Goal: Task Accomplishment & Management: Use online tool/utility

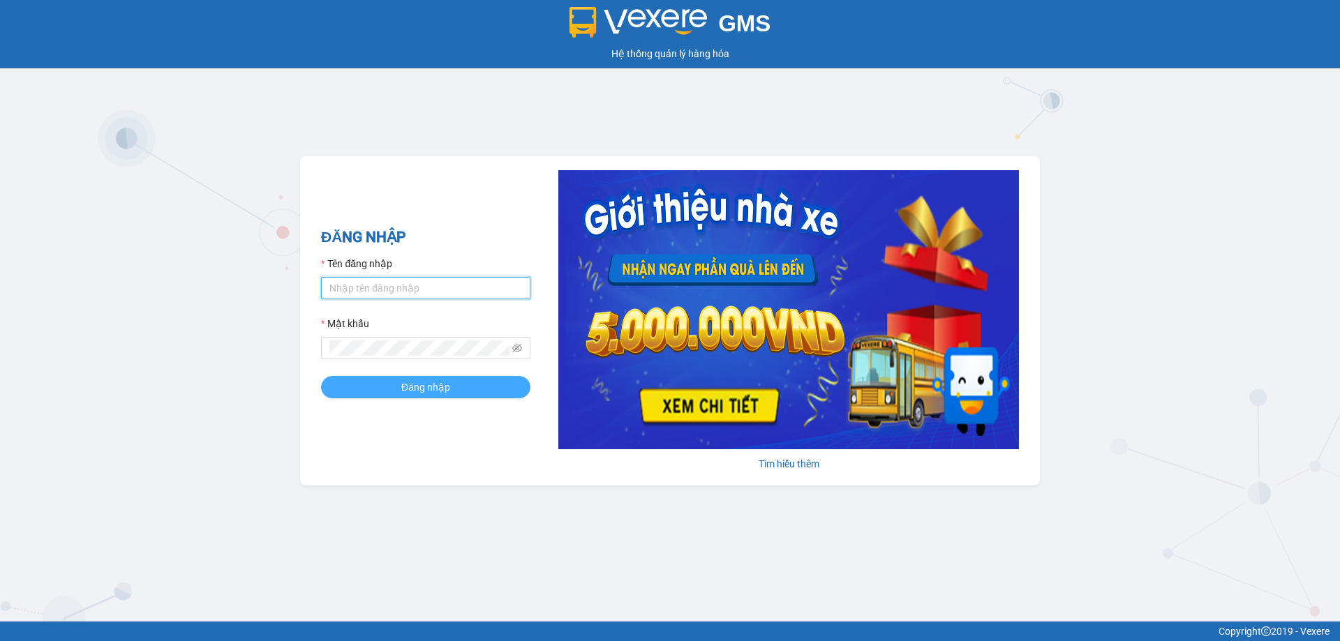
type input "trannc.tuanhung"
click at [393, 382] on button "Đăng nhập" at bounding box center [425, 387] width 209 height 22
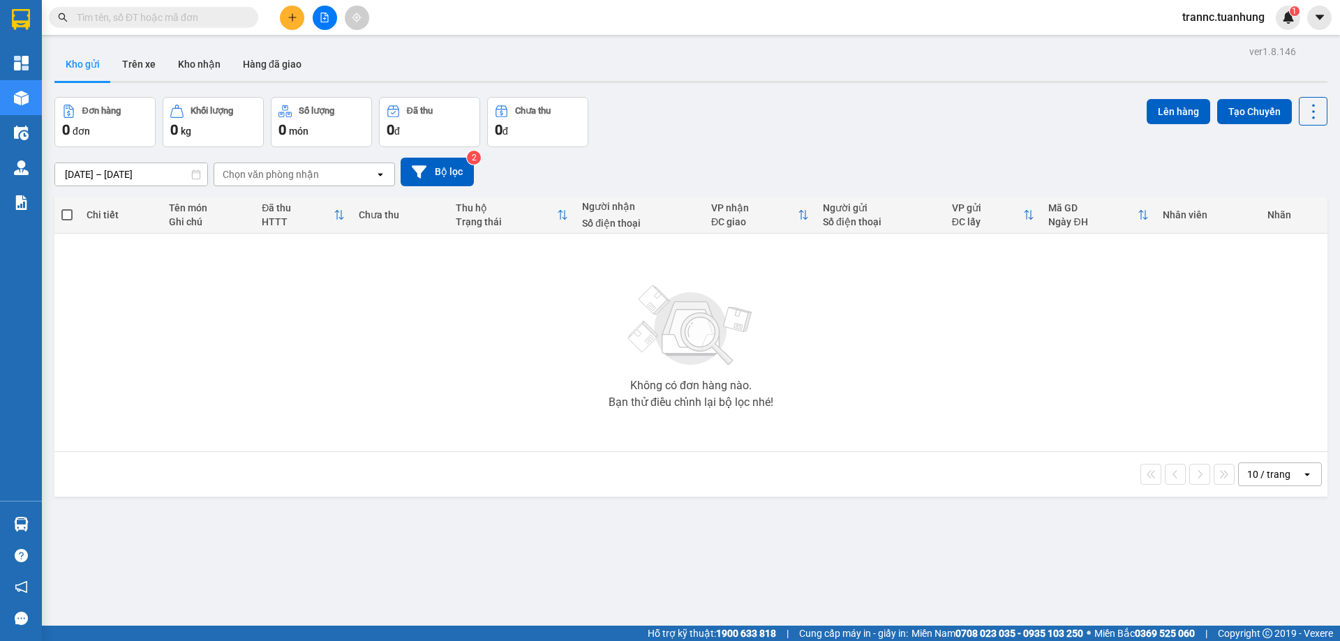
click at [236, 11] on input "text" at bounding box center [159, 17] width 165 height 15
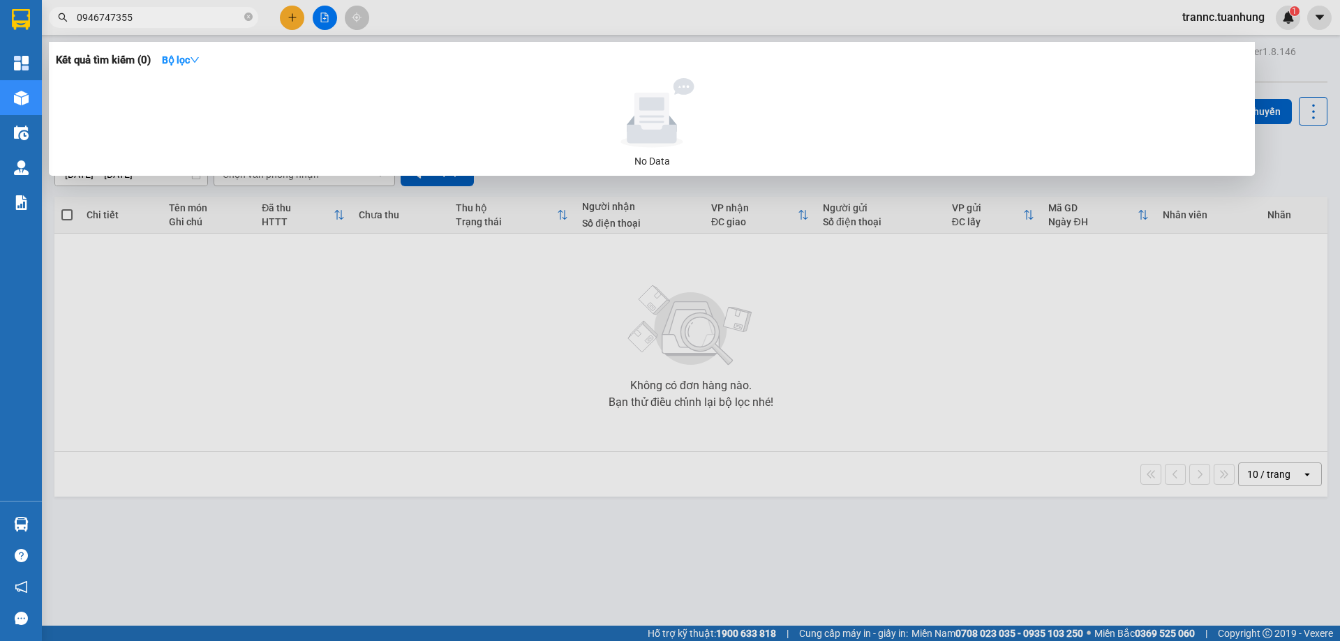
type input "0946747355"
click at [287, 13] on div at bounding box center [670, 320] width 1340 height 641
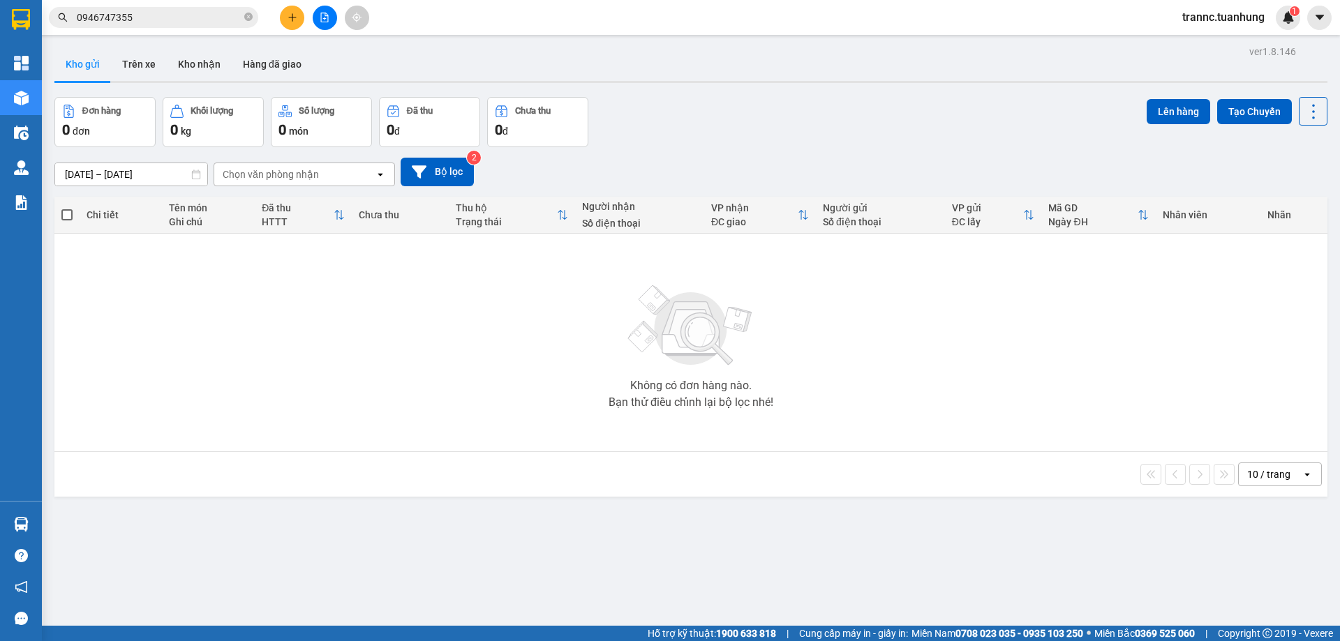
click at [294, 22] on button at bounding box center [292, 18] width 24 height 24
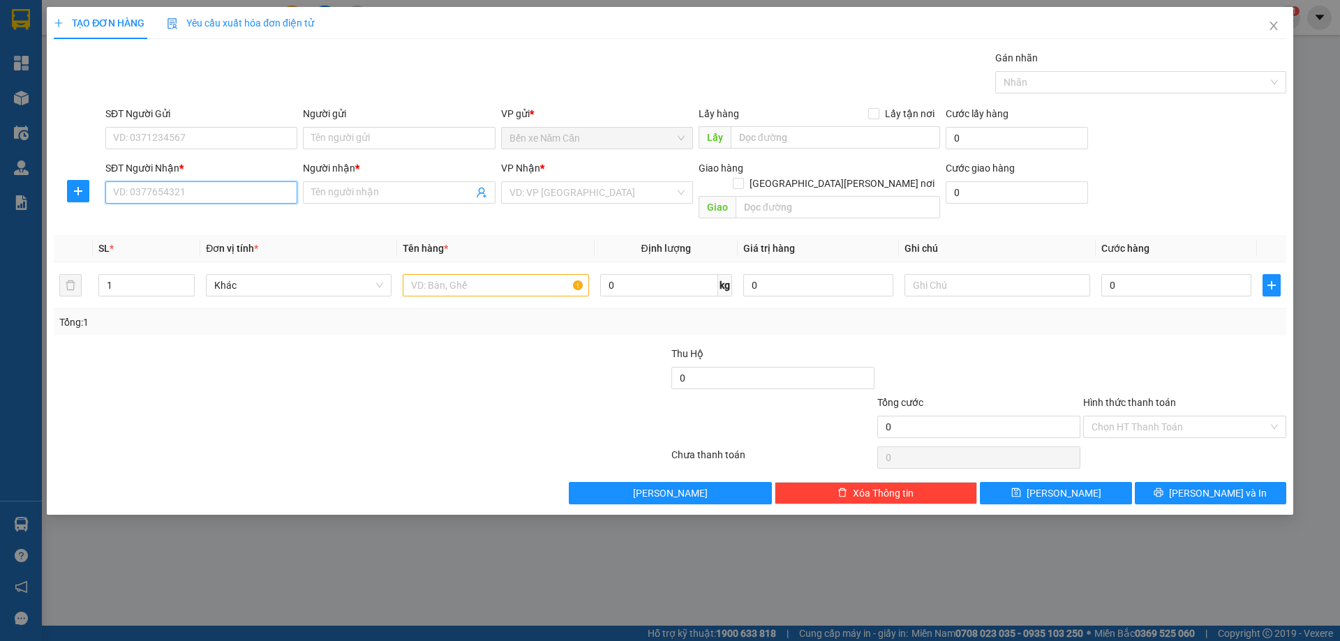
drag, startPoint x: 176, startPoint y: 191, endPoint x: 181, endPoint y: 171, distance: 21.0
click at [176, 190] on input "SĐT Người Nhận *" at bounding box center [201, 192] width 192 height 22
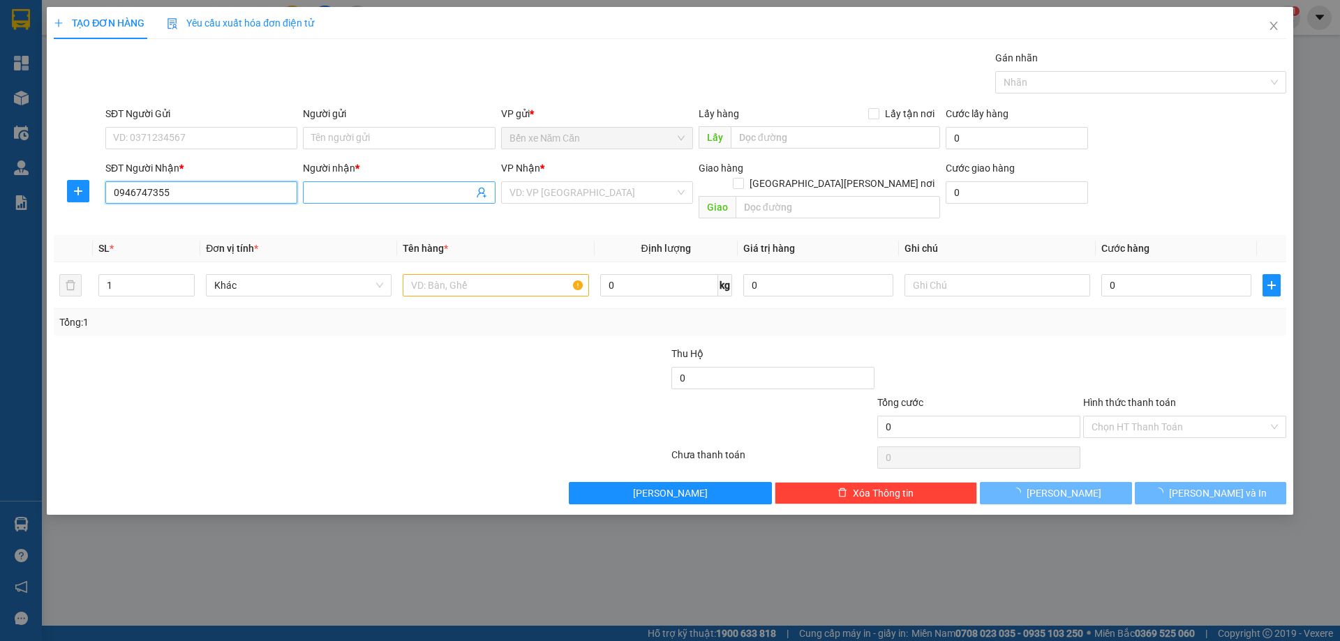
type input "0946747355"
click at [340, 188] on input "Người nhận *" at bounding box center [391, 192] width 161 height 15
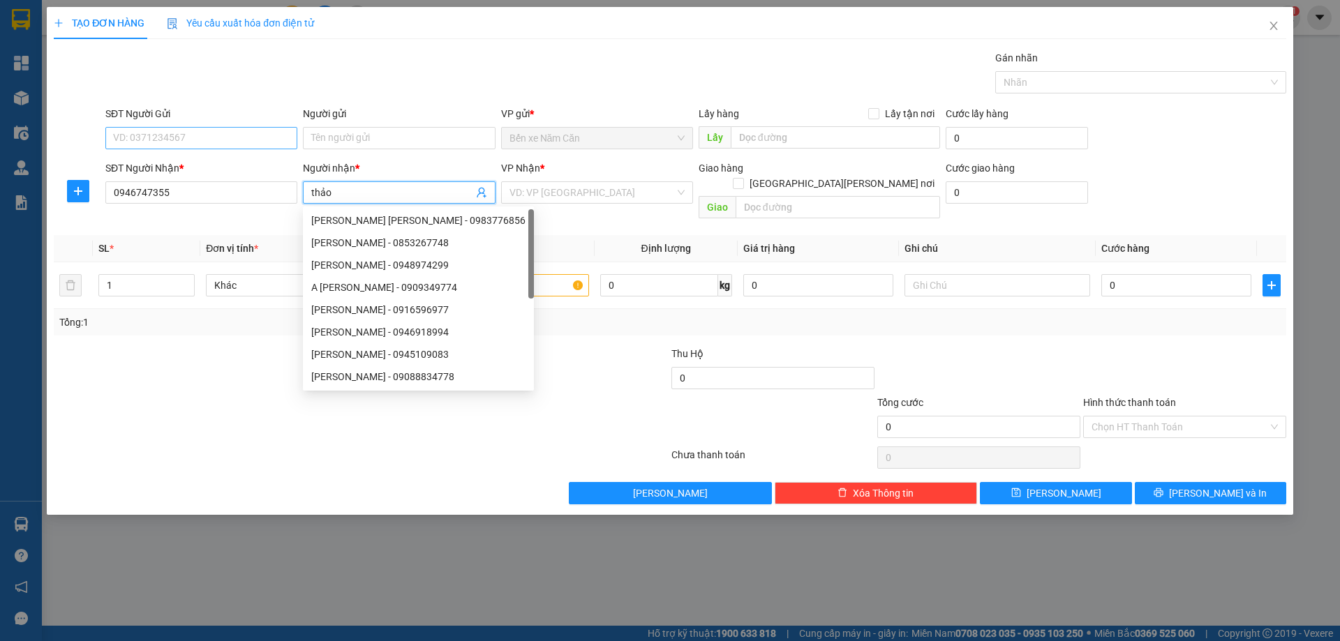
type input "thảo"
click at [210, 139] on input "SĐT Người Gửi" at bounding box center [201, 138] width 192 height 22
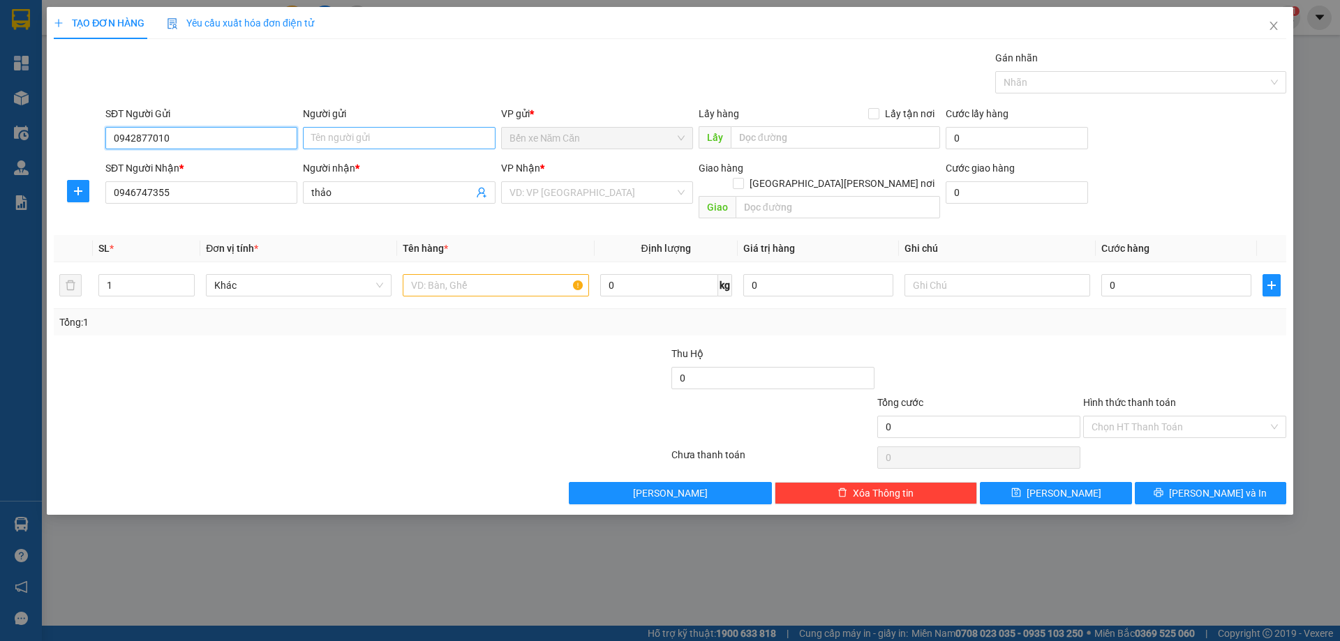
type input "0942877010"
click at [336, 143] on input "Người gửi" at bounding box center [399, 138] width 192 height 22
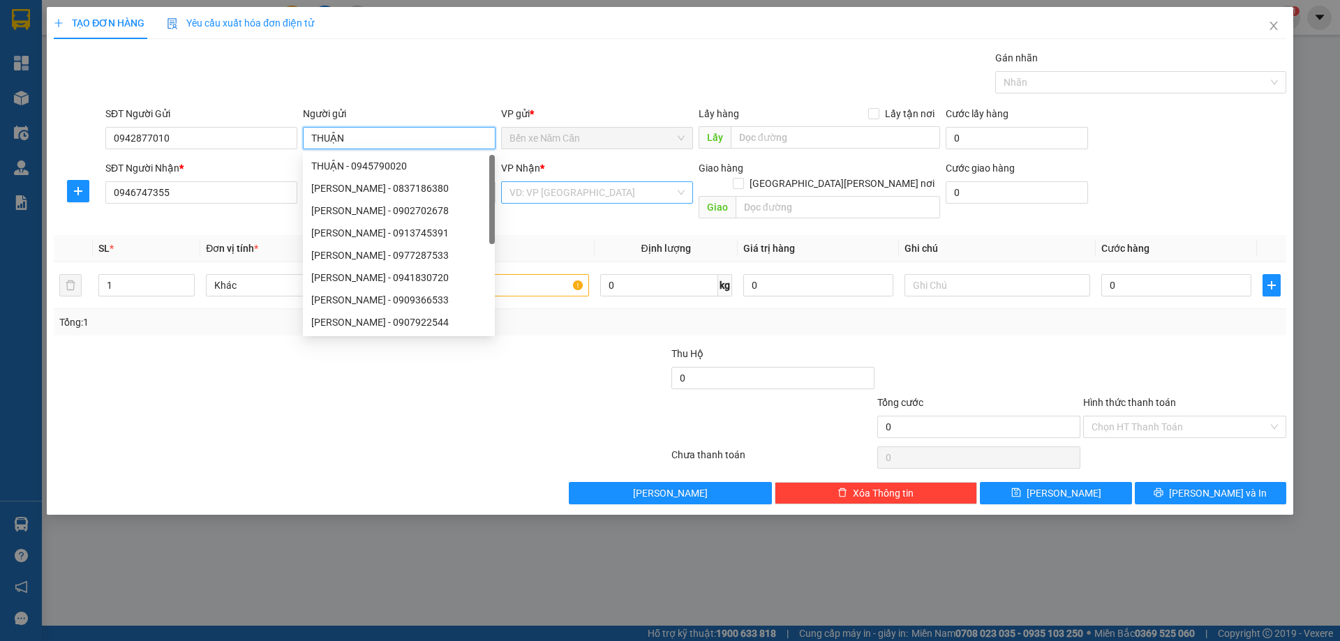
type input "THUẬN"
click at [556, 193] on input "search" at bounding box center [591, 192] width 165 height 21
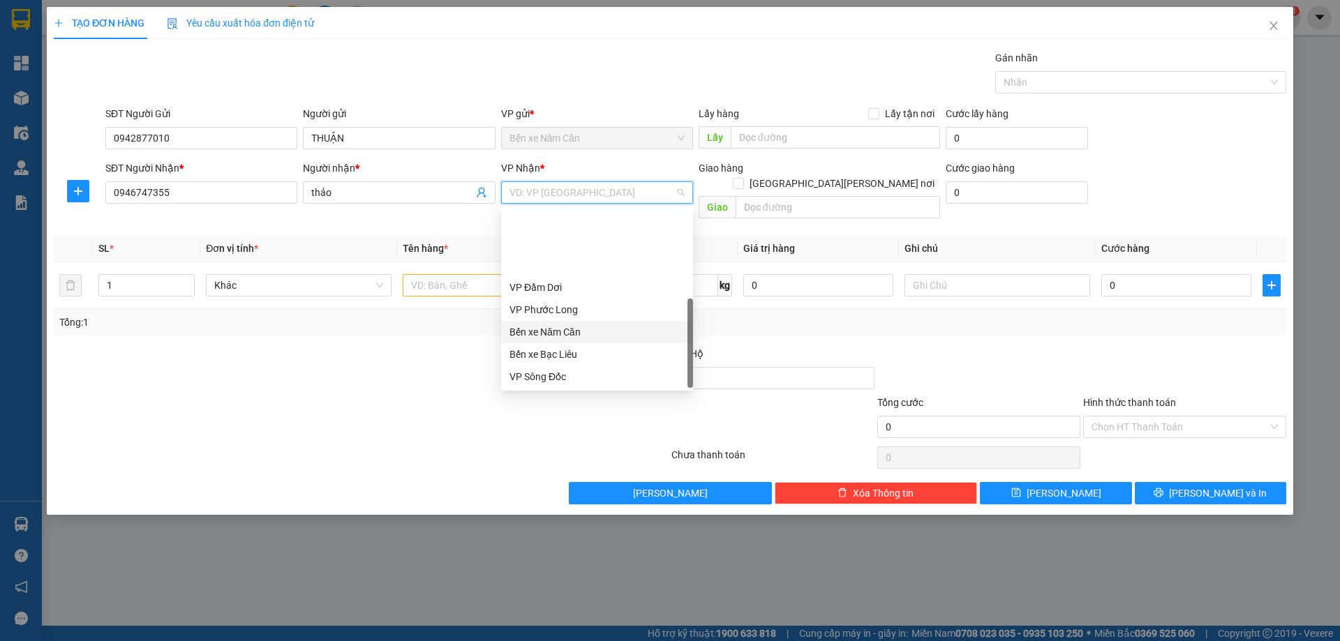
scroll to position [89, 0]
drag, startPoint x: 559, startPoint y: 310, endPoint x: 537, endPoint y: 292, distance: 27.8
click at [558, 309] on div "VP Cần Thơ" at bounding box center [596, 309] width 175 height 15
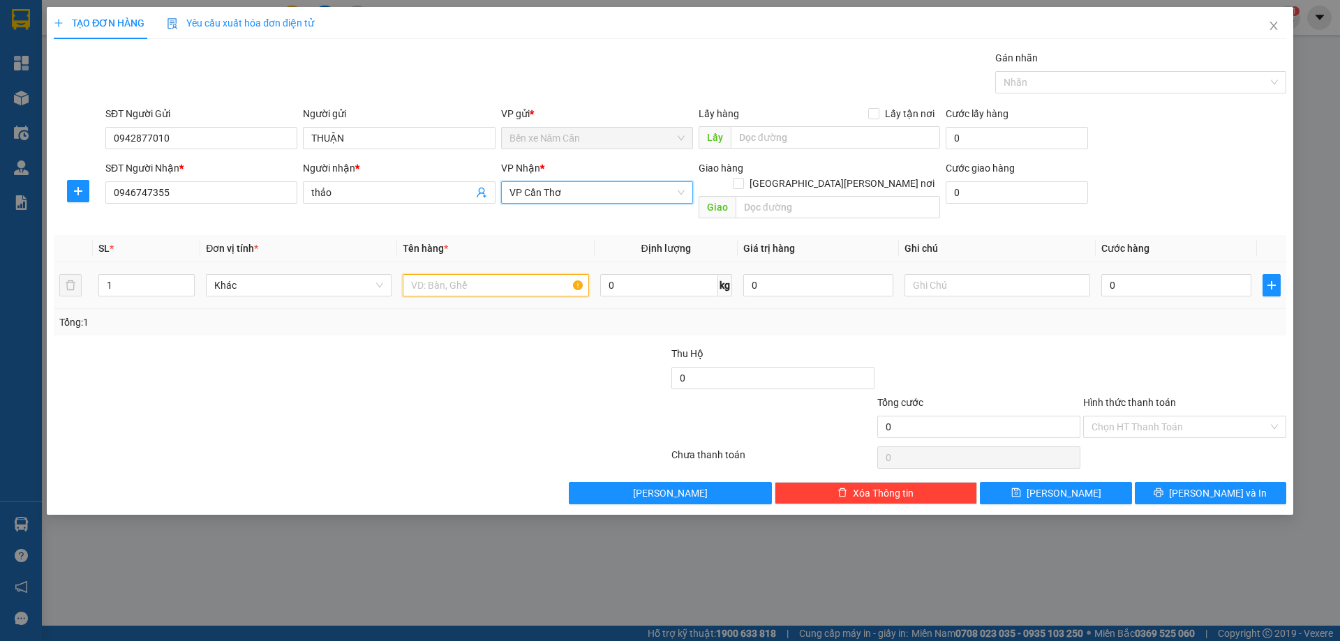
click at [478, 274] on input "text" at bounding box center [496, 285] width 186 height 22
type input "1 THÙNG"
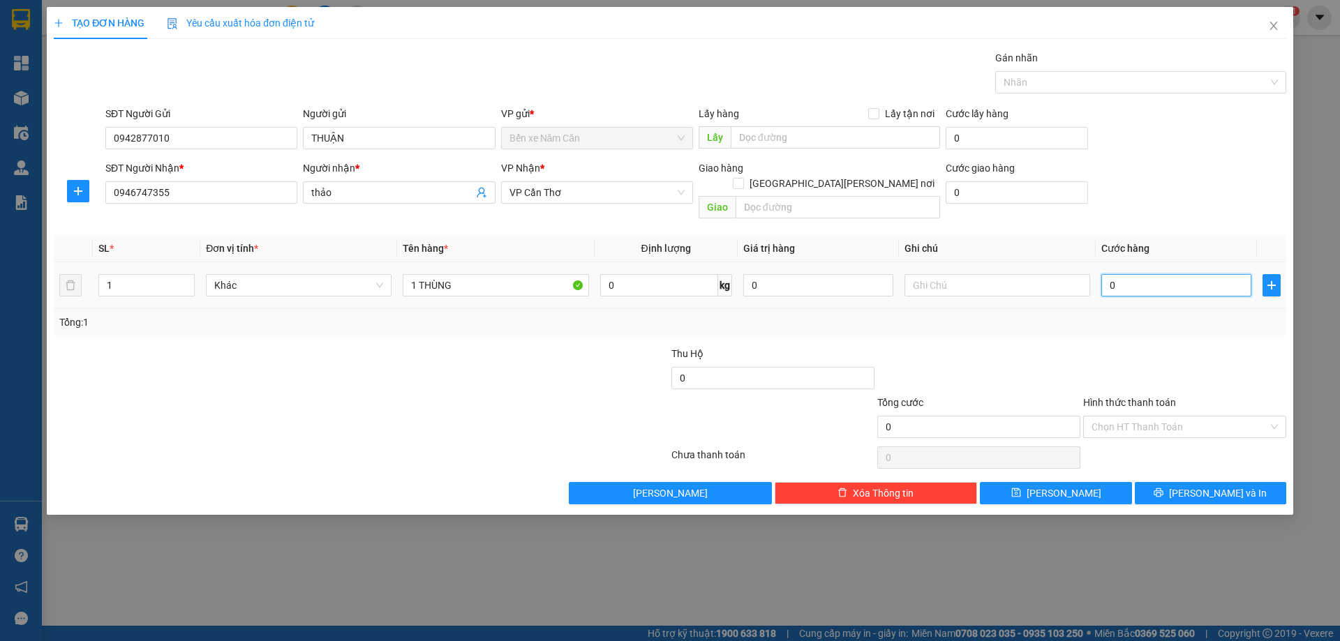
click at [1189, 274] on input "0" at bounding box center [1176, 285] width 150 height 22
type input "5"
type input "50"
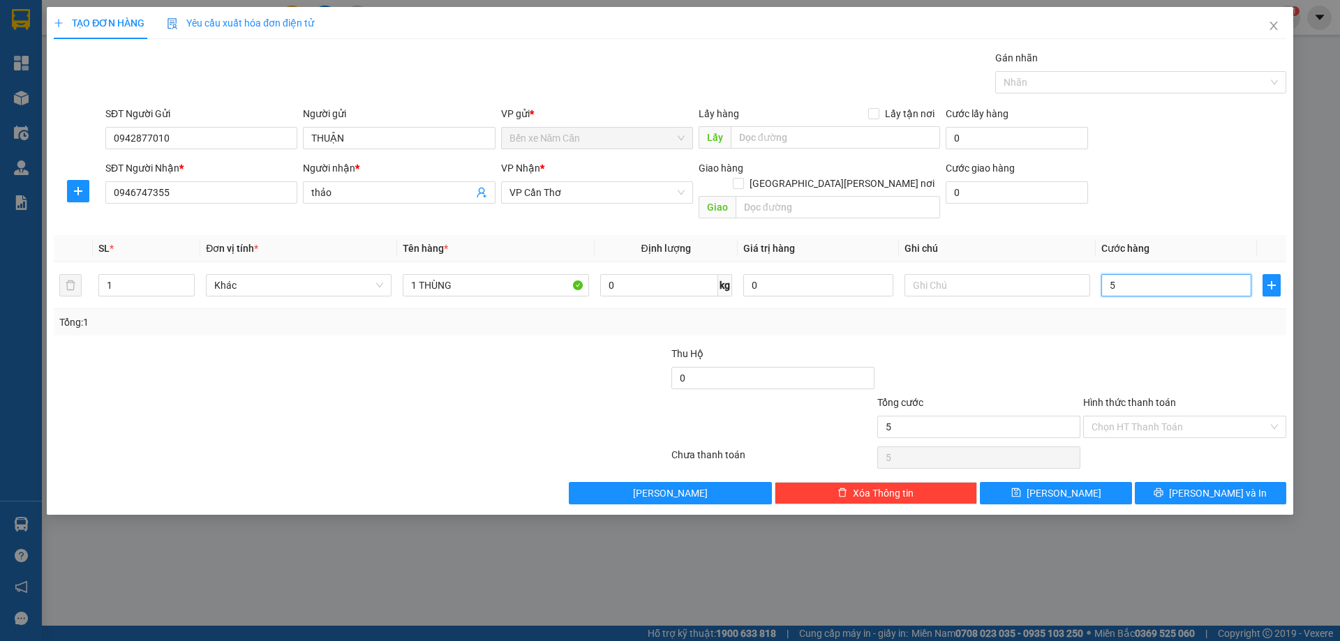
type input "50"
type input "50.000"
click at [1146, 417] on input "Hình thức thanh toán" at bounding box center [1179, 427] width 177 height 21
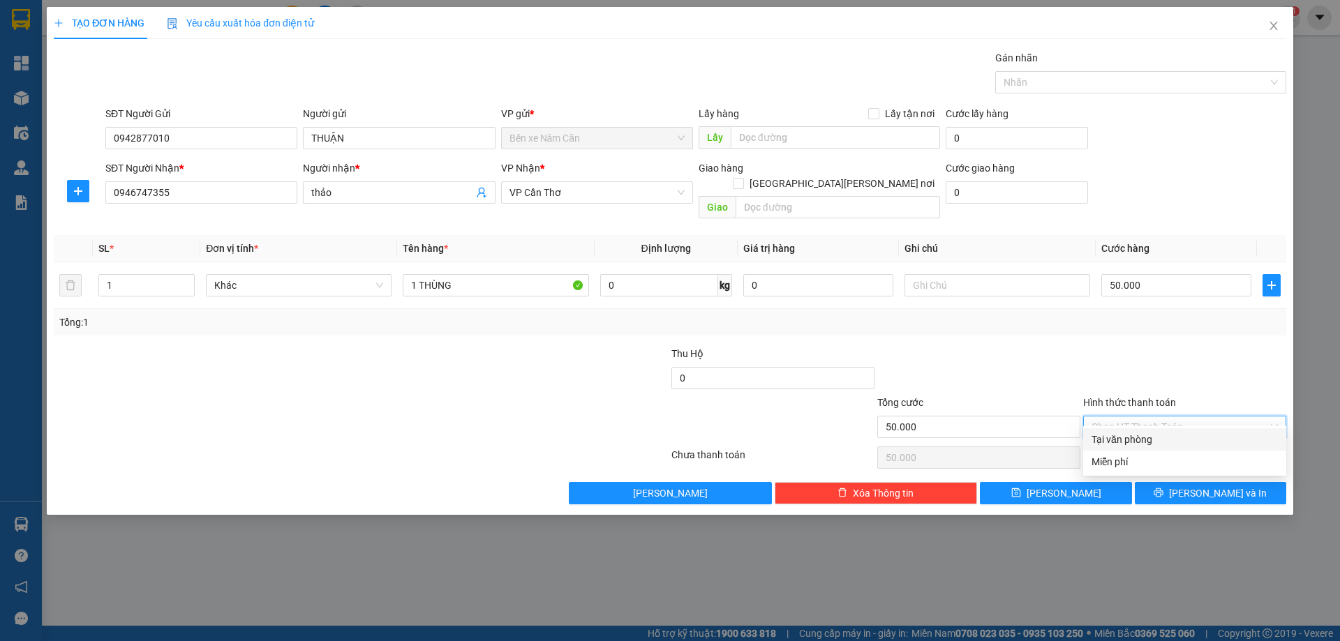
click at [1138, 438] on div "Tại văn phòng" at bounding box center [1184, 439] width 186 height 15
type input "0"
click at [1163, 482] on button "[PERSON_NAME] và In" at bounding box center [1210, 493] width 151 height 22
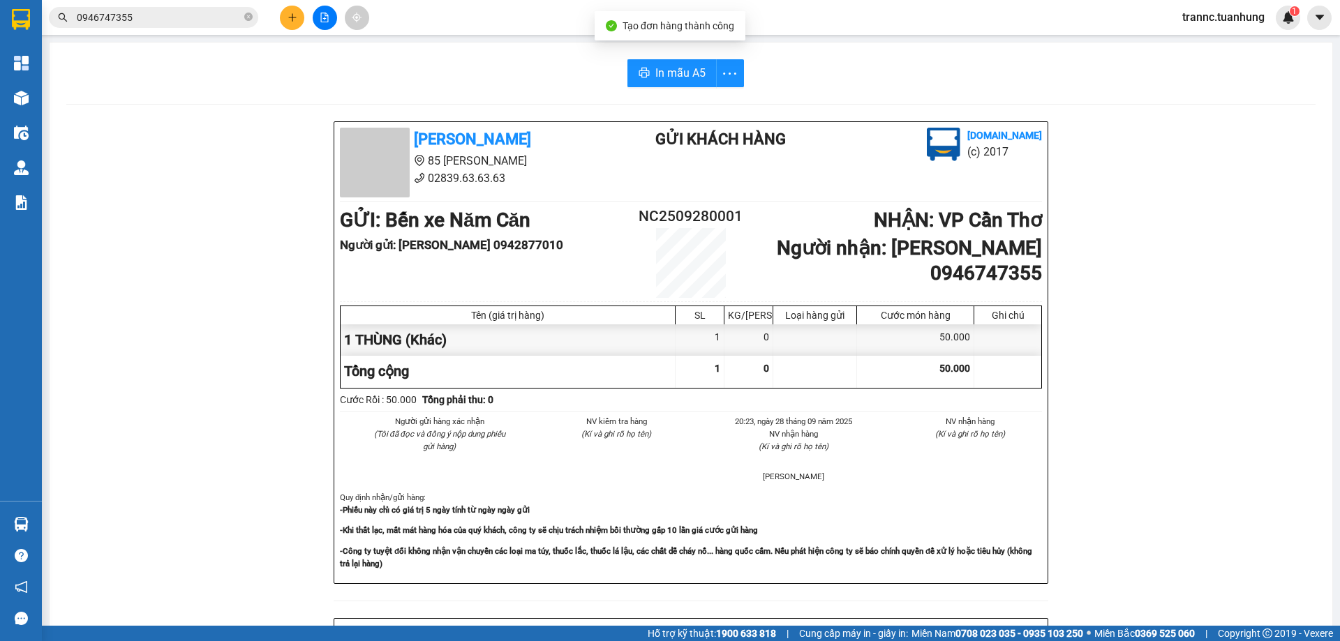
click at [1233, 537] on div "[PERSON_NAME] 85 [PERSON_NAME] 02839.63.63.63 Gửi khách hàng [DOMAIN_NAME] (c) …" at bounding box center [690, 607] width 1249 height 973
click at [73, 102] on div "In mẫu A5 [PERSON_NAME] 85 [PERSON_NAME] 02839.63.63.63 Gửi khách hàng [DOMAIN_…" at bounding box center [691, 577] width 1283 height 1069
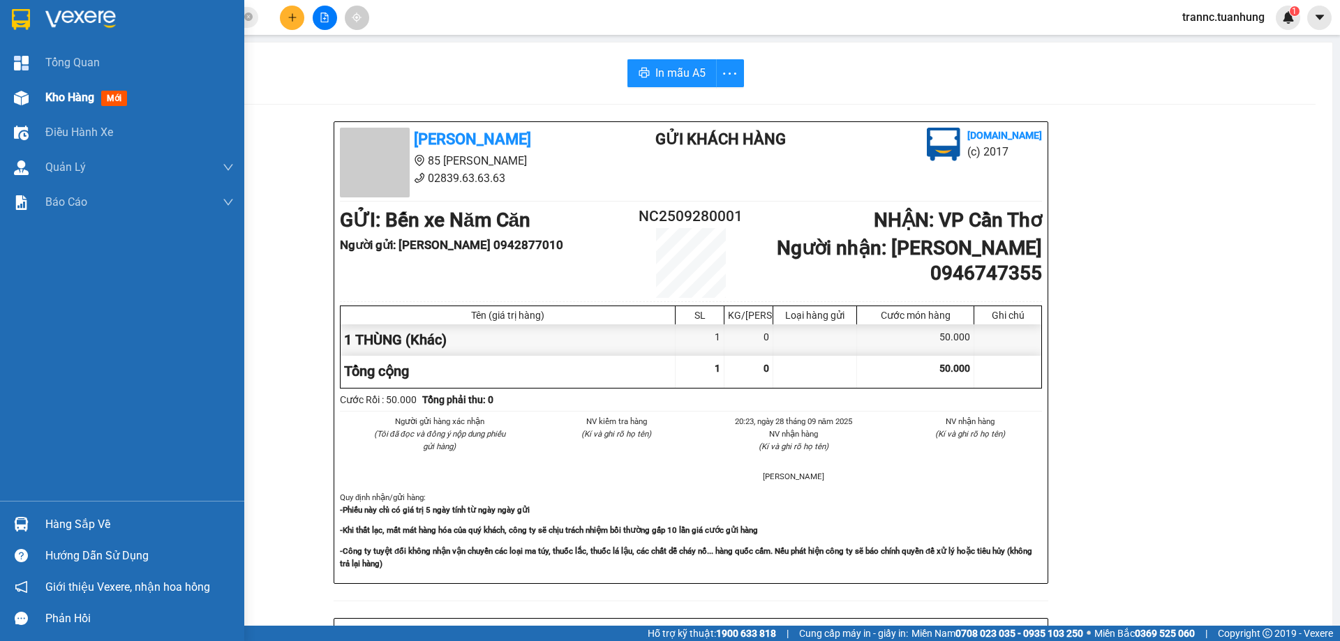
click at [65, 97] on span "Kho hàng" at bounding box center [69, 97] width 49 height 13
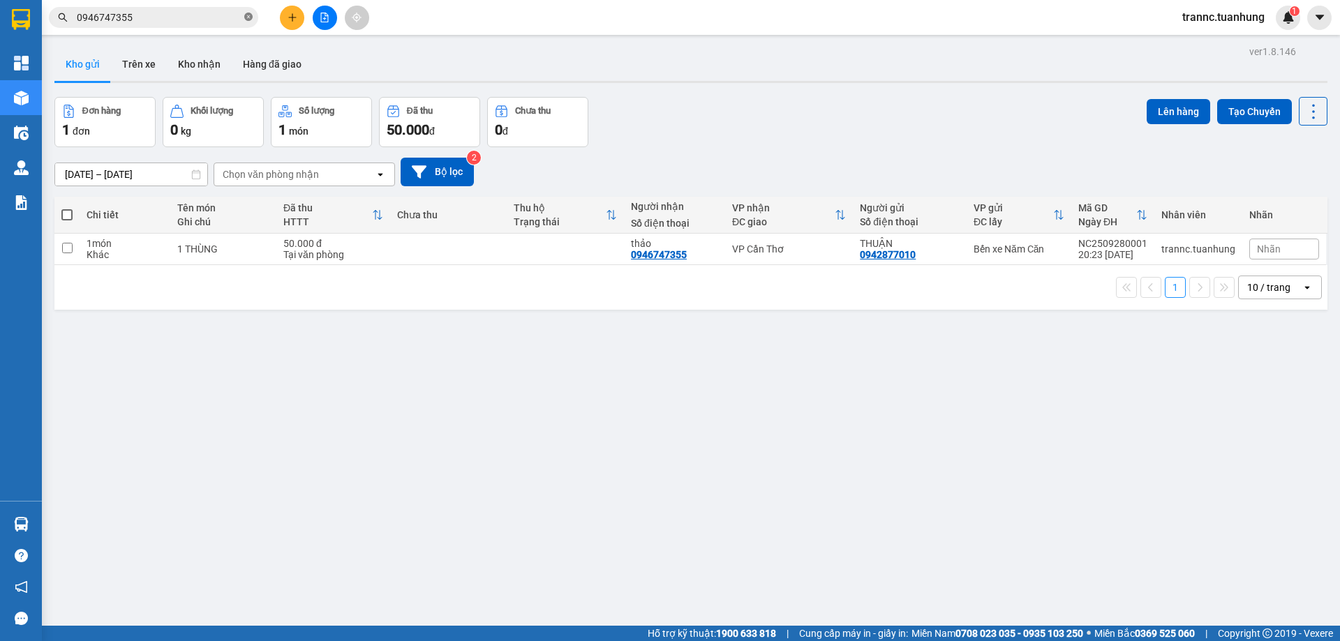
click at [248, 19] on icon "close-circle" at bounding box center [248, 17] width 8 height 8
click at [241, 16] on input "text" at bounding box center [159, 17] width 165 height 15
click at [213, 22] on input "text" at bounding box center [159, 17] width 165 height 15
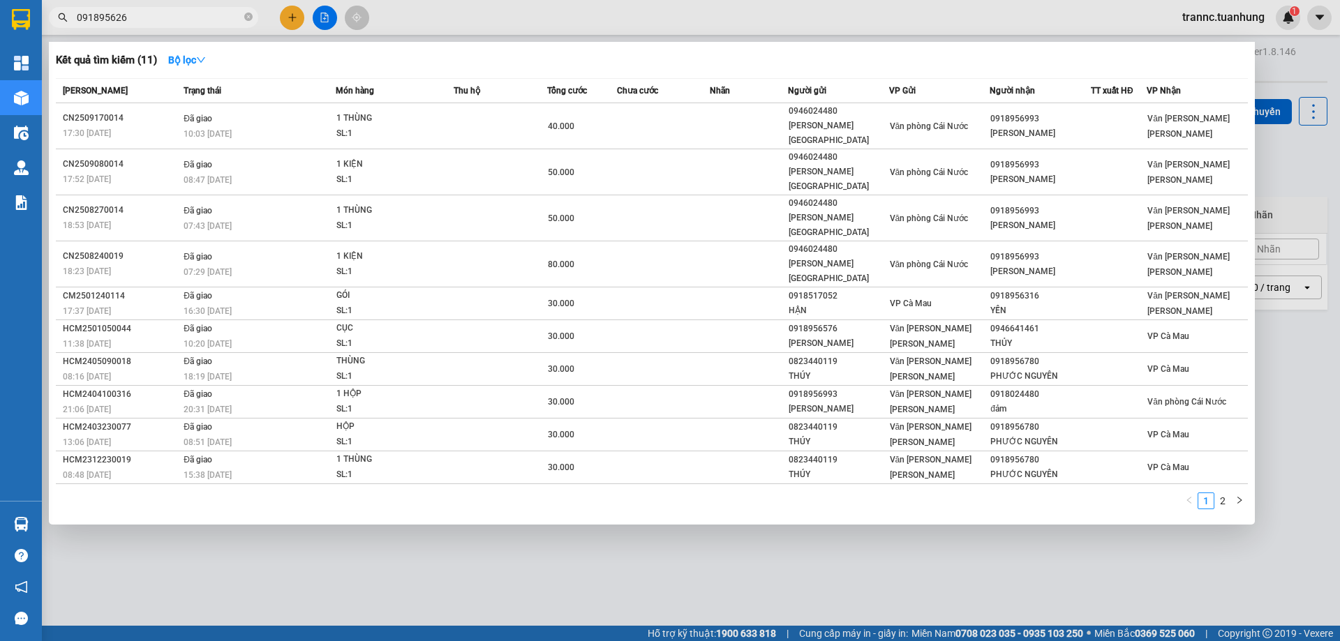
type input "0918956265"
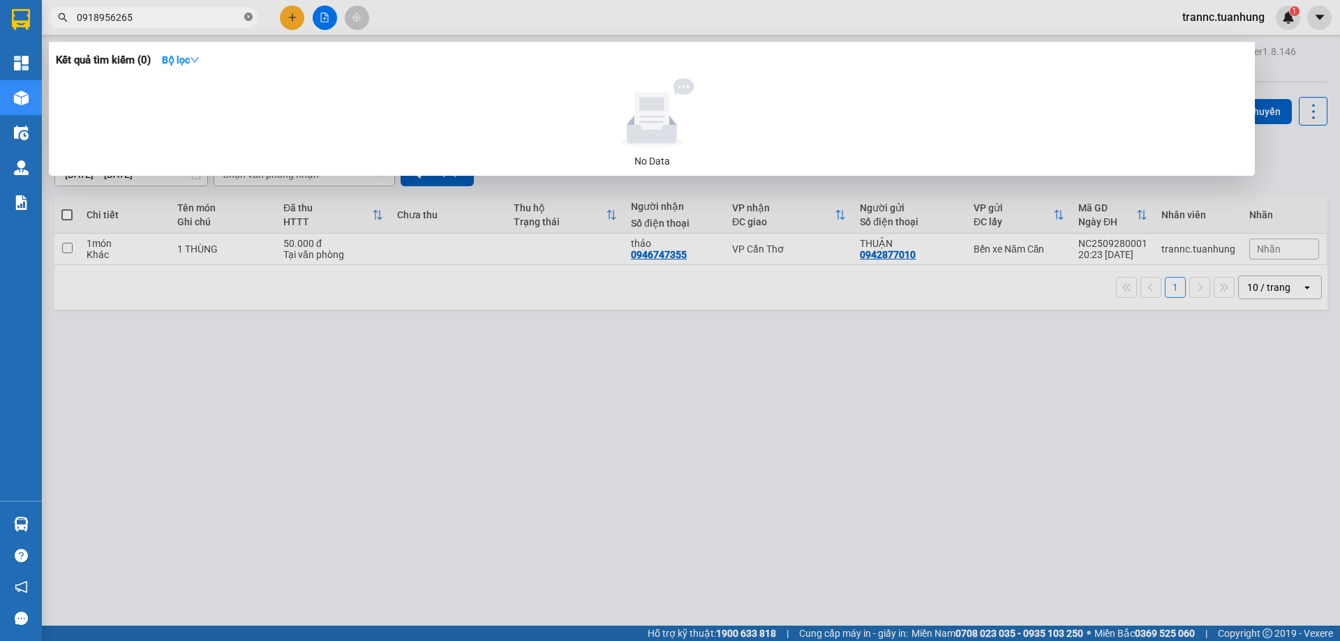
click at [247, 17] on icon "close-circle" at bounding box center [248, 17] width 8 height 8
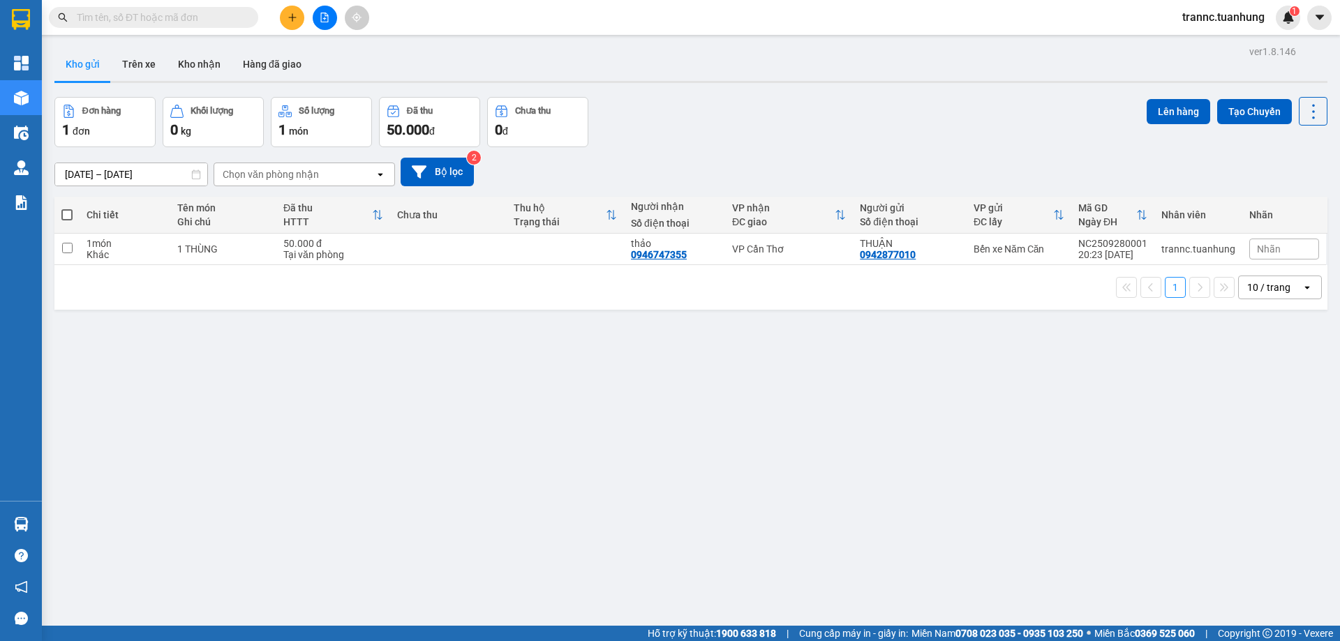
click at [305, 13] on div at bounding box center [324, 18] width 105 height 24
click at [297, 13] on button at bounding box center [292, 18] width 24 height 24
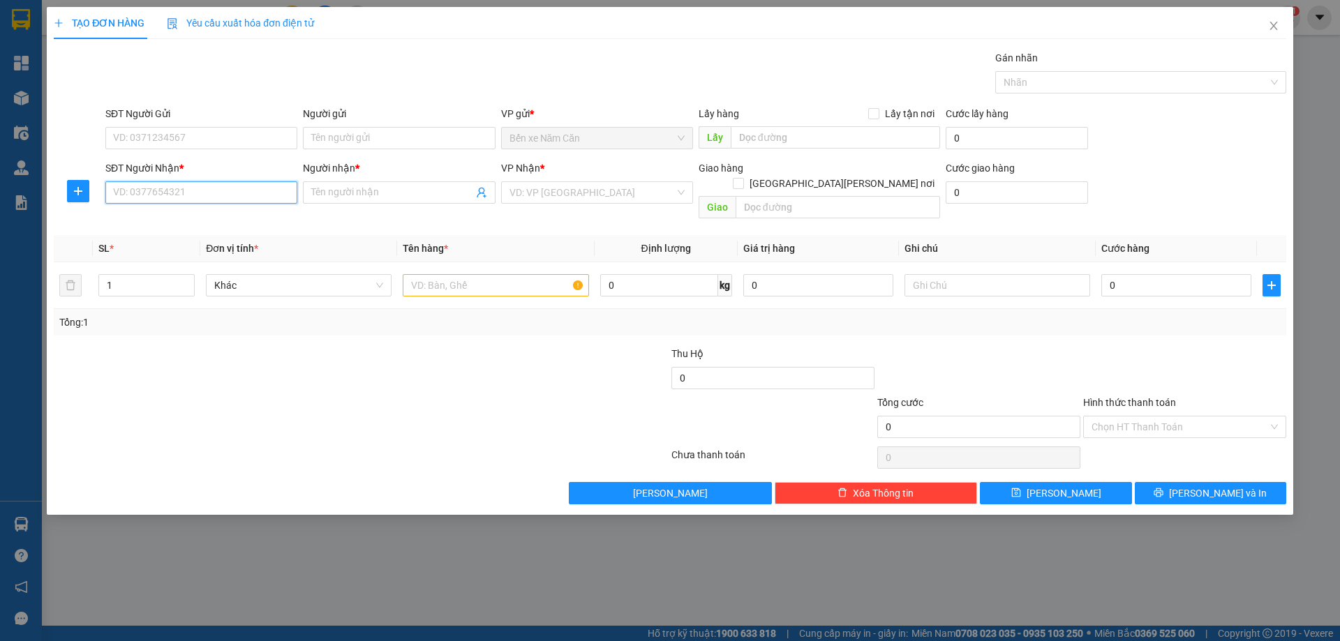
click at [189, 184] on input "SĐT Người Nhận *" at bounding box center [201, 192] width 192 height 22
type input "0918956265"
click at [339, 193] on input "Người nhận *" at bounding box center [391, 192] width 161 height 15
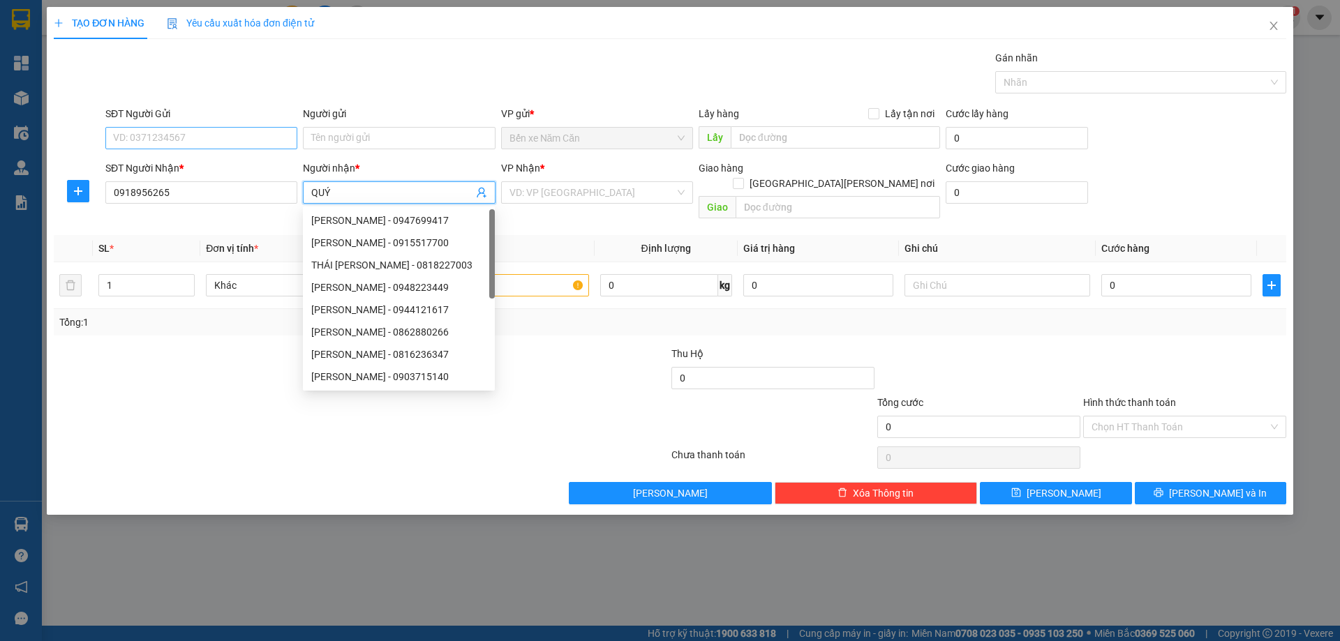
type input "QUÝ"
click at [163, 133] on input "SĐT Người Gửi" at bounding box center [201, 138] width 192 height 22
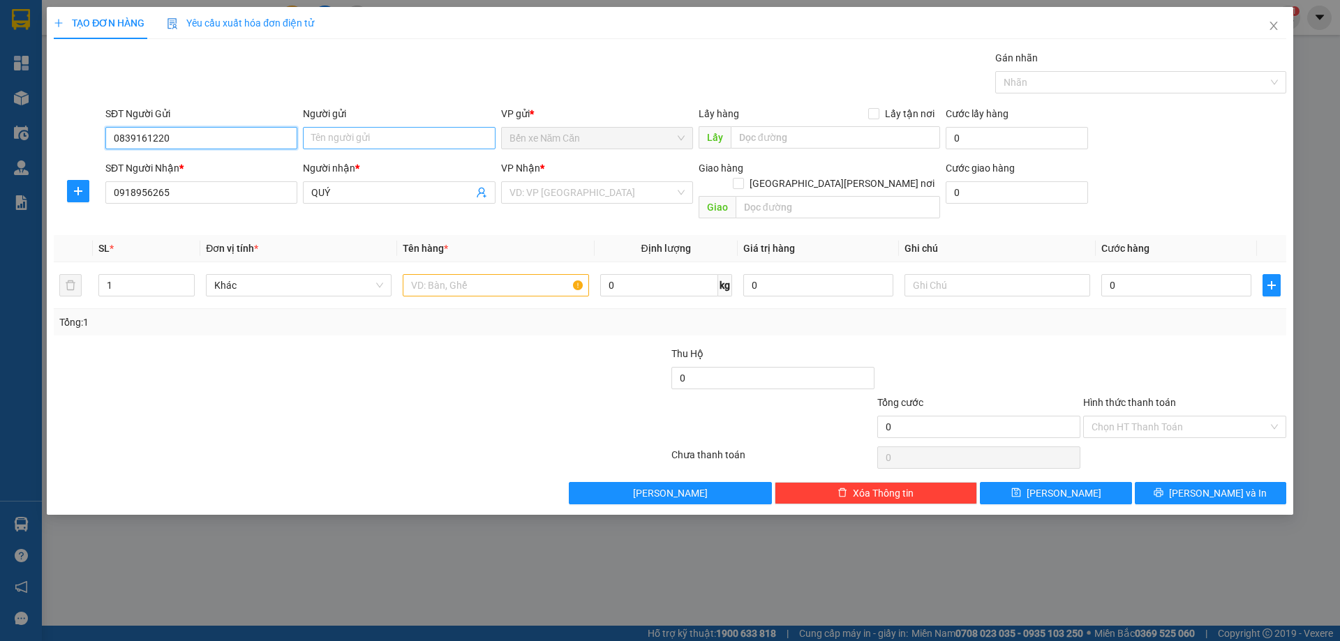
type input "0839161220"
click at [325, 130] on input "Người gửi" at bounding box center [399, 138] width 192 height 22
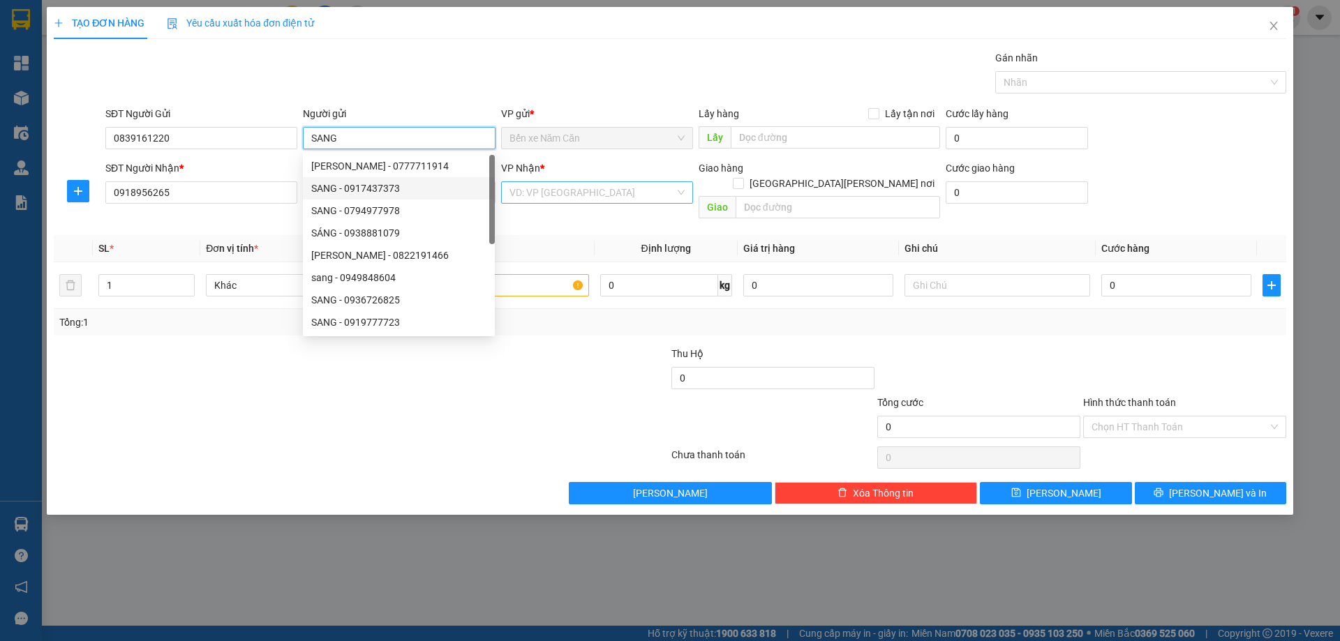
type input "SANG"
click at [539, 191] on input "search" at bounding box center [591, 192] width 165 height 21
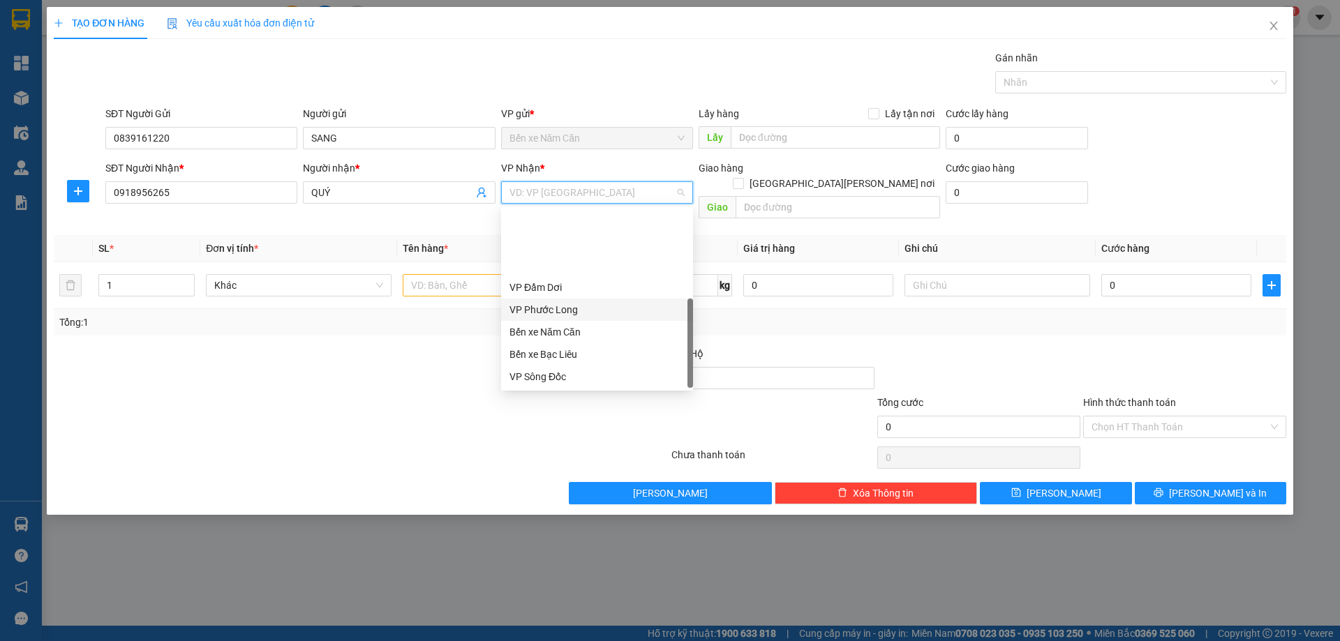
scroll to position [89, 0]
click at [550, 306] on div "VP Cần Thơ" at bounding box center [596, 309] width 175 height 15
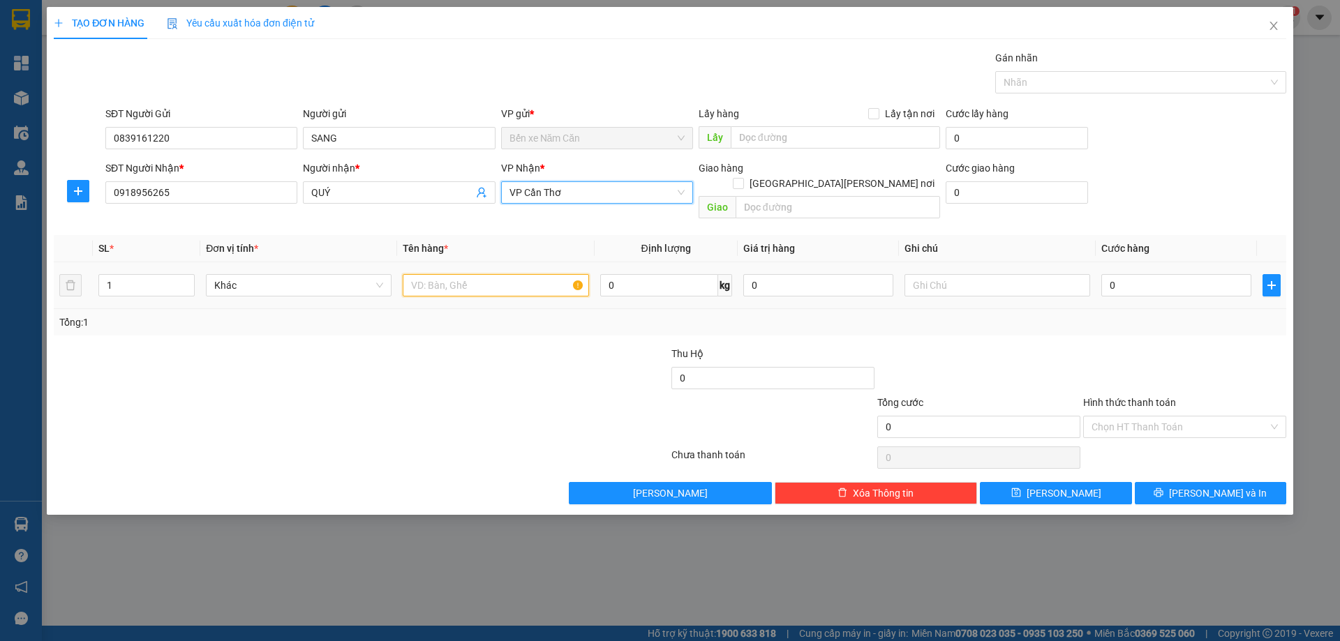
click at [488, 274] on input "text" at bounding box center [496, 285] width 186 height 22
type input "1 THÙNG"
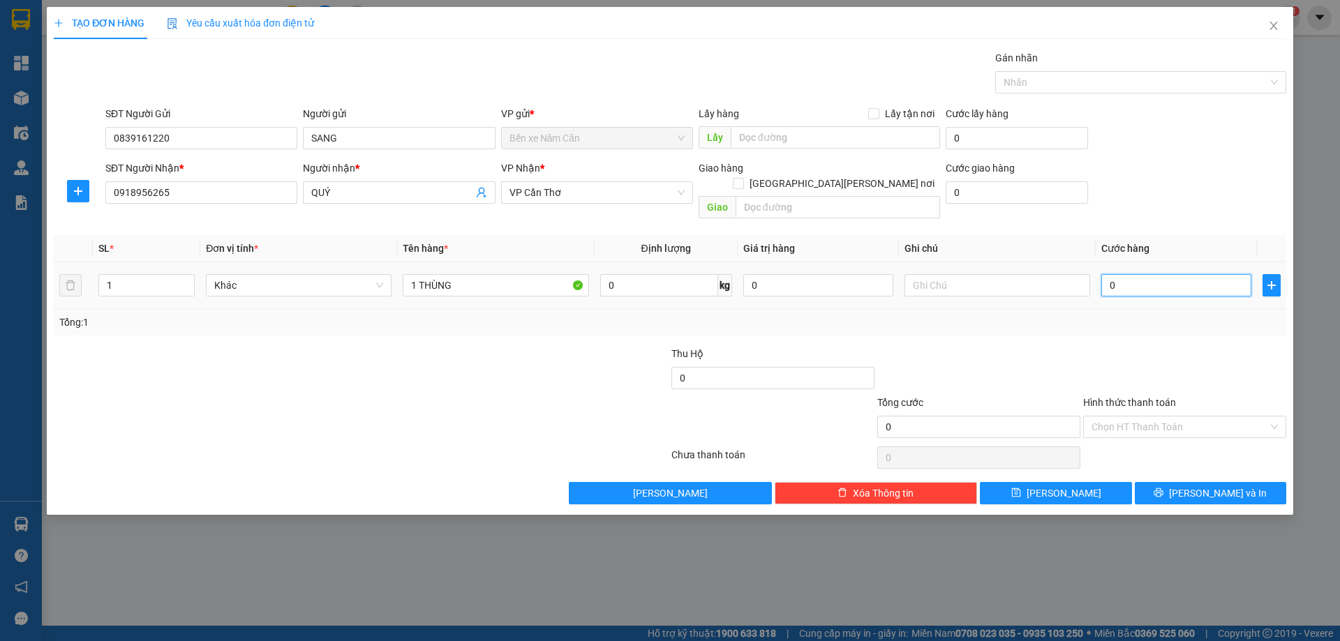
click at [1144, 274] on input "0" at bounding box center [1176, 285] width 150 height 22
type input "5"
type input "50"
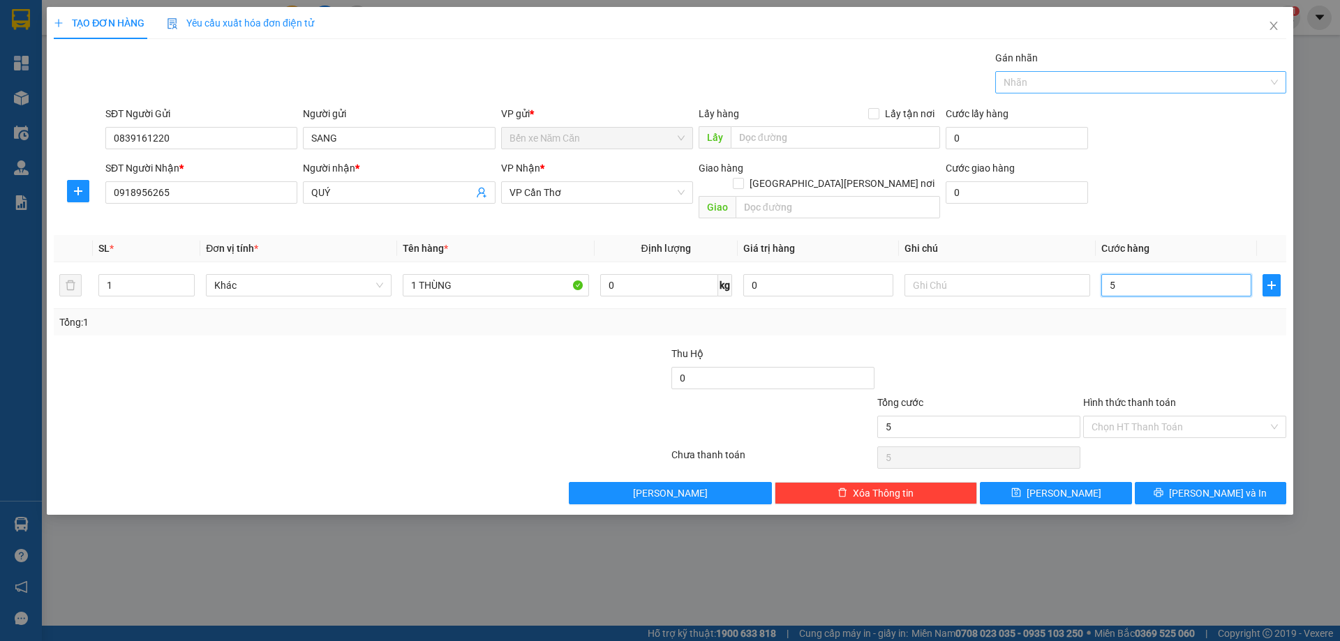
type input "50"
type input "50.000"
click at [1122, 417] on input "Hình thức thanh toán" at bounding box center [1179, 427] width 177 height 21
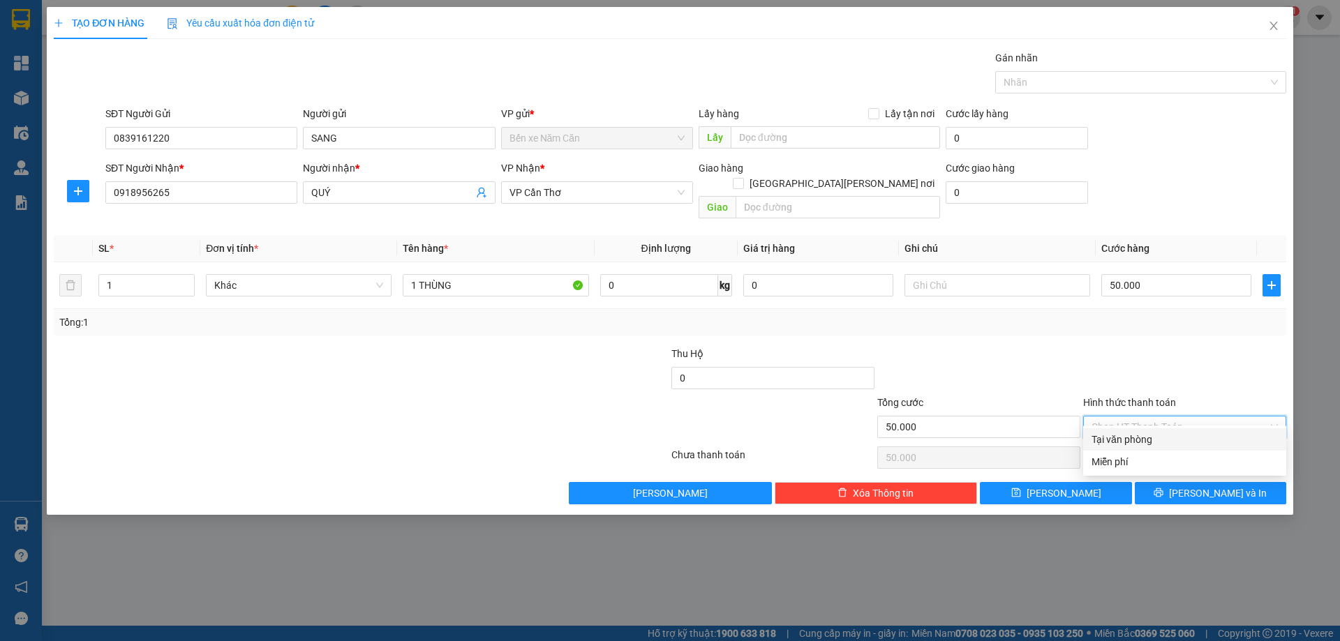
click at [1126, 436] on div "Tại văn phòng" at bounding box center [1184, 439] width 186 height 15
type input "0"
click at [1163, 488] on icon "printer" at bounding box center [1158, 493] width 10 height 10
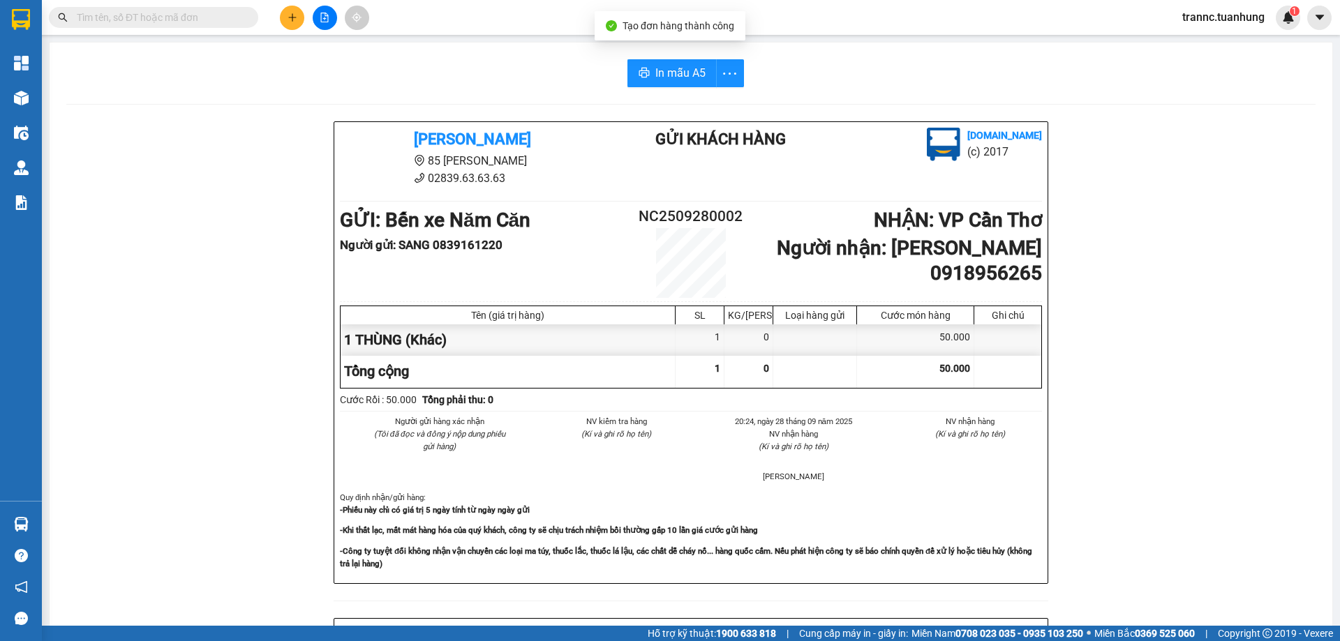
click at [1219, 544] on div "[PERSON_NAME] 85 [PERSON_NAME] 02839.63.63.63 Gửi khách hàng [DOMAIN_NAME] (c) …" at bounding box center [690, 607] width 1249 height 973
click at [211, 3] on div "Kết quả [PERSON_NAME] ( 0 ) Bộ lọc No Data trannc.tuanhung 1" at bounding box center [670, 17] width 1340 height 35
click at [219, 16] on input "text" at bounding box center [159, 17] width 165 height 15
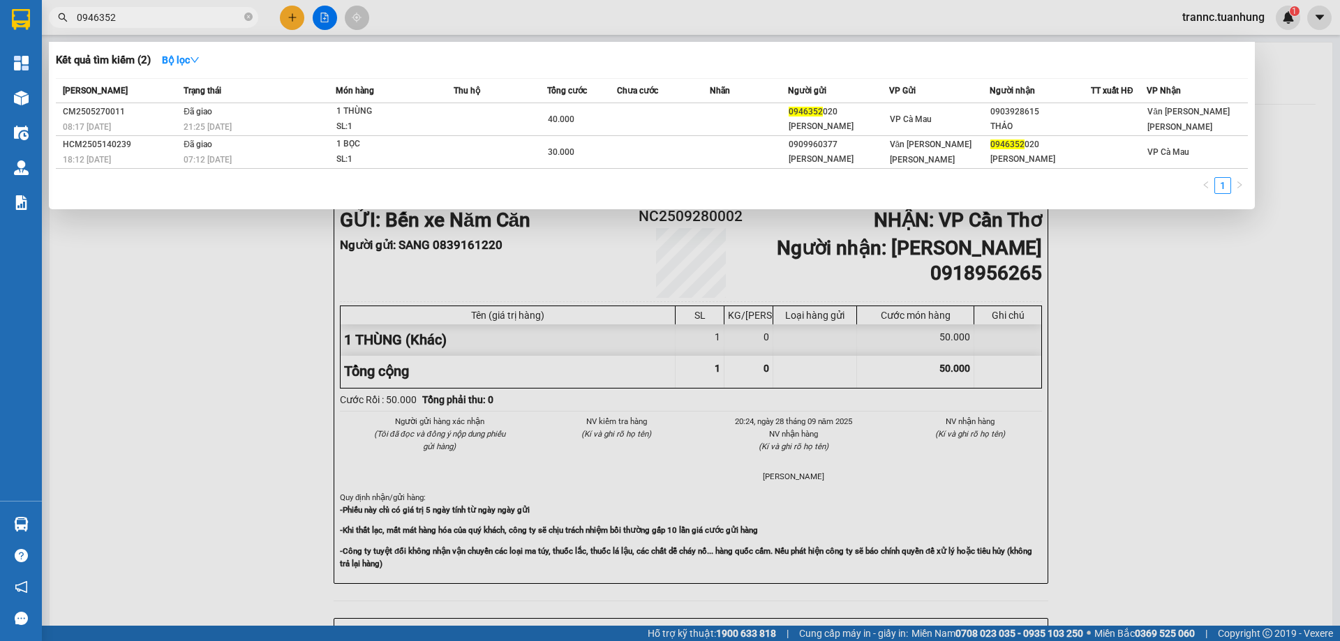
type input "0946352"
click at [294, 20] on div at bounding box center [670, 320] width 1340 height 641
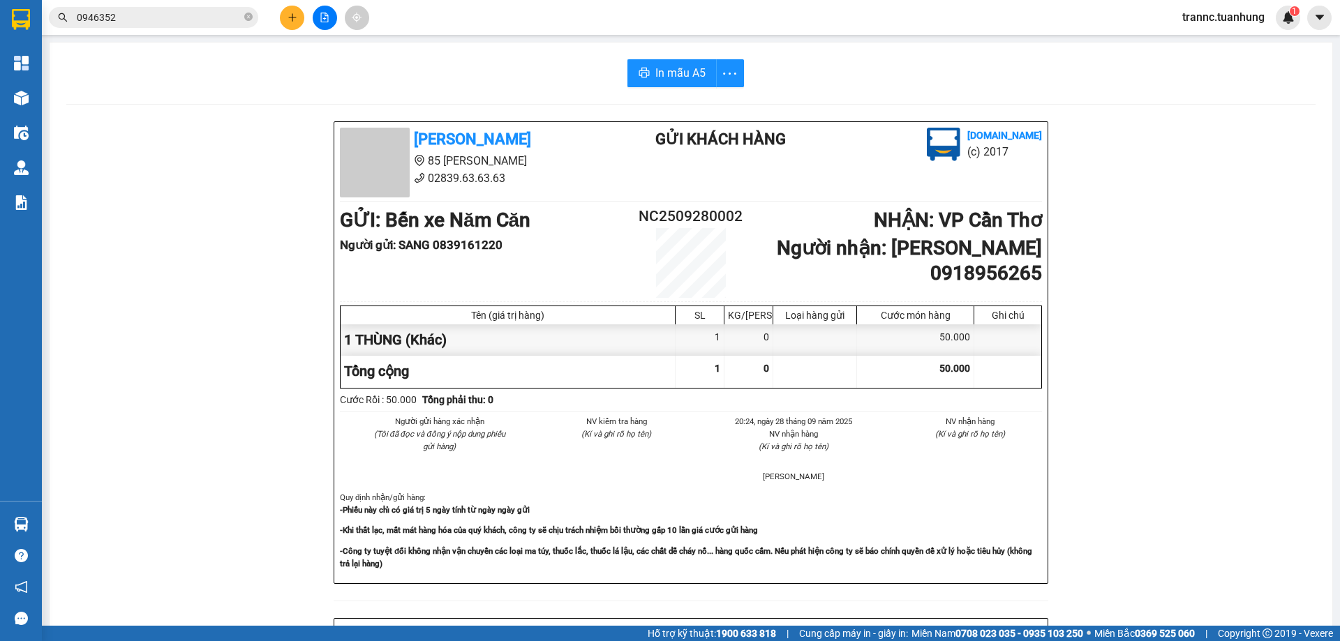
click at [289, 14] on icon "plus" at bounding box center [292, 18] width 10 height 10
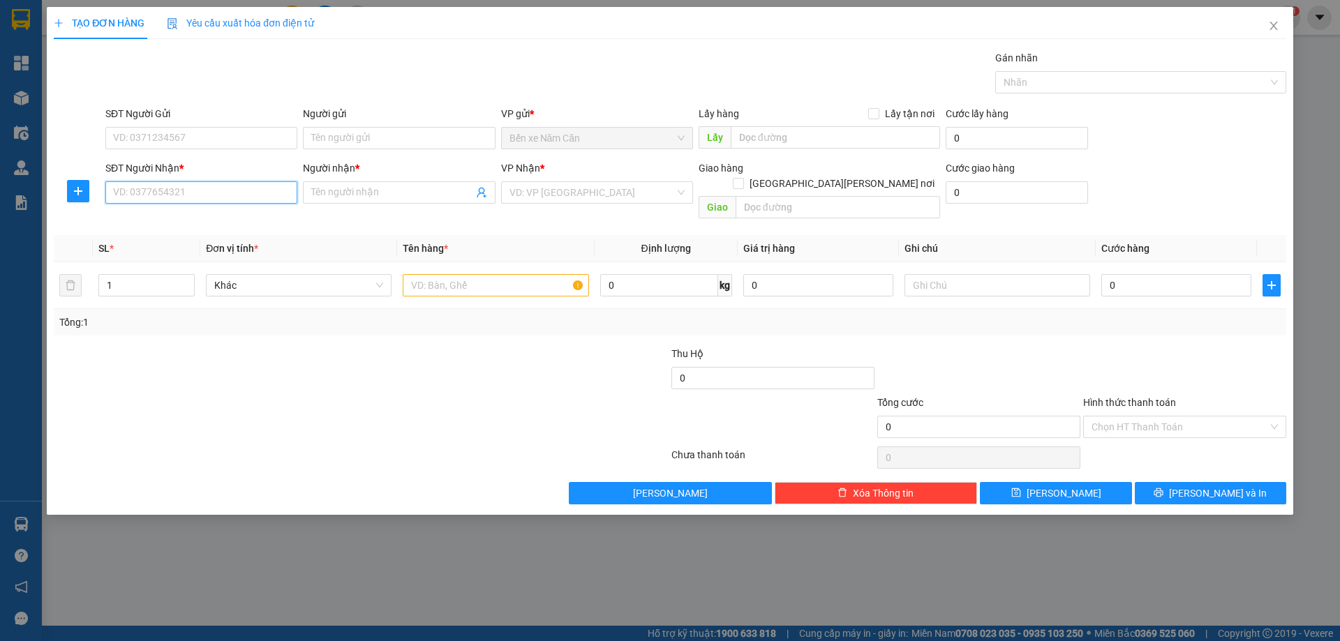
click at [190, 186] on input "SĐT Người Nhận *" at bounding box center [201, 192] width 192 height 22
type input "0946352740"
click at [350, 199] on input "Người nhận *" at bounding box center [391, 192] width 161 height 15
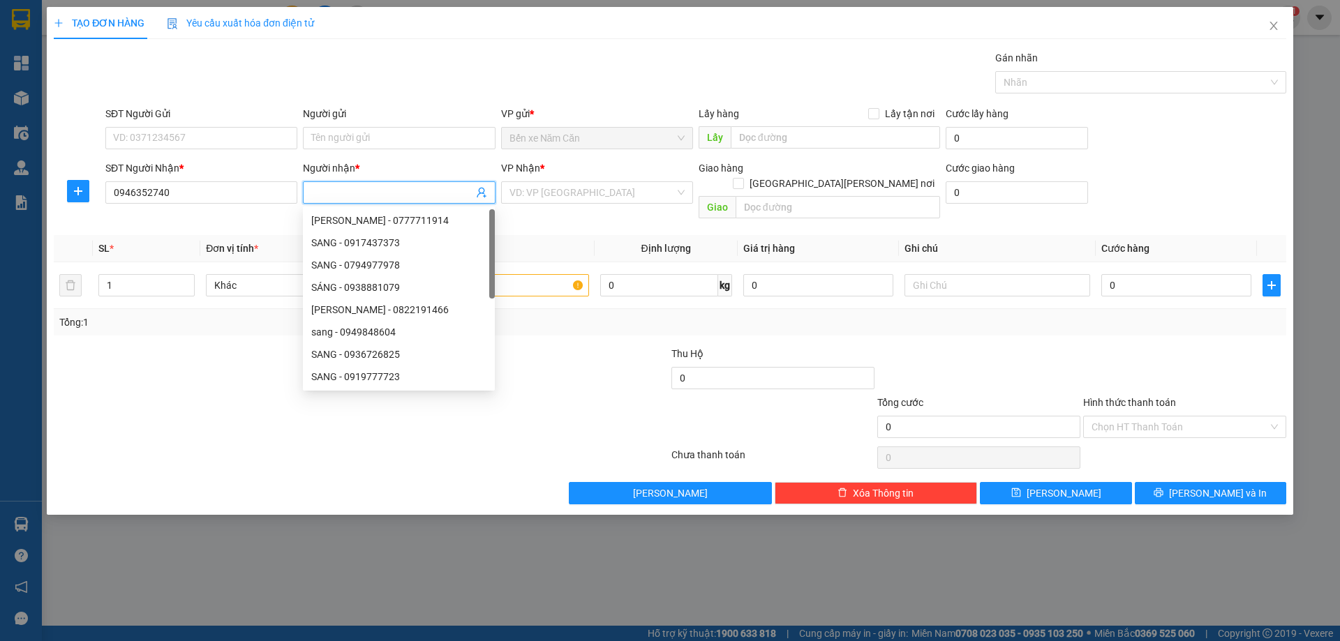
click at [350, 199] on input "Người nhận *" at bounding box center [391, 192] width 161 height 15
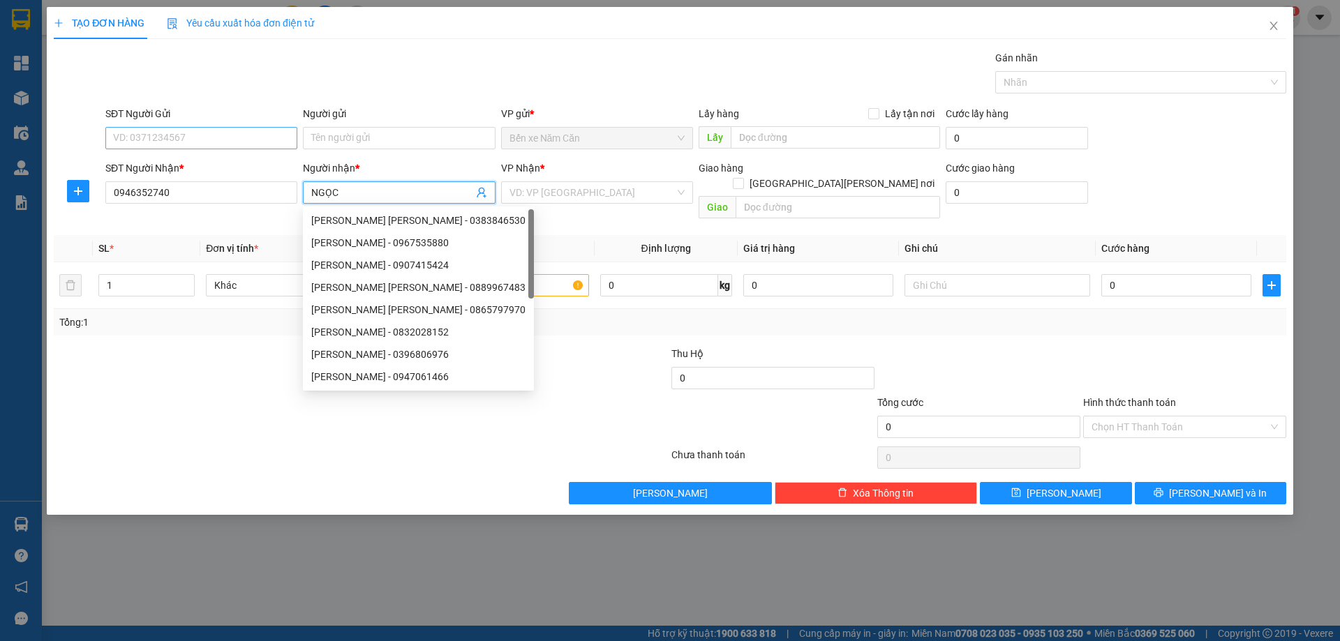
type input "NGỌC"
click at [197, 135] on input "SĐT Người Gửi" at bounding box center [201, 138] width 192 height 22
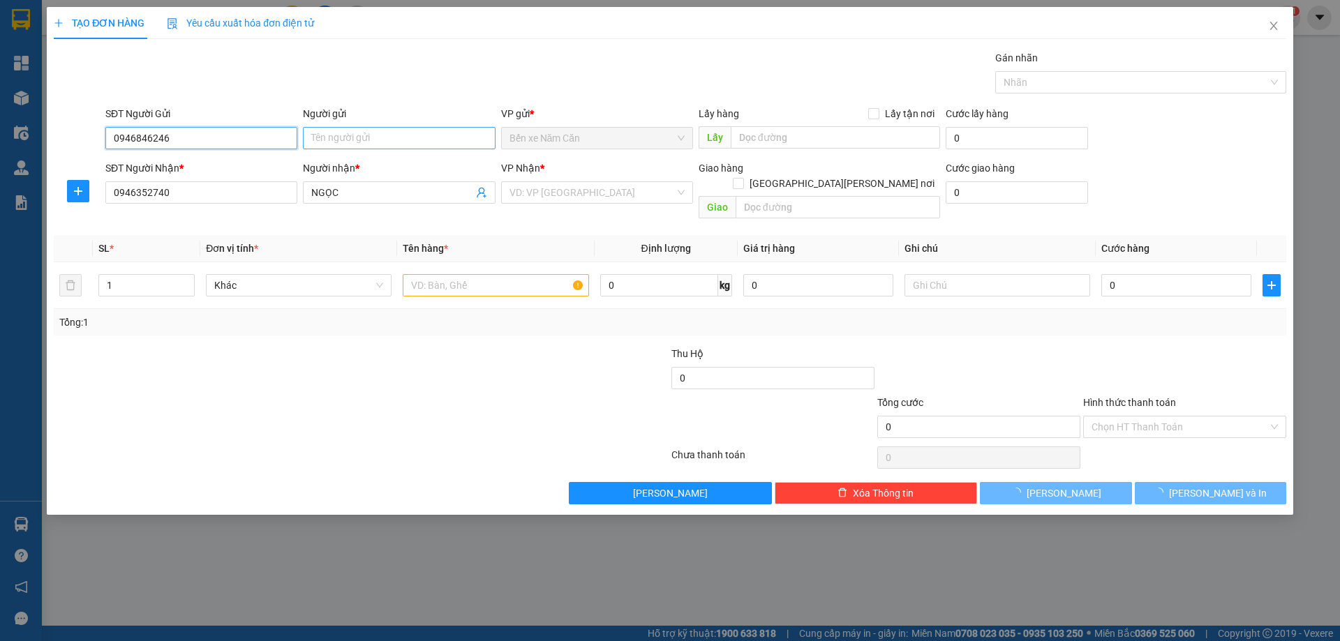
type input "0946846246"
click at [336, 138] on input "Người gửi" at bounding box center [399, 138] width 192 height 22
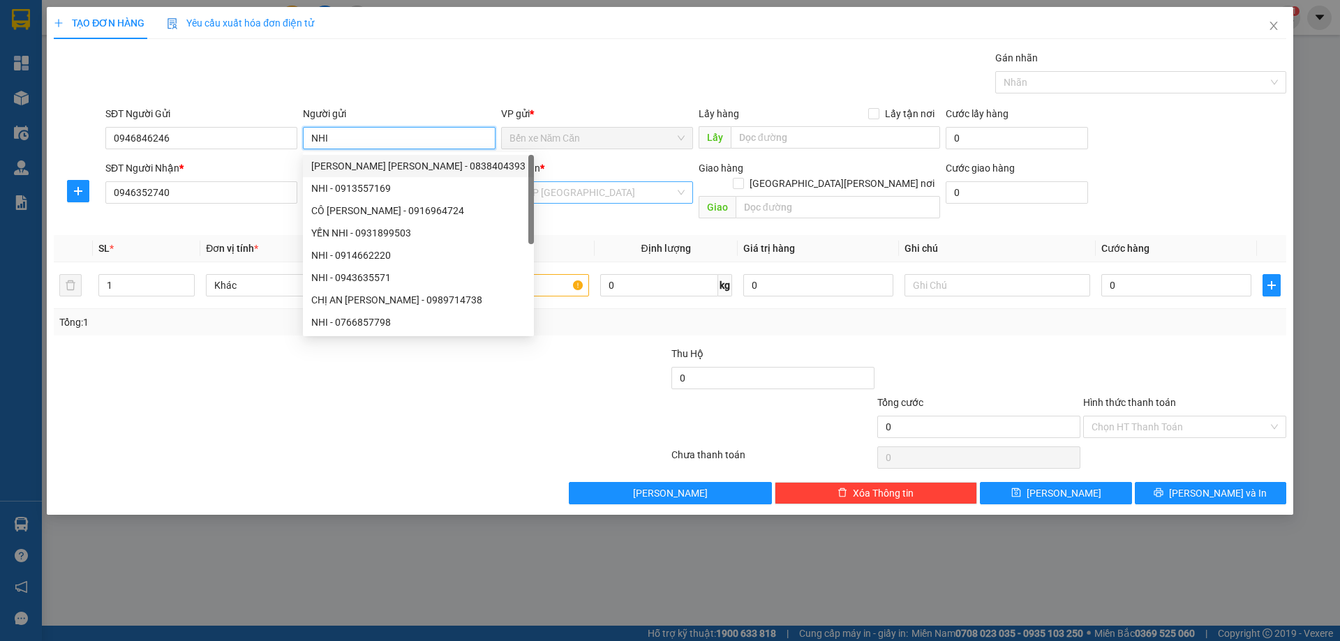
type input "NHI"
click at [540, 195] on input "search" at bounding box center [591, 192] width 165 height 21
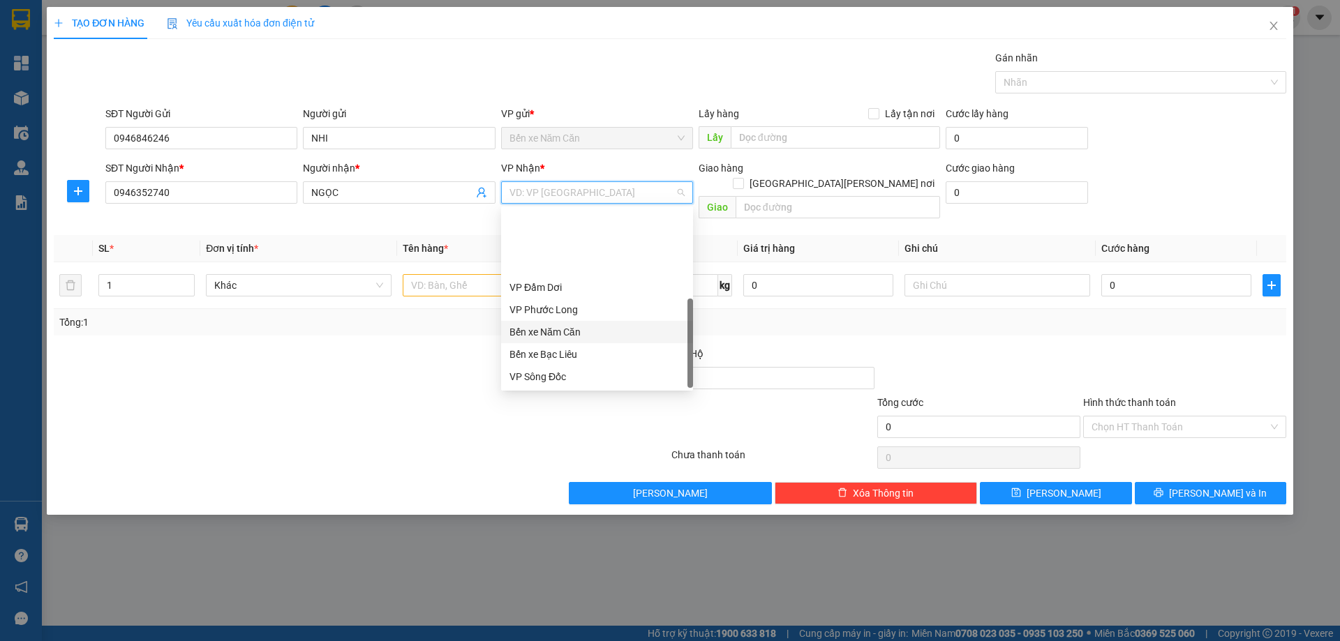
scroll to position [89, 0]
drag, startPoint x: 554, startPoint y: 305, endPoint x: 479, endPoint y: 284, distance: 77.5
click at [553, 305] on div "VP Cần Thơ" at bounding box center [596, 309] width 175 height 15
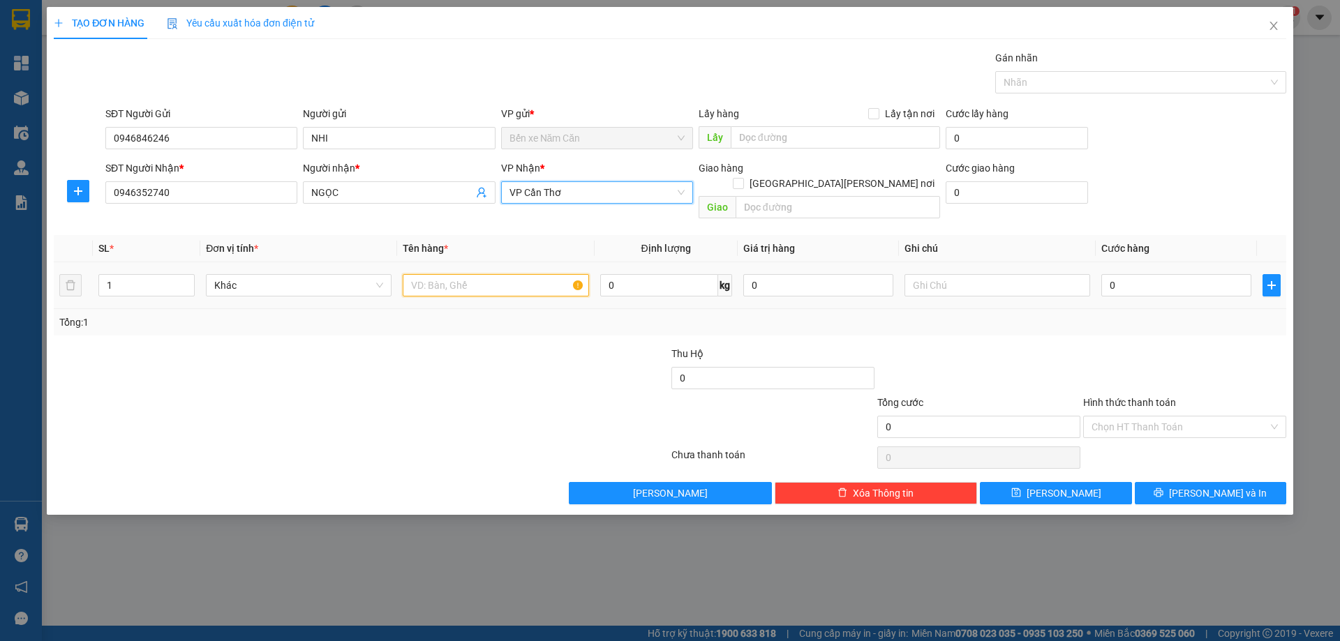
click at [463, 274] on input "text" at bounding box center [496, 285] width 186 height 22
type input "1 BỌC"
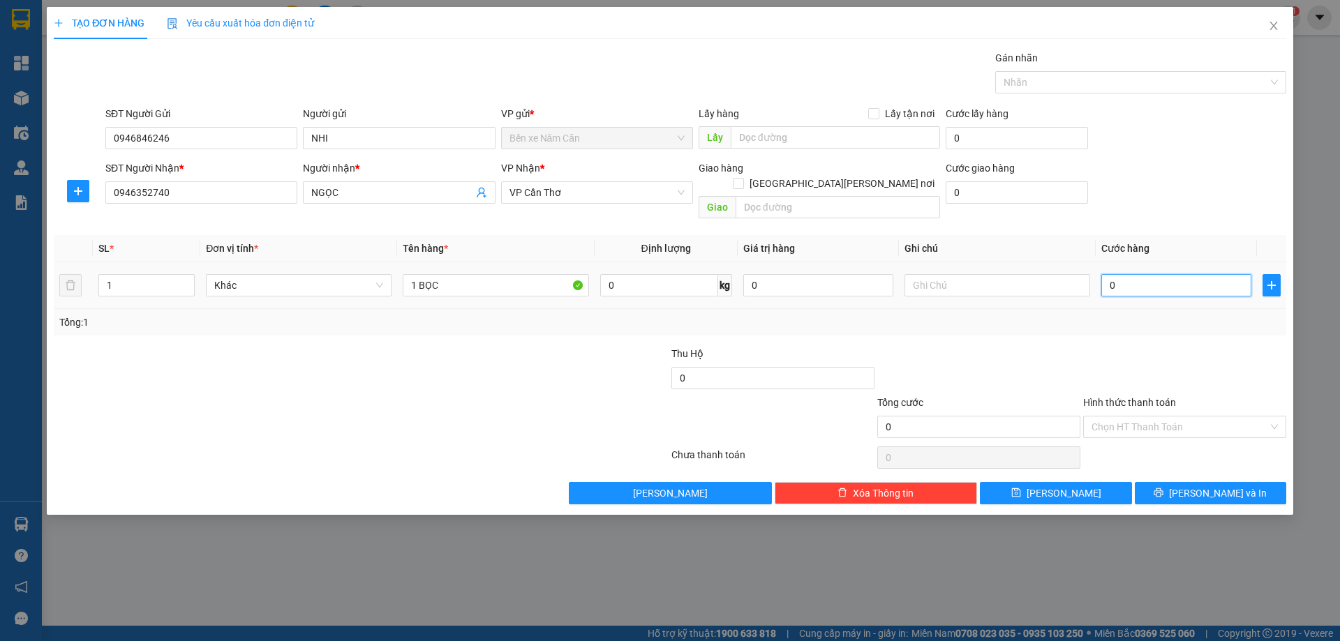
click at [1135, 274] on input "0" at bounding box center [1176, 285] width 150 height 22
type input "3"
type input "30"
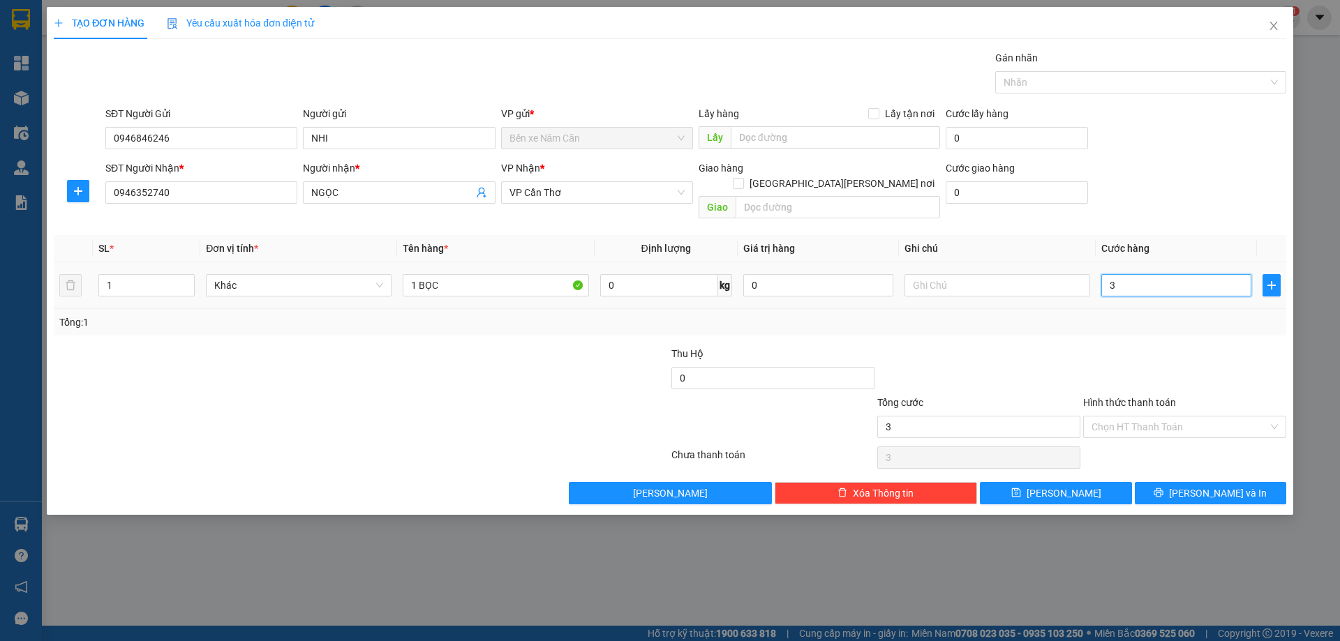
type input "30"
type input "30.000"
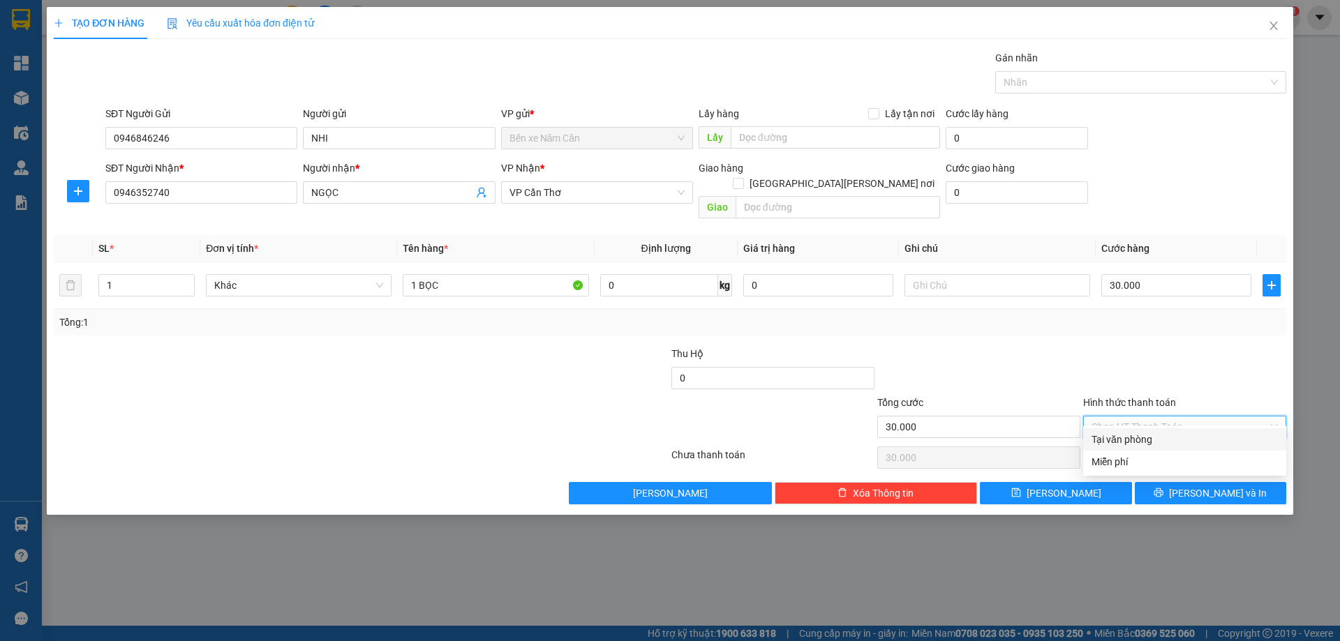
click at [1131, 417] on input "Hình thức thanh toán" at bounding box center [1179, 427] width 177 height 21
drag, startPoint x: 1133, startPoint y: 441, endPoint x: 1168, endPoint y: 462, distance: 40.7
click at [1134, 441] on div "Tại văn phòng" at bounding box center [1184, 439] width 186 height 15
type input "0"
click at [1173, 482] on button "[PERSON_NAME] và In" at bounding box center [1210, 493] width 151 height 22
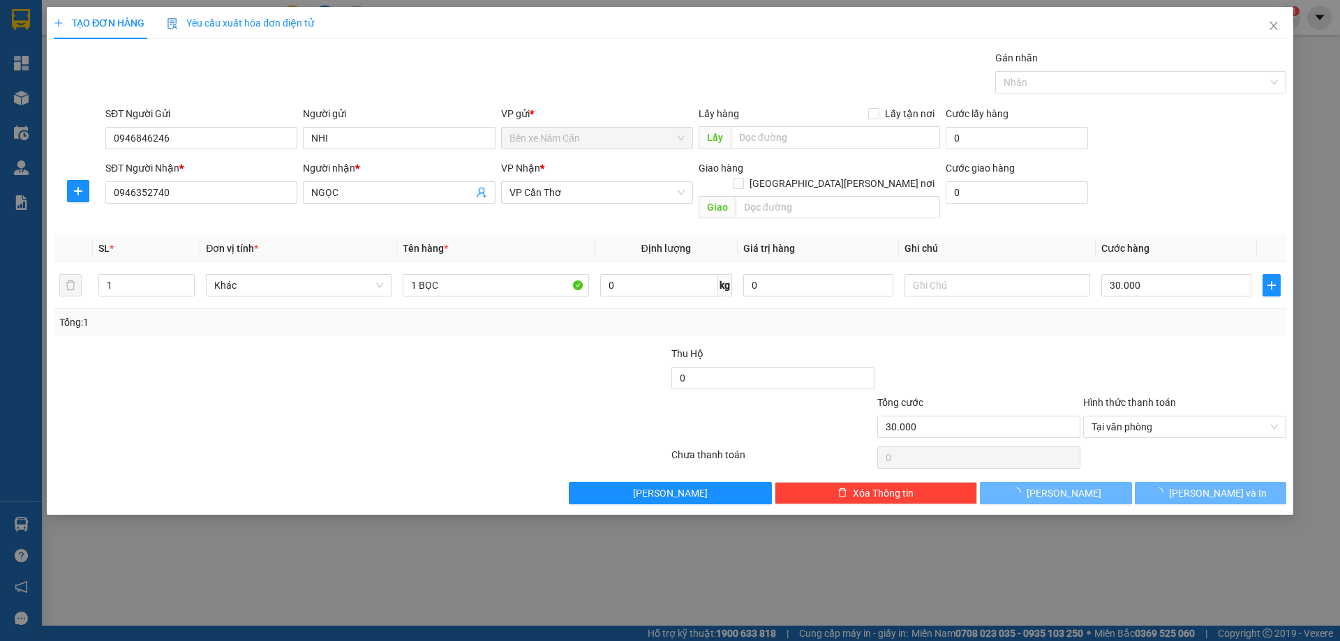
click at [1186, 540] on div "TẠO ĐƠN HÀNG Yêu cầu xuất [PERSON_NAME] điện tử Transit Pickup Surcharge Ids Tr…" at bounding box center [670, 320] width 1340 height 641
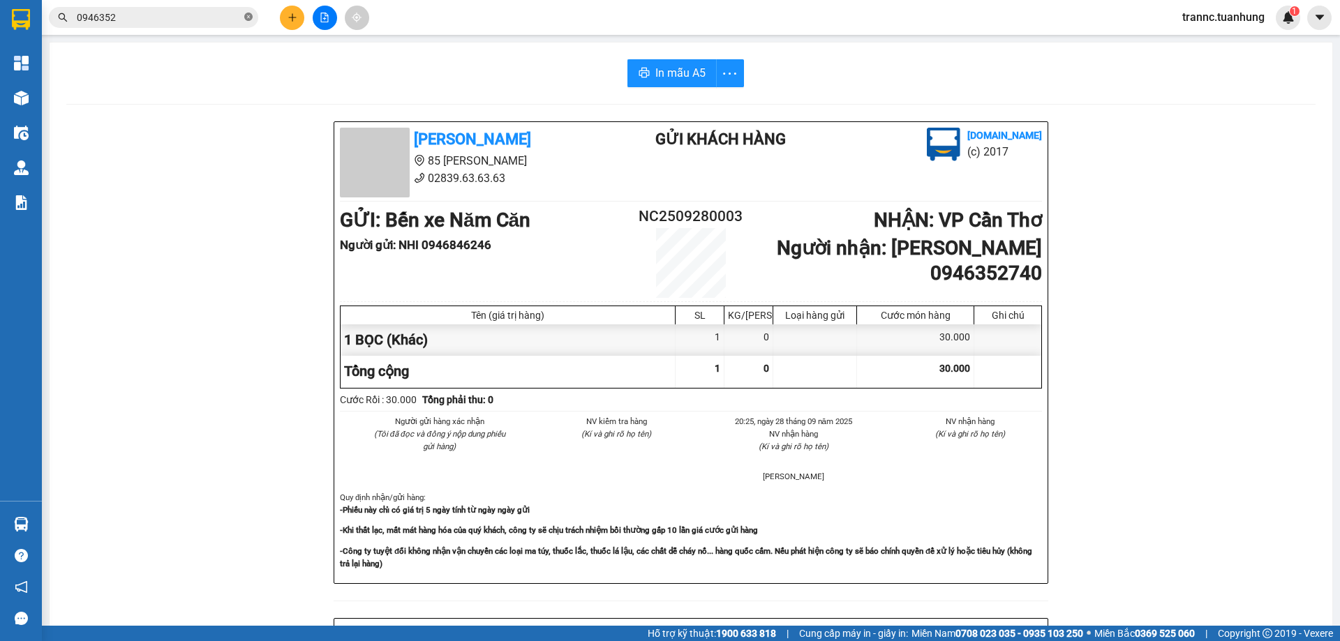
click at [246, 17] on icon "close-circle" at bounding box center [248, 17] width 8 height 8
click at [241, 15] on span at bounding box center [153, 17] width 209 height 21
click at [184, 20] on input "text" at bounding box center [159, 17] width 165 height 15
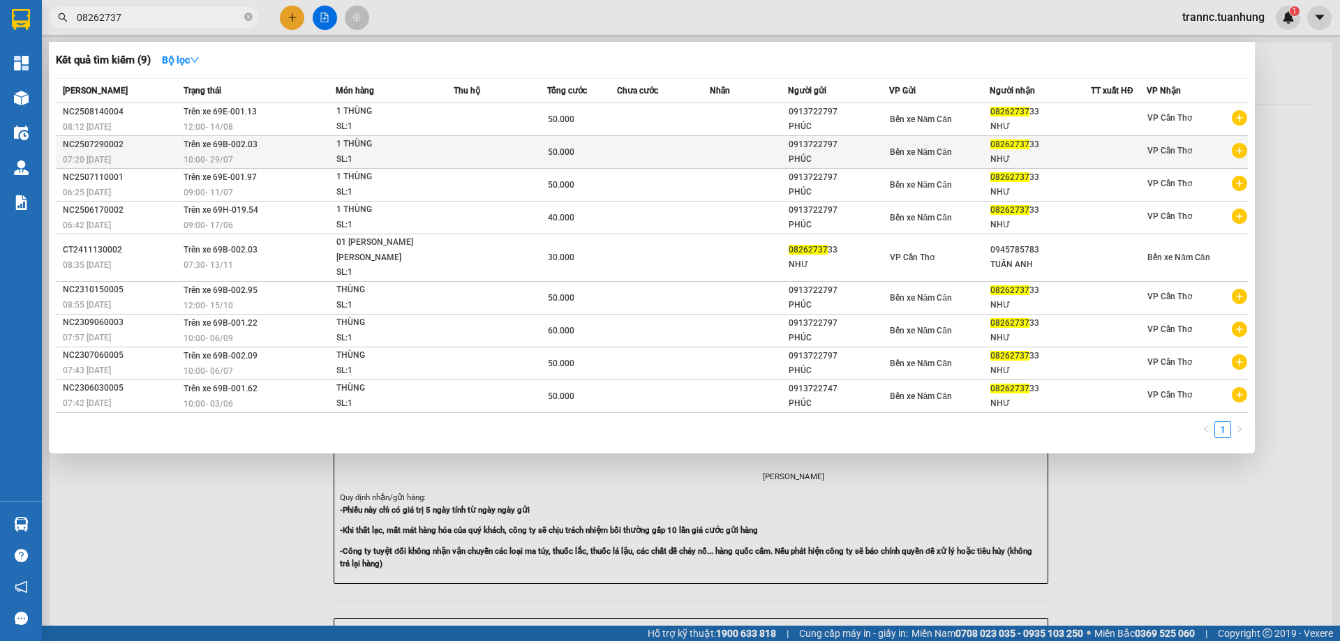
type input "08262737"
click at [1241, 151] on icon "plus-circle" at bounding box center [1239, 150] width 15 height 15
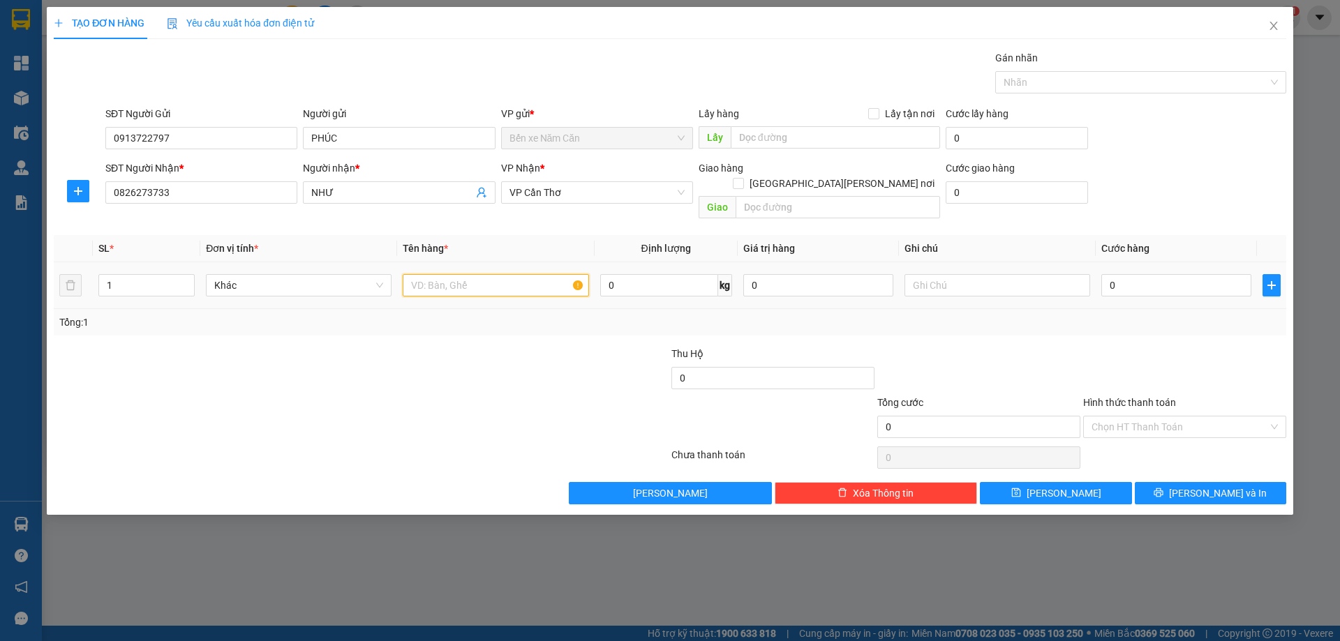
click at [545, 274] on input "text" at bounding box center [496, 285] width 186 height 22
type input "1 THÙNG"
click at [1128, 274] on input "0" at bounding box center [1176, 285] width 150 height 22
type input "5"
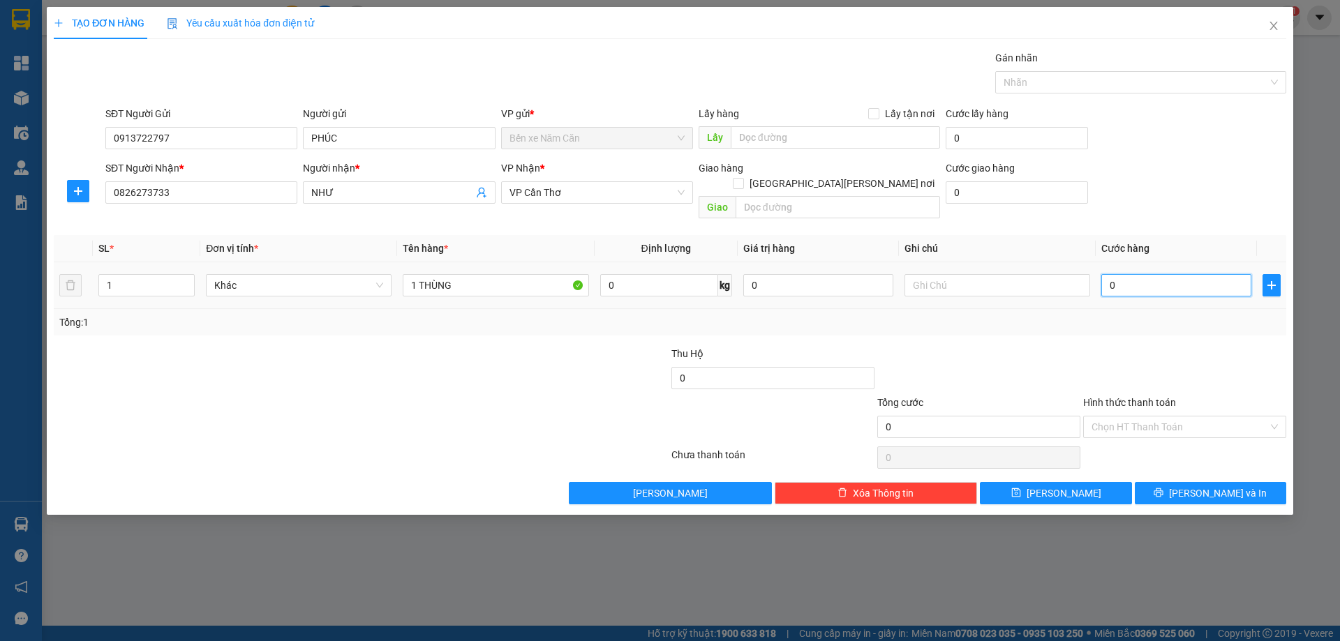
type input "5"
type input "50"
type input "50.000"
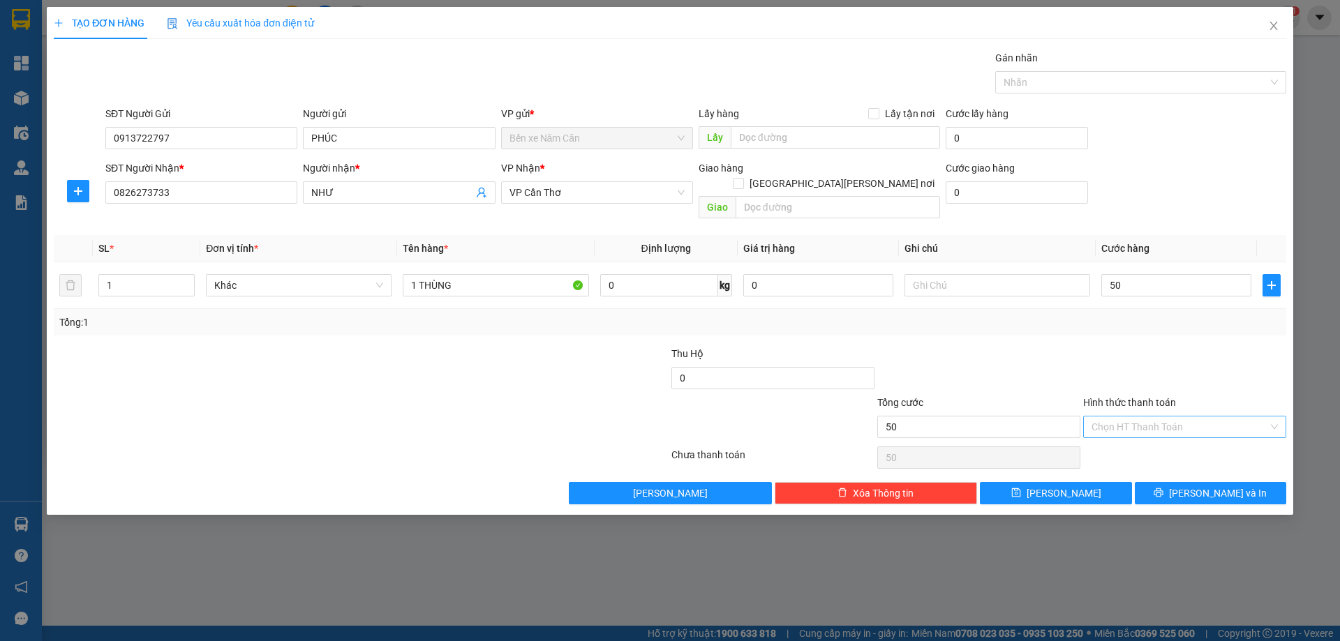
type input "50.000"
click at [1143, 417] on input "Hình thức thanh toán" at bounding box center [1179, 427] width 177 height 21
click at [1140, 434] on div "Tại văn phòng" at bounding box center [1184, 439] width 186 height 15
type input "0"
click at [1171, 483] on button "[PERSON_NAME] và In" at bounding box center [1210, 493] width 151 height 22
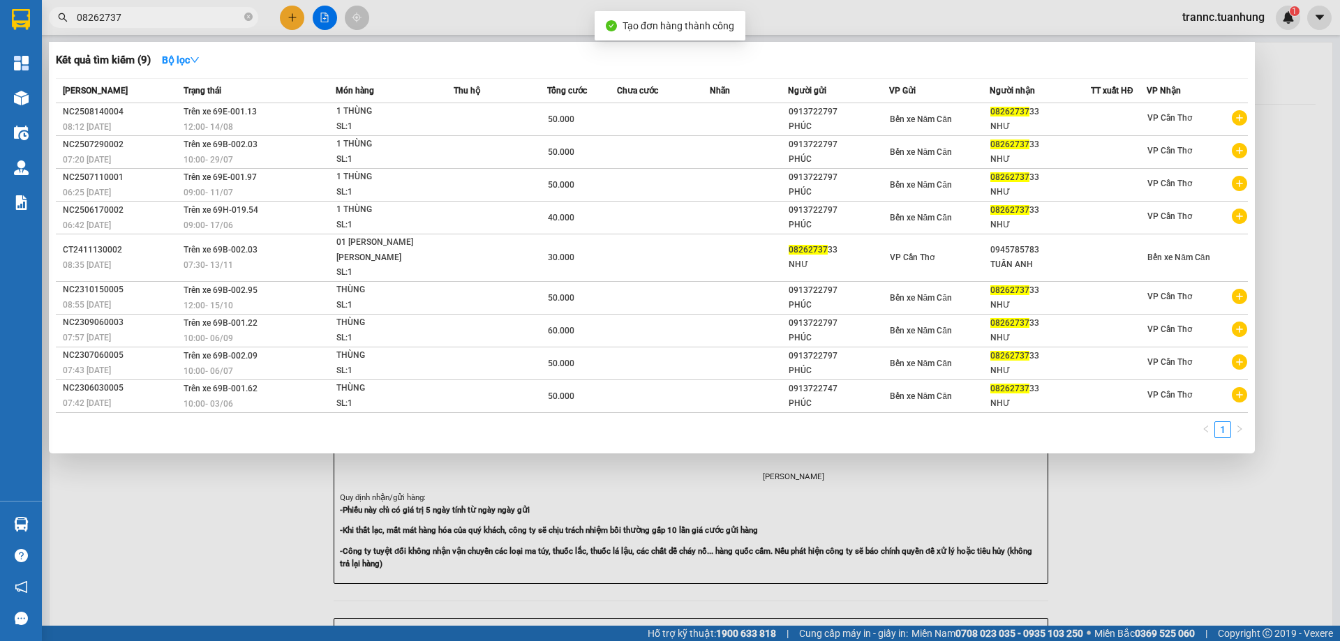
click at [1206, 528] on div at bounding box center [670, 320] width 1340 height 641
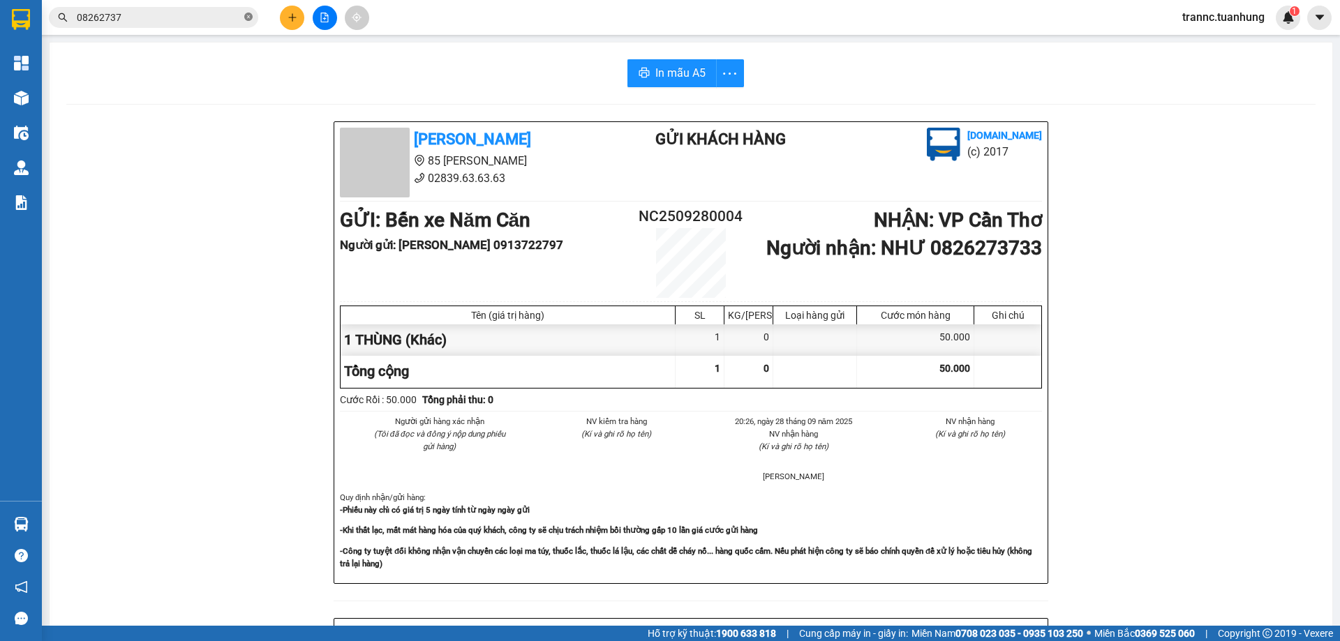
click at [247, 15] on icon "close-circle" at bounding box center [248, 17] width 8 height 8
click at [237, 15] on input "text" at bounding box center [159, 17] width 165 height 15
click at [190, 19] on input "text" at bounding box center [159, 17] width 165 height 15
click at [204, 22] on input "text" at bounding box center [159, 17] width 165 height 15
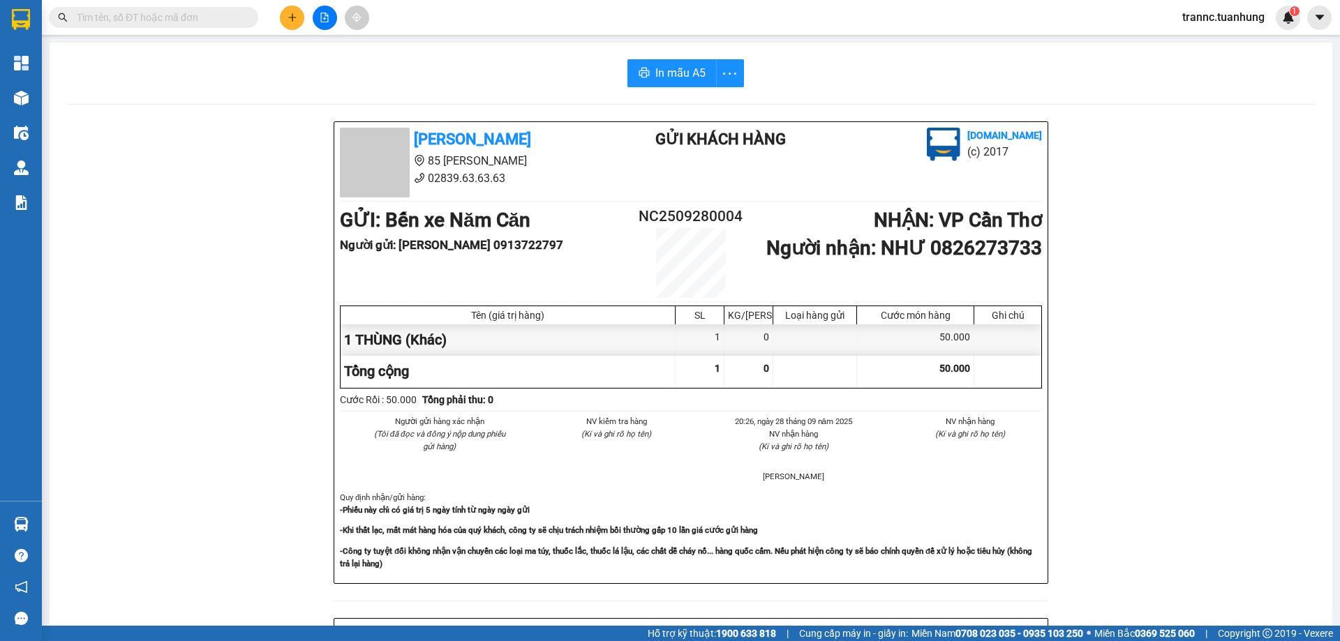
click at [204, 22] on input "text" at bounding box center [159, 17] width 165 height 15
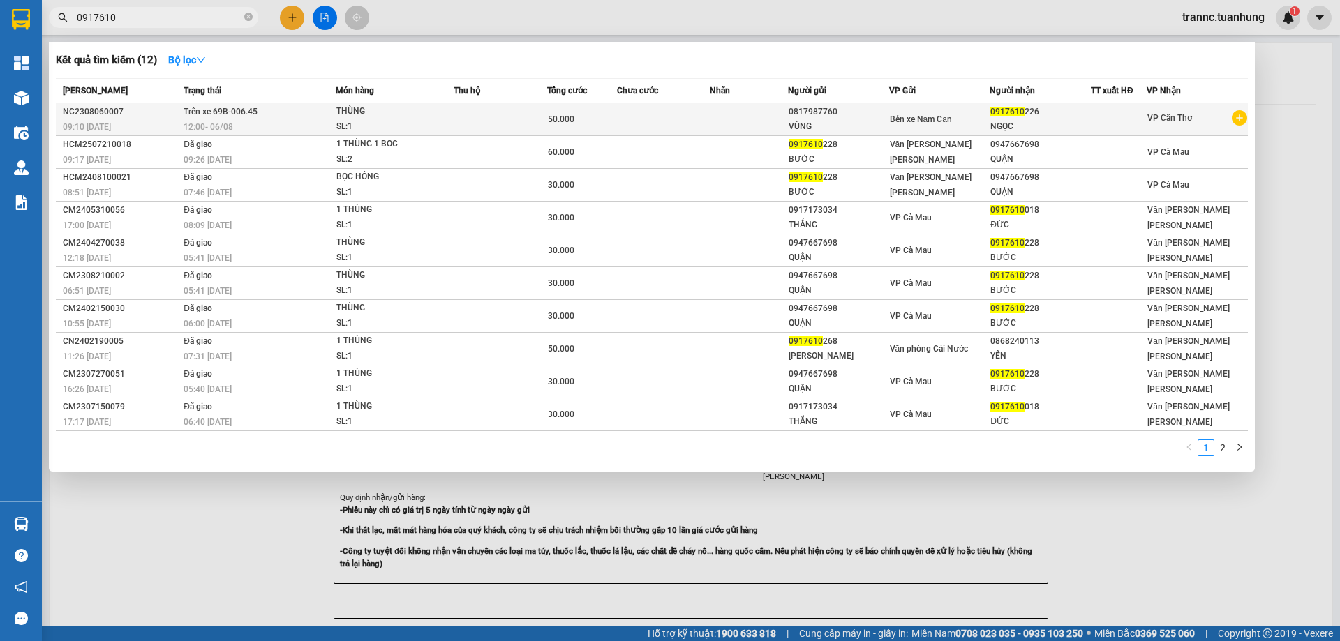
type input "0917610"
click at [1237, 119] on icon "plus-circle" at bounding box center [1239, 117] width 15 height 15
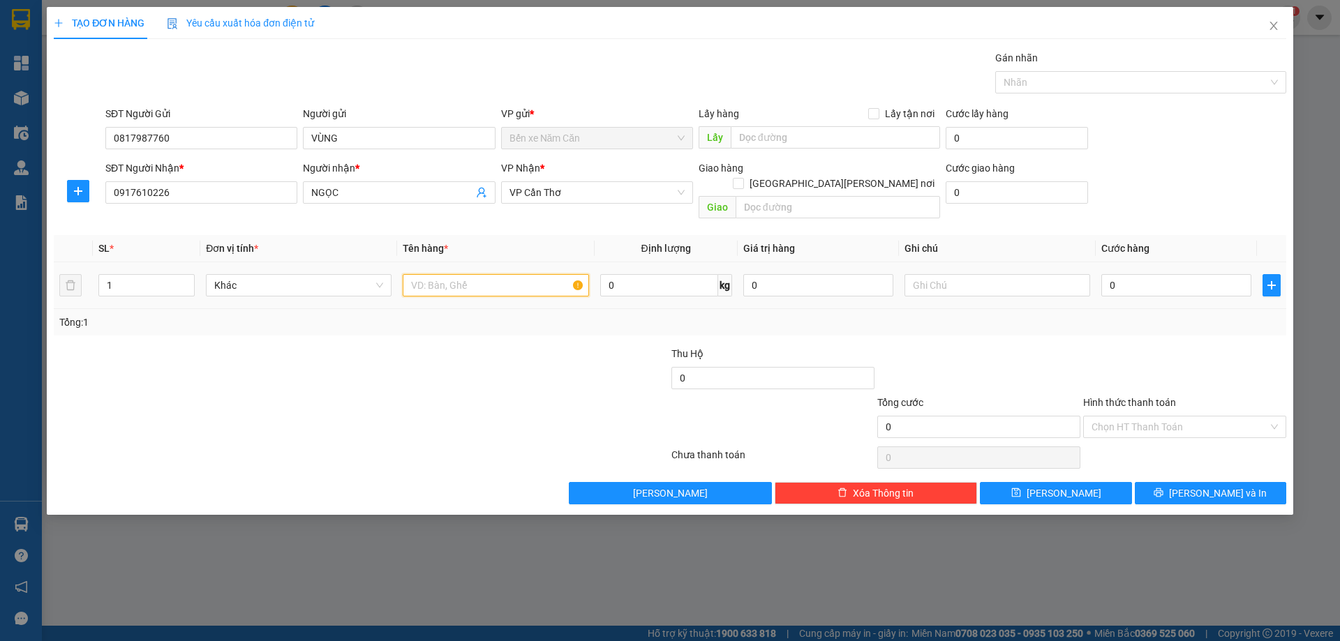
click at [528, 278] on input "text" at bounding box center [496, 285] width 186 height 22
type input "1 THÙNG"
click at [1165, 274] on input "0" at bounding box center [1176, 285] width 150 height 22
type input "4"
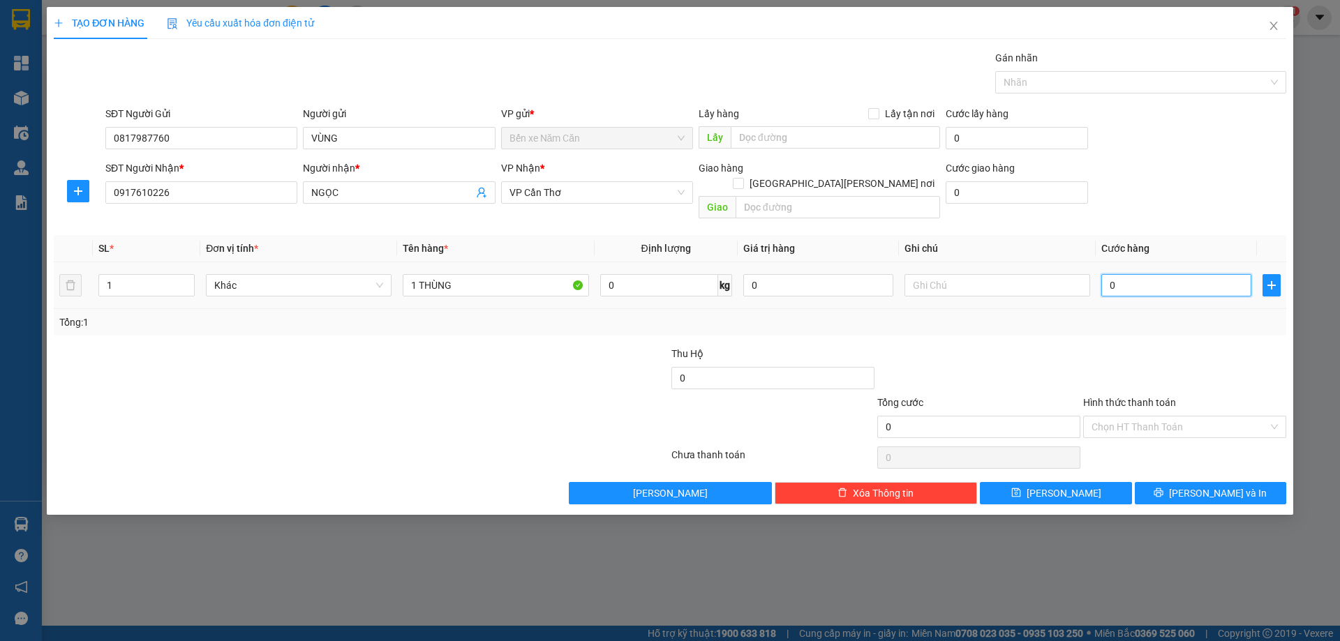
type input "4"
type input "40"
type input "40.000"
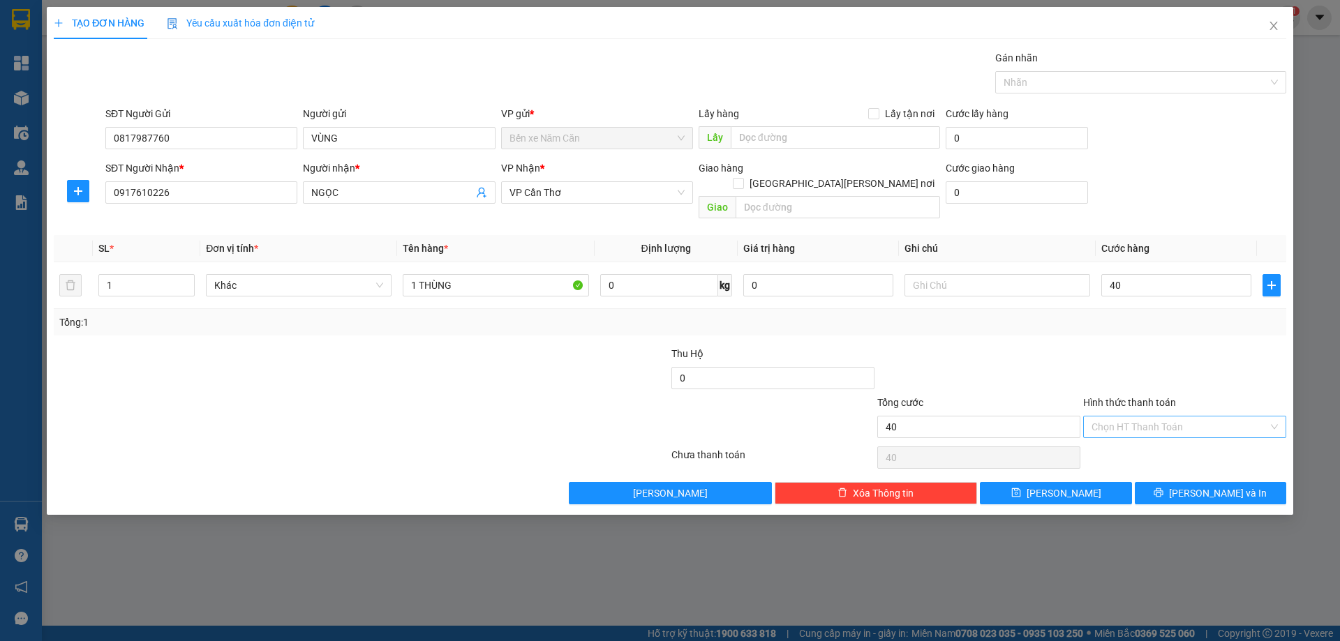
type input "40.000"
click at [1119, 417] on input "Hình thức thanh toán" at bounding box center [1179, 427] width 177 height 21
drag, startPoint x: 1130, startPoint y: 438, endPoint x: 1140, endPoint y: 442, distance: 11.0
click at [1132, 438] on div "Tại văn phòng" at bounding box center [1184, 439] width 186 height 15
type input "0"
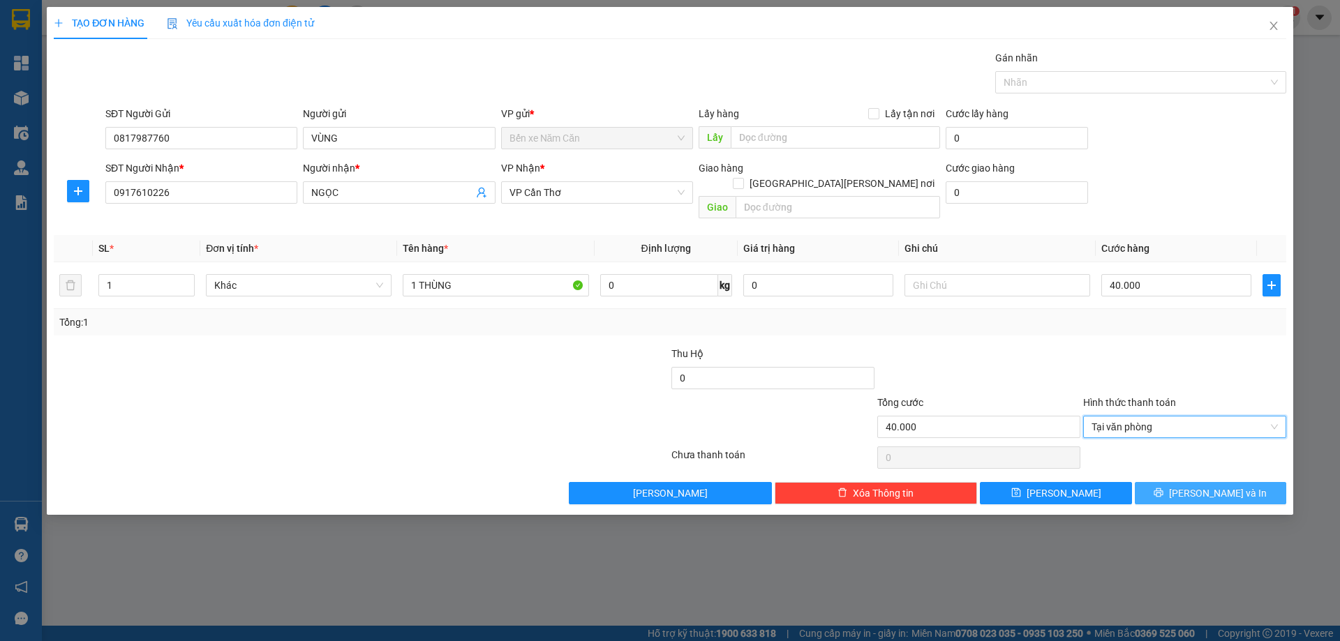
click at [1163, 488] on icon "printer" at bounding box center [1158, 492] width 9 height 9
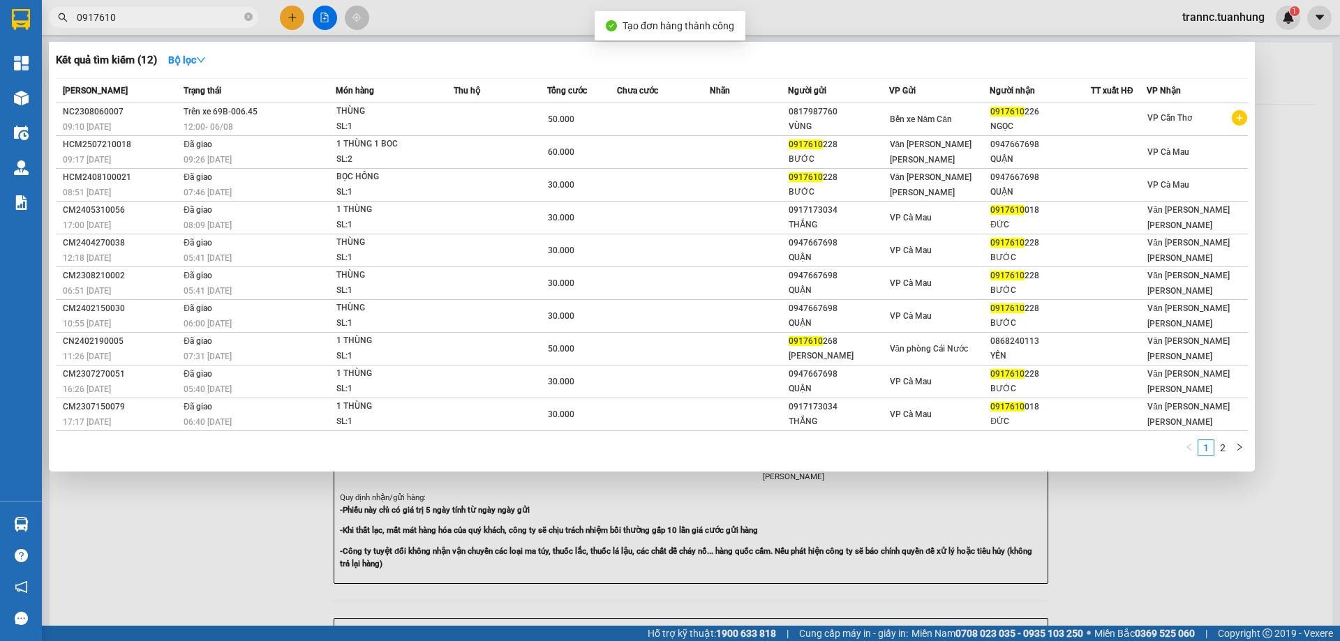
drag, startPoint x: 1212, startPoint y: 527, endPoint x: 973, endPoint y: 262, distance: 357.2
click at [1207, 514] on div at bounding box center [670, 320] width 1340 height 641
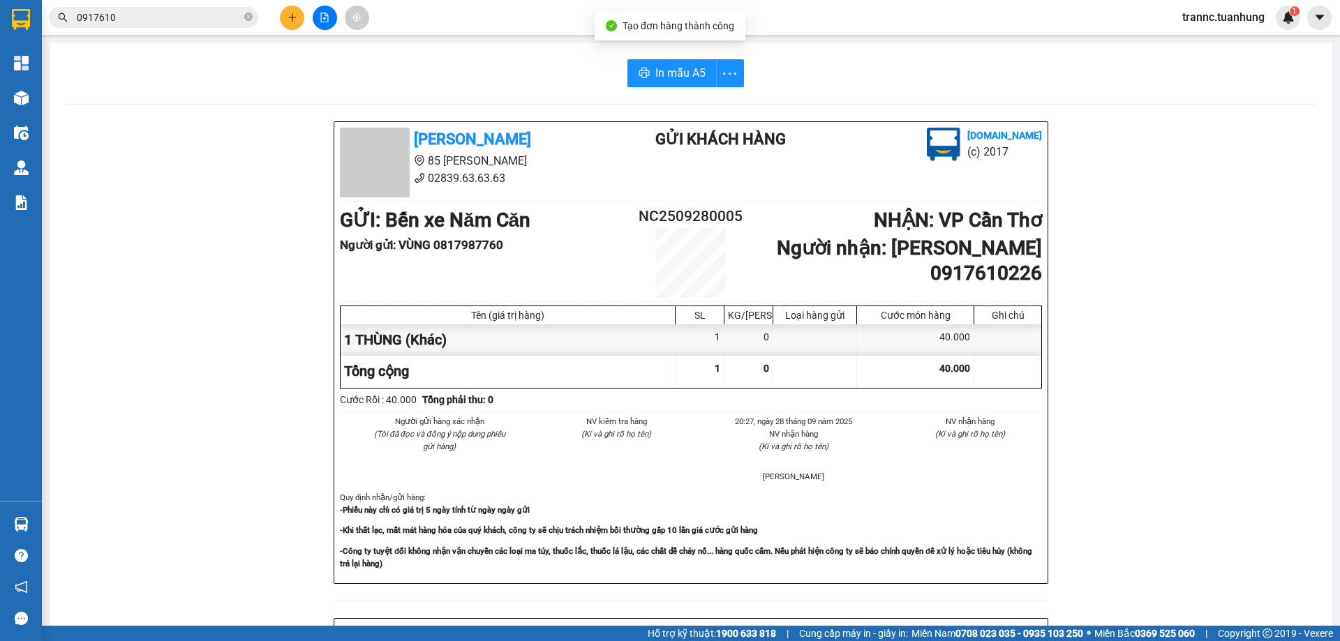
drag, startPoint x: 247, startPoint y: 17, endPoint x: 227, endPoint y: 17, distance: 19.5
click at [246, 16] on icon "close-circle" at bounding box center [248, 17] width 8 height 8
click at [225, 17] on input "text" at bounding box center [159, 17] width 165 height 15
click at [230, 20] on input "text" at bounding box center [159, 17] width 165 height 15
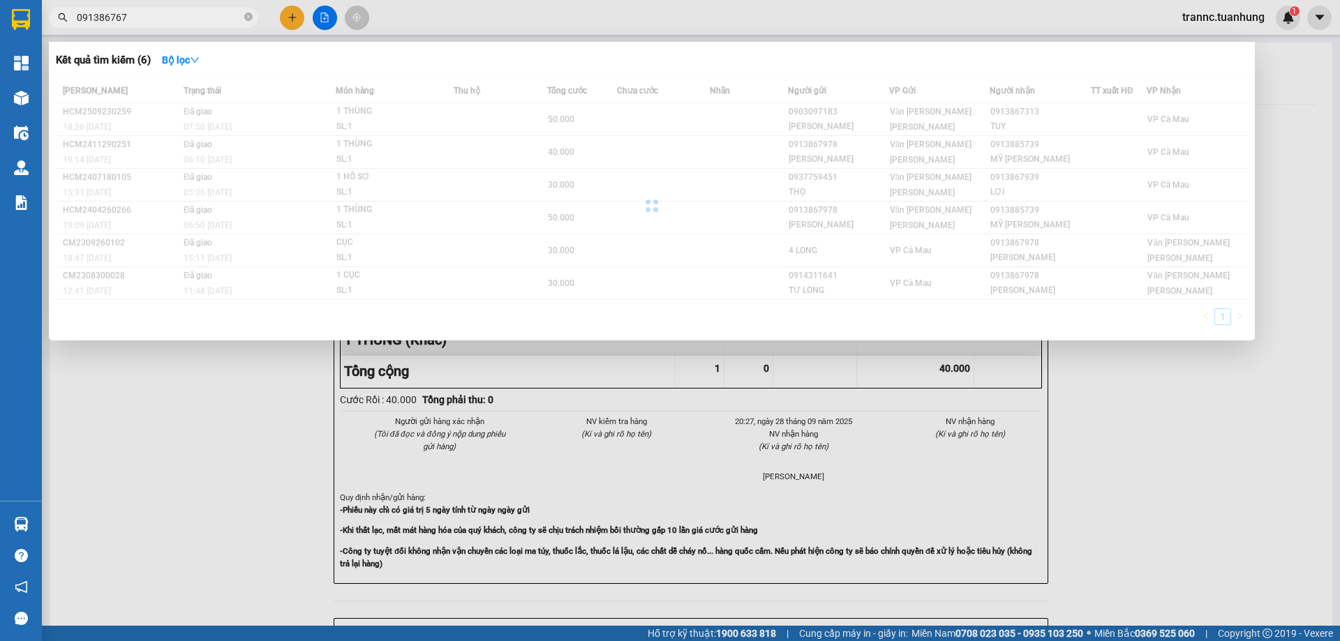
type input "0913867671"
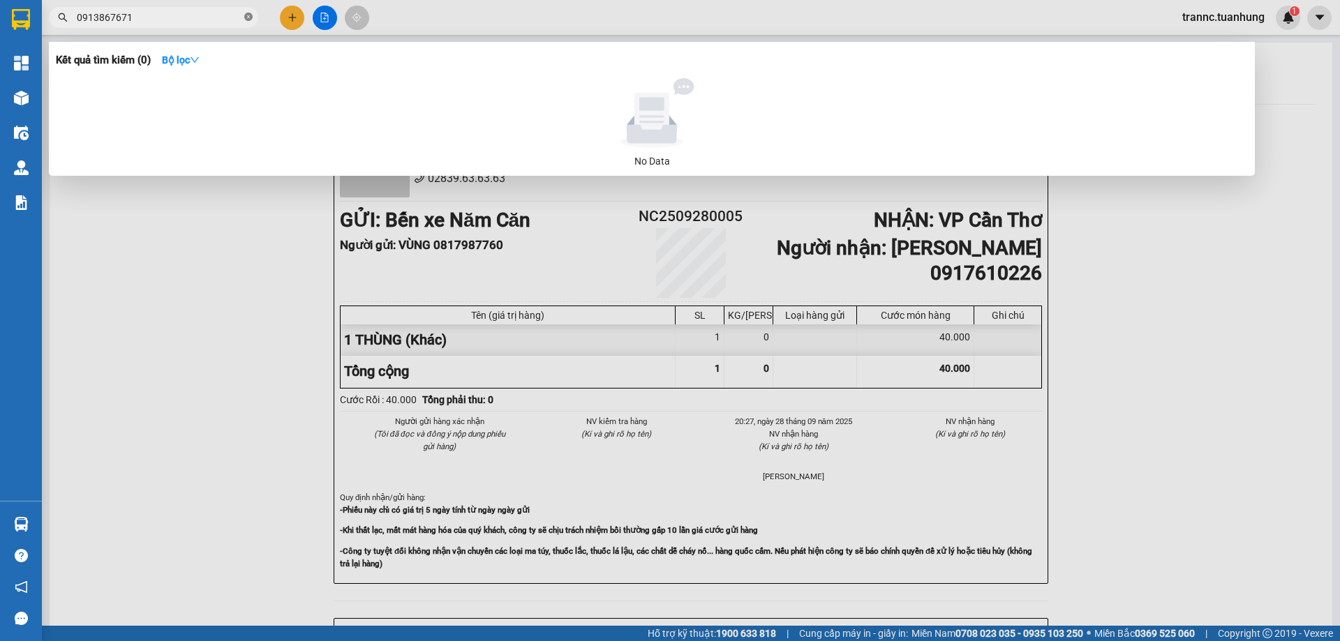
click at [246, 14] on icon "close-circle" at bounding box center [248, 17] width 8 height 8
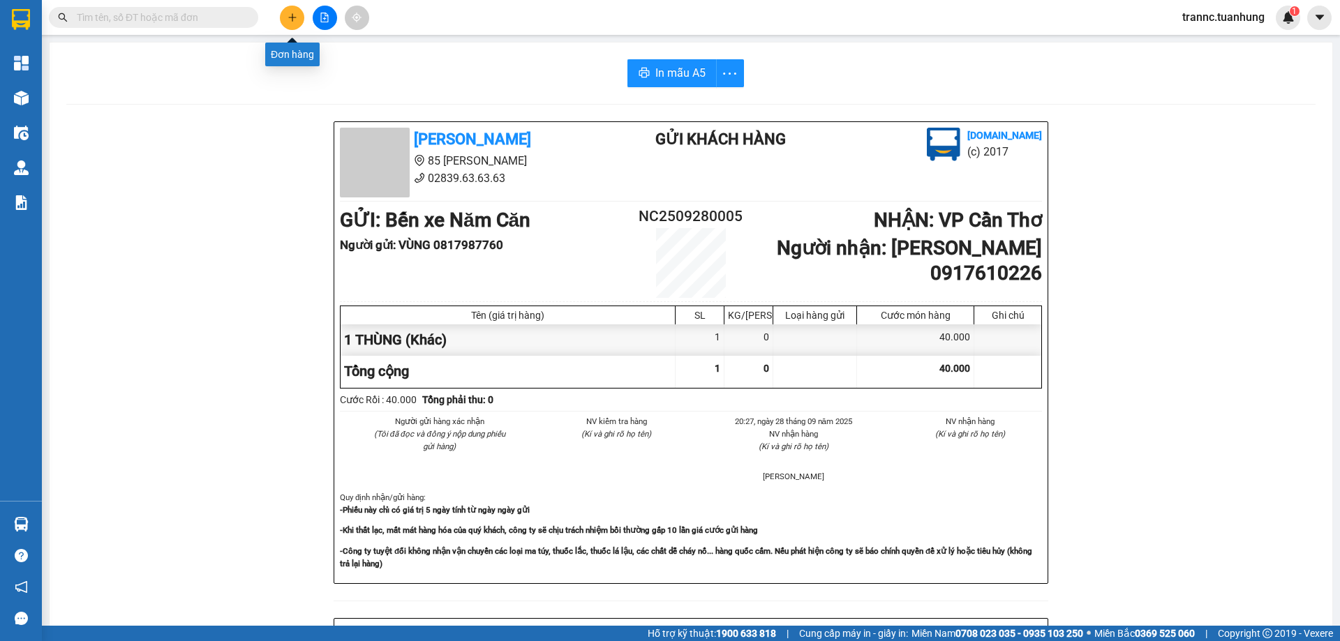
click at [292, 15] on icon "plus" at bounding box center [292, 17] width 1 height 8
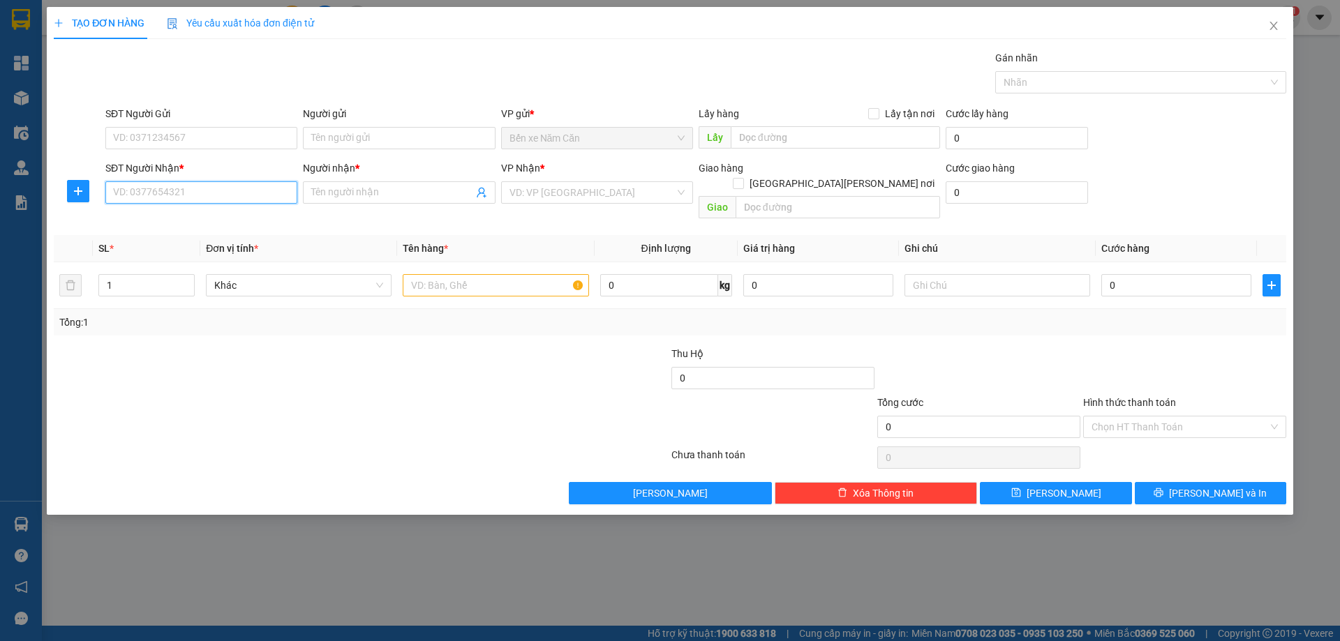
click at [201, 196] on input "SĐT Người Nhận *" at bounding box center [201, 192] width 192 height 22
type input "0913867671"
click at [348, 186] on input "Người nhận *" at bounding box center [391, 192] width 161 height 15
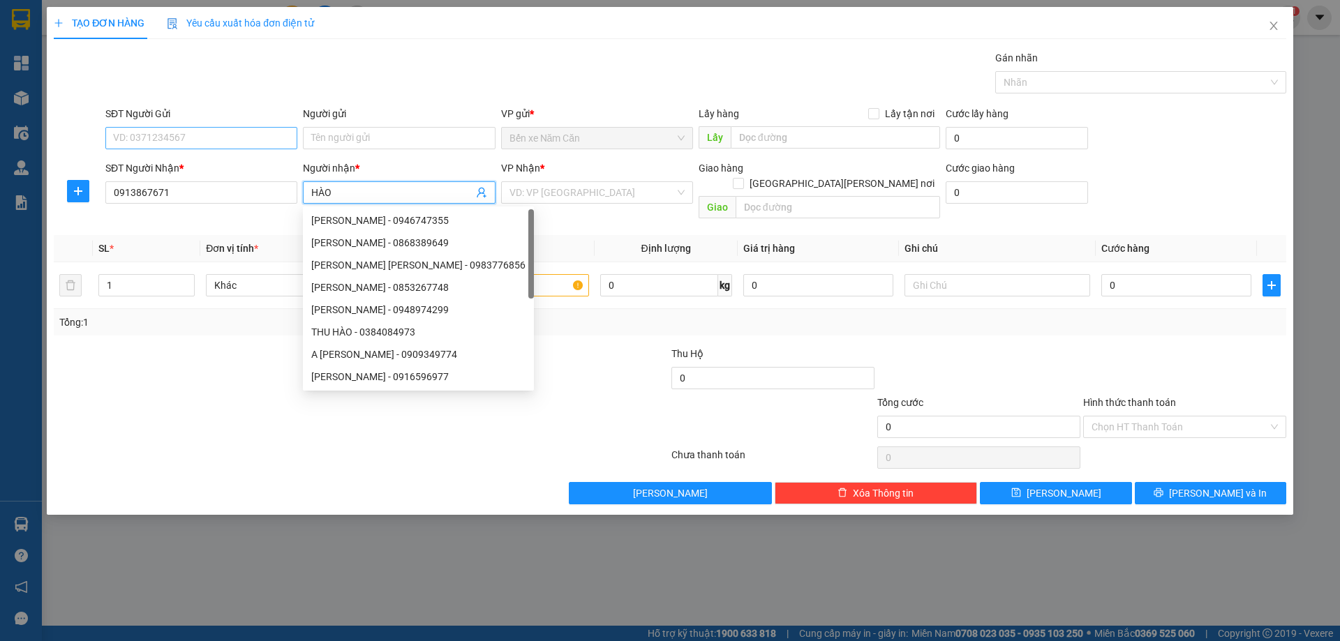
type input "HÀO"
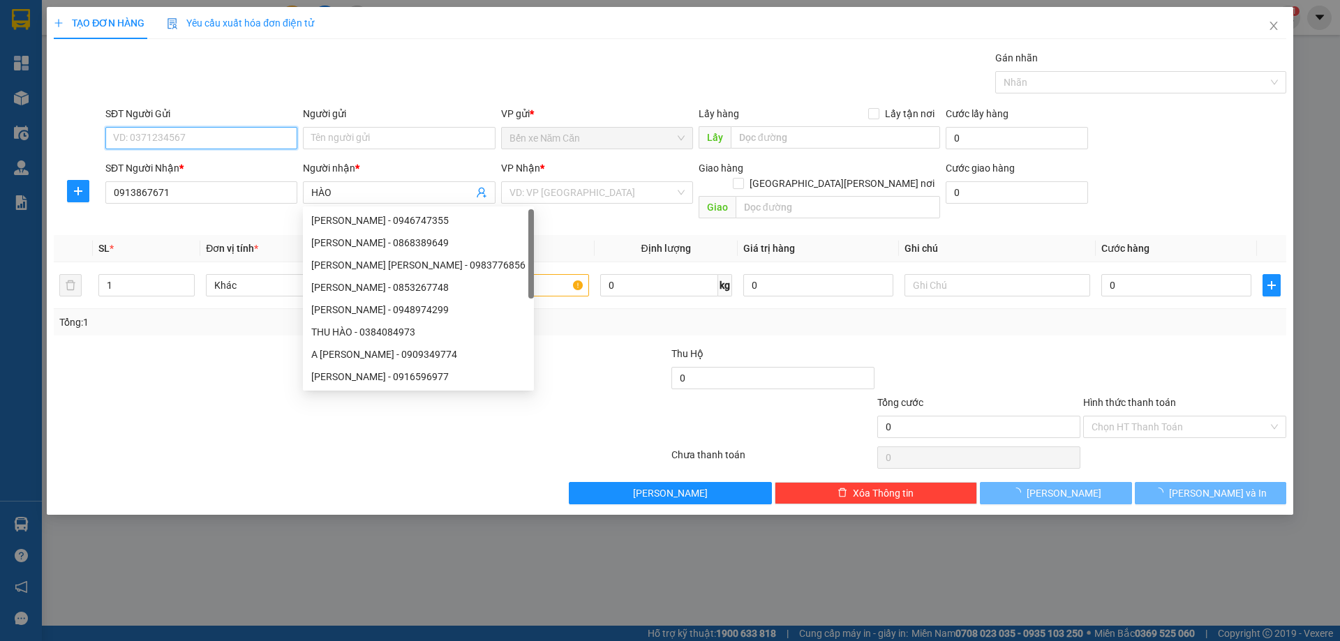
click at [253, 141] on input "SĐT Người Gửi" at bounding box center [201, 138] width 192 height 22
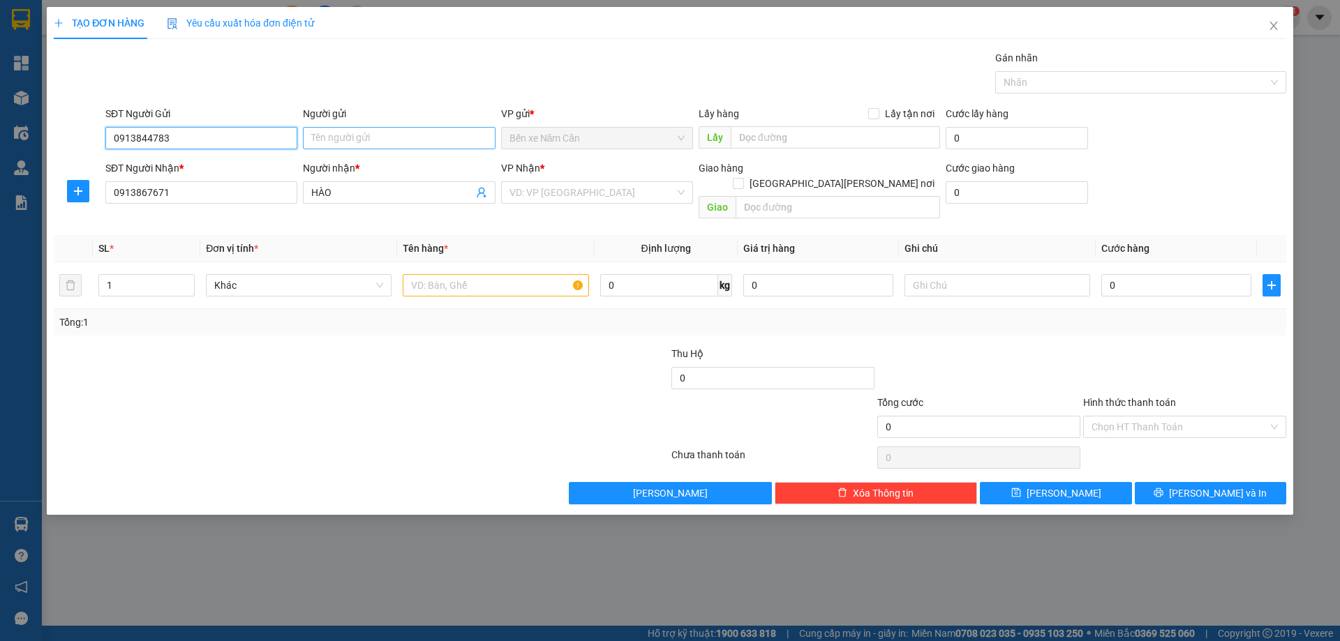
type input "0913844783"
click at [360, 137] on input "Người gửi" at bounding box center [399, 138] width 192 height 22
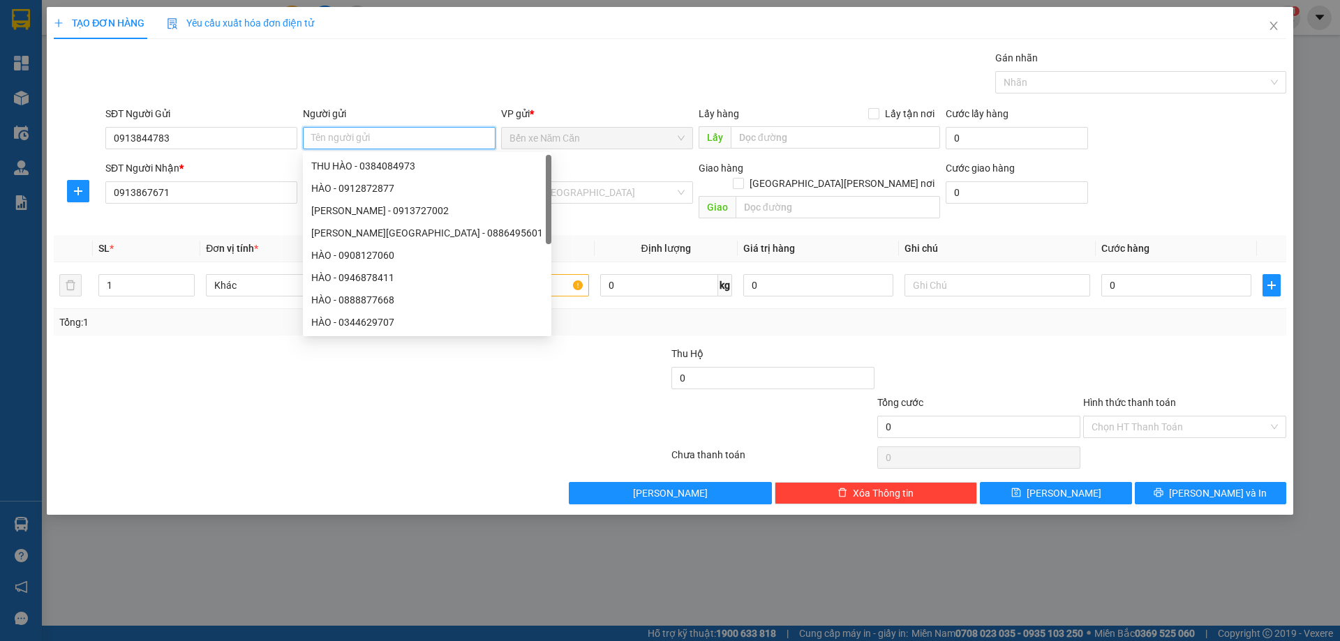
type input "D"
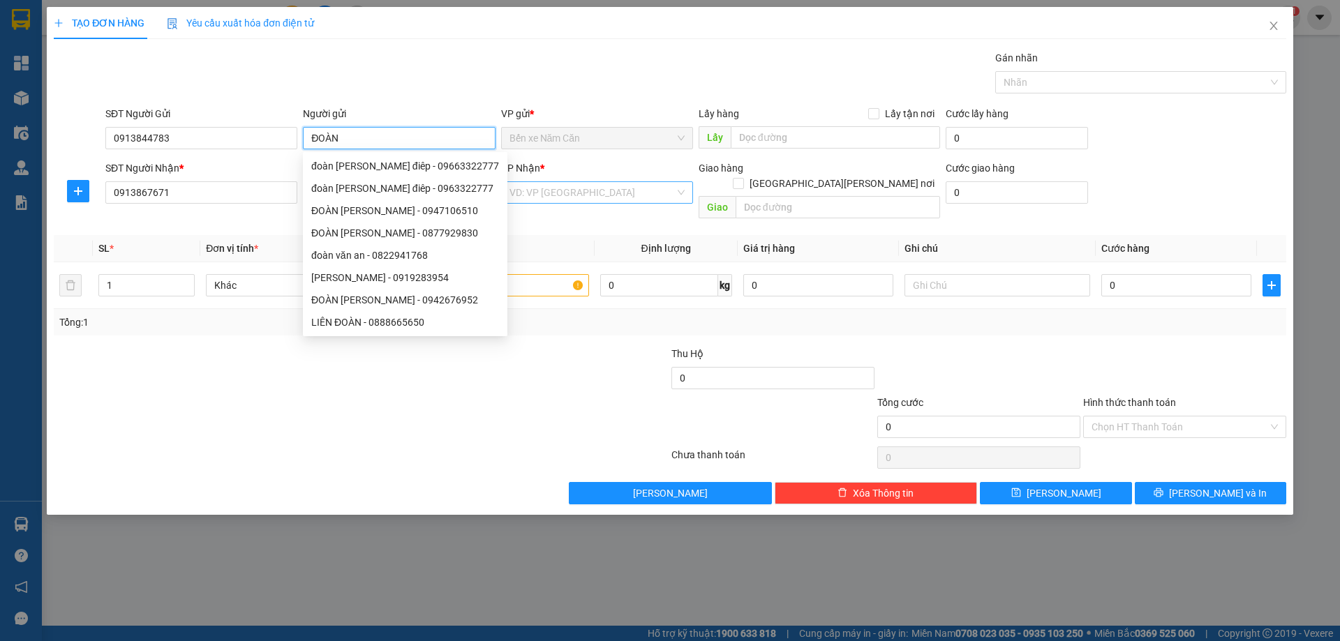
type input "ĐOÀN"
click at [545, 199] on input "search" at bounding box center [591, 192] width 165 height 21
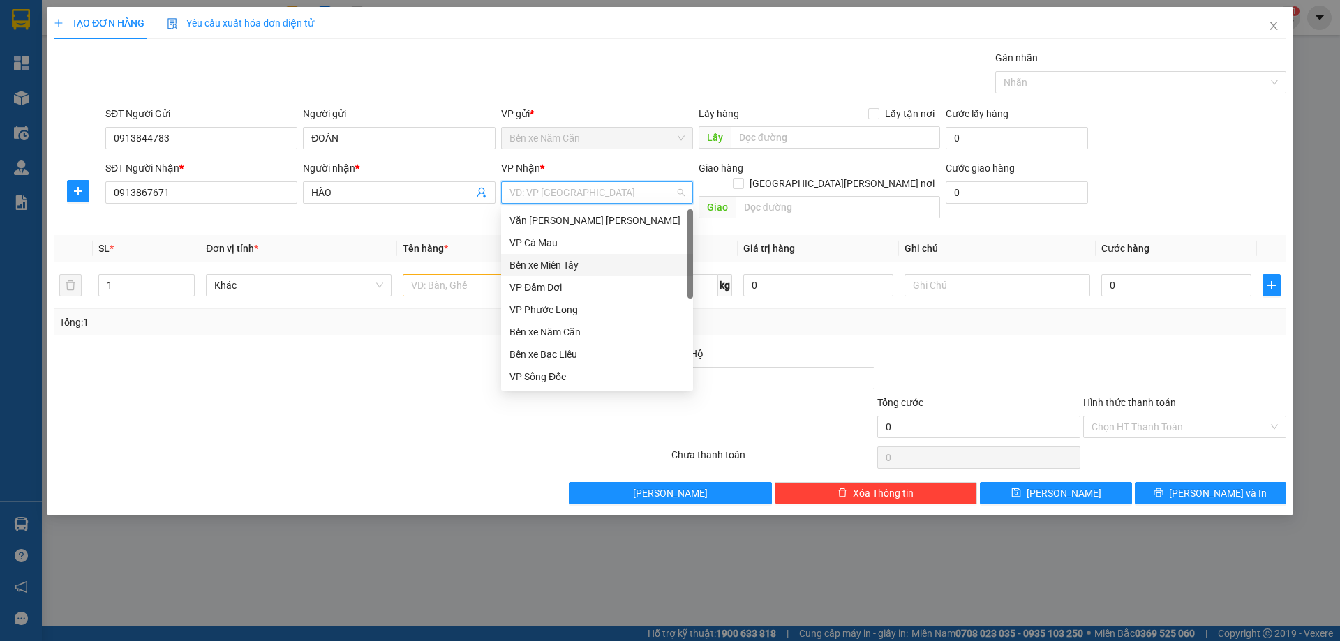
scroll to position [89, 0]
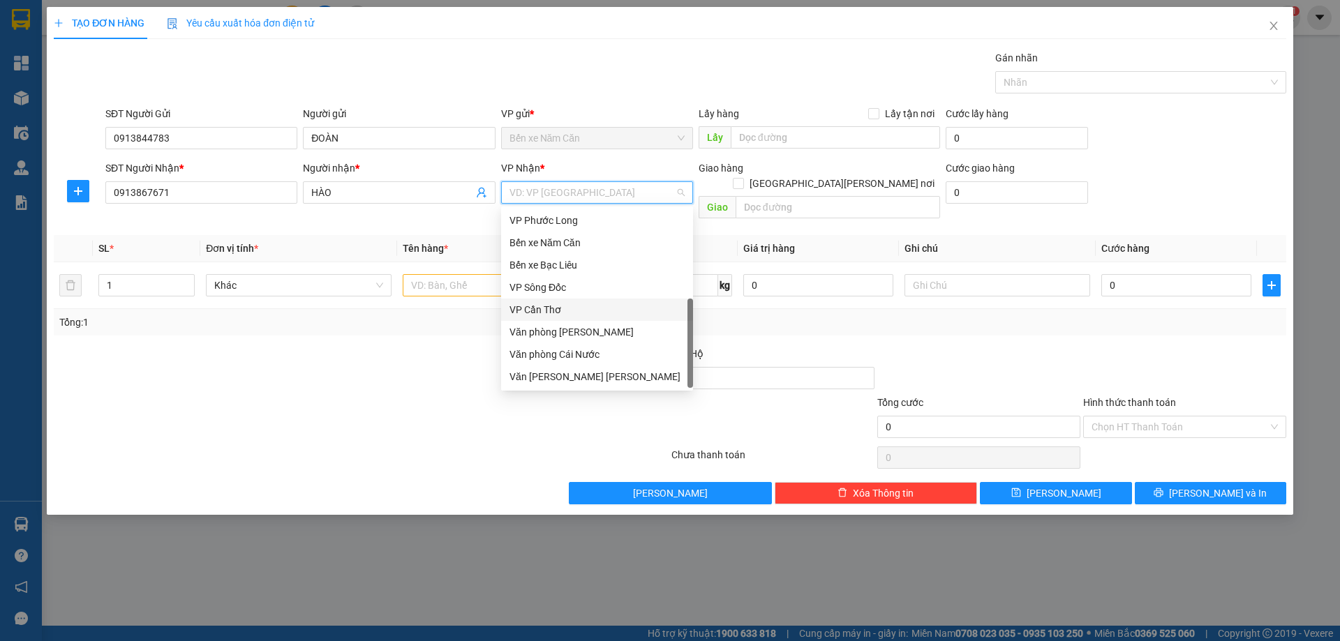
click at [566, 312] on div "VP Cần Thơ" at bounding box center [596, 309] width 175 height 15
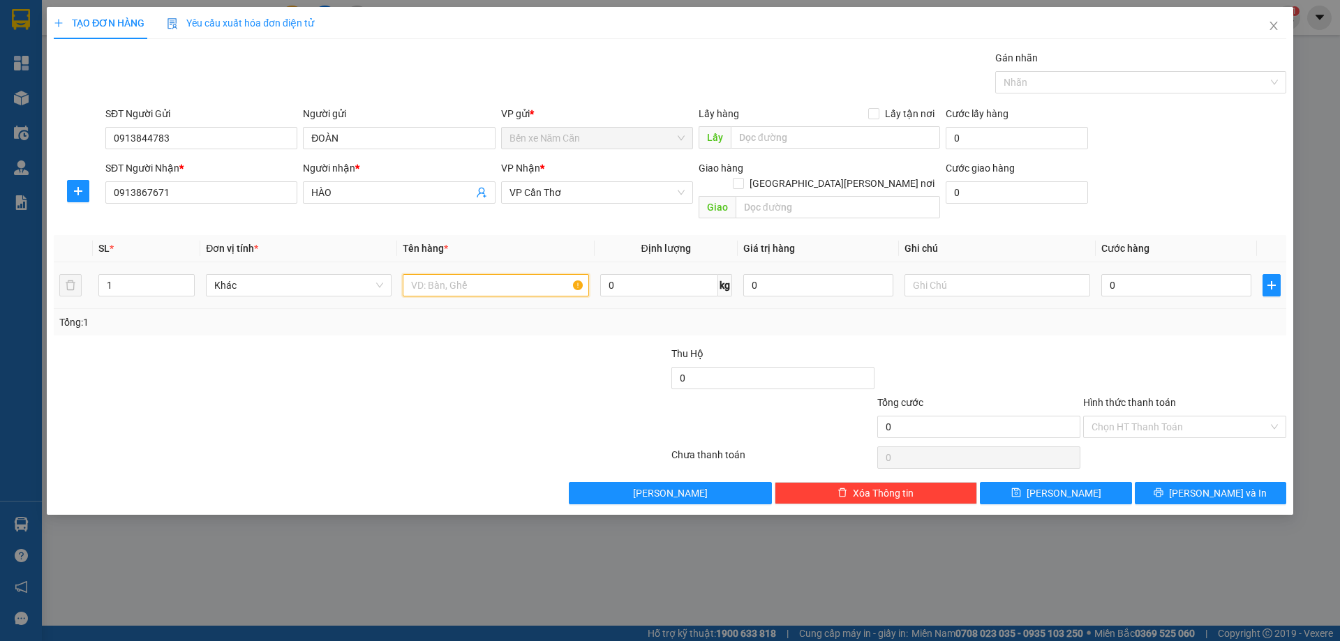
click at [474, 275] on input "text" at bounding box center [496, 285] width 186 height 22
type input "1 THÙNG"
click at [1129, 274] on input "0" at bounding box center [1176, 285] width 150 height 22
type input "4"
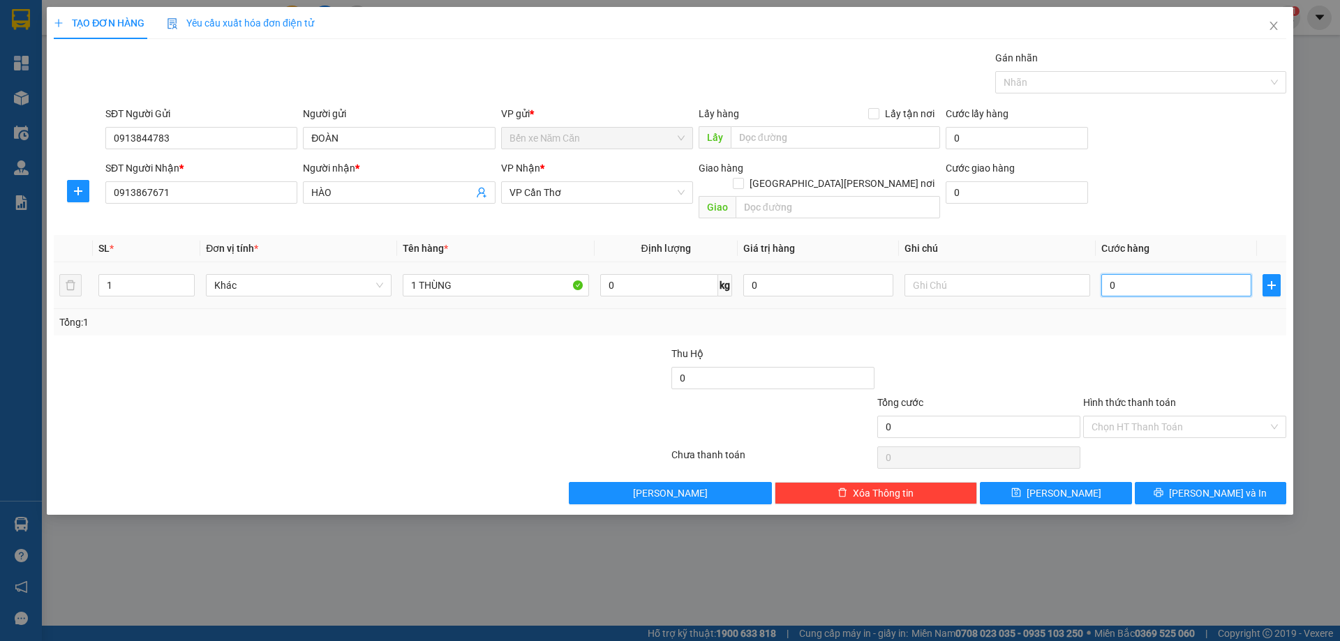
type input "4"
type input "40"
type input "40.000"
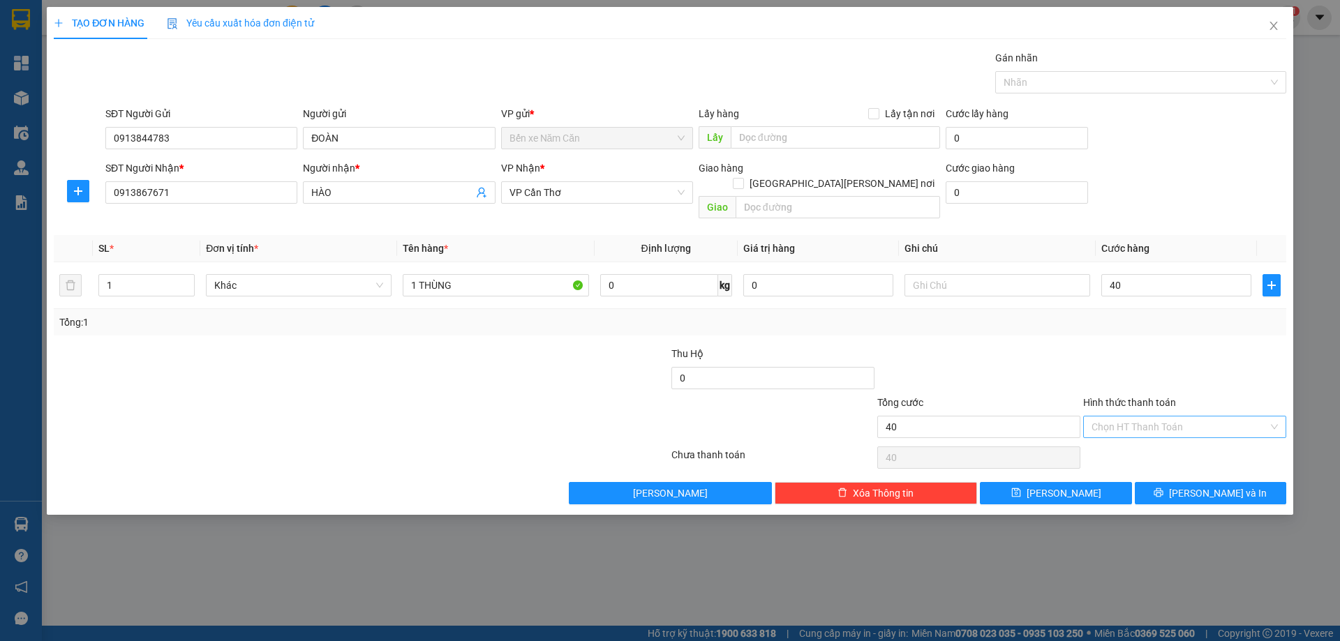
type input "40.000"
click at [1119, 417] on input "Hình thức thanh toán" at bounding box center [1179, 427] width 177 height 21
drag, startPoint x: 1128, startPoint y: 438, endPoint x: 1139, endPoint y: 441, distance: 11.7
click at [1129, 438] on div "Tại văn phòng" at bounding box center [1184, 439] width 186 height 15
type input "0"
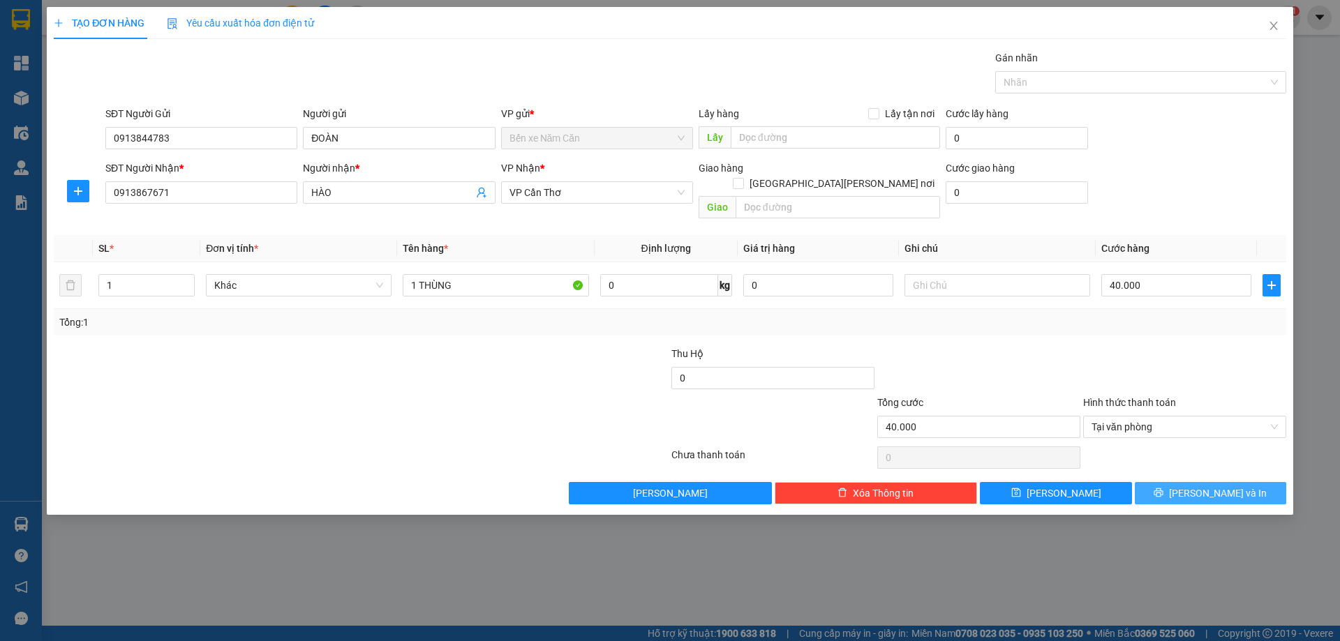
click at [1163, 488] on icon "printer" at bounding box center [1158, 493] width 10 height 10
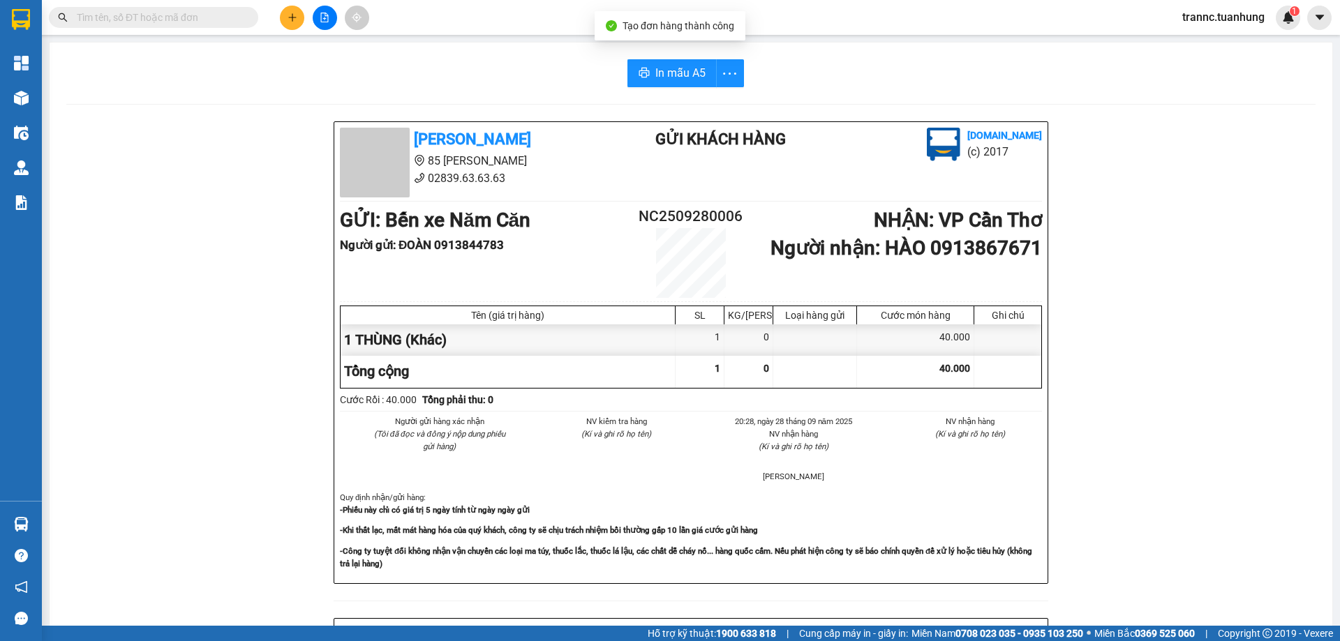
drag, startPoint x: 1170, startPoint y: 490, endPoint x: 689, endPoint y: 167, distance: 579.2
click at [1169, 490] on div "[PERSON_NAME] 85 [PERSON_NAME] 02839.63.63.63 Gửi khách hàng [DOMAIN_NAME] (c) …" at bounding box center [690, 607] width 1249 height 973
click at [163, 21] on input "text" at bounding box center [159, 17] width 165 height 15
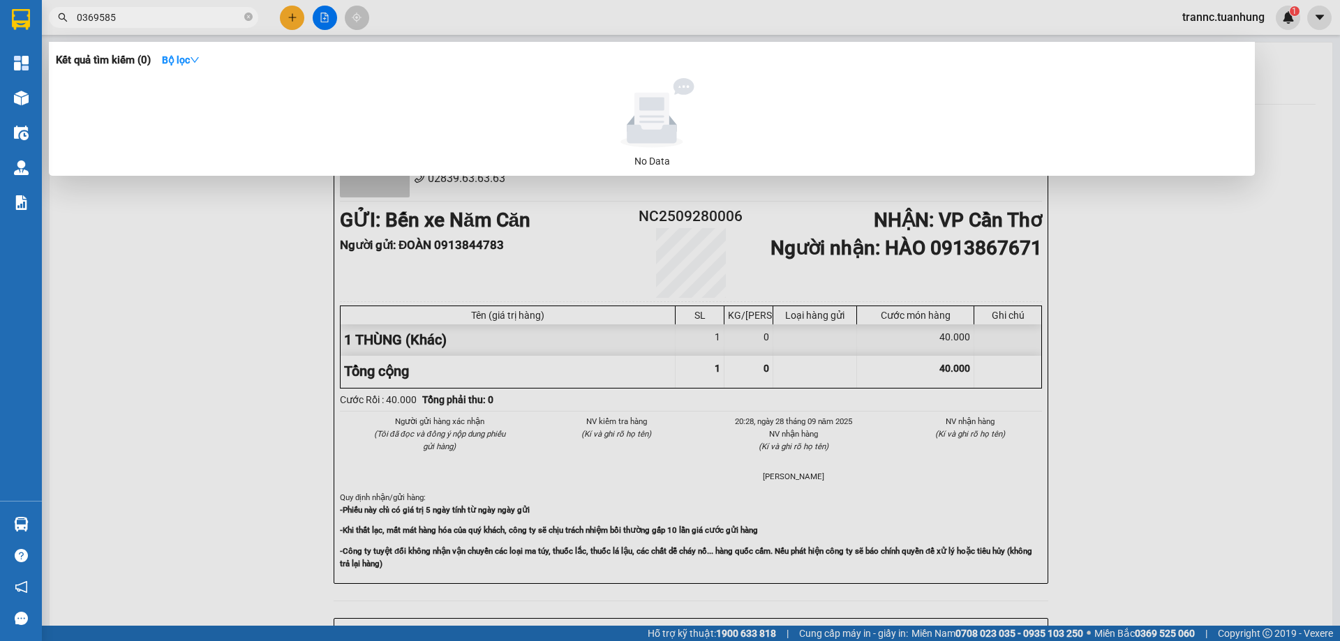
type input "0369585"
click at [281, 18] on div at bounding box center [670, 320] width 1340 height 641
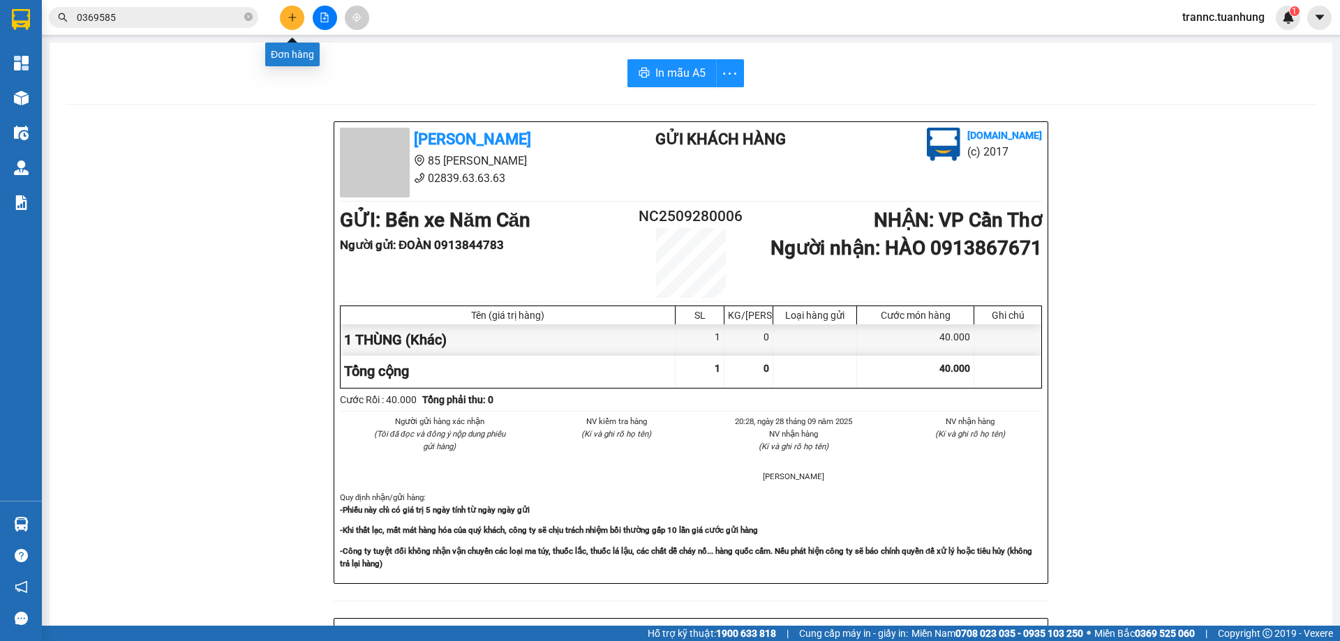
click at [281, 17] on button at bounding box center [292, 18] width 24 height 24
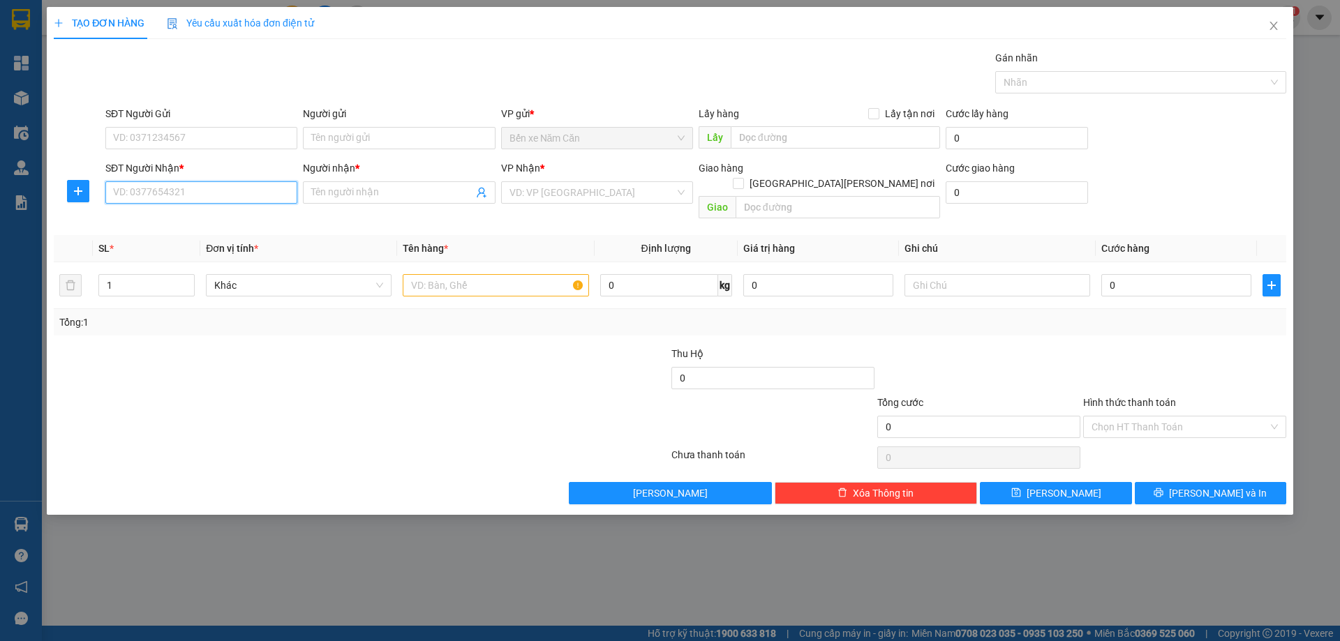
click at [165, 193] on input "SĐT Người Nhận *" at bounding box center [201, 192] width 192 height 22
type input "0369585583"
click at [348, 194] on input "Người nhận *" at bounding box center [391, 192] width 161 height 15
type input "[PERSON_NAME]"
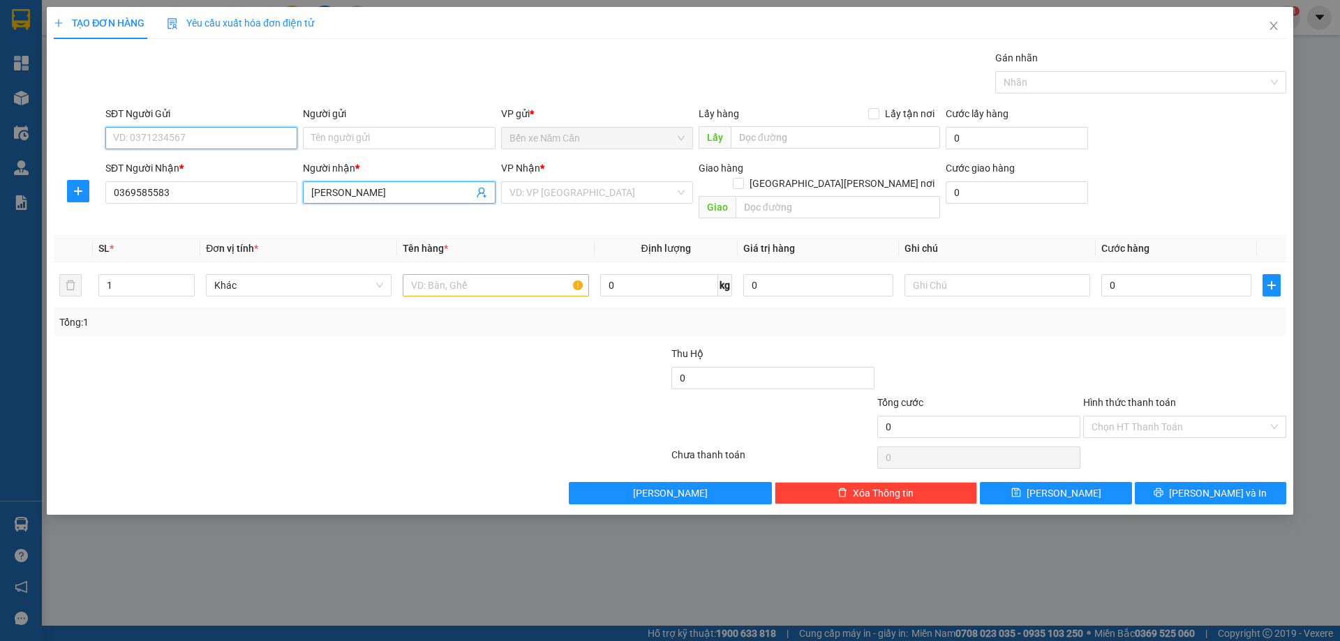
click at [225, 140] on input "SĐT Người Gửi" at bounding box center [201, 138] width 192 height 22
type input "0916572377"
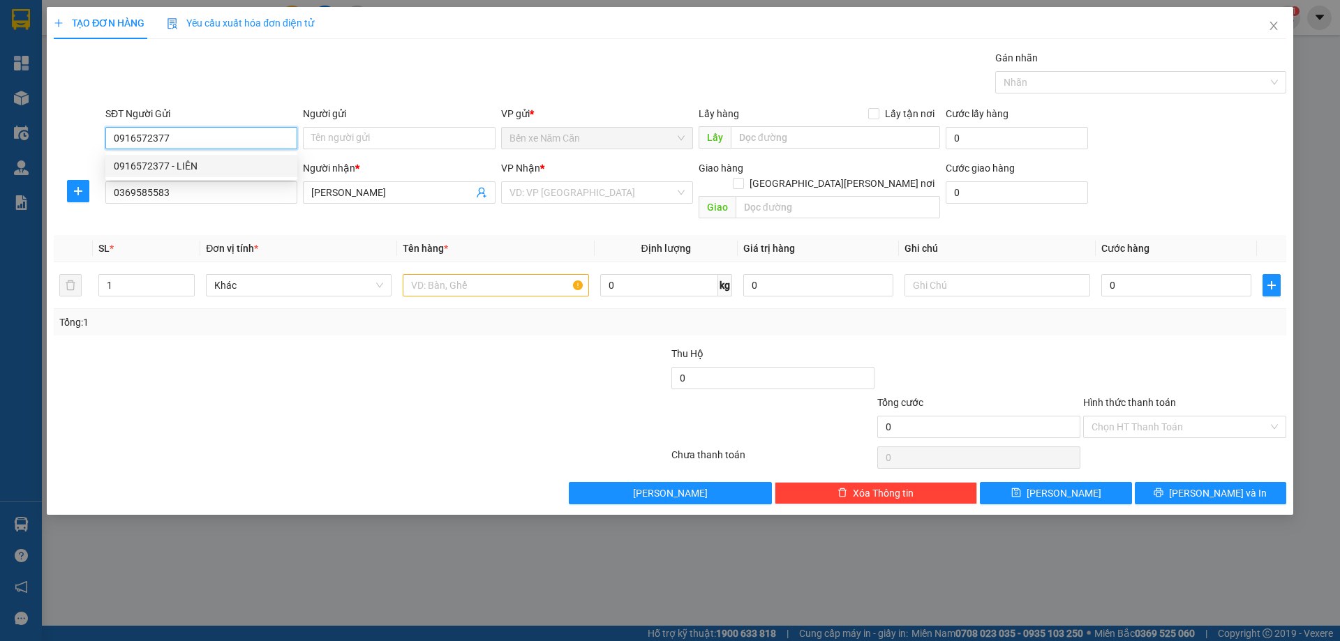
click at [202, 161] on div "0916572377 - LIÊN" at bounding box center [201, 165] width 175 height 15
type input "LIÊN"
type input "0916572377"
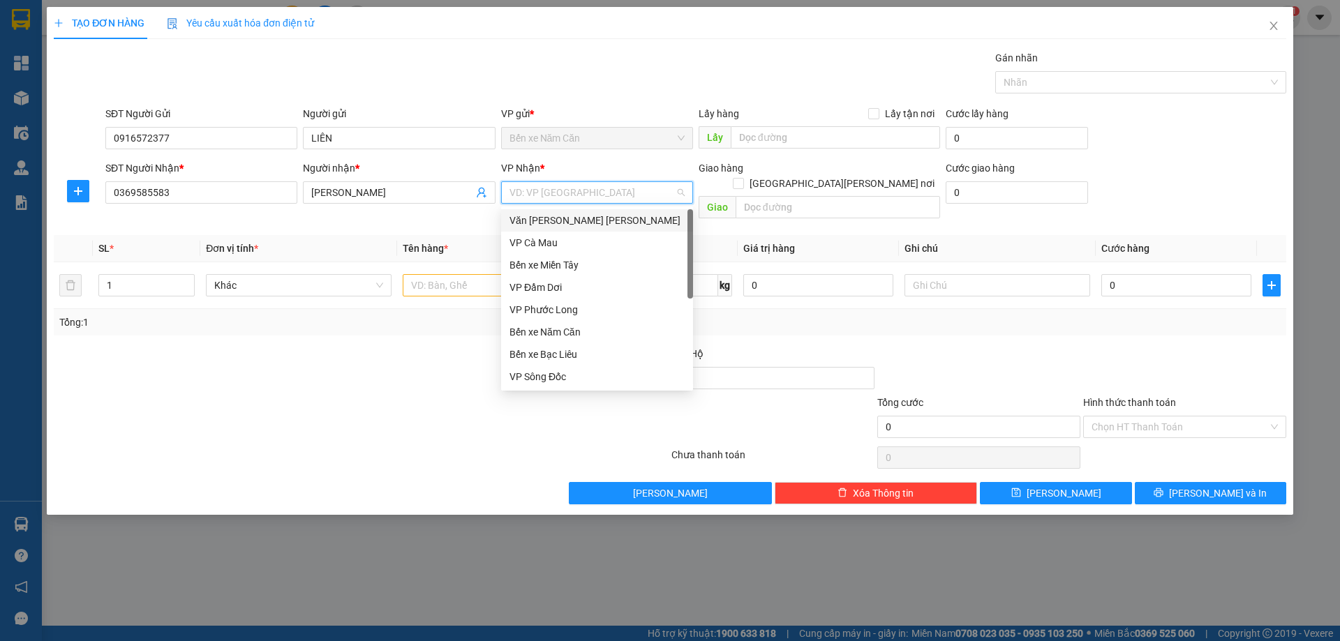
click at [514, 188] on input "search" at bounding box center [591, 192] width 165 height 21
click at [573, 223] on div "Văn [PERSON_NAME] [PERSON_NAME]" at bounding box center [596, 220] width 175 height 15
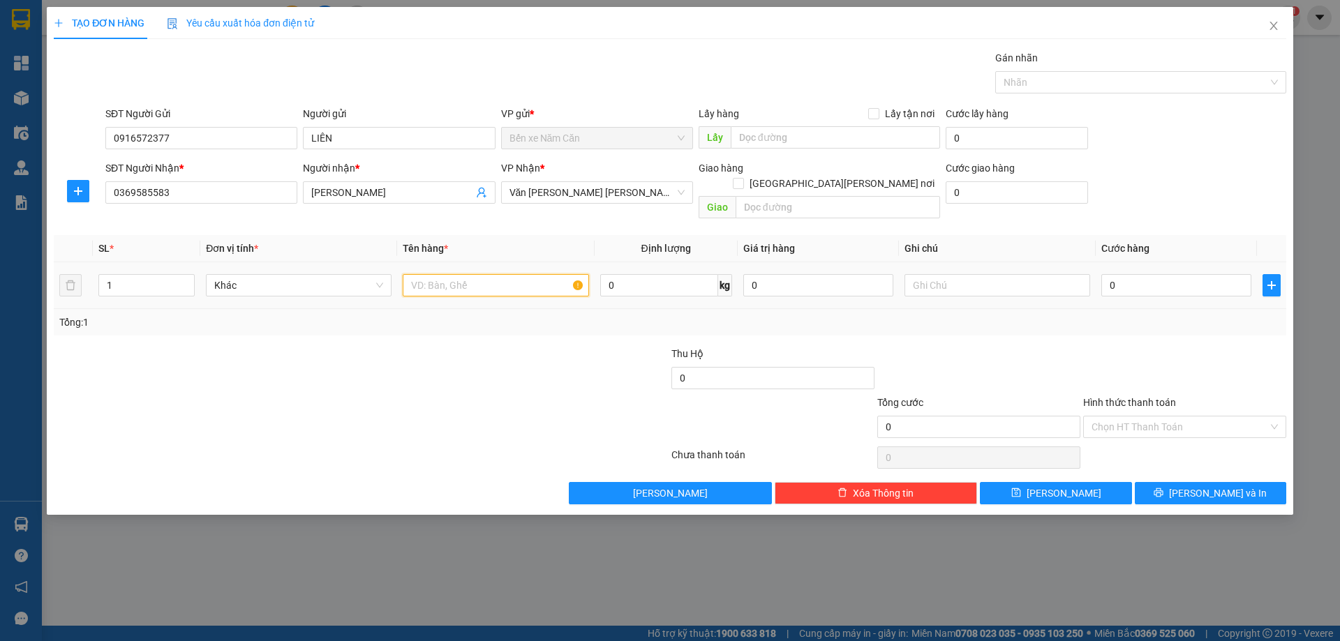
click at [491, 274] on input "text" at bounding box center [496, 285] width 186 height 22
type input "1 THÙNG"
click at [1181, 274] on input "0" at bounding box center [1176, 285] width 150 height 22
type input "3"
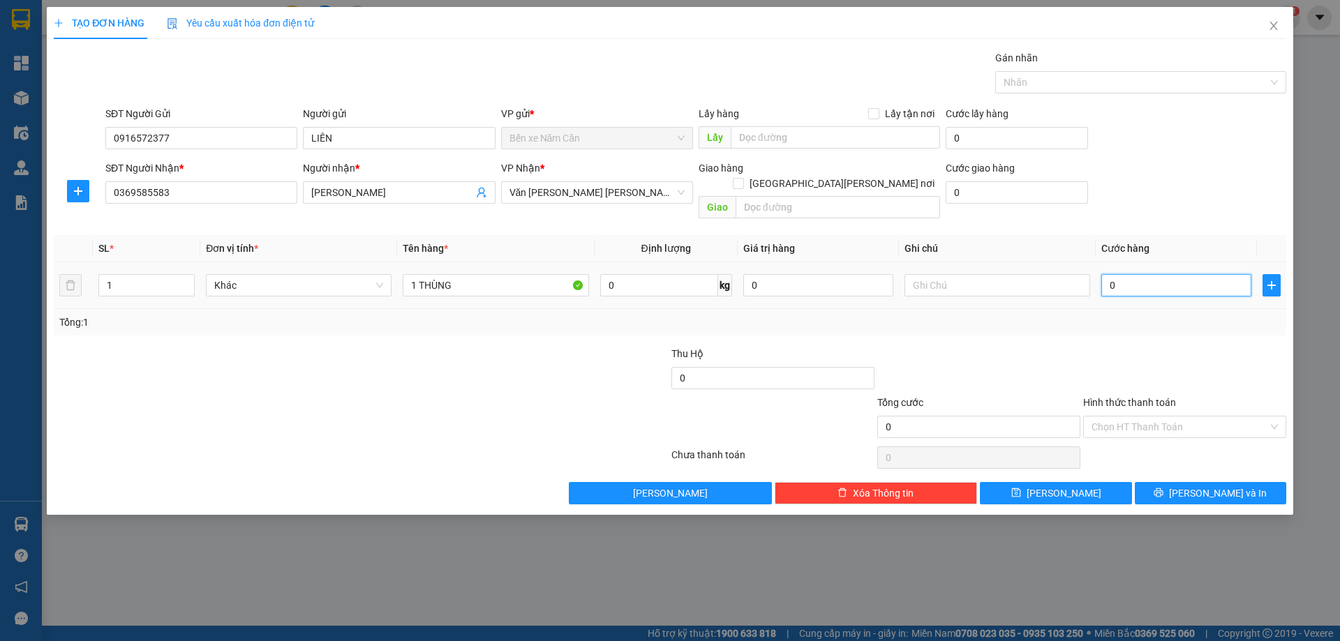
type input "3"
type input "30"
type input "30.000"
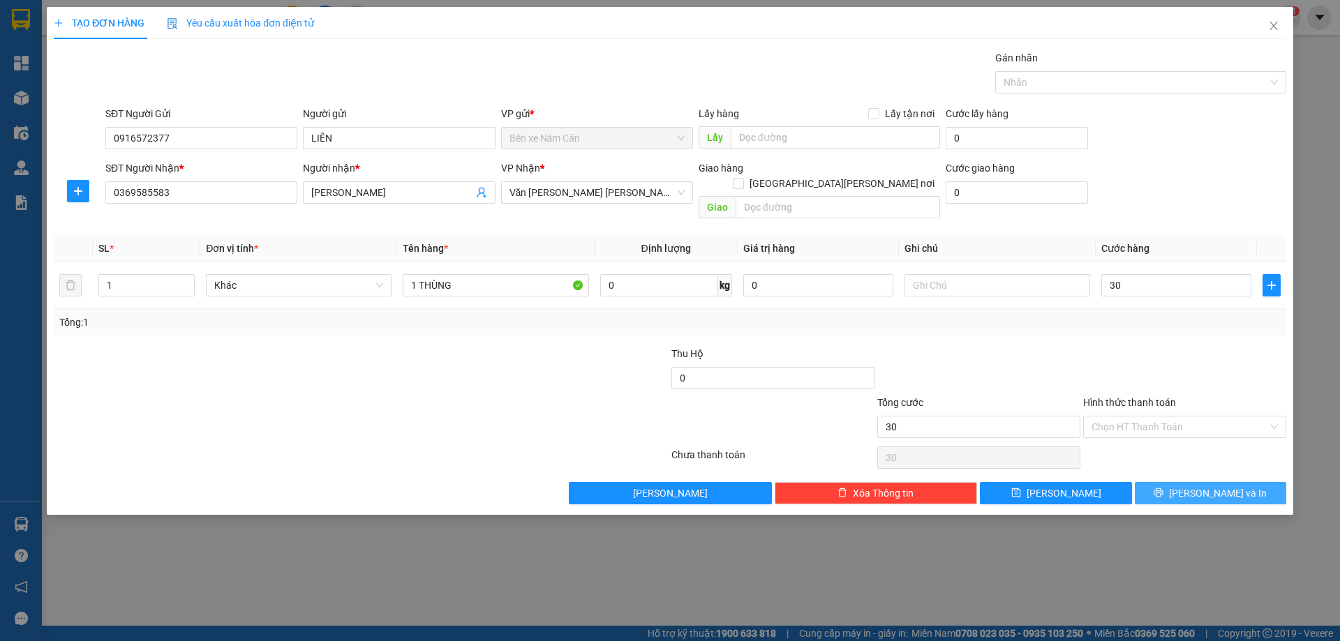
type input "30.000"
click at [1171, 482] on button "[PERSON_NAME] và In" at bounding box center [1210, 493] width 151 height 22
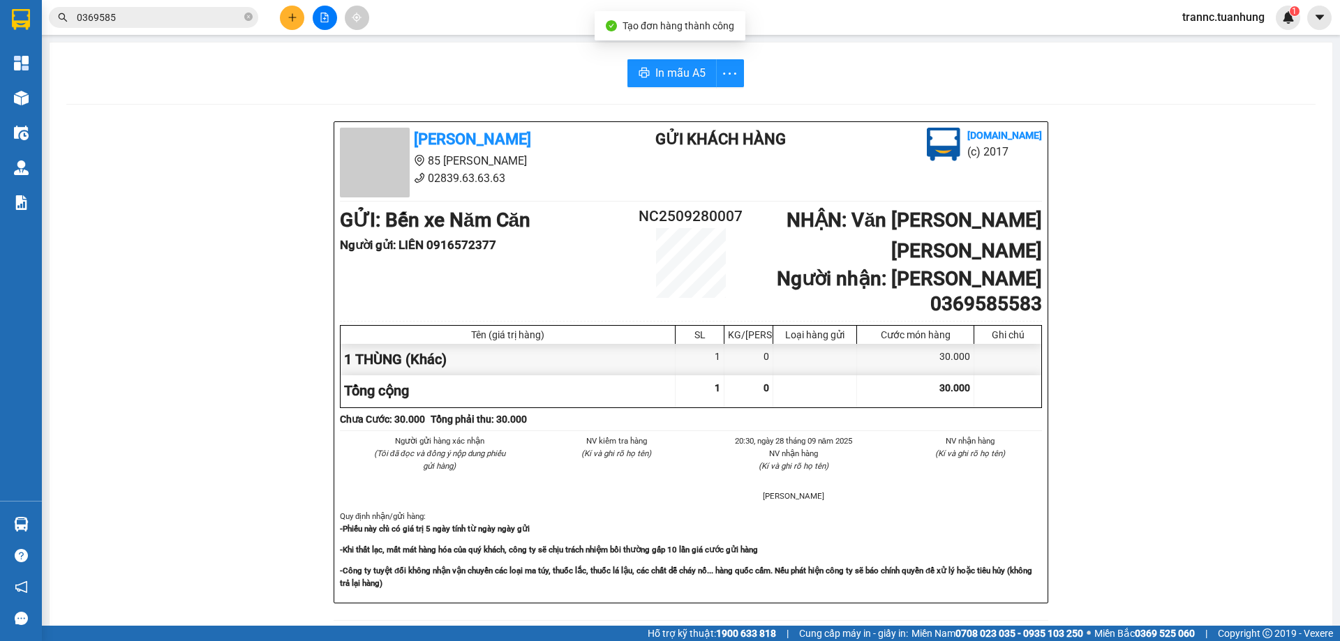
click at [1213, 553] on div "[PERSON_NAME] 85 [PERSON_NAME] 02839.63.63.63 Gửi khách hàng [DOMAIN_NAME] (c) …" at bounding box center [690, 626] width 1249 height 1010
click at [244, 17] on icon "close-circle" at bounding box center [248, 17] width 8 height 8
click at [237, 15] on input "text" at bounding box center [159, 17] width 165 height 15
click at [223, 18] on input "text" at bounding box center [159, 17] width 165 height 15
click at [223, 17] on input "text" at bounding box center [159, 17] width 165 height 15
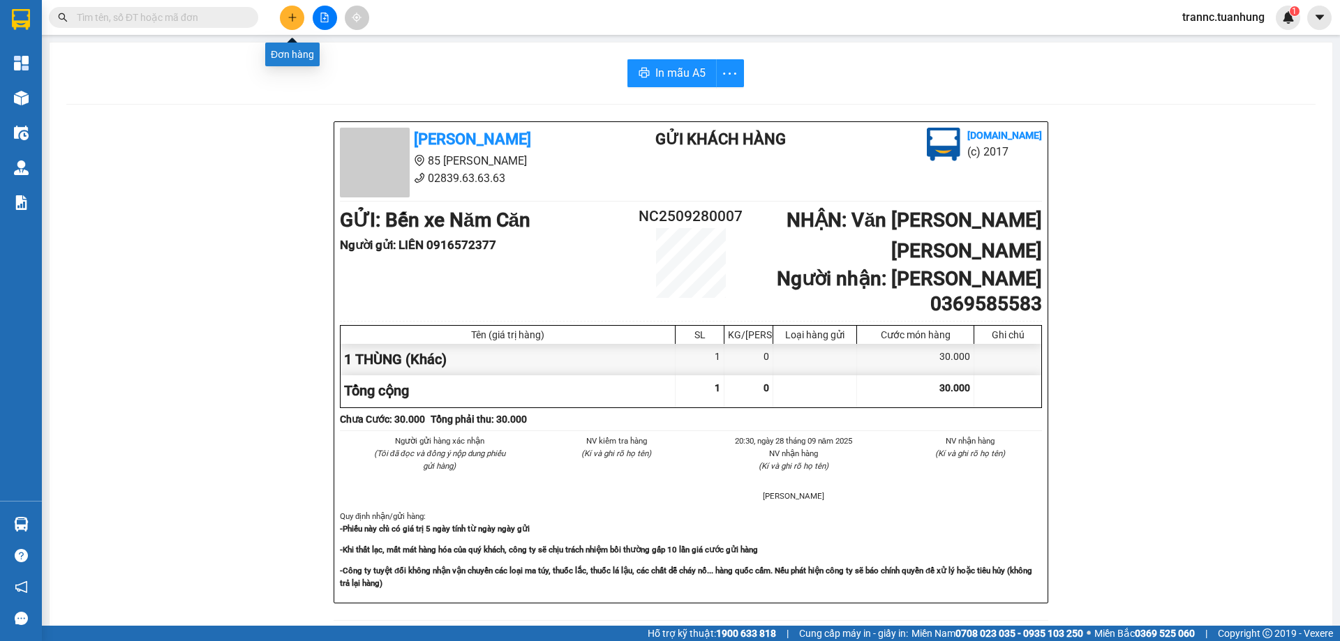
click at [287, 18] on icon "plus" at bounding box center [292, 18] width 10 height 10
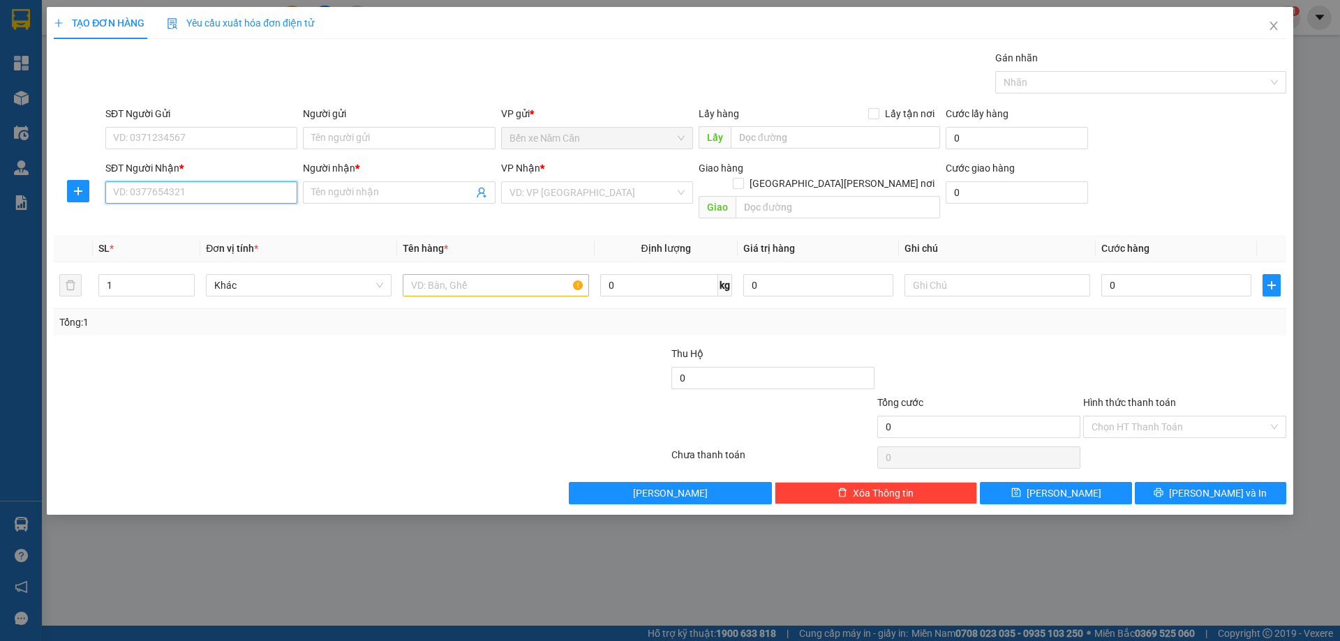
click at [185, 199] on input "SĐT Người Nhận *" at bounding box center [201, 192] width 192 height 22
type input "0843010010"
click at [377, 184] on span at bounding box center [399, 192] width 192 height 22
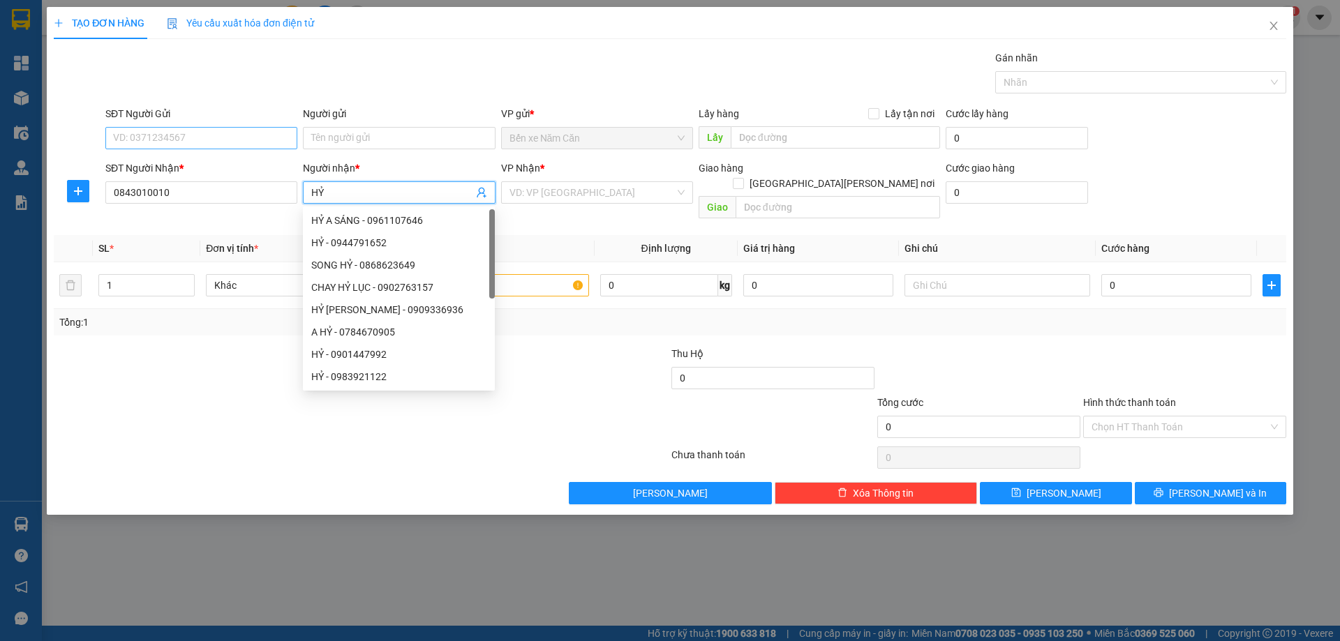
type input "HỶ"
click at [197, 135] on input "SĐT Người Gửi" at bounding box center [201, 138] width 192 height 22
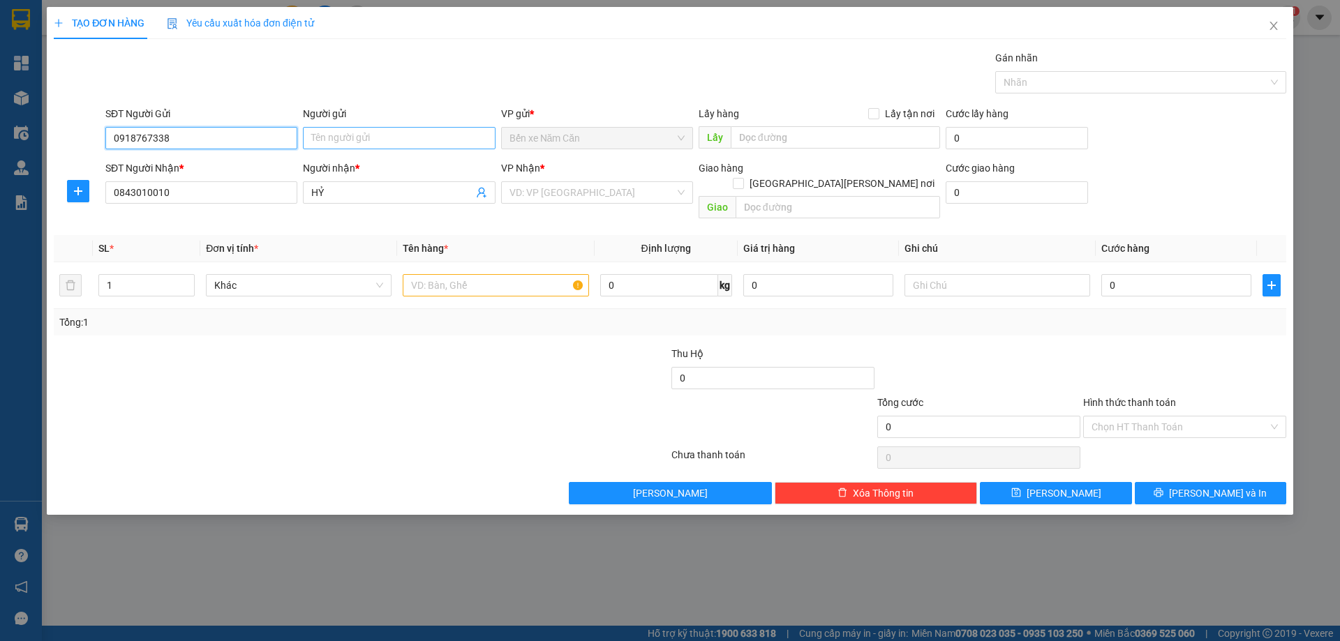
type input "0918767338"
click at [335, 137] on input "Người gửi" at bounding box center [399, 138] width 192 height 22
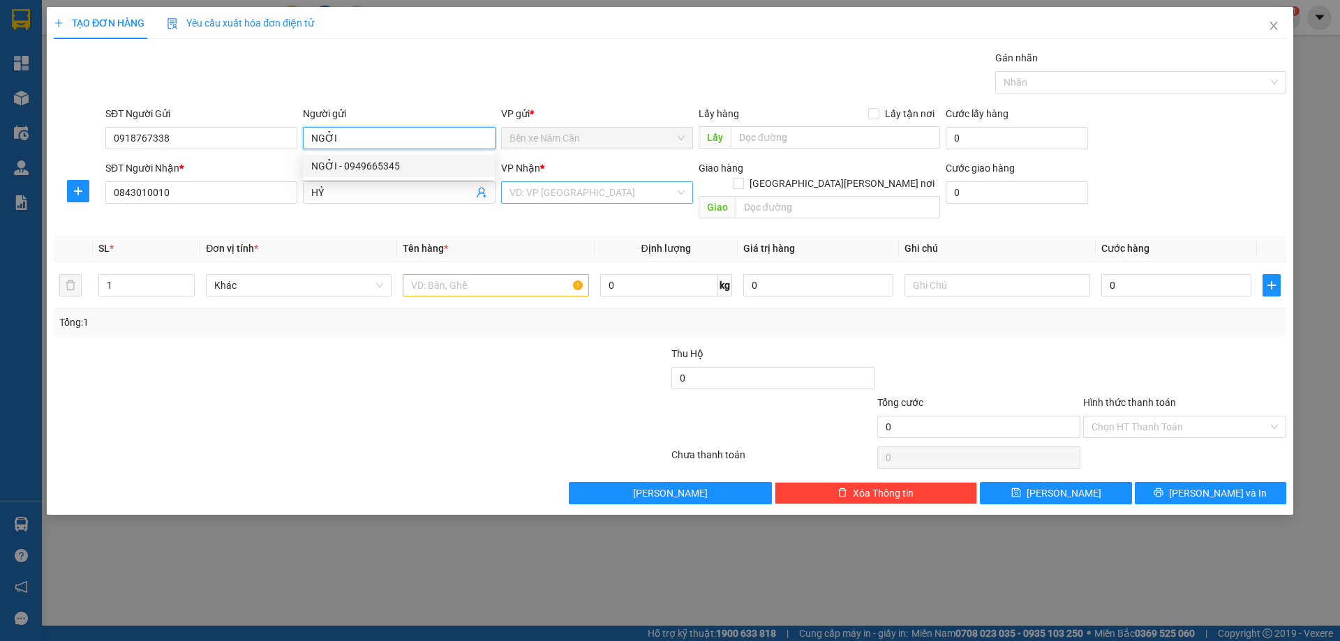
type input "NGỞI"
click at [532, 188] on input "search" at bounding box center [591, 192] width 165 height 21
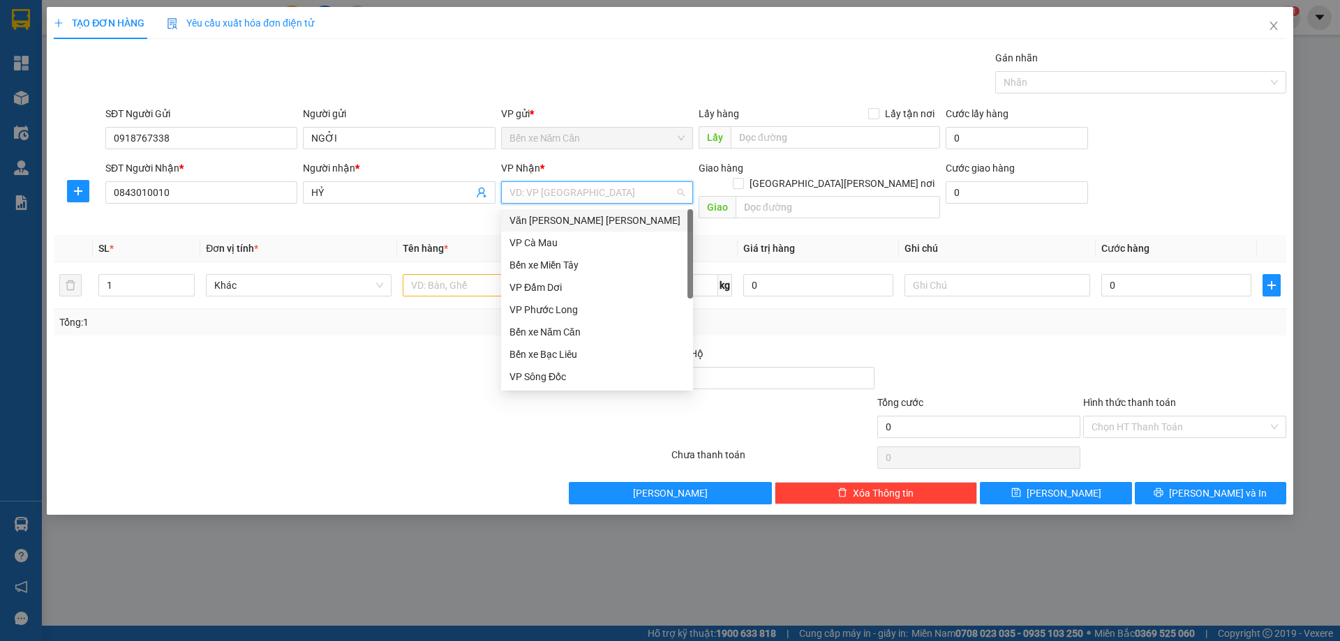
click at [555, 219] on div "Văn [PERSON_NAME] [PERSON_NAME]" at bounding box center [596, 220] width 175 height 15
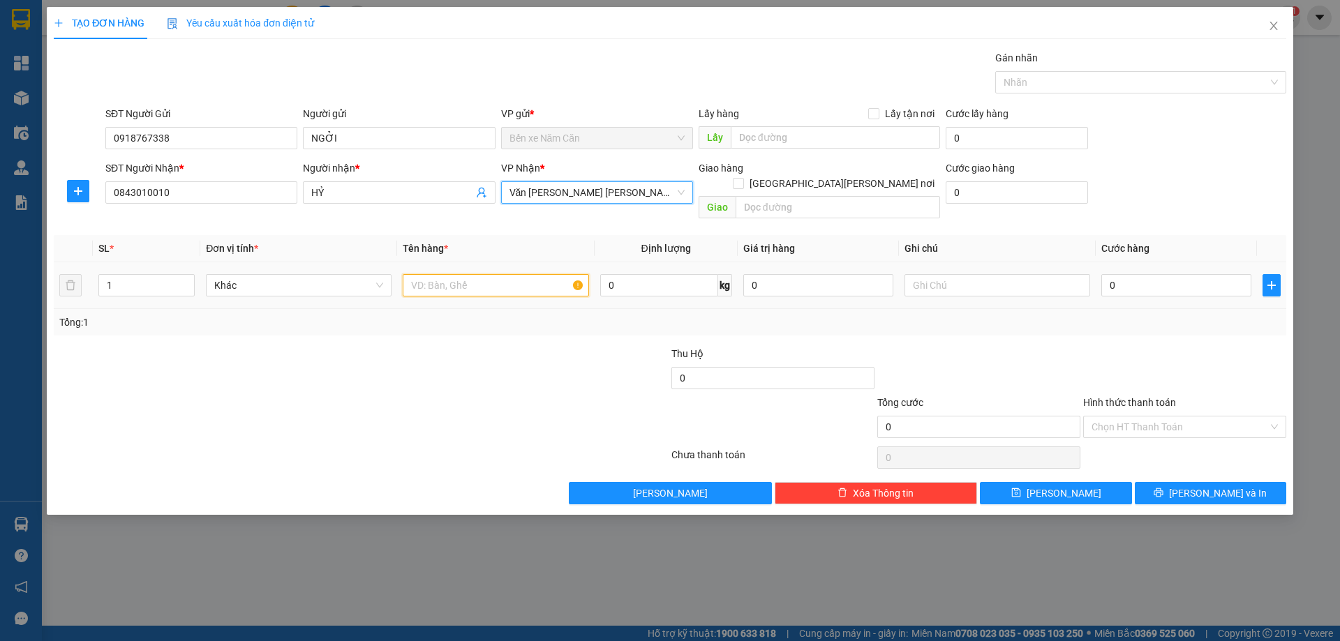
click at [466, 274] on input "text" at bounding box center [496, 285] width 186 height 22
type input "1 THÙNG"
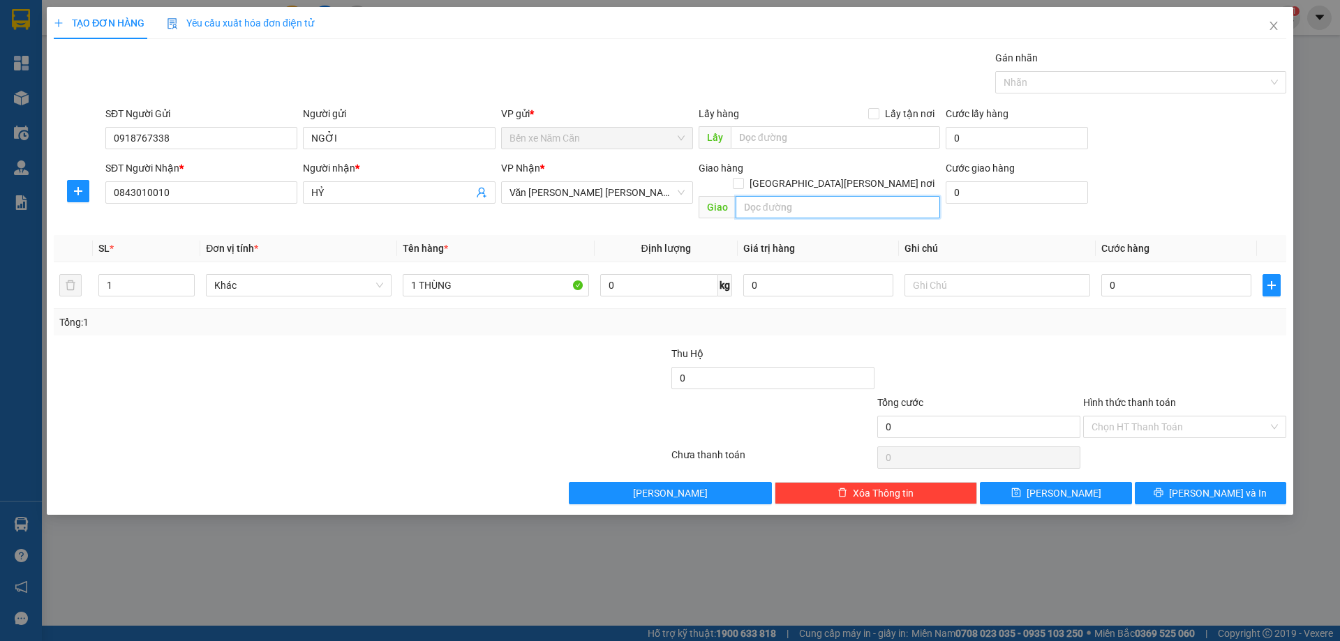
click at [790, 196] on input "text" at bounding box center [837, 207] width 204 height 22
click at [742, 178] on input "[GEOGRAPHIC_DATA][PERSON_NAME] nơi" at bounding box center [738, 183] width 10 height 10
checkbox input "true"
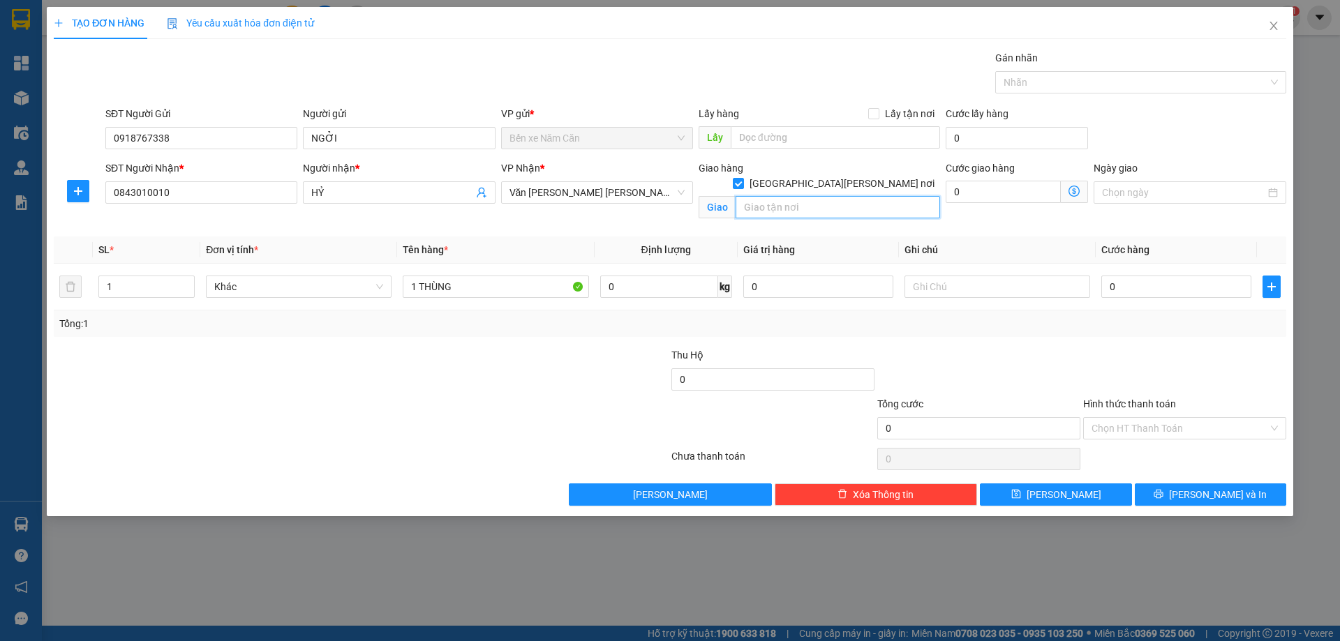
click at [838, 196] on input "text" at bounding box center [837, 207] width 204 height 22
type input "409/17 [PERSON_NAME] Q10"
click at [1143, 290] on input "0" at bounding box center [1176, 287] width 150 height 22
click at [975, 197] on input "0" at bounding box center [1003, 192] width 115 height 22
type input "6"
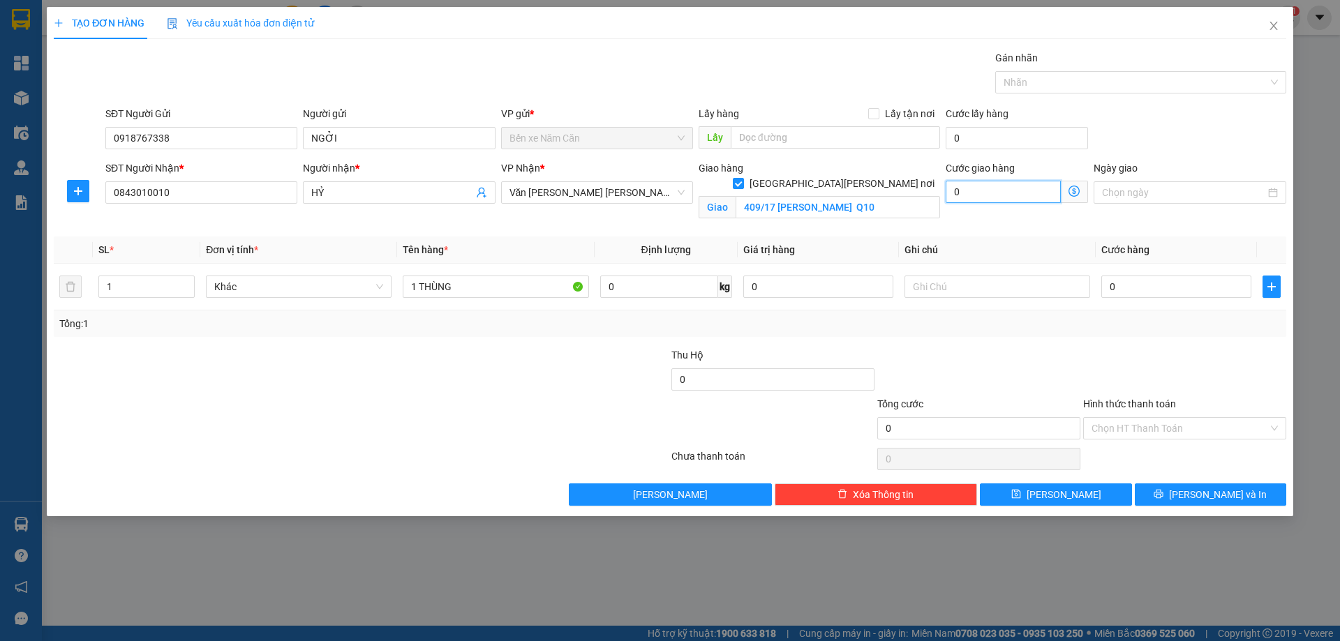
type input "6"
type input "60"
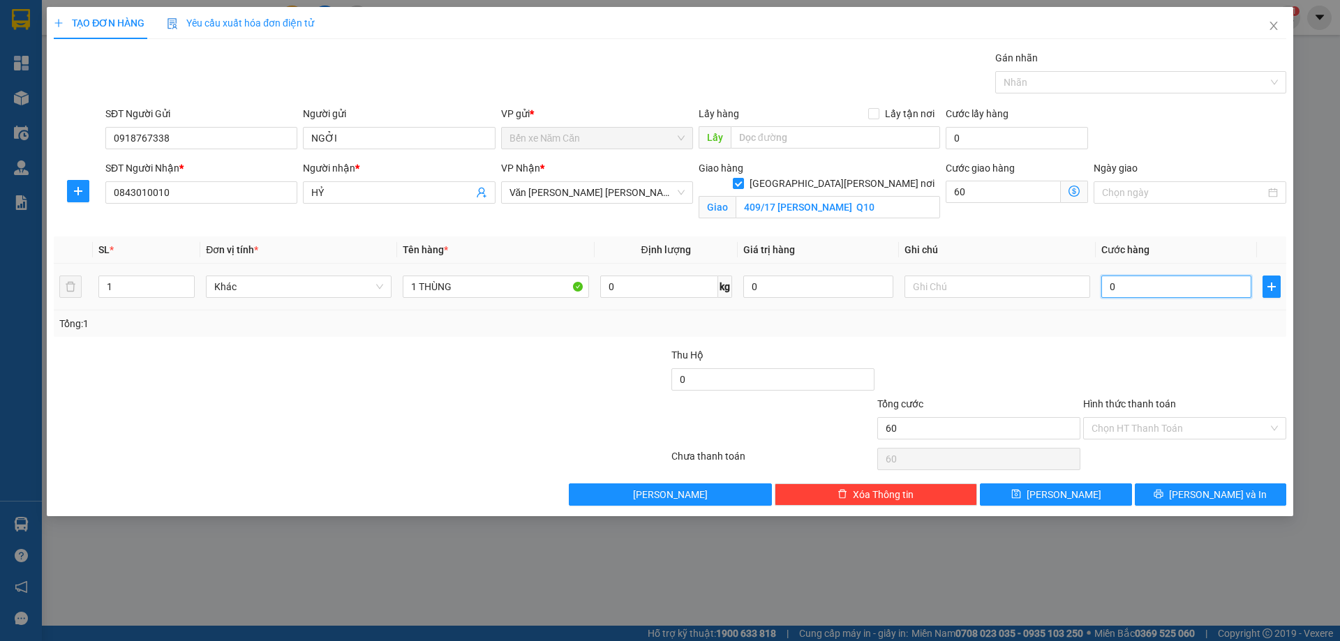
type input "60.000"
click at [1147, 291] on input "0" at bounding box center [1176, 287] width 150 height 22
type input "4"
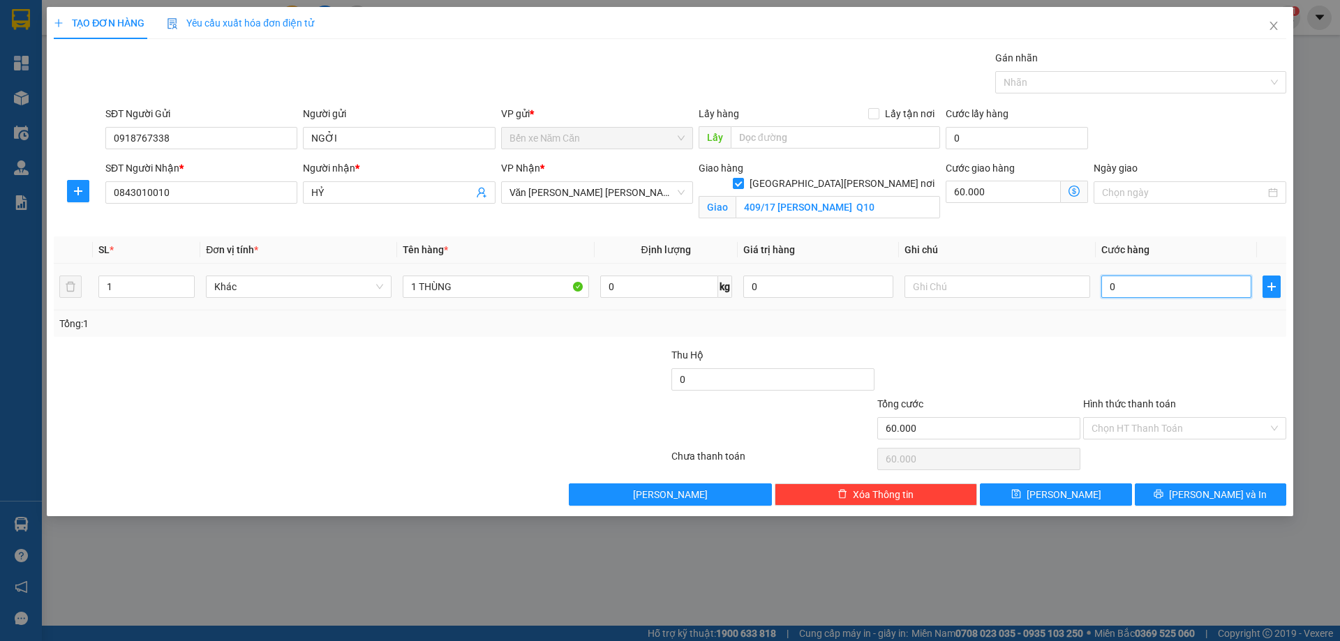
type input "60.004"
type input "40"
type input "60.040"
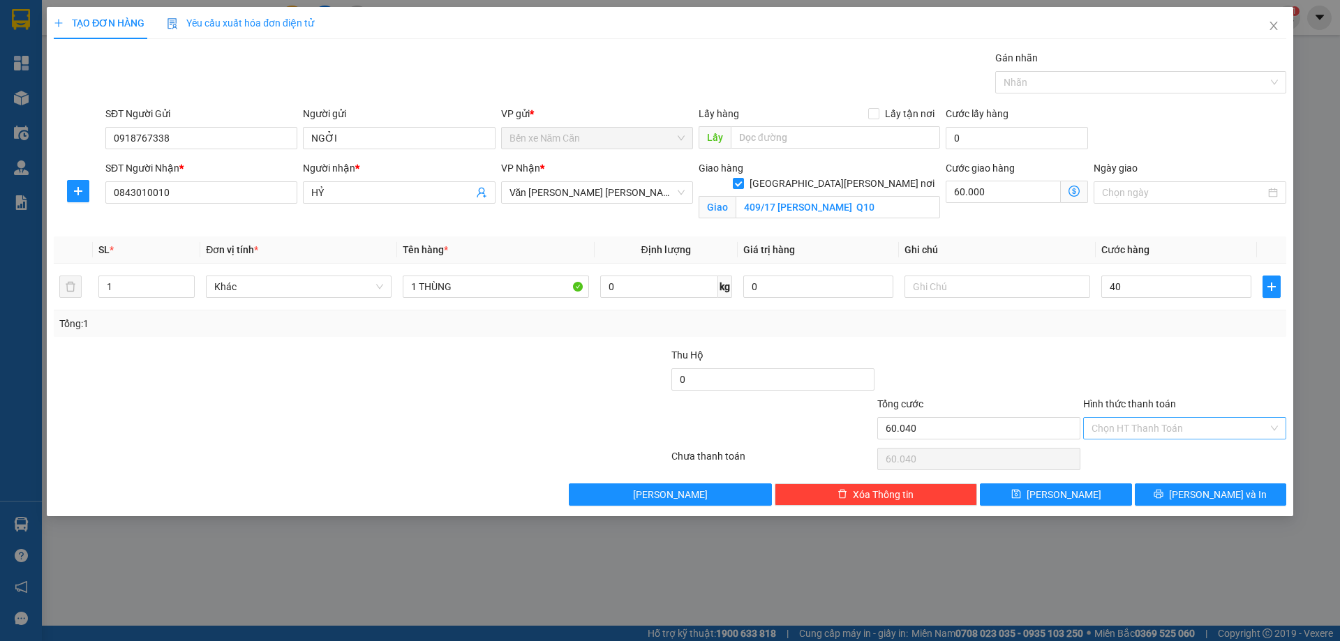
type input "40.000"
type input "100.000"
click at [1127, 422] on input "Hình thức thanh toán" at bounding box center [1179, 428] width 177 height 21
click at [1000, 198] on input "60.000" at bounding box center [1003, 192] width 115 height 22
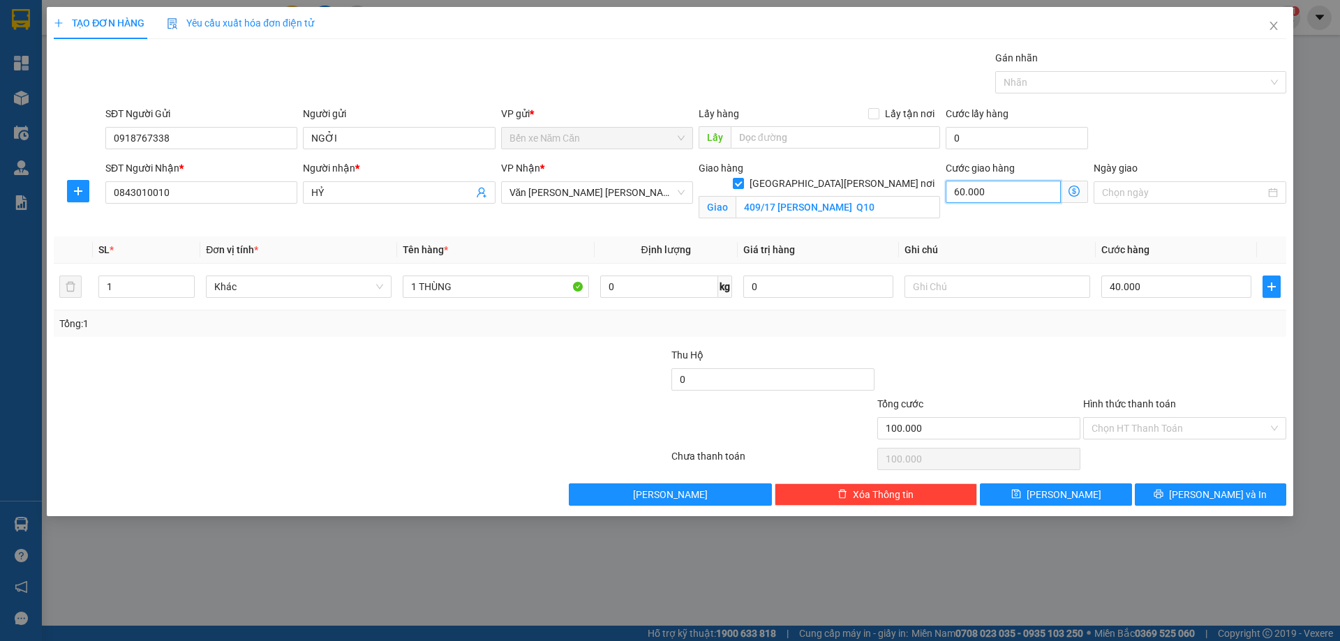
type input "40.000"
type input "0"
click at [950, 185] on input "0" at bounding box center [1003, 192] width 115 height 22
type input "40.050"
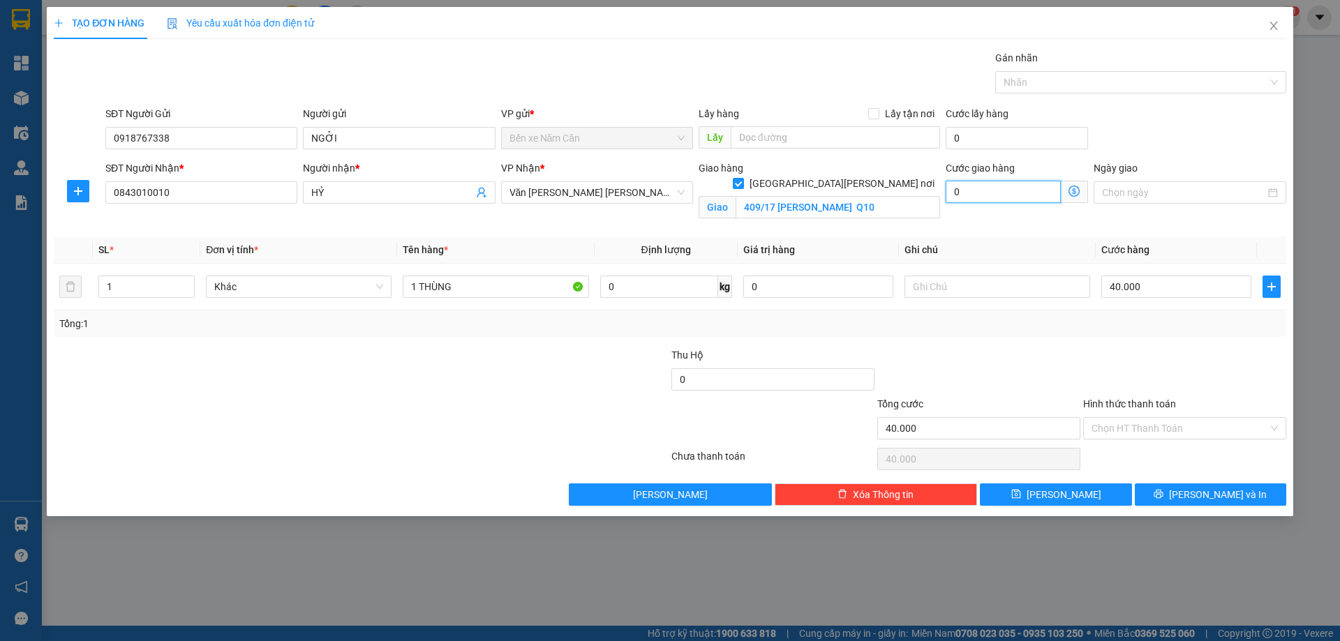
type input "40.050"
type input "50"
type input "40.500"
type input "500"
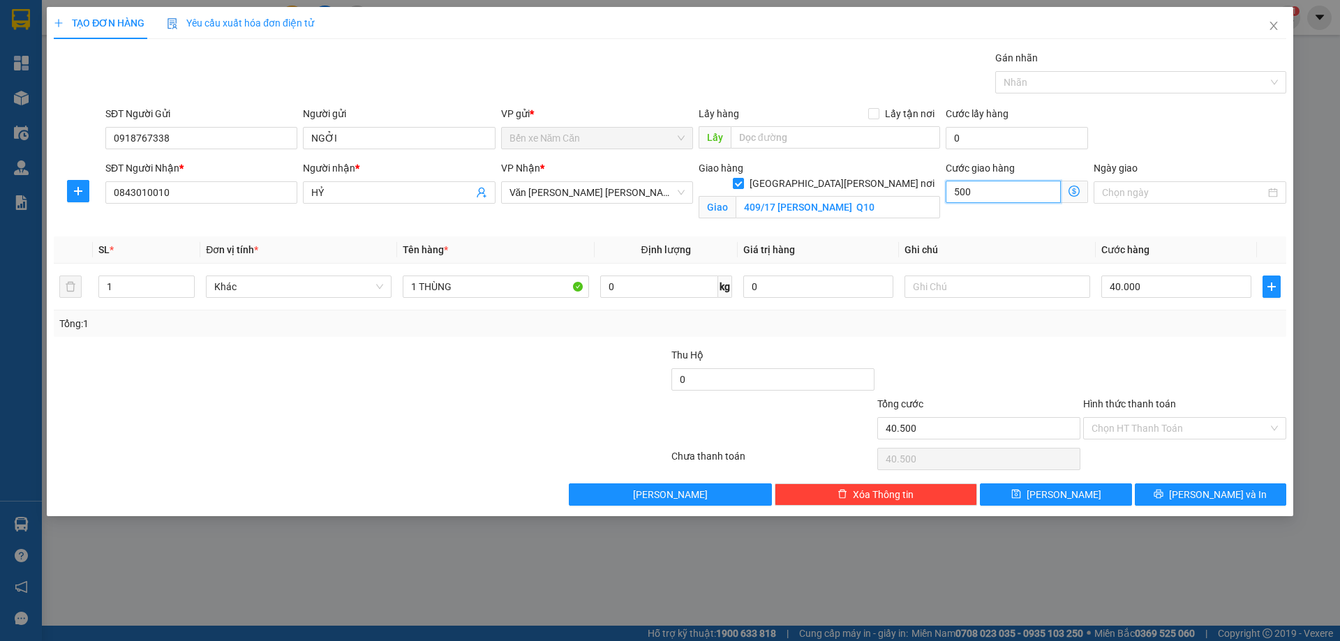
type input "45.000"
type input "5.000"
type input "90.000"
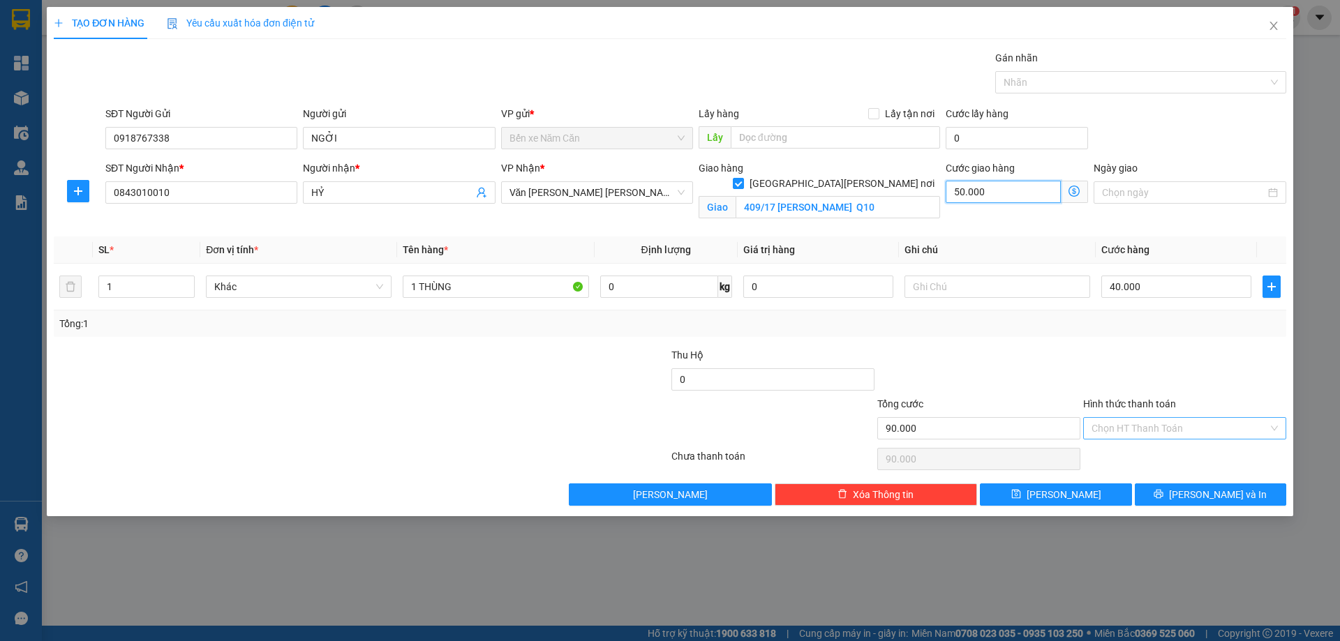
type input "50.000"
click at [1137, 431] on input "Hình thức thanh toán" at bounding box center [1179, 428] width 177 height 21
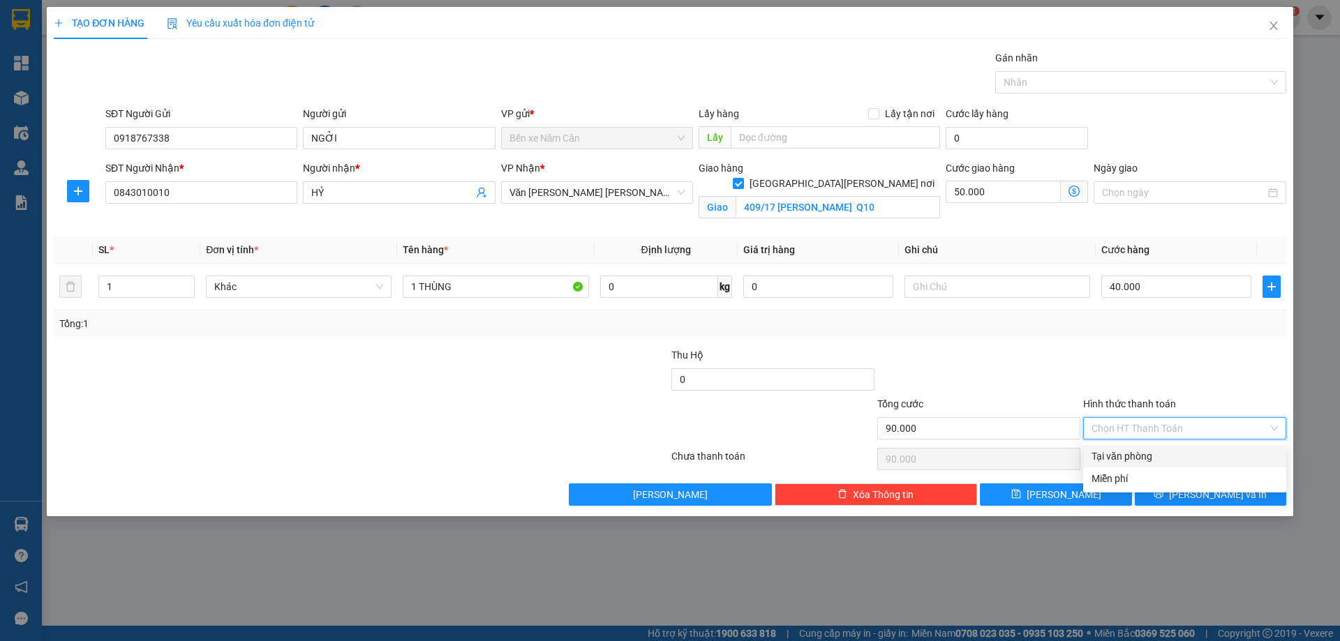
click at [1135, 457] on div "Tại văn phòng" at bounding box center [1184, 456] width 186 height 15
type input "0"
click at [1211, 493] on span "[PERSON_NAME] và In" at bounding box center [1218, 494] width 98 height 15
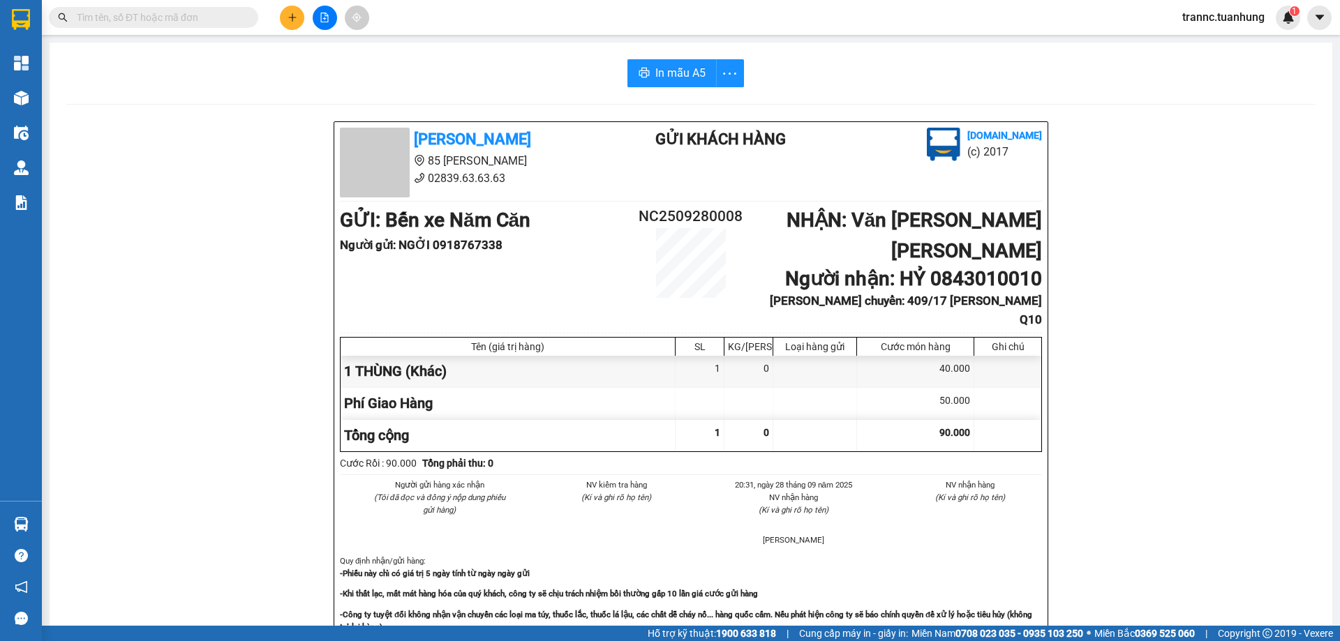
click at [198, 17] on input "text" at bounding box center [159, 17] width 165 height 15
click at [142, 21] on input "text" at bounding box center [159, 17] width 165 height 15
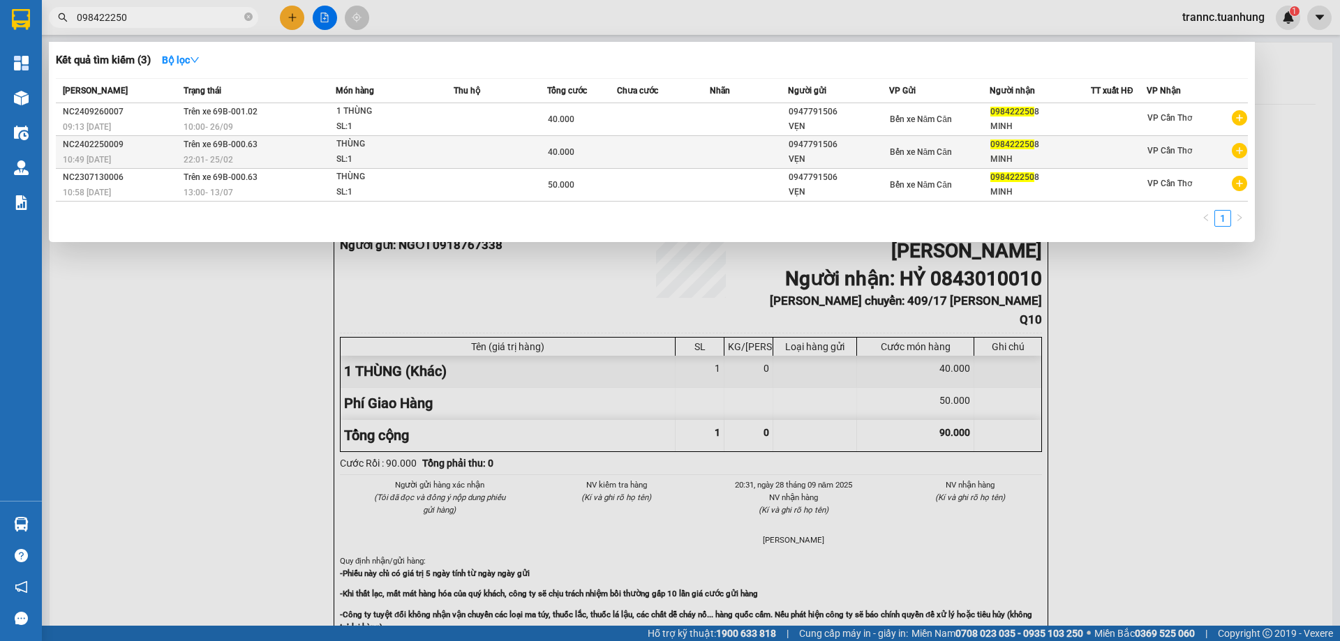
type input "098422250"
click at [1243, 154] on icon "plus-circle" at bounding box center [1239, 150] width 15 height 15
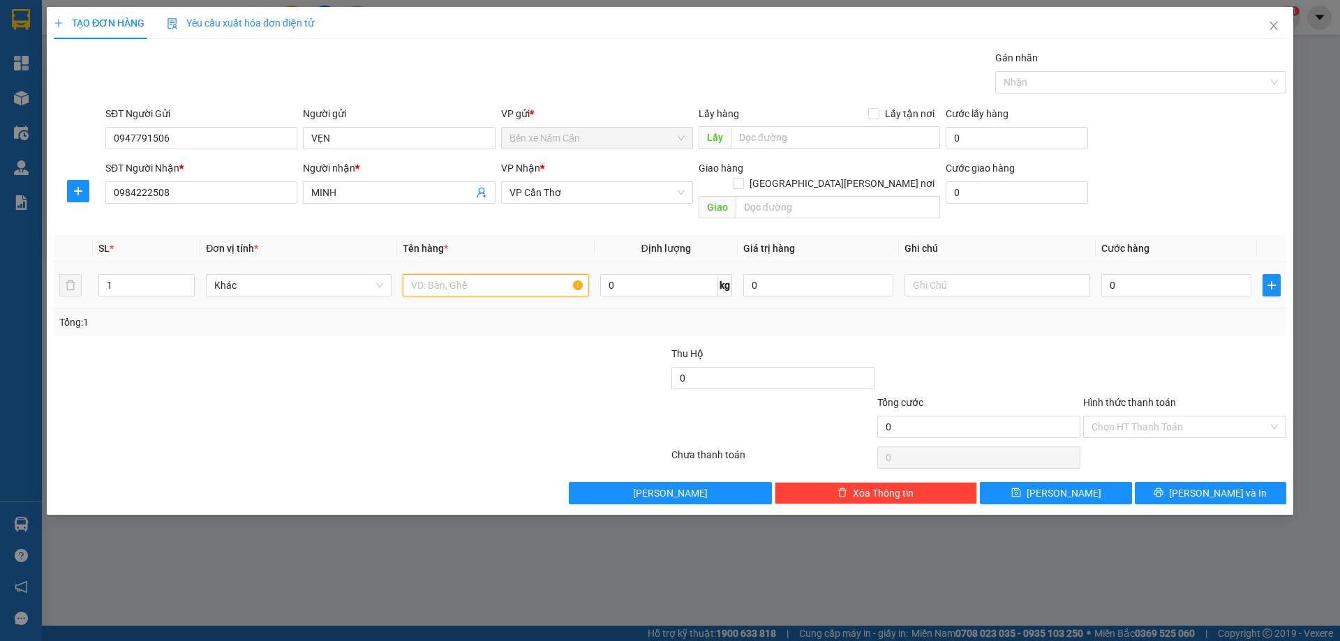
click at [449, 274] on input "text" at bounding box center [496, 285] width 186 height 22
type input "1 THÙNG"
click at [1185, 274] on input "0" at bounding box center [1176, 285] width 150 height 22
type input "4"
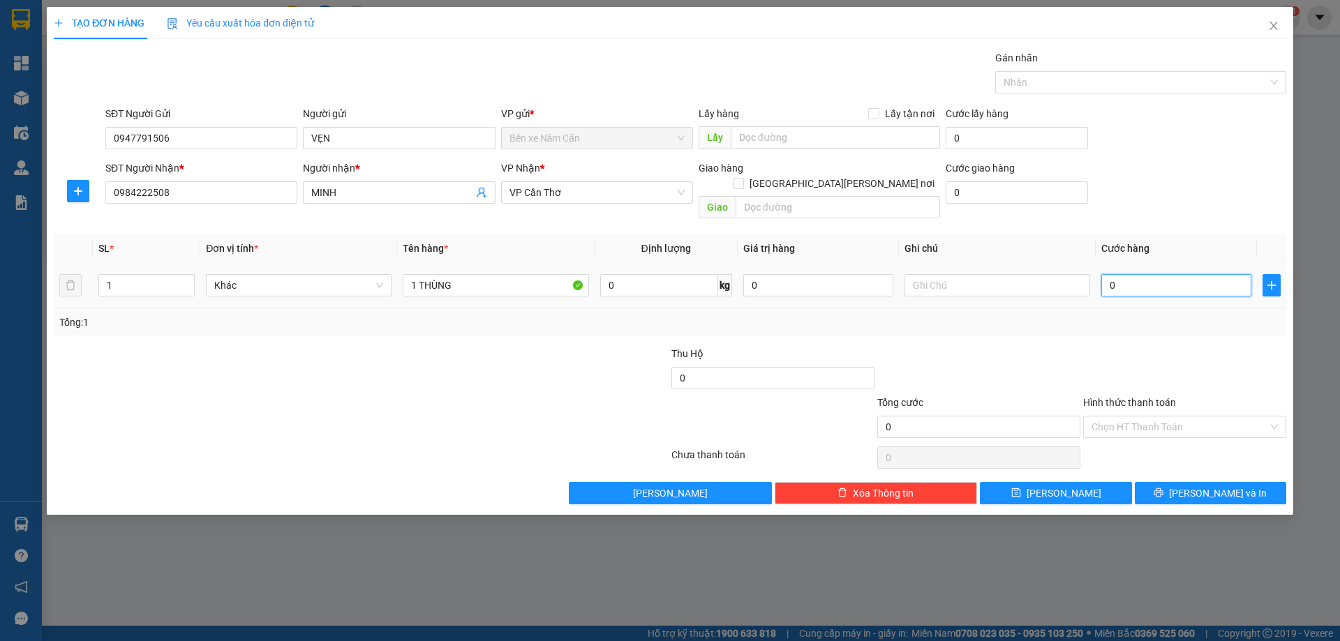
type input "4"
type input "40"
type input "40.000"
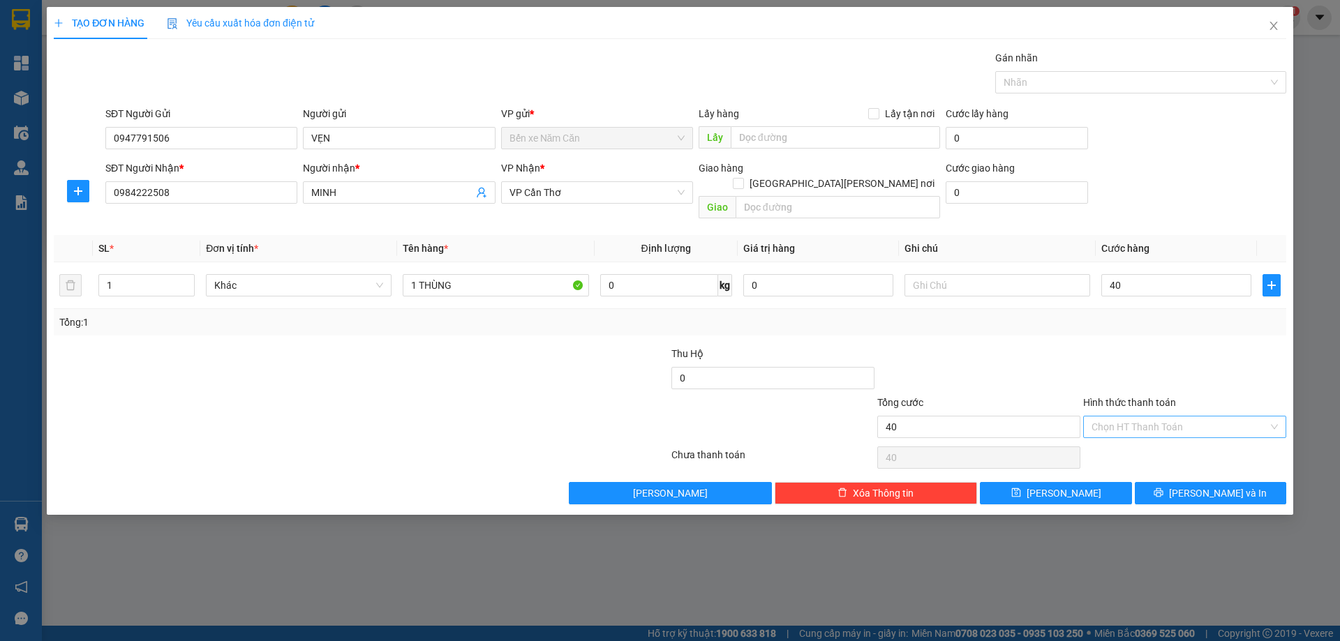
type input "40.000"
click at [1103, 417] on input "Hình thức thanh toán" at bounding box center [1179, 427] width 177 height 21
drag, startPoint x: 1122, startPoint y: 435, endPoint x: 1151, endPoint y: 451, distance: 33.8
click at [1123, 435] on div "Tại văn phòng" at bounding box center [1184, 439] width 186 height 15
type input "0"
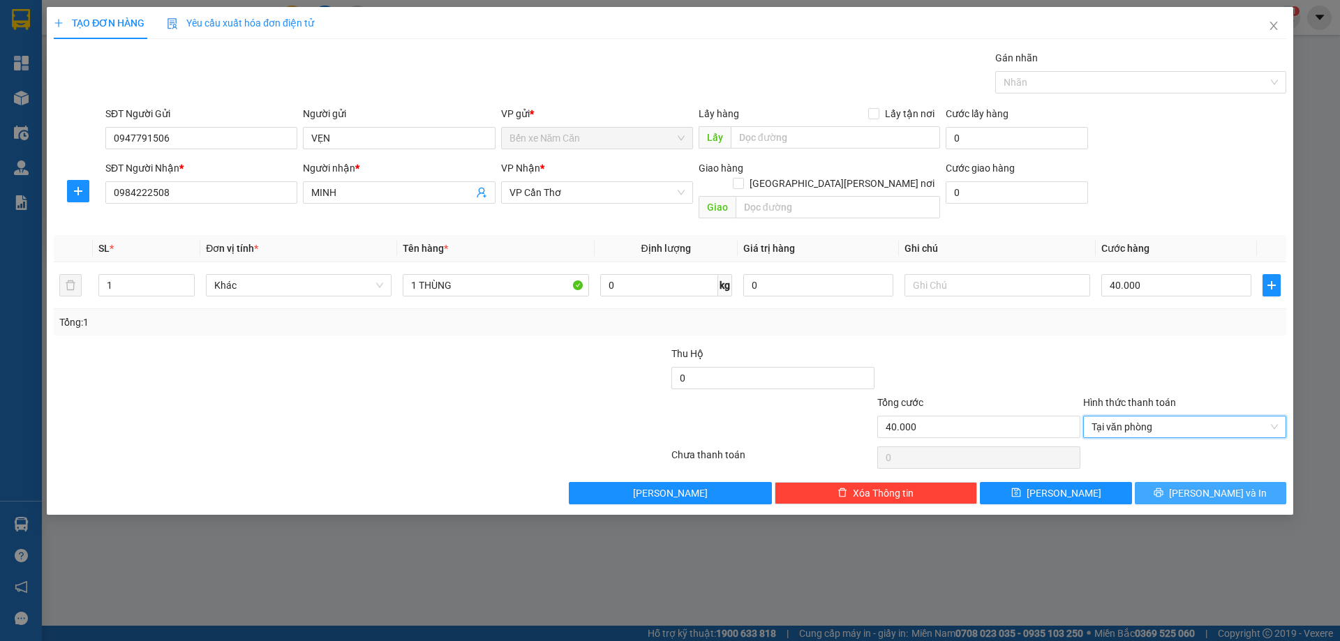
click at [1170, 482] on button "[PERSON_NAME] và In" at bounding box center [1210, 493] width 151 height 22
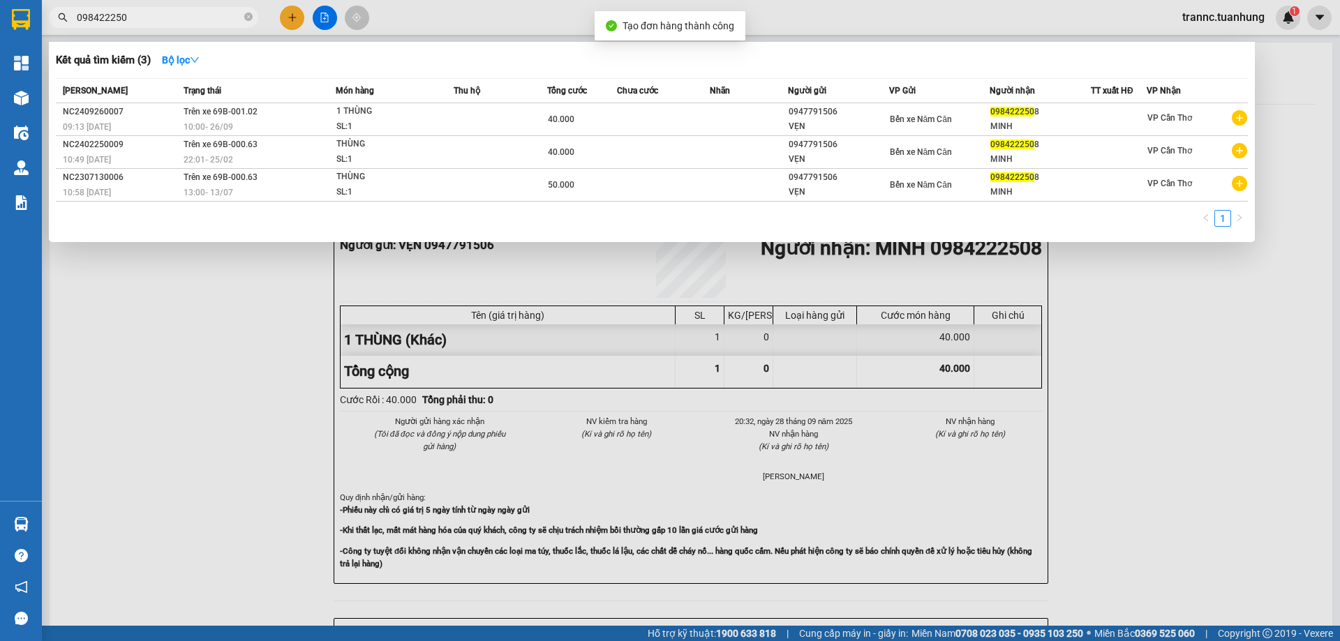
click at [1211, 544] on div at bounding box center [670, 320] width 1340 height 641
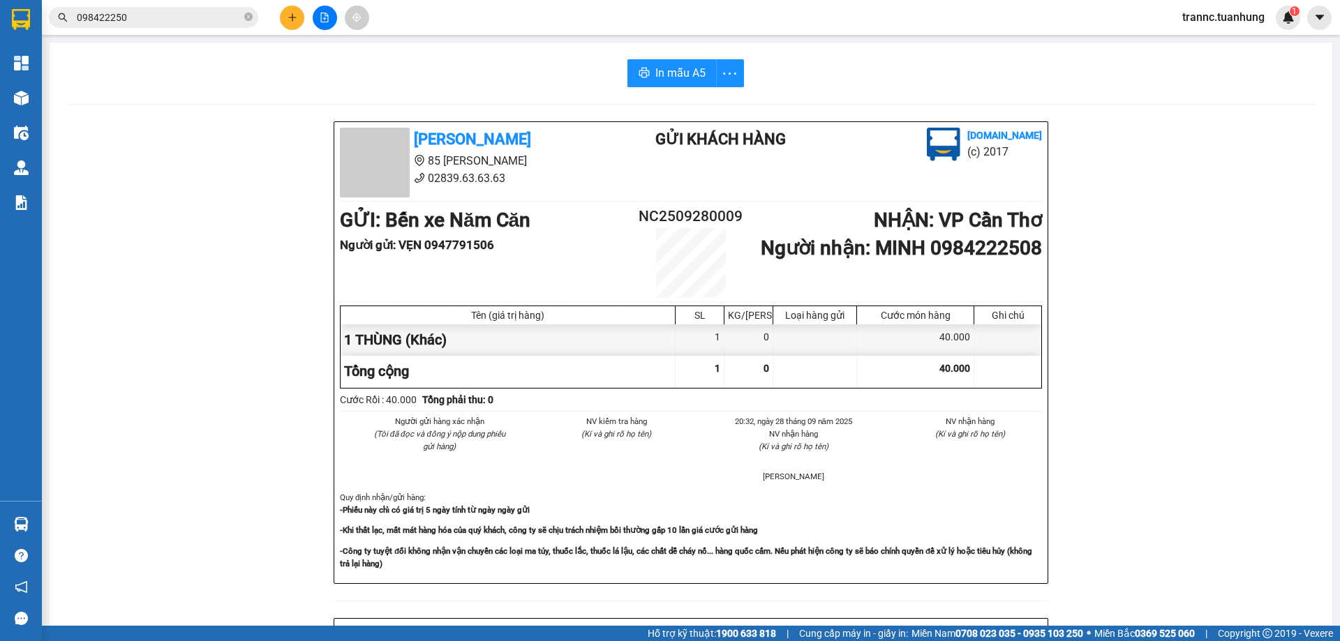
click at [248, 17] on icon "close-circle" at bounding box center [248, 17] width 8 height 8
click at [237, 18] on input "text" at bounding box center [159, 17] width 165 height 15
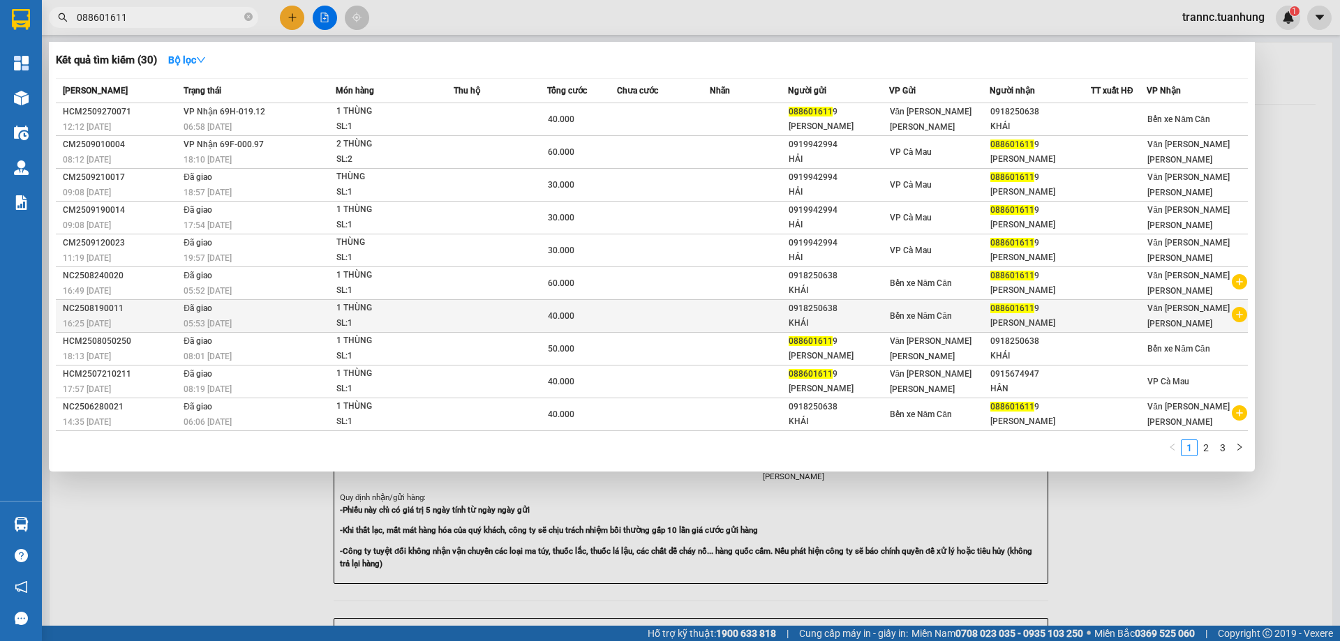
type input "088601611"
click at [1237, 311] on icon "plus-circle" at bounding box center [1239, 314] width 15 height 15
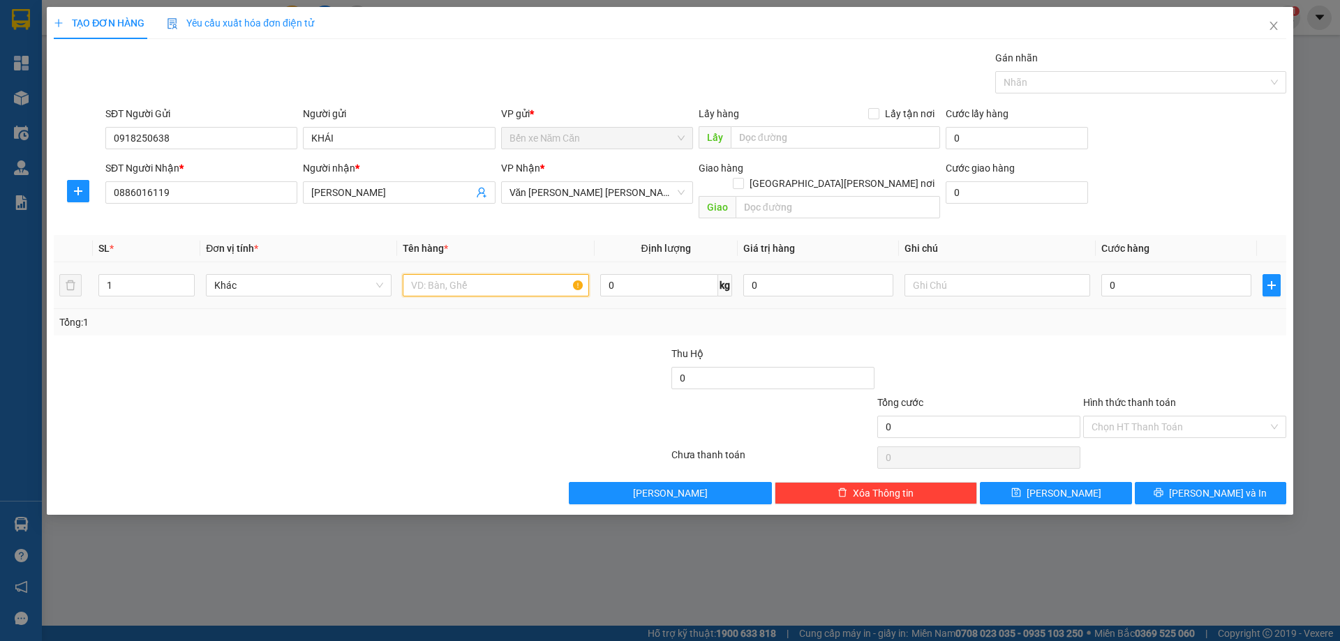
click at [459, 275] on input "text" at bounding box center [496, 285] width 186 height 22
type input "1 THÙNG"
click at [1153, 274] on input "0" at bounding box center [1176, 285] width 150 height 22
type input "4"
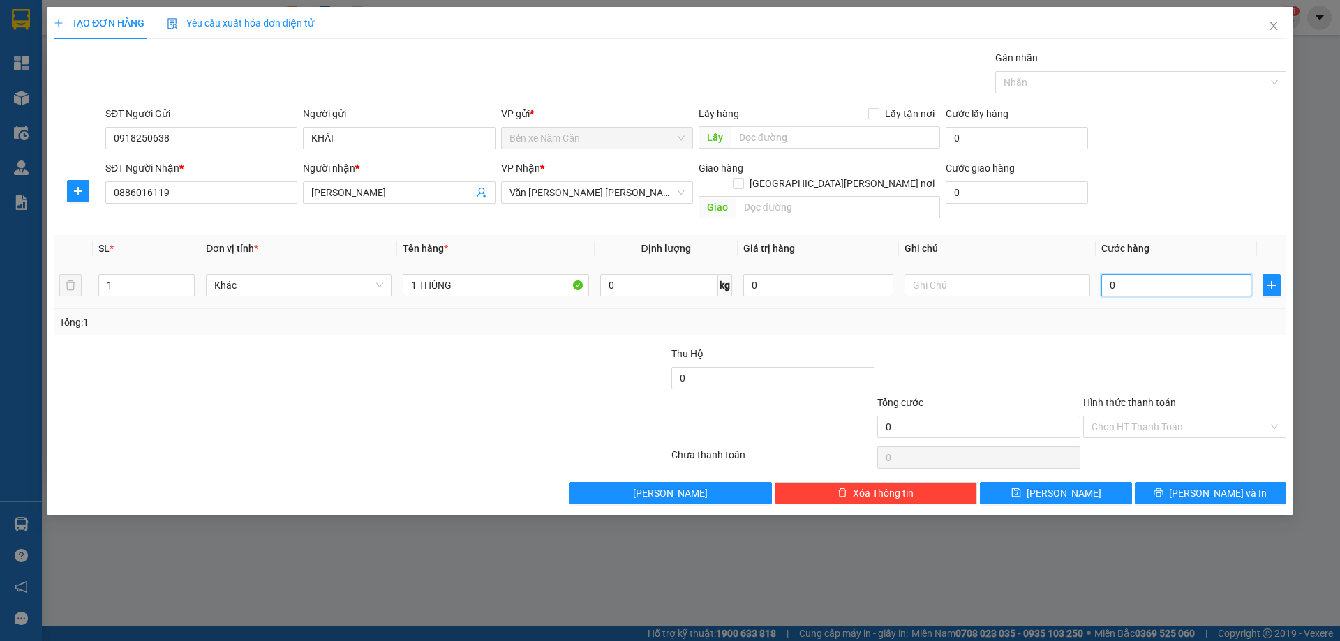
type input "4"
type input "40"
type input "40.000"
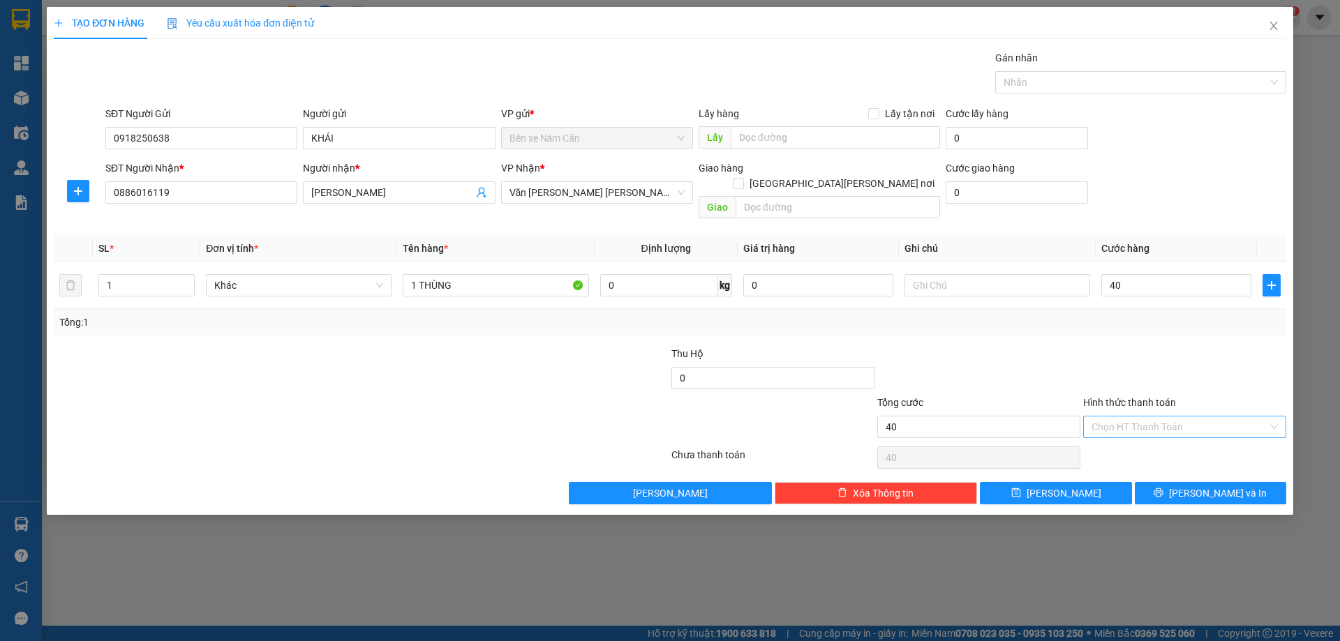
type input "40.000"
click at [1119, 417] on input "Hình thức thanh toán" at bounding box center [1179, 427] width 177 height 21
click at [1135, 441] on div "Tại văn phòng" at bounding box center [1184, 439] width 186 height 15
type input "0"
click at [1225, 486] on span "[PERSON_NAME] và In" at bounding box center [1218, 493] width 98 height 15
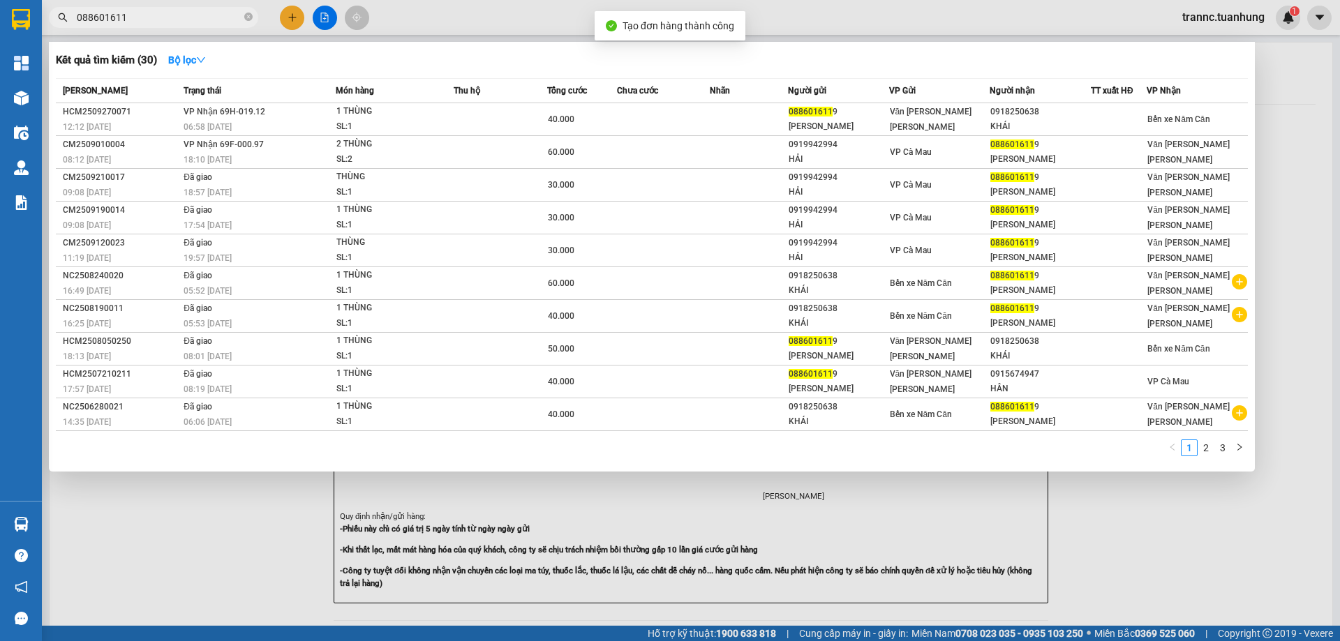
drag, startPoint x: 1239, startPoint y: 553, endPoint x: 1234, endPoint y: 545, distance: 9.5
click at [1234, 545] on div at bounding box center [670, 320] width 1340 height 641
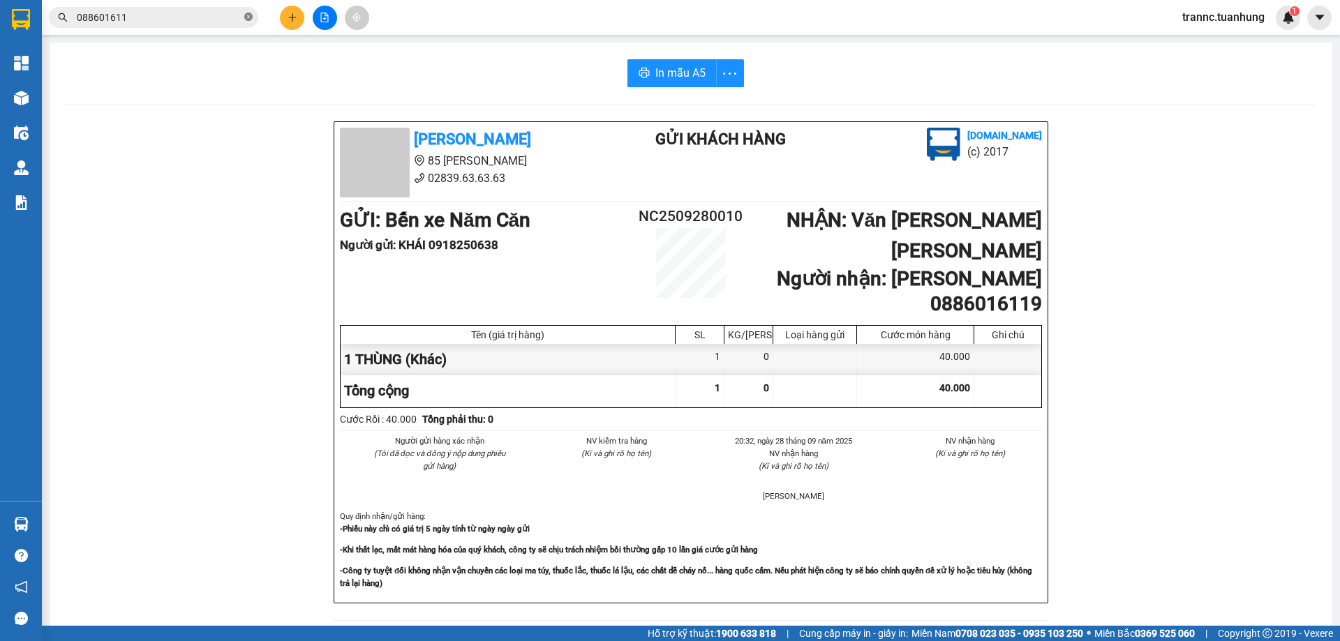
click at [246, 13] on span at bounding box center [248, 17] width 8 height 13
click at [225, 15] on input "text" at bounding box center [159, 17] width 165 height 15
click at [224, 15] on input "text" at bounding box center [159, 17] width 165 height 15
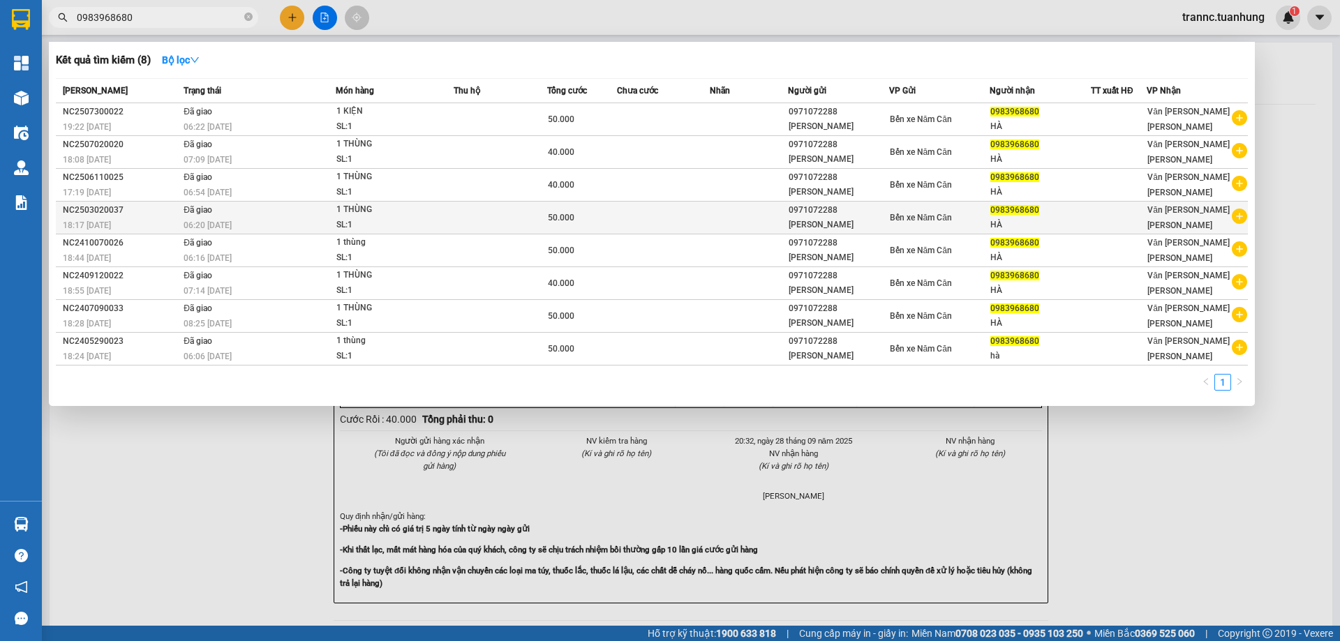
type input "0983968680"
click at [1240, 216] on icon "plus-circle" at bounding box center [1239, 216] width 15 height 15
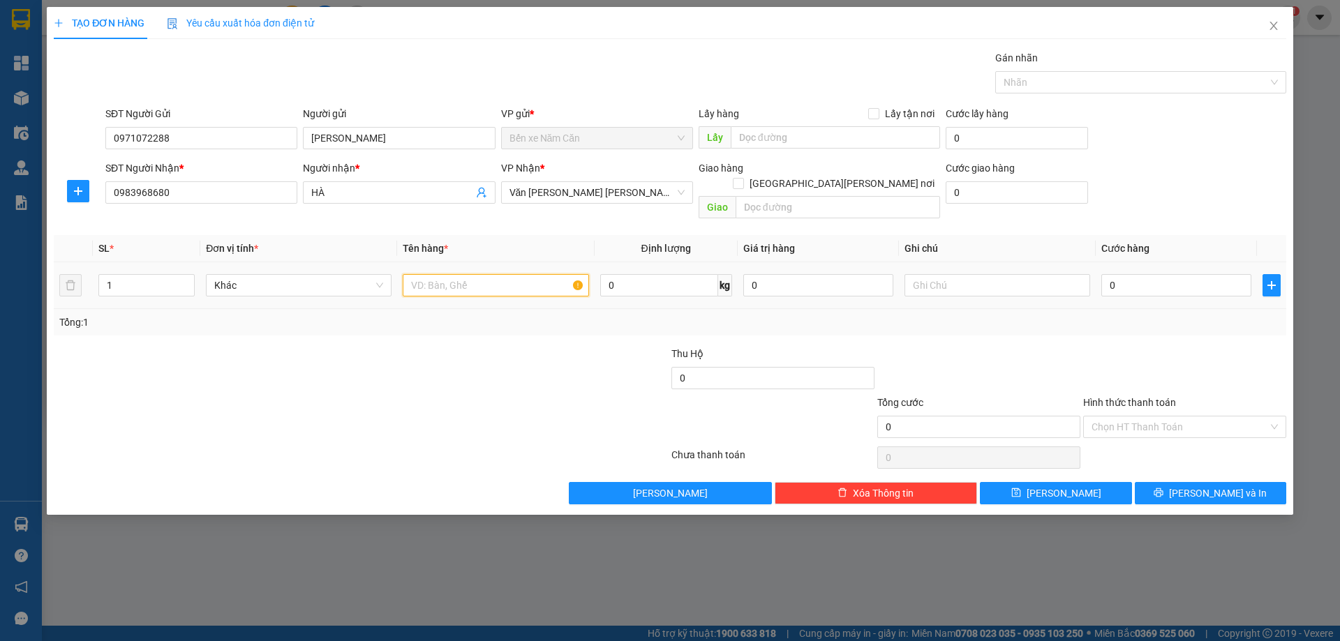
click at [468, 274] on input "text" at bounding box center [496, 285] width 186 height 22
type input "1 THÙNG"
click at [1182, 274] on input "0" at bounding box center [1176, 285] width 150 height 22
type input "4"
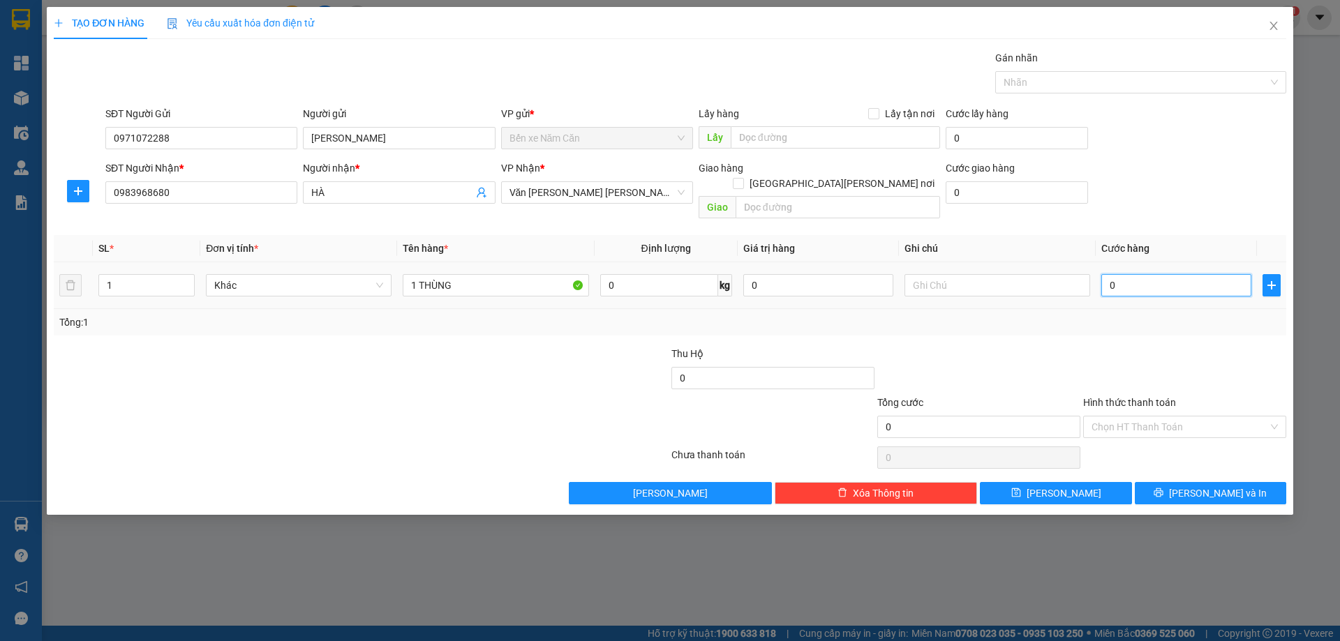
type input "4"
type input "40"
type input "40.000"
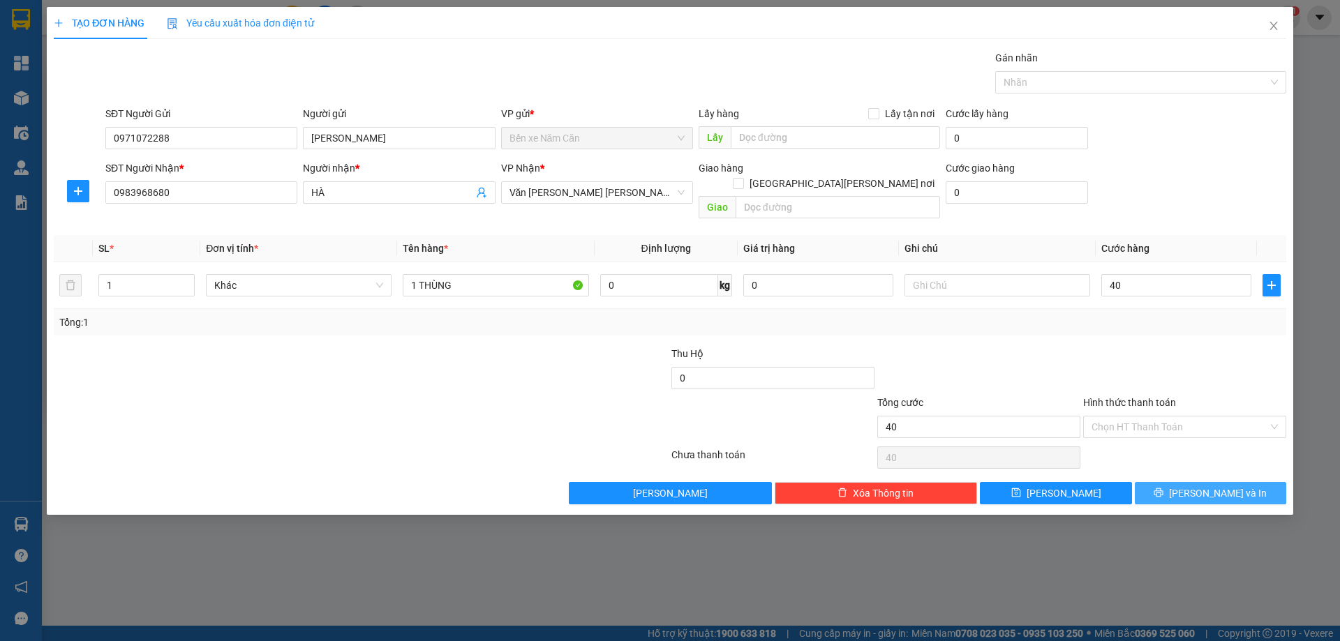
type input "40.000"
click at [1207, 486] on span "[PERSON_NAME] và In" at bounding box center [1218, 493] width 98 height 15
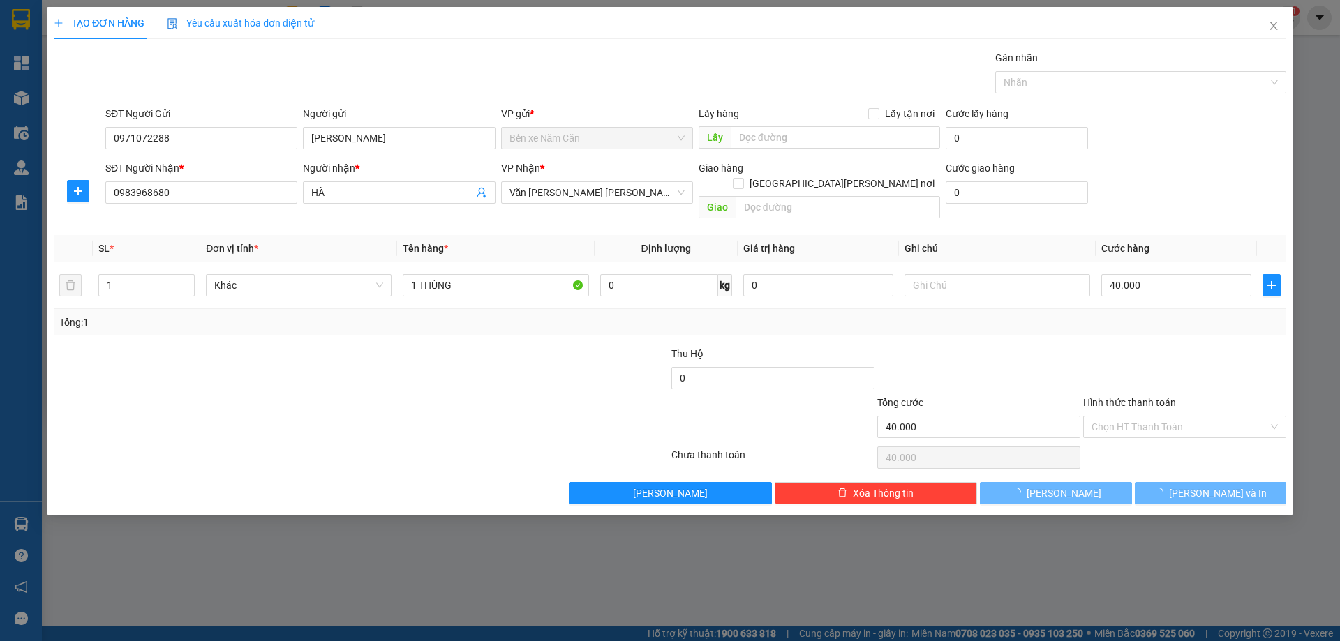
click at [1197, 555] on div "TẠO ĐƠN HÀNG Yêu cầu xuất [PERSON_NAME] điện tử Transit Pickup Surcharge Ids Tr…" at bounding box center [670, 320] width 1340 height 641
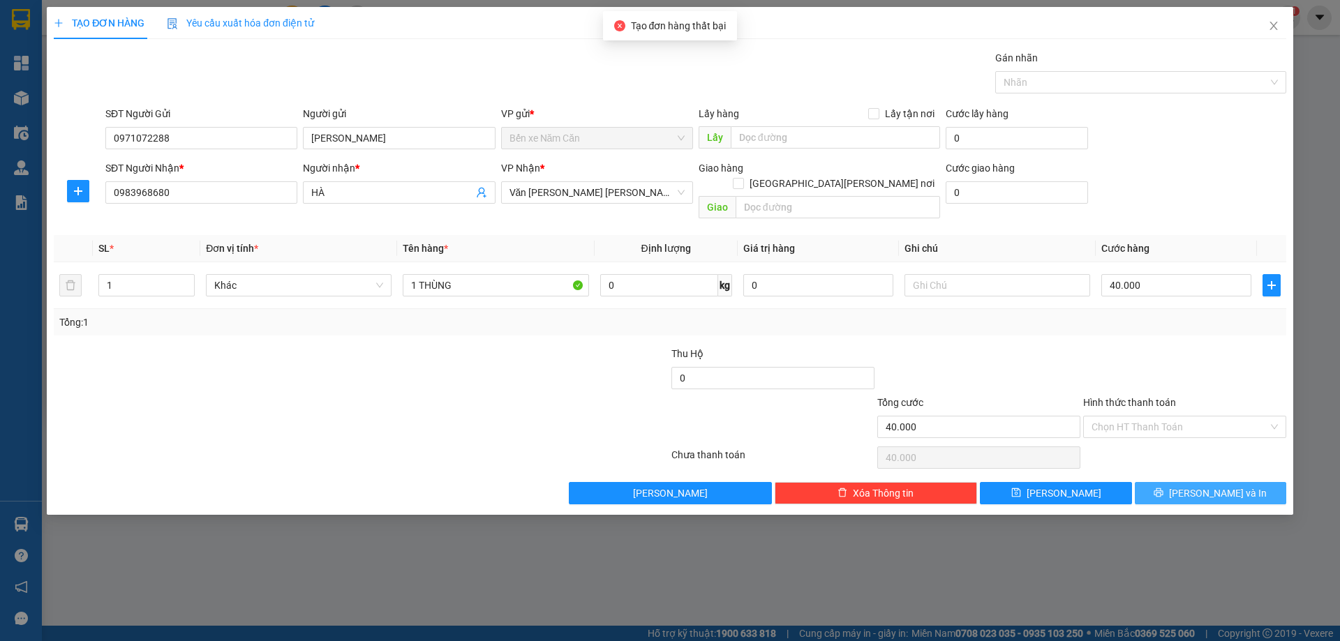
click at [1209, 486] on span "[PERSON_NAME] và In" at bounding box center [1218, 493] width 98 height 15
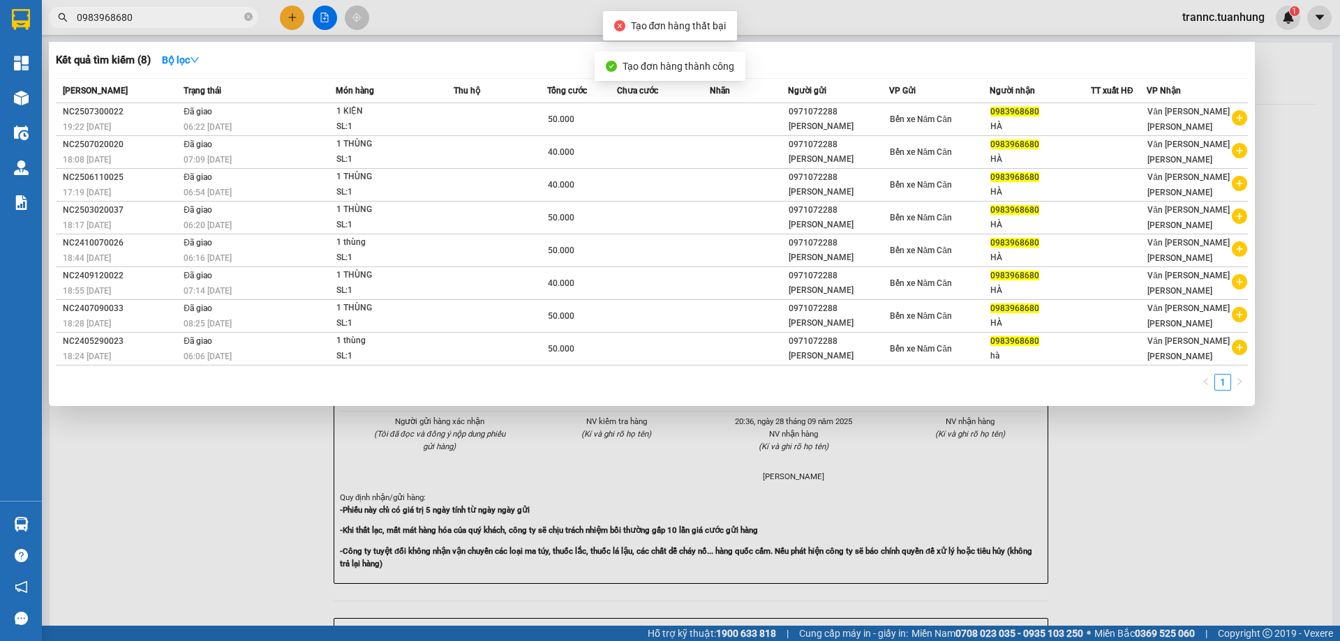
drag, startPoint x: 1223, startPoint y: 545, endPoint x: 1086, endPoint y: 384, distance: 211.4
click at [1223, 544] on div at bounding box center [670, 320] width 1340 height 641
click at [251, 14] on icon "close-circle" at bounding box center [248, 17] width 8 height 8
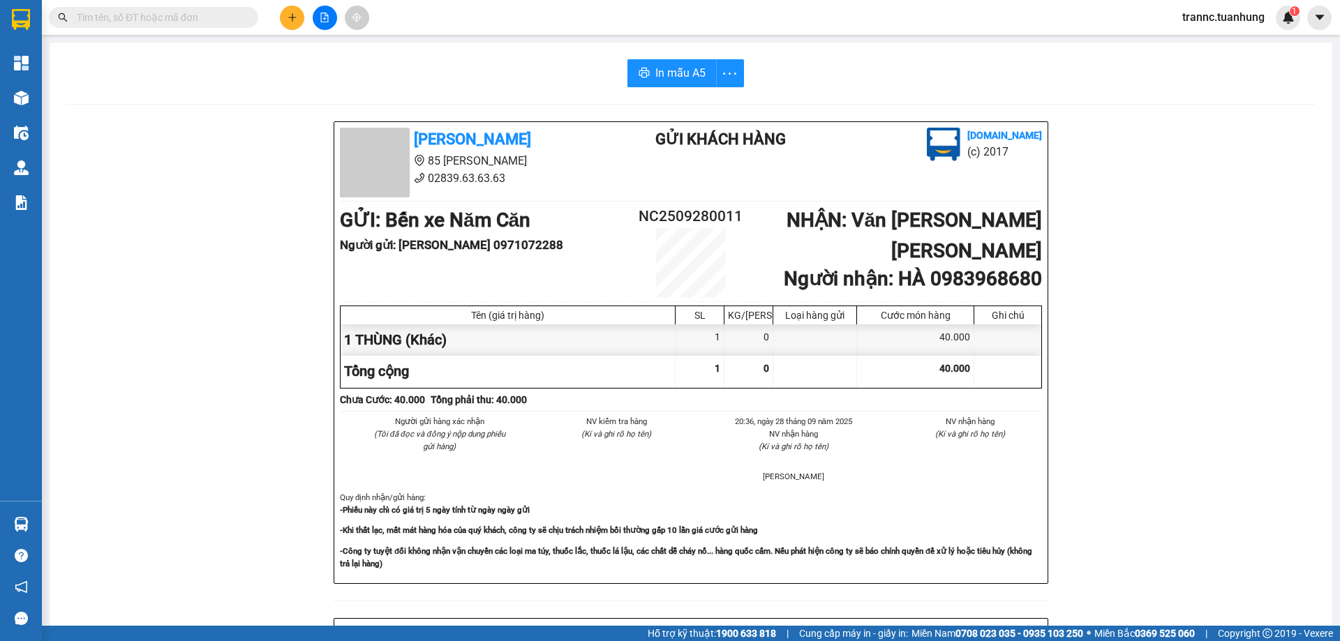
click at [222, 14] on input "text" at bounding box center [159, 17] width 165 height 15
click at [223, 13] on input "text" at bounding box center [159, 17] width 165 height 15
click at [147, 12] on input "text" at bounding box center [159, 17] width 165 height 15
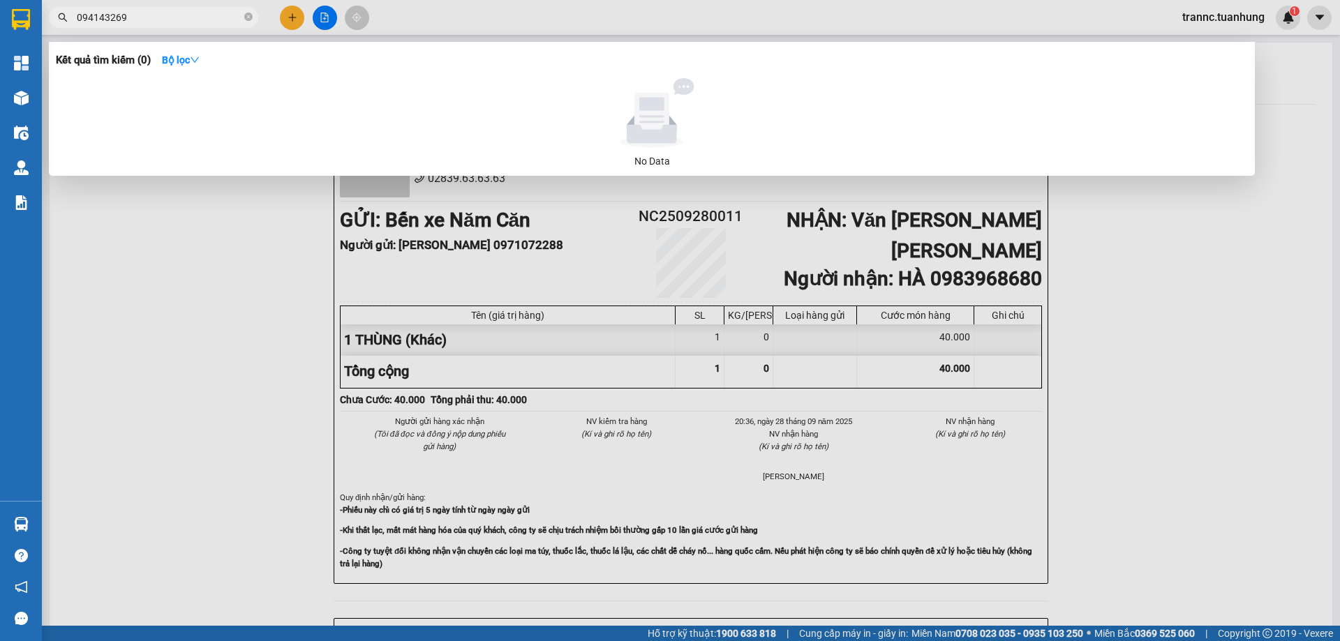
type input "094143269"
click at [285, 17] on div at bounding box center [670, 320] width 1340 height 641
click at [248, 15] on icon "close-circle" at bounding box center [248, 17] width 8 height 8
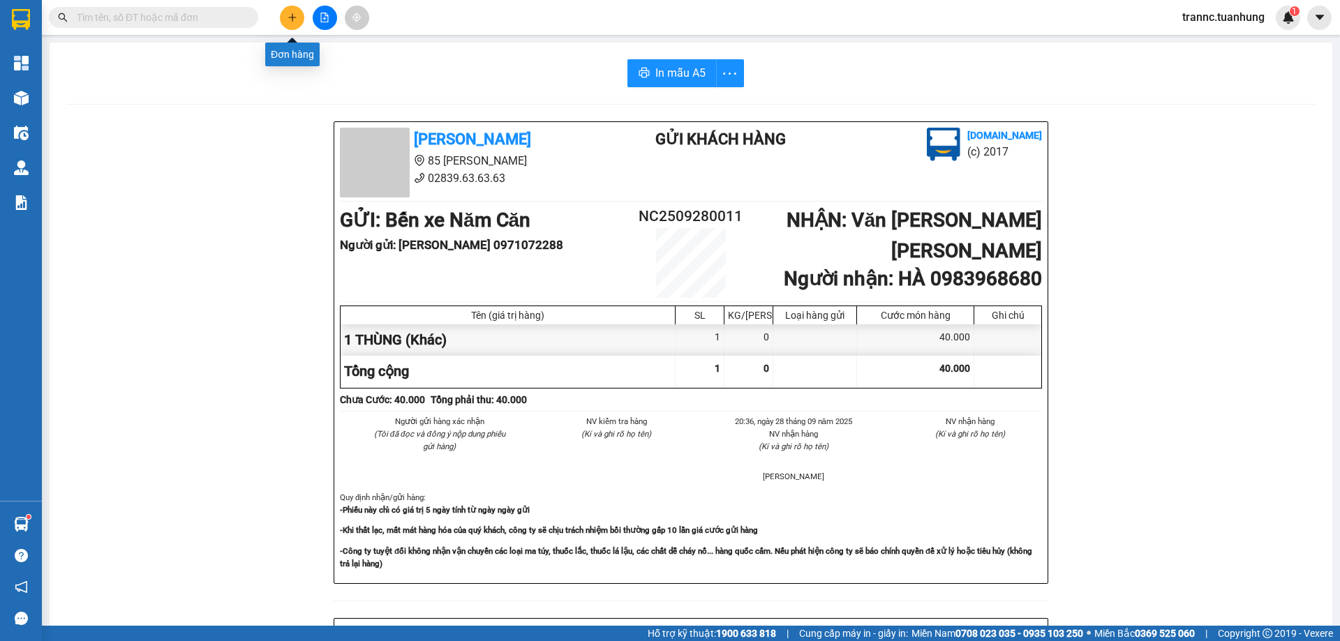
click at [297, 18] on button at bounding box center [292, 18] width 24 height 24
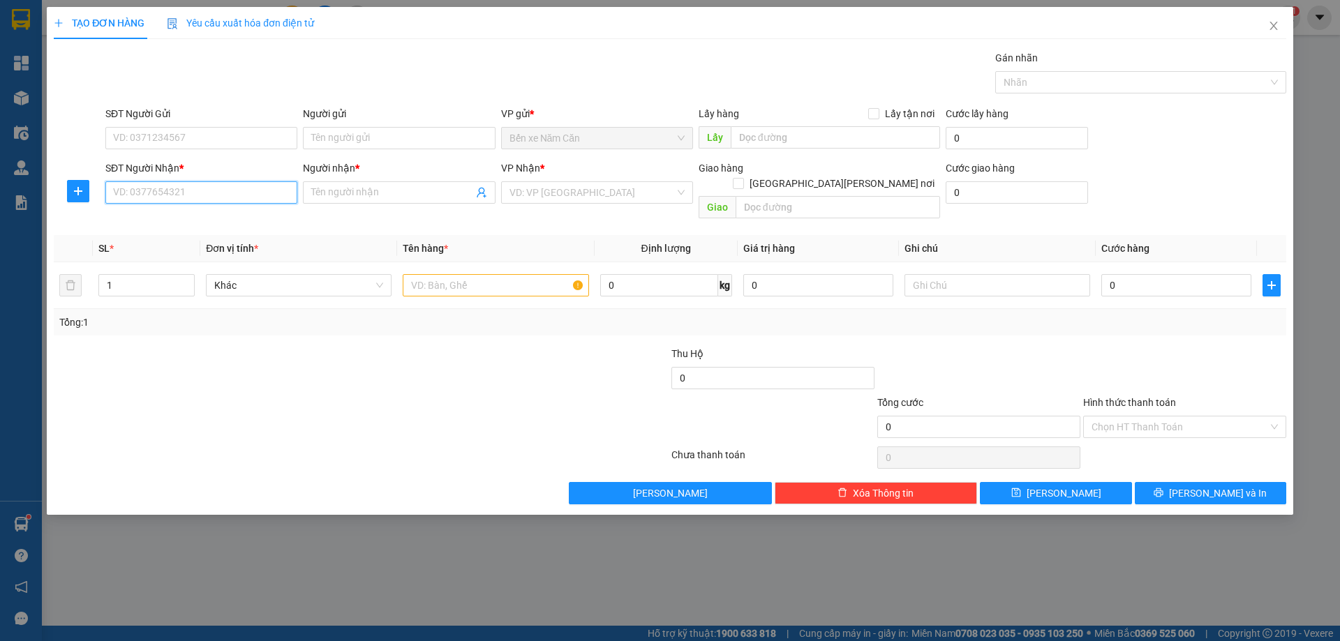
click at [186, 195] on input "SĐT Người Nhận *" at bounding box center [201, 192] width 192 height 22
type input "0941432693"
click at [440, 191] on input "Người nhận *" at bounding box center [391, 192] width 161 height 15
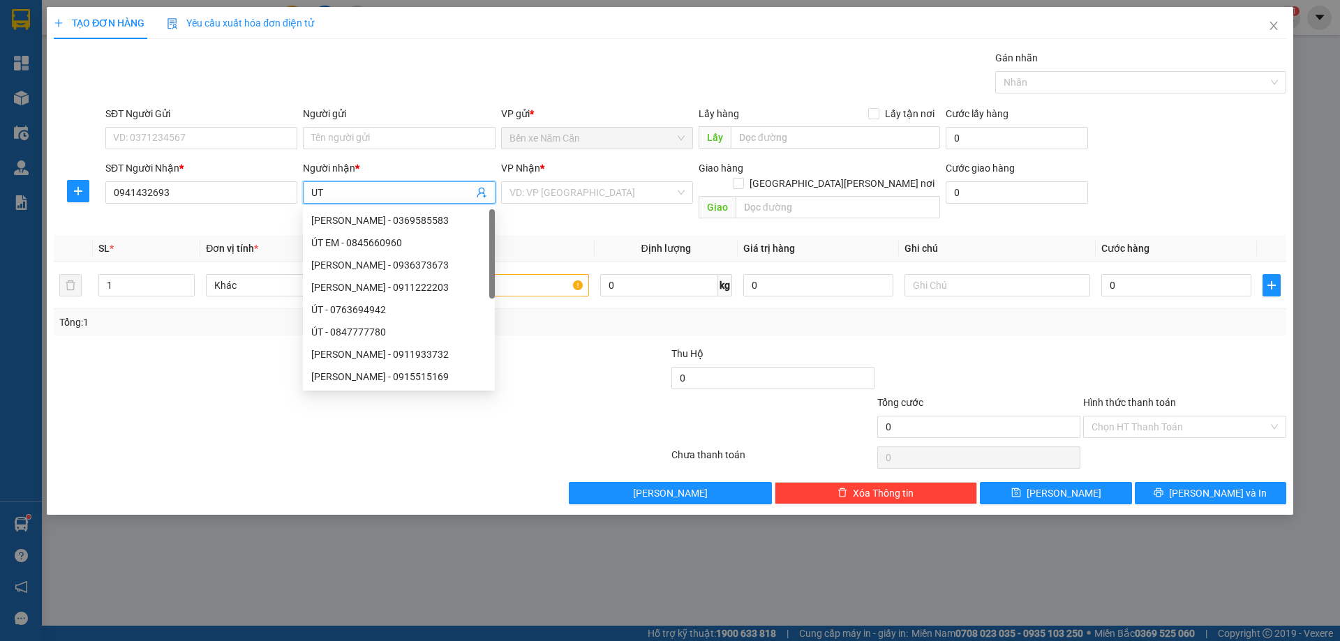
type input "U"
type input "ÚT"
click at [132, 133] on input "SĐT Người Gửi" at bounding box center [201, 138] width 192 height 22
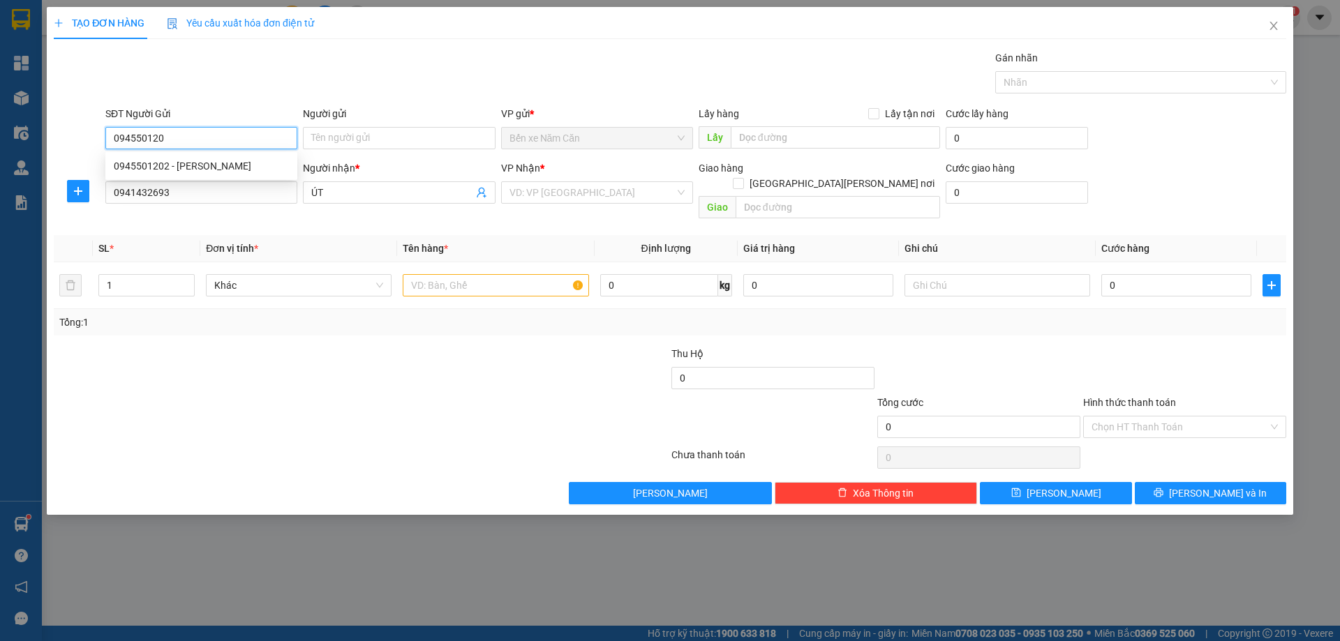
type input "0945501202"
click at [193, 169] on div "0945501202 - [PERSON_NAME]" at bounding box center [201, 165] width 175 height 15
type input "[PERSON_NAME]"
type input "0945501202"
click at [551, 195] on input "search" at bounding box center [591, 192] width 165 height 21
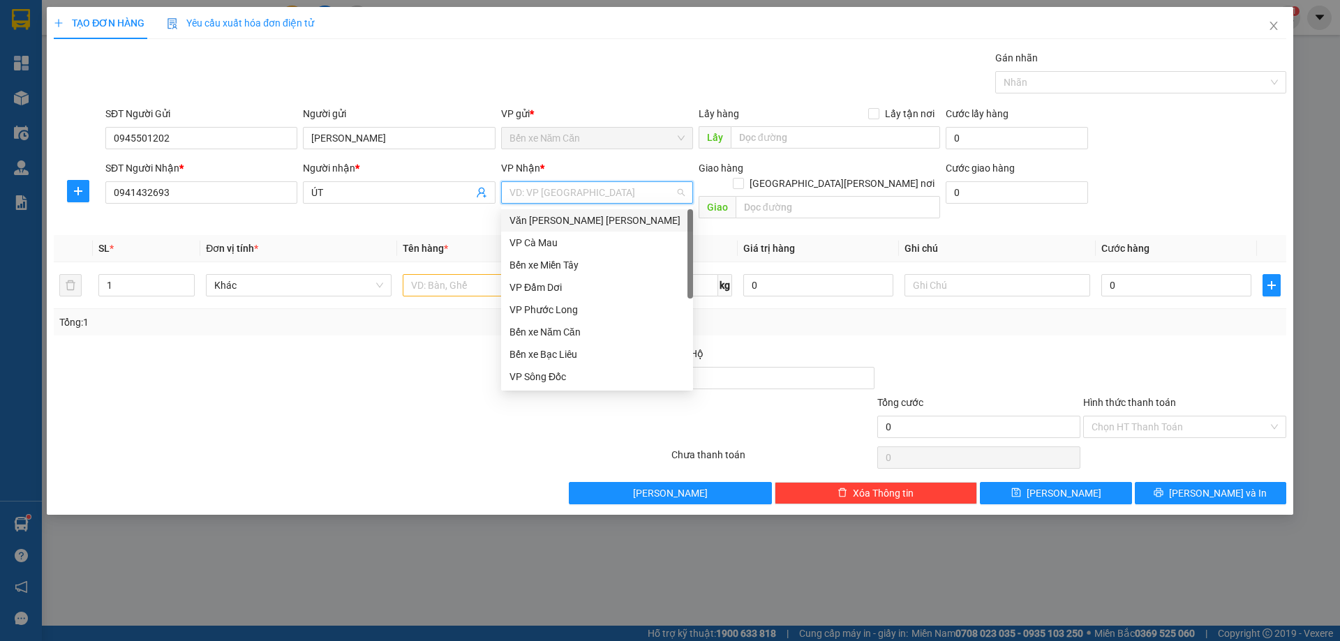
click at [581, 221] on div "Văn [PERSON_NAME] [PERSON_NAME]" at bounding box center [596, 220] width 175 height 15
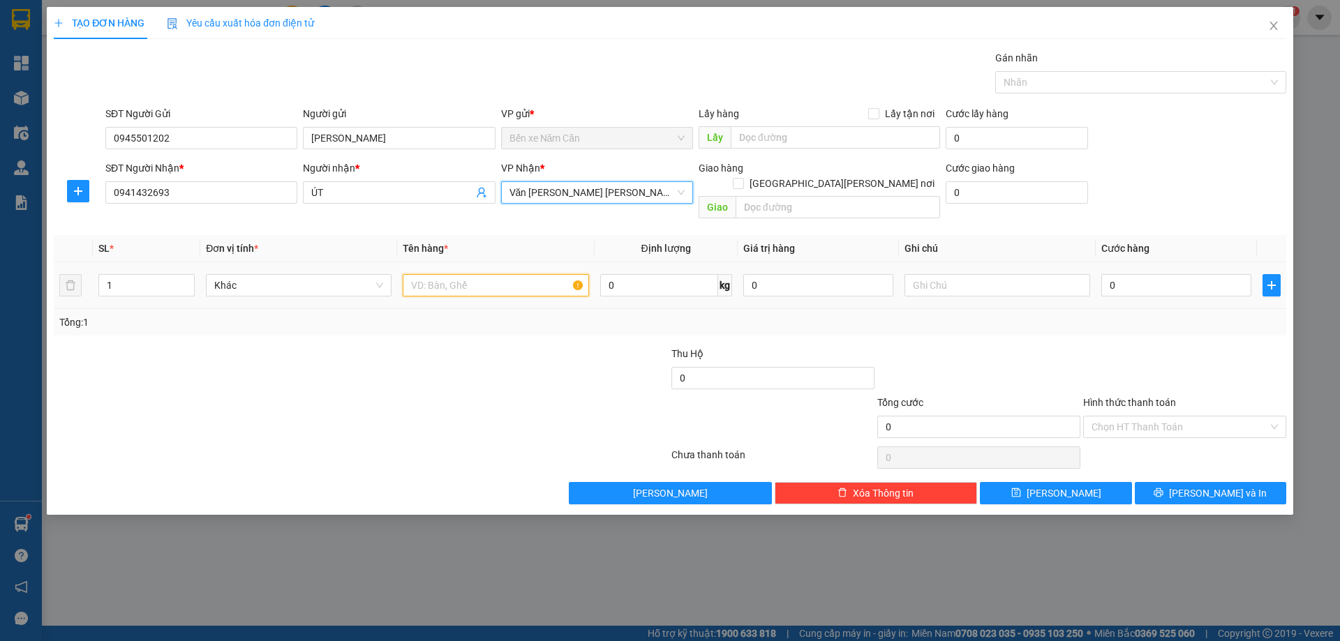
click at [487, 274] on input "text" at bounding box center [496, 285] width 186 height 22
type input "1 THÙNG"
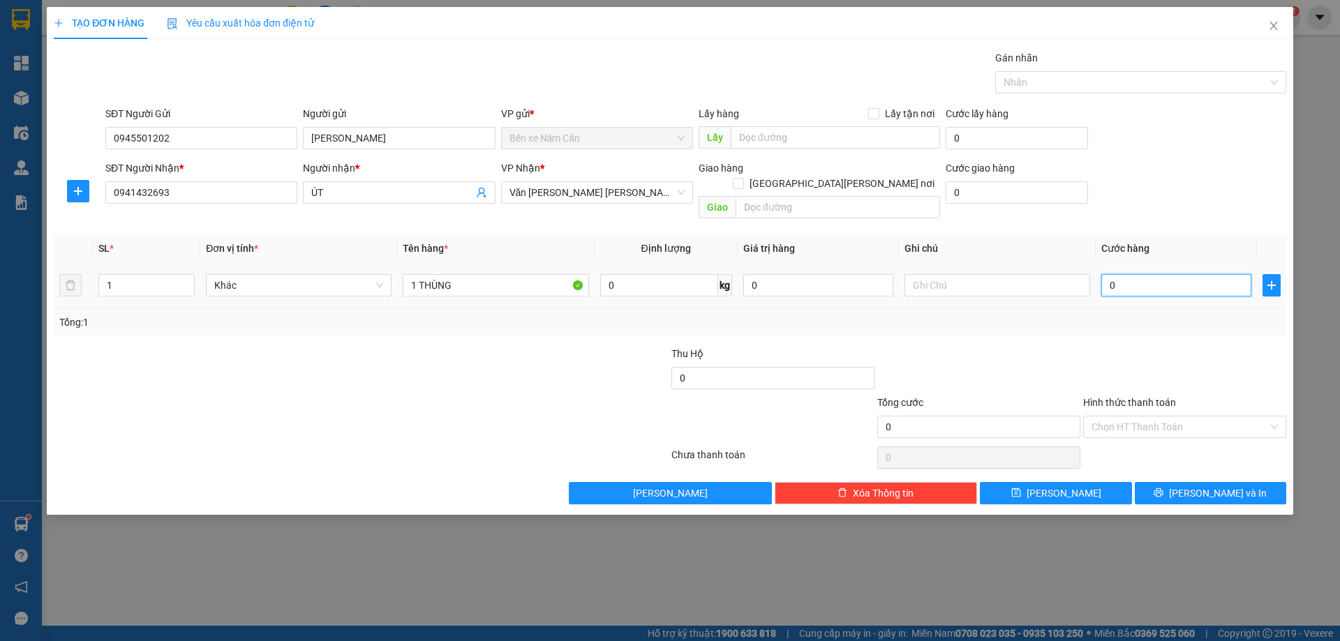
click at [1171, 274] on input "0" at bounding box center [1176, 285] width 150 height 22
type input "4"
type input "40"
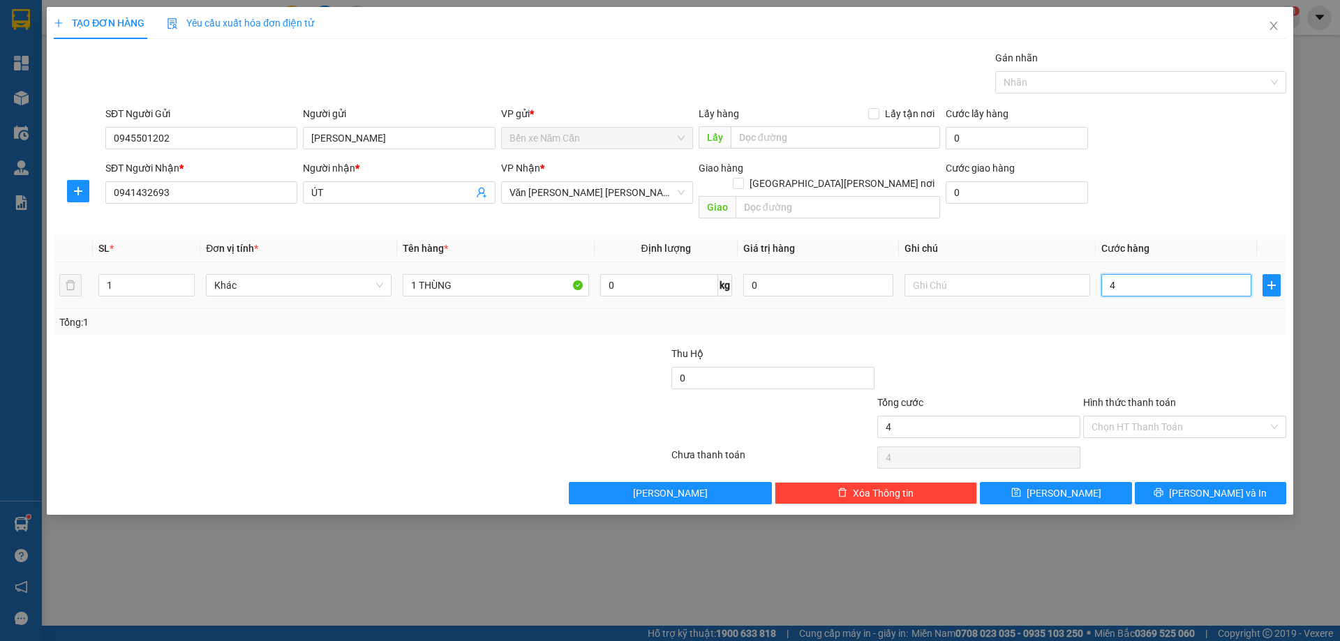
type input "40"
type input "40.000"
click at [1108, 417] on input "Hình thức thanh toán" at bounding box center [1179, 427] width 177 height 21
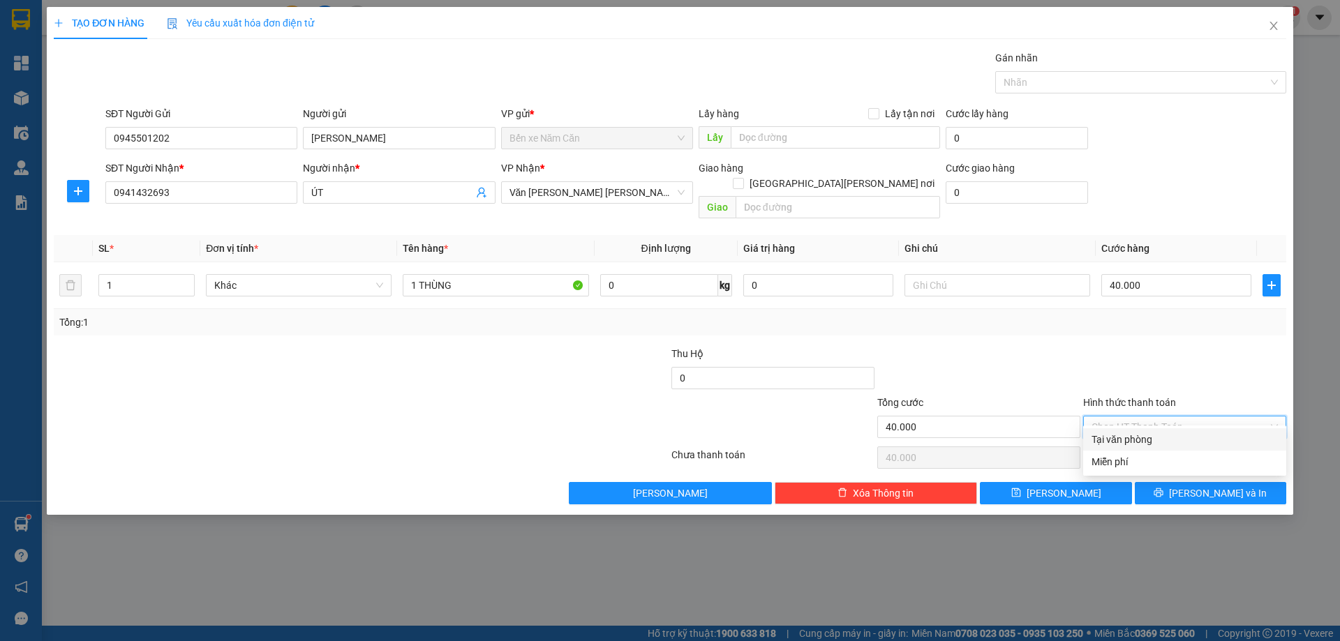
click at [1113, 435] on div "Tại văn phòng" at bounding box center [1184, 439] width 186 height 15
type input "0"
click at [1164, 482] on button "[PERSON_NAME] và In" at bounding box center [1210, 493] width 151 height 22
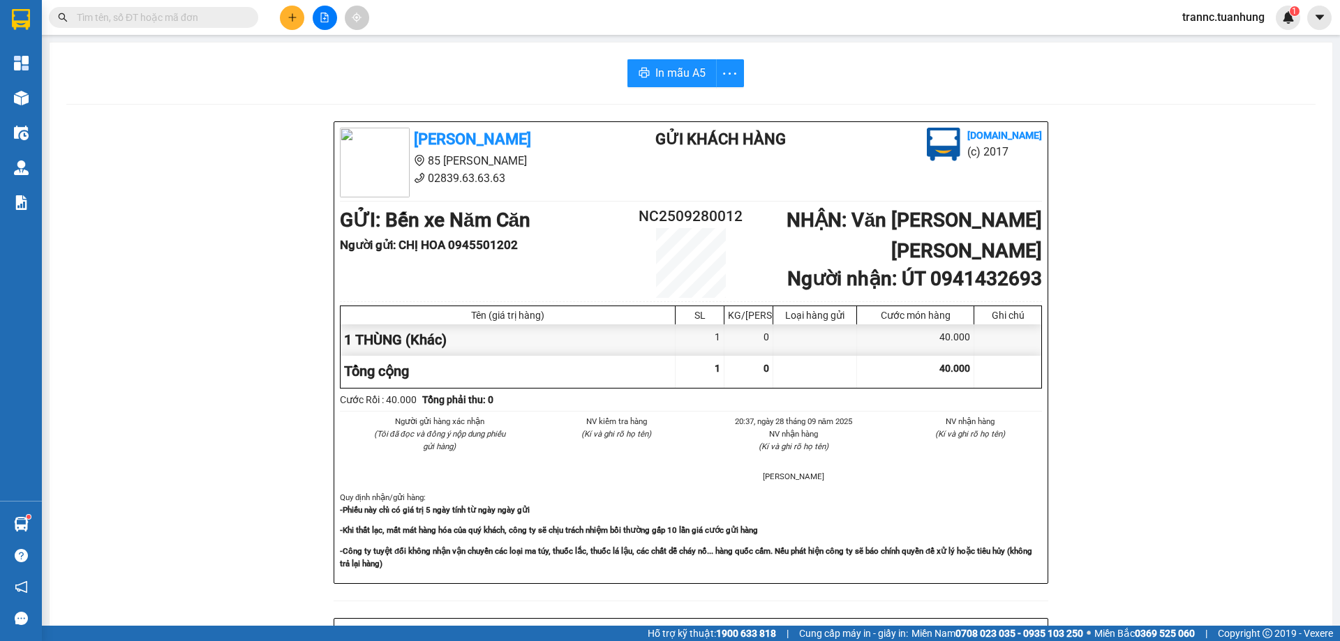
click at [1147, 551] on div "[PERSON_NAME] 85 [PERSON_NAME] 02839.63.63.63 Gửi khách hàng [DOMAIN_NAME] (c) …" at bounding box center [690, 616] width 1249 height 991
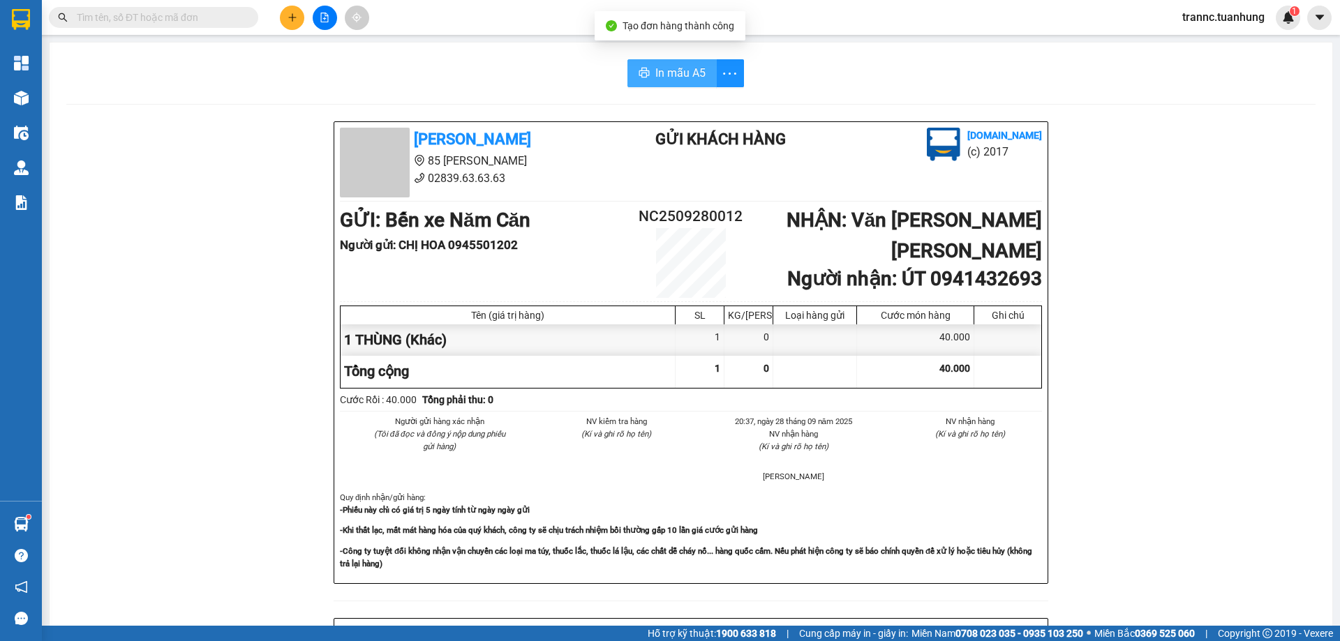
click at [648, 80] on button "In mẫu A5" at bounding box center [671, 73] width 89 height 28
click at [217, 11] on input "text" at bounding box center [159, 17] width 165 height 15
click at [186, 15] on input "text" at bounding box center [159, 17] width 165 height 15
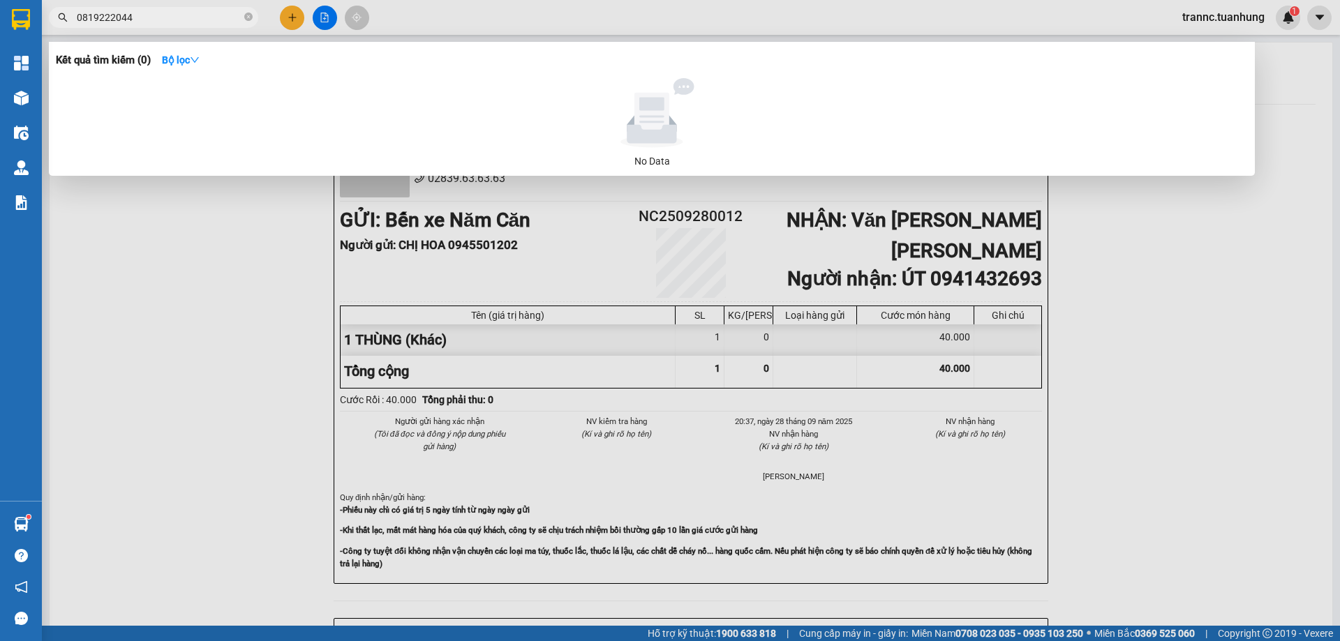
type input "0819222044"
click at [292, 20] on div at bounding box center [670, 320] width 1340 height 641
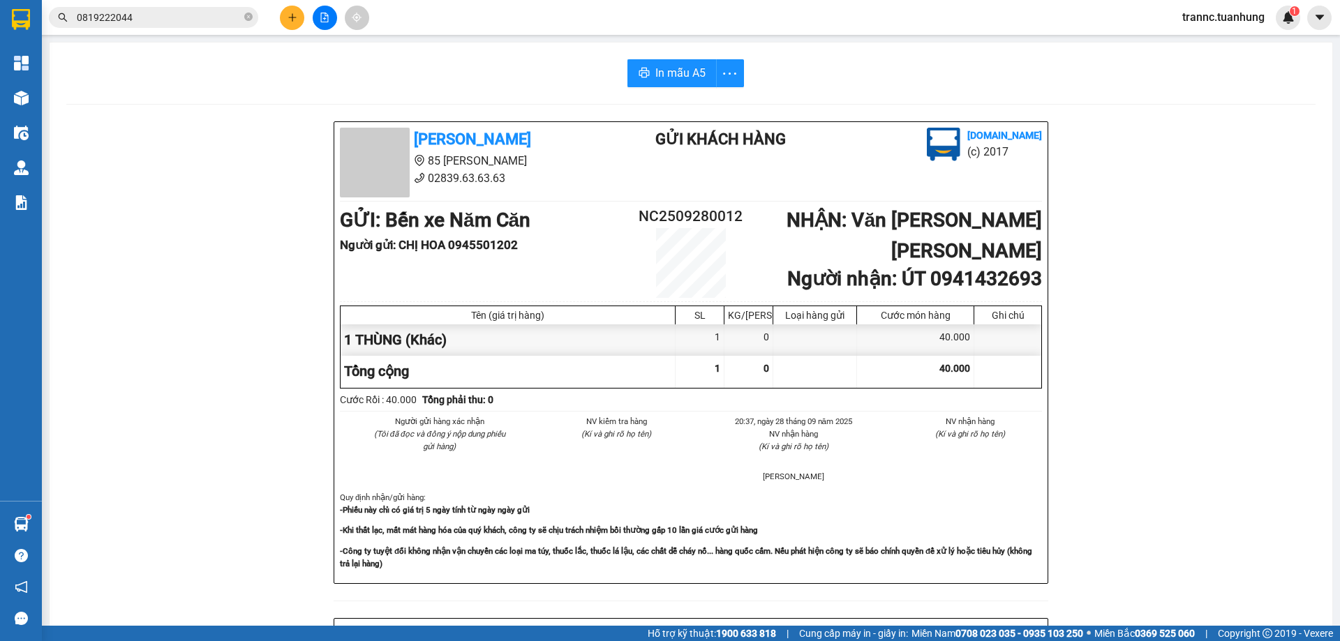
click at [290, 13] on icon "plus" at bounding box center [292, 18] width 10 height 10
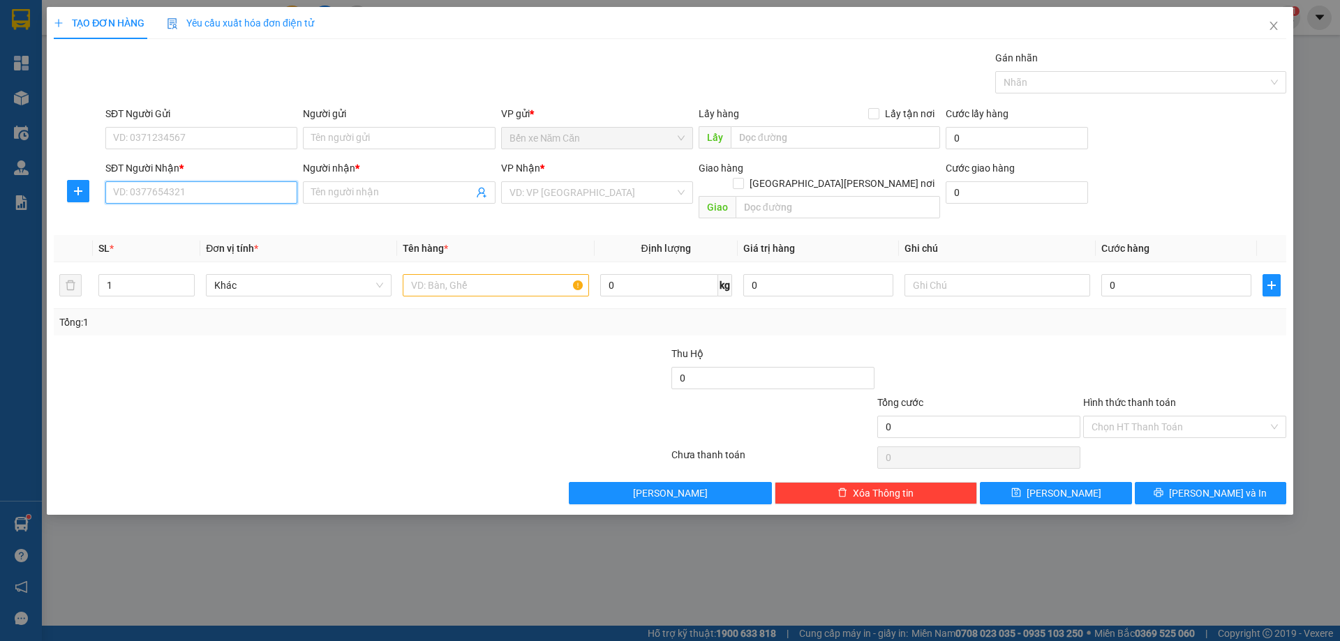
click at [174, 190] on input "SĐT Người Nhận *" at bounding box center [201, 192] width 192 height 22
type input "0819222044"
click at [429, 189] on input "Người nhận *" at bounding box center [391, 192] width 161 height 15
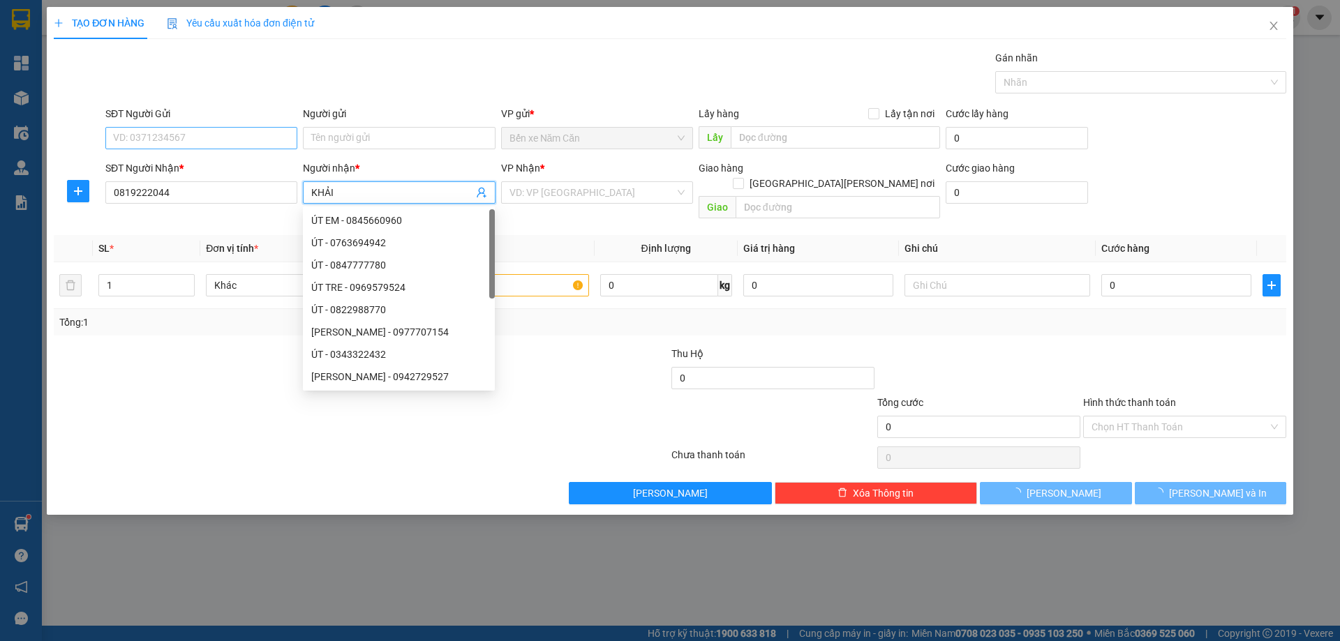
type input "KHẢI"
click at [223, 137] on input "SĐT Người Gửi" at bounding box center [201, 138] width 192 height 22
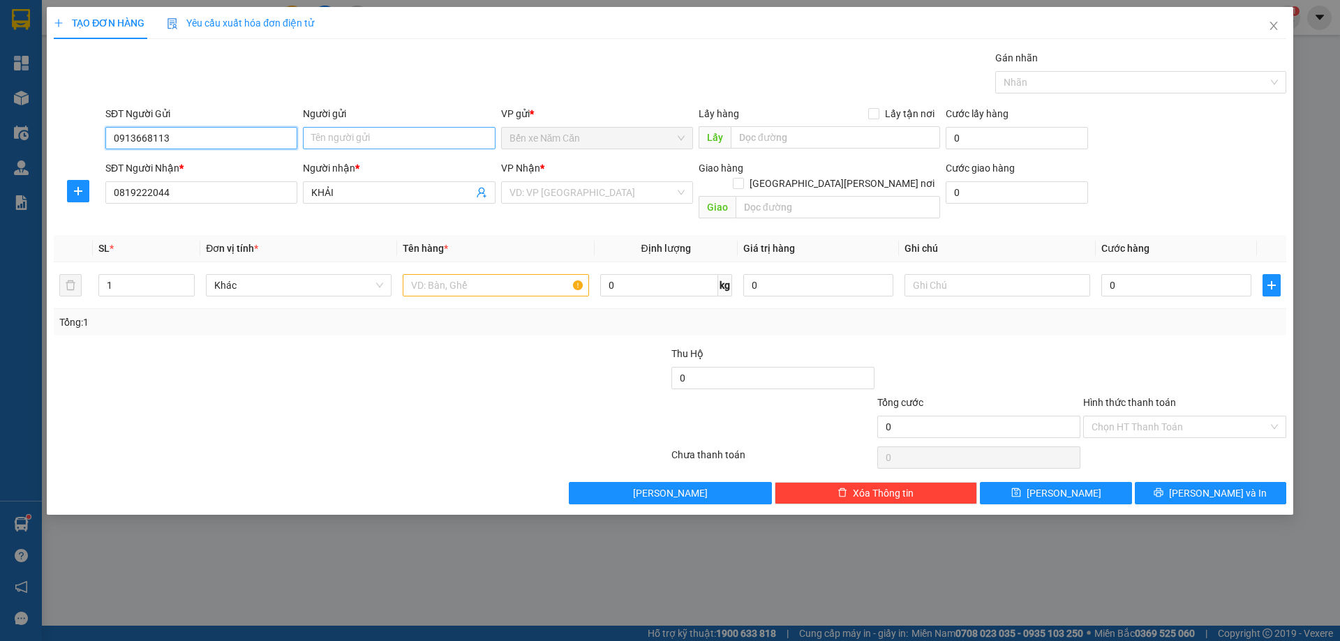
type input "0913668113"
click at [311, 139] on input "Người gửi" at bounding box center [399, 138] width 192 height 22
type input "XUẨN"
click at [573, 190] on input "search" at bounding box center [591, 192] width 165 height 21
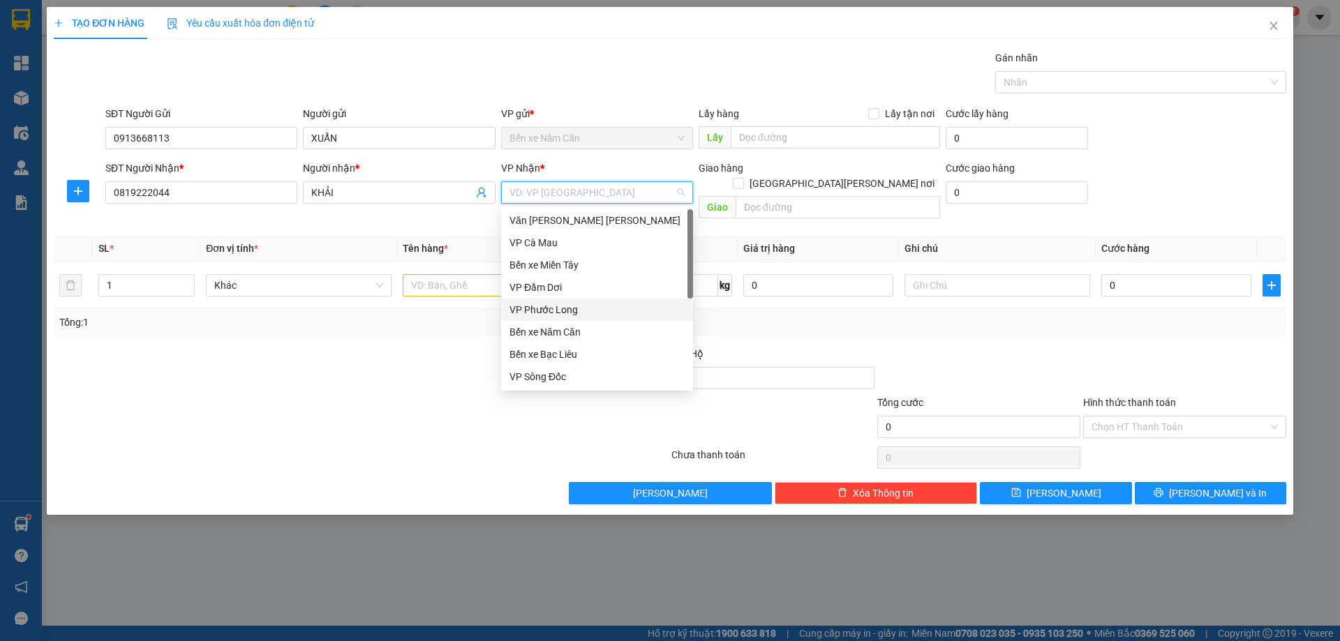
scroll to position [89, 0]
click at [565, 311] on div "VP Cần Thơ" at bounding box center [596, 309] width 175 height 15
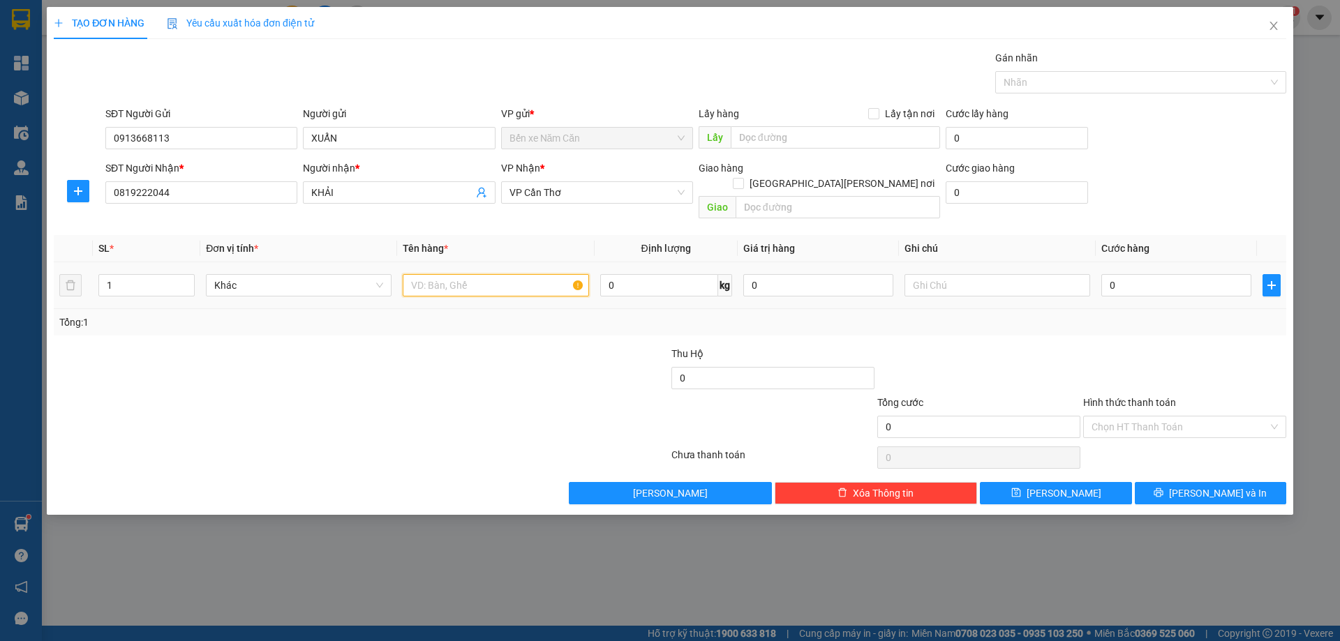
click at [495, 274] on input "text" at bounding box center [496, 285] width 186 height 22
type input "1 KIỆN"
click at [1176, 274] on input "0" at bounding box center [1176, 285] width 150 height 22
click at [1152, 417] on input "Hình thức thanh toán" at bounding box center [1179, 427] width 177 height 21
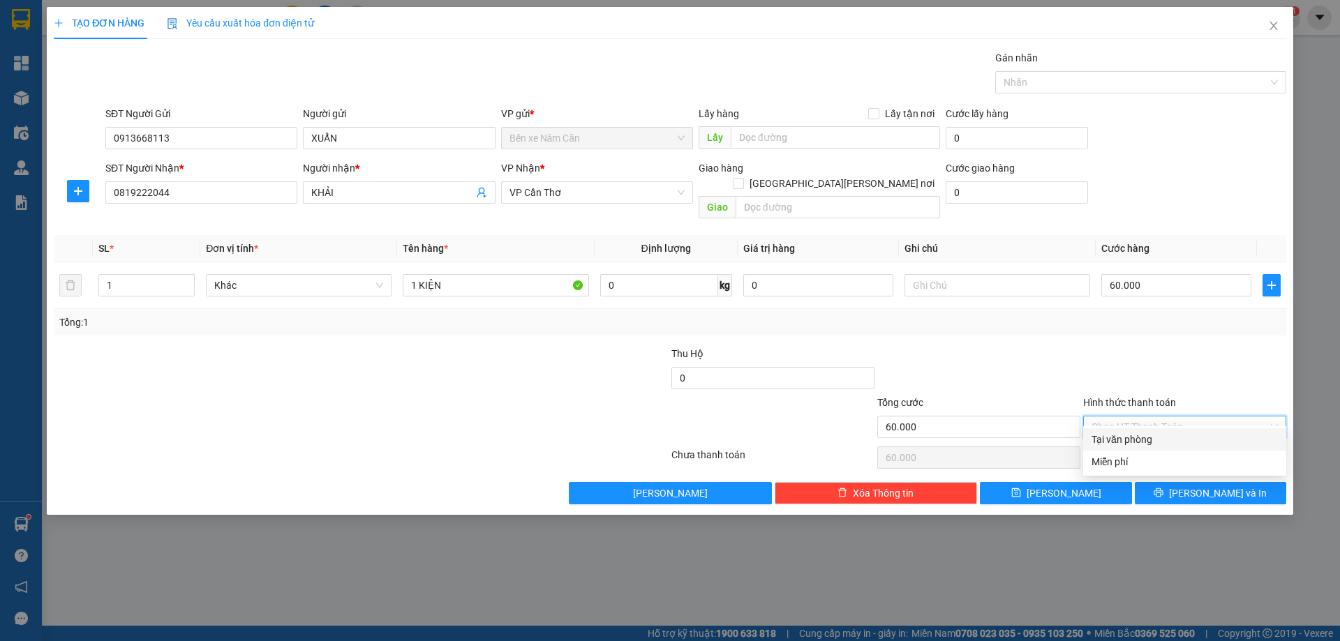
click at [1149, 436] on div "Tại văn phòng" at bounding box center [1184, 439] width 186 height 15
click at [1159, 482] on button "[PERSON_NAME] và In" at bounding box center [1210, 493] width 151 height 22
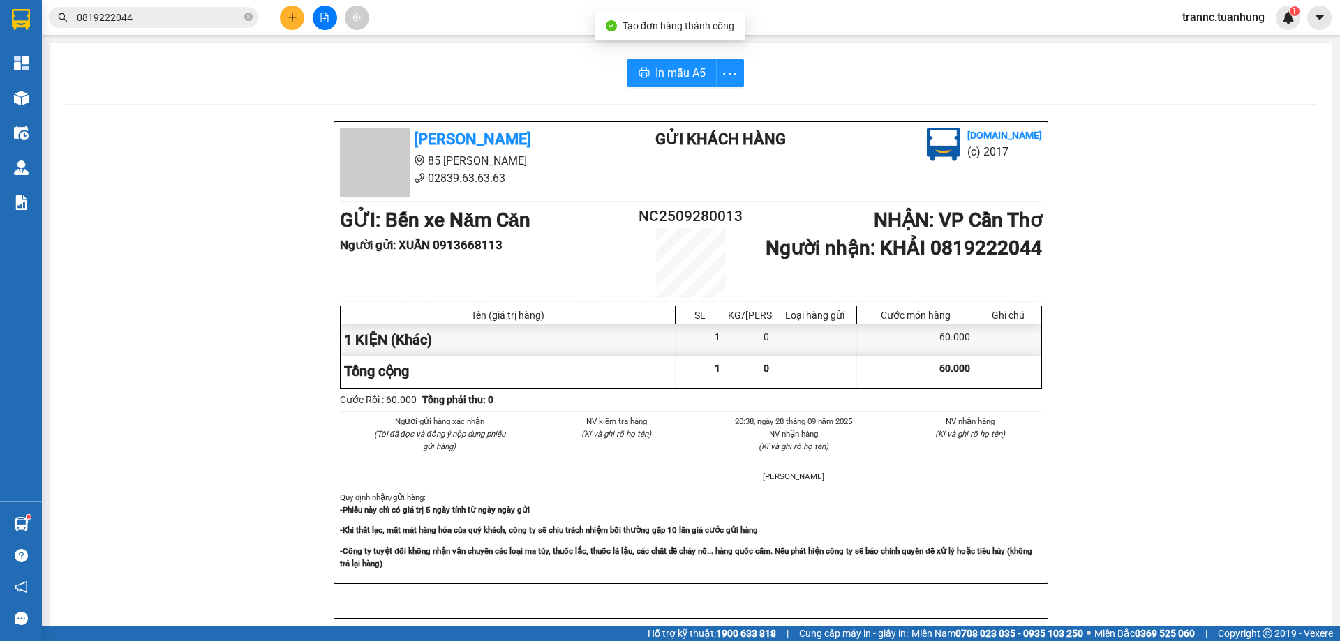
click at [1188, 540] on div "[PERSON_NAME] 85 [PERSON_NAME] 02839.63.63.63 Gửi khách hàng [DOMAIN_NAME] (c) …" at bounding box center [690, 607] width 1249 height 973
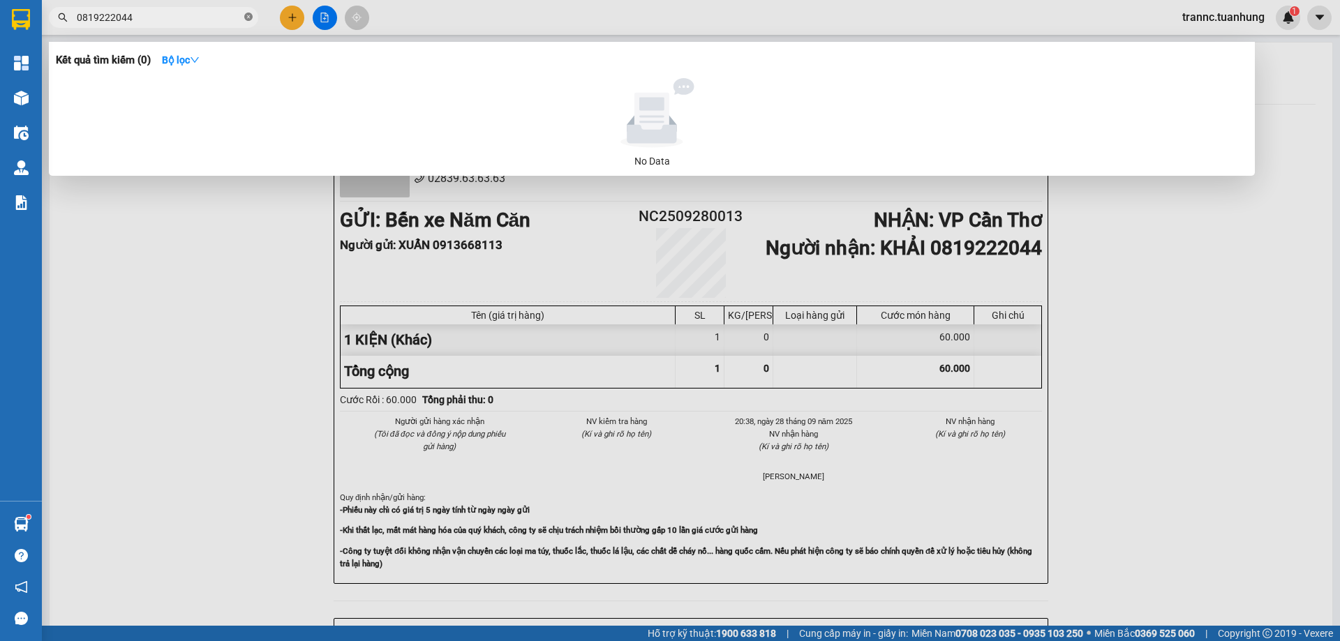
click at [248, 13] on span at bounding box center [248, 17] width 8 height 13
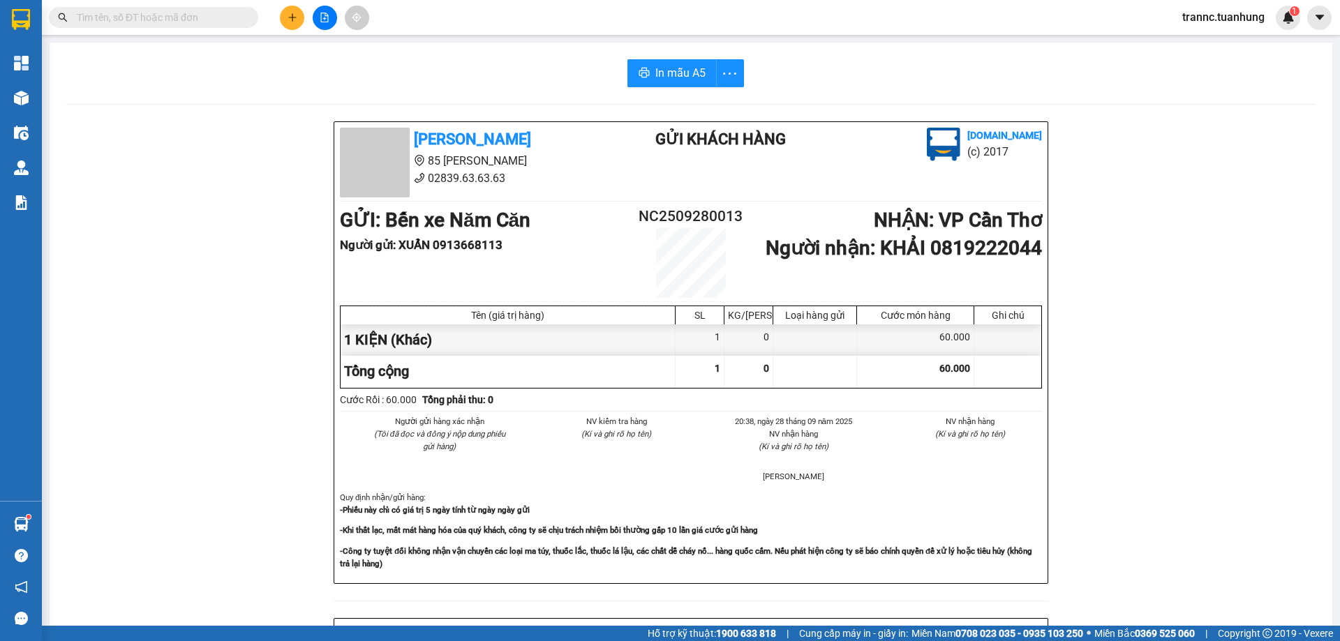
click at [239, 15] on input "text" at bounding box center [159, 17] width 165 height 15
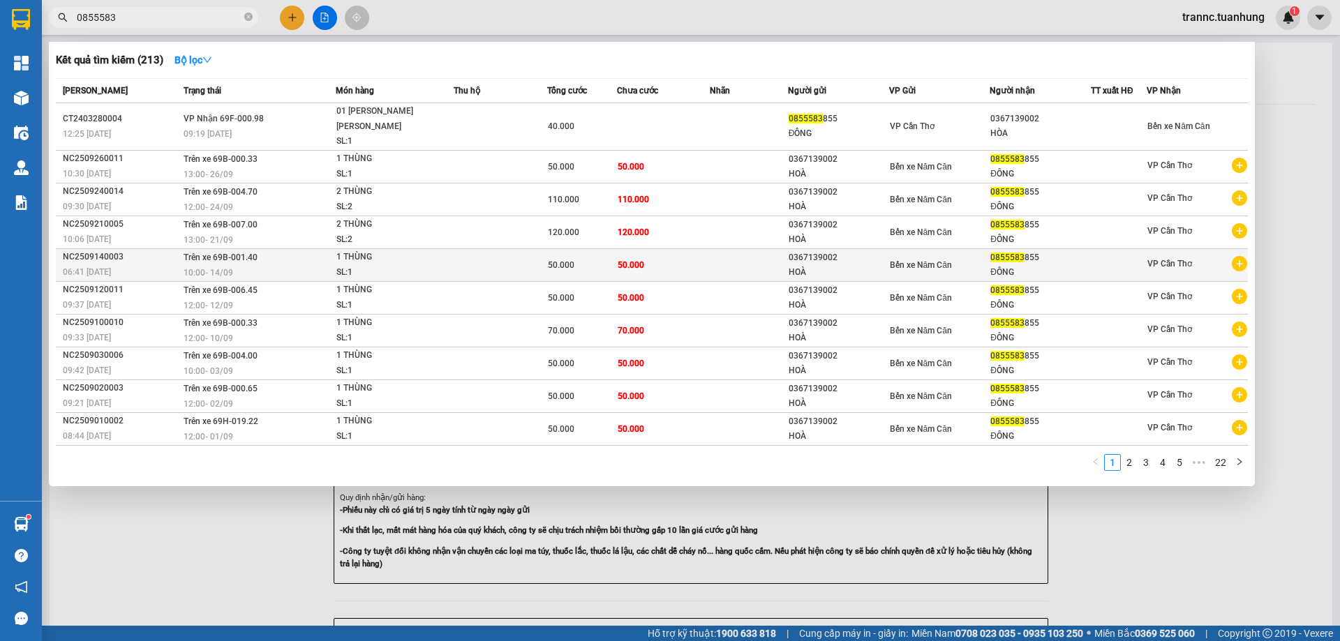
click at [1241, 256] on icon "plus-circle" at bounding box center [1239, 263] width 15 height 15
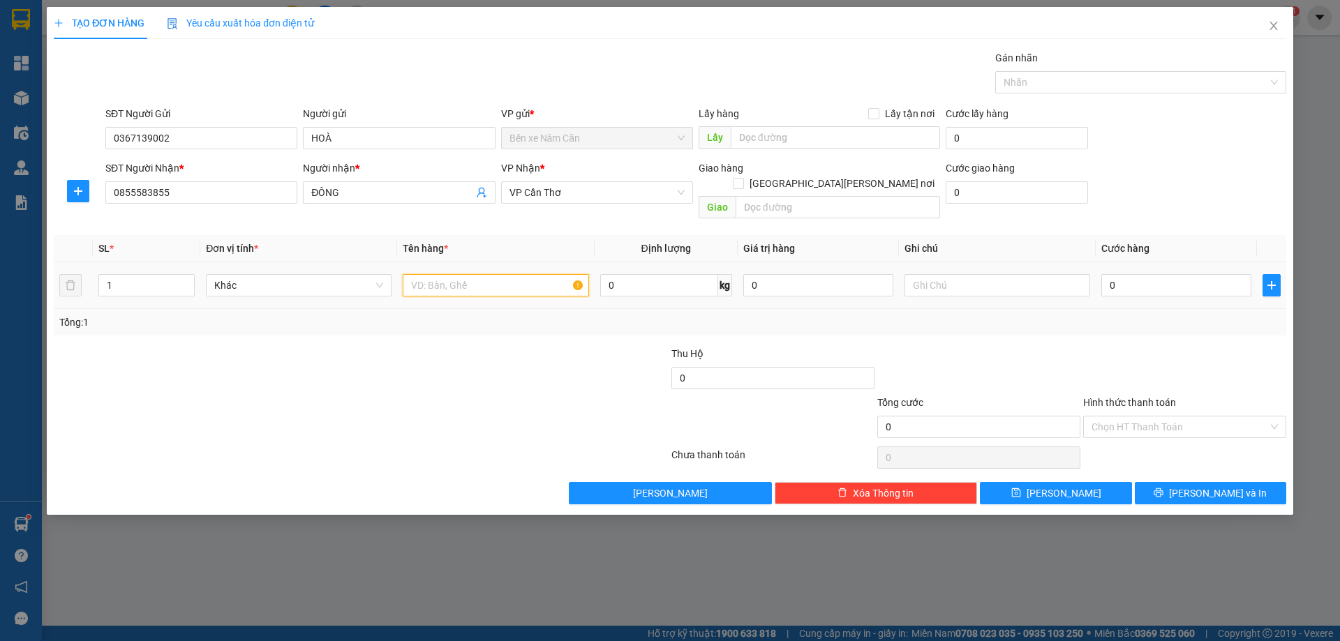
click at [458, 274] on input "text" at bounding box center [496, 285] width 186 height 22
click at [1140, 274] on input "0" at bounding box center [1176, 285] width 150 height 22
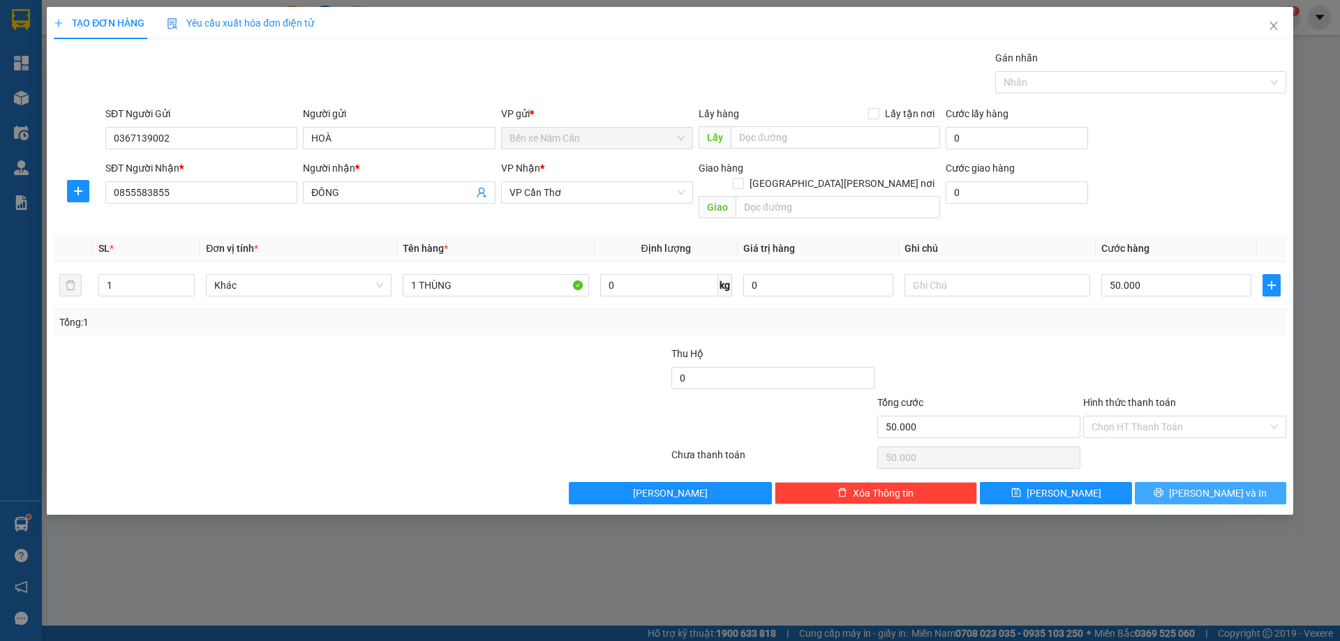
click at [1175, 482] on button "[PERSON_NAME] và In" at bounding box center [1210, 493] width 151 height 22
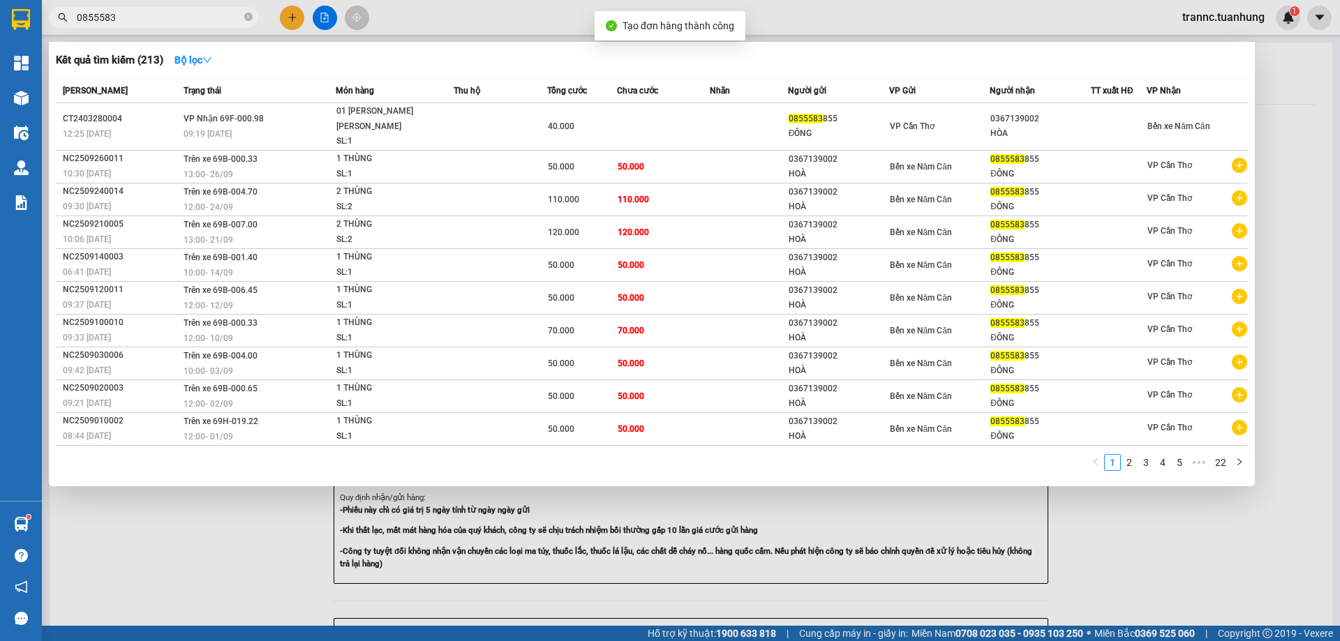
click at [1197, 565] on div at bounding box center [670, 320] width 1340 height 641
click at [246, 17] on icon "close-circle" at bounding box center [248, 17] width 8 height 8
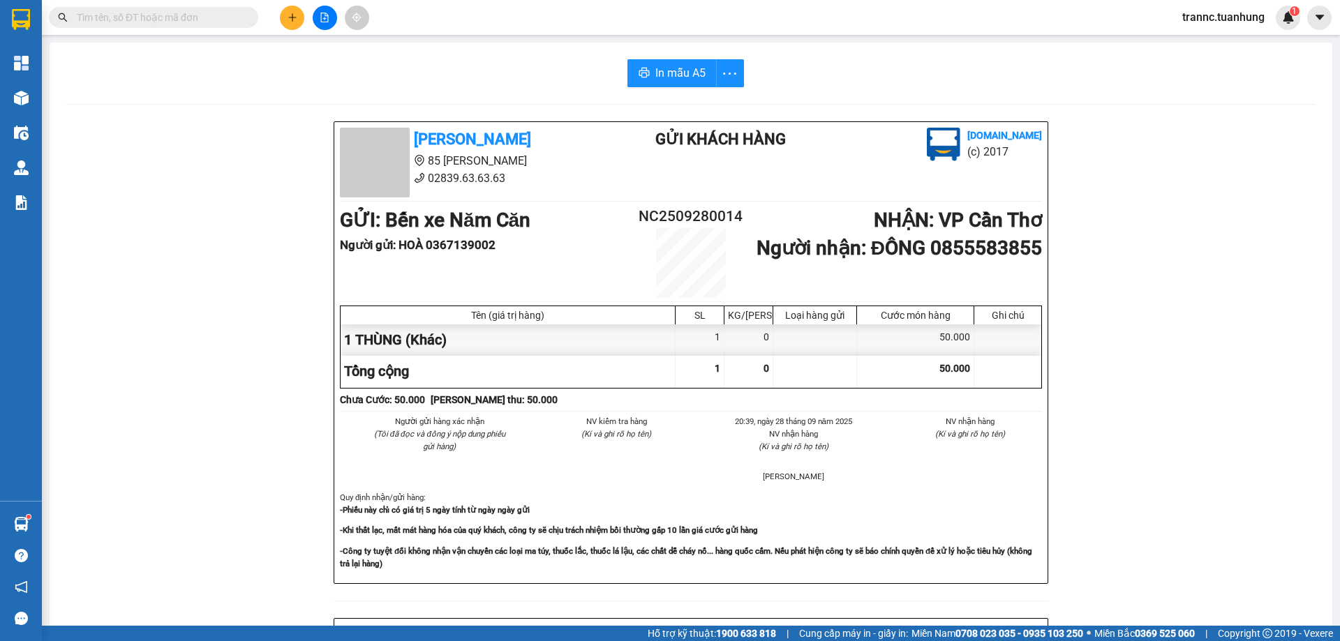
click at [236, 16] on input "text" at bounding box center [159, 17] width 165 height 15
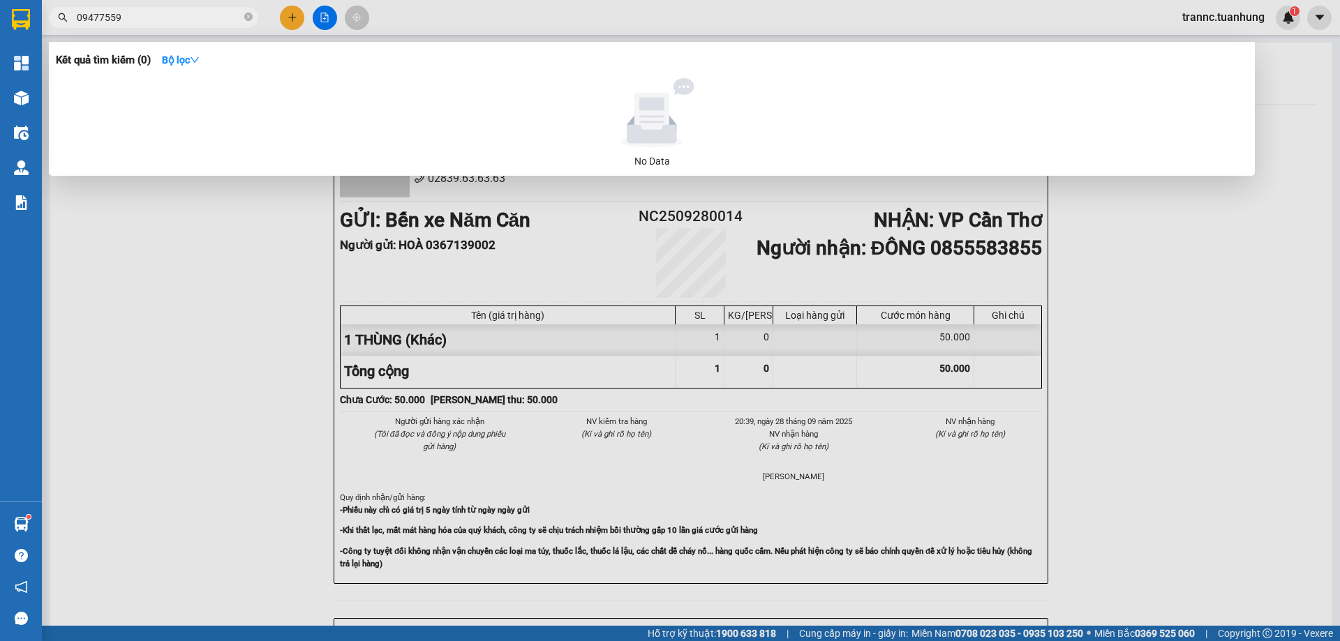
click at [299, 19] on div at bounding box center [670, 320] width 1340 height 641
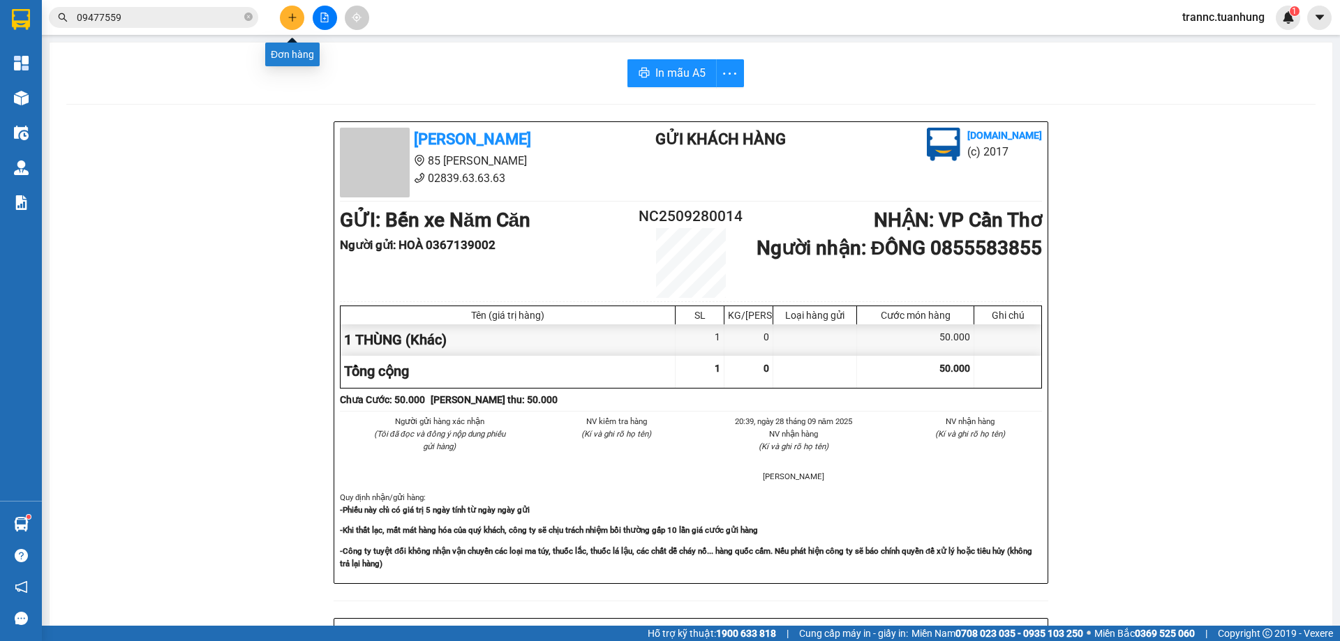
click at [296, 19] on button at bounding box center [292, 18] width 24 height 24
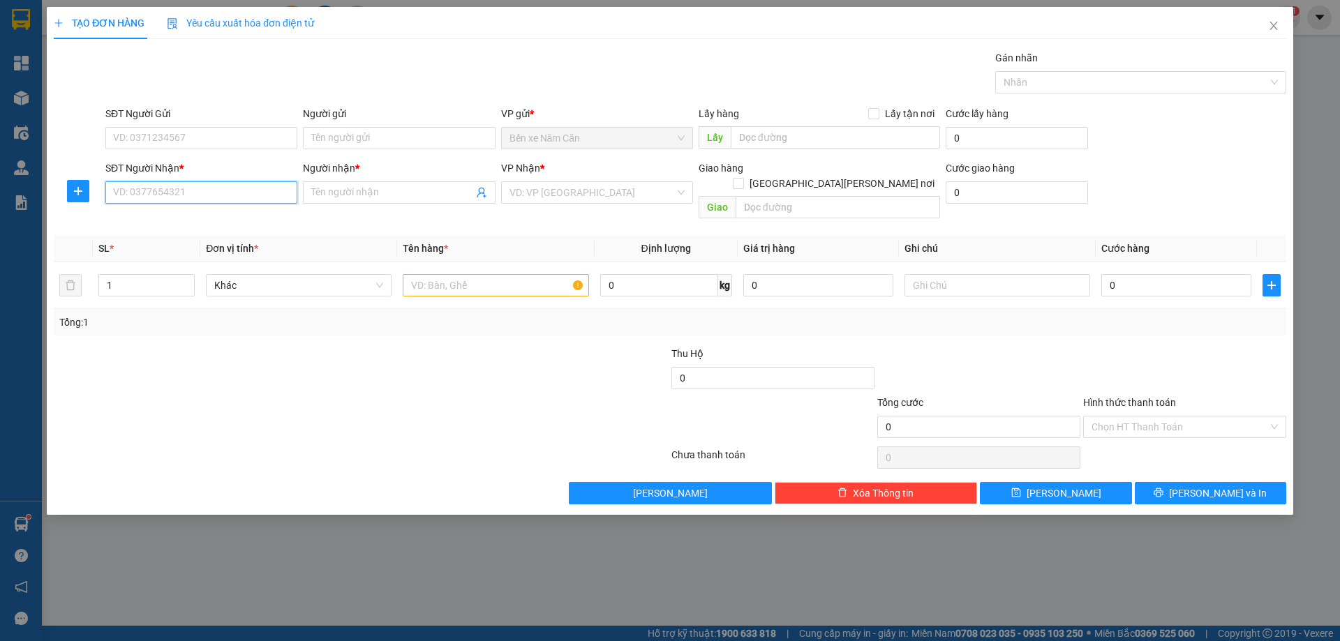
click at [199, 203] on input "SĐT Người Nhận *" at bounding box center [201, 192] width 192 height 22
click at [375, 194] on input "Người nhận *" at bounding box center [391, 192] width 161 height 15
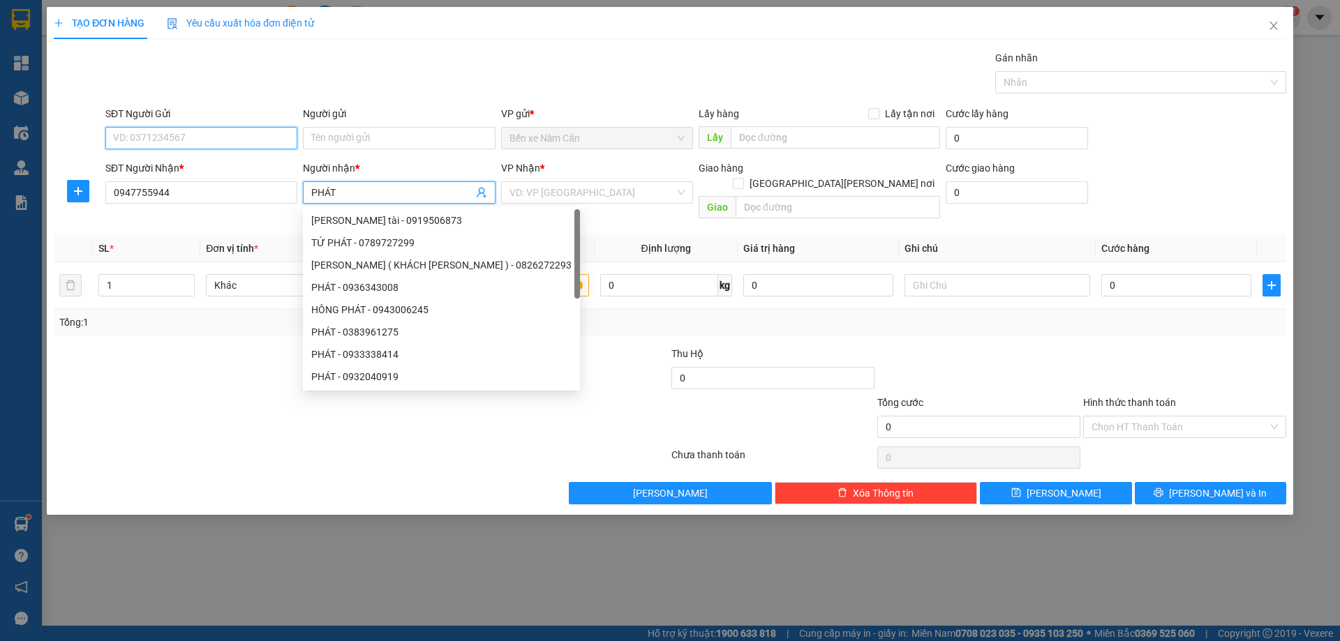
click at [245, 137] on input "SĐT Người Gửi" at bounding box center [201, 138] width 192 height 22
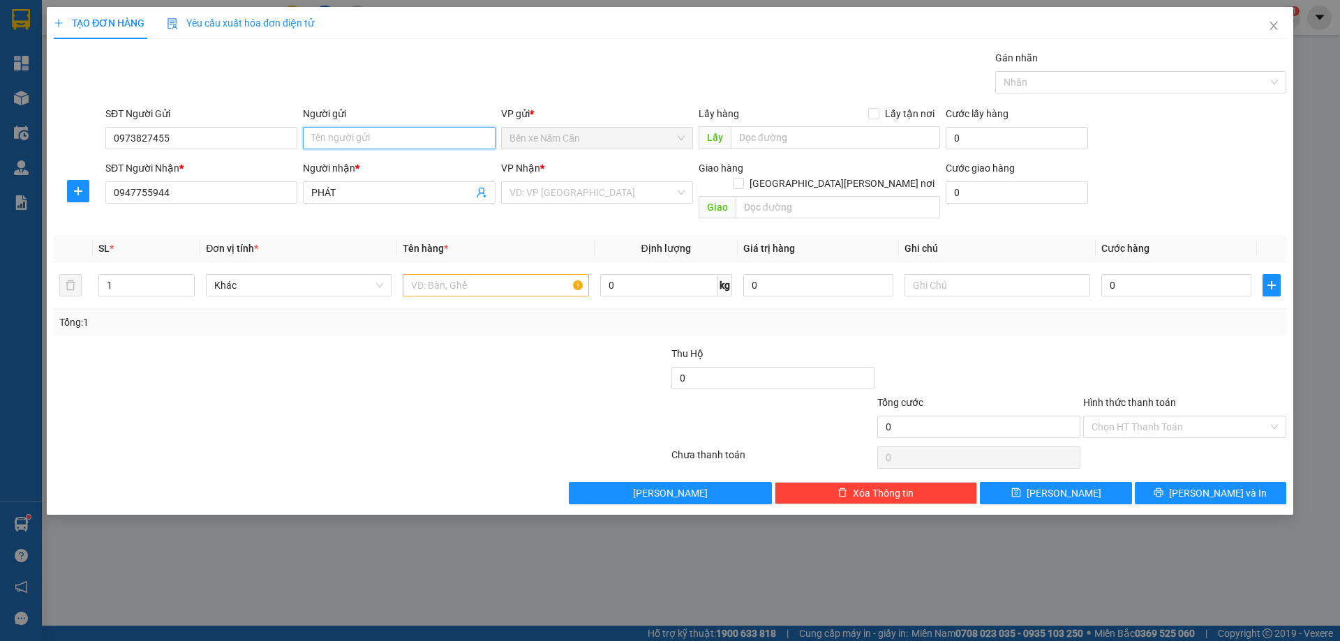
click at [382, 134] on input "Người gửi" at bounding box center [399, 138] width 192 height 22
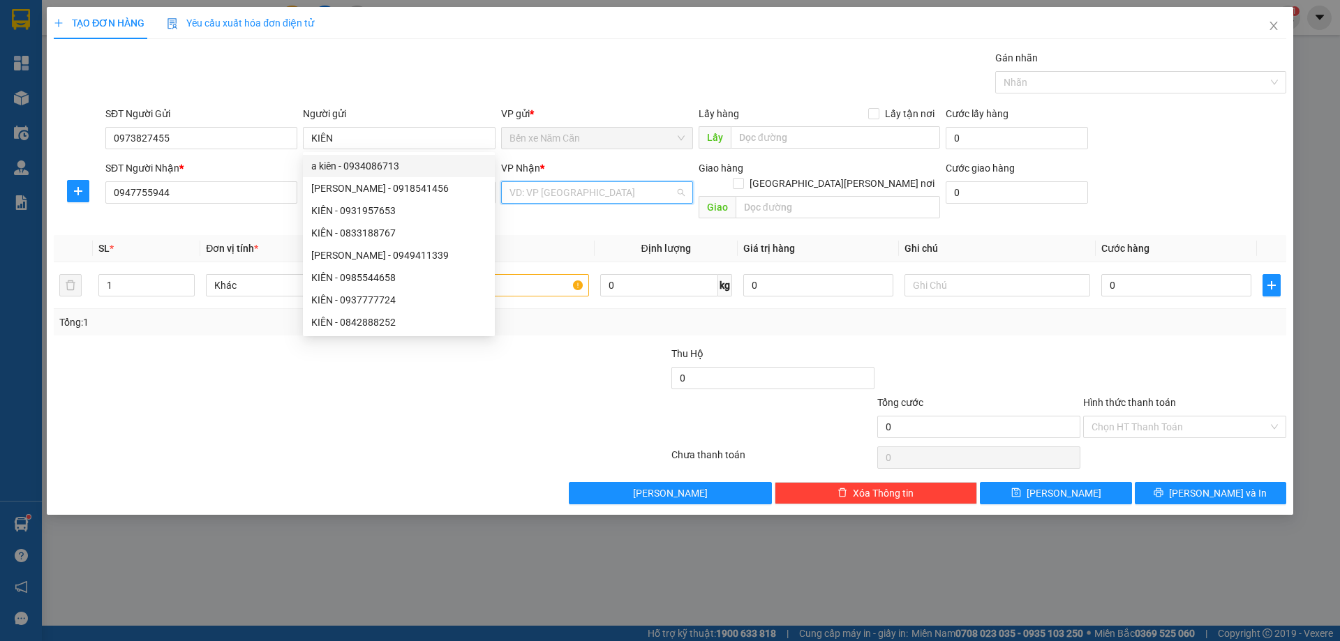
click at [550, 199] on input "search" at bounding box center [591, 192] width 165 height 21
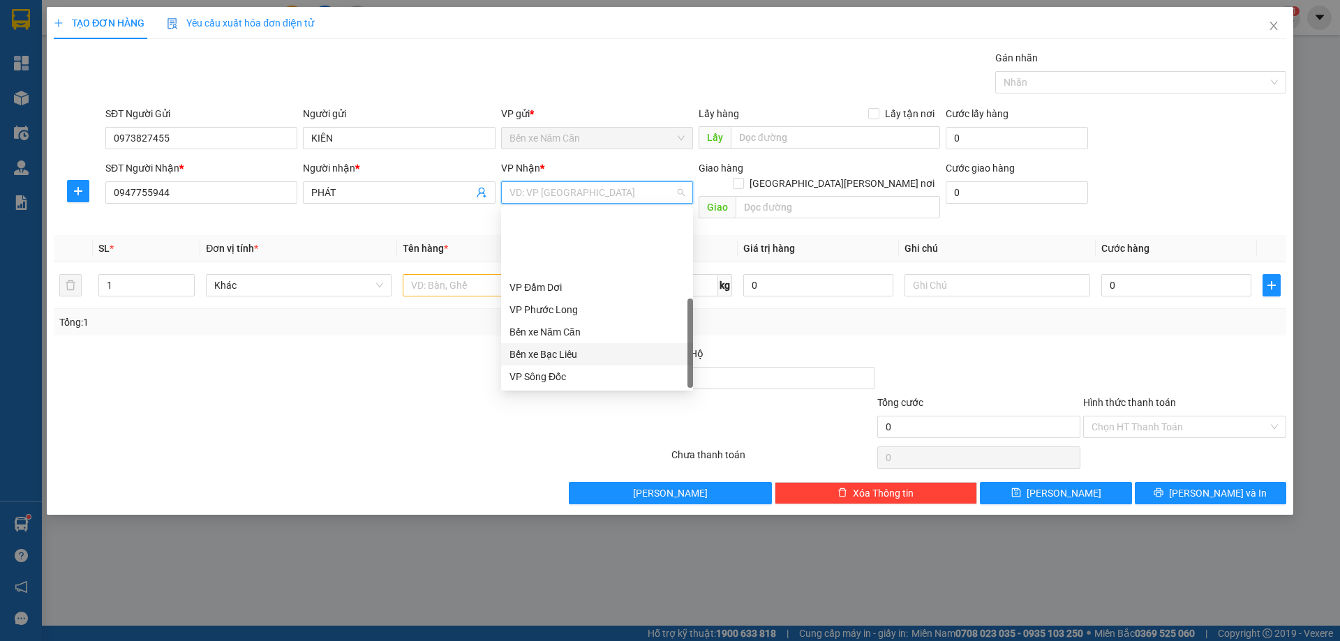
scroll to position [89, 0]
drag, startPoint x: 547, startPoint y: 308, endPoint x: 497, endPoint y: 264, distance: 67.2
click at [544, 305] on div "VP Cần Thơ" at bounding box center [596, 309] width 175 height 15
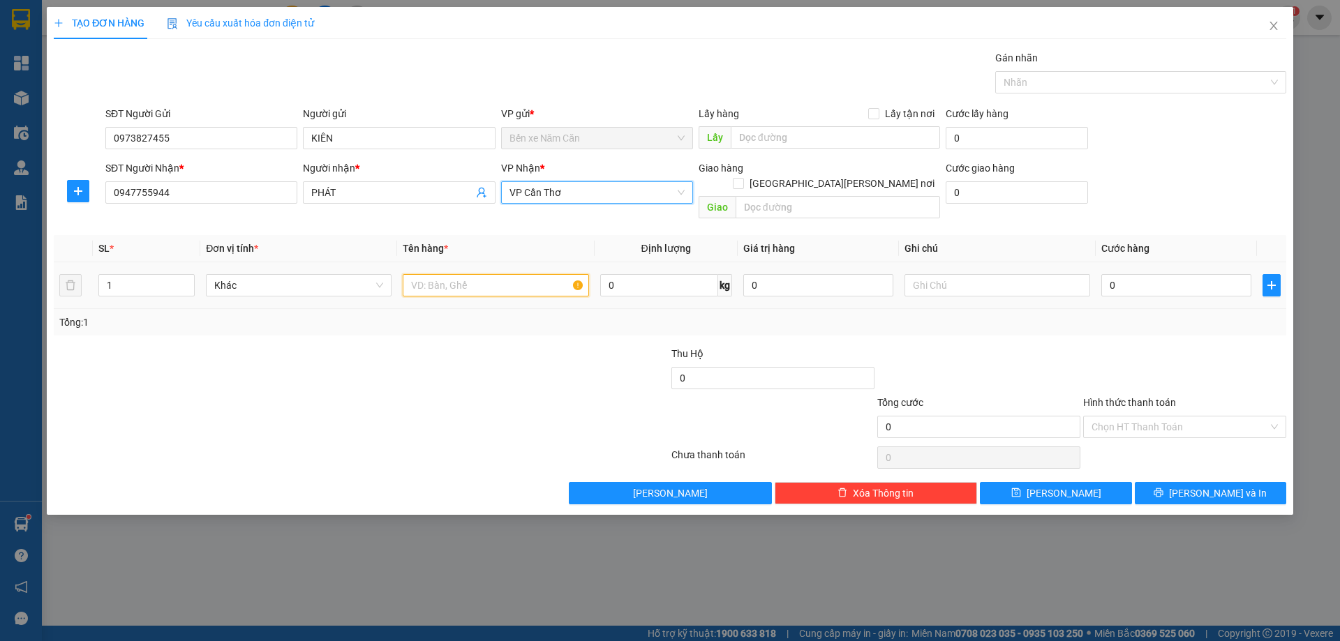
click at [492, 274] on input "text" at bounding box center [496, 285] width 186 height 22
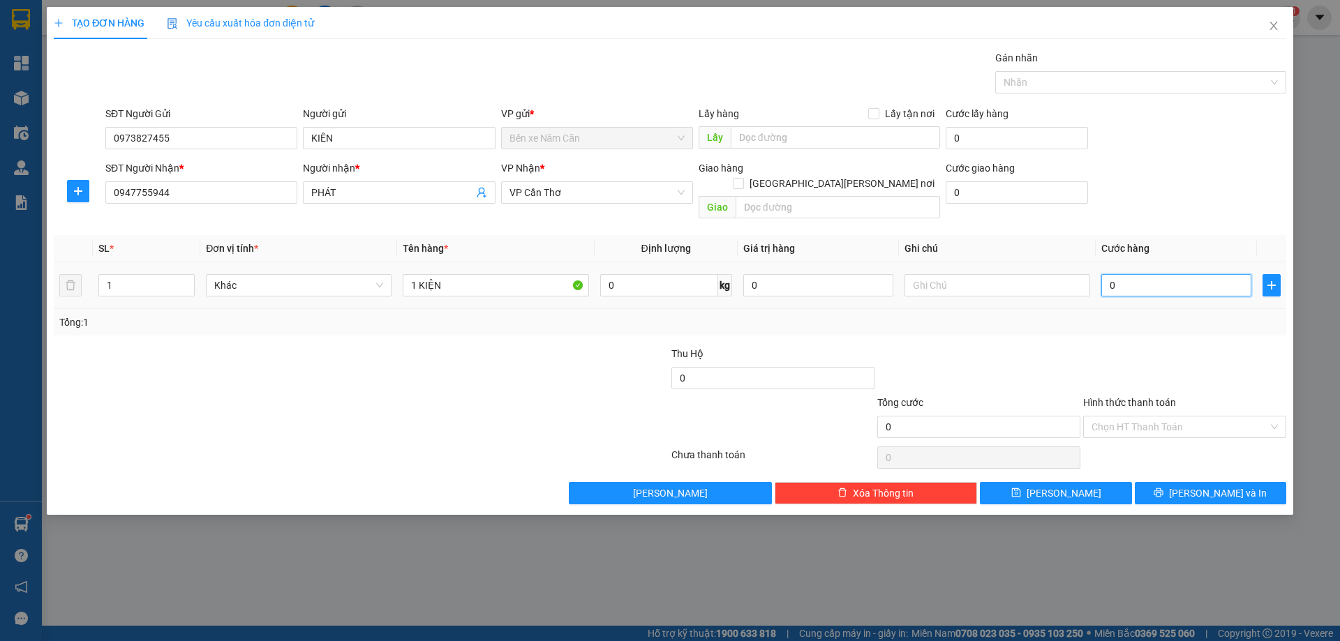
click at [1123, 274] on input "0" at bounding box center [1176, 285] width 150 height 22
click at [1111, 417] on input "Hình thức thanh toán" at bounding box center [1179, 427] width 177 height 21
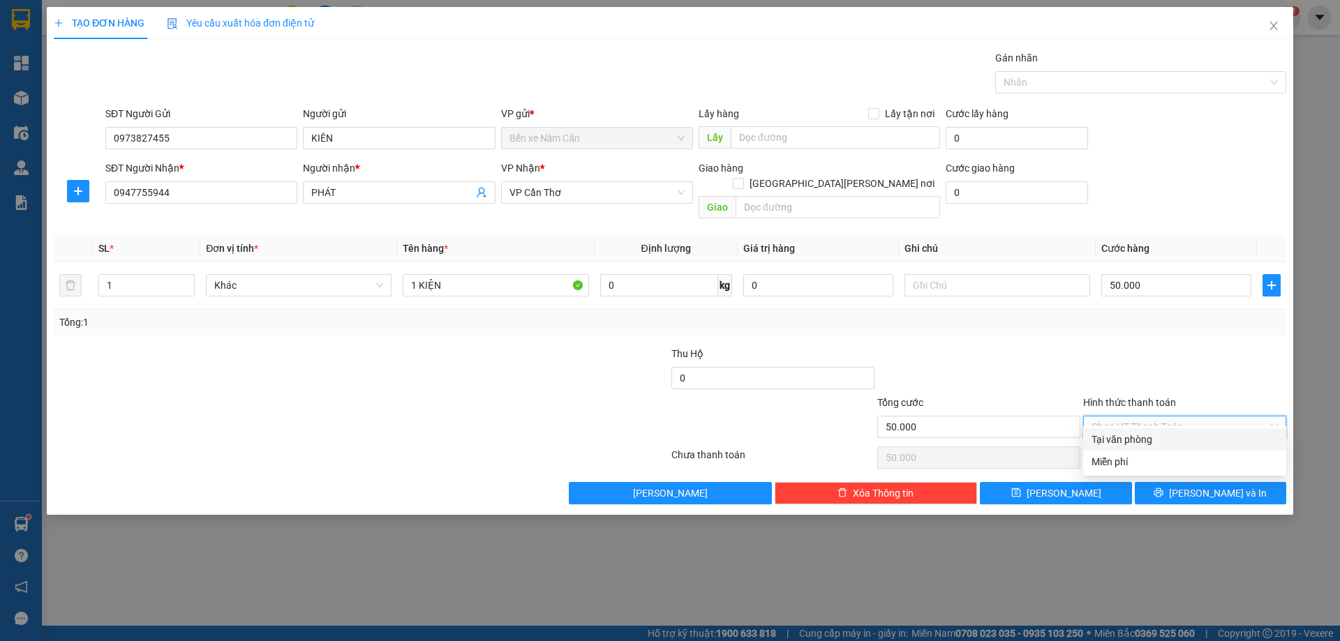
click at [1117, 437] on div "Tại văn phòng" at bounding box center [1184, 439] width 186 height 15
click at [1179, 483] on button "[PERSON_NAME] và In" at bounding box center [1210, 493] width 151 height 22
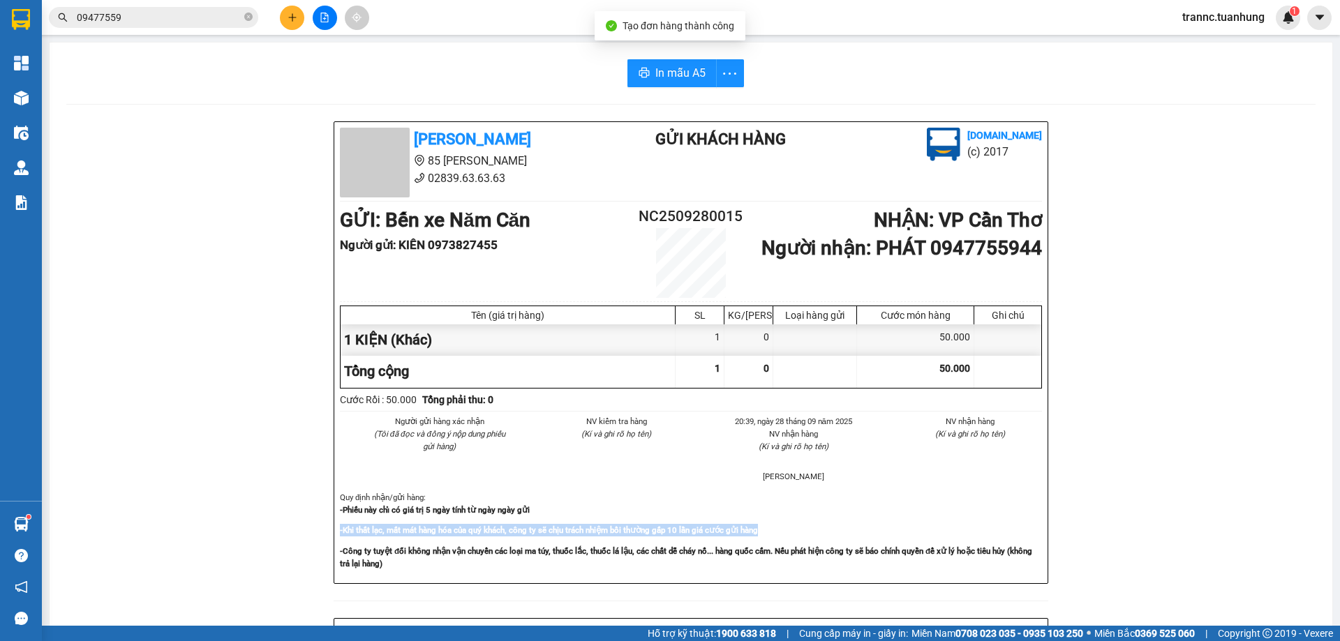
drag, startPoint x: 1163, startPoint y: 519, endPoint x: 1144, endPoint y: 463, distance: 59.8
click at [1163, 507] on div "[PERSON_NAME] 85 [PERSON_NAME] 02839.63.63.63 Gửi khách hàng [DOMAIN_NAME] (c) …" at bounding box center [690, 607] width 1249 height 973
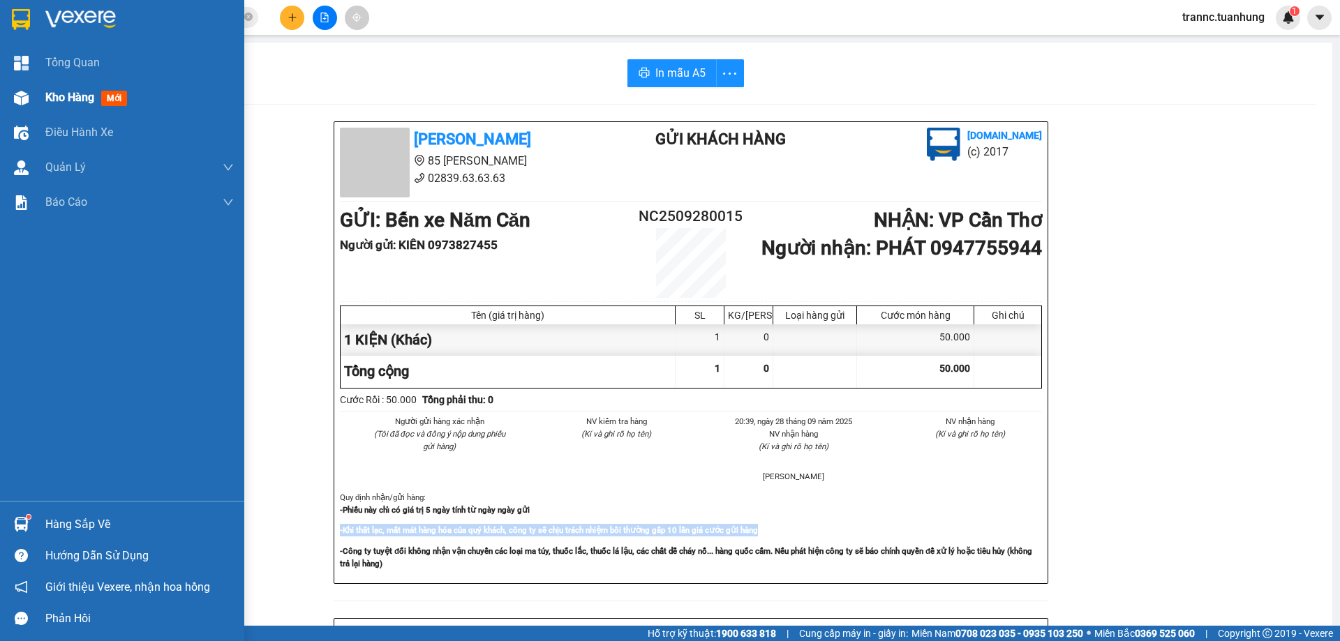
click at [75, 96] on span "Kho hàng" at bounding box center [69, 97] width 49 height 13
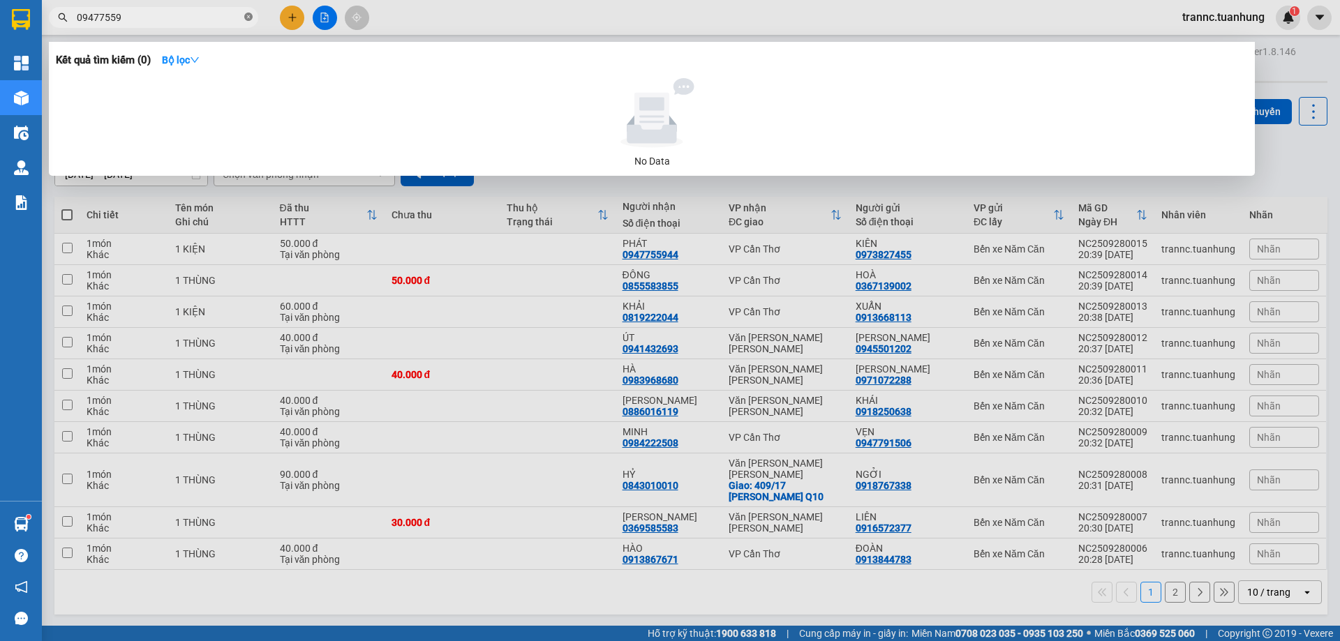
click at [244, 15] on icon "close-circle" at bounding box center [248, 17] width 8 height 8
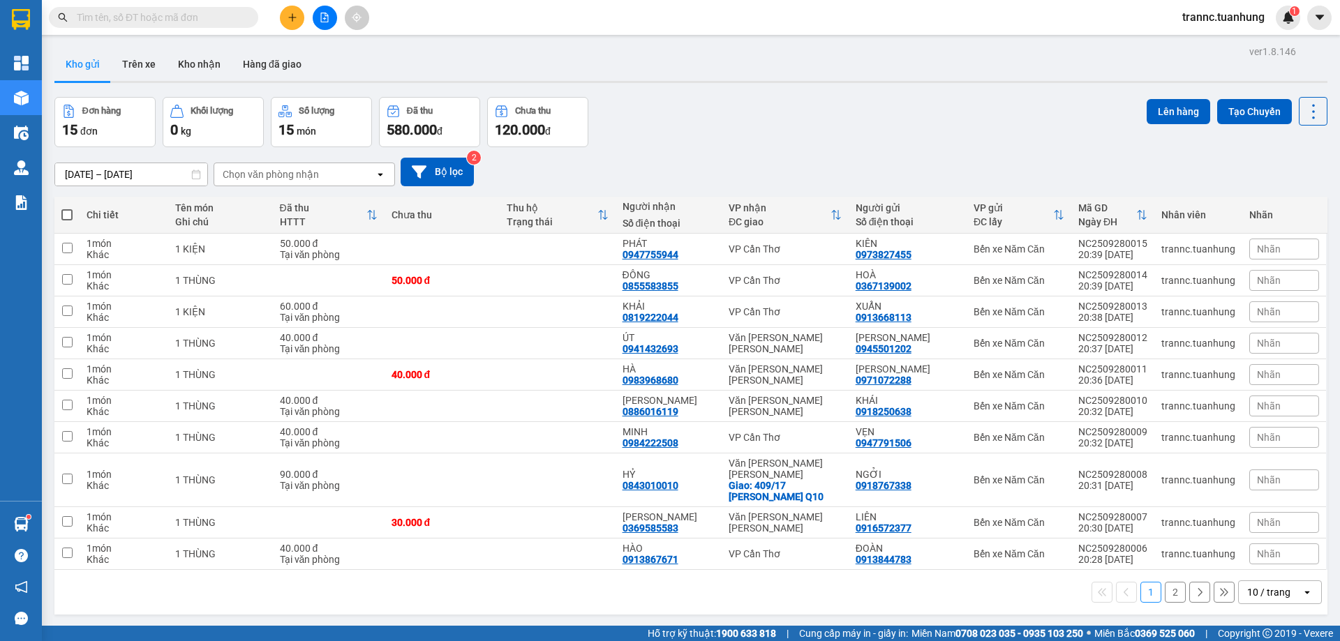
click at [234, 11] on input "text" at bounding box center [159, 17] width 165 height 15
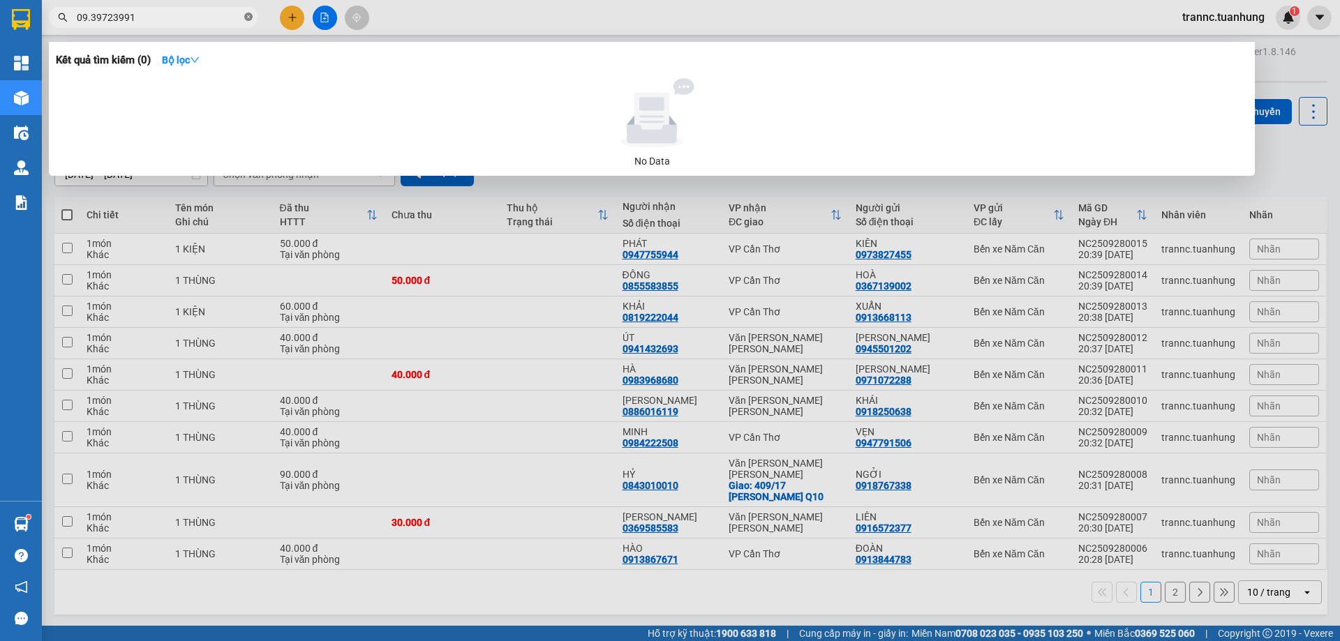
click at [248, 16] on icon "close-circle" at bounding box center [248, 17] width 8 height 8
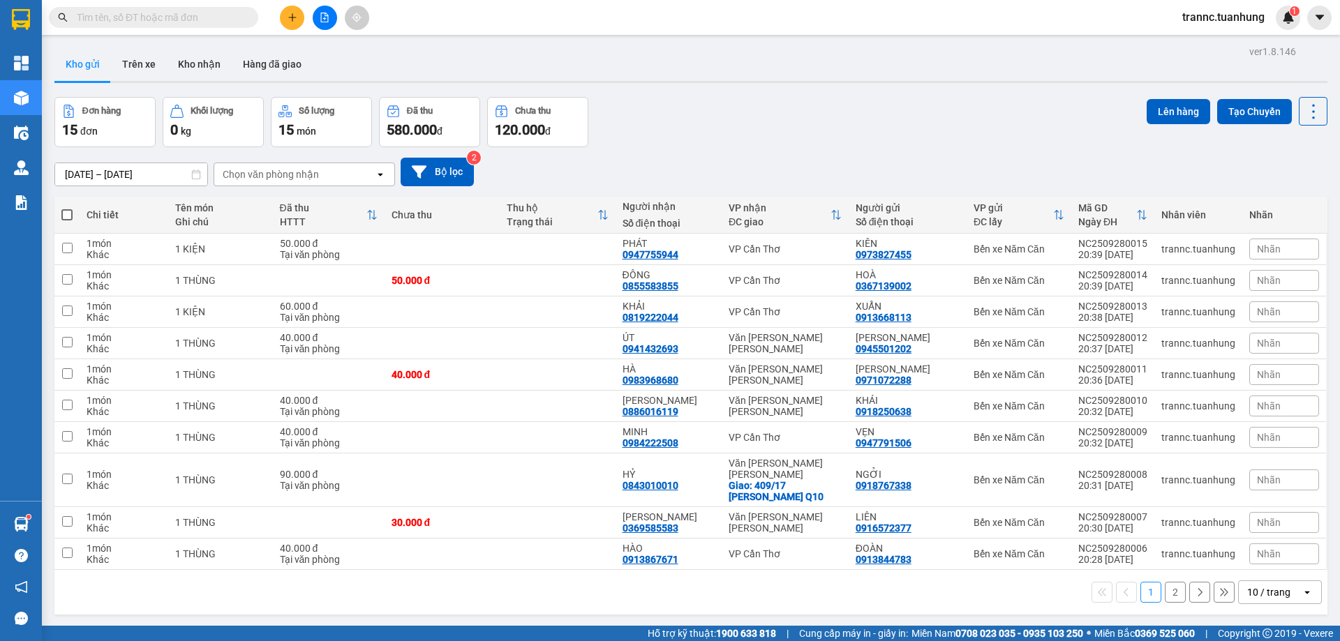
click at [231, 14] on input "text" at bounding box center [159, 17] width 165 height 15
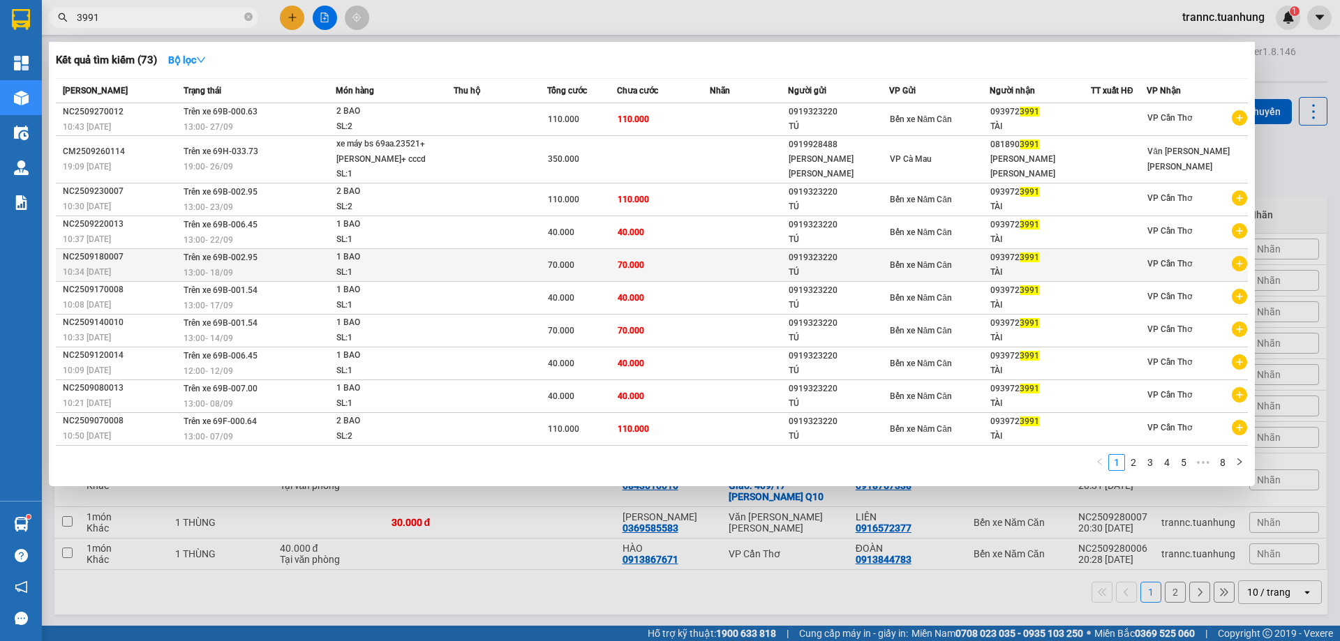
click at [1236, 262] on icon "plus-circle" at bounding box center [1239, 263] width 15 height 15
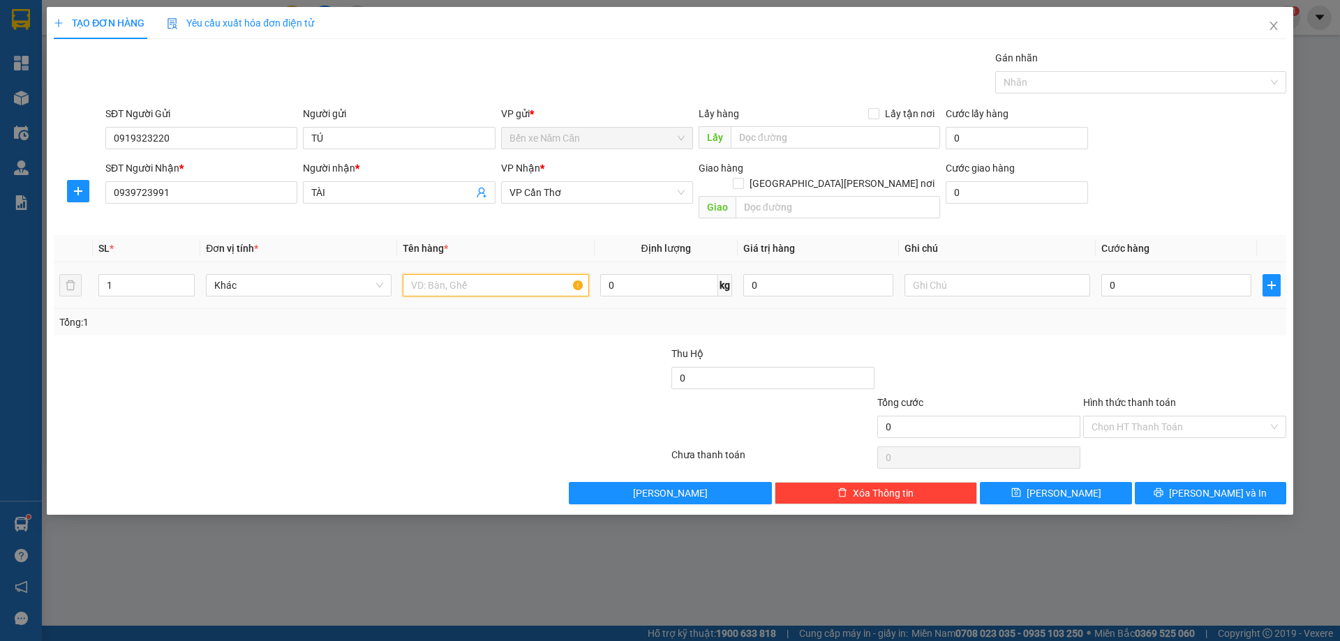
click at [426, 274] on input "text" at bounding box center [496, 285] width 186 height 22
click at [1195, 274] on input "0" at bounding box center [1176, 285] width 150 height 22
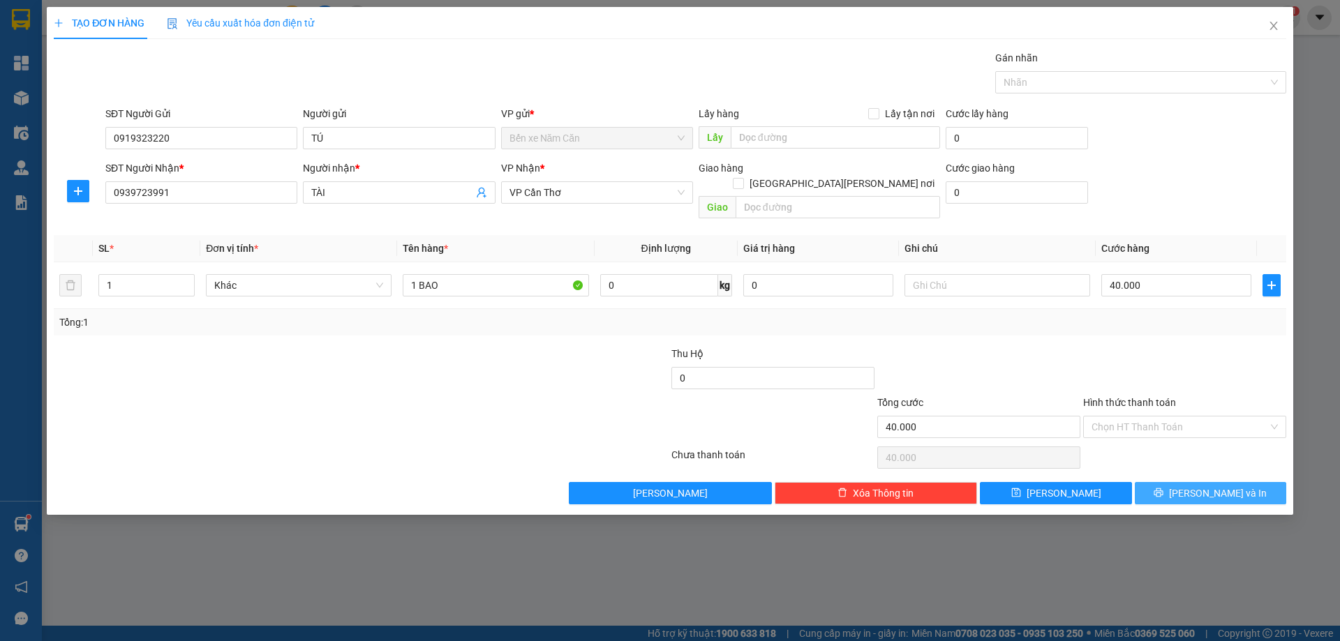
click at [1207, 486] on span "[PERSON_NAME] và In" at bounding box center [1218, 493] width 98 height 15
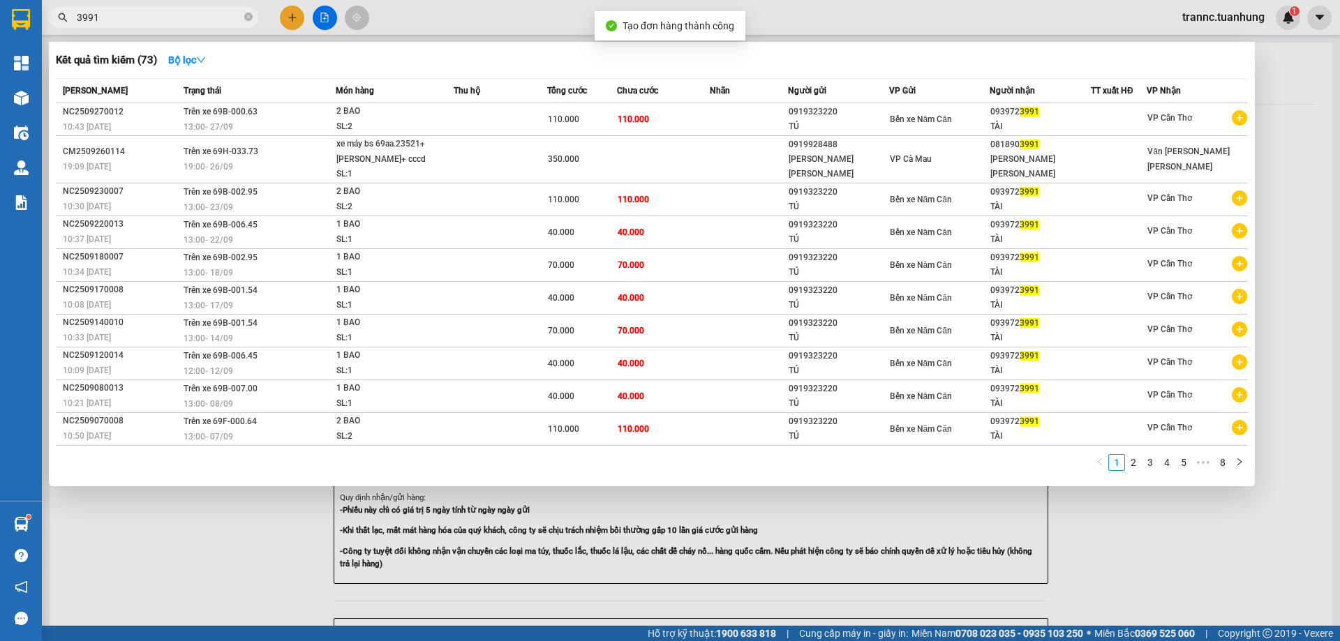
click at [1213, 546] on div at bounding box center [670, 320] width 1340 height 641
click at [248, 19] on icon "close-circle" at bounding box center [248, 17] width 8 height 8
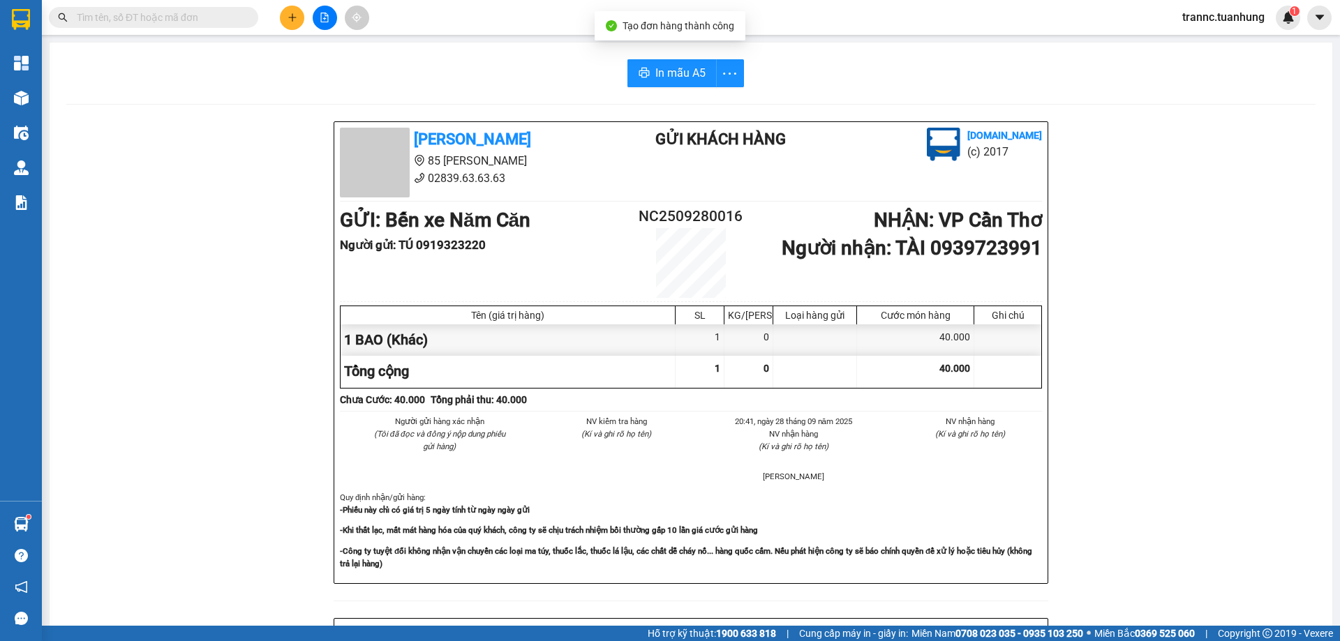
click at [234, 15] on input "text" at bounding box center [159, 17] width 165 height 15
click at [178, 15] on input "text" at bounding box center [159, 17] width 165 height 15
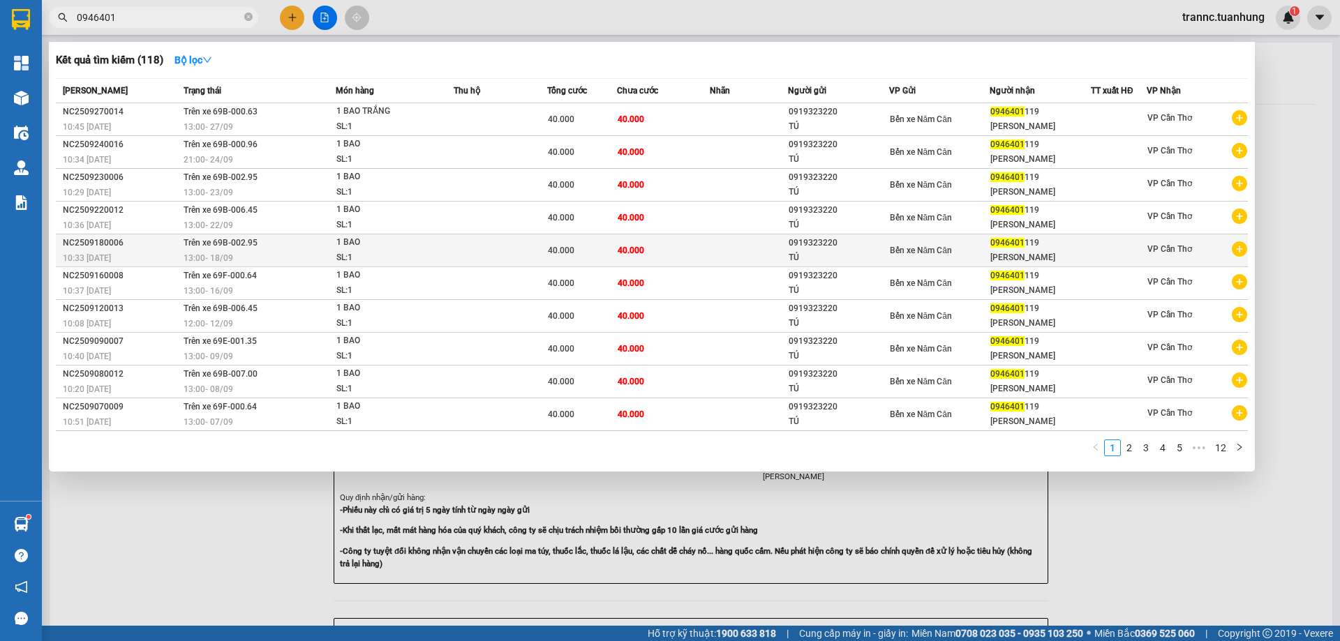
click at [1237, 250] on icon "plus-circle" at bounding box center [1239, 248] width 15 height 15
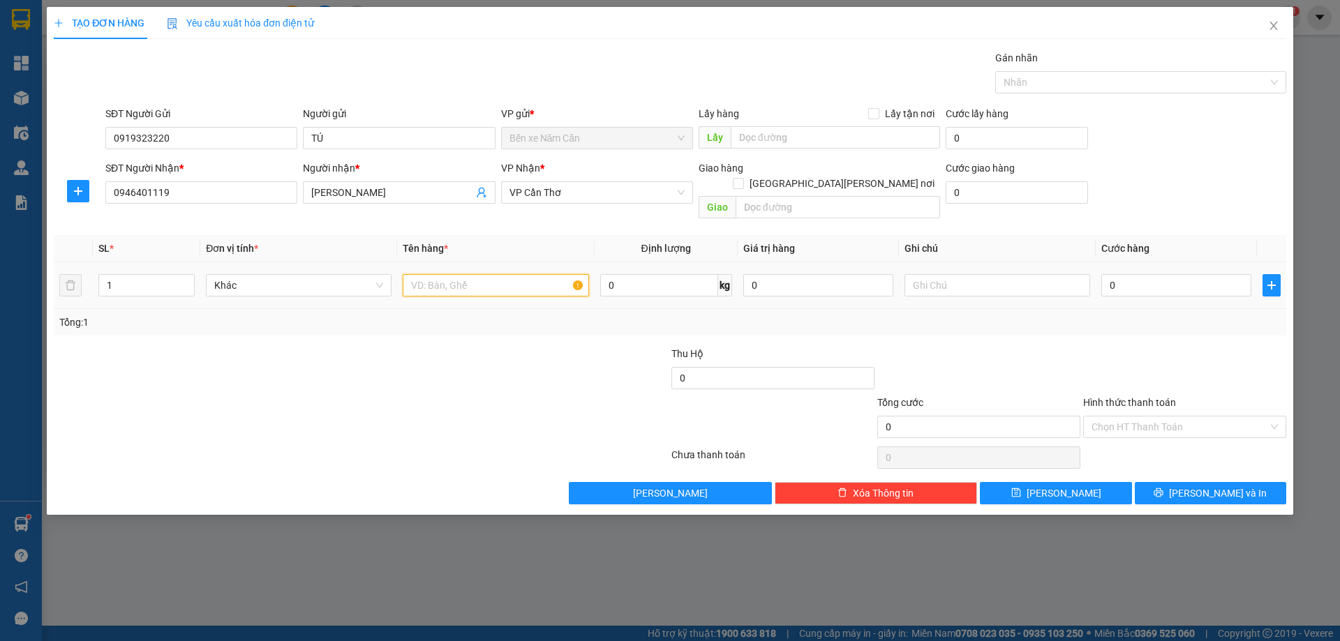
click at [428, 274] on input "text" at bounding box center [496, 285] width 186 height 22
click at [1141, 274] on input "0" at bounding box center [1176, 285] width 150 height 22
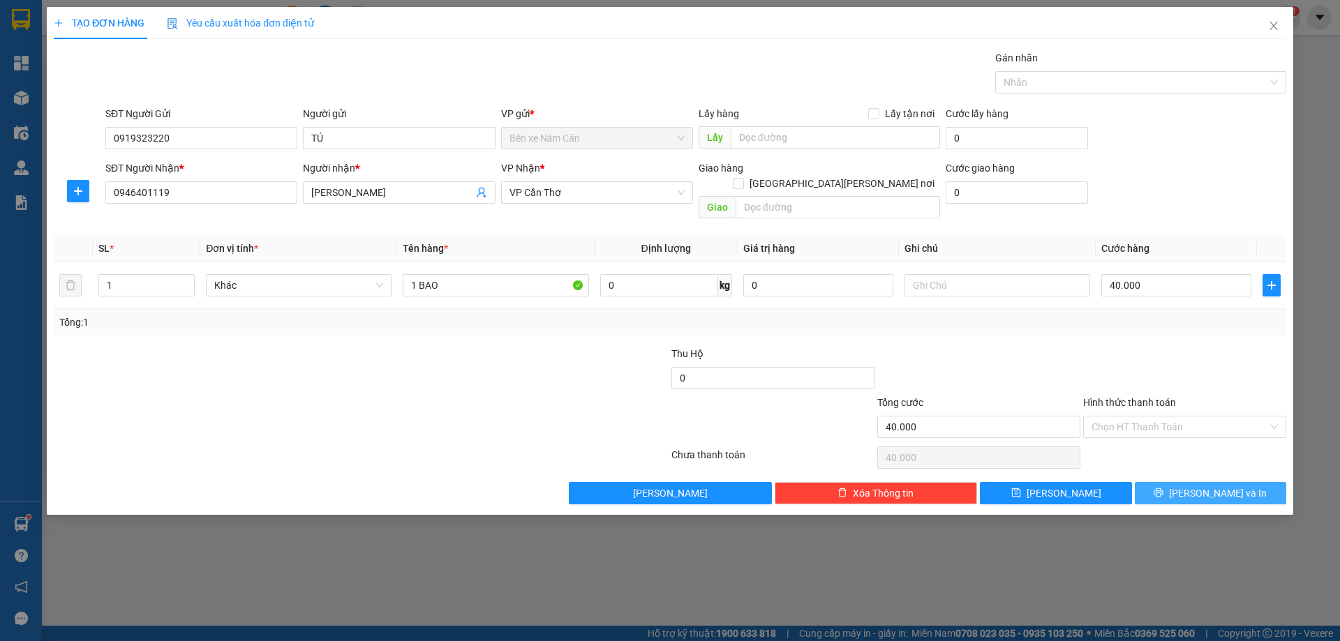
click at [1169, 482] on button "[PERSON_NAME] và In" at bounding box center [1210, 493] width 151 height 22
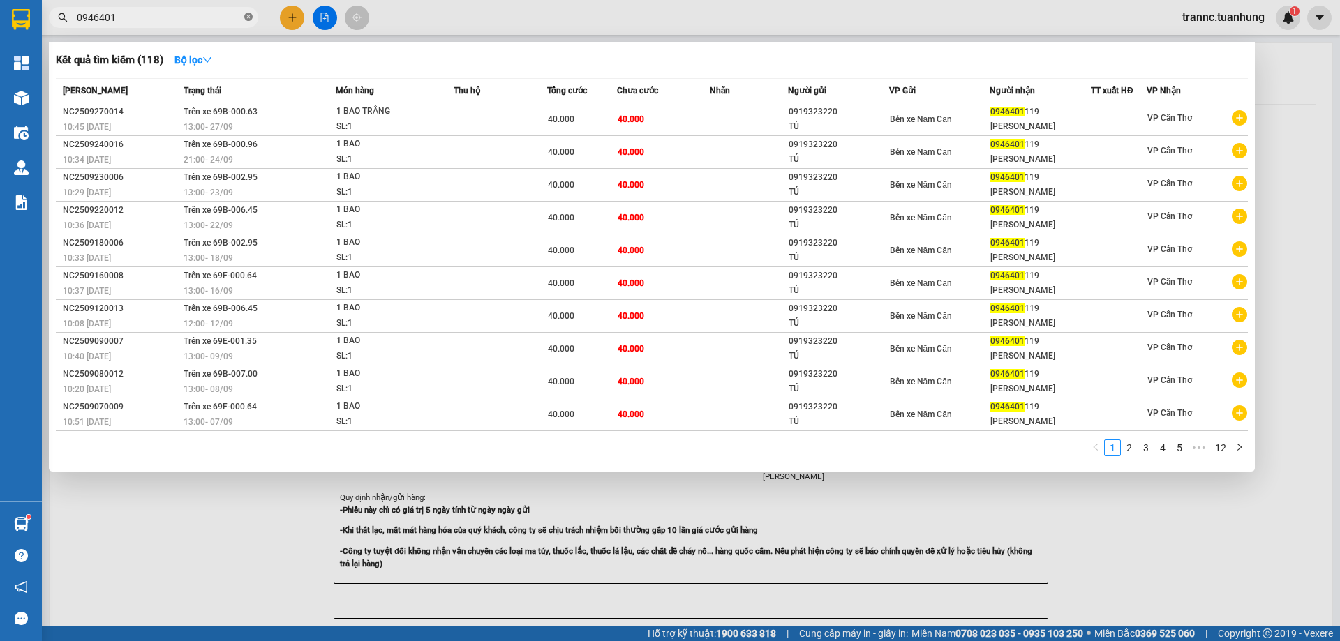
click at [246, 15] on icon "close-circle" at bounding box center [248, 17] width 8 height 8
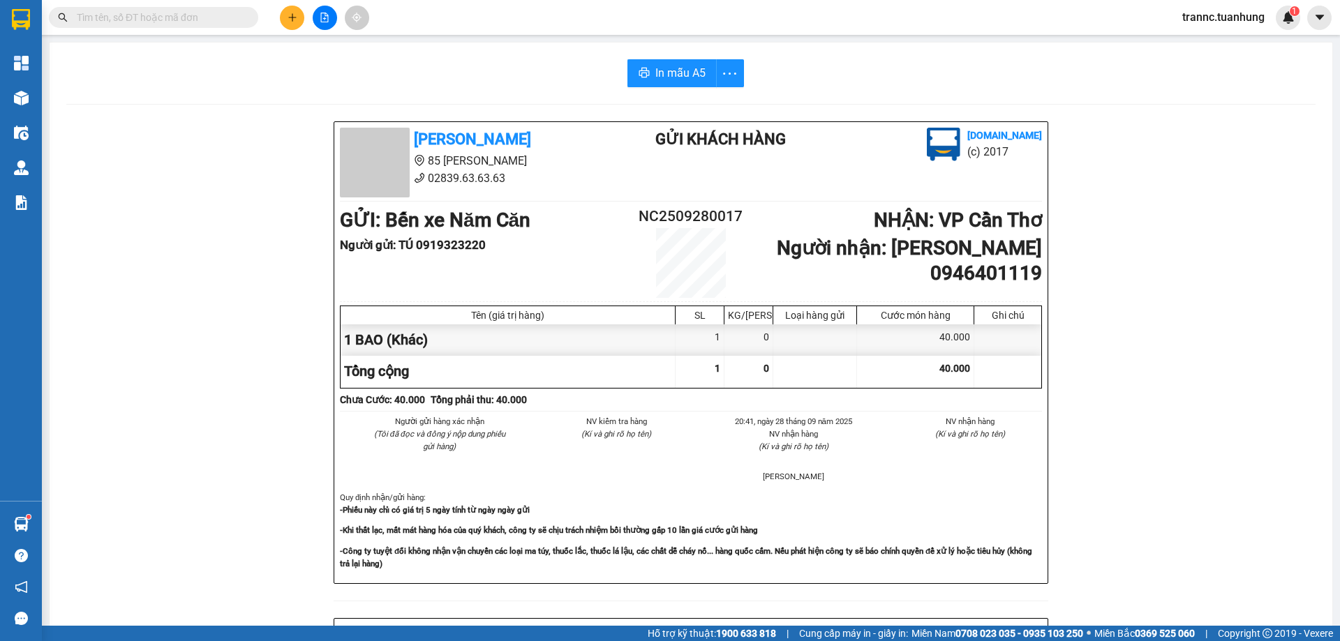
click at [224, 12] on input "text" at bounding box center [159, 17] width 165 height 15
click at [223, 12] on input "text" at bounding box center [159, 17] width 165 height 15
click at [237, 19] on input "text" at bounding box center [159, 17] width 165 height 15
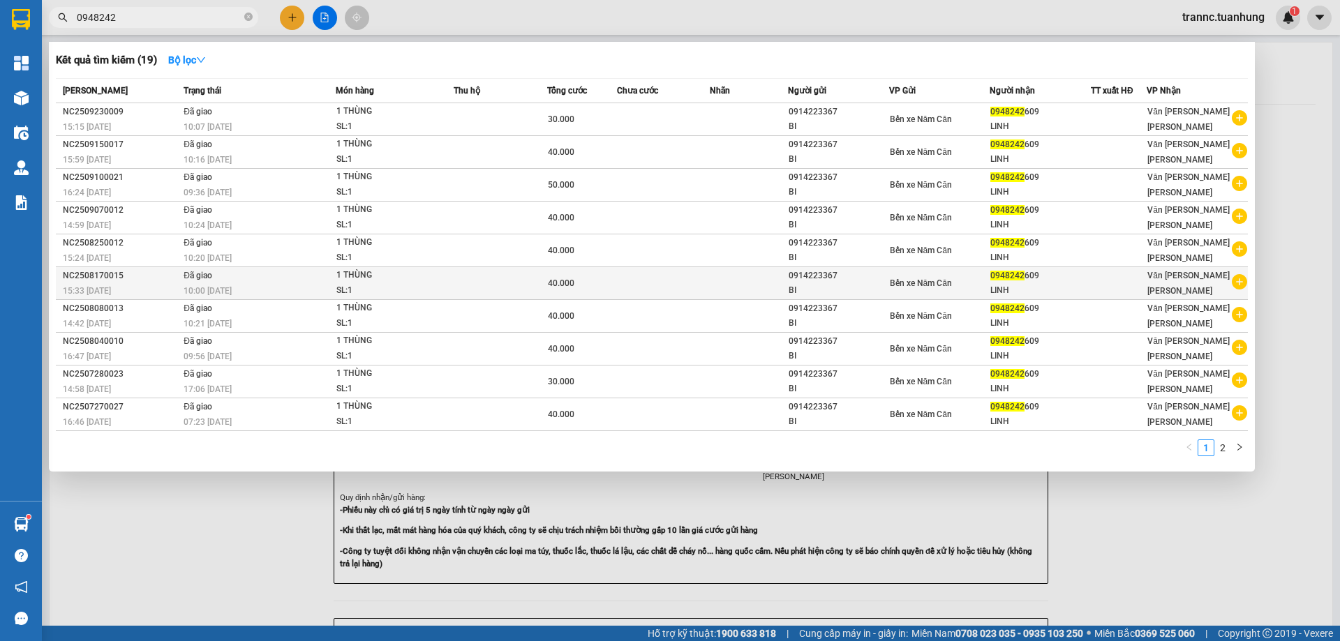
click at [1237, 278] on icon "plus-circle" at bounding box center [1239, 281] width 15 height 15
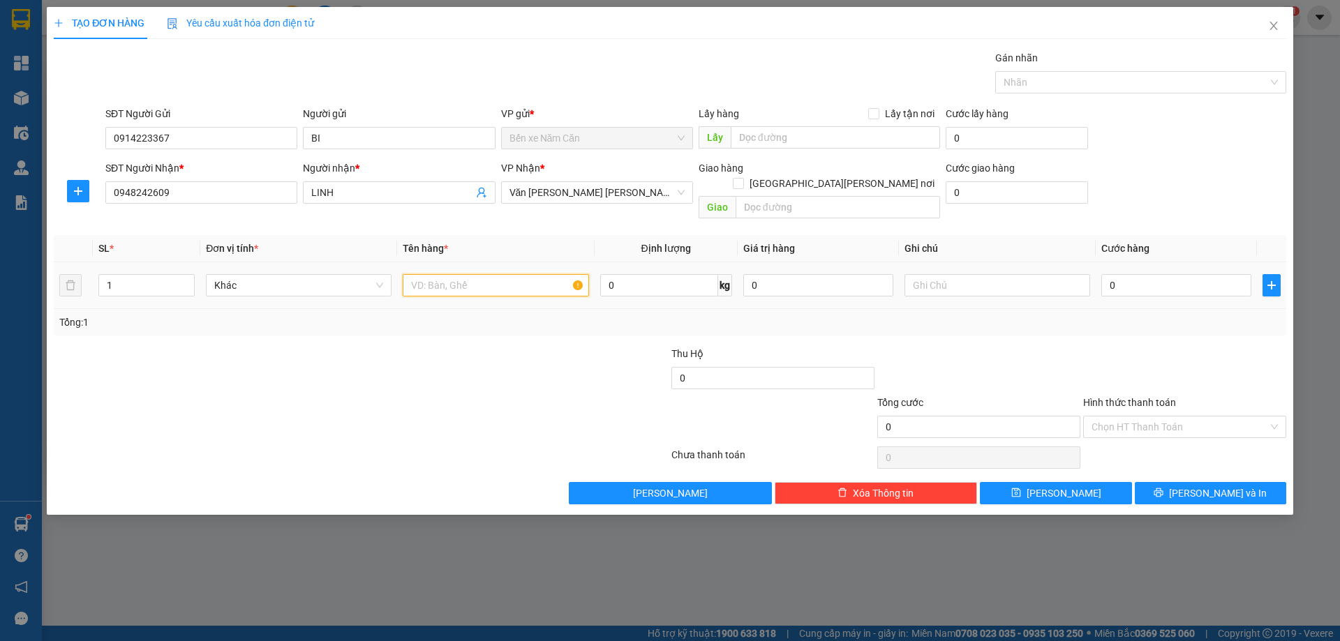
click at [466, 274] on input "text" at bounding box center [496, 285] width 186 height 22
click at [1176, 275] on input "0" at bounding box center [1176, 285] width 150 height 22
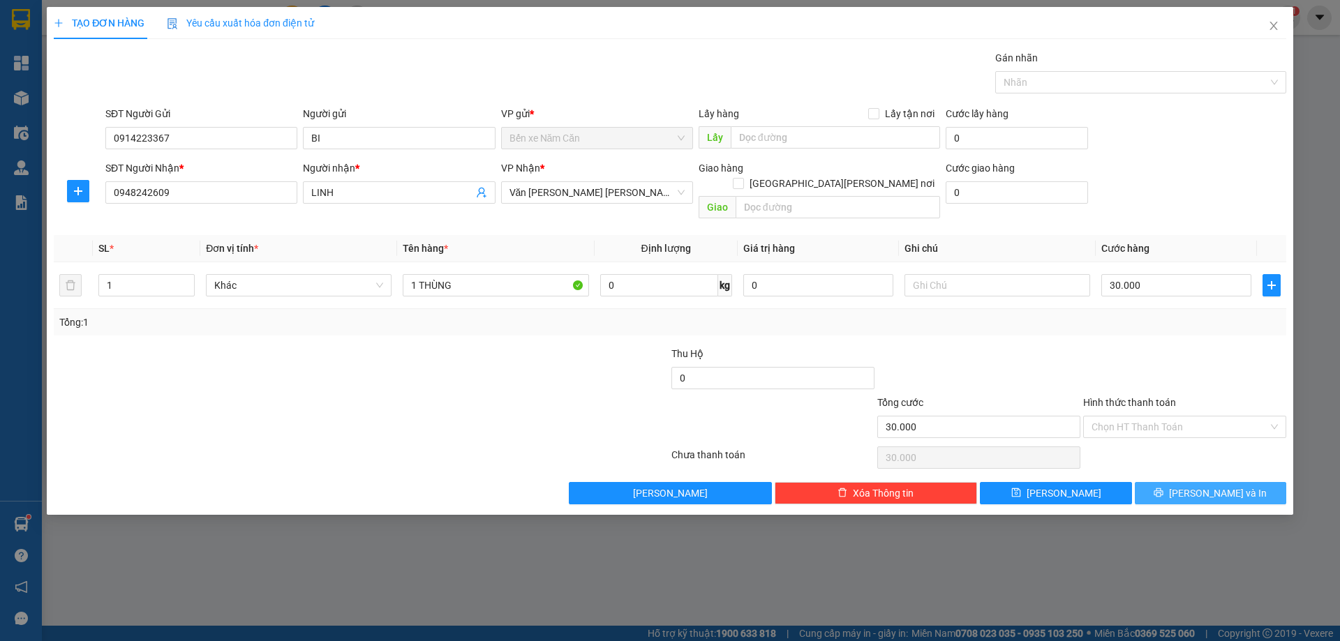
click at [1164, 482] on button "[PERSON_NAME] và In" at bounding box center [1210, 493] width 151 height 22
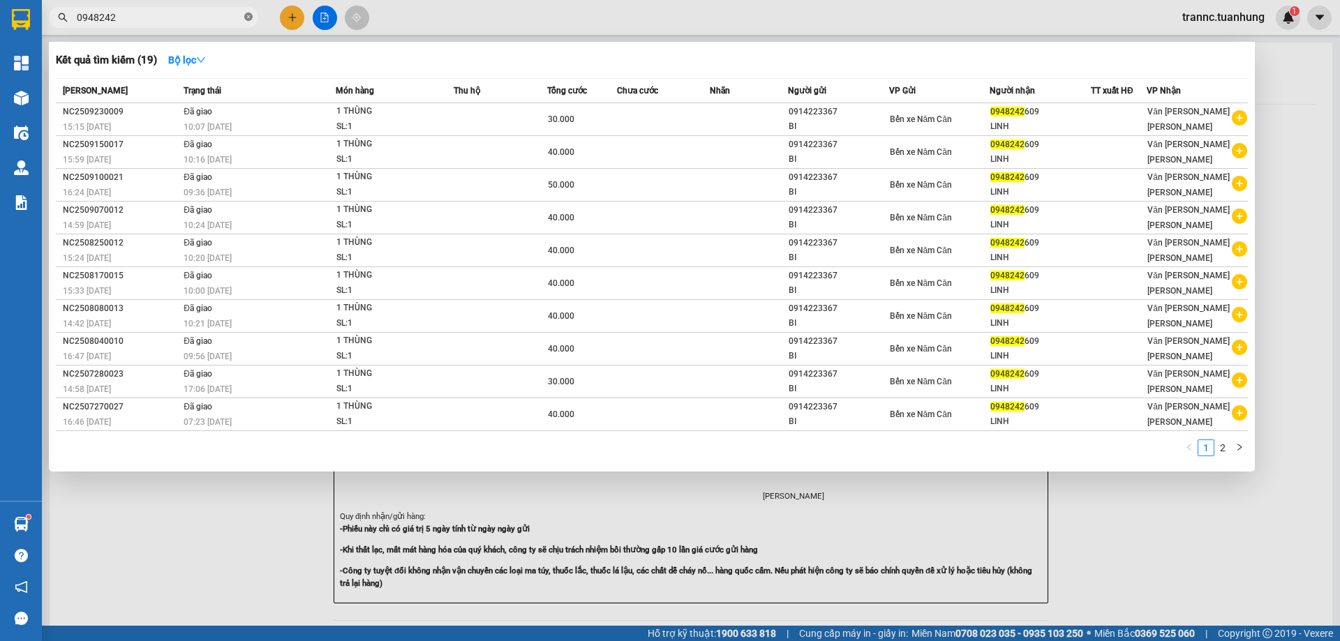
click at [246, 17] on icon "close-circle" at bounding box center [248, 17] width 8 height 8
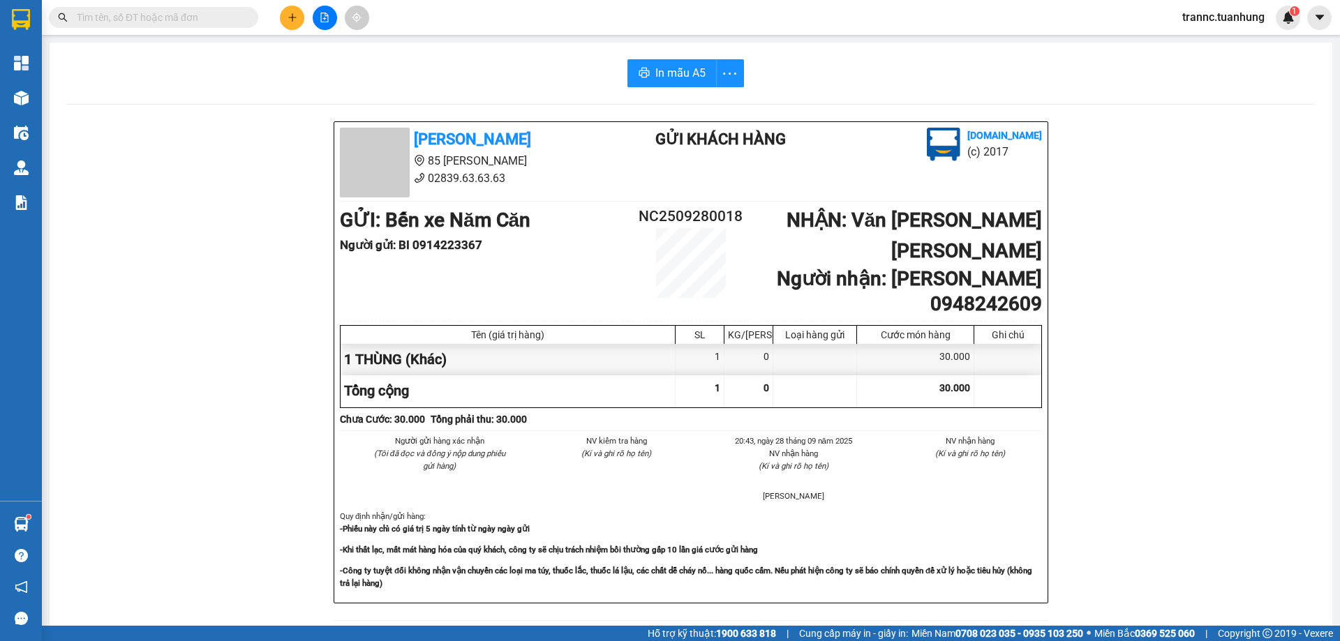
click at [196, 11] on input "text" at bounding box center [159, 17] width 165 height 15
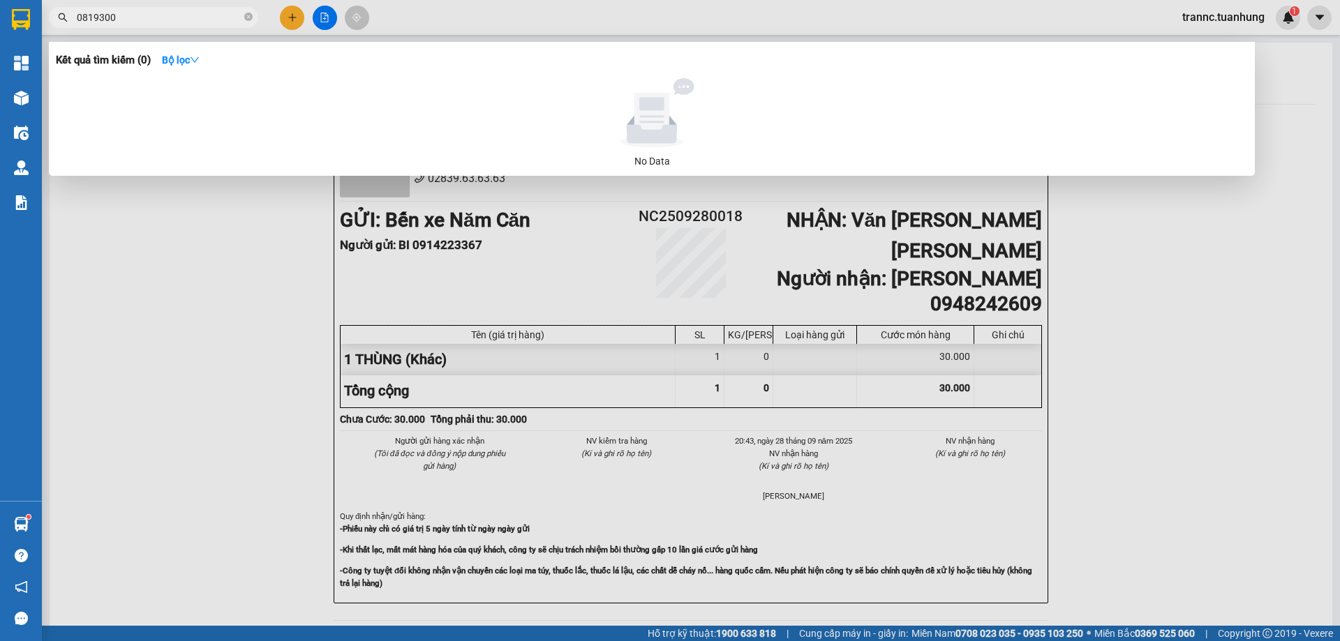
click at [292, 20] on div at bounding box center [670, 320] width 1340 height 641
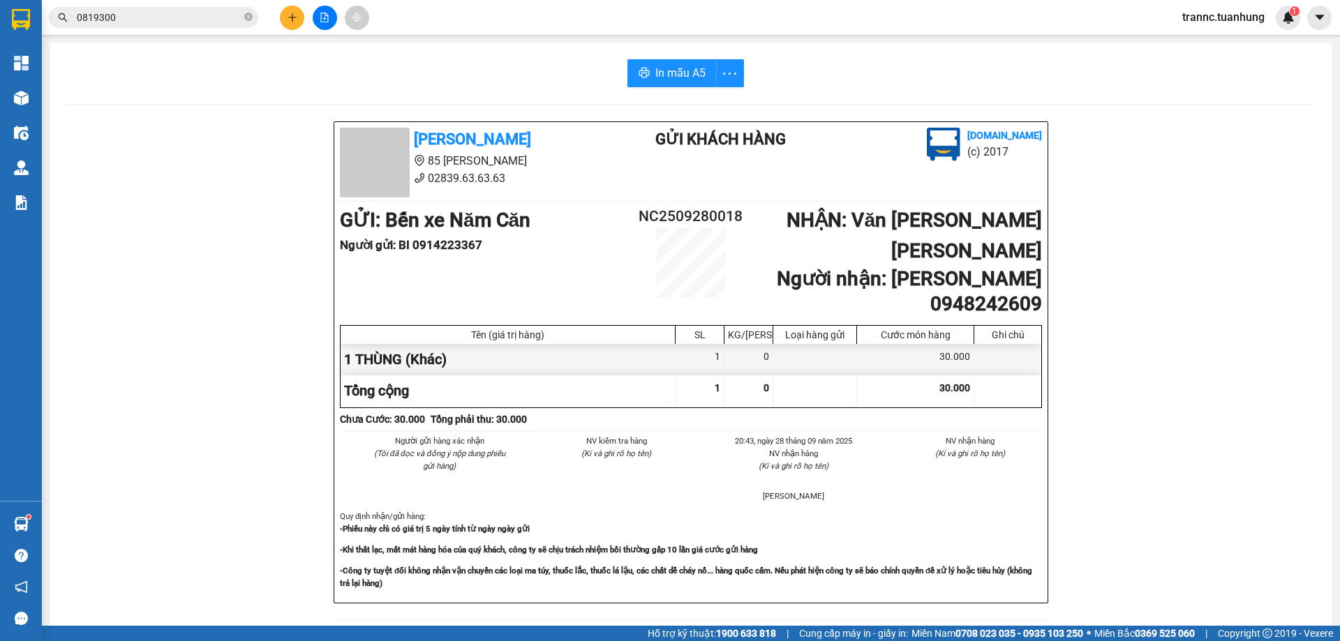
click at [292, 20] on icon "plus" at bounding box center [292, 18] width 10 height 10
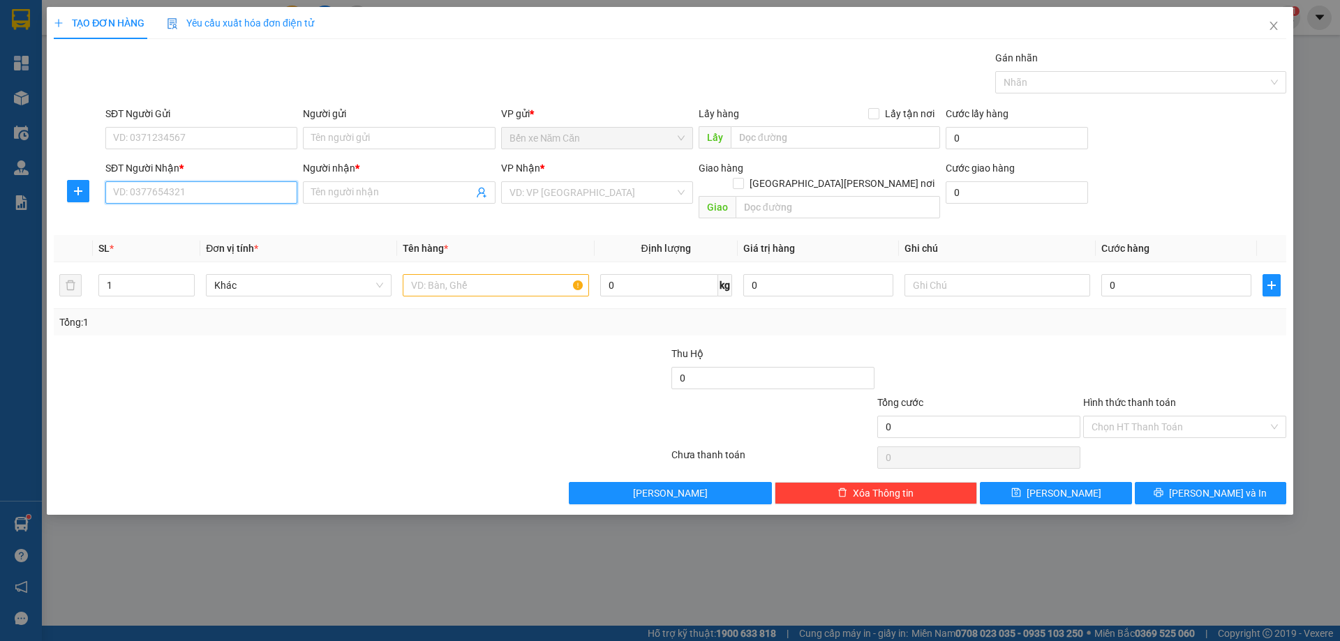
click at [193, 197] on input "SĐT Người Nhận *" at bounding box center [201, 192] width 192 height 22
click at [341, 196] on input "Người nhận *" at bounding box center [391, 192] width 161 height 15
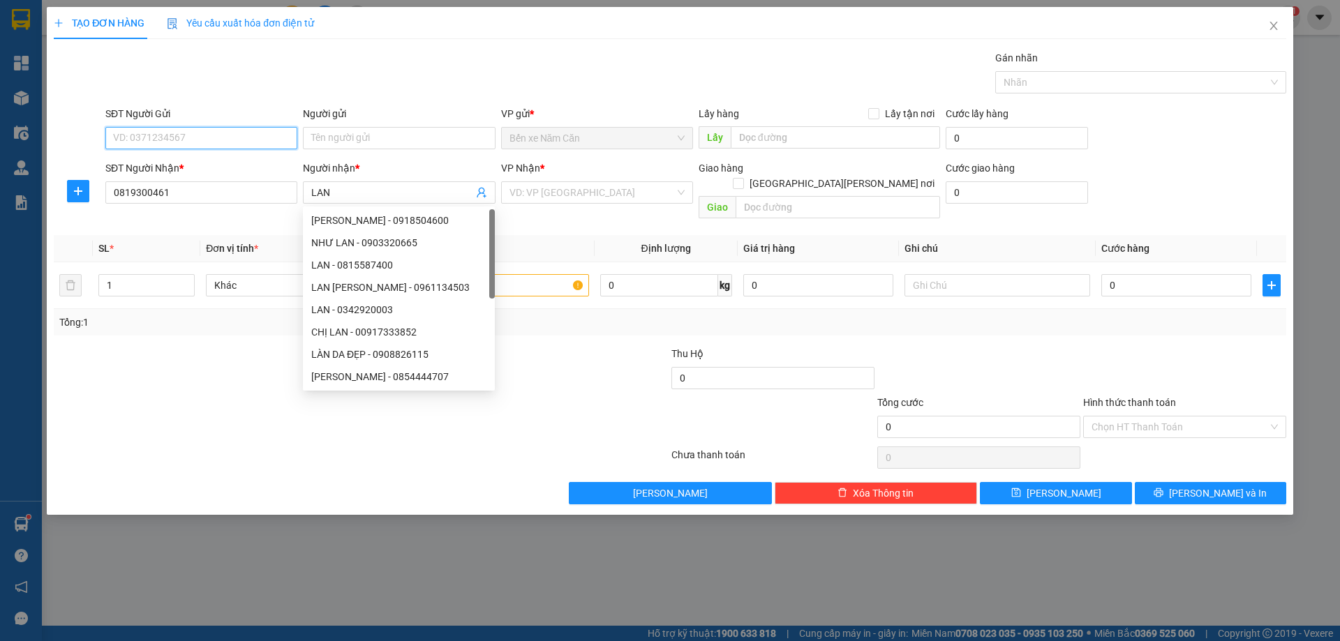
click at [187, 142] on input "SĐT Người Gửi" at bounding box center [201, 138] width 192 height 22
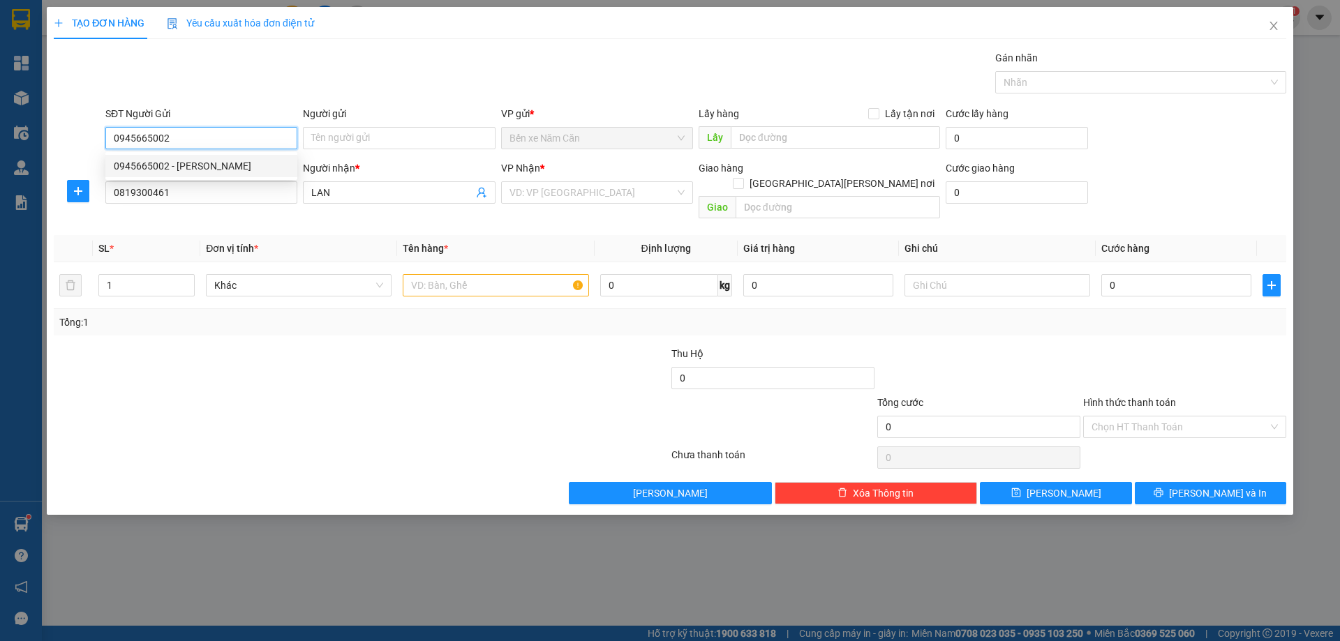
click at [248, 165] on div "0945665002 - [PERSON_NAME]" at bounding box center [201, 165] width 175 height 15
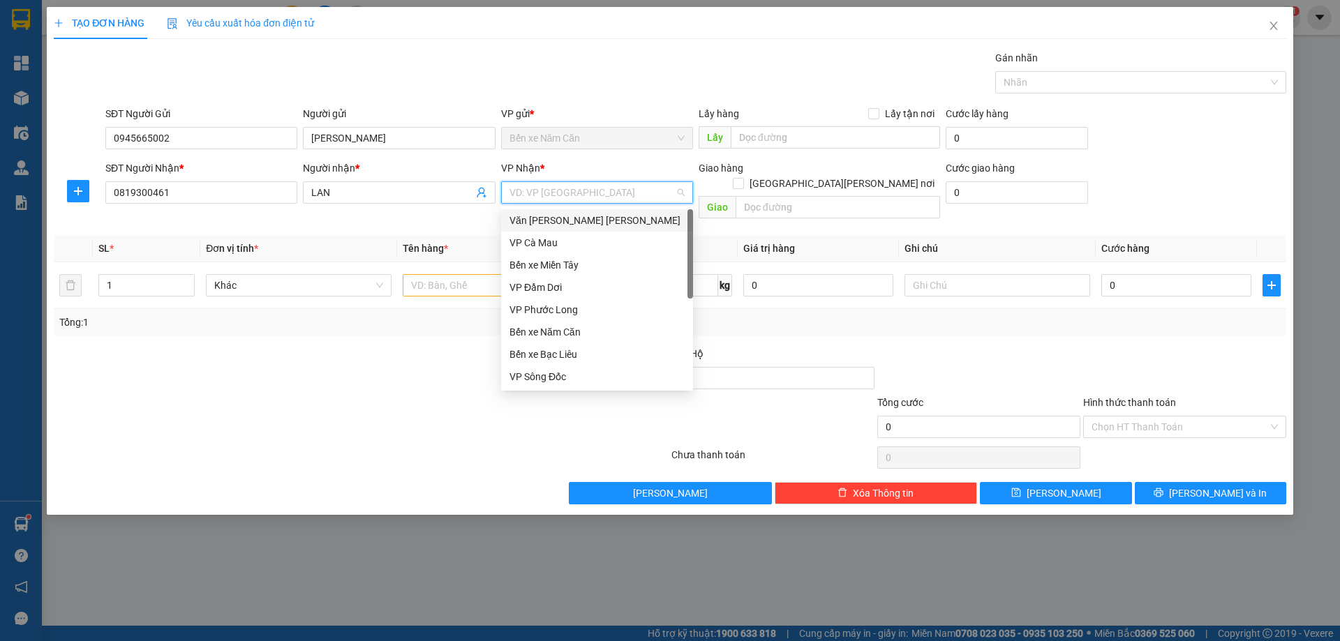
click at [532, 193] on input "search" at bounding box center [591, 192] width 165 height 21
click at [578, 226] on div "Văn [PERSON_NAME] [PERSON_NAME]" at bounding box center [596, 220] width 175 height 15
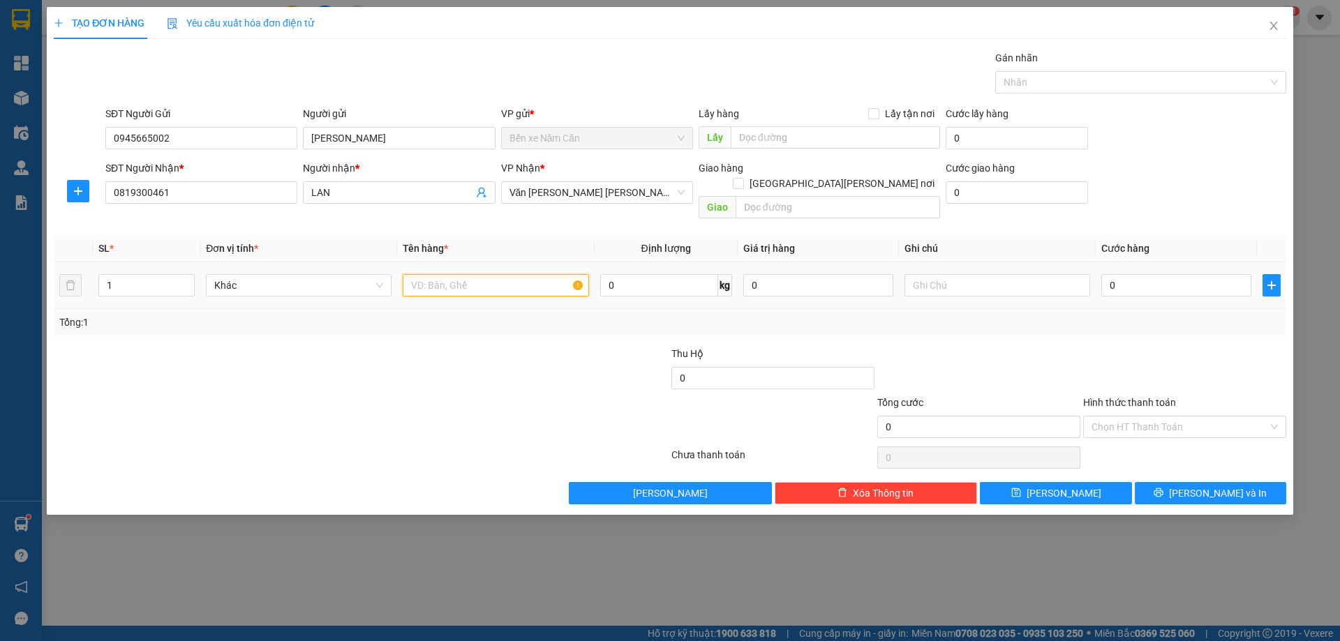
click at [474, 274] on input "text" at bounding box center [496, 285] width 186 height 22
click at [1126, 274] on input "0" at bounding box center [1176, 285] width 150 height 22
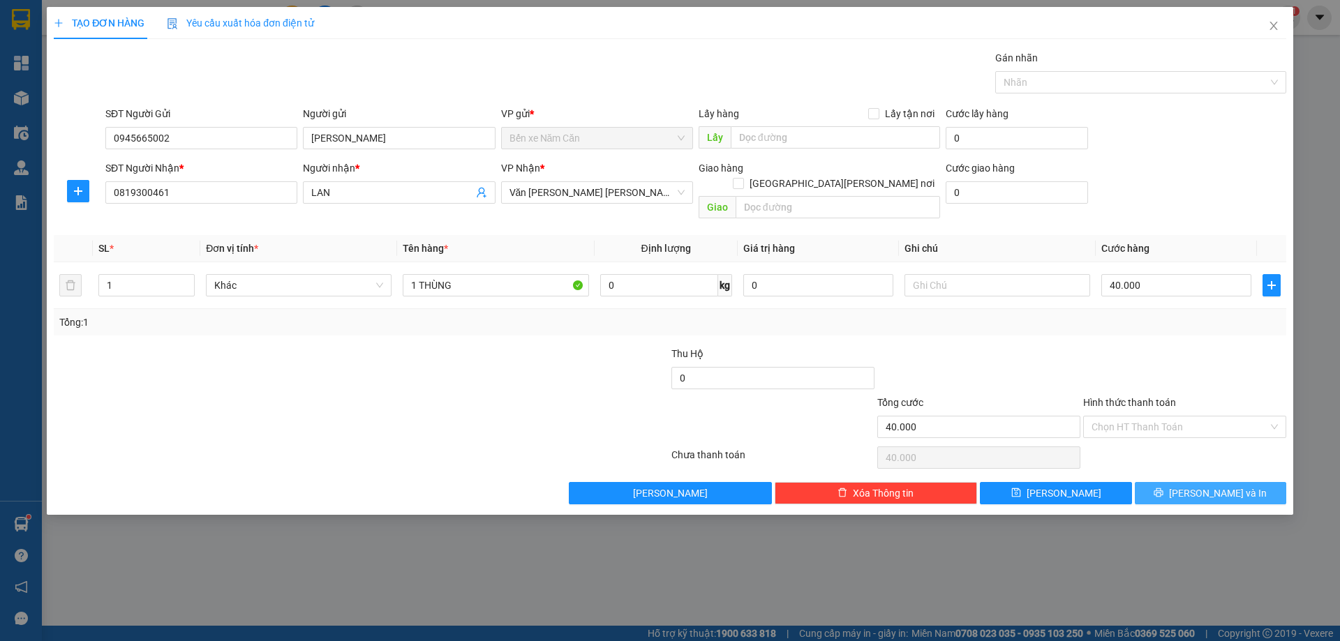
click at [1167, 482] on button "[PERSON_NAME] và In" at bounding box center [1210, 493] width 151 height 22
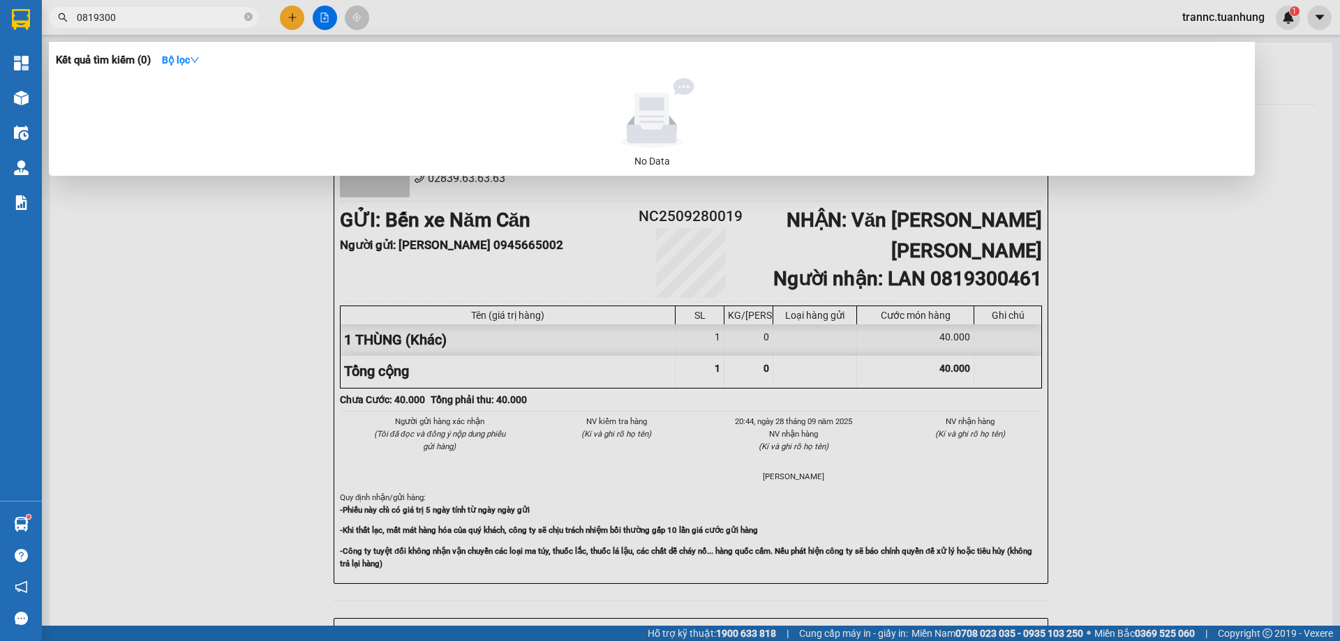
drag, startPoint x: 249, startPoint y: 17, endPoint x: 227, endPoint y: 15, distance: 21.7
click at [247, 17] on icon "close-circle" at bounding box center [248, 17] width 8 height 8
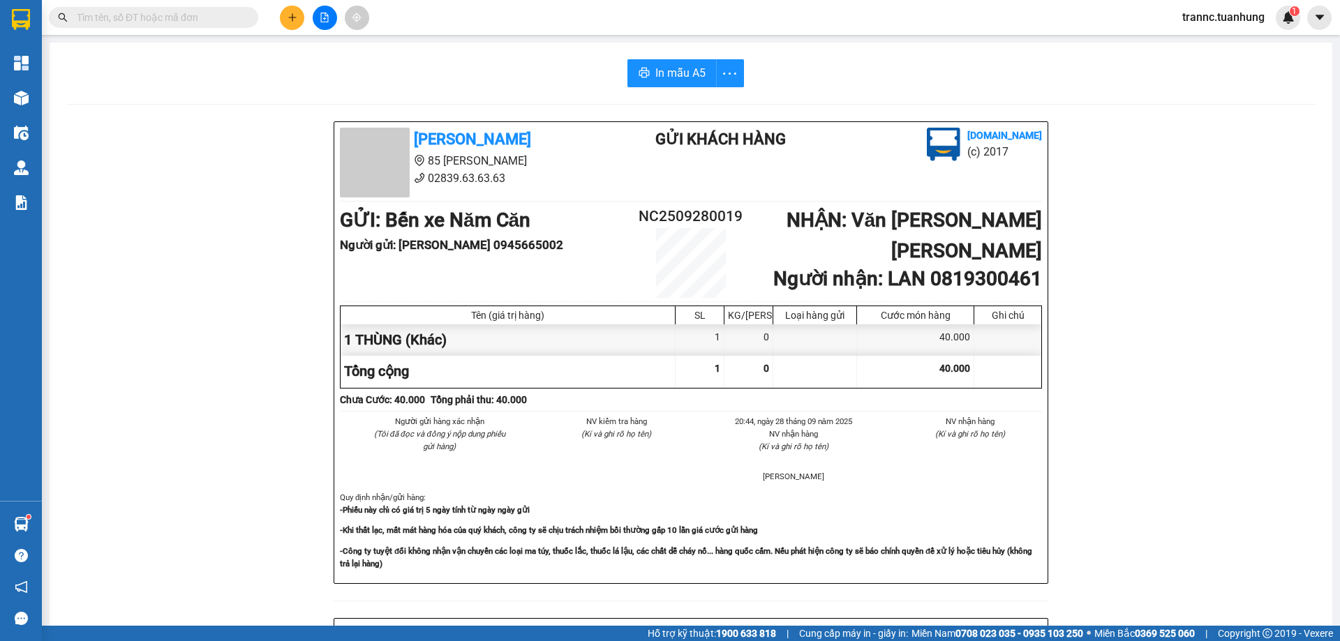
click at [227, 15] on input "text" at bounding box center [159, 17] width 165 height 15
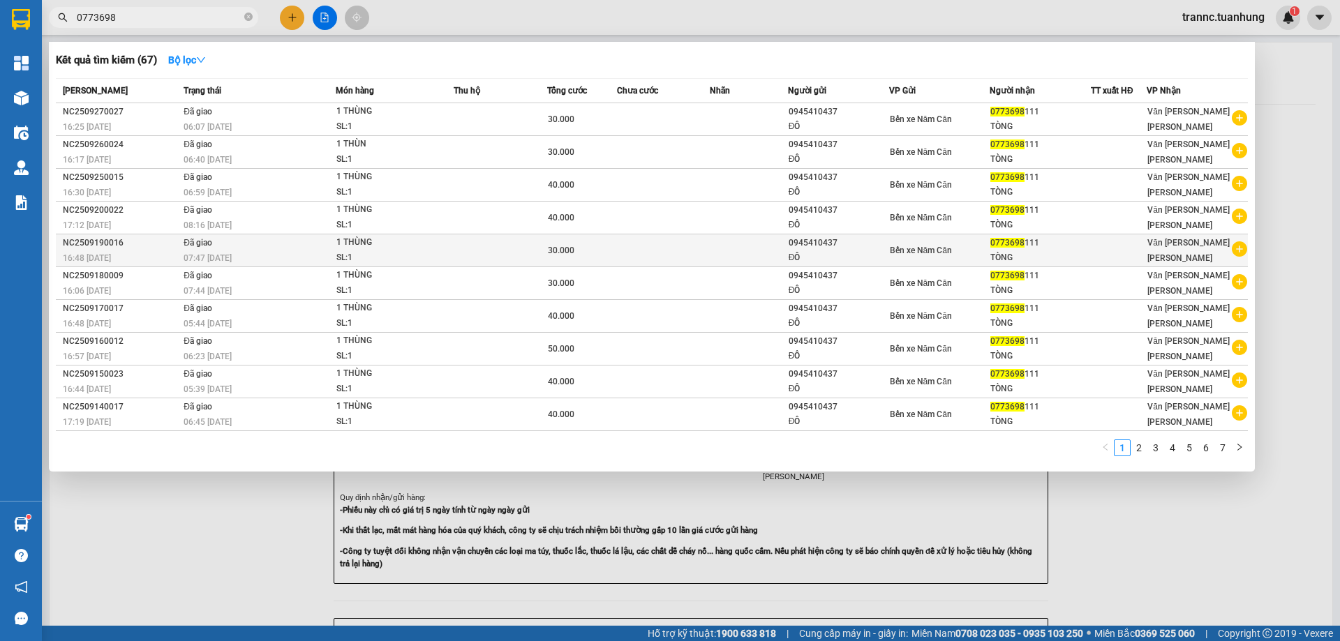
click at [1236, 247] on icon "plus-circle" at bounding box center [1239, 248] width 15 height 15
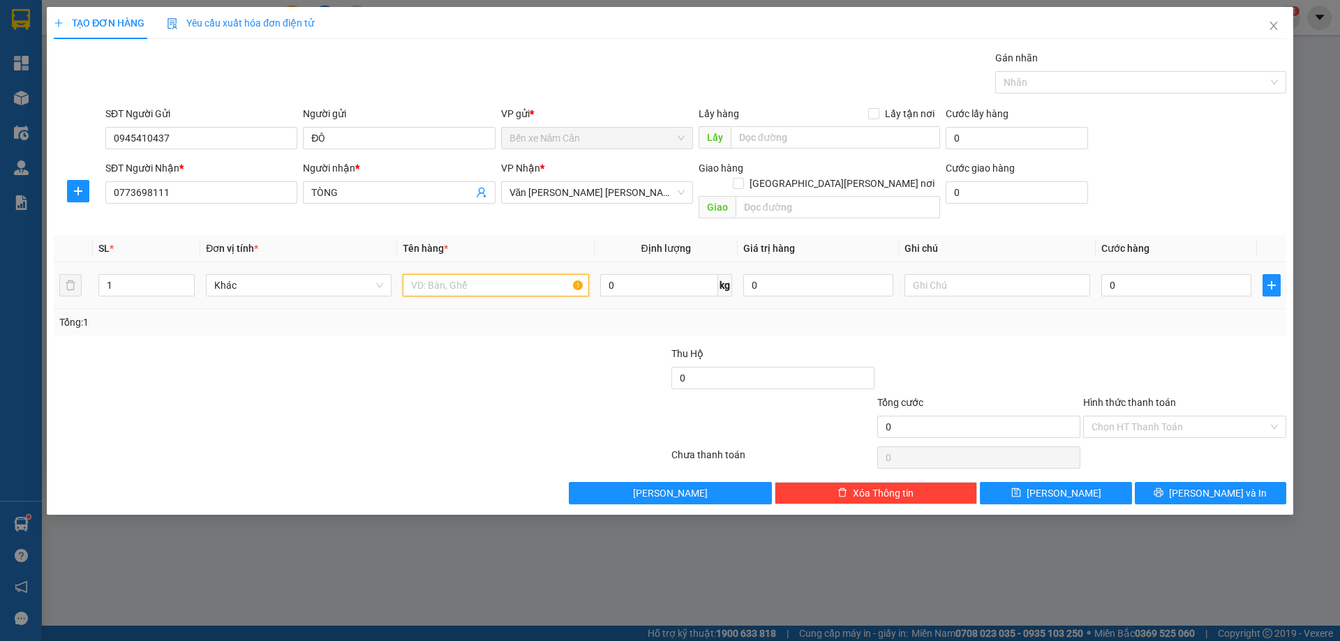
click at [418, 274] on input "text" at bounding box center [496, 285] width 186 height 22
click at [1122, 274] on input "0" at bounding box center [1176, 285] width 150 height 22
click at [1133, 417] on input "Hình thức thanh toán" at bounding box center [1179, 427] width 177 height 21
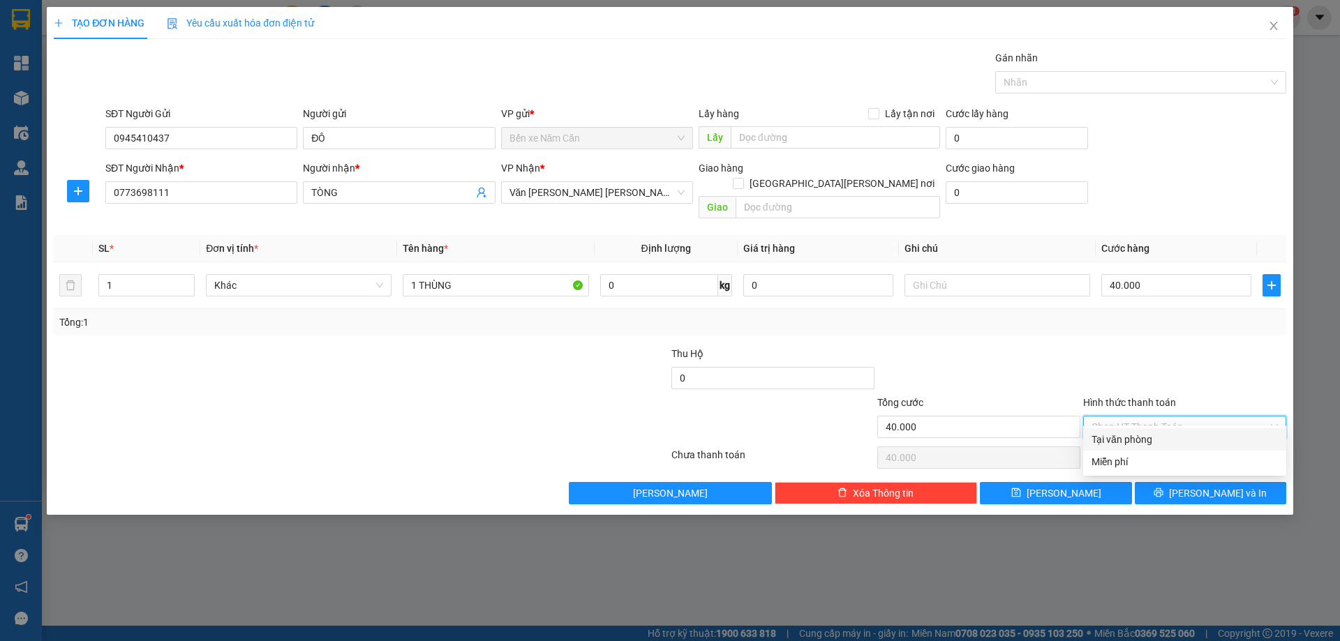
drag, startPoint x: 1133, startPoint y: 438, endPoint x: 1162, endPoint y: 460, distance: 35.9
click at [1133, 439] on div "Tại văn phòng" at bounding box center [1184, 439] width 186 height 15
click at [1173, 482] on button "[PERSON_NAME] và In" at bounding box center [1210, 493] width 151 height 22
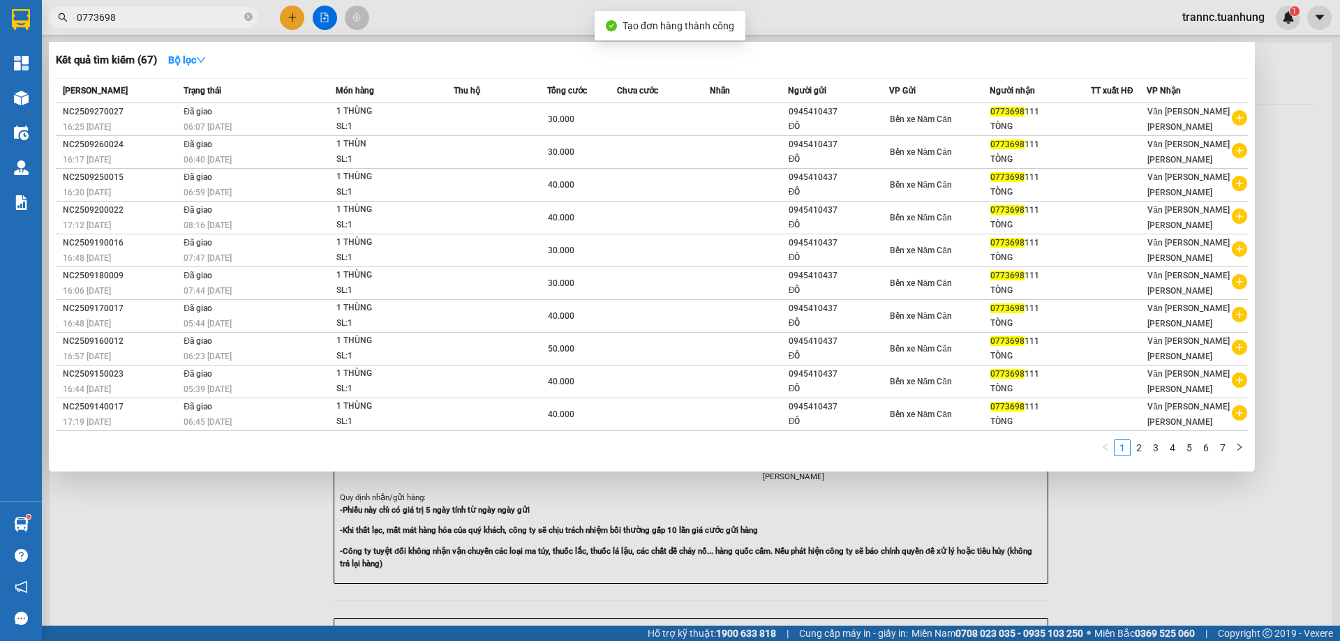
click at [1232, 557] on div at bounding box center [670, 320] width 1340 height 641
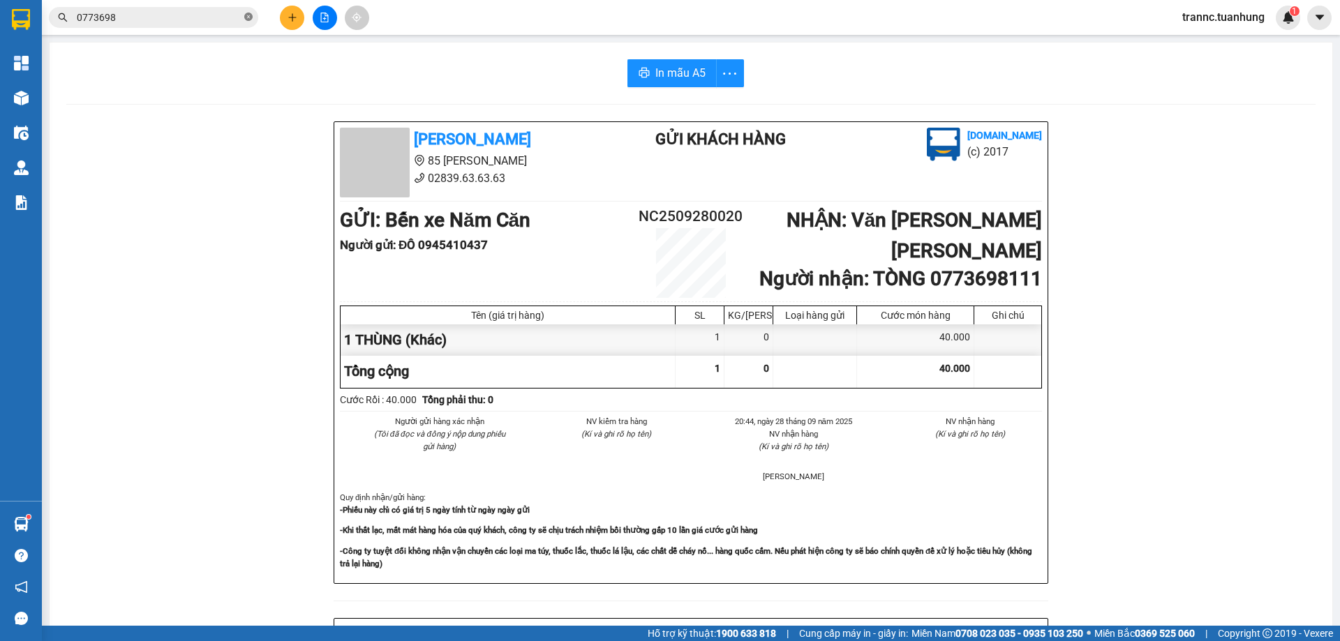
click at [246, 18] on icon "close-circle" at bounding box center [248, 17] width 8 height 8
click at [234, 19] on input "text" at bounding box center [159, 17] width 165 height 15
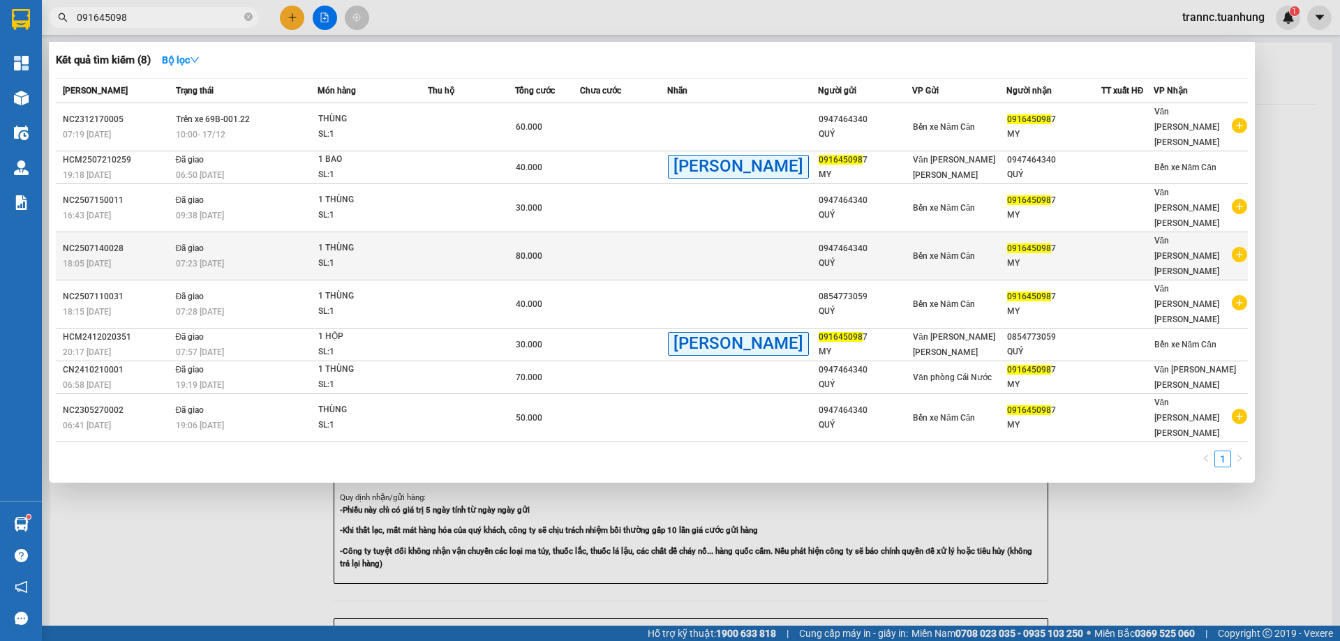
click at [1241, 247] on icon "plus-circle" at bounding box center [1239, 254] width 15 height 15
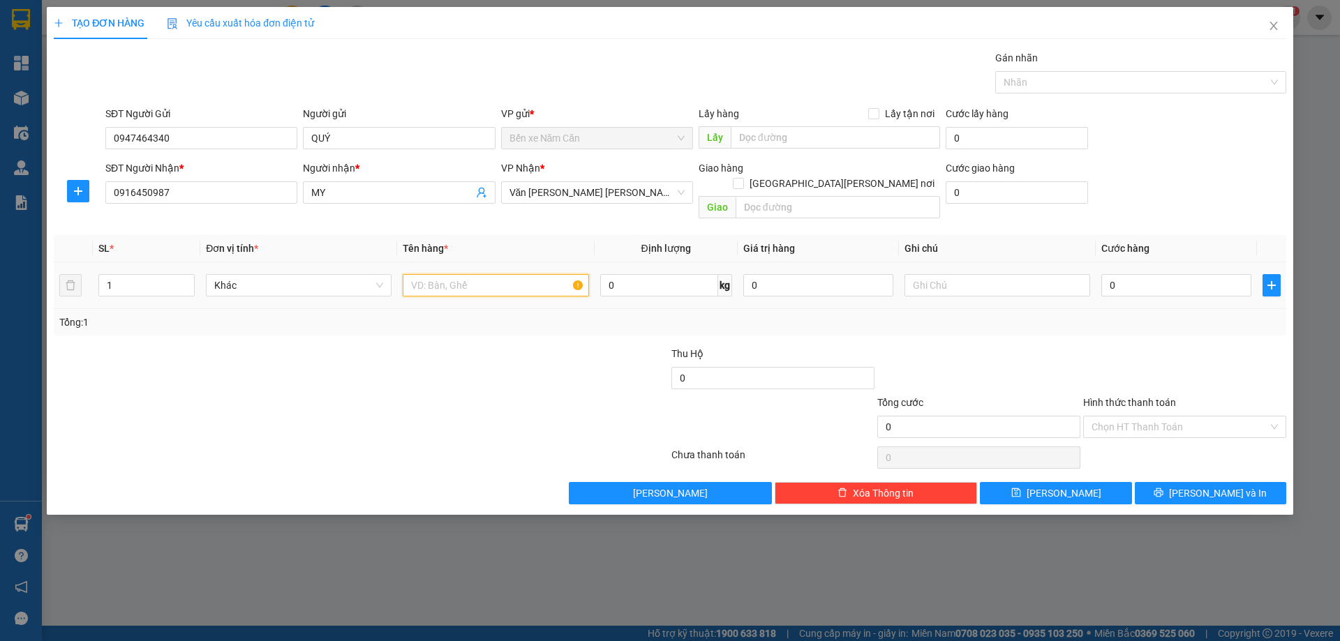
click at [509, 274] on input "text" at bounding box center [496, 285] width 186 height 22
click at [1202, 274] on input "0" at bounding box center [1176, 285] width 150 height 22
click at [1156, 417] on input "Hình thức thanh toán" at bounding box center [1179, 427] width 177 height 21
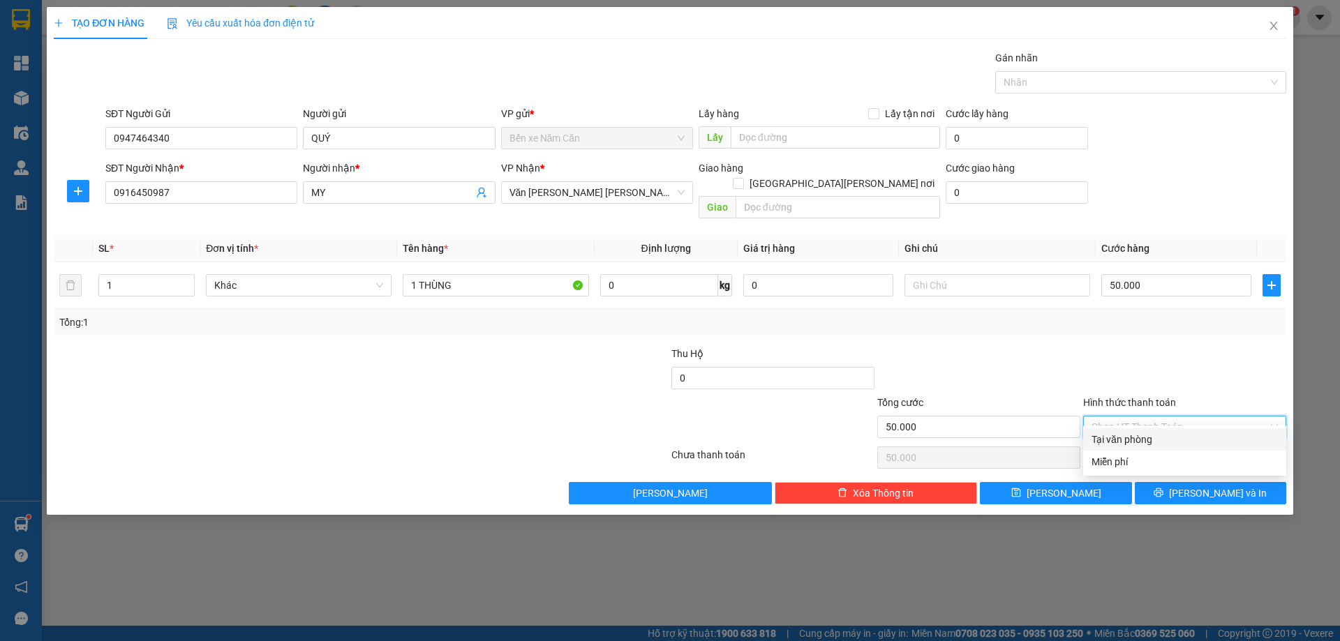
click at [1148, 437] on div "Tại văn phòng" at bounding box center [1184, 439] width 186 height 15
click at [1163, 488] on icon "printer" at bounding box center [1158, 492] width 9 height 9
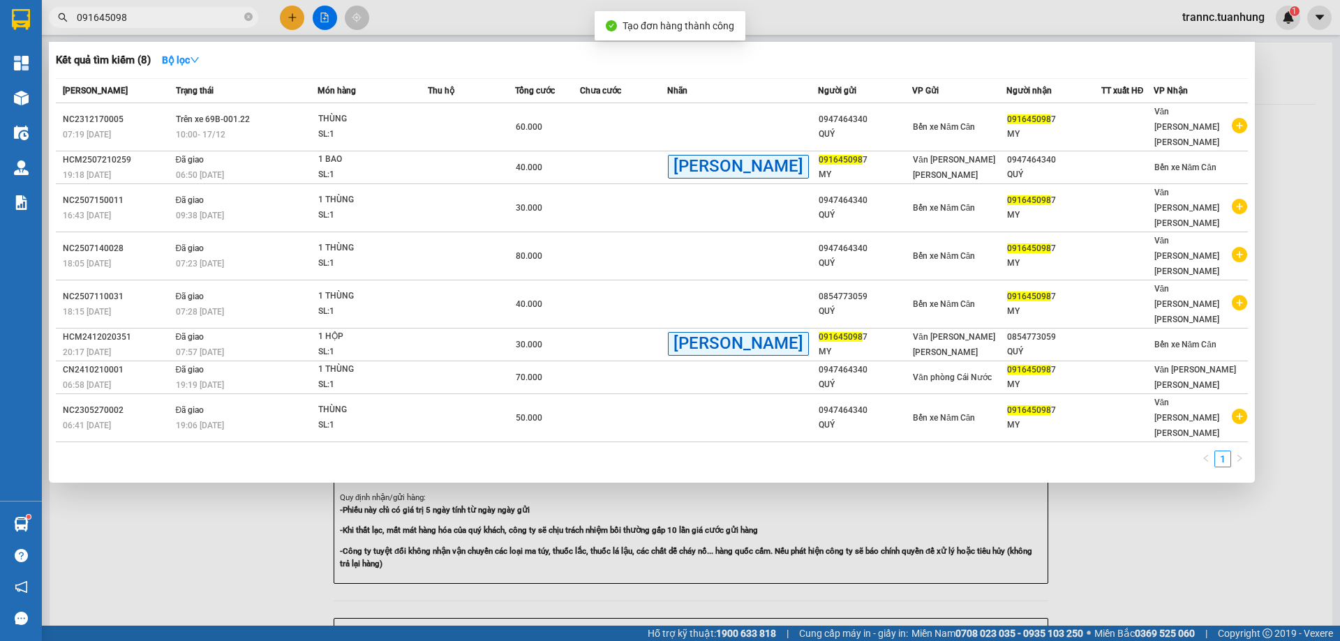
click at [1245, 524] on div at bounding box center [670, 320] width 1340 height 641
click at [246, 16] on icon "close-circle" at bounding box center [248, 17] width 8 height 8
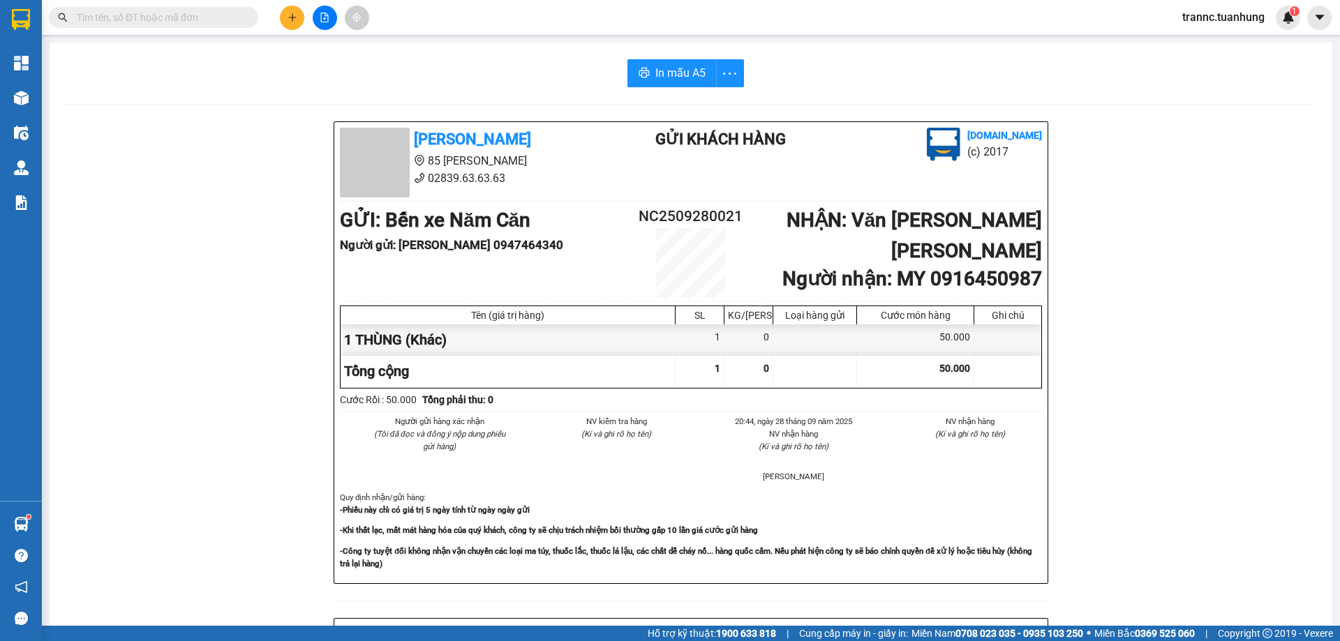
click at [225, 10] on input "text" at bounding box center [159, 17] width 165 height 15
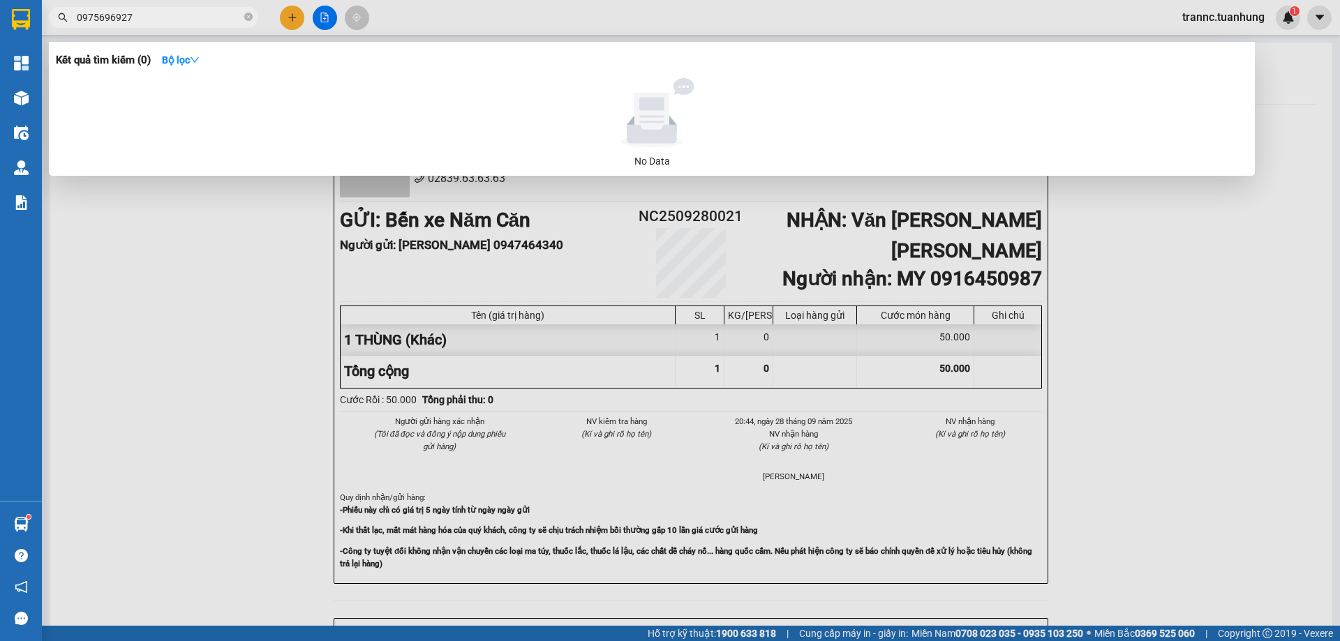
click at [286, 15] on div at bounding box center [670, 320] width 1340 height 641
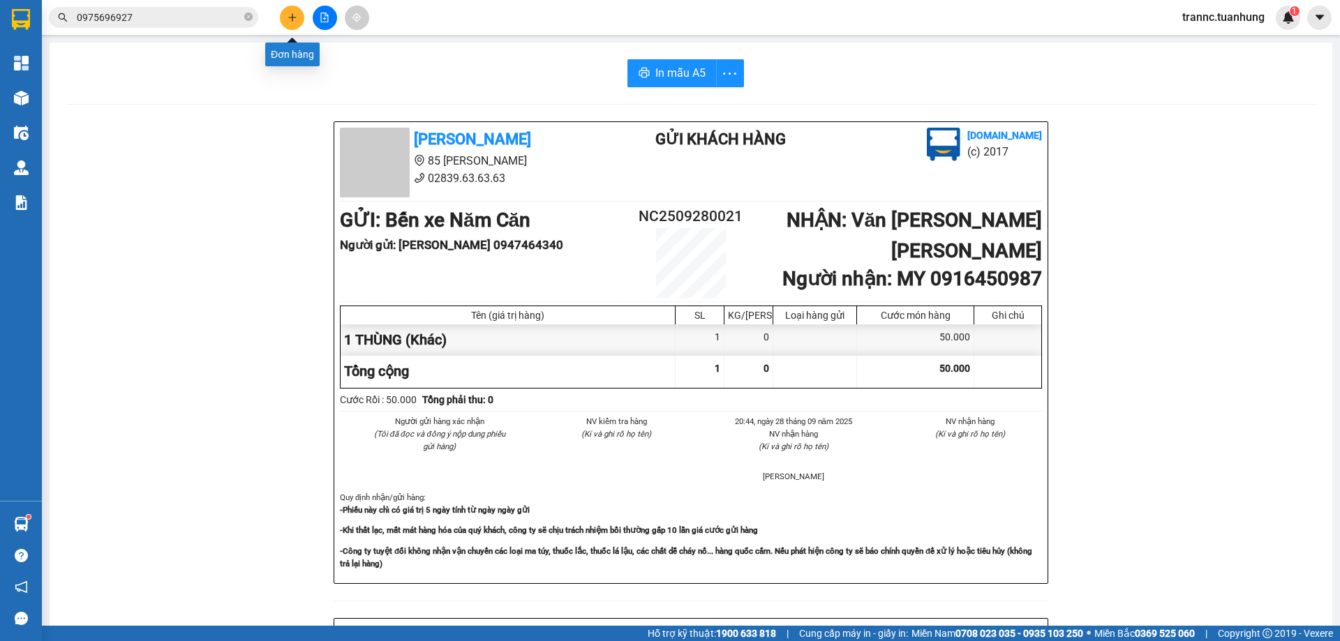
click at [286, 15] on button at bounding box center [292, 18] width 24 height 24
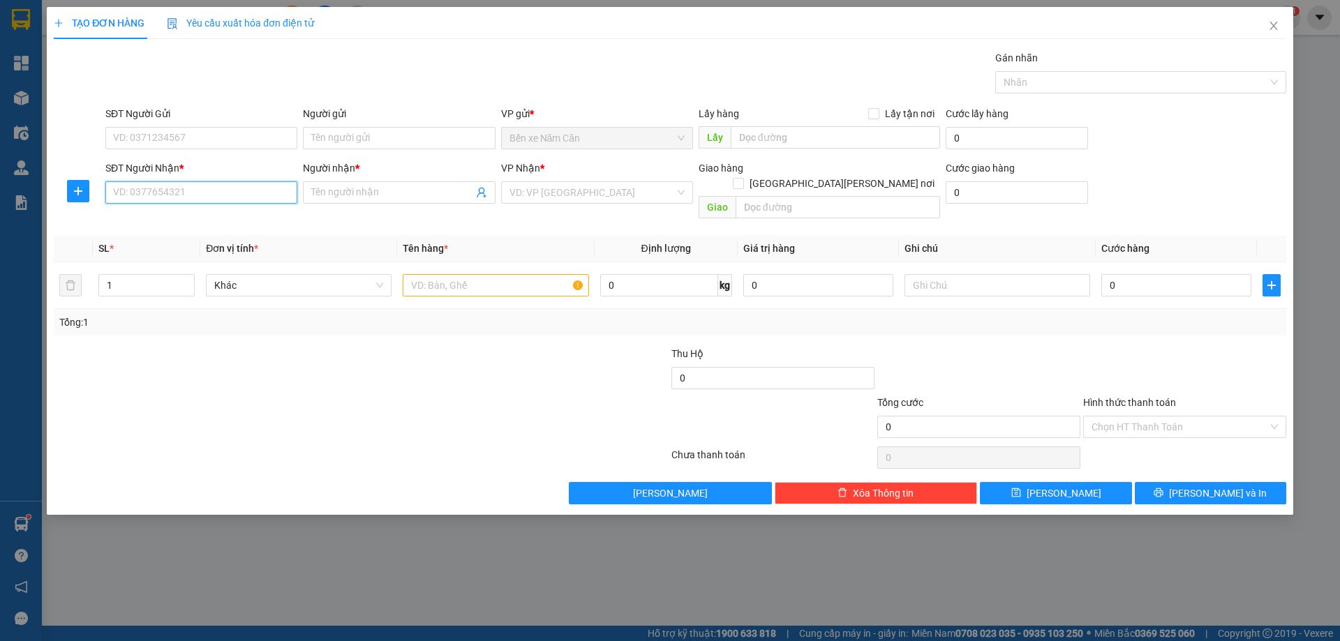
click at [211, 190] on input "SĐT Người Nhận *" at bounding box center [201, 192] width 192 height 22
click at [343, 186] on input "Người nhận *" at bounding box center [391, 192] width 161 height 15
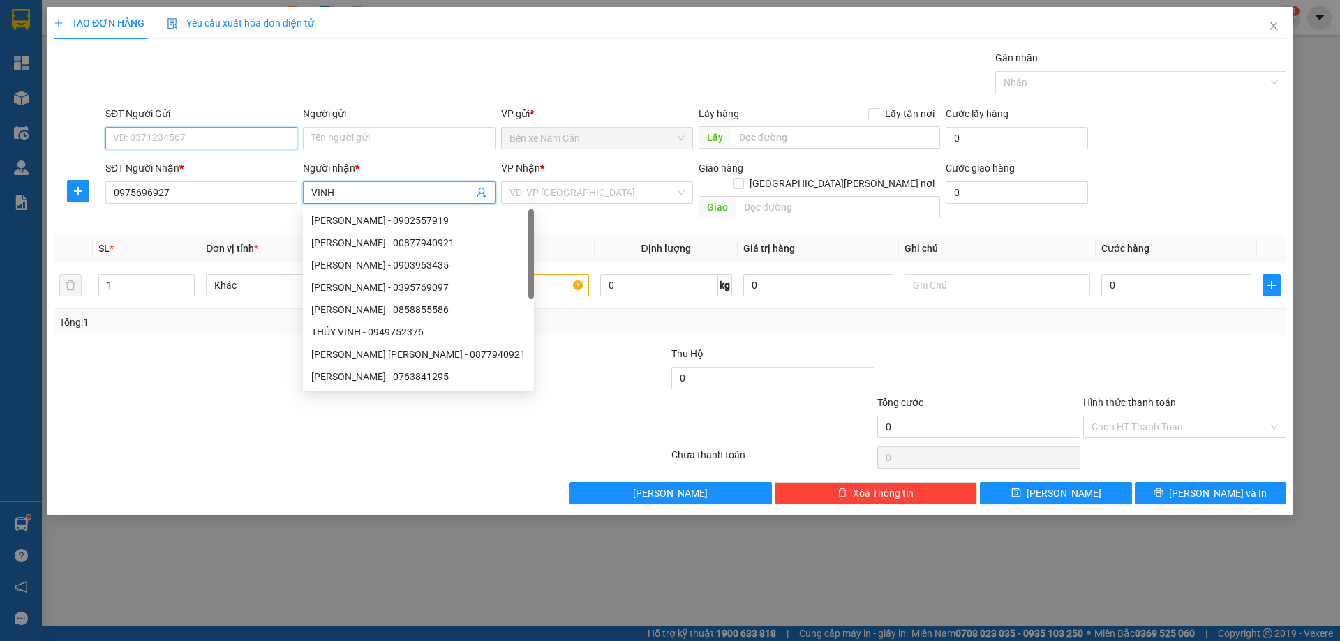
click at [160, 137] on input "SĐT Người Gửi" at bounding box center [201, 138] width 192 height 22
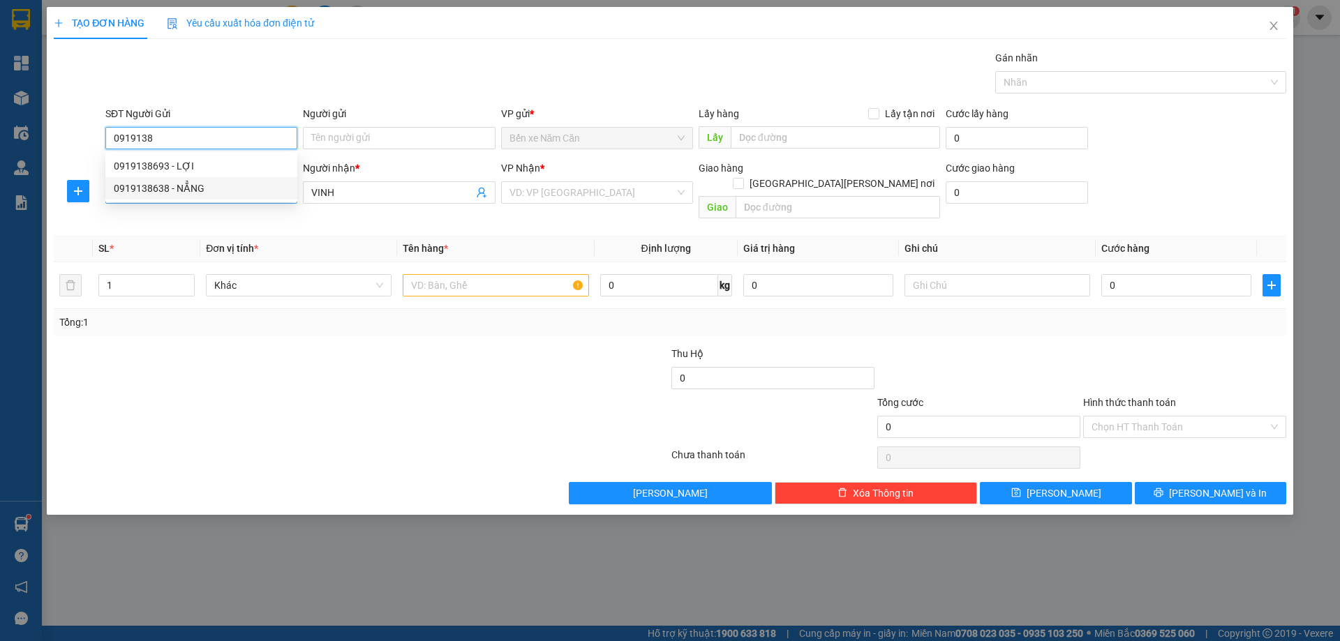
click at [209, 183] on div "0919138638 - NẲNG" at bounding box center [201, 188] width 175 height 15
click at [518, 192] on input "search" at bounding box center [591, 192] width 165 height 21
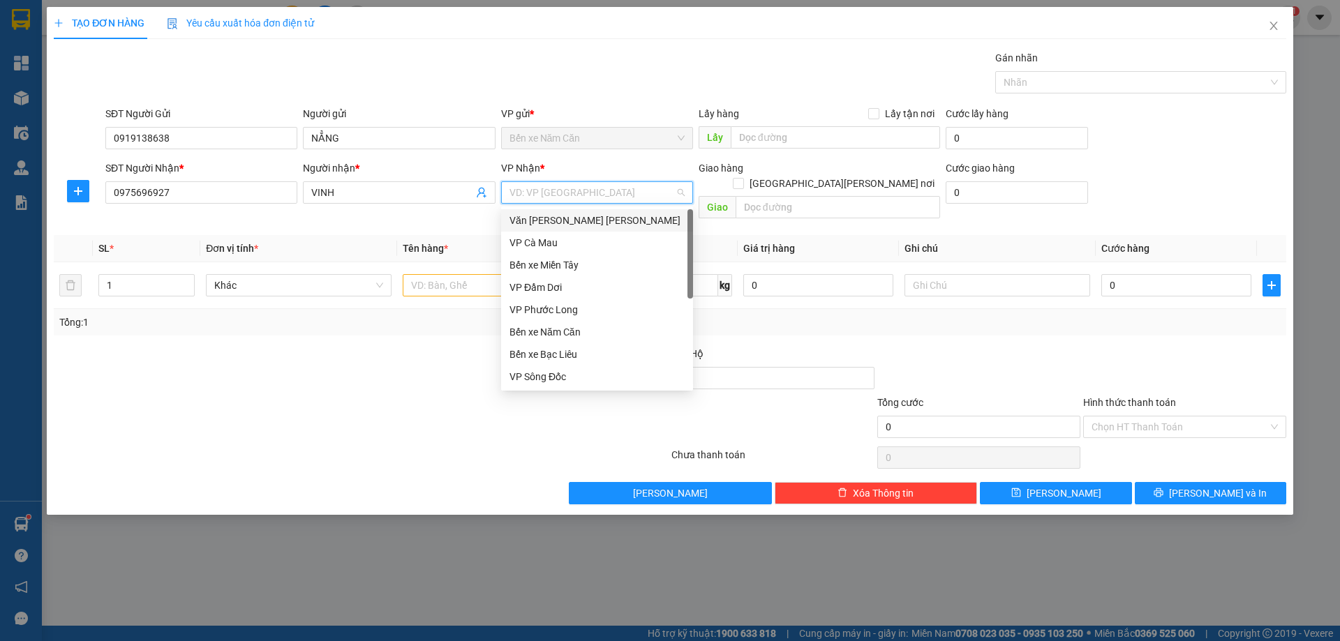
click at [547, 220] on div "Văn [PERSON_NAME] [PERSON_NAME]" at bounding box center [596, 220] width 175 height 15
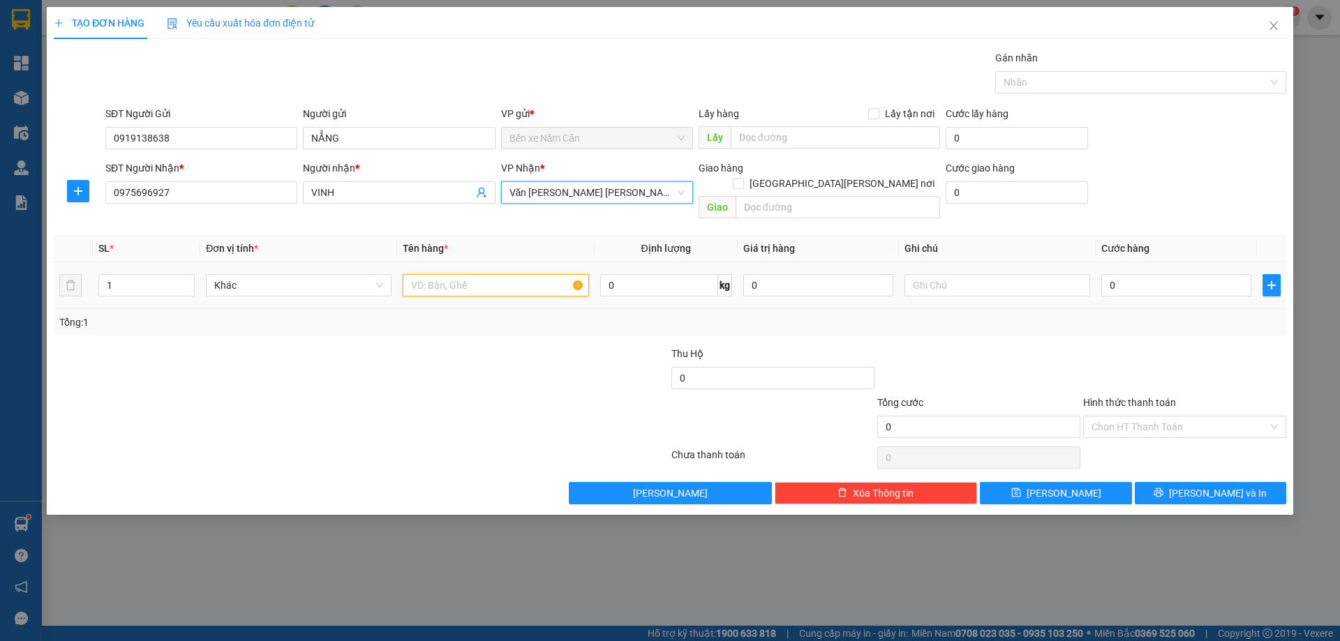
click at [467, 274] on input "text" at bounding box center [496, 285] width 186 height 22
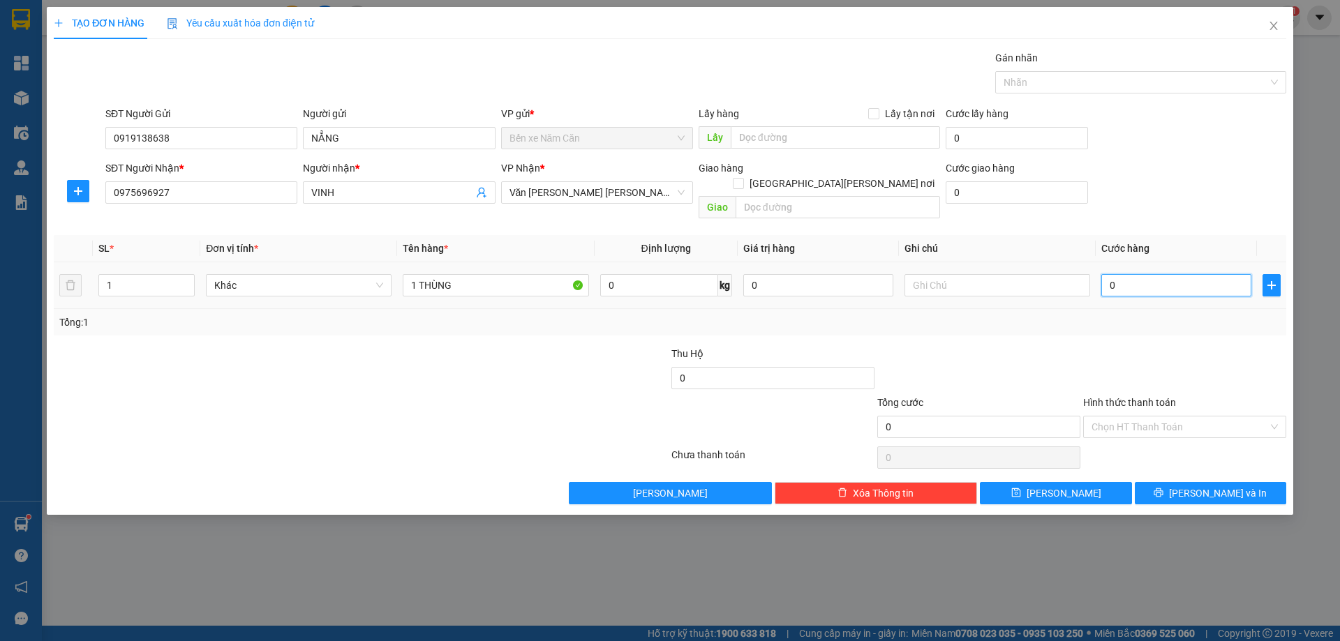
click at [1202, 274] on input "0" at bounding box center [1176, 285] width 150 height 22
click at [1198, 486] on span "[PERSON_NAME] và In" at bounding box center [1218, 493] width 98 height 15
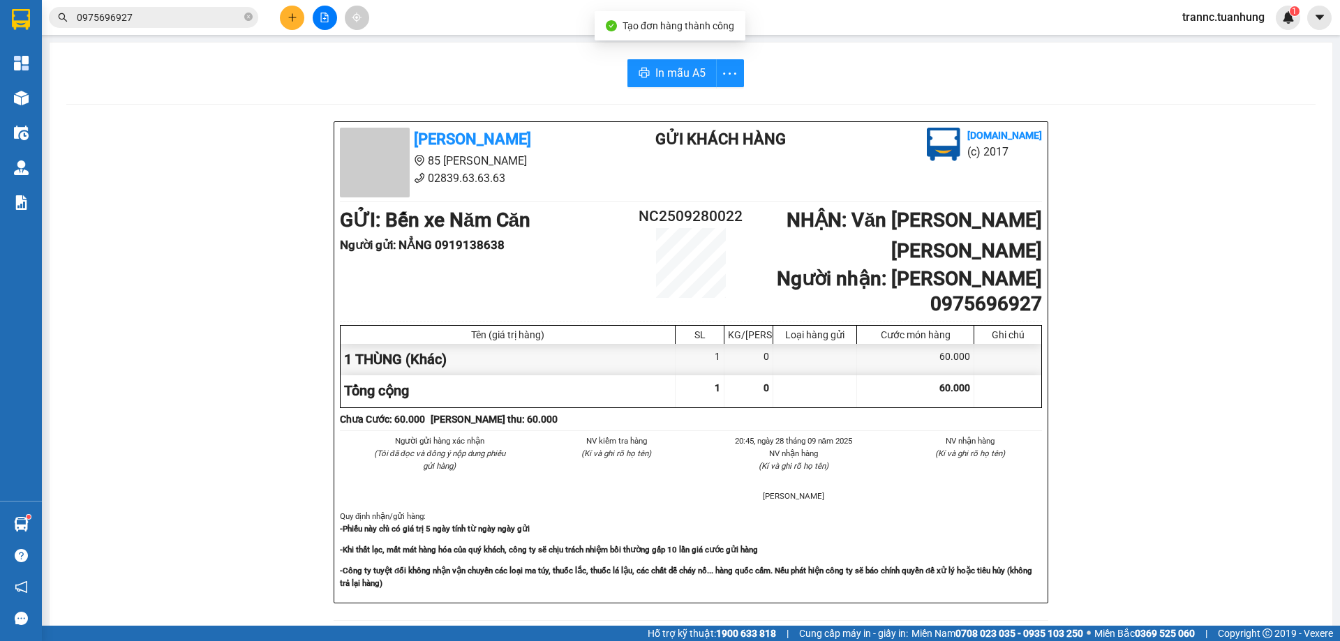
click at [1236, 510] on div "[PERSON_NAME] 85 [PERSON_NAME] 02839.63.63.63 Gửi khách hàng [DOMAIN_NAME] (c) …" at bounding box center [690, 626] width 1249 height 1010
click at [248, 17] on icon "close-circle" at bounding box center [248, 17] width 8 height 8
click at [224, 12] on input "text" at bounding box center [159, 17] width 165 height 15
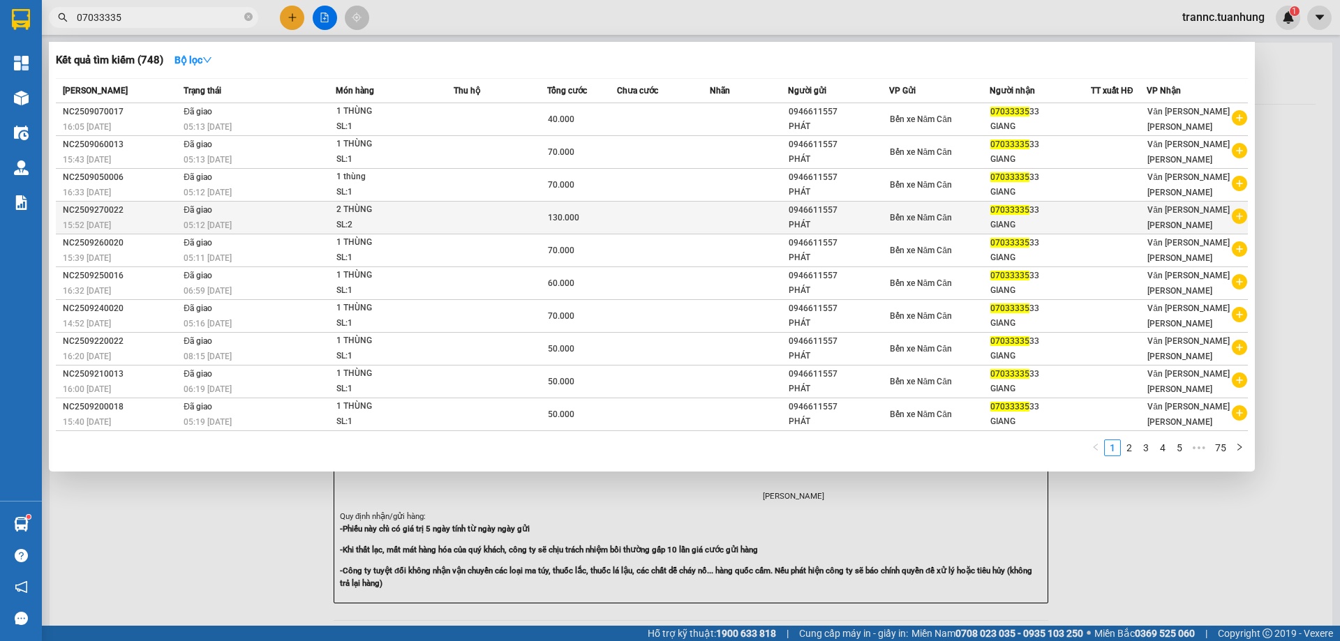
click at [1230, 217] on div "Văn [PERSON_NAME] [PERSON_NAME]" at bounding box center [1197, 217] width 100 height 31
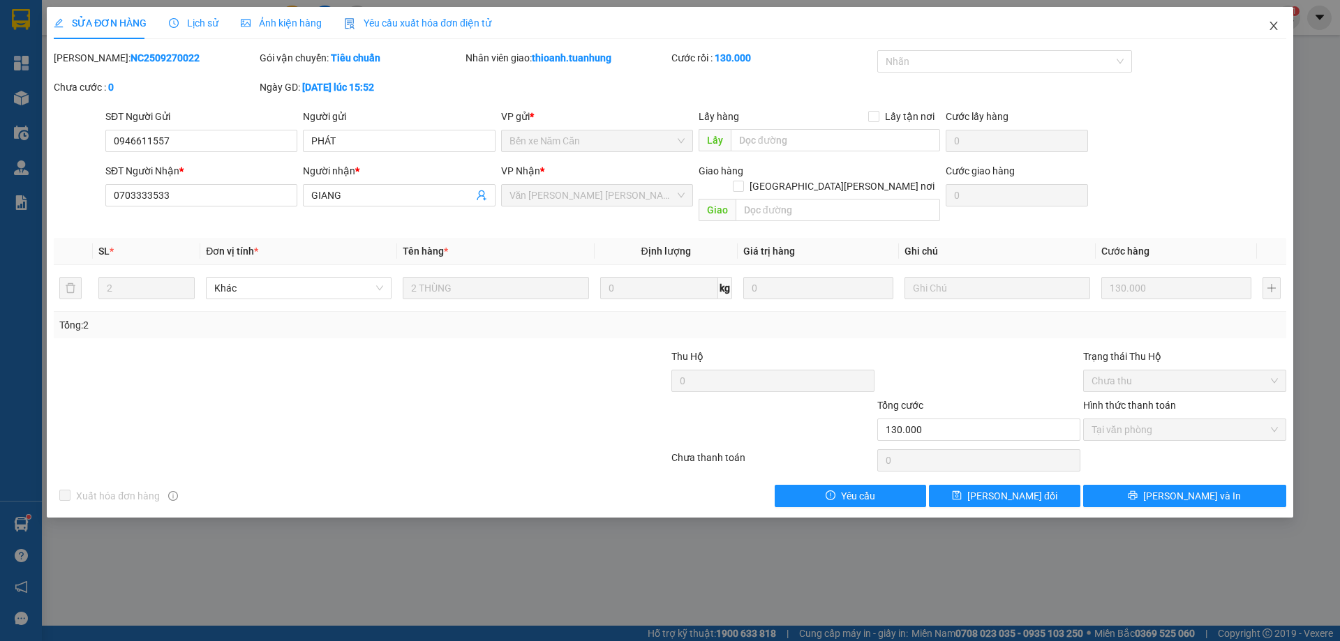
click at [1277, 25] on icon "close" at bounding box center [1273, 25] width 11 height 11
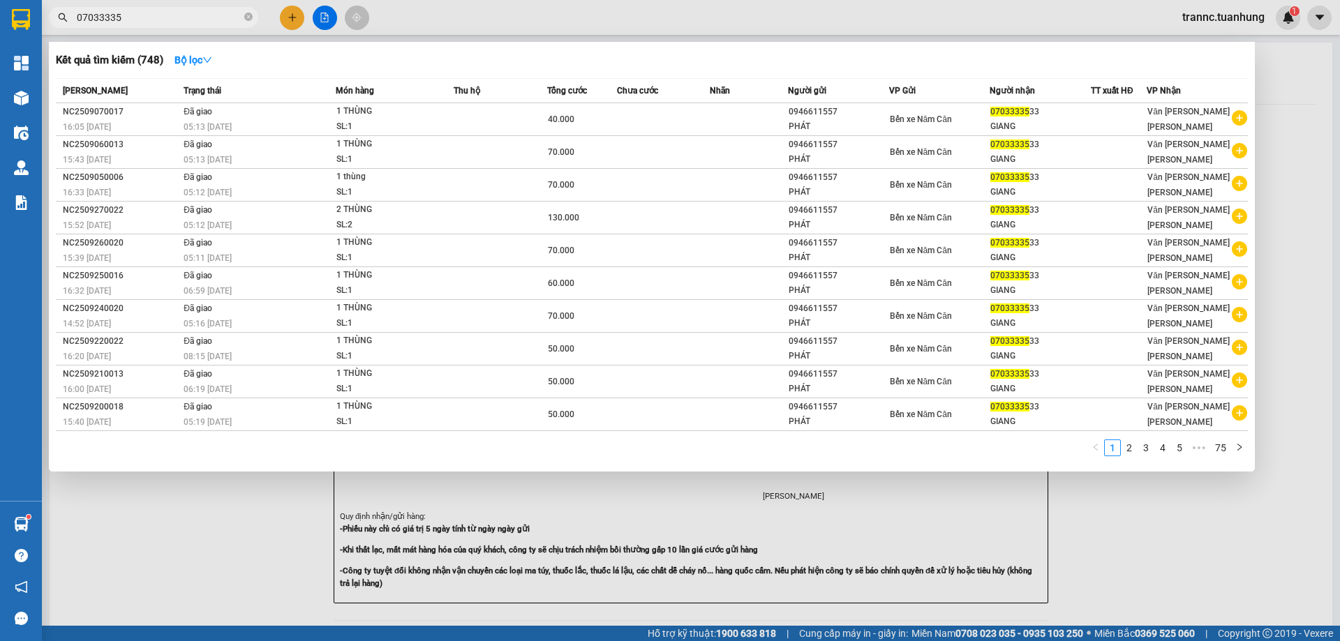
click at [188, 24] on input "07033335" at bounding box center [159, 17] width 165 height 15
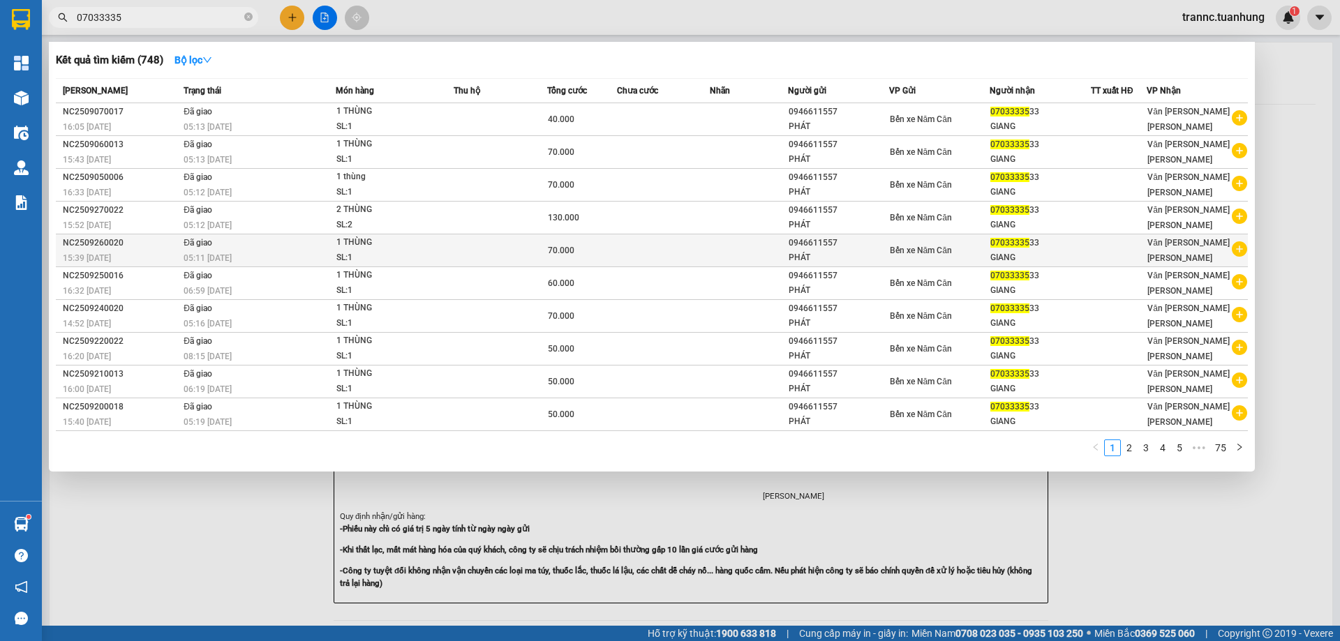
click at [1241, 254] on icon "plus-circle" at bounding box center [1239, 248] width 15 height 15
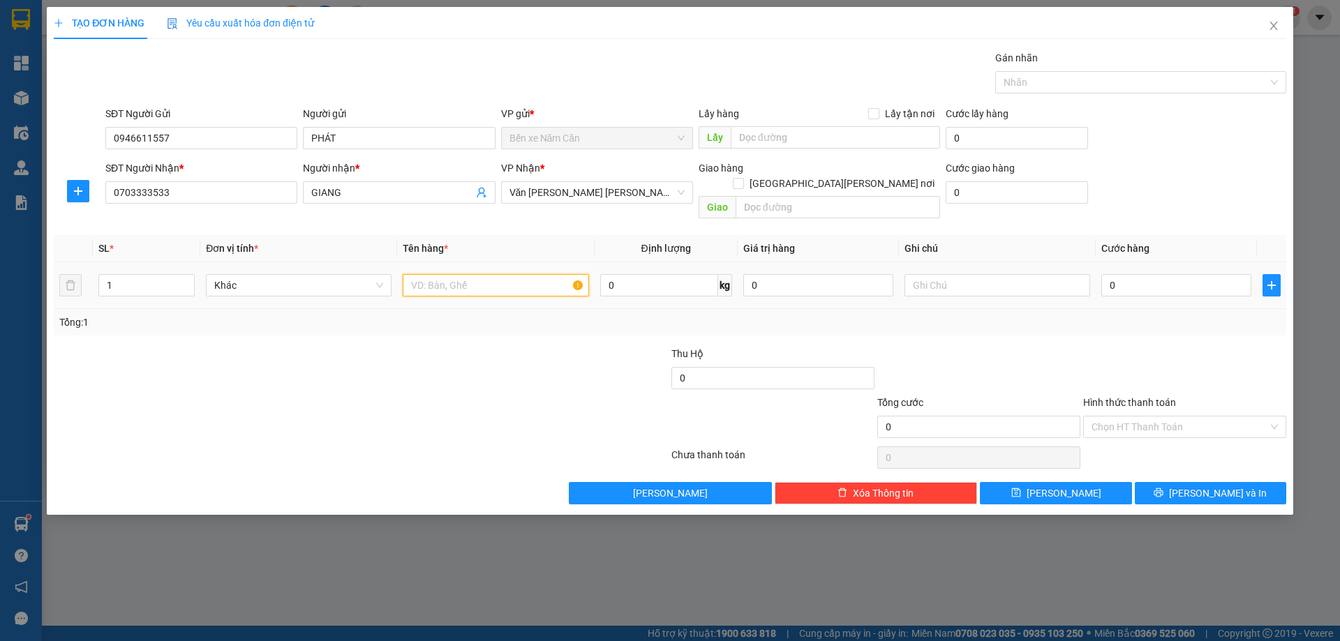
click at [510, 274] on input "text" at bounding box center [496, 285] width 186 height 22
click at [1127, 417] on input "Hình thức thanh toán" at bounding box center [1179, 427] width 177 height 21
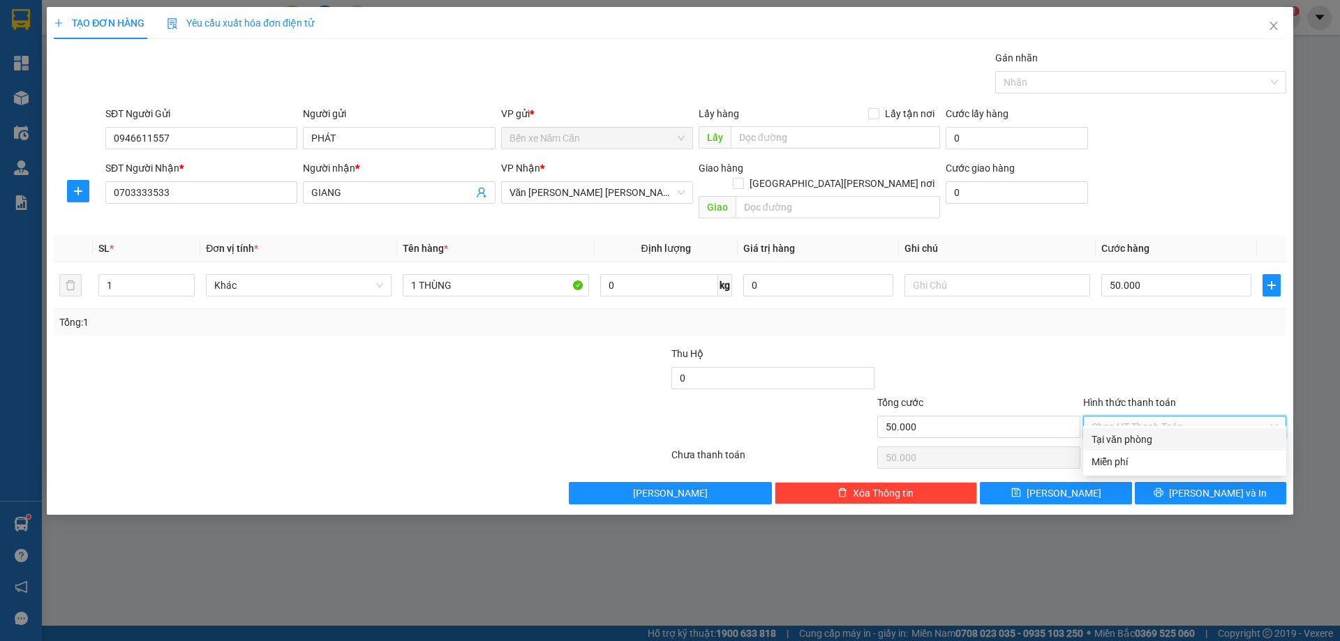
click at [1133, 438] on div "Tại văn phòng" at bounding box center [1184, 439] width 186 height 15
click at [1204, 486] on span "[PERSON_NAME] và In" at bounding box center [1218, 493] width 98 height 15
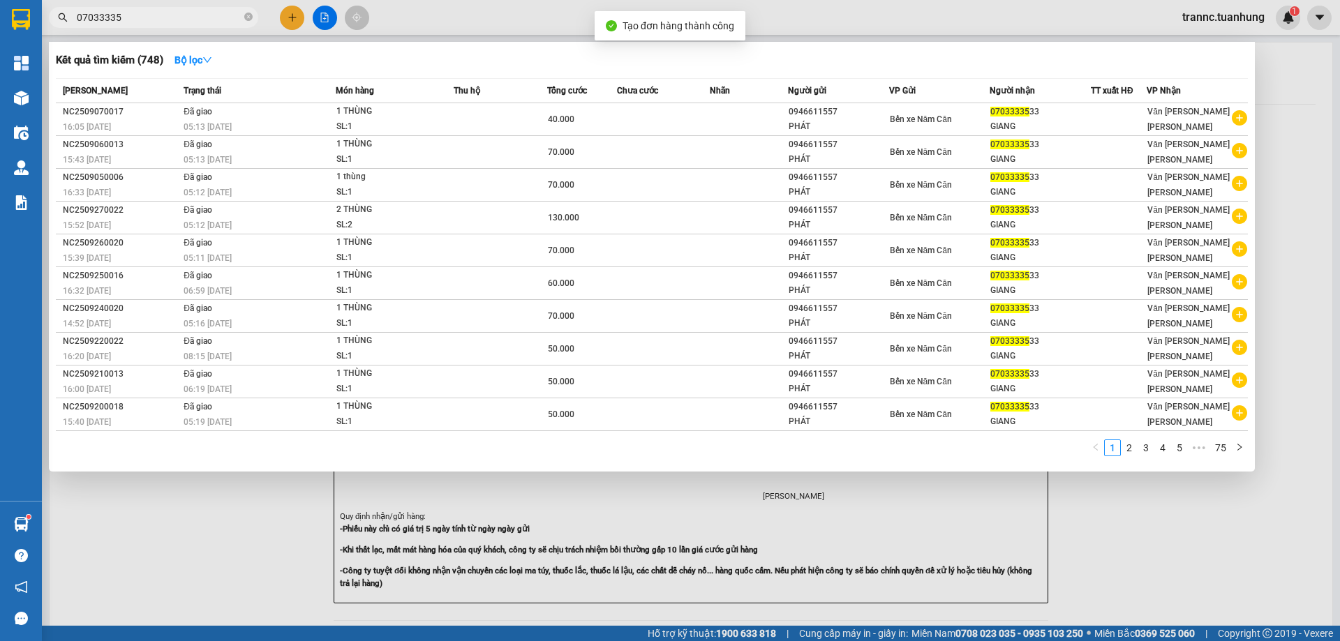
drag, startPoint x: 1256, startPoint y: 538, endPoint x: 817, endPoint y: 304, distance: 497.6
click at [1256, 539] on div at bounding box center [670, 320] width 1340 height 641
click at [248, 16] on icon "close-circle" at bounding box center [248, 17] width 8 height 8
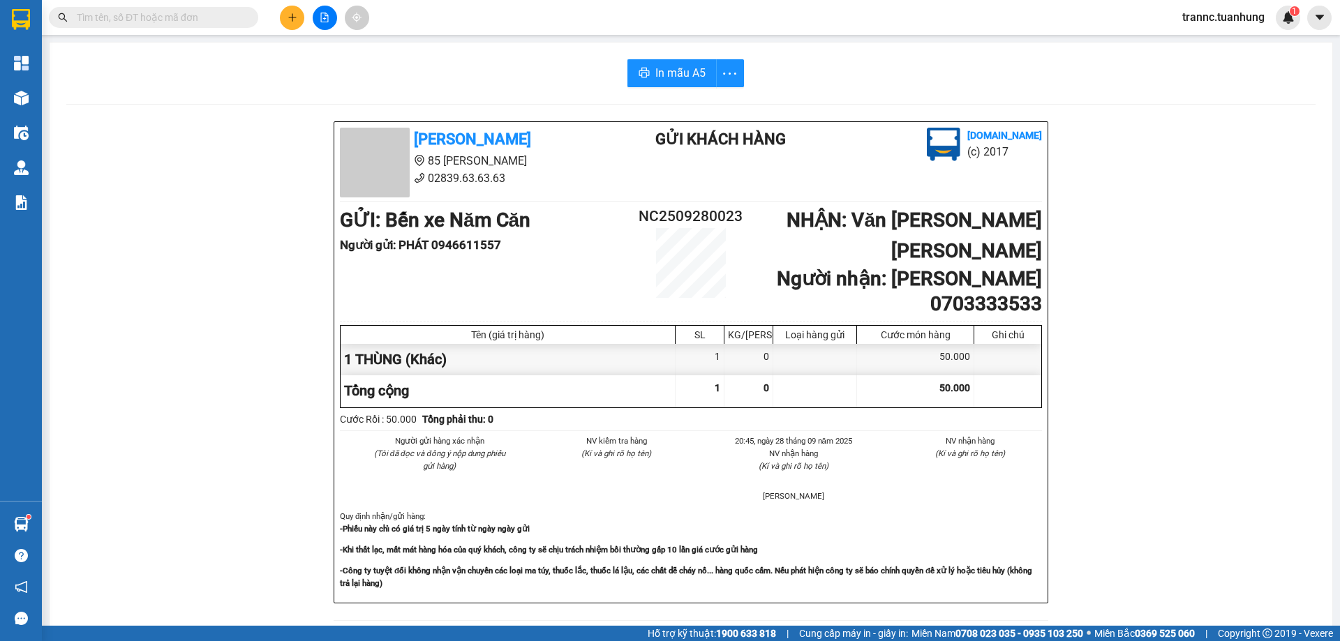
click at [239, 17] on input "text" at bounding box center [159, 17] width 165 height 15
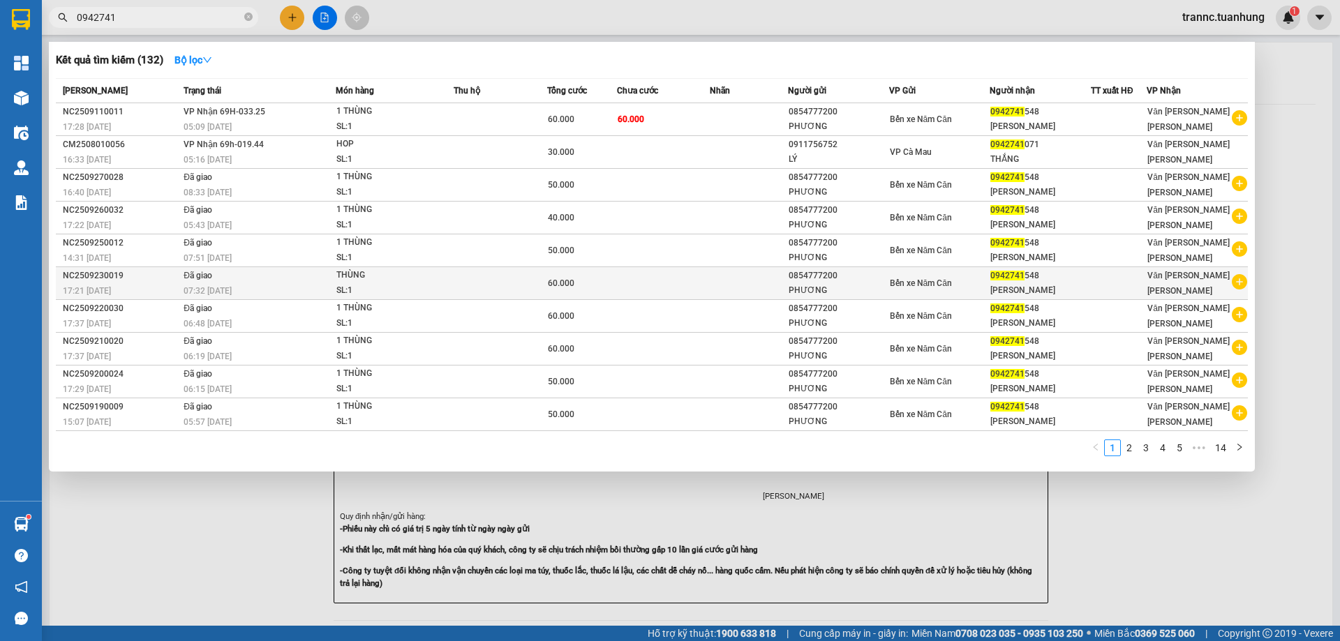
click at [1239, 278] on icon "plus-circle" at bounding box center [1239, 281] width 15 height 15
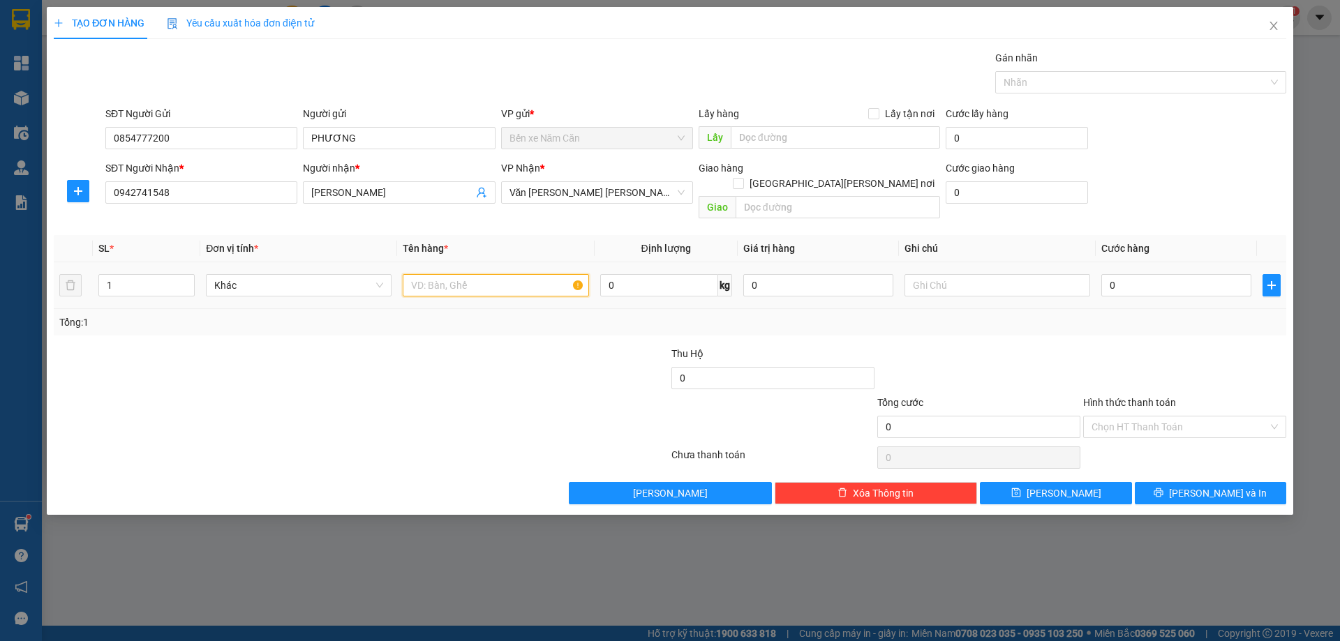
drag, startPoint x: 462, startPoint y: 271, endPoint x: 477, endPoint y: 260, distance: 19.0
click at [463, 274] on input "text" at bounding box center [496, 285] width 186 height 22
click at [1133, 274] on input "0" at bounding box center [1176, 285] width 150 height 22
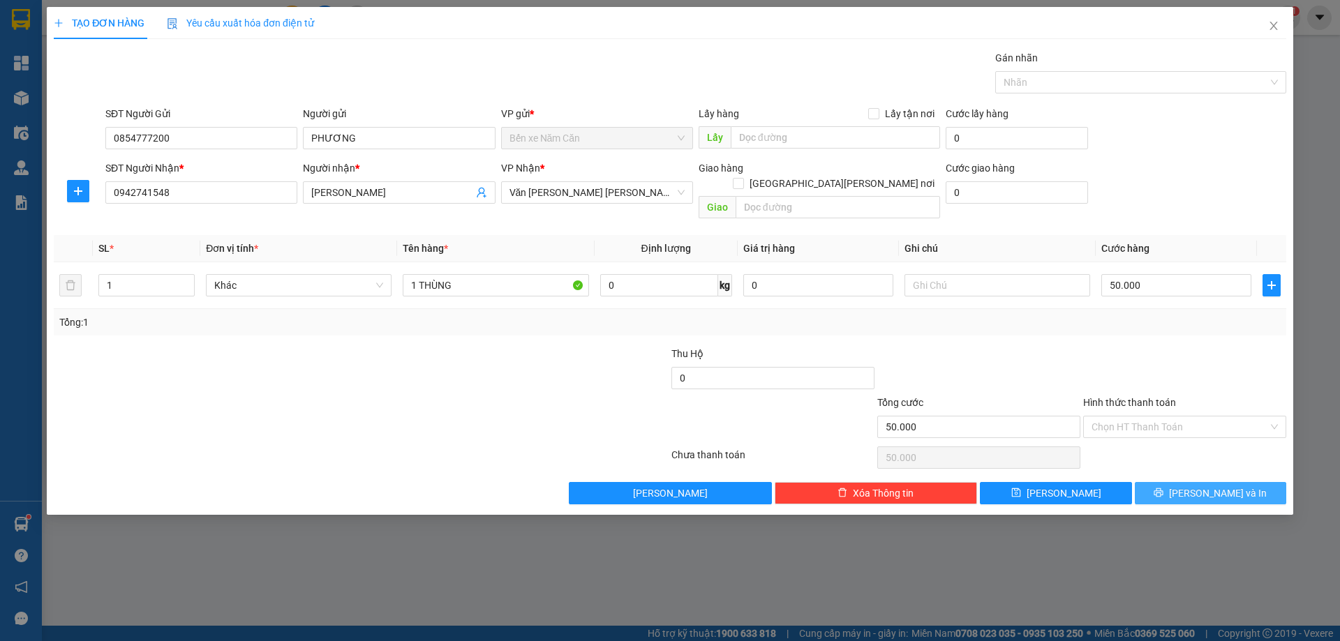
click at [1163, 488] on icon "printer" at bounding box center [1158, 493] width 10 height 10
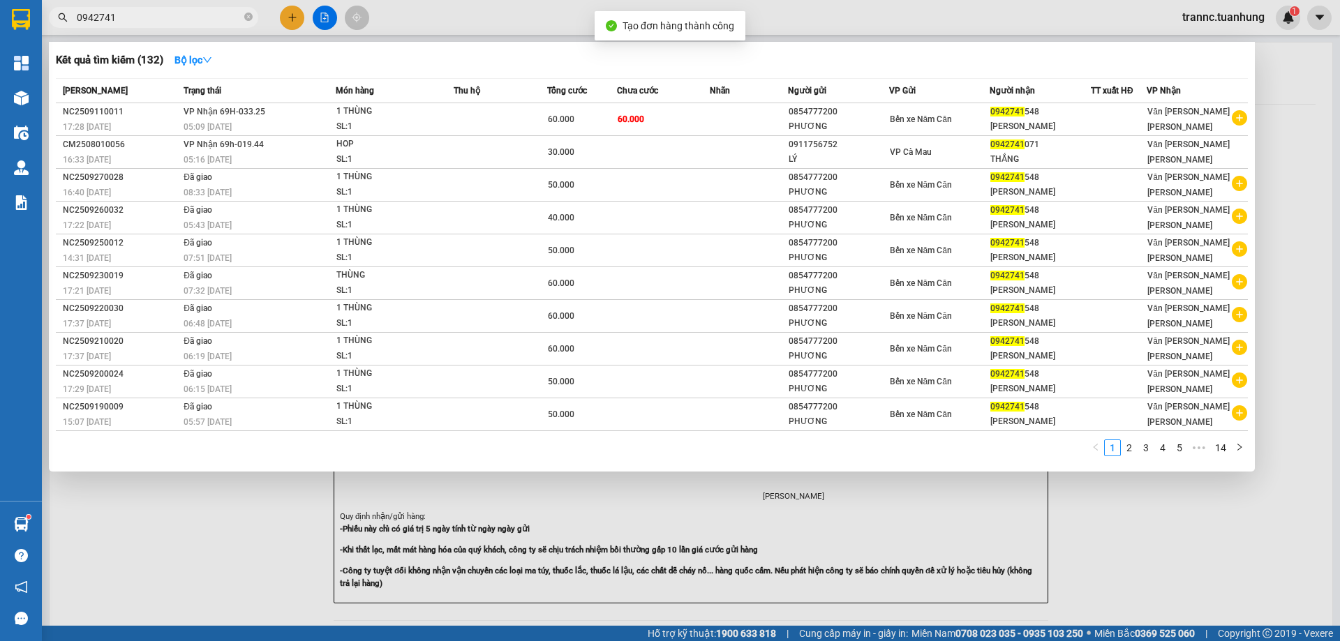
click at [1282, 565] on div at bounding box center [670, 320] width 1340 height 641
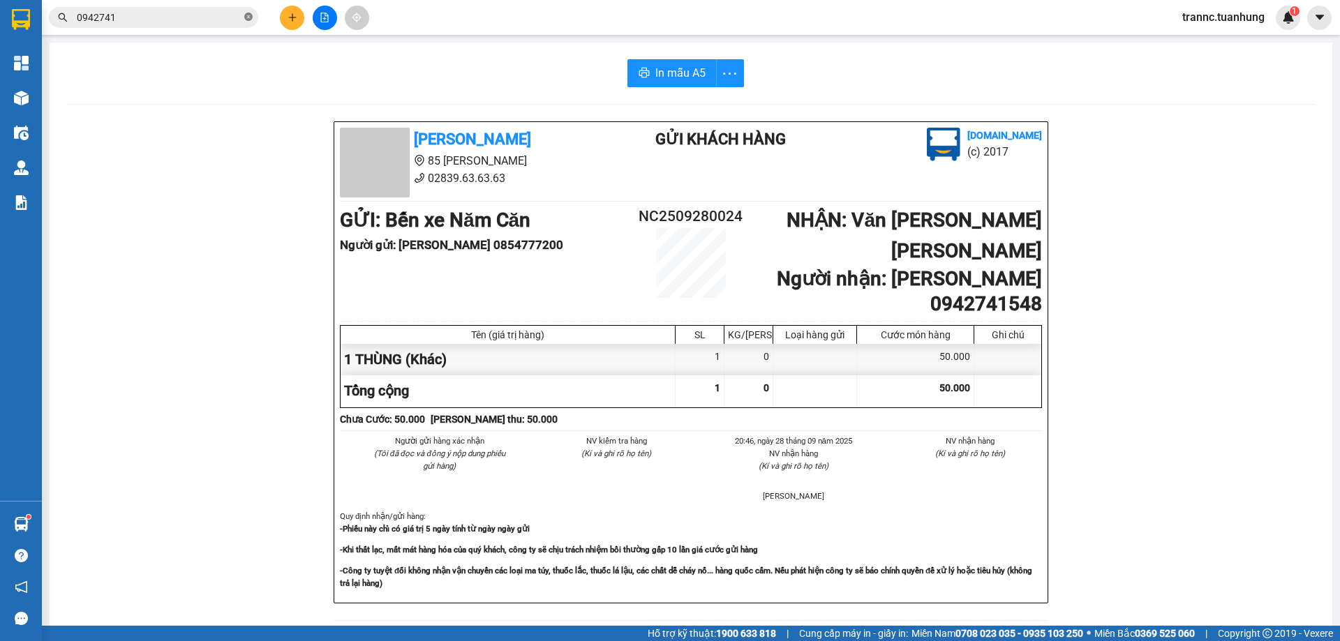
click at [245, 15] on icon "close-circle" at bounding box center [248, 17] width 8 height 8
click at [238, 17] on input "text" at bounding box center [159, 17] width 165 height 15
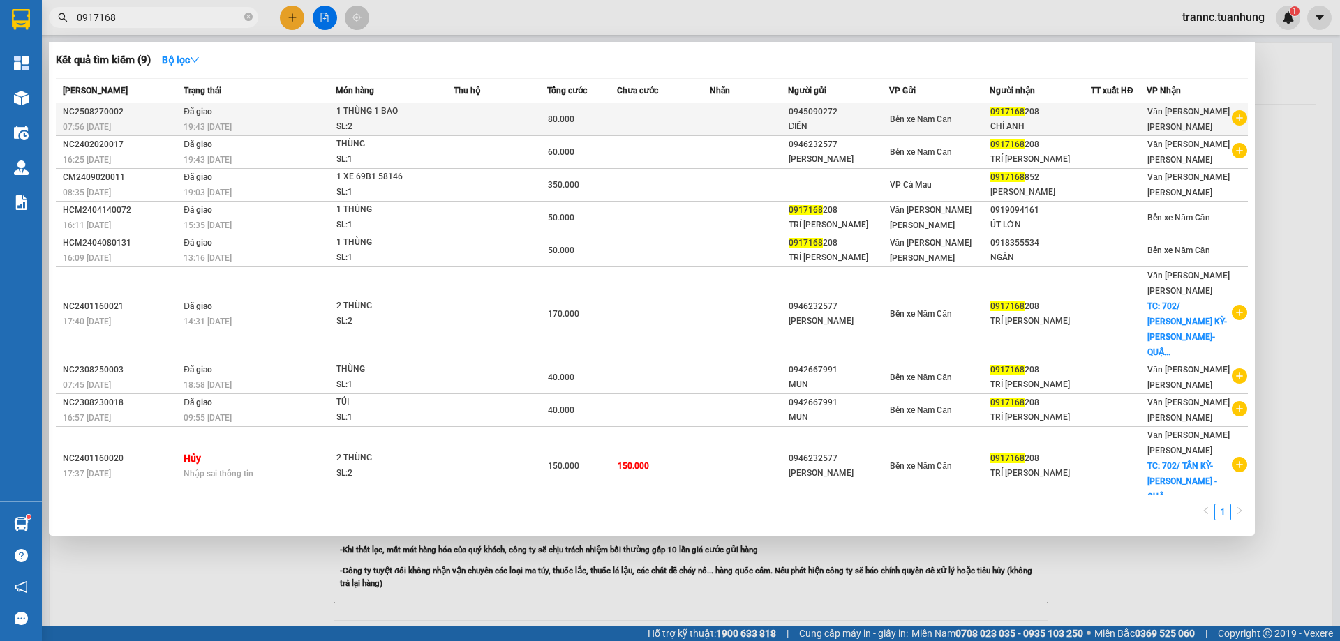
click at [1243, 116] on icon "plus-circle" at bounding box center [1239, 117] width 15 height 15
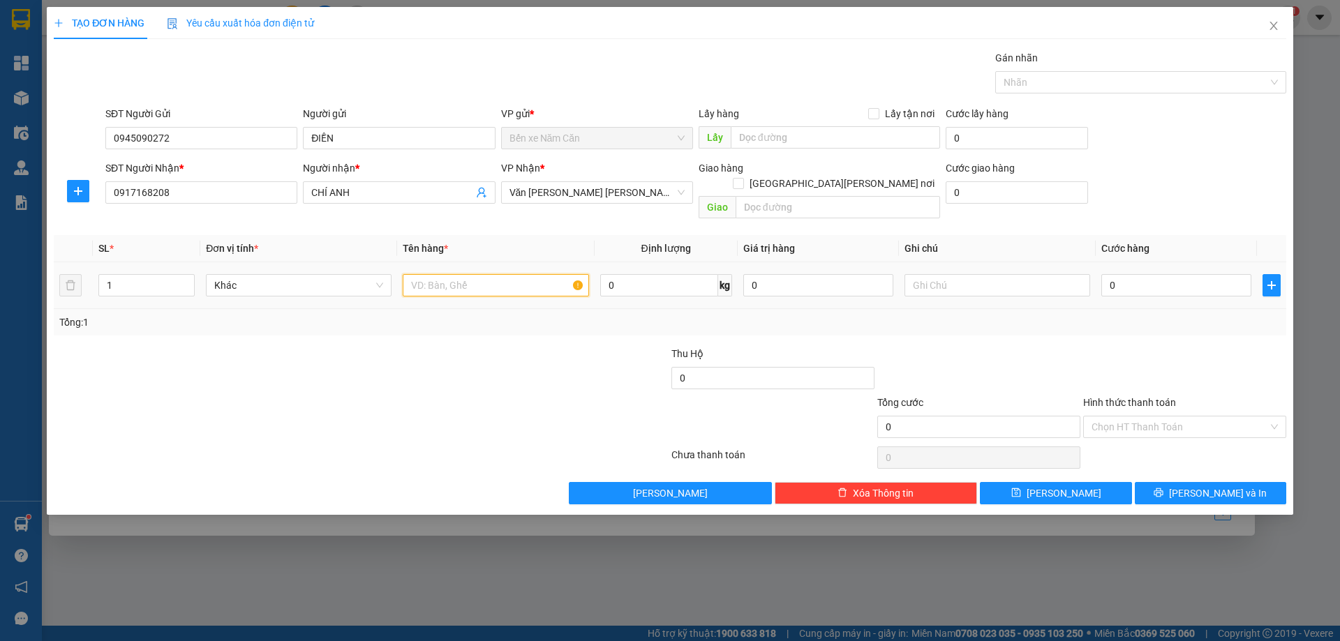
click at [477, 274] on input "text" at bounding box center [496, 285] width 186 height 22
click at [190, 278] on span "up" at bounding box center [187, 282] width 8 height 8
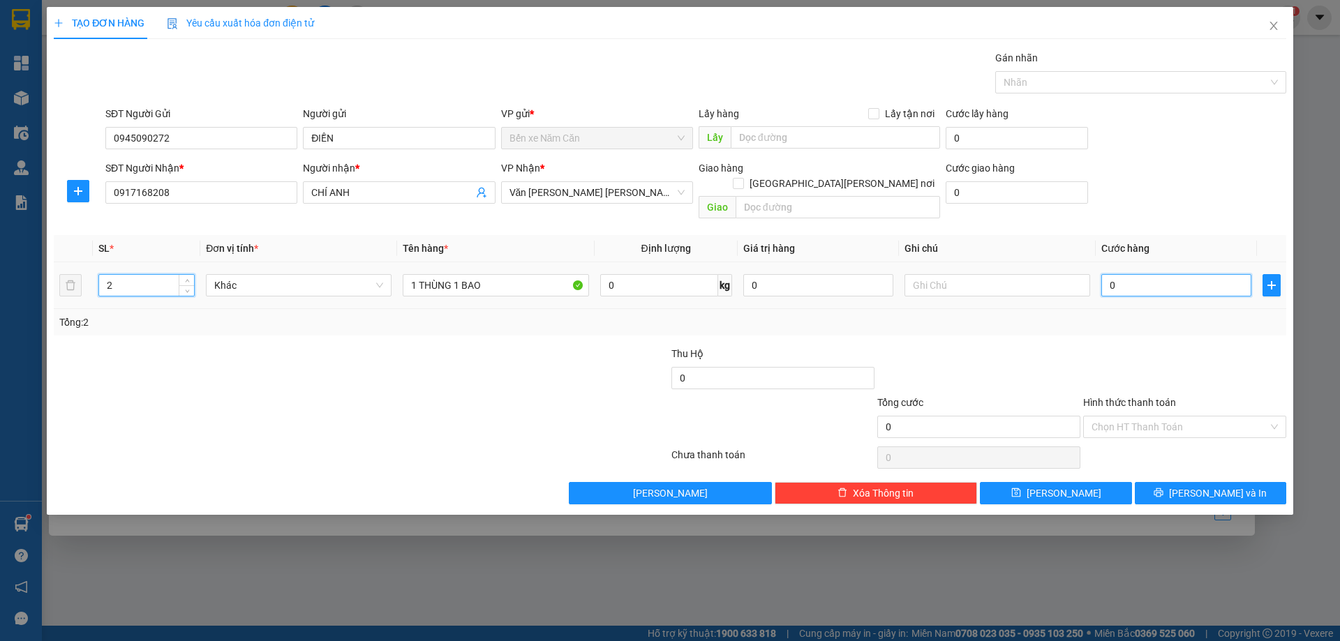
click at [1134, 274] on input "0" at bounding box center [1176, 285] width 150 height 22
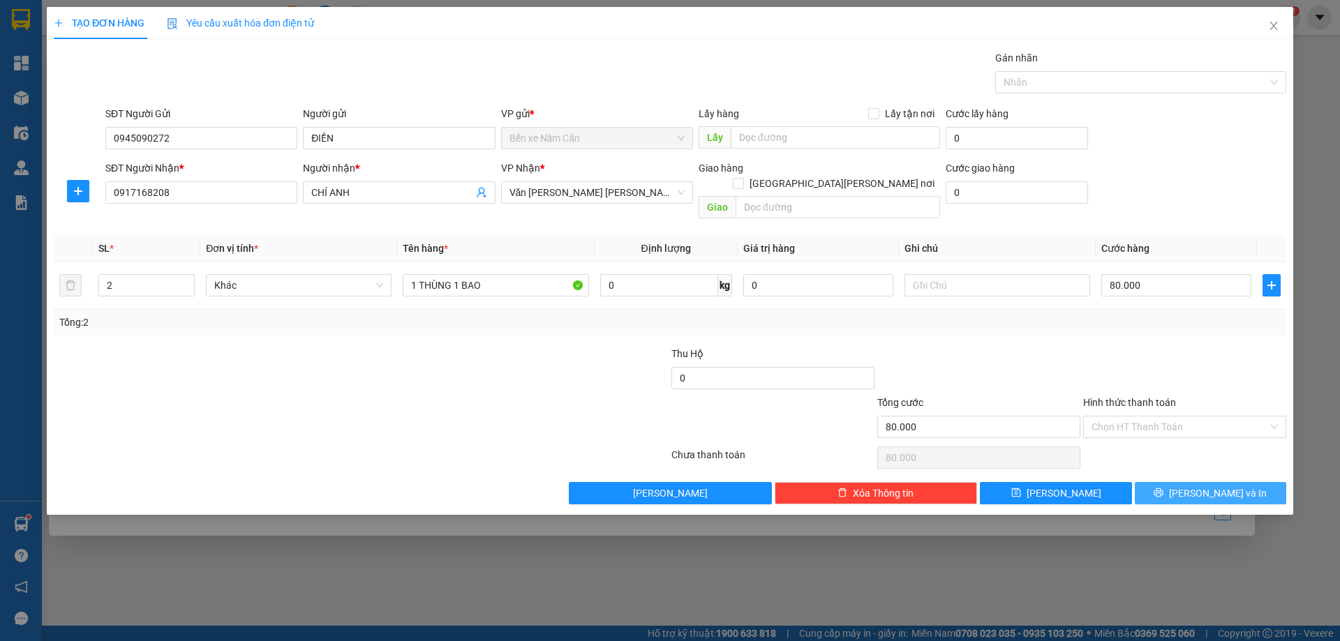
click at [1178, 482] on button "[PERSON_NAME] và In" at bounding box center [1210, 493] width 151 height 22
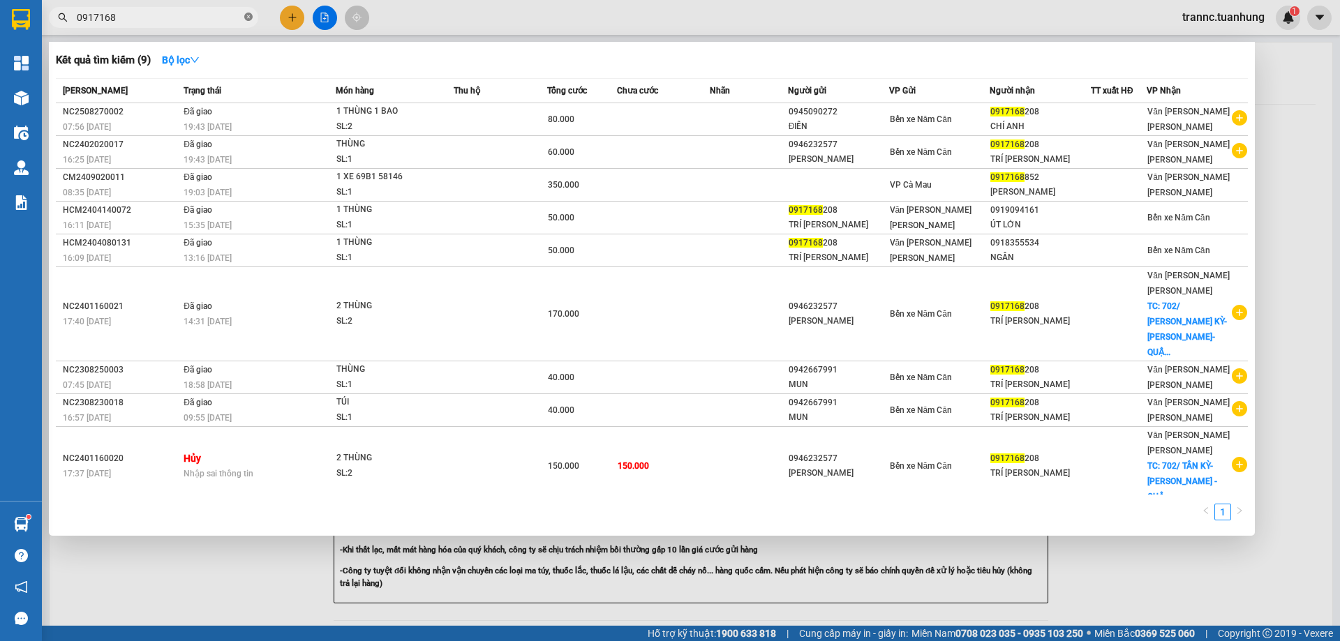
click at [247, 18] on icon "close-circle" at bounding box center [248, 17] width 8 height 8
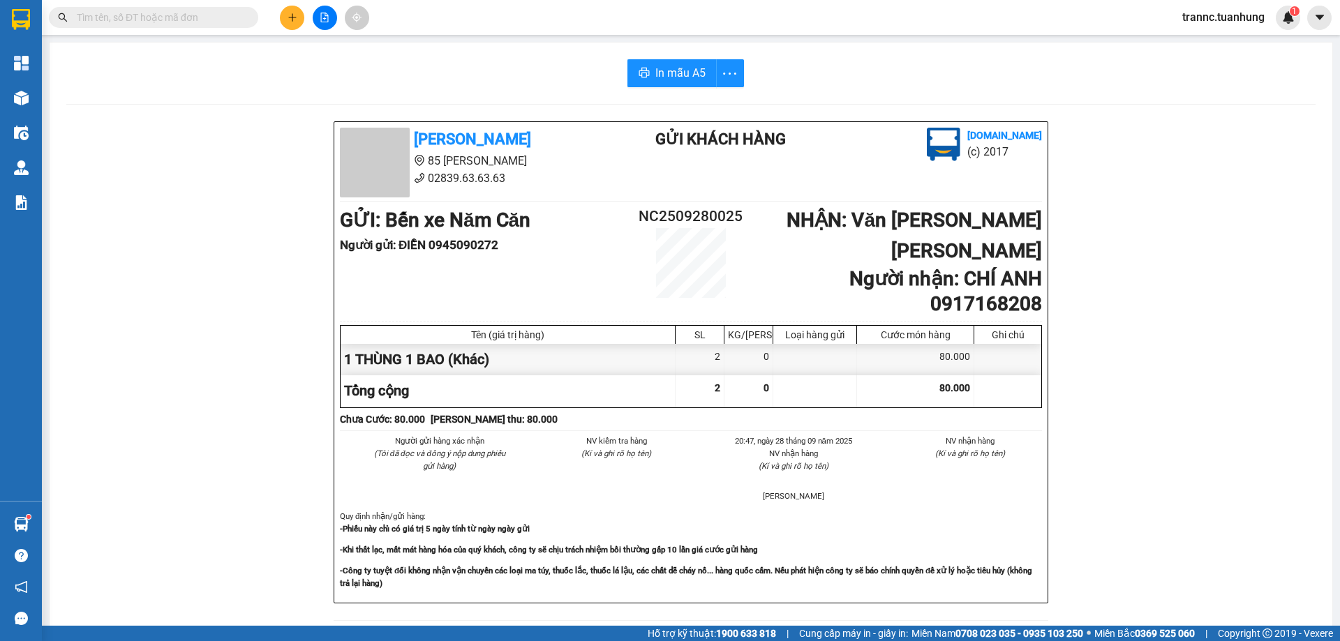
click at [231, 17] on input "text" at bounding box center [159, 17] width 165 height 15
click at [195, 12] on input "text" at bounding box center [159, 17] width 165 height 15
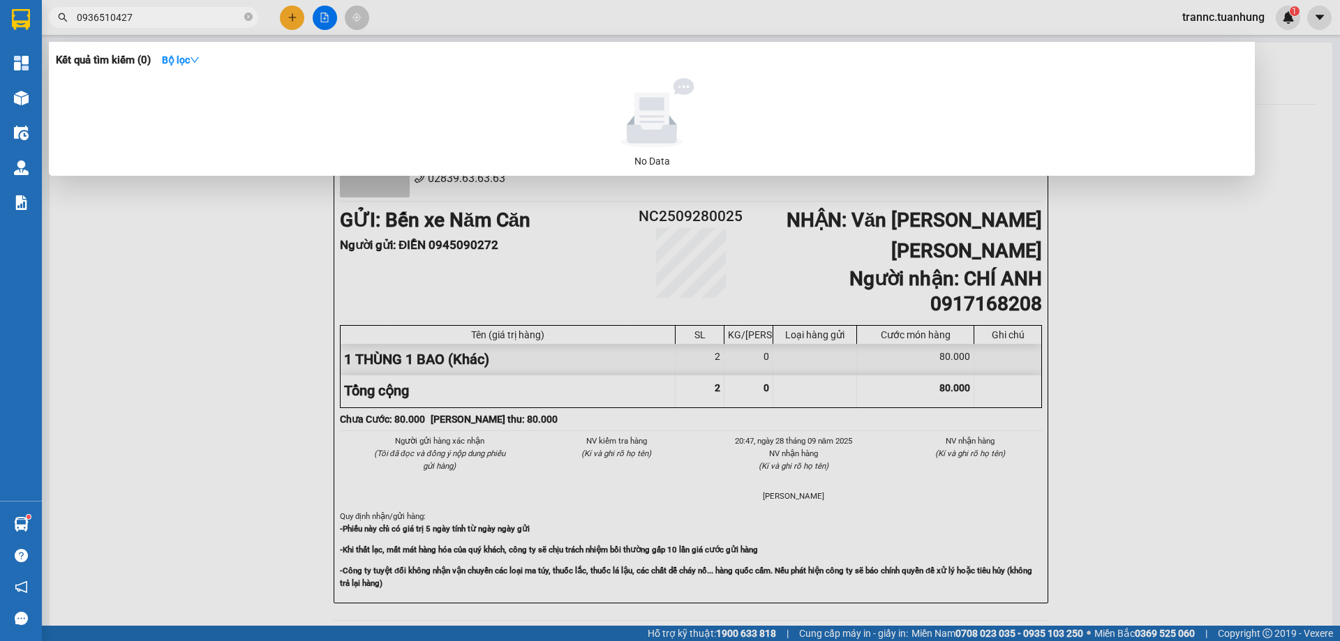
click at [296, 24] on div at bounding box center [670, 320] width 1340 height 641
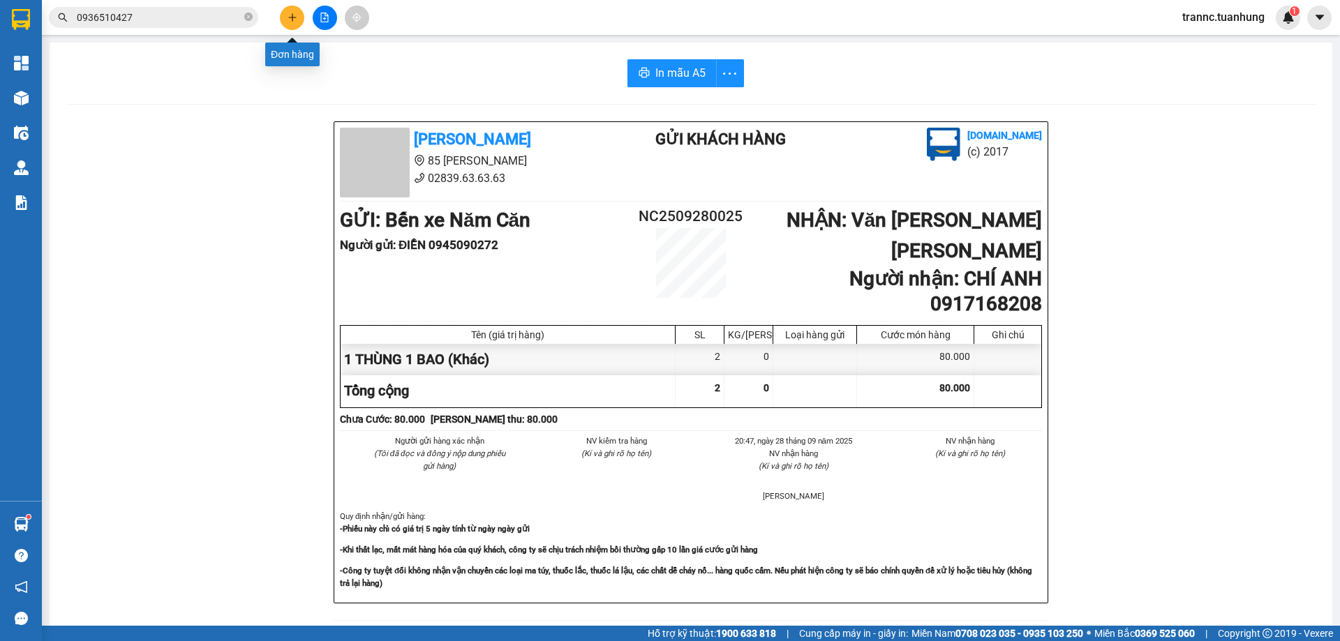
click at [296, 24] on button at bounding box center [292, 18] width 24 height 24
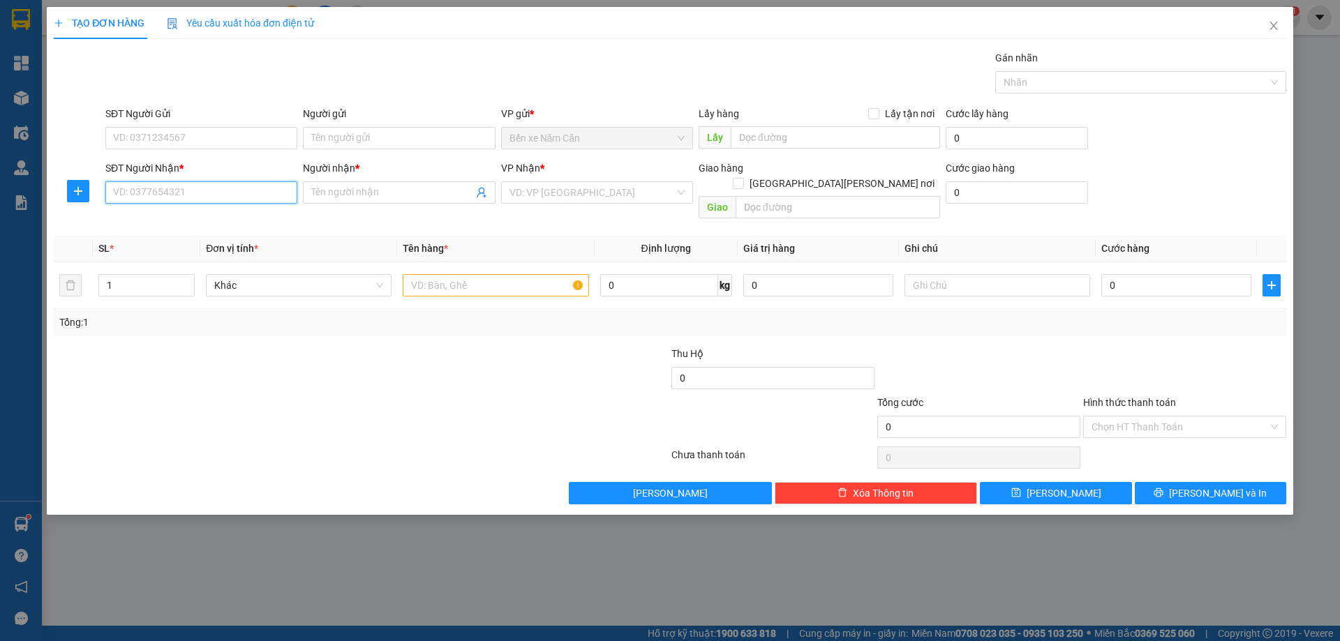
click at [209, 200] on input "SĐT Người Nhận *" at bounding box center [201, 192] width 192 height 22
click at [365, 195] on input "Người nhận *" at bounding box center [391, 192] width 161 height 15
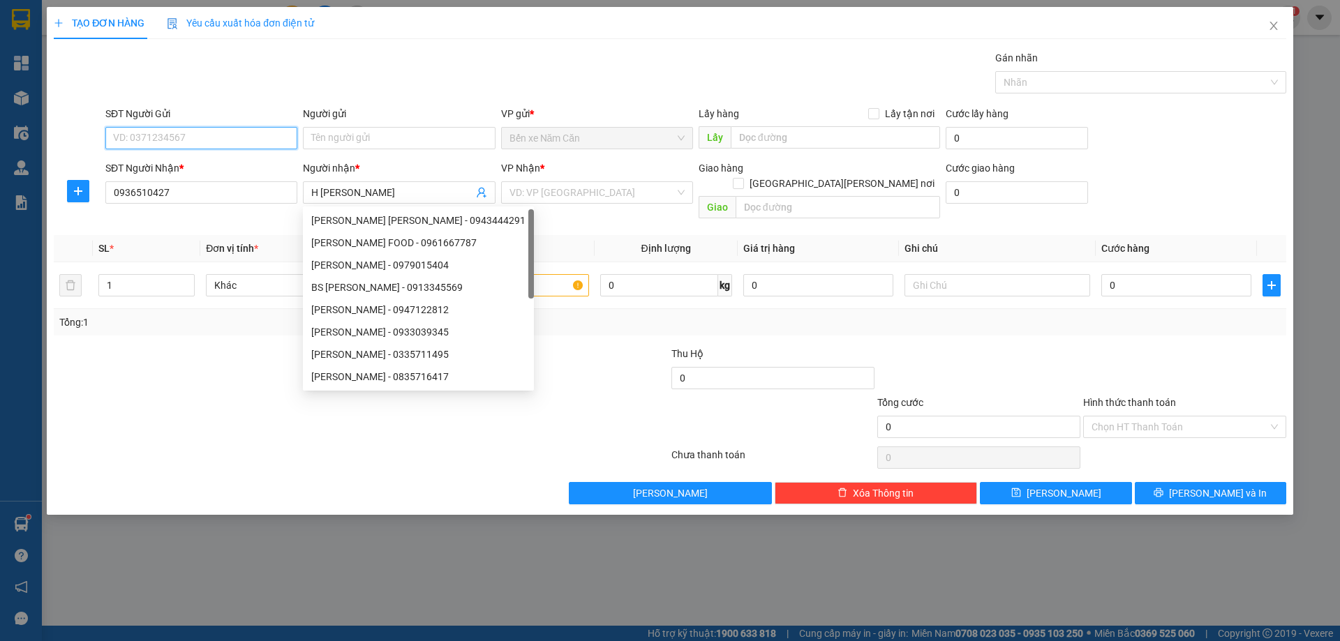
click at [230, 144] on input "SĐT Người Gửi" at bounding box center [201, 138] width 192 height 22
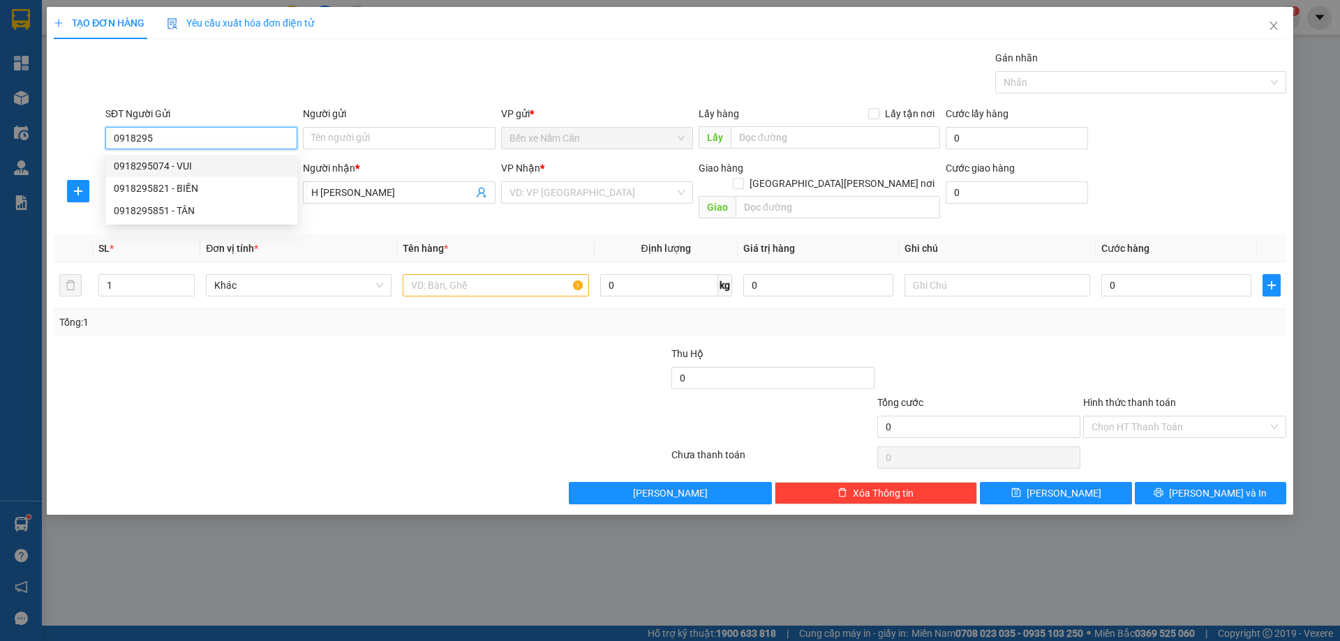
click at [232, 167] on div "0918295074 - VUI" at bounding box center [201, 165] width 175 height 15
click at [560, 193] on input "search" at bounding box center [591, 192] width 165 height 21
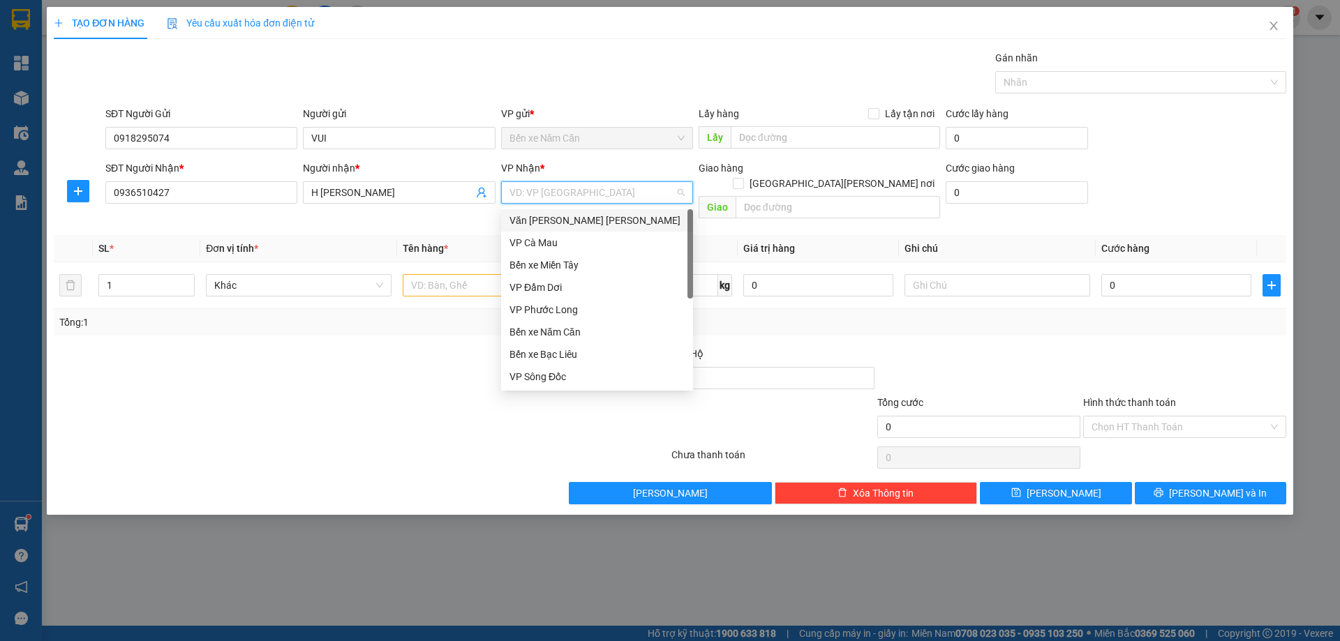
click at [562, 218] on div "Văn [PERSON_NAME] [PERSON_NAME]" at bounding box center [596, 220] width 175 height 15
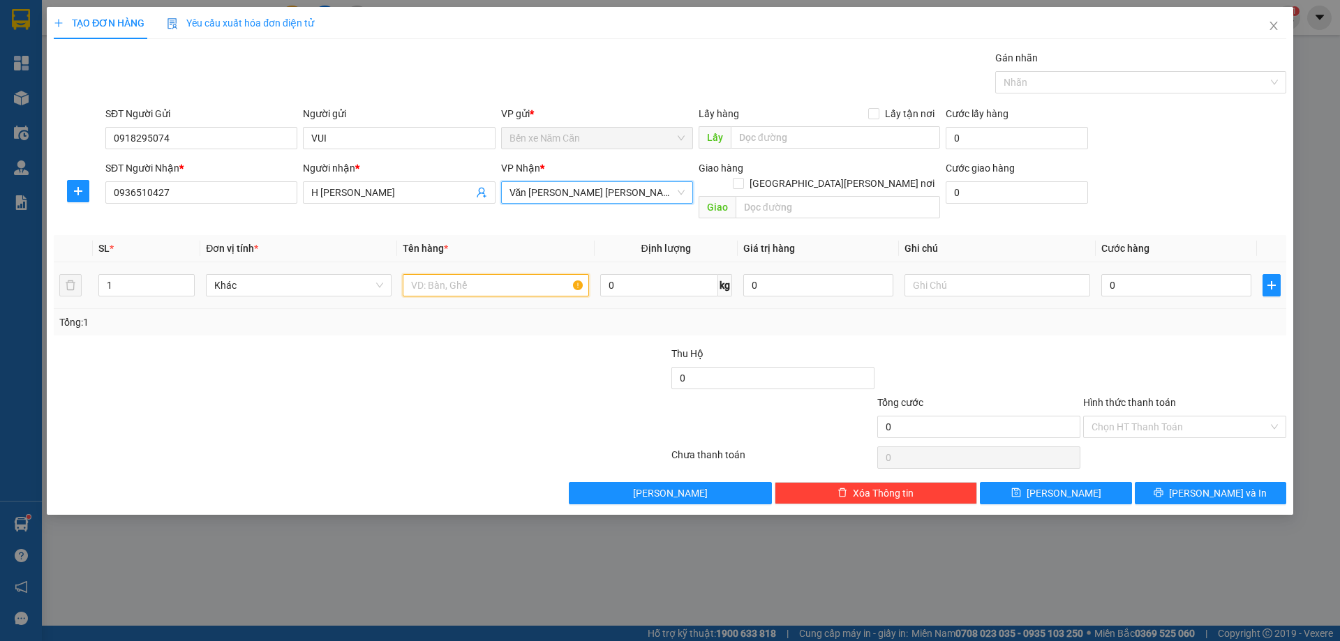
click at [480, 274] on input "text" at bounding box center [496, 285] width 186 height 22
click at [488, 274] on input "text" at bounding box center [496, 285] width 186 height 22
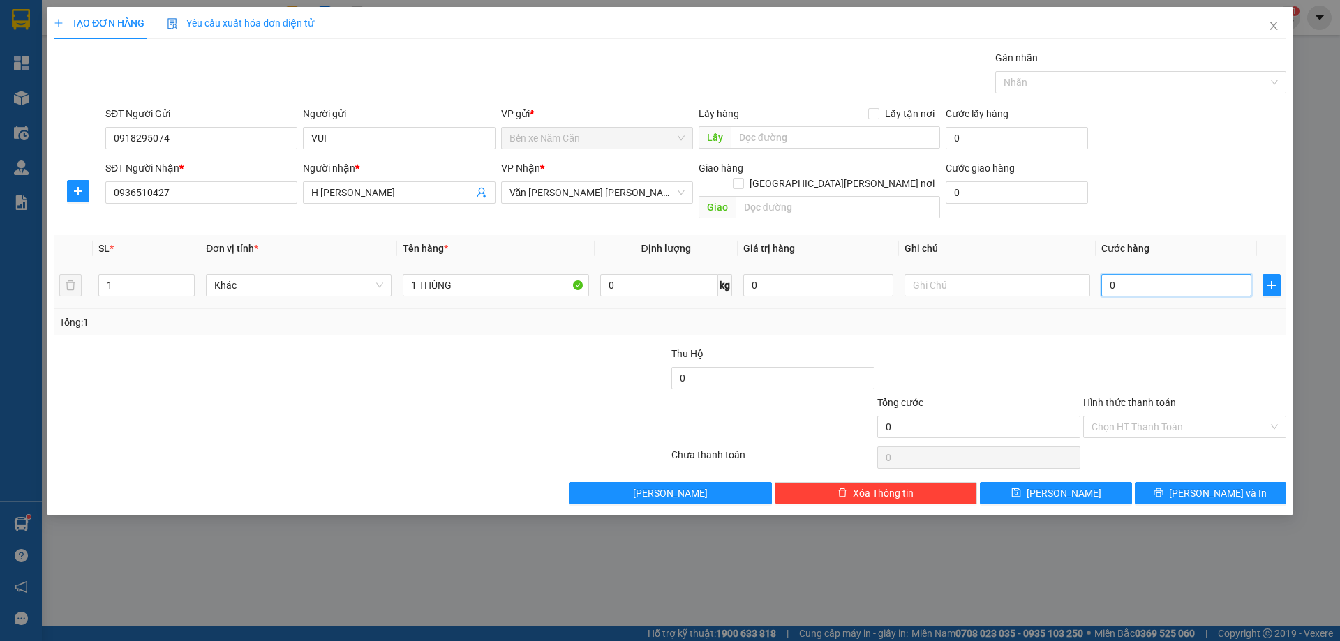
click at [1172, 274] on input "0" at bounding box center [1176, 285] width 150 height 22
click at [1119, 417] on input "Hình thức thanh toán" at bounding box center [1179, 427] width 177 height 21
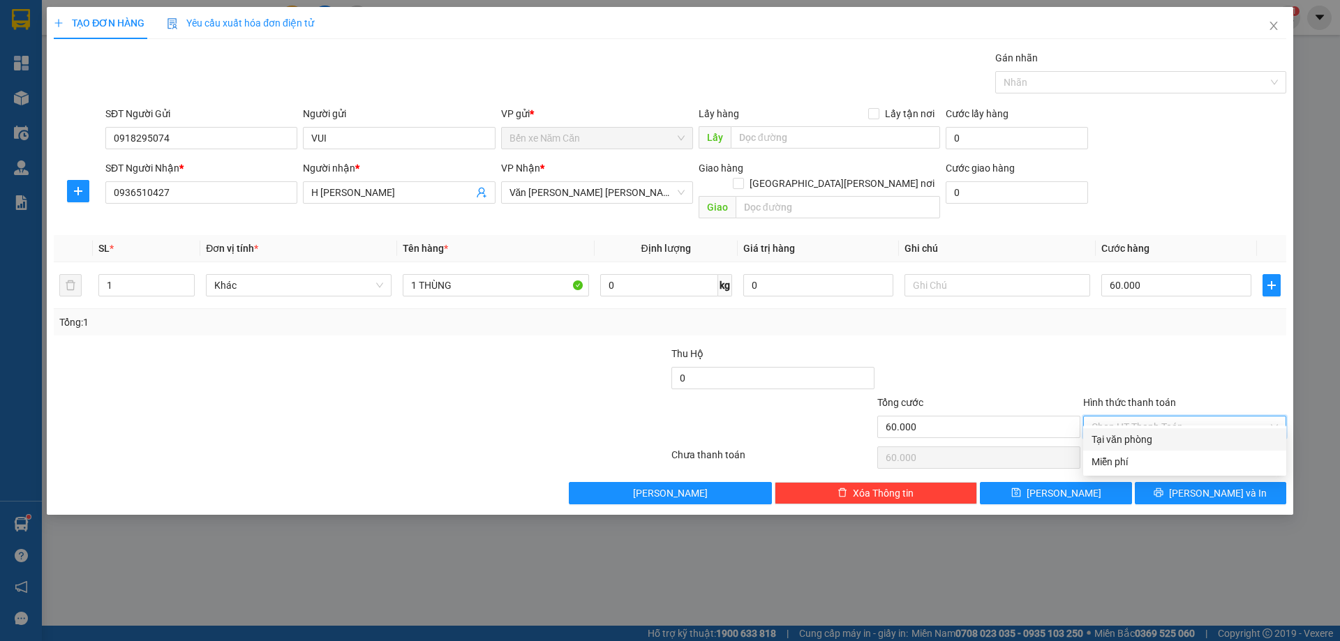
click at [1126, 435] on div "Tại văn phòng" at bounding box center [1184, 439] width 186 height 15
click at [1163, 488] on icon "printer" at bounding box center [1158, 493] width 10 height 10
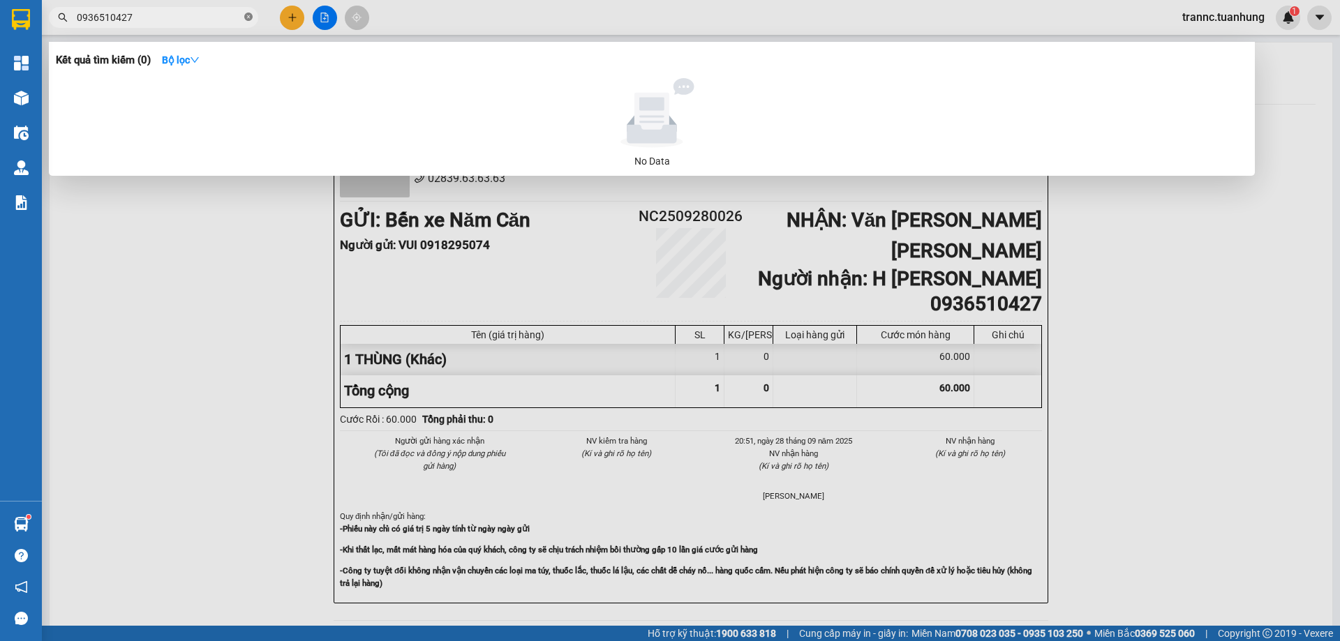
click at [250, 16] on icon "close-circle" at bounding box center [248, 17] width 8 height 8
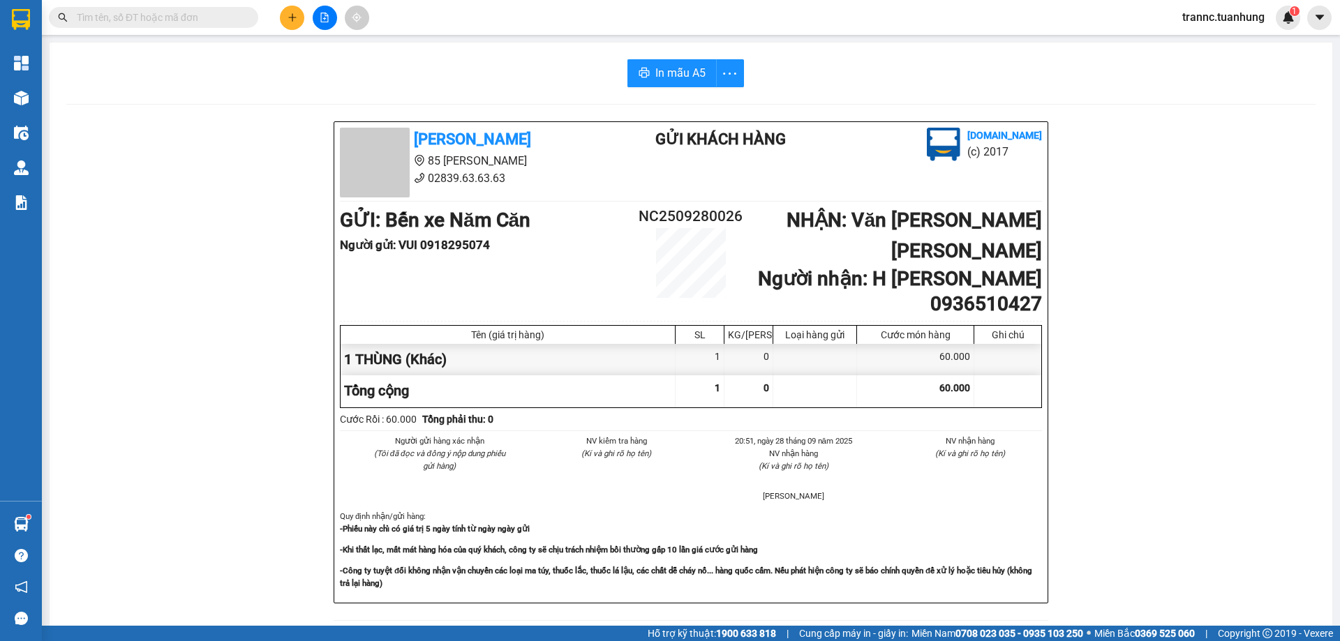
click at [239, 17] on input "text" at bounding box center [159, 17] width 165 height 15
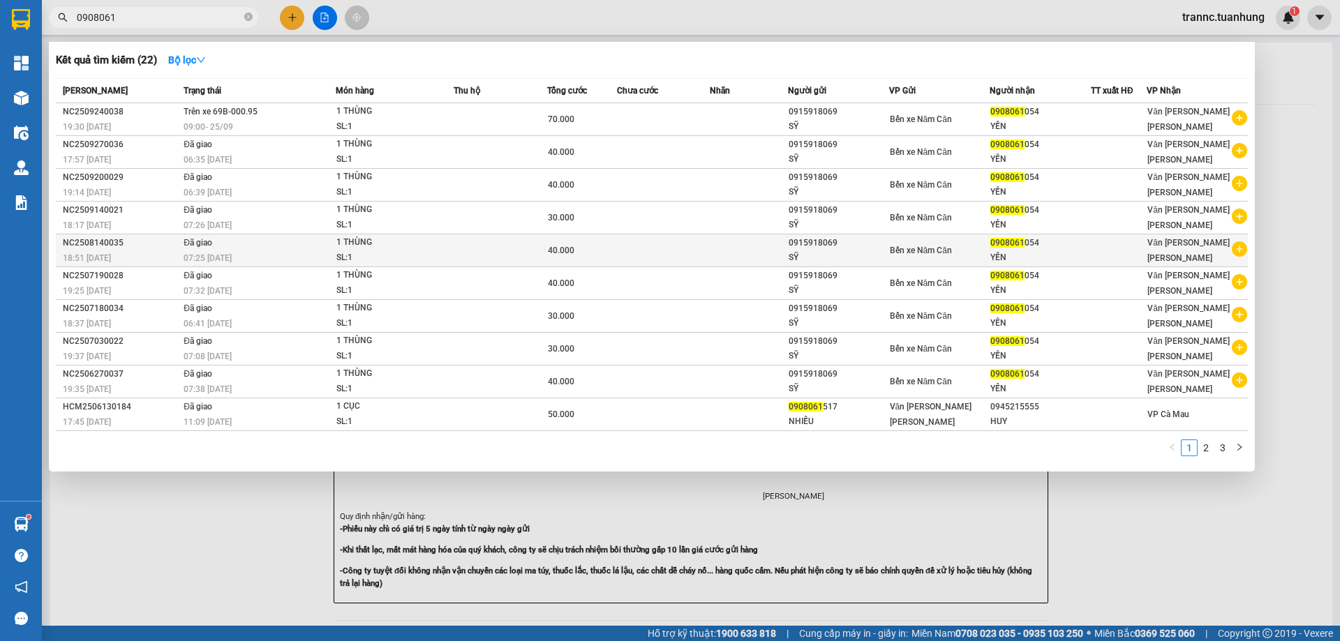
click at [1238, 251] on icon "plus-circle" at bounding box center [1239, 248] width 15 height 15
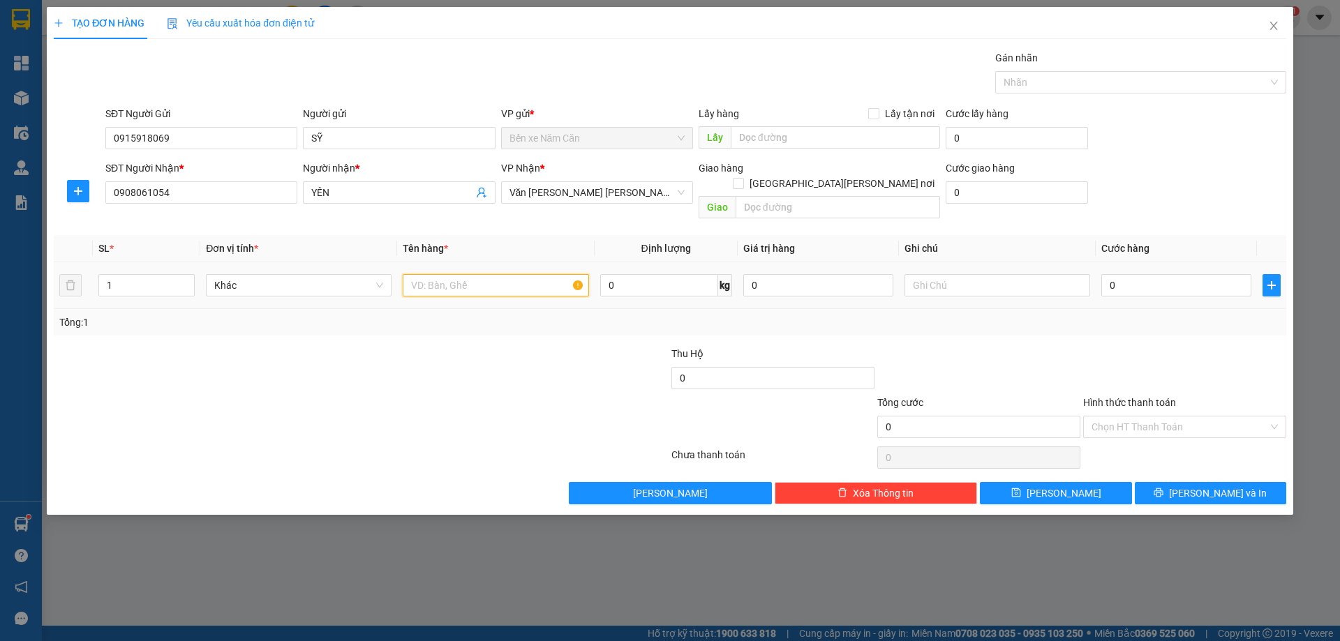
click at [435, 274] on input "text" at bounding box center [496, 285] width 186 height 22
click at [1151, 274] on input "0" at bounding box center [1176, 285] width 150 height 22
click at [1165, 417] on input "Hình thức thanh toán" at bounding box center [1179, 427] width 177 height 21
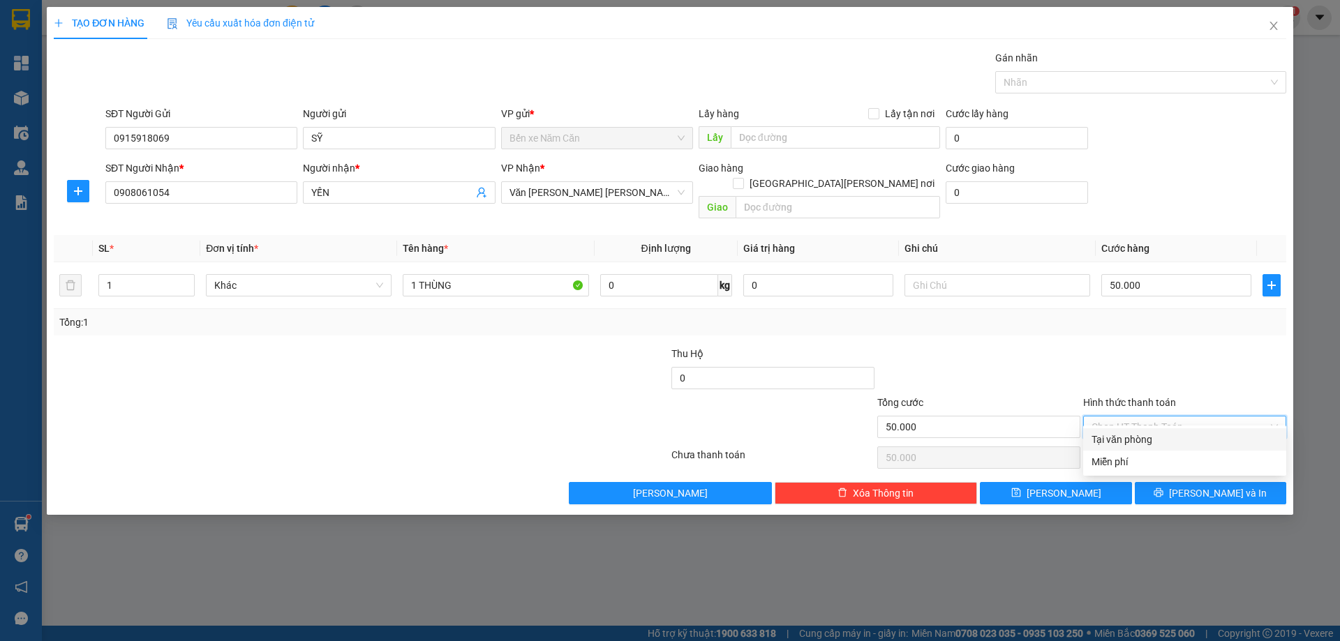
click at [1141, 449] on div "Tại văn phòng" at bounding box center [1184, 439] width 203 height 22
drag, startPoint x: 1186, startPoint y: 475, endPoint x: 1190, endPoint y: 469, distance: 8.0
click at [1163, 488] on icon "printer" at bounding box center [1158, 493] width 10 height 10
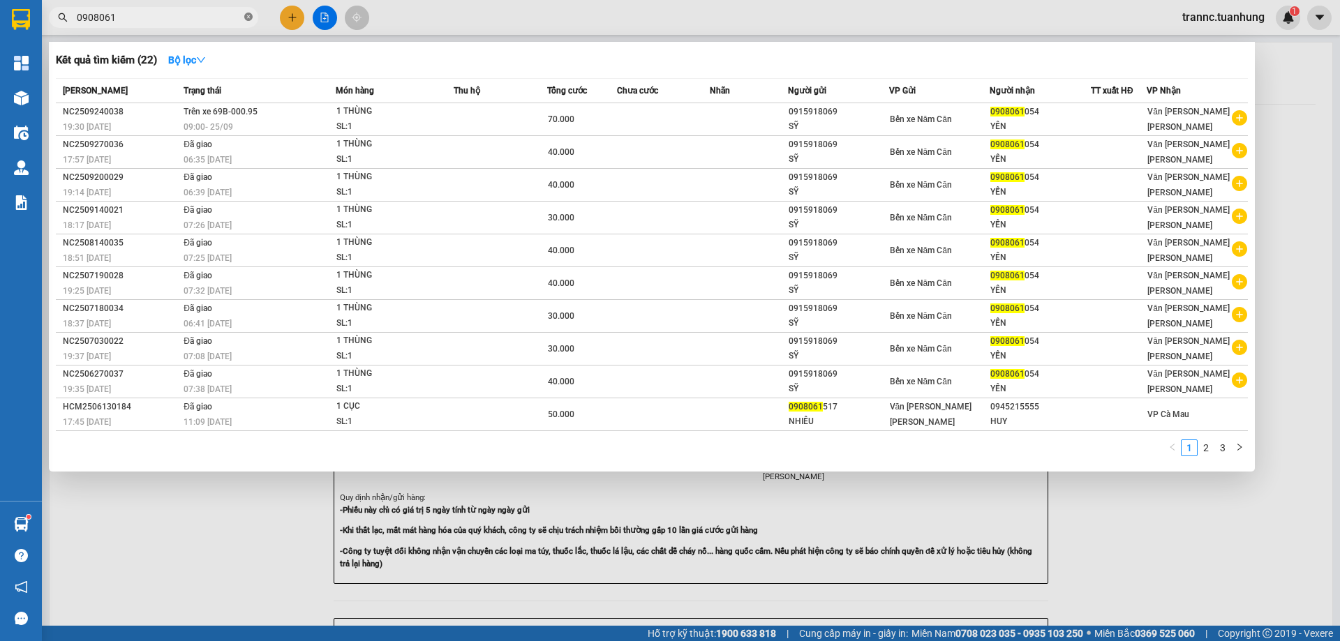
click at [250, 17] on icon "close-circle" at bounding box center [248, 17] width 8 height 8
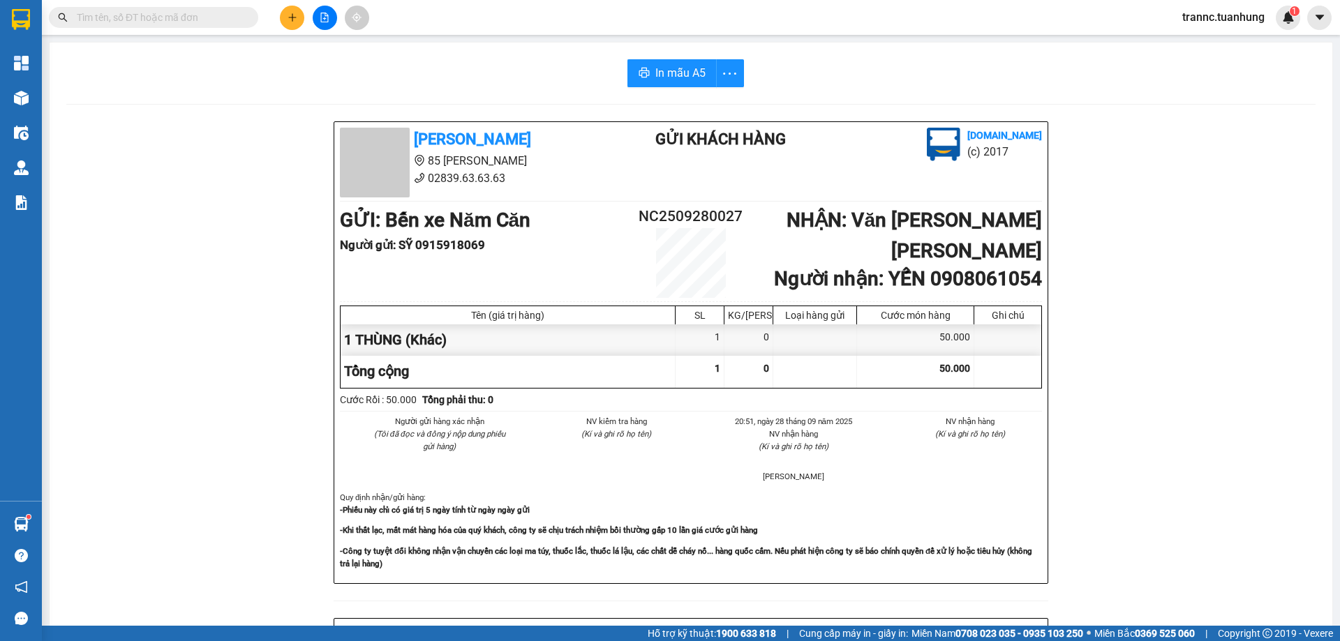
click at [239, 20] on input "text" at bounding box center [159, 17] width 165 height 15
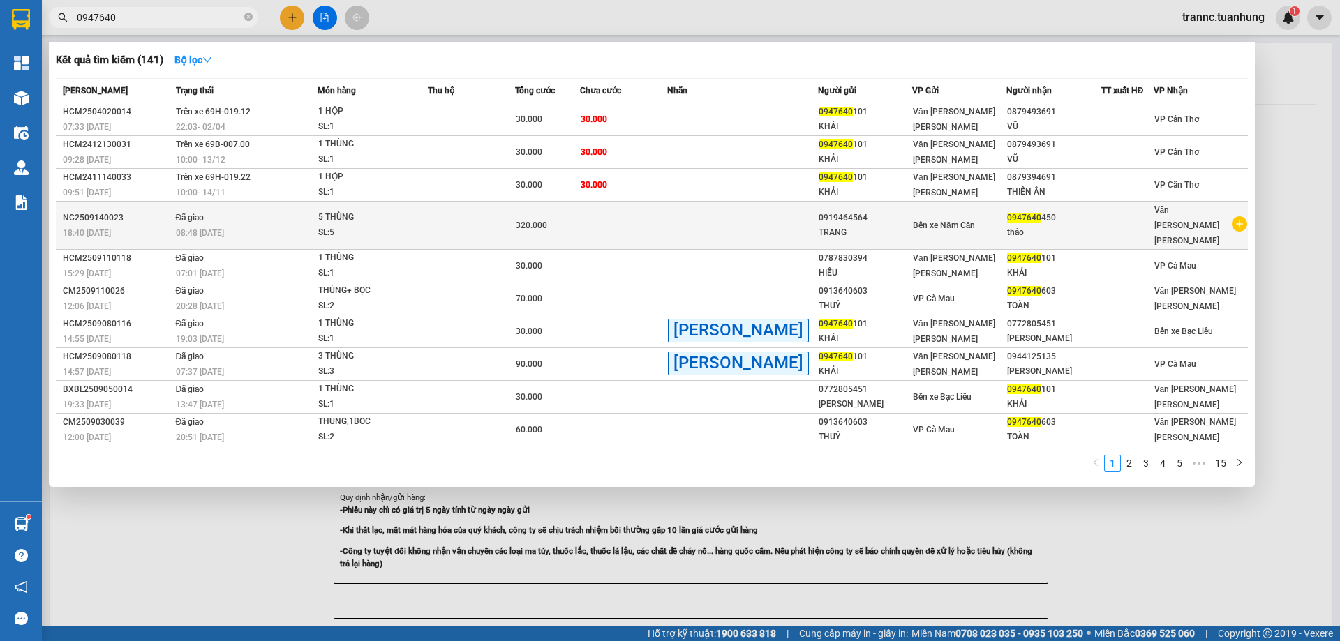
click at [1236, 216] on icon "plus-circle" at bounding box center [1239, 223] width 15 height 15
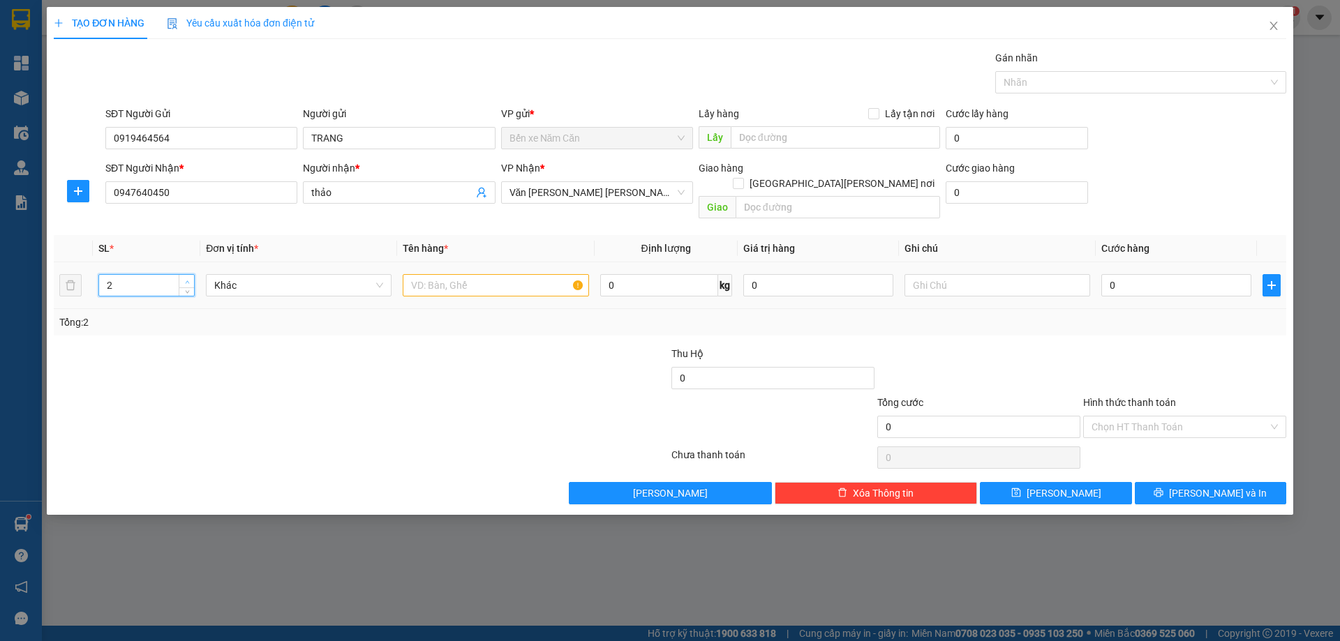
click at [188, 280] on icon "up" at bounding box center [187, 282] width 5 height 5
drag, startPoint x: 421, startPoint y: 269, endPoint x: 432, endPoint y: 267, distance: 10.8
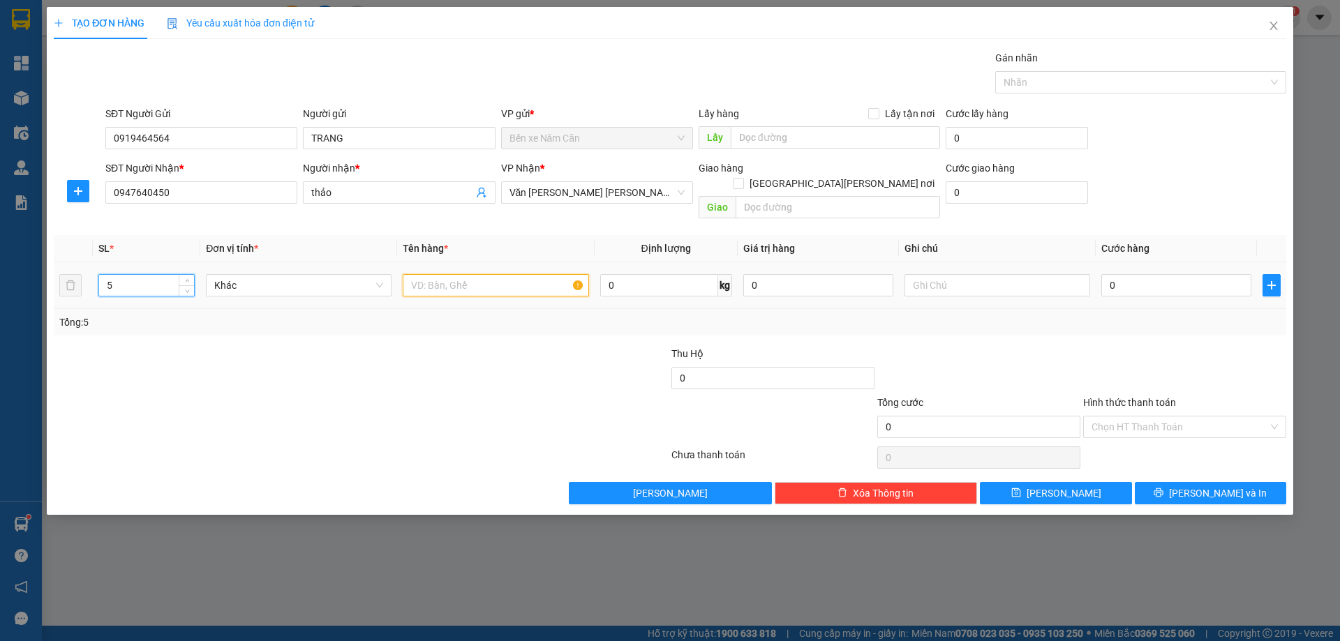
click at [428, 274] on input "text" at bounding box center [496, 285] width 186 height 22
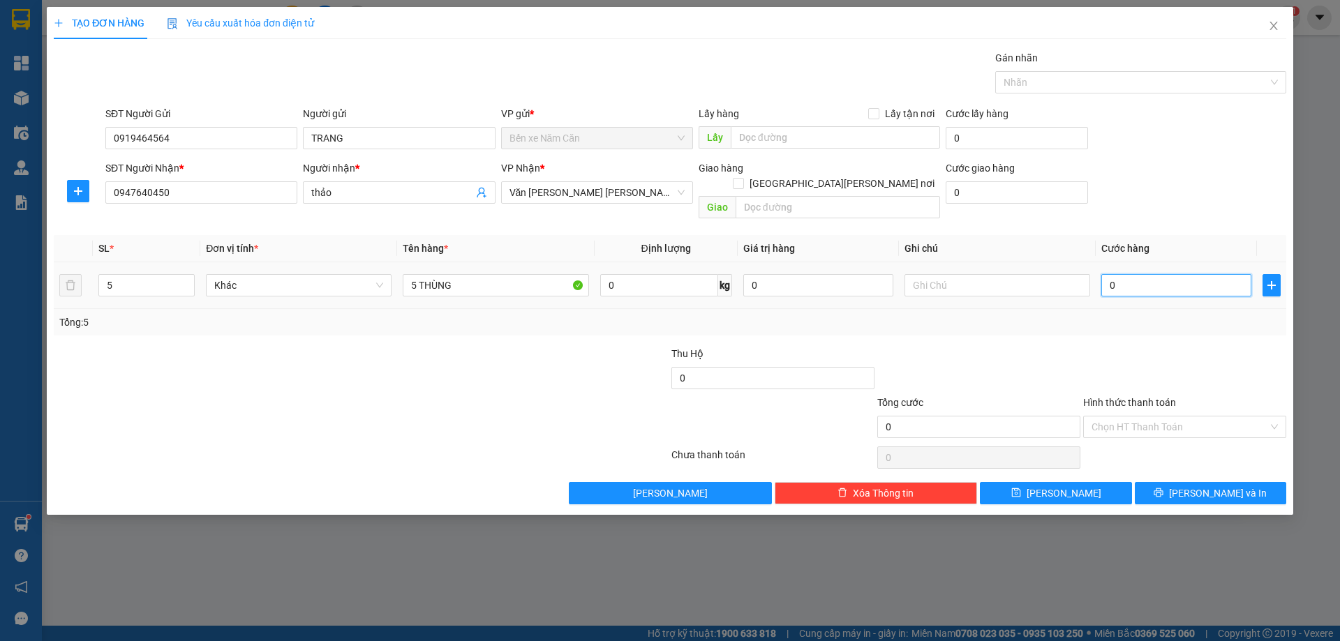
click at [1151, 274] on input "0" at bounding box center [1176, 285] width 150 height 22
click at [1163, 417] on input "Hình thức thanh toán" at bounding box center [1179, 427] width 177 height 21
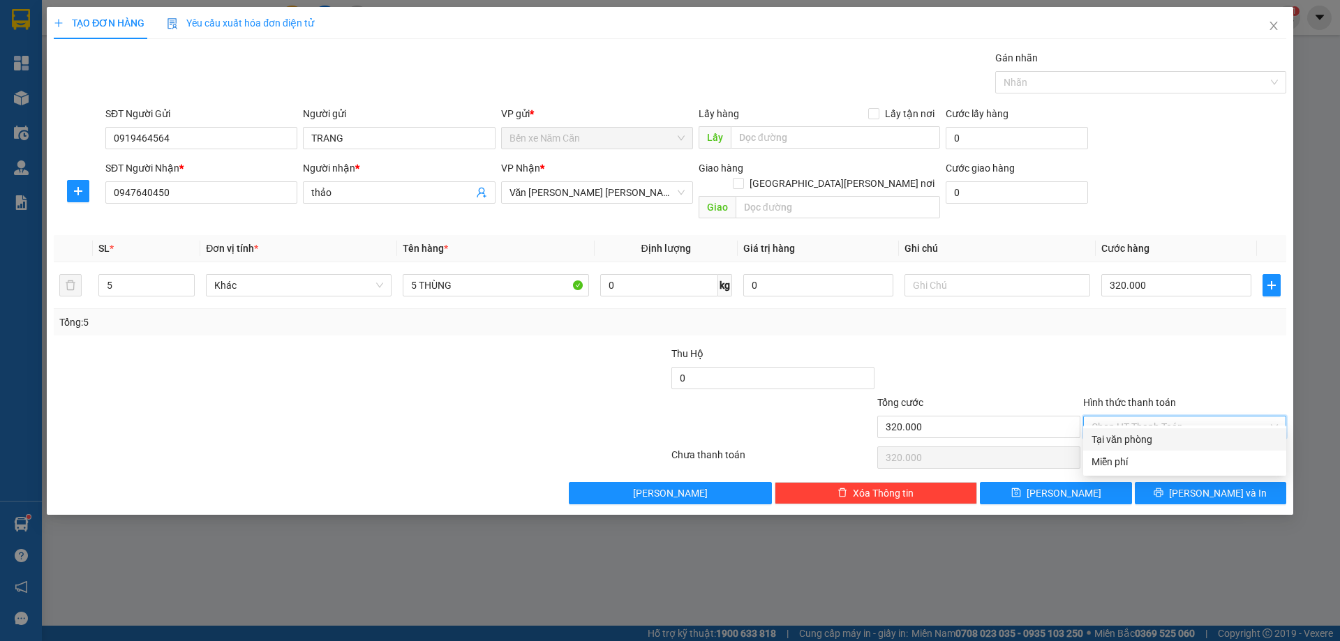
click at [1148, 435] on div "Tại văn phòng" at bounding box center [1184, 439] width 186 height 15
click at [1163, 488] on icon "printer" at bounding box center [1158, 493] width 10 height 10
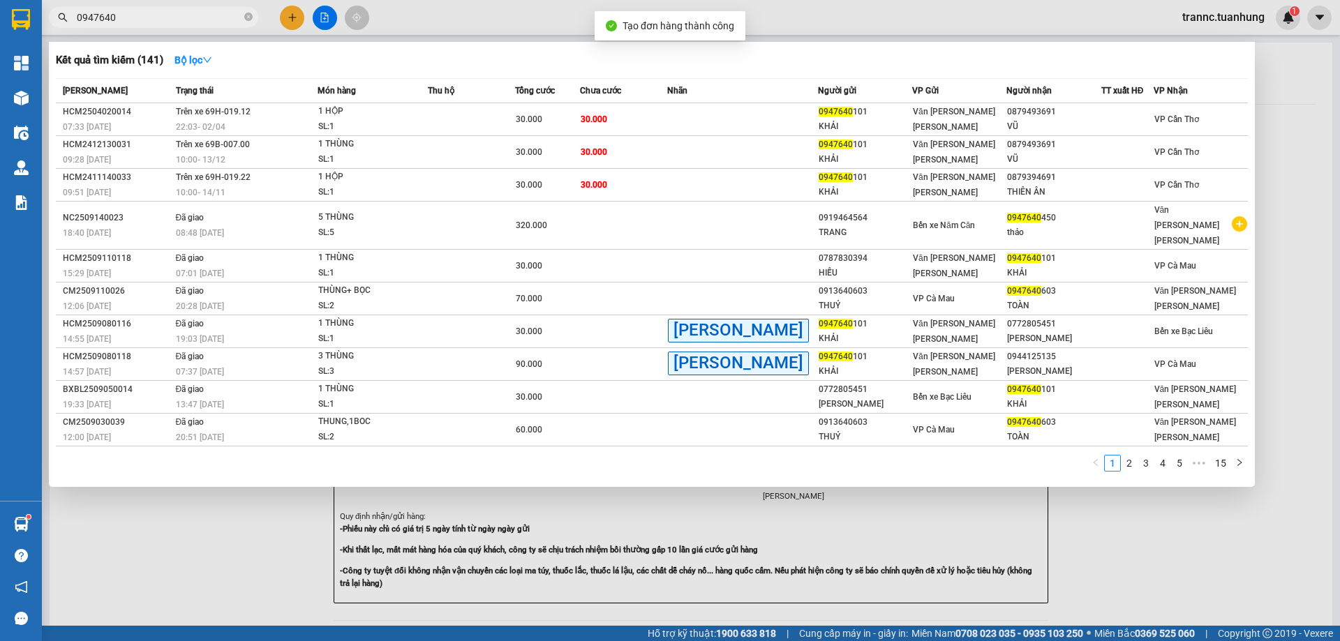
click at [1238, 523] on div at bounding box center [670, 320] width 1340 height 641
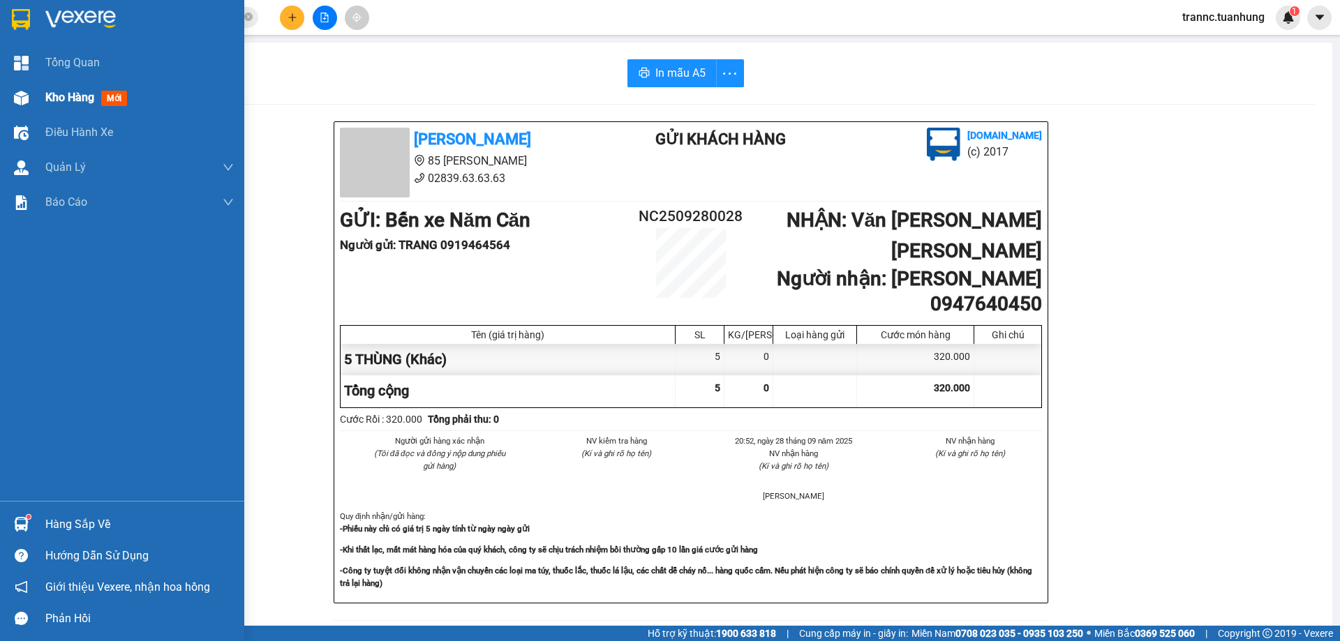
click at [63, 96] on span "Kho hàng" at bounding box center [69, 97] width 49 height 13
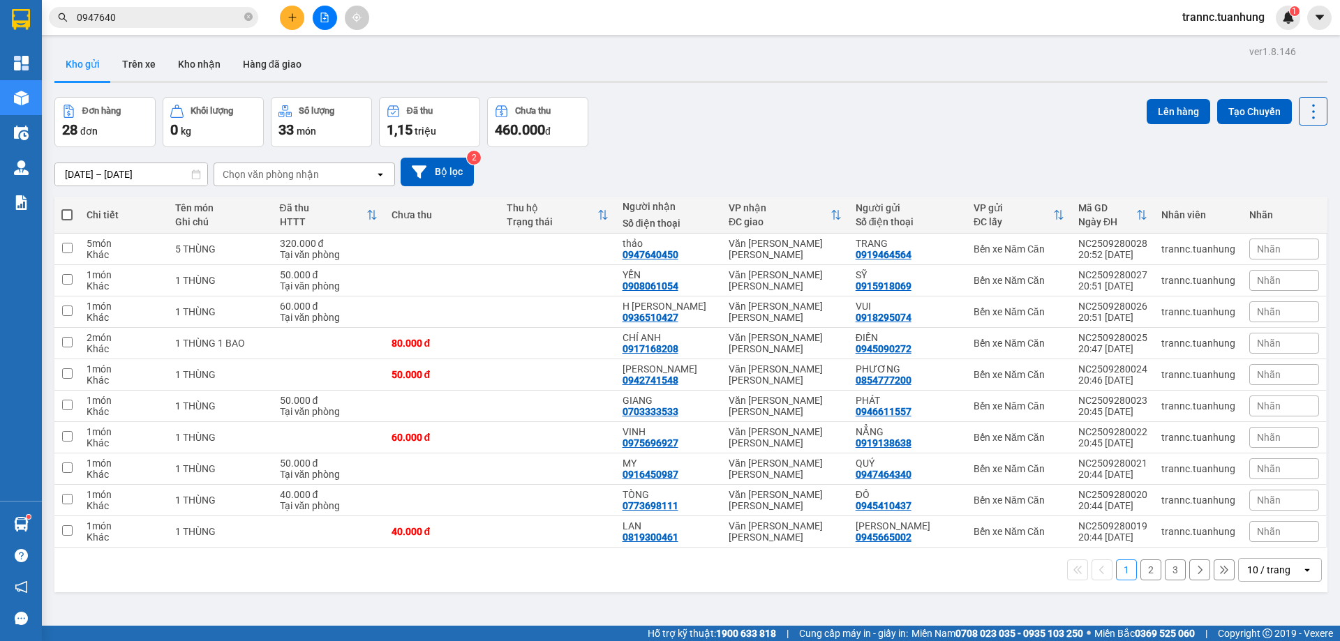
click at [70, 216] on span at bounding box center [66, 214] width 11 height 11
click at [67, 208] on input "checkbox" at bounding box center [67, 208] width 0 height 0
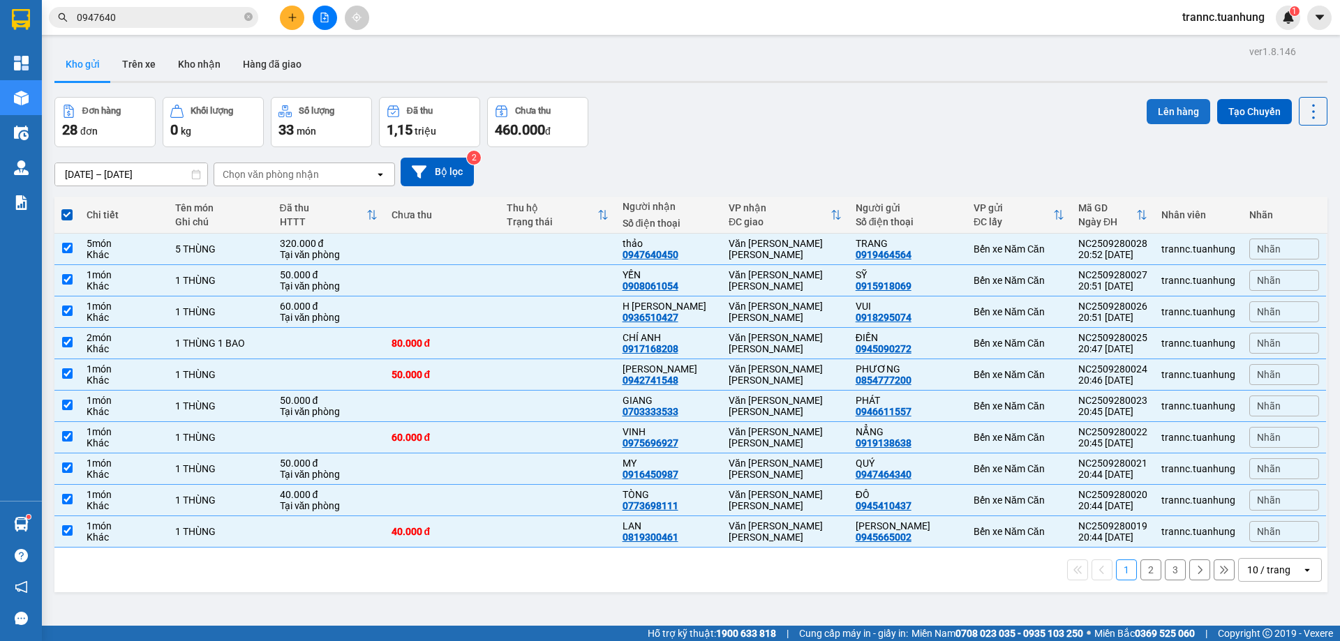
click at [1158, 114] on button "Lên hàng" at bounding box center [1177, 111] width 63 height 25
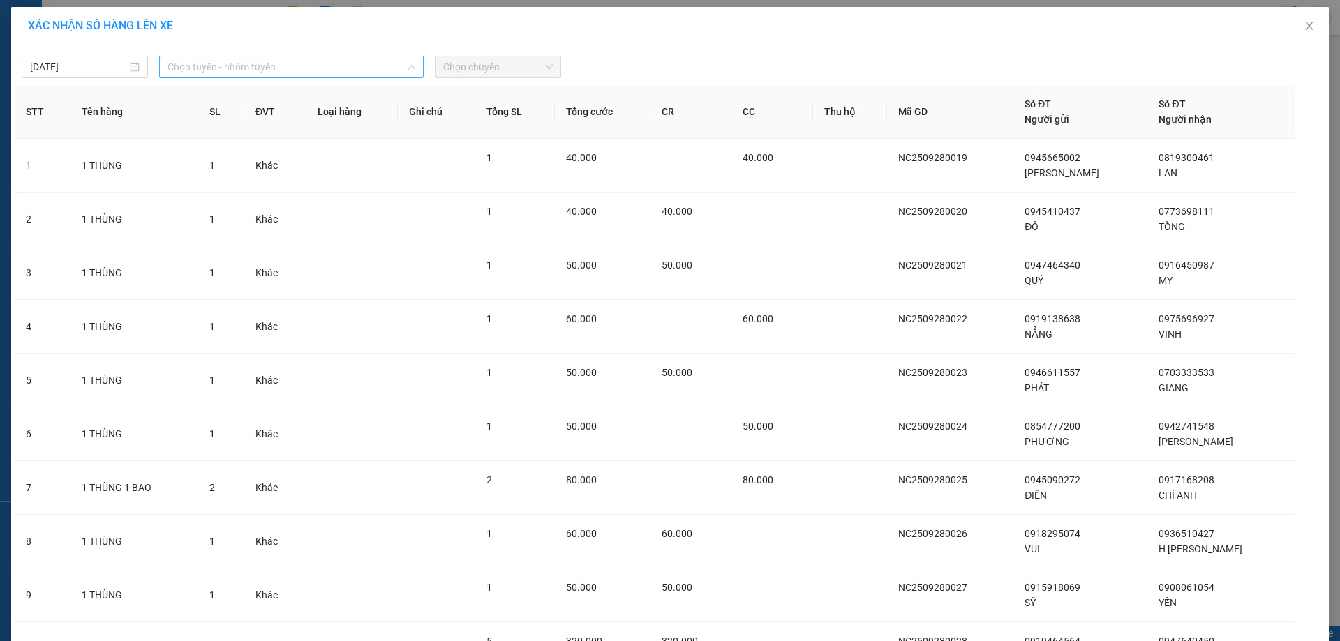
click at [262, 63] on span "Chọn tuyến - nhóm tuyến" at bounding box center [291, 67] width 248 height 21
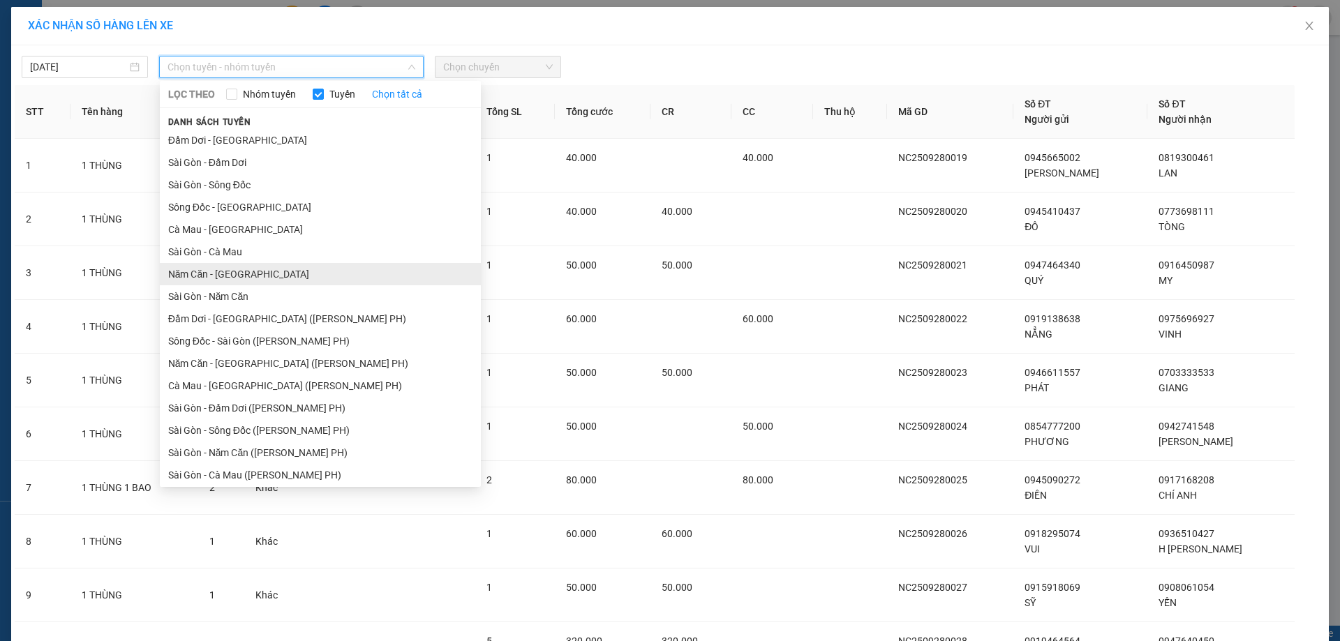
click at [207, 269] on li "Năm Căn - [GEOGRAPHIC_DATA]" at bounding box center [320, 274] width 321 height 22
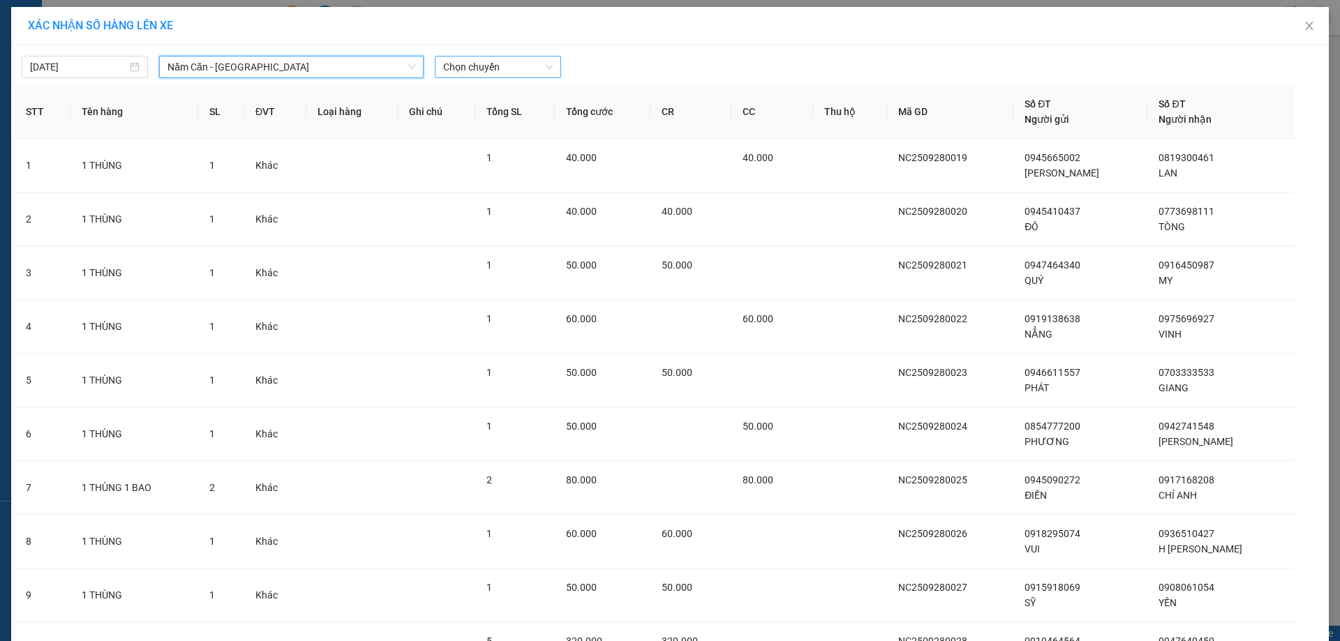
click at [502, 57] on span "Chọn chuyến" at bounding box center [498, 67] width 110 height 21
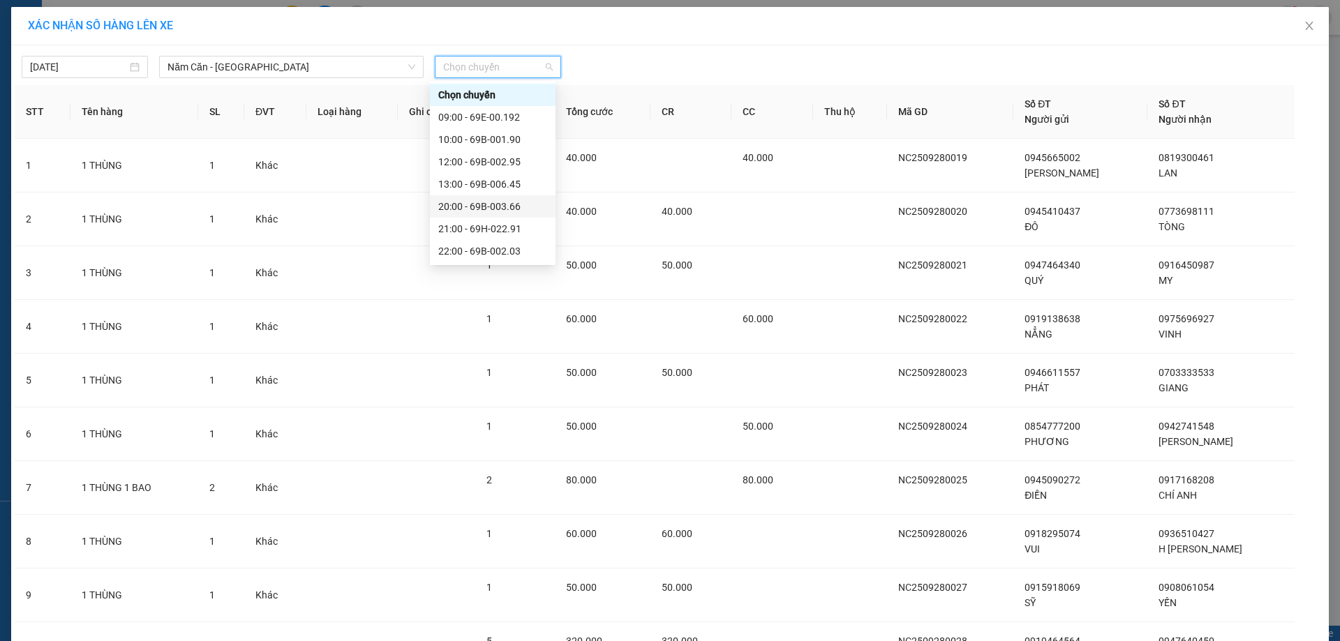
scroll to position [89, 0]
click at [508, 163] on div "22:00 - 69B-002.03" at bounding box center [492, 161] width 109 height 15
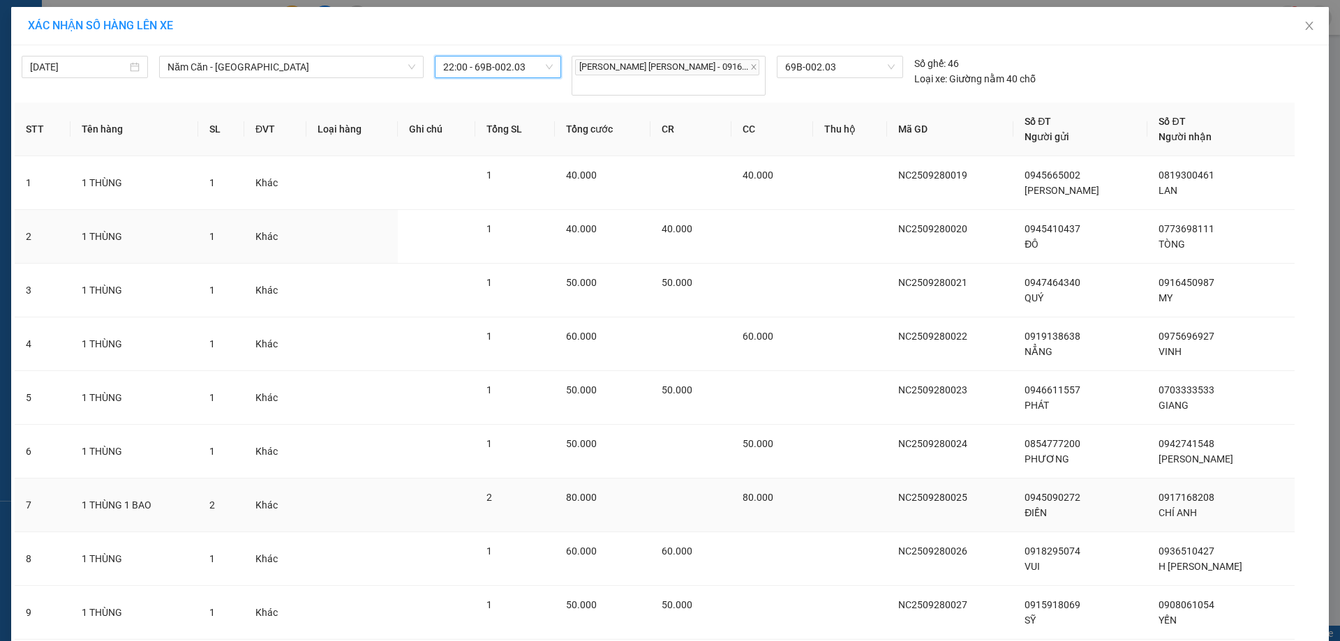
scroll to position [145, 0]
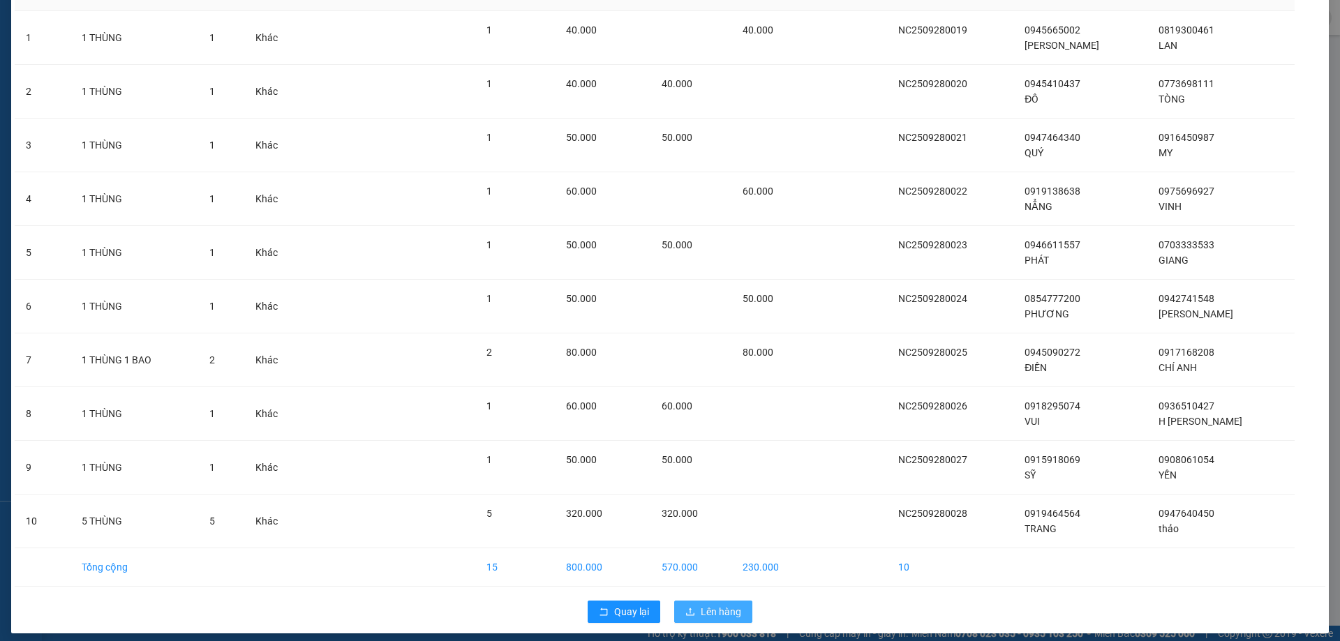
click at [686, 601] on button "Lên hàng" at bounding box center [713, 612] width 78 height 22
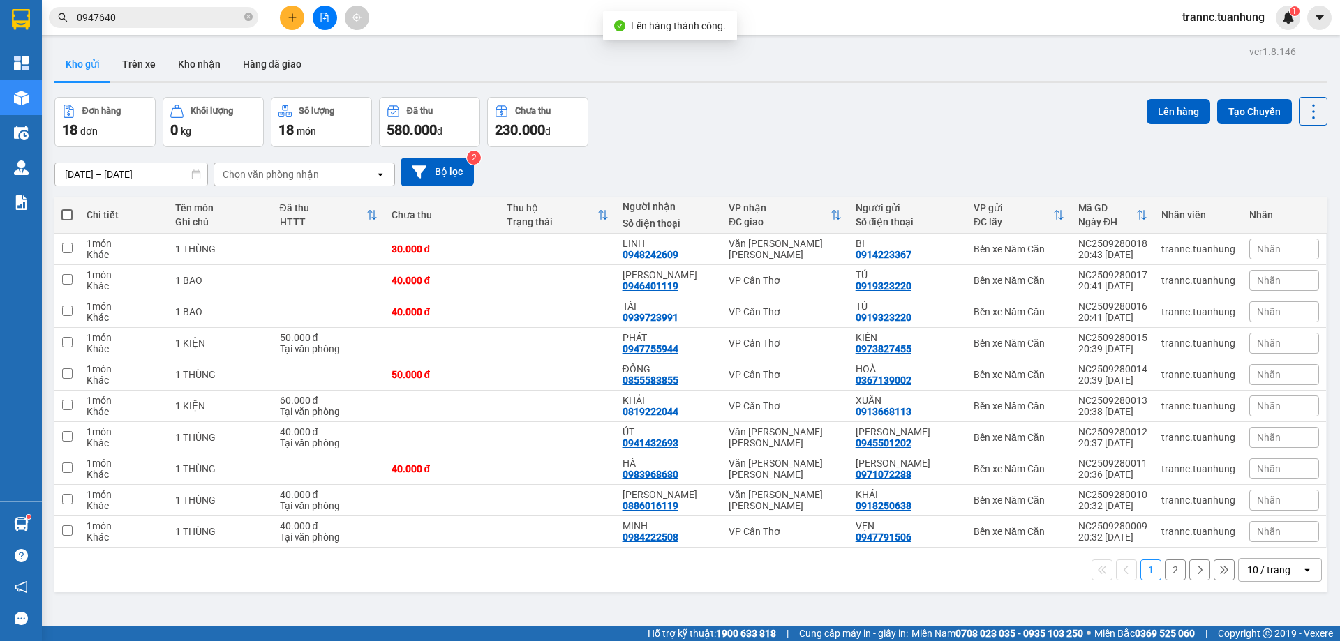
click at [65, 216] on span at bounding box center [66, 214] width 11 height 11
click at [67, 208] on input "checkbox" at bounding box center [67, 208] width 0 height 0
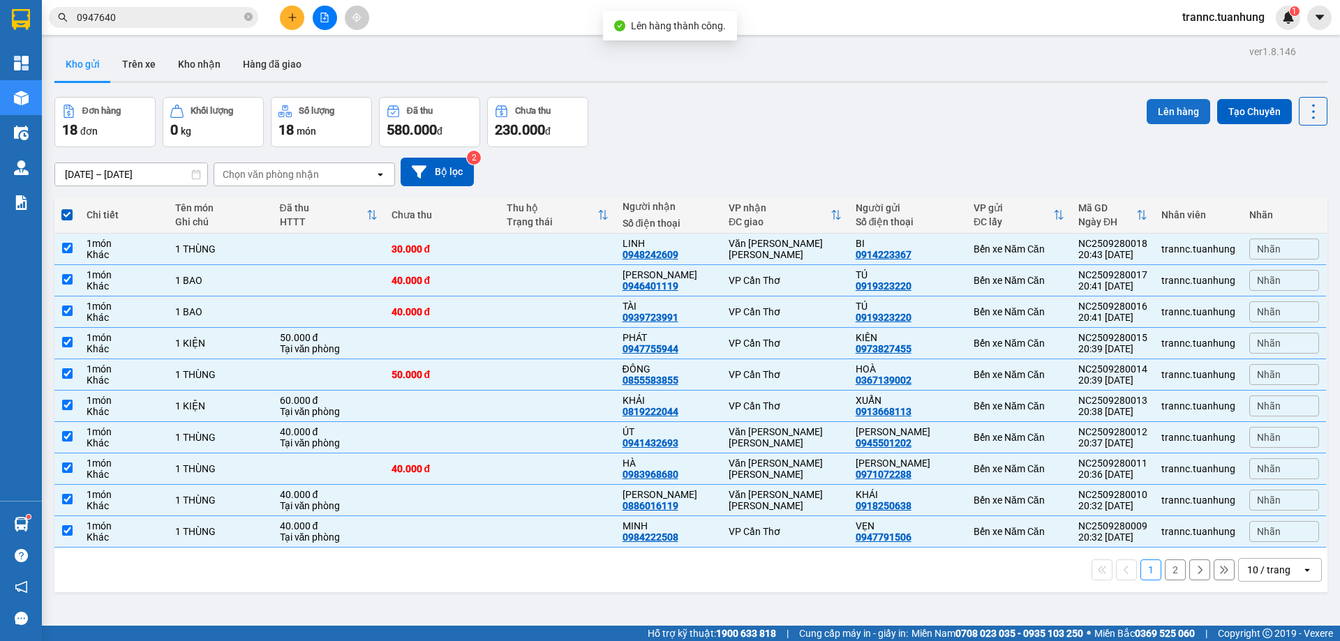
click at [1157, 117] on button "Lên hàng" at bounding box center [1177, 111] width 63 height 25
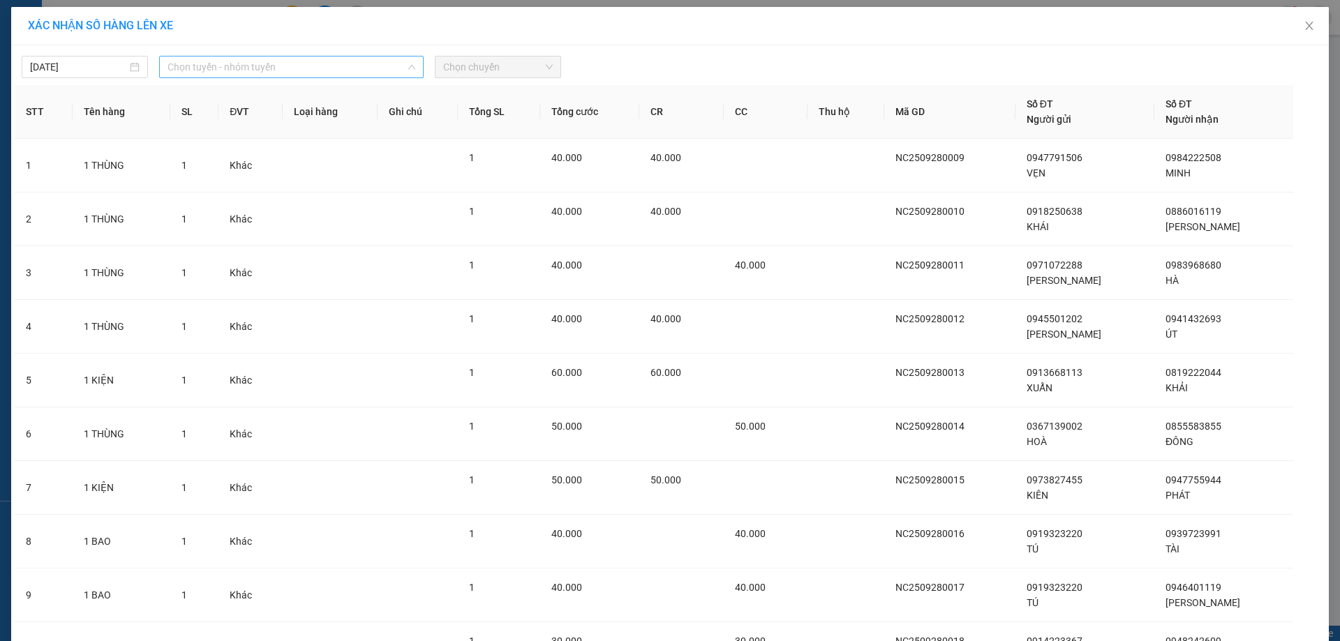
click at [258, 68] on span "Chọn tuyến - nhóm tuyến" at bounding box center [291, 67] width 248 height 21
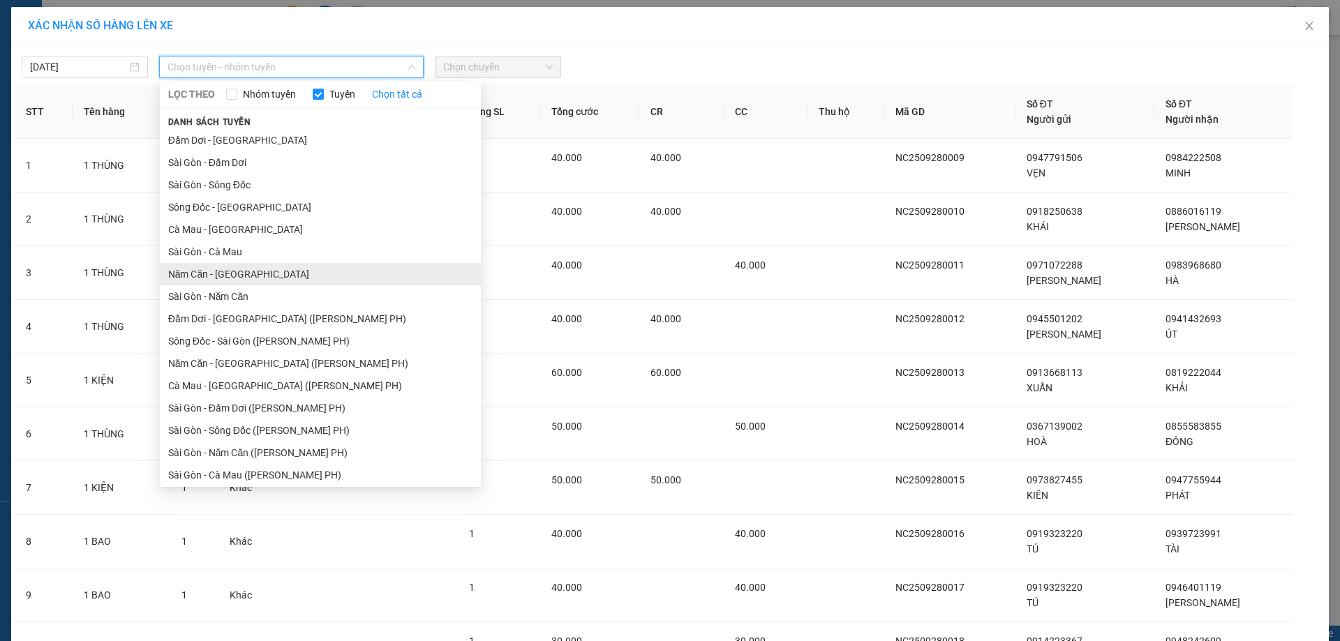
click at [204, 277] on li "Năm Căn - [GEOGRAPHIC_DATA]" at bounding box center [320, 274] width 321 height 22
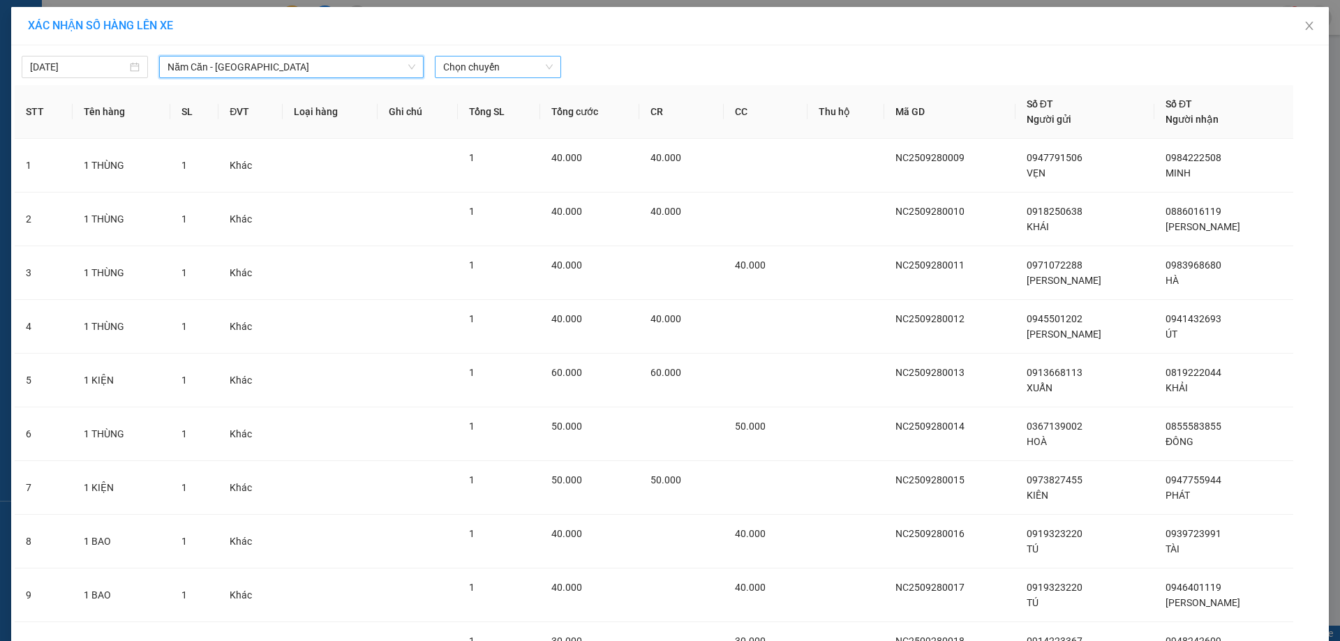
click at [489, 73] on span "Chọn chuyến" at bounding box center [498, 67] width 110 height 21
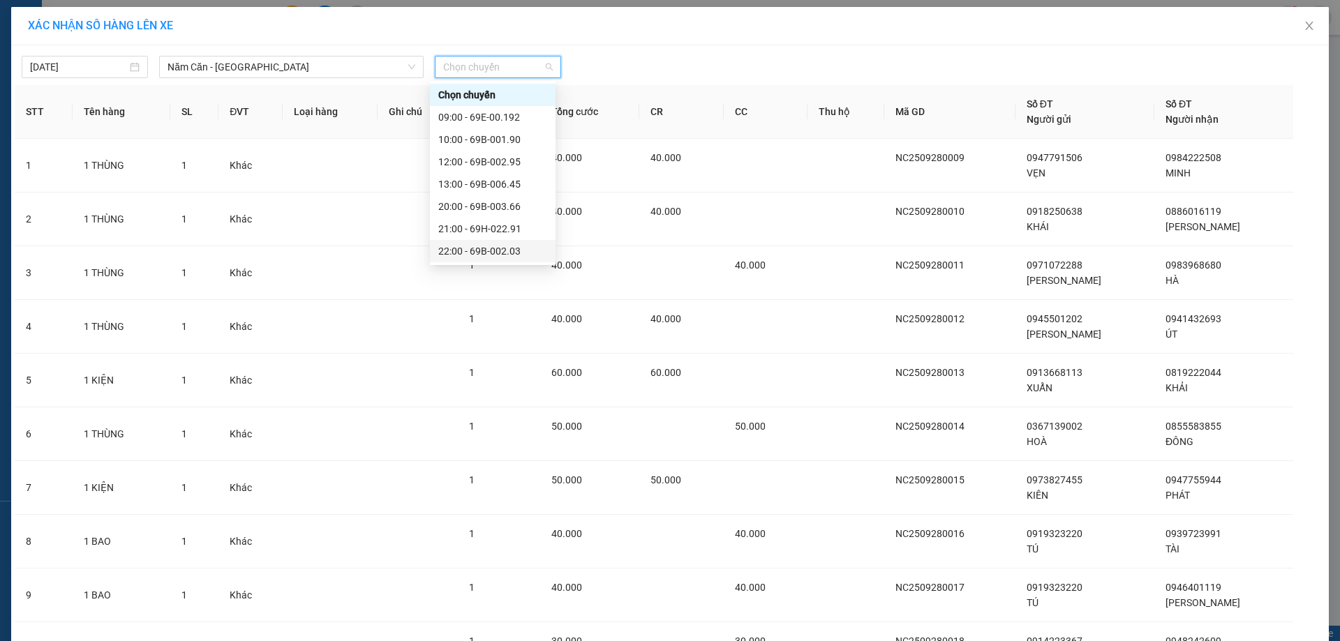
scroll to position [89, 0]
click at [511, 203] on div "22:02 - 69B-002.76" at bounding box center [492, 206] width 109 height 15
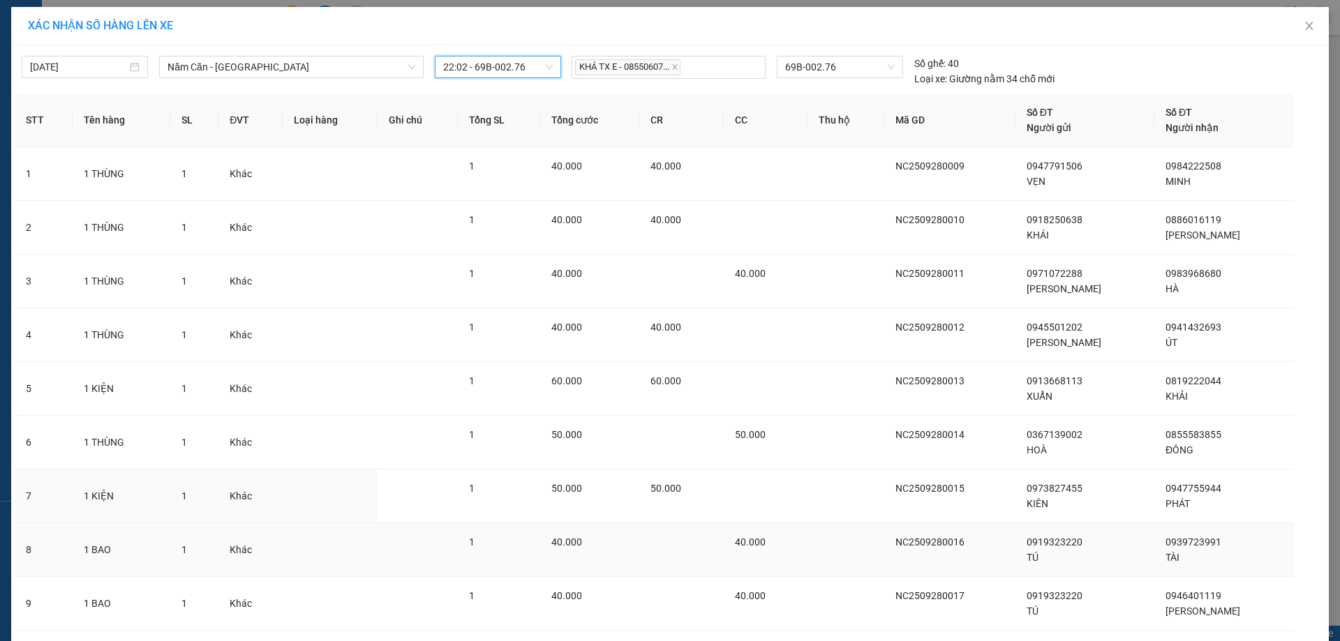
scroll to position [145, 0]
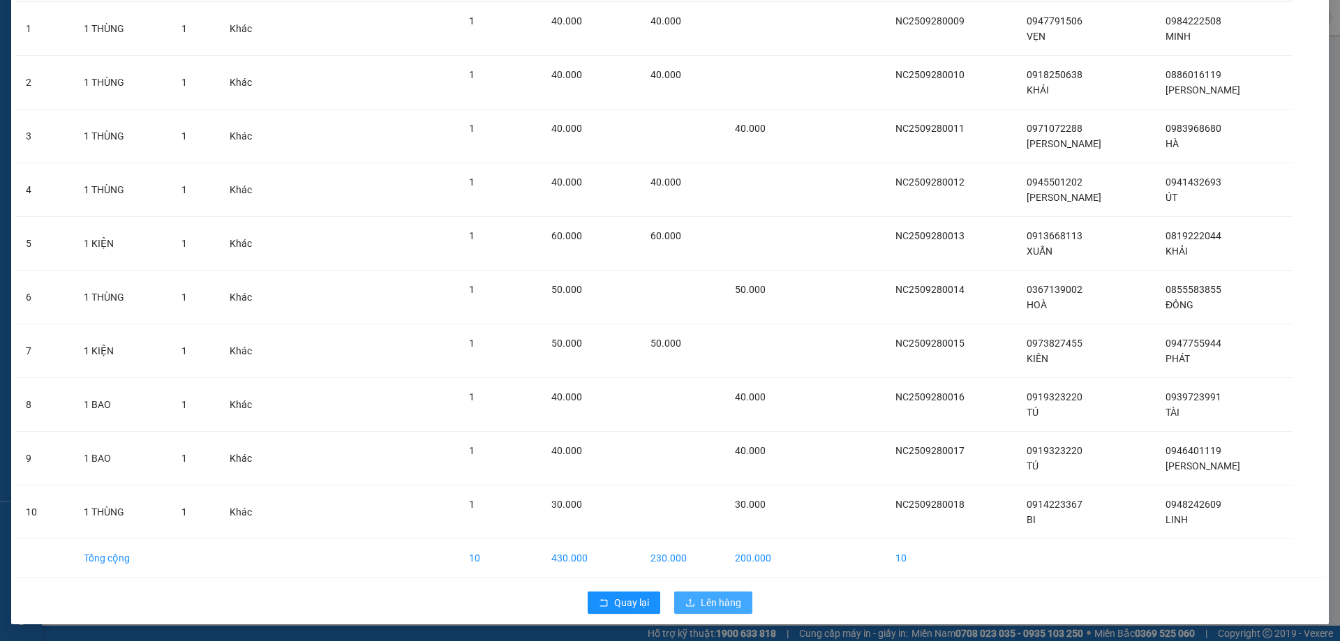
click at [701, 607] on span "Lên hàng" at bounding box center [721, 602] width 40 height 15
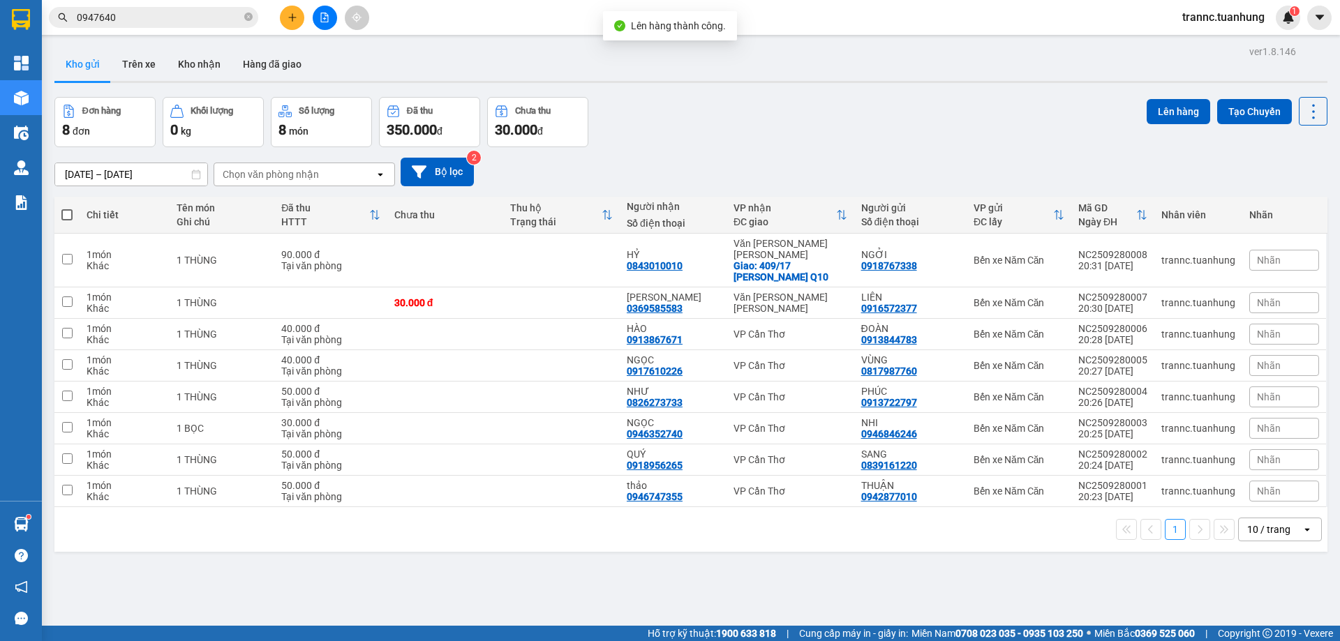
click at [61, 214] on span at bounding box center [66, 214] width 11 height 11
click at [67, 208] on input "checkbox" at bounding box center [67, 208] width 0 height 0
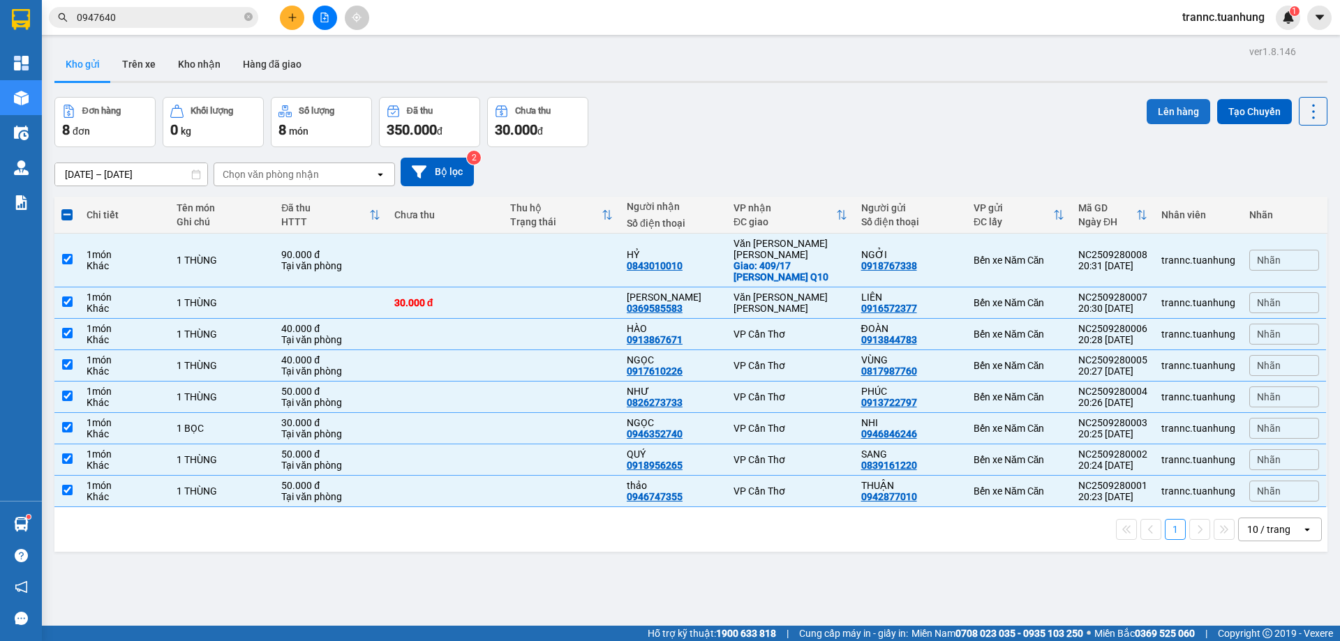
click at [1156, 109] on button "Lên hàng" at bounding box center [1177, 111] width 63 height 25
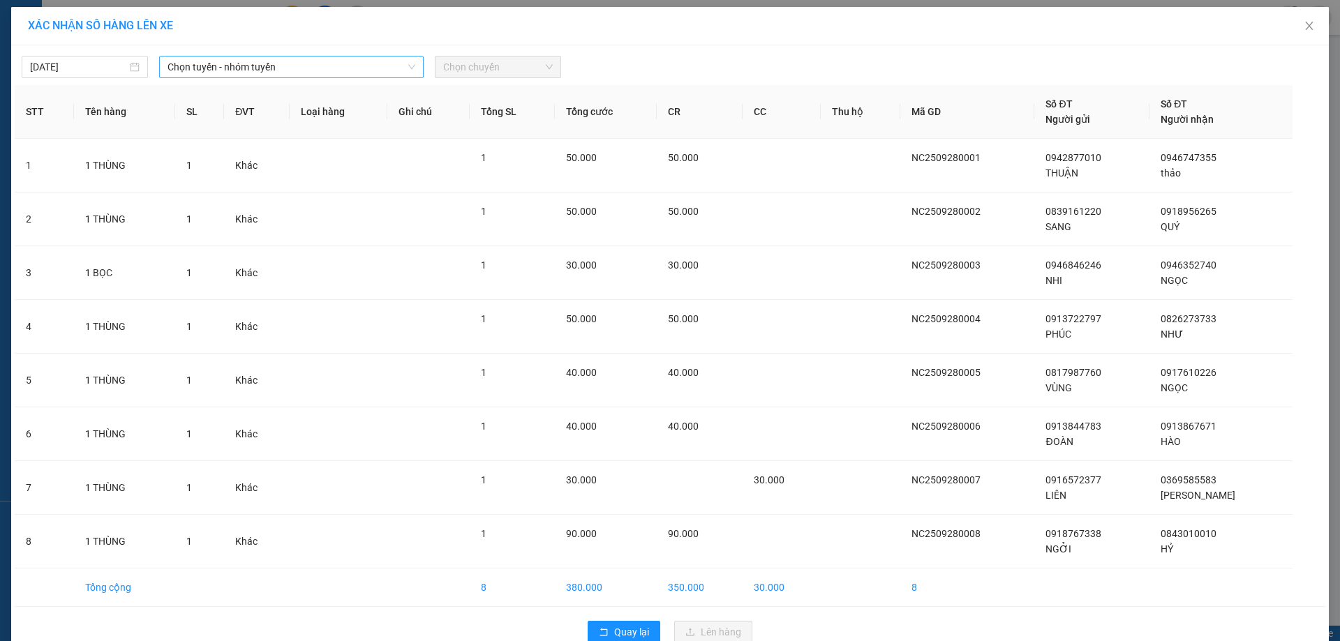
click at [179, 63] on span "Chọn tuyến - nhóm tuyến" at bounding box center [291, 67] width 248 height 21
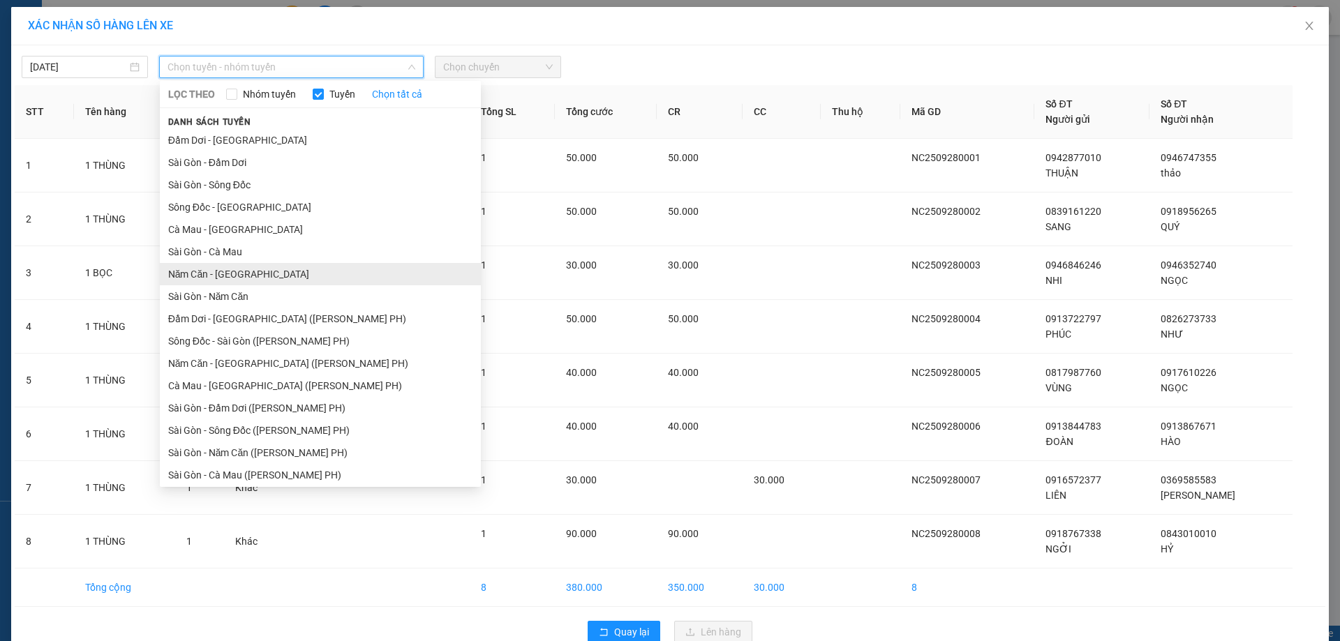
click at [209, 268] on li "Năm Căn - [GEOGRAPHIC_DATA]" at bounding box center [320, 274] width 321 height 22
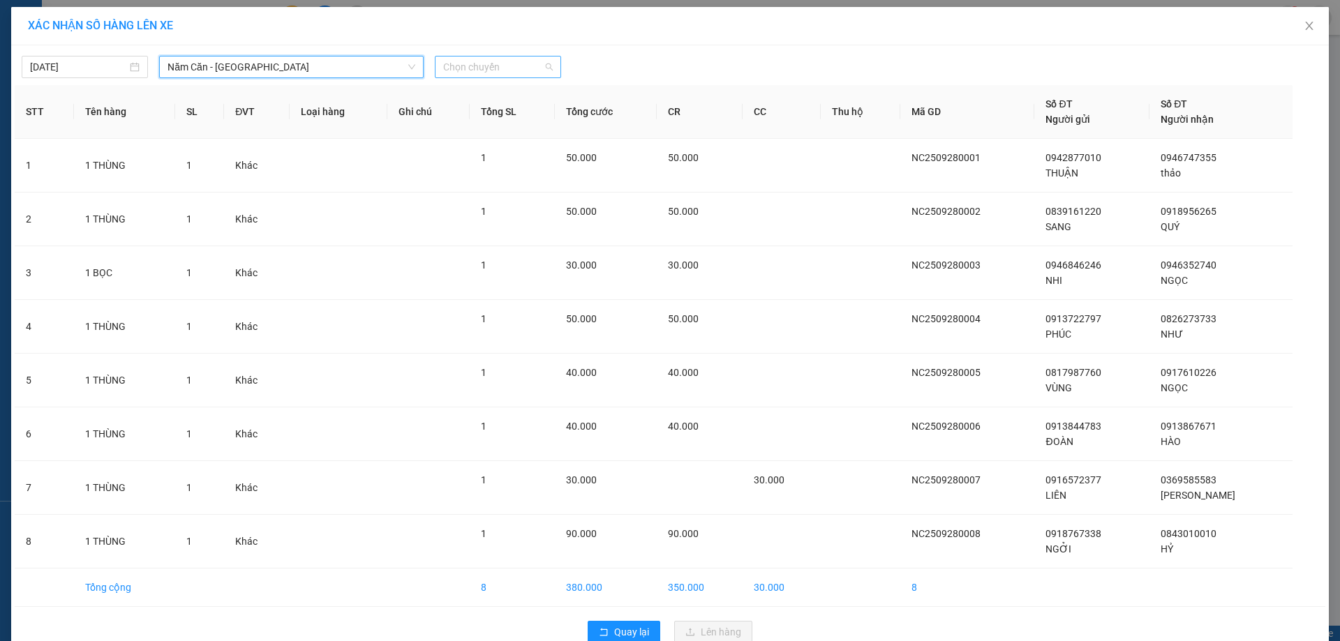
click at [465, 73] on span "Chọn chuyến" at bounding box center [498, 67] width 110 height 21
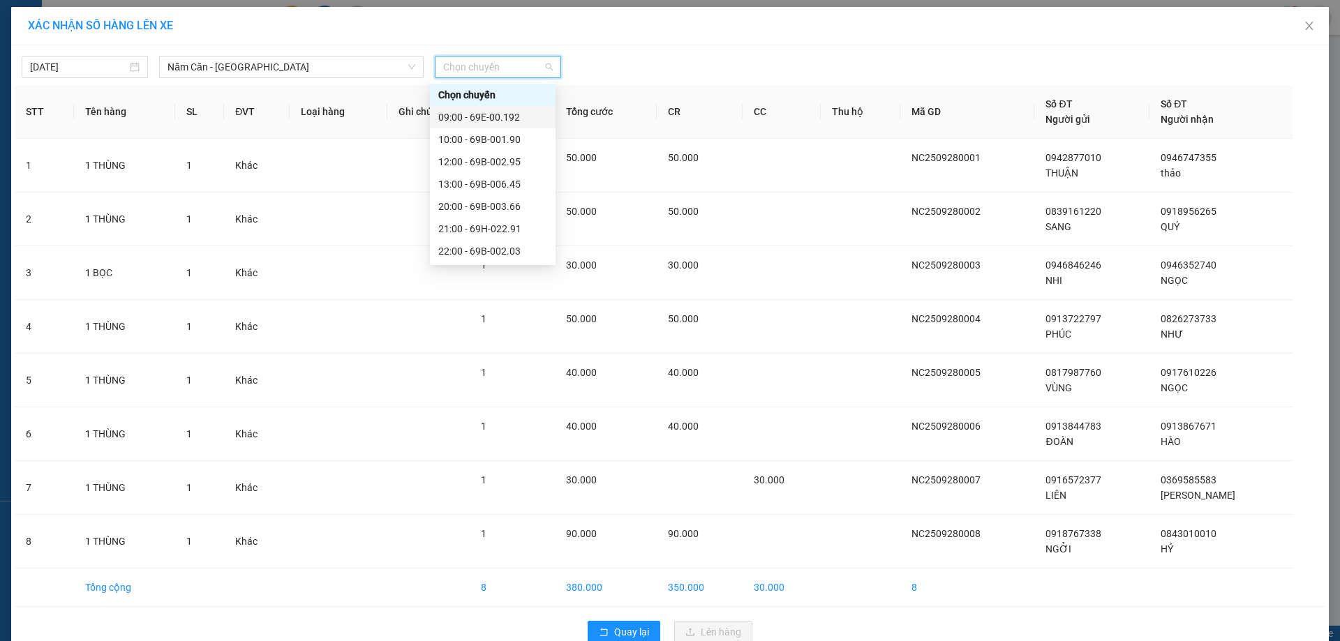
click at [500, 124] on div "09:00 - 69E-00.192" at bounding box center [492, 117] width 109 height 15
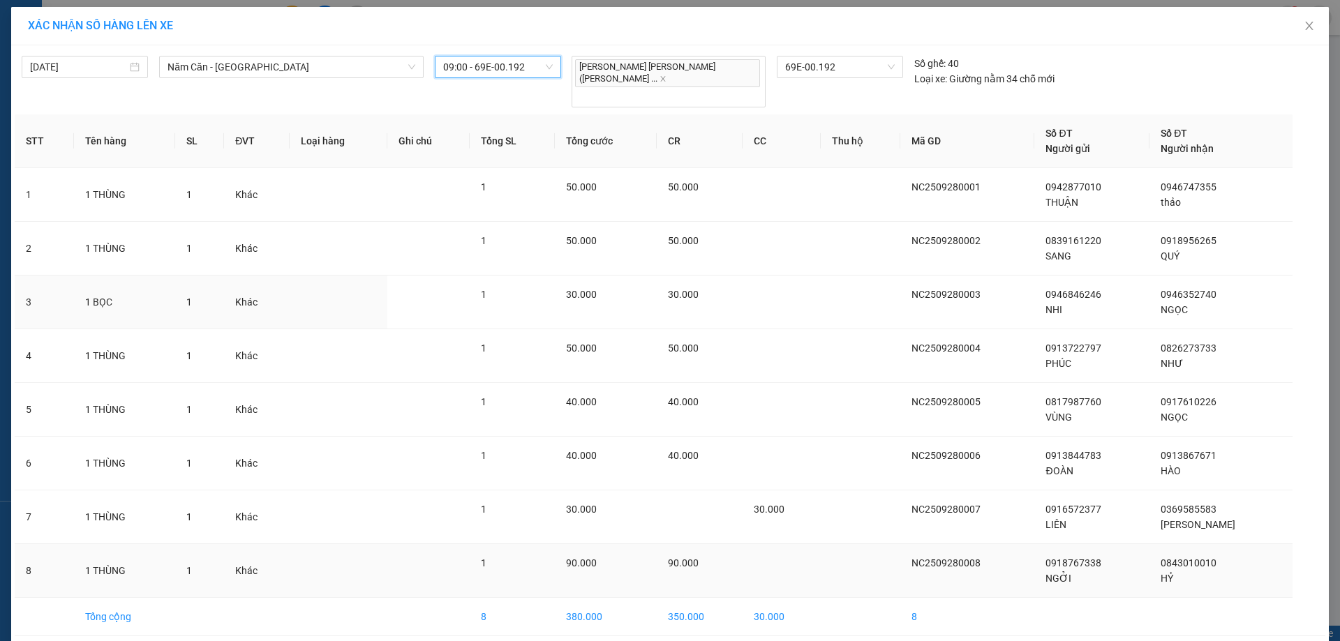
scroll to position [38, 0]
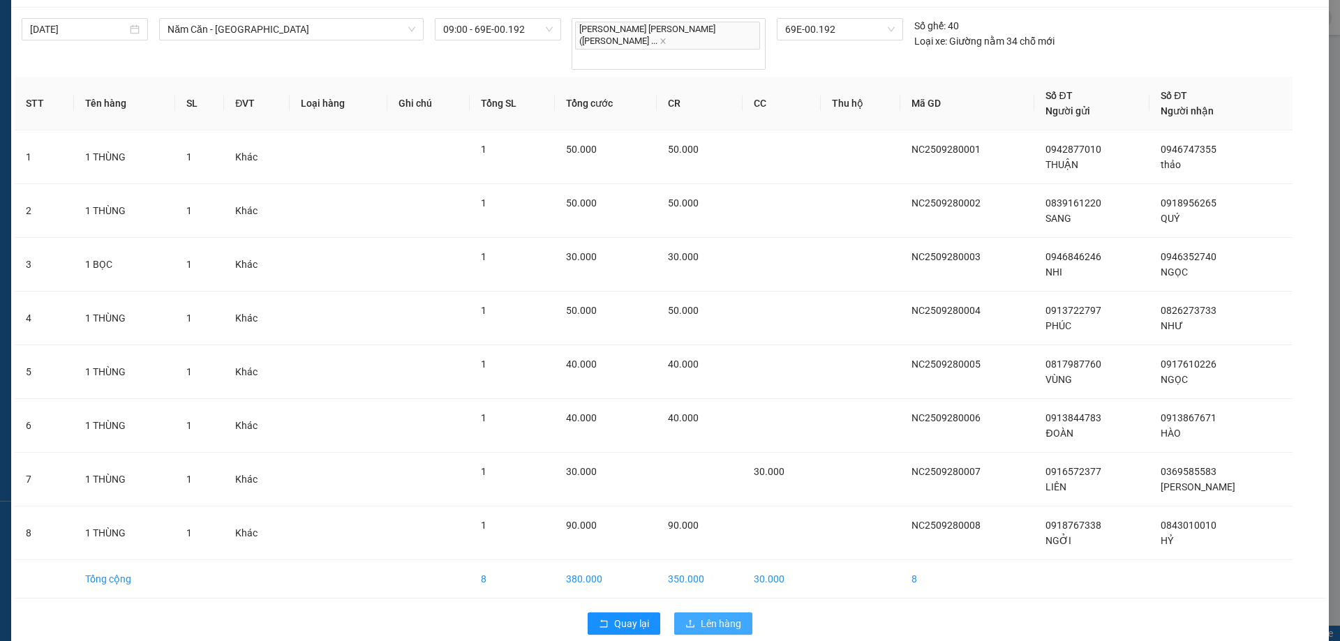
click at [717, 616] on span "Lên hàng" at bounding box center [721, 623] width 40 height 15
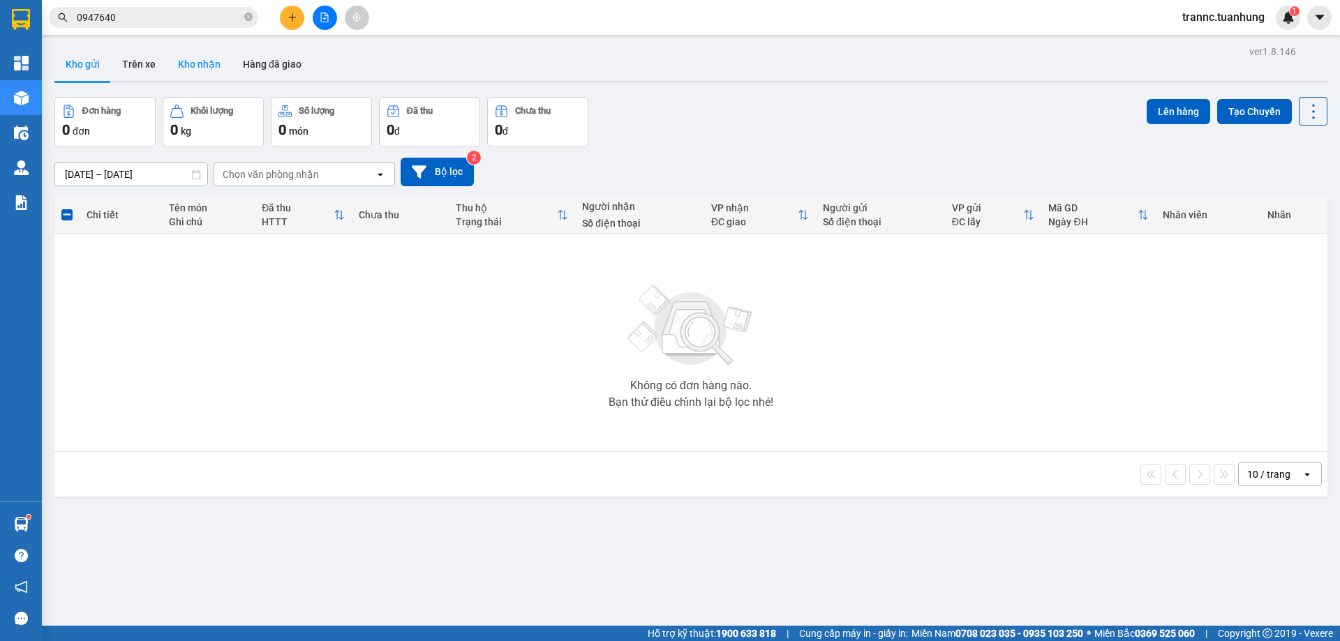
click at [216, 59] on button "Kho nhận" at bounding box center [199, 63] width 65 height 33
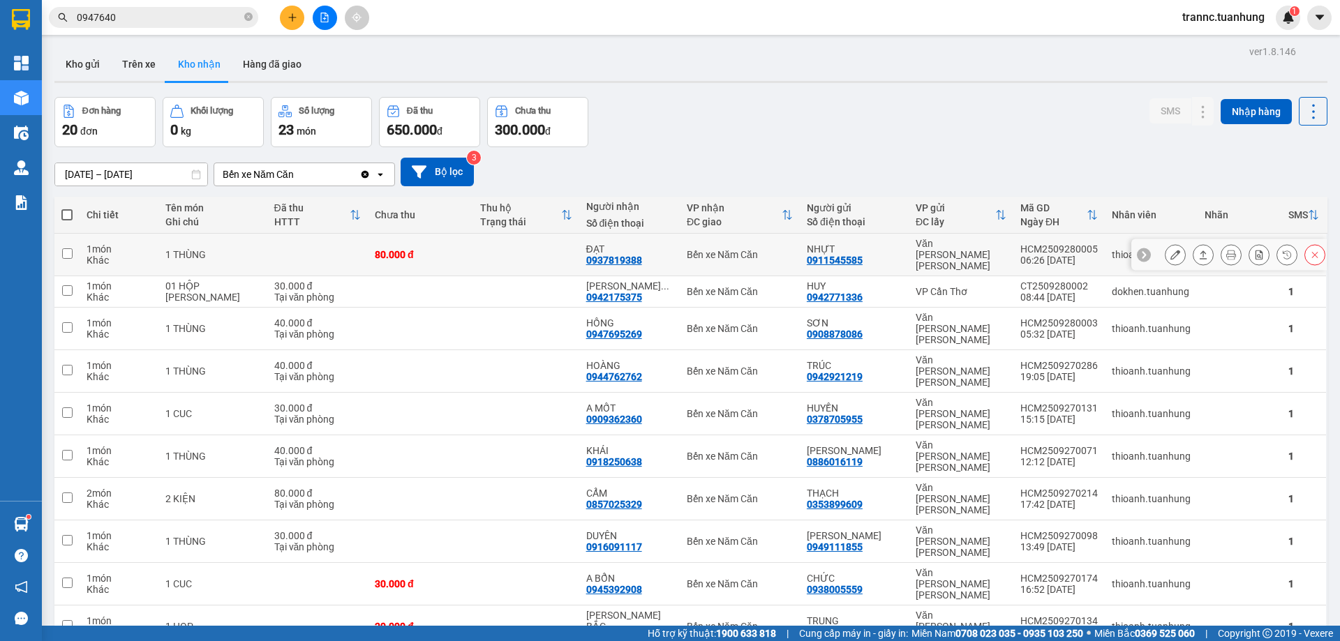
click at [1165, 244] on button at bounding box center [1175, 255] width 20 height 24
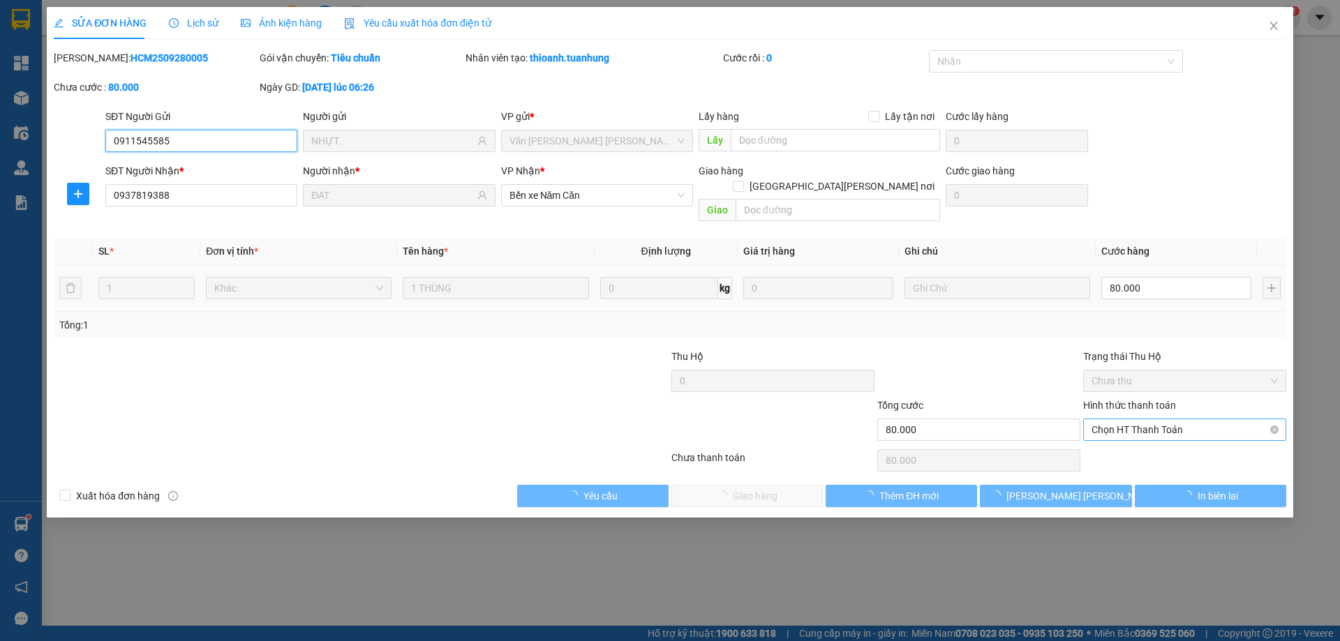
click at [1137, 419] on span "Chọn HT Thanh Toán" at bounding box center [1184, 429] width 186 height 21
click at [1126, 442] on div "Tại văn phòng" at bounding box center [1184, 442] width 186 height 15
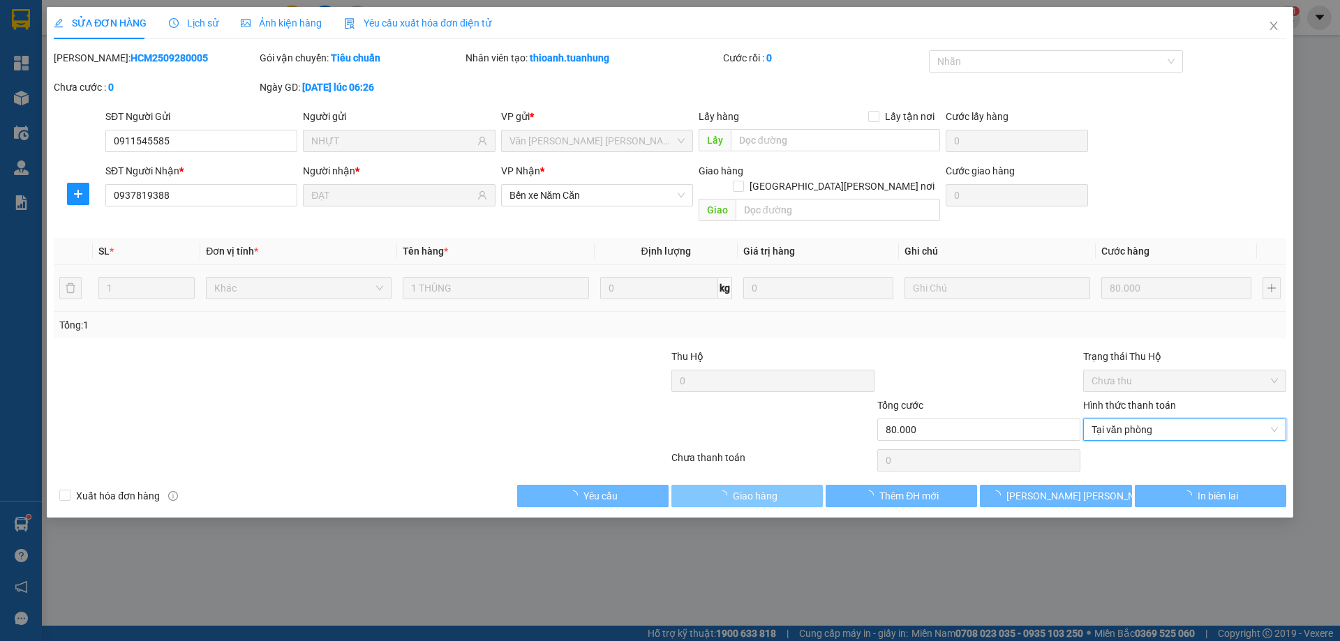
click at [803, 489] on button "Giao hàng" at bounding box center [746, 496] width 151 height 22
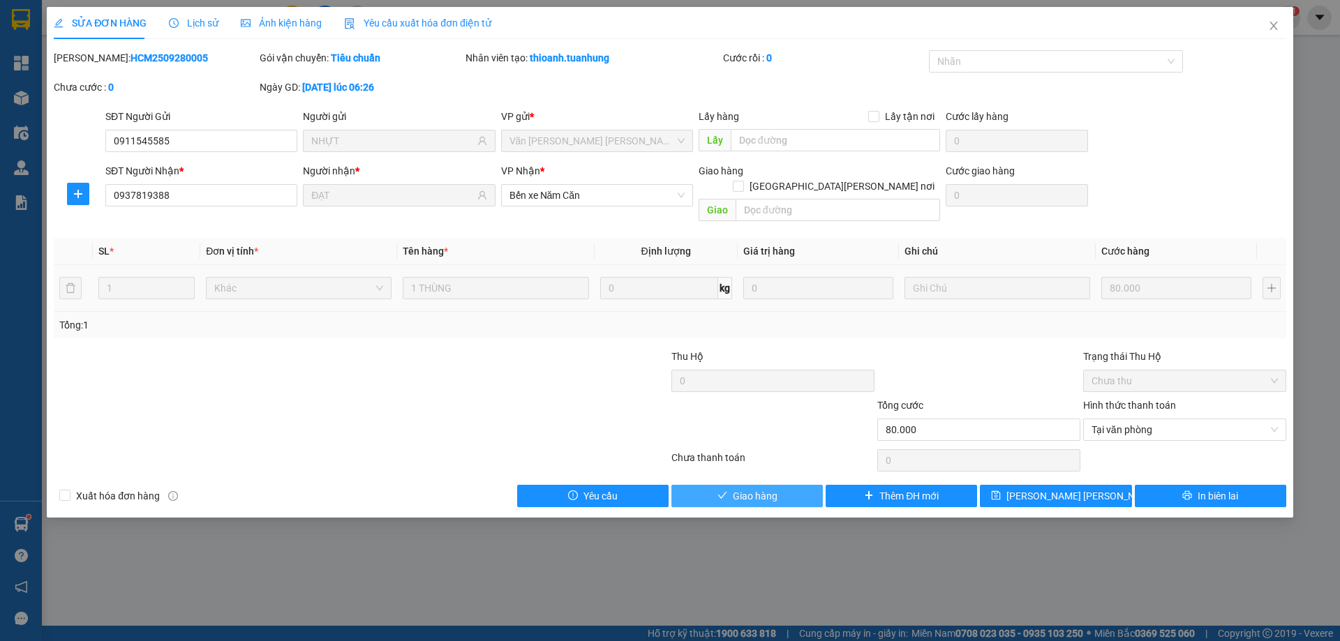
click at [798, 485] on button "Giao hàng" at bounding box center [746, 496] width 151 height 22
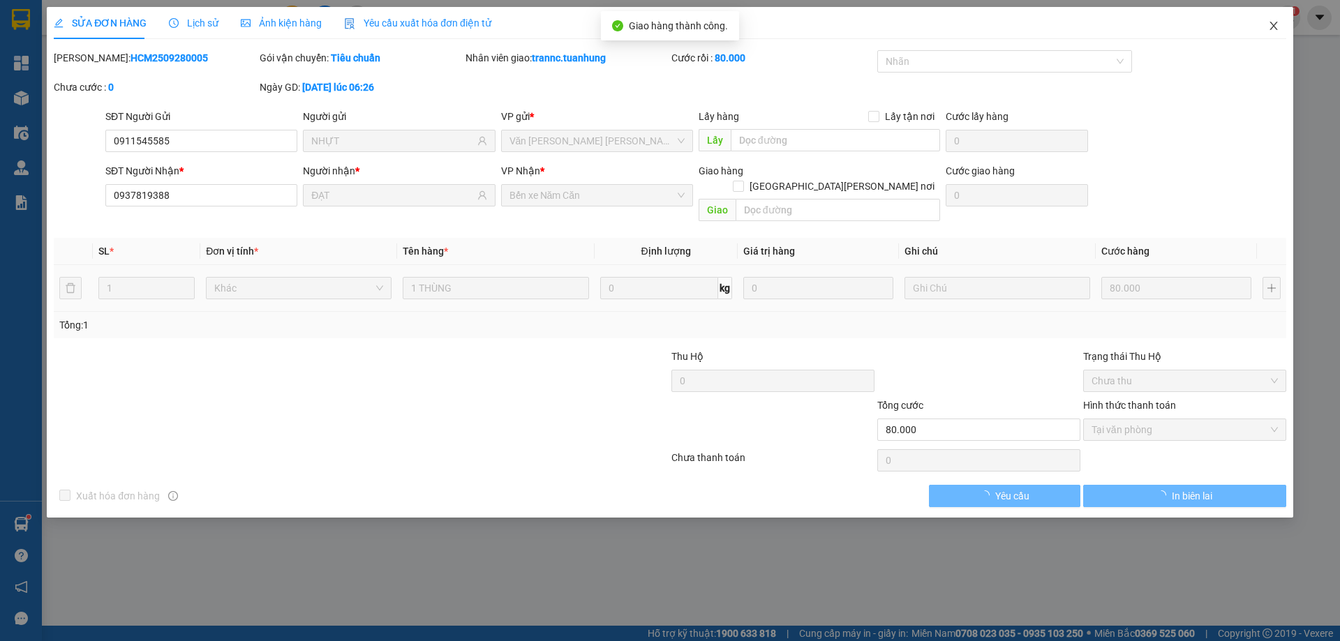
click at [1276, 27] on icon "close" at bounding box center [1273, 25] width 11 height 11
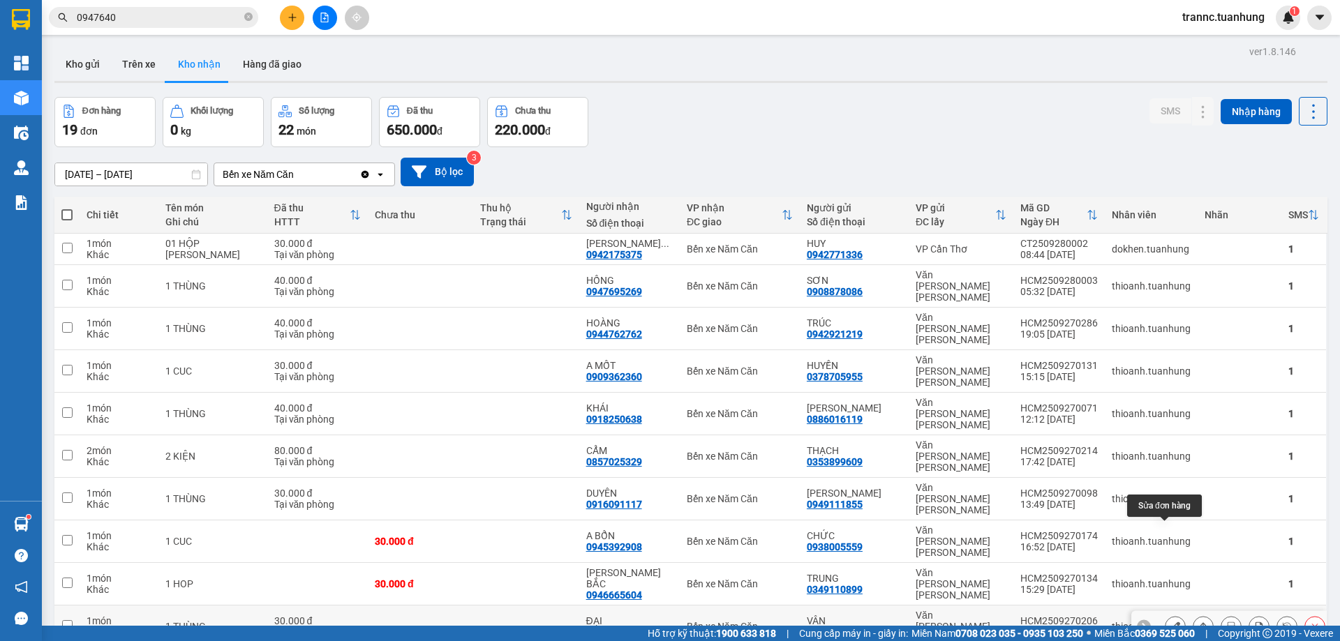
click at [1170, 615] on button at bounding box center [1175, 627] width 20 height 24
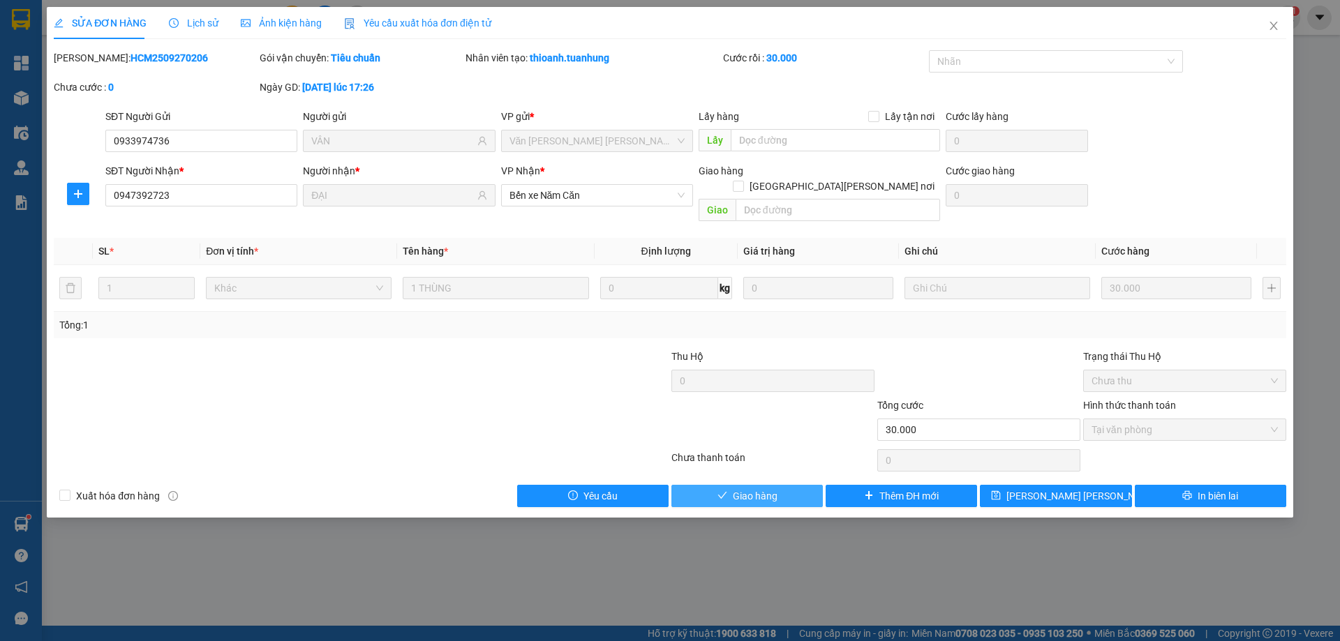
click at [742, 488] on span "Giao hàng" at bounding box center [755, 495] width 45 height 15
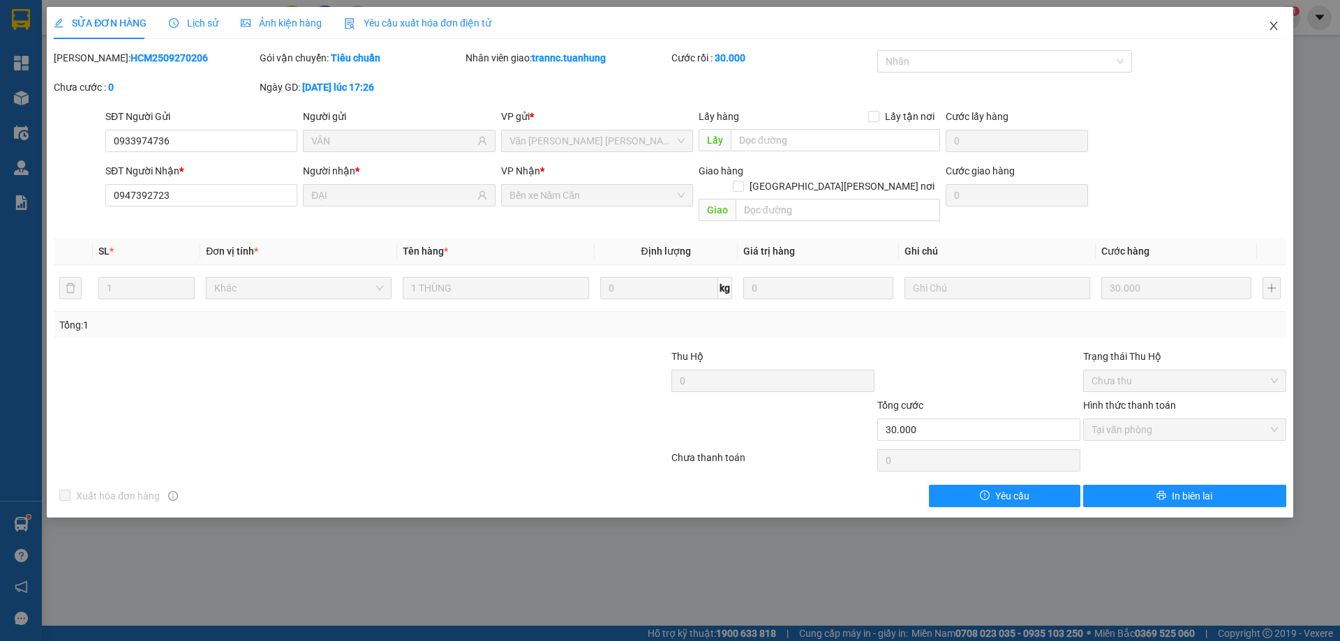
click at [1276, 25] on icon "close" at bounding box center [1273, 25] width 11 height 11
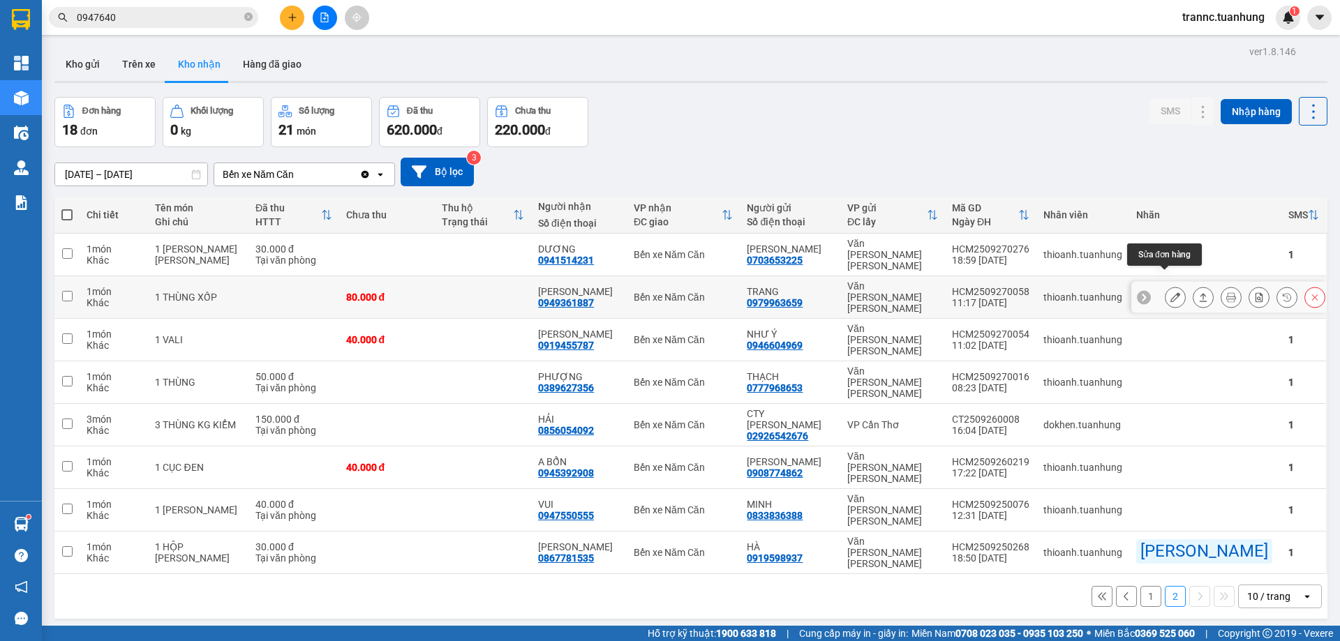
click at [1170, 292] on icon at bounding box center [1175, 297] width 10 height 10
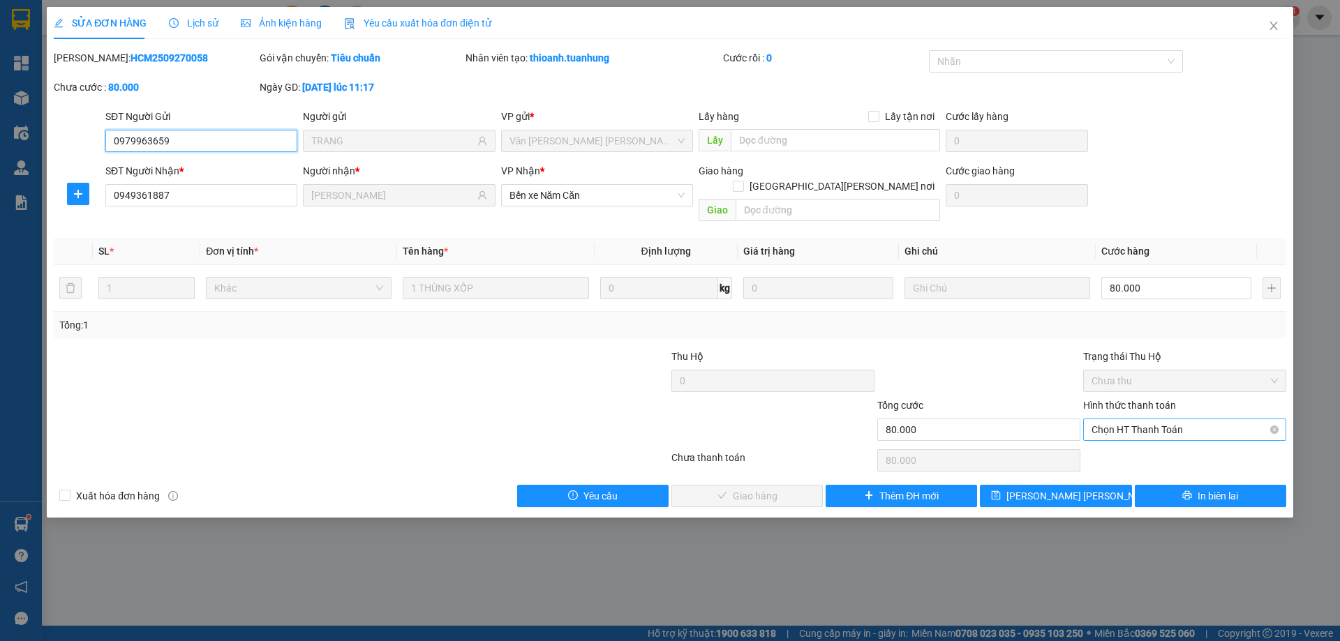
click at [1123, 419] on span "Chọn HT Thanh Toán" at bounding box center [1184, 429] width 186 height 21
drag, startPoint x: 1113, startPoint y: 450, endPoint x: 959, endPoint y: 472, distance: 155.1
click at [1112, 451] on div "Tại văn phòng" at bounding box center [1184, 442] width 203 height 22
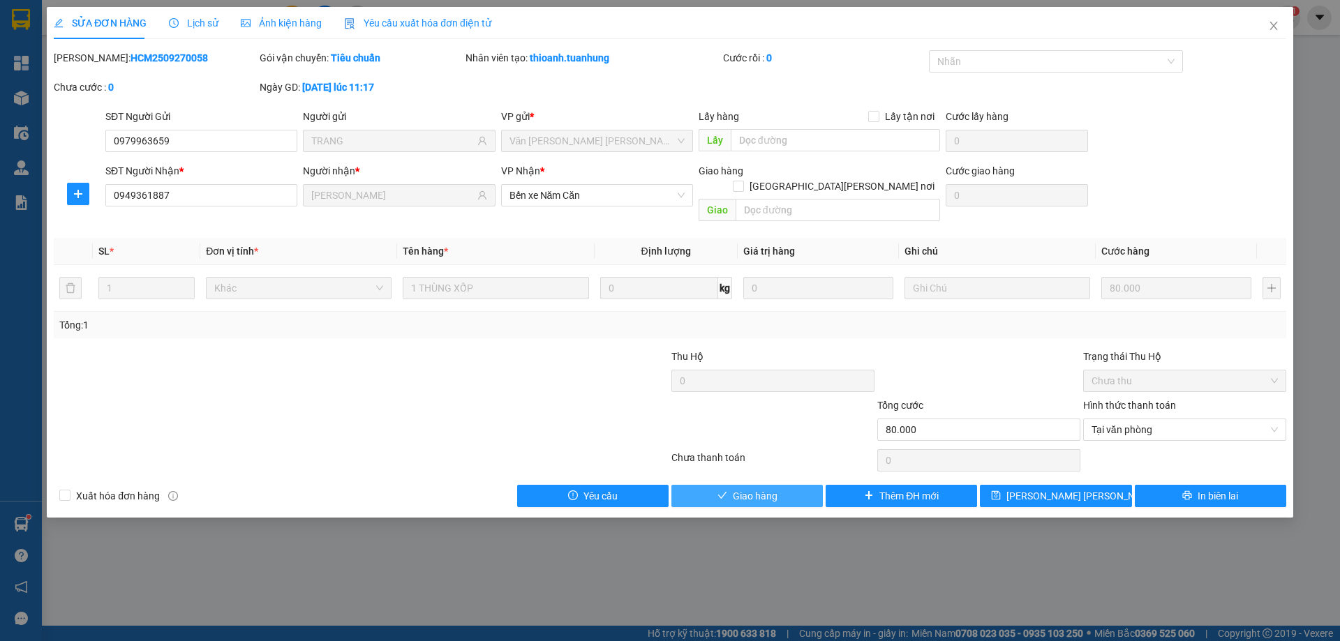
click at [798, 485] on button "Giao hàng" at bounding box center [746, 496] width 151 height 22
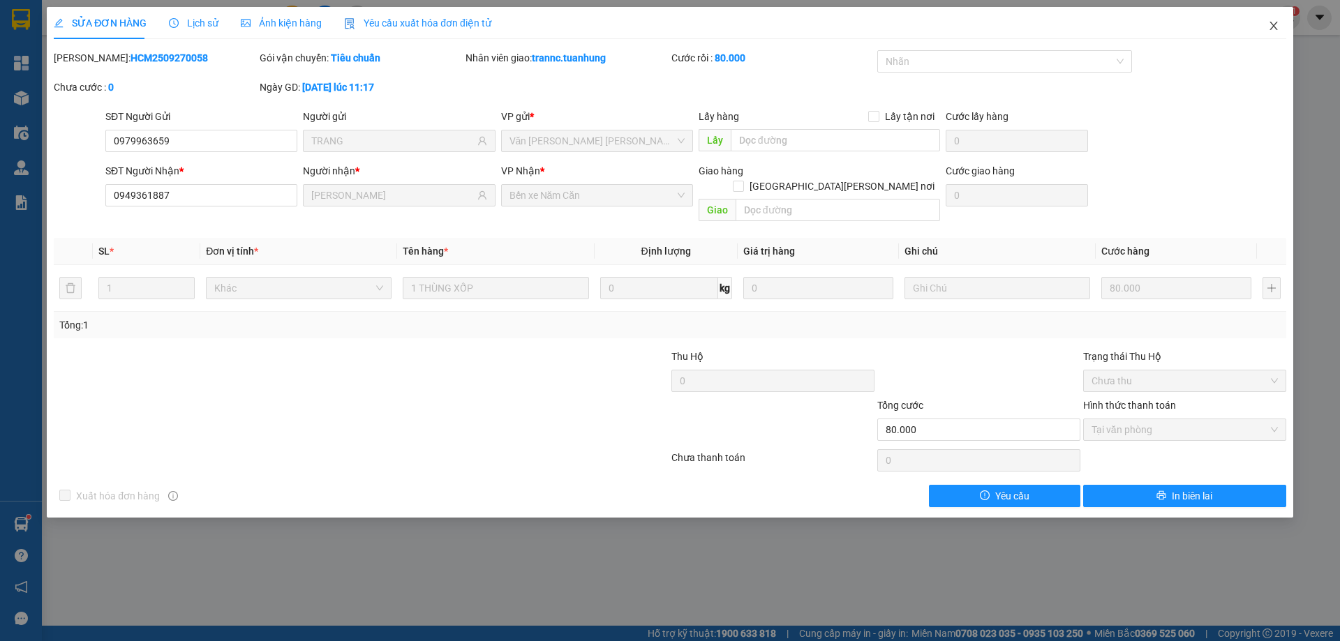
click at [1275, 25] on icon "close" at bounding box center [1273, 26] width 8 height 8
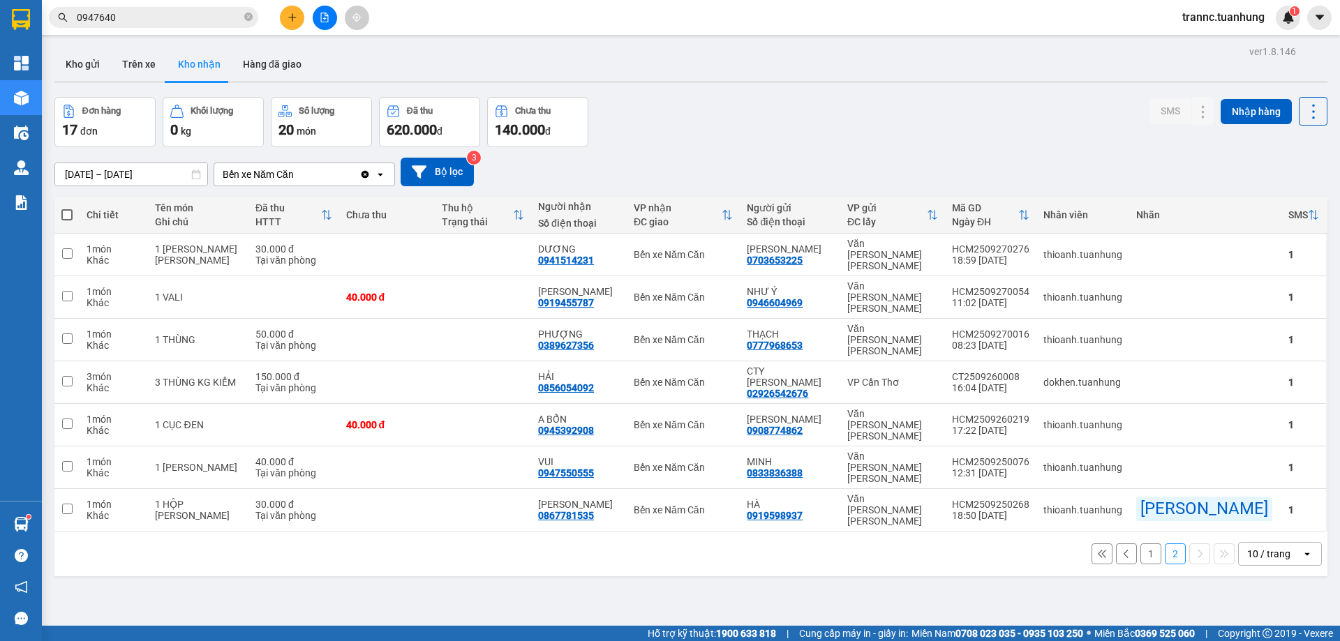
click at [1140, 544] on button "1" at bounding box center [1150, 554] width 21 height 21
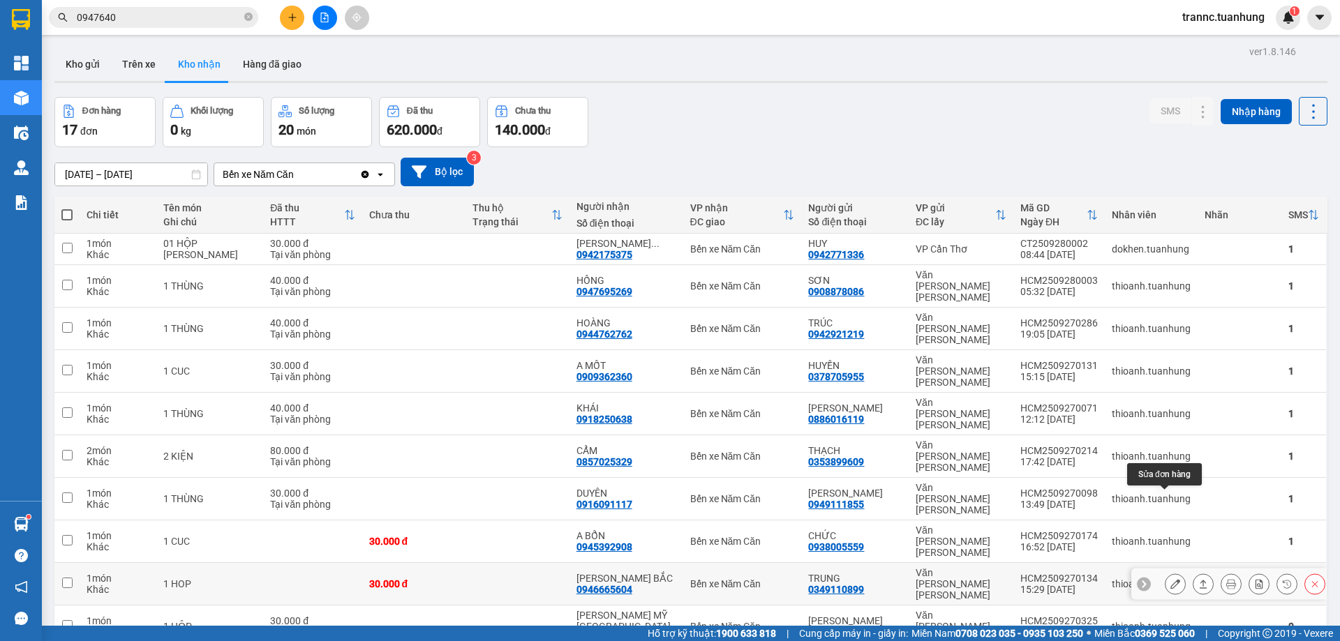
click at [1170, 579] on icon at bounding box center [1175, 584] width 10 height 10
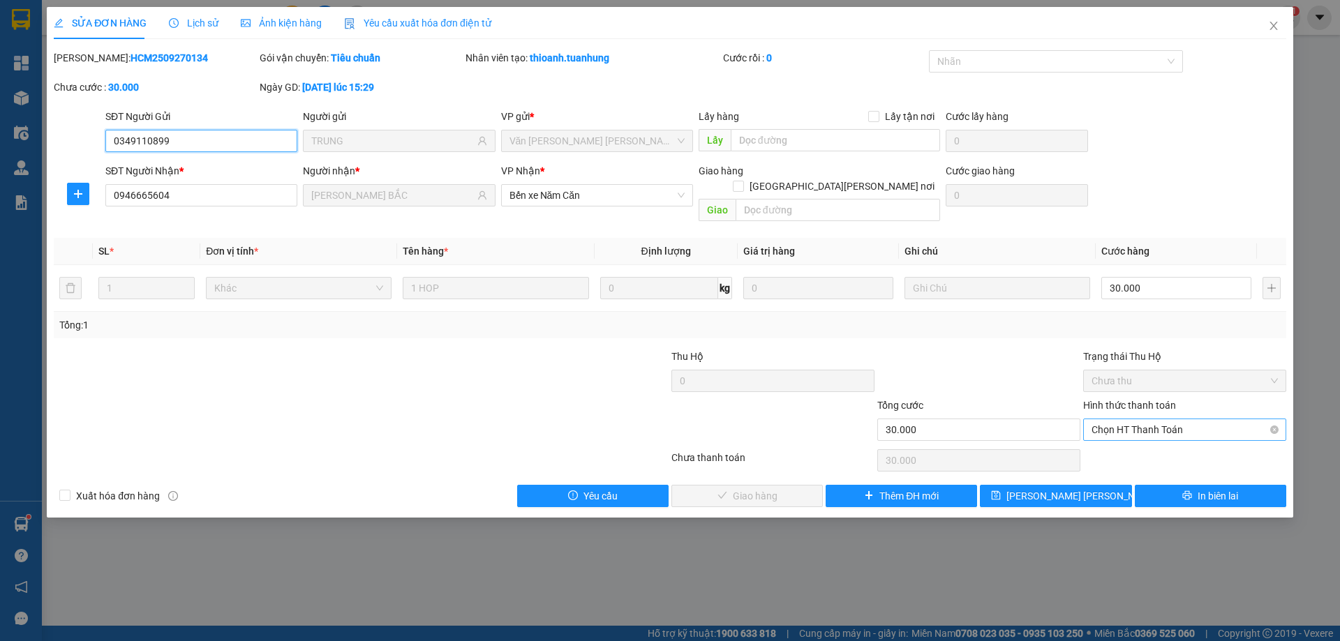
click at [1149, 419] on span "Chọn HT Thanh Toán" at bounding box center [1184, 429] width 186 height 21
click at [1130, 446] on div "Tại văn phòng" at bounding box center [1184, 442] width 186 height 15
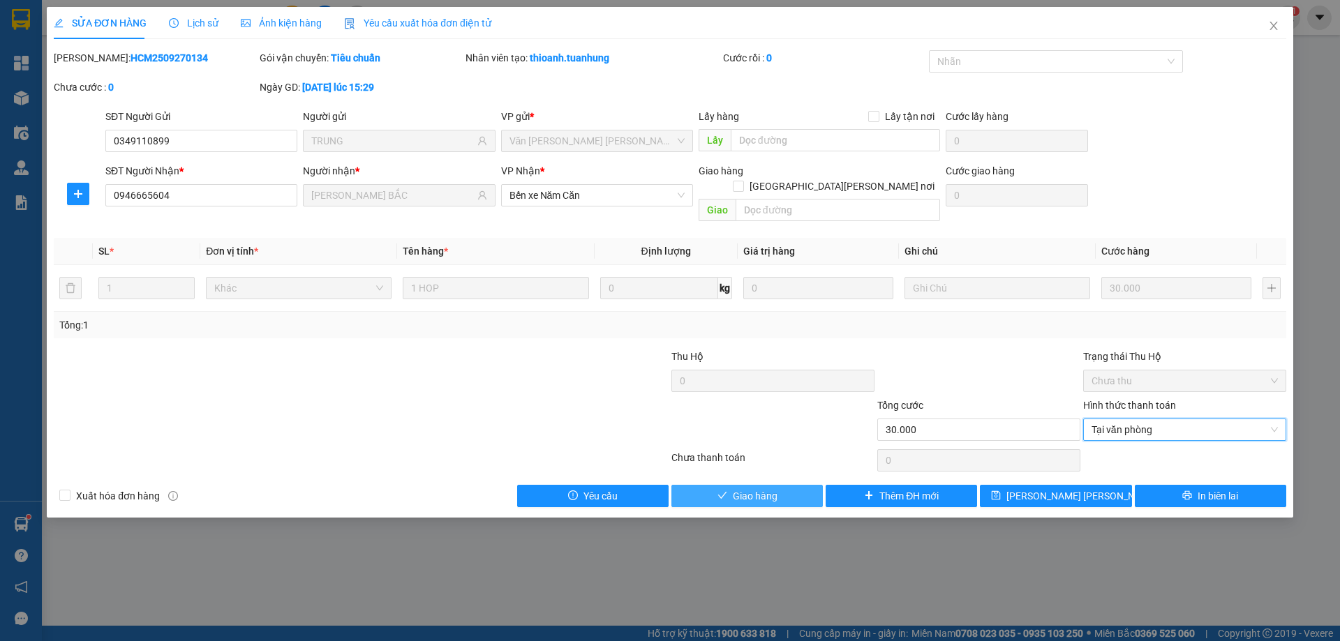
click at [723, 487] on button "Giao hàng" at bounding box center [746, 496] width 151 height 22
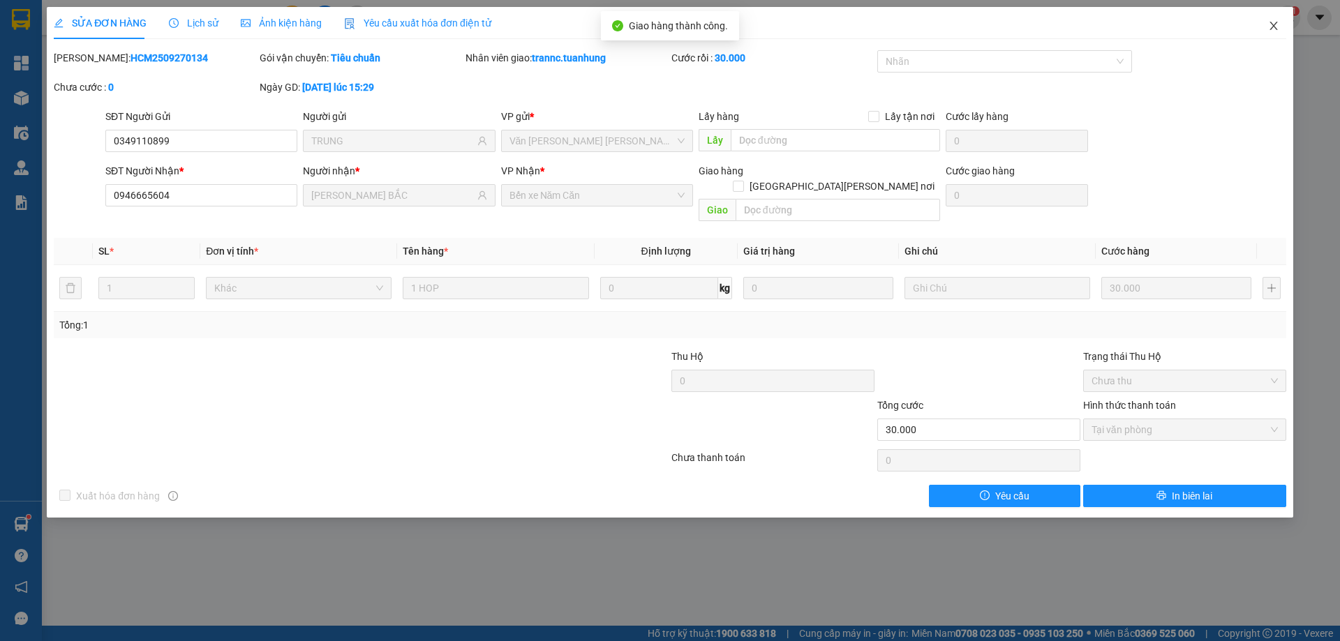
click at [1270, 29] on icon "close" at bounding box center [1273, 25] width 11 height 11
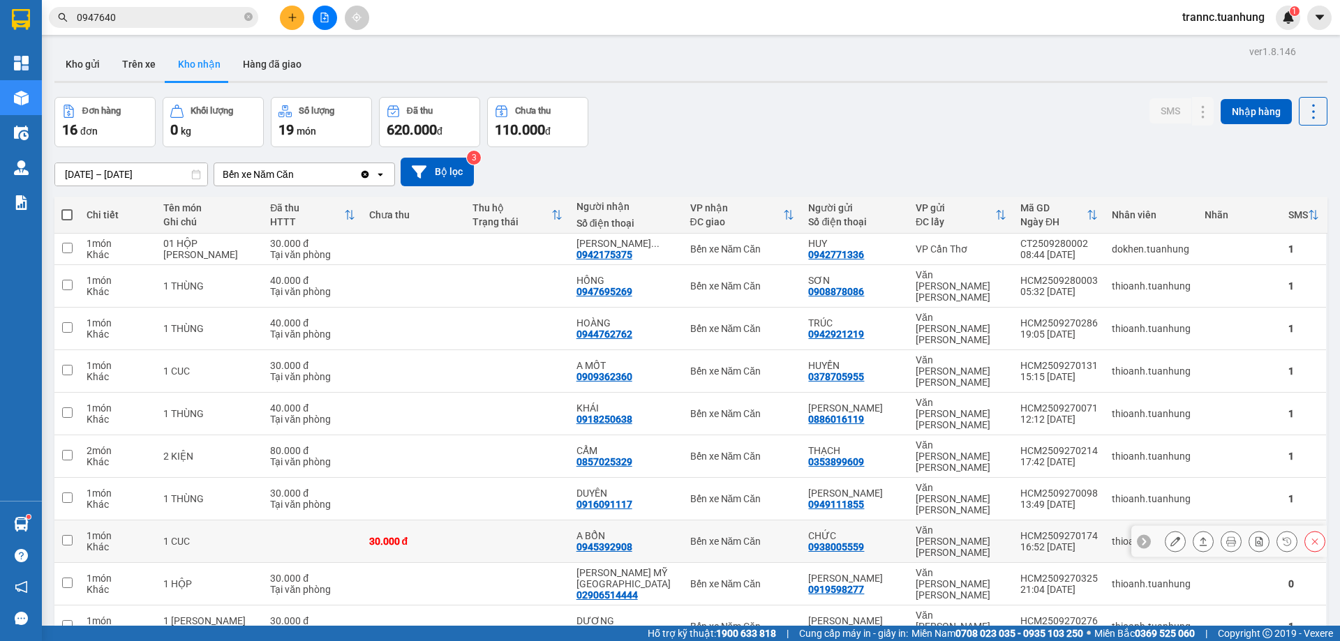
click at [1165, 530] on button at bounding box center [1175, 542] width 20 height 24
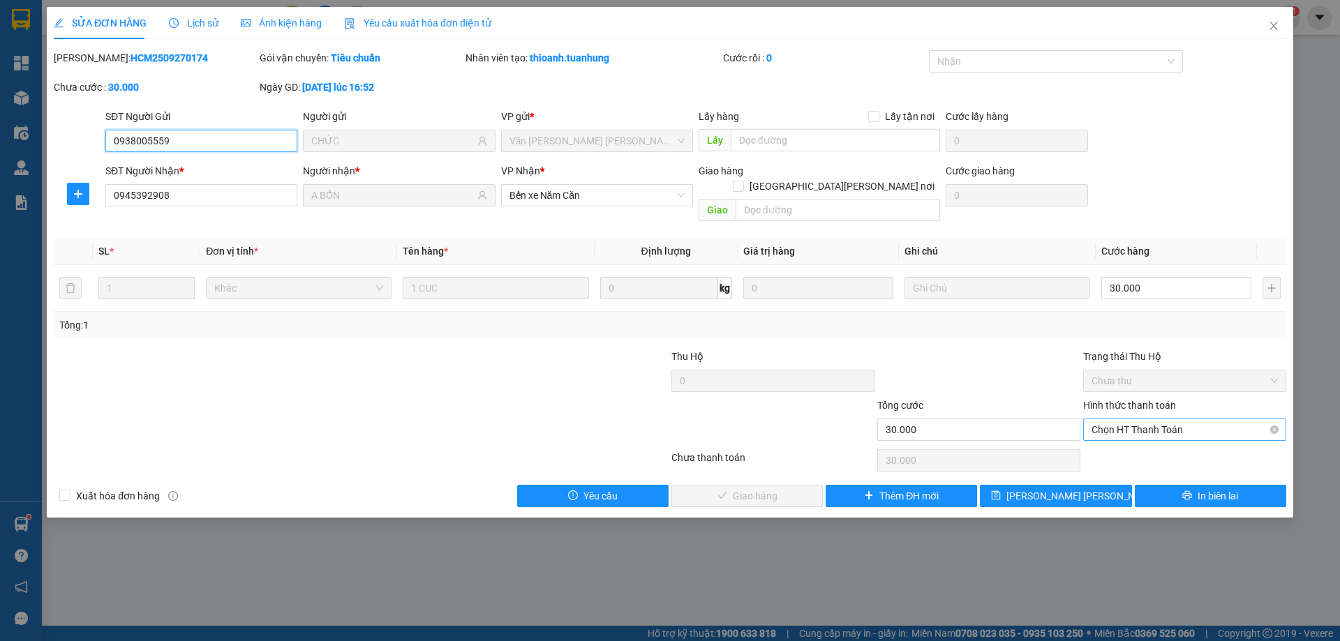
click at [1157, 419] on span "Chọn HT Thanh Toán" at bounding box center [1184, 429] width 186 height 21
click at [1138, 442] on div "Tại văn phòng" at bounding box center [1184, 442] width 186 height 15
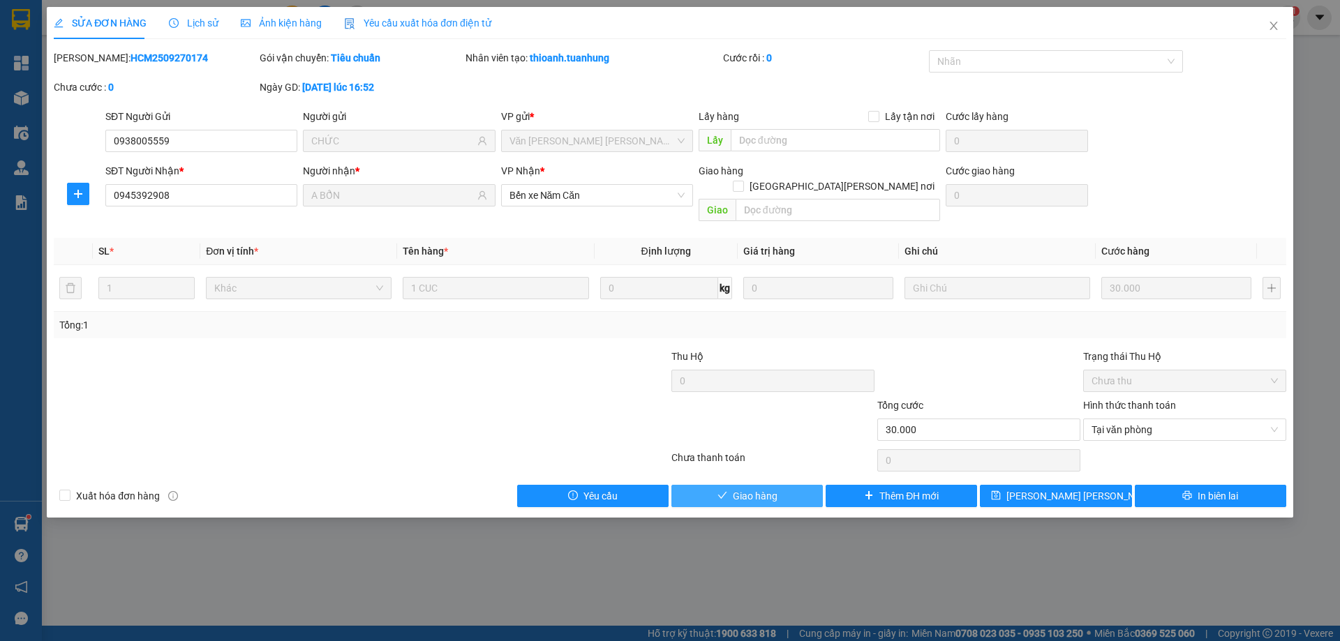
click at [740, 488] on span "Giao hàng" at bounding box center [755, 495] width 45 height 15
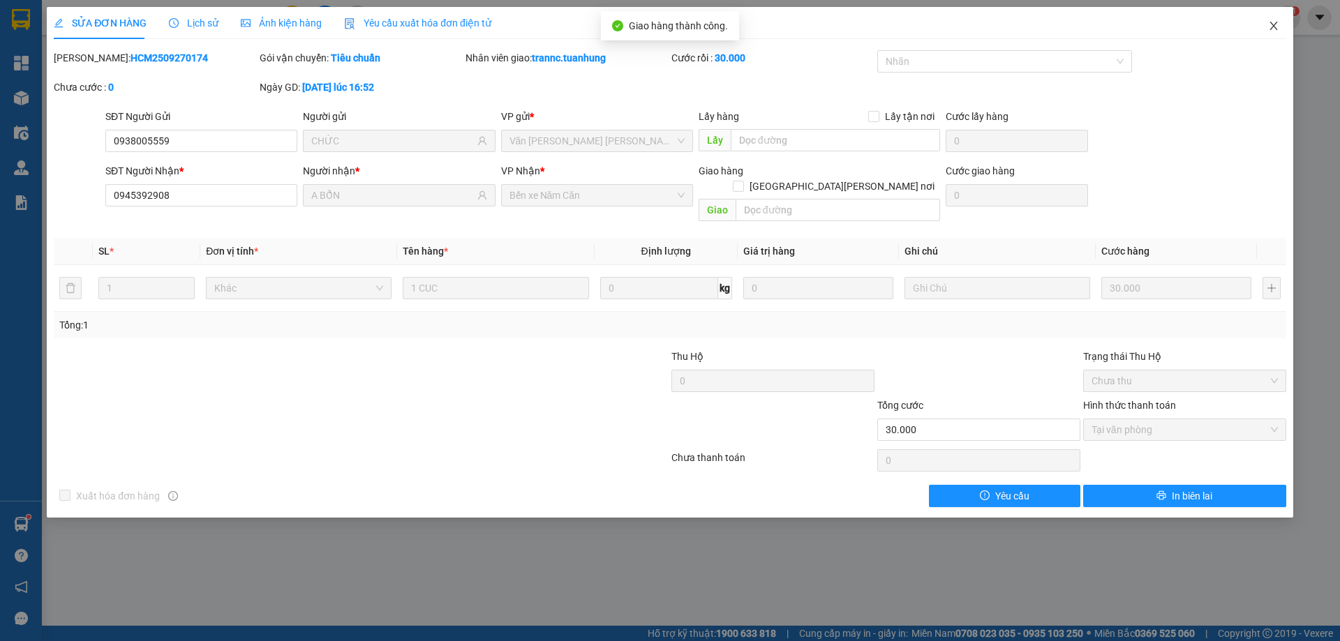
click at [1271, 27] on icon "close" at bounding box center [1273, 25] width 11 height 11
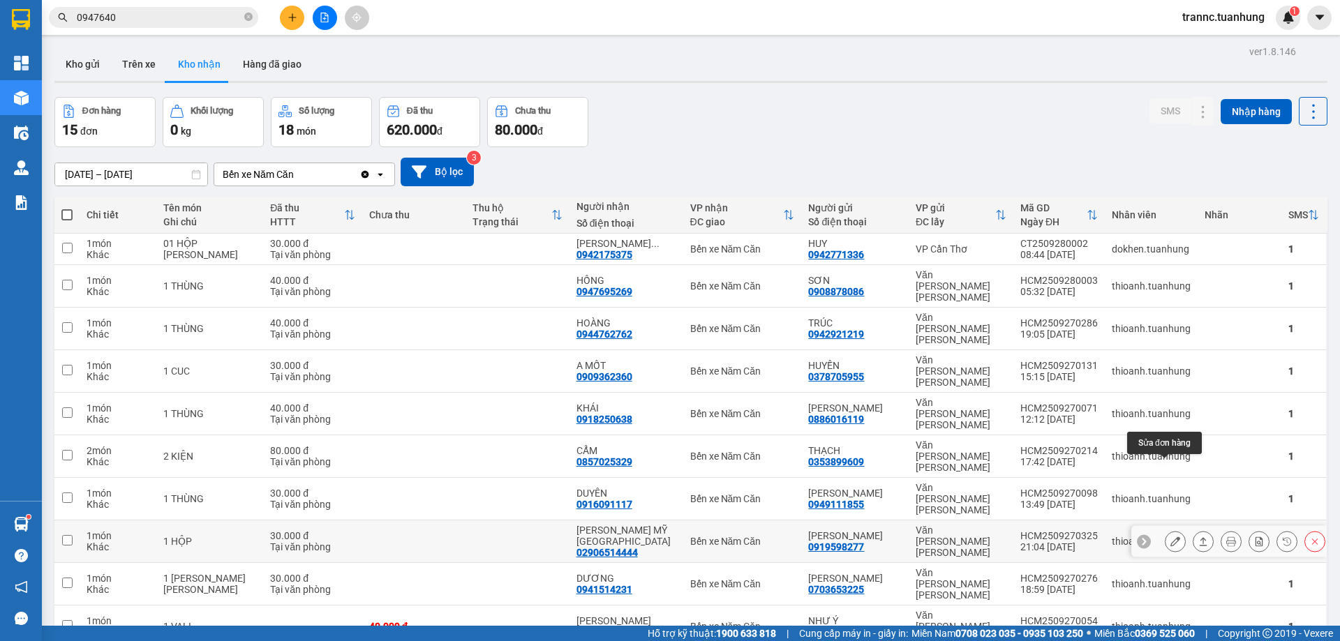
click at [1170, 537] on icon at bounding box center [1175, 542] width 10 height 10
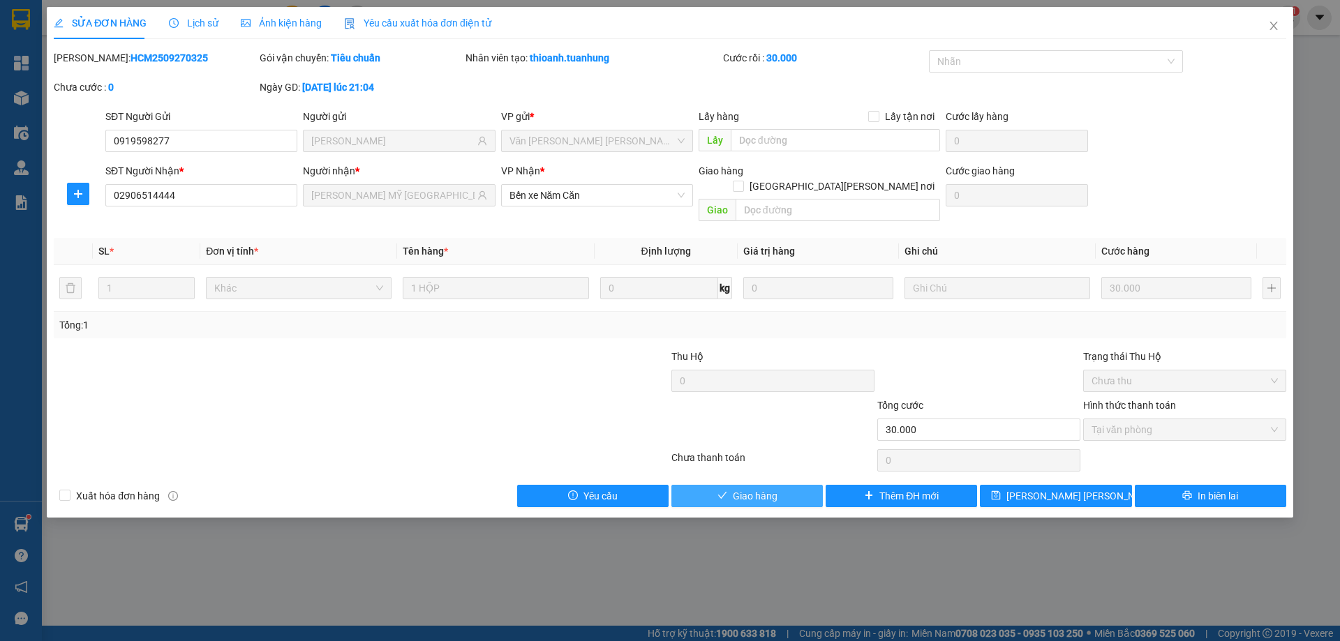
click at [752, 488] on span "Giao hàng" at bounding box center [755, 495] width 45 height 15
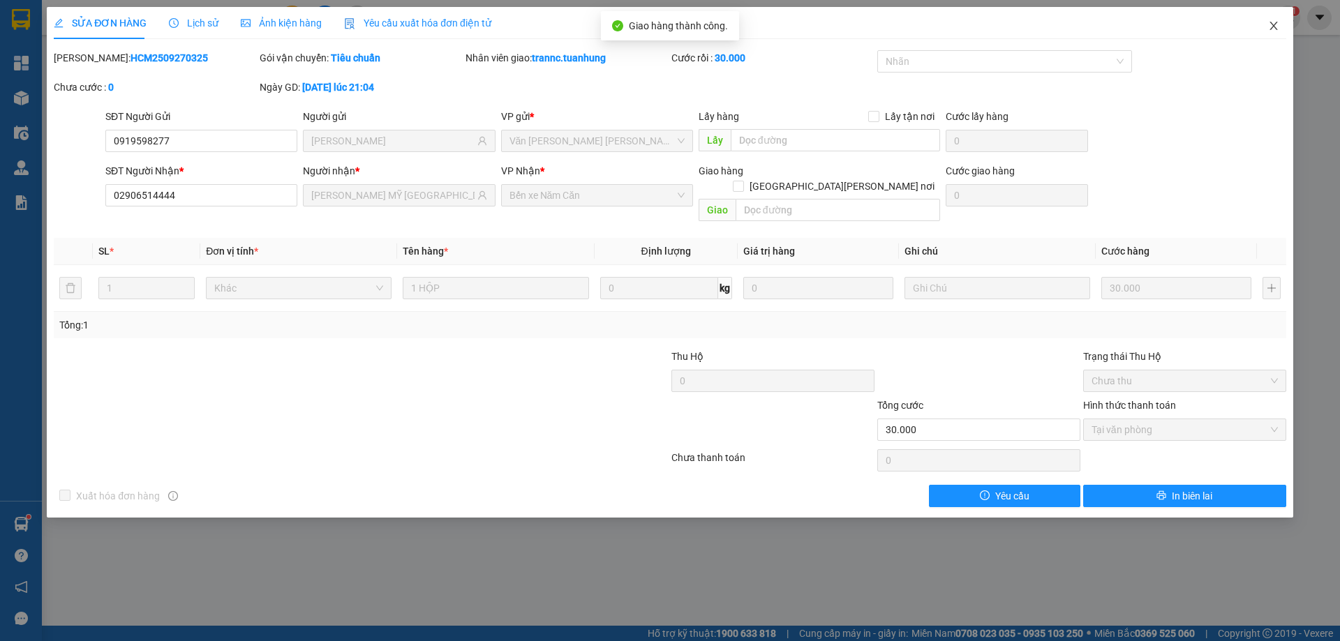
click at [1271, 20] on span "Close" at bounding box center [1273, 26] width 39 height 39
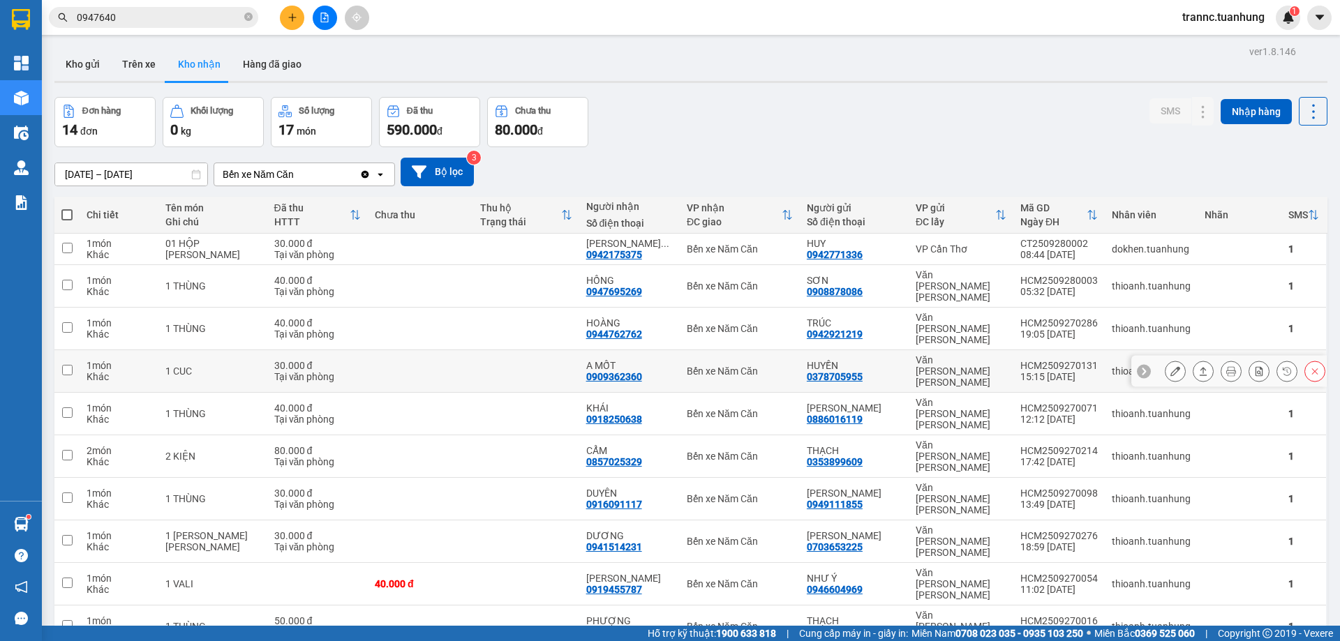
click at [1170, 366] on icon at bounding box center [1175, 371] width 10 height 10
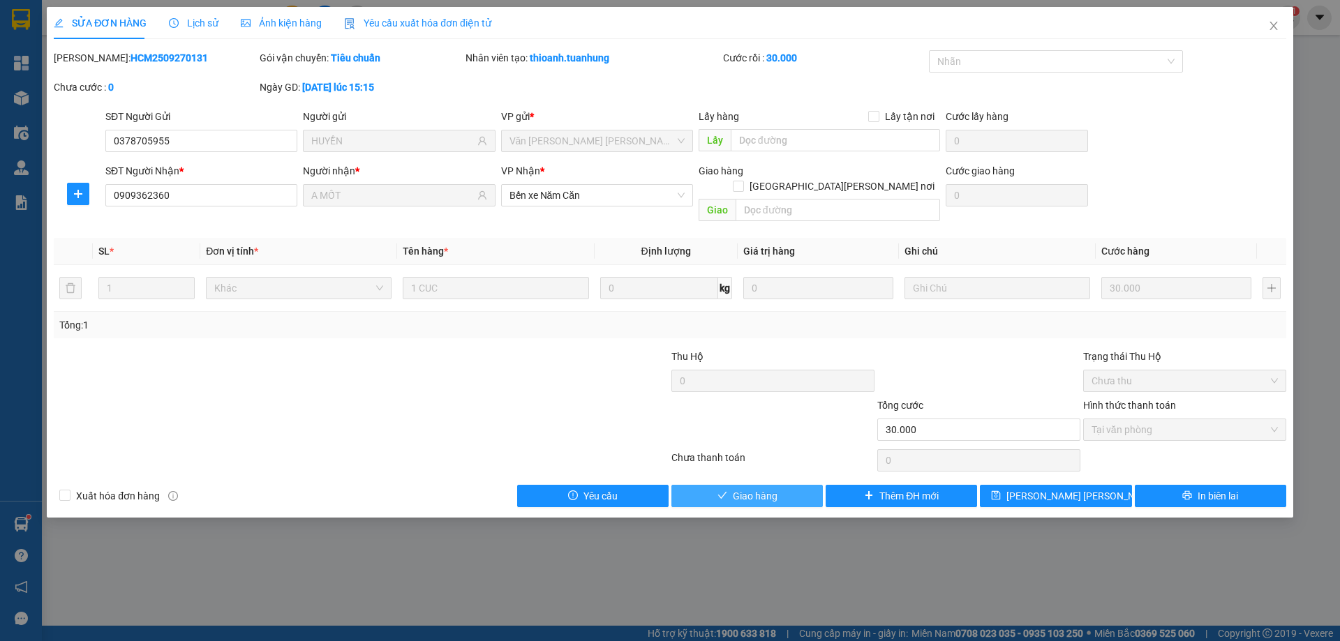
click at [798, 485] on button "Giao hàng" at bounding box center [746, 496] width 151 height 22
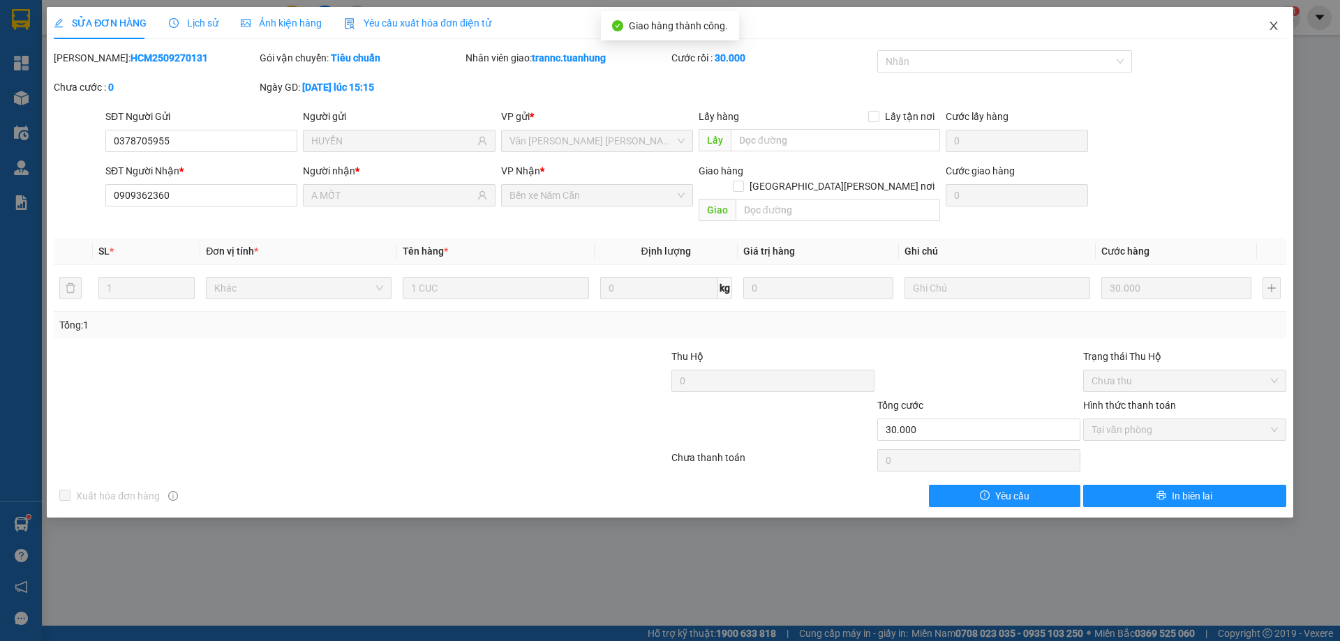
click at [1277, 28] on icon "close" at bounding box center [1273, 25] width 11 height 11
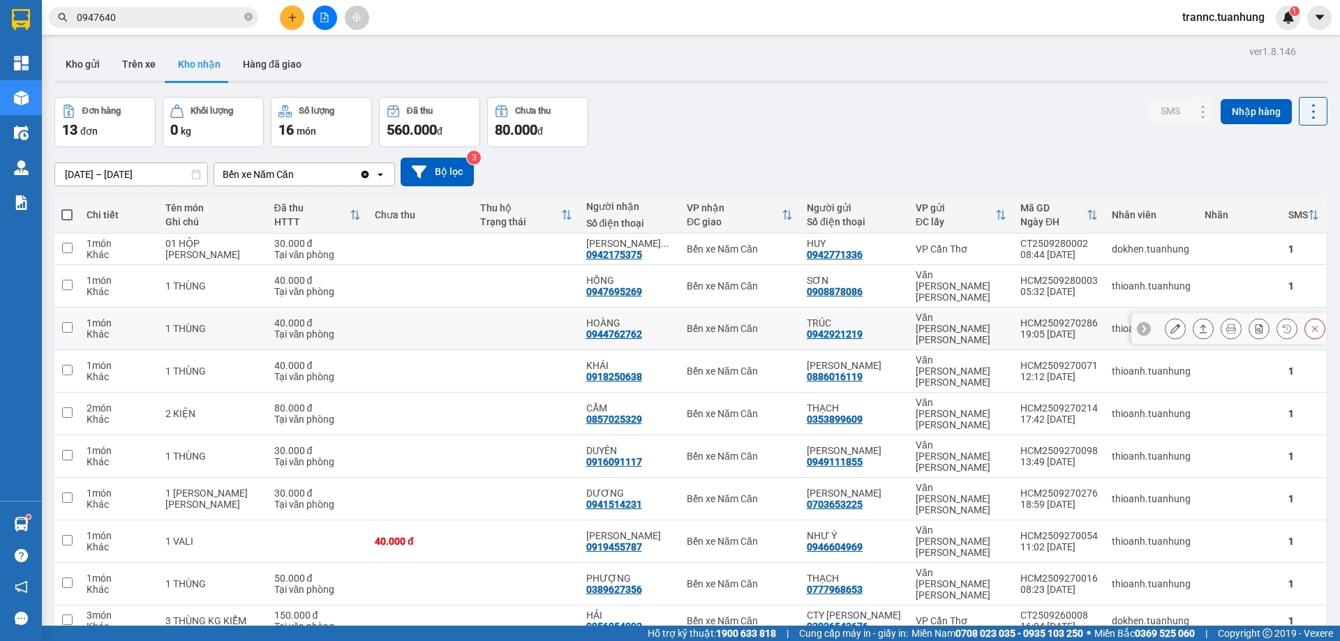
click at [1170, 324] on icon at bounding box center [1175, 329] width 10 height 10
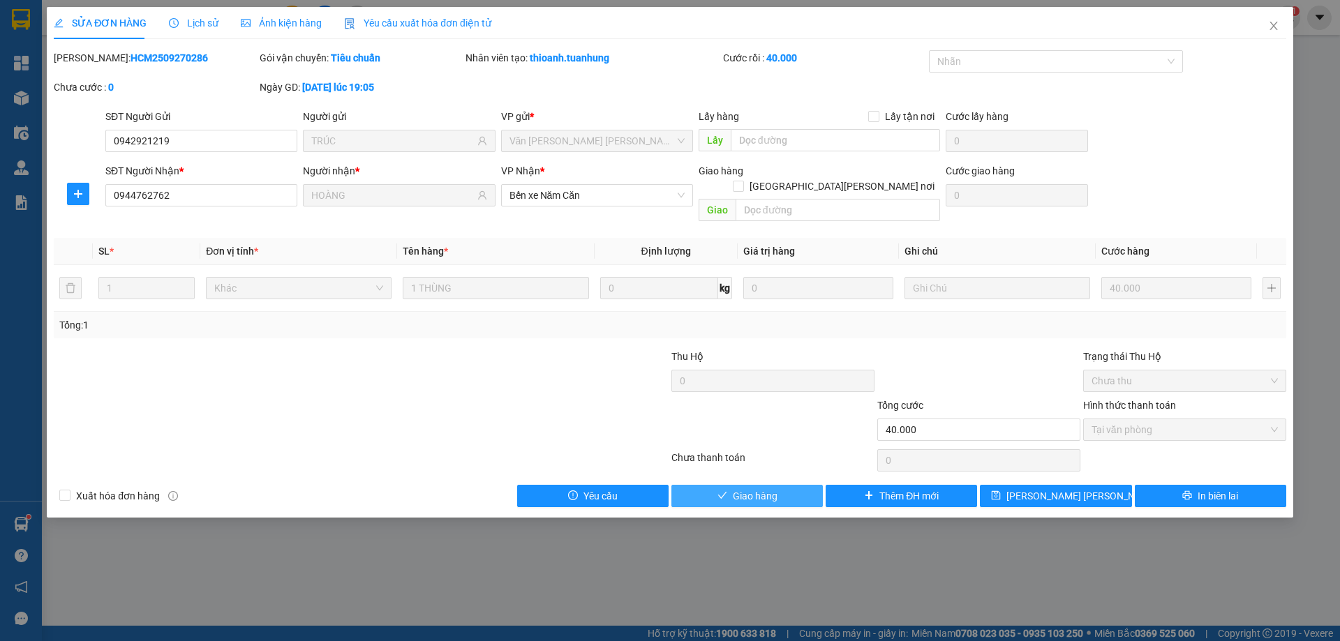
click at [756, 488] on span "Giao hàng" at bounding box center [755, 495] width 45 height 15
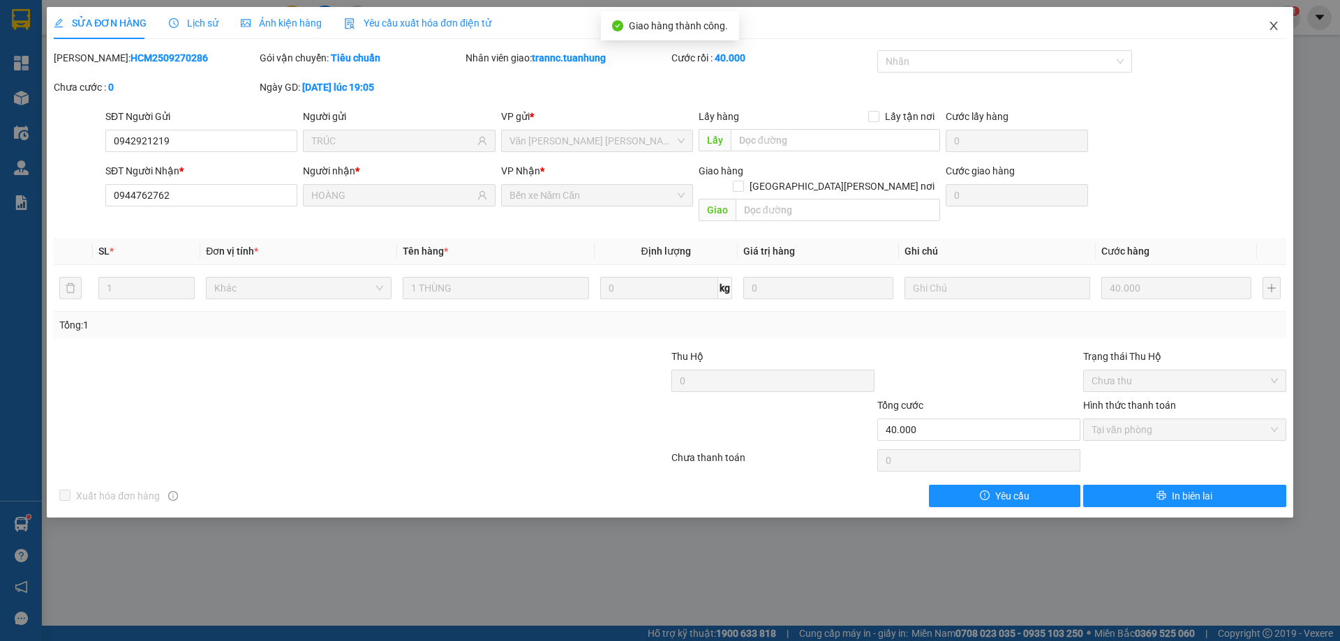
click at [1271, 24] on icon "close" at bounding box center [1273, 26] width 8 height 8
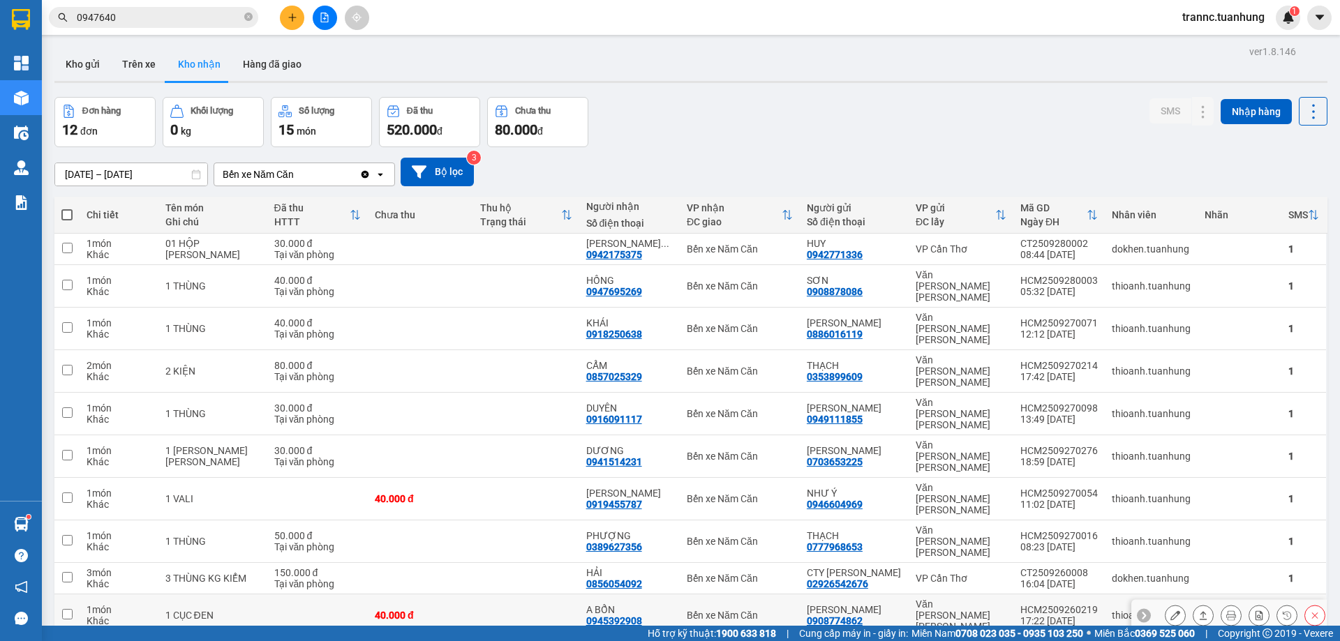
click at [1170, 611] on icon at bounding box center [1175, 616] width 10 height 10
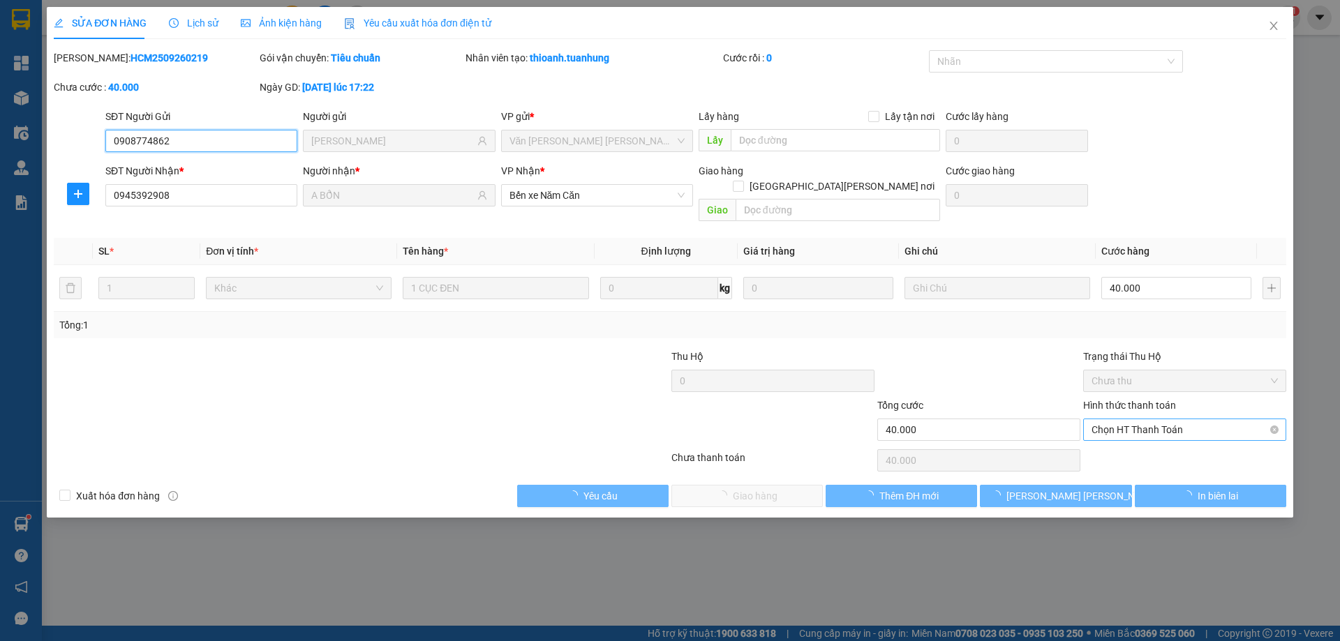
click at [1139, 419] on span "Chọn HT Thanh Toán" at bounding box center [1184, 429] width 186 height 21
click at [1129, 440] on div "Tại văn phòng" at bounding box center [1184, 442] width 186 height 15
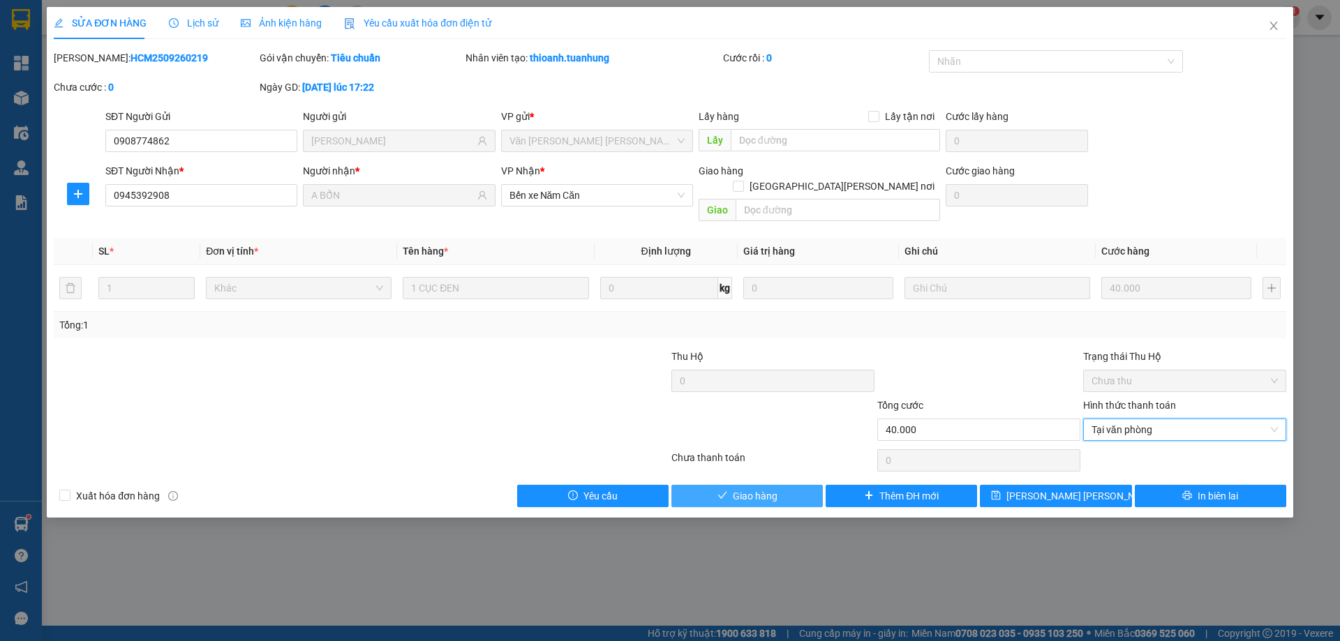
click at [793, 485] on button "Giao hàng" at bounding box center [746, 496] width 151 height 22
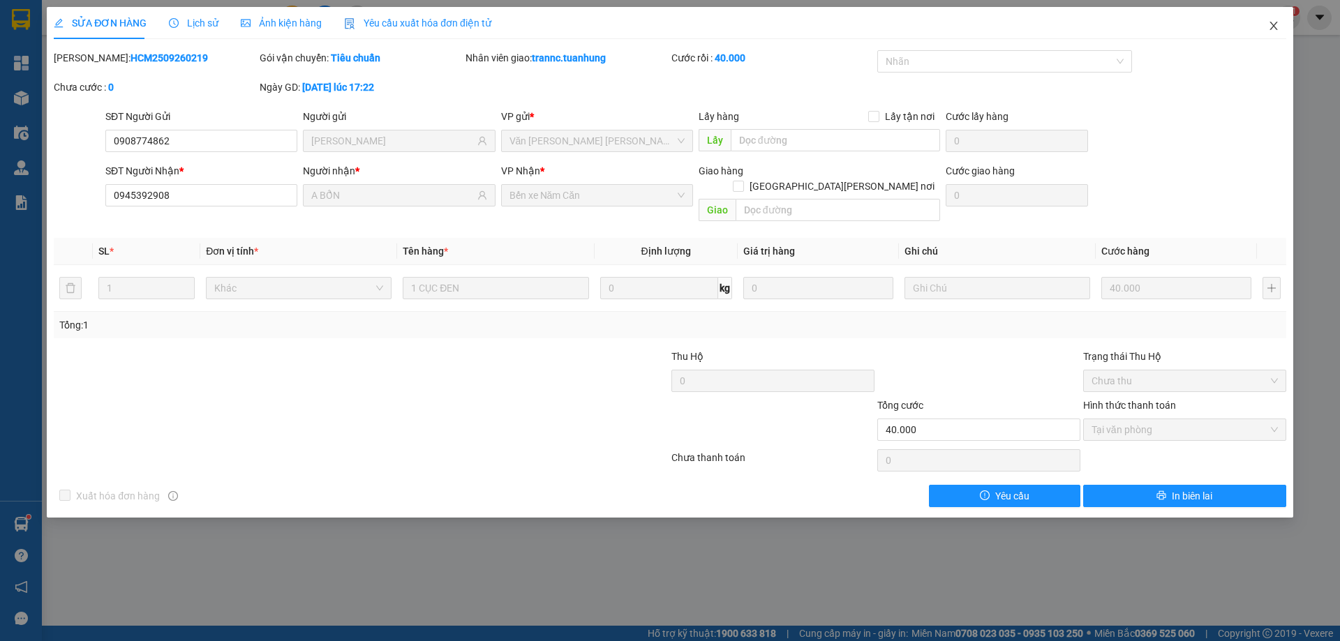
click at [1276, 23] on icon "close" at bounding box center [1273, 26] width 8 height 8
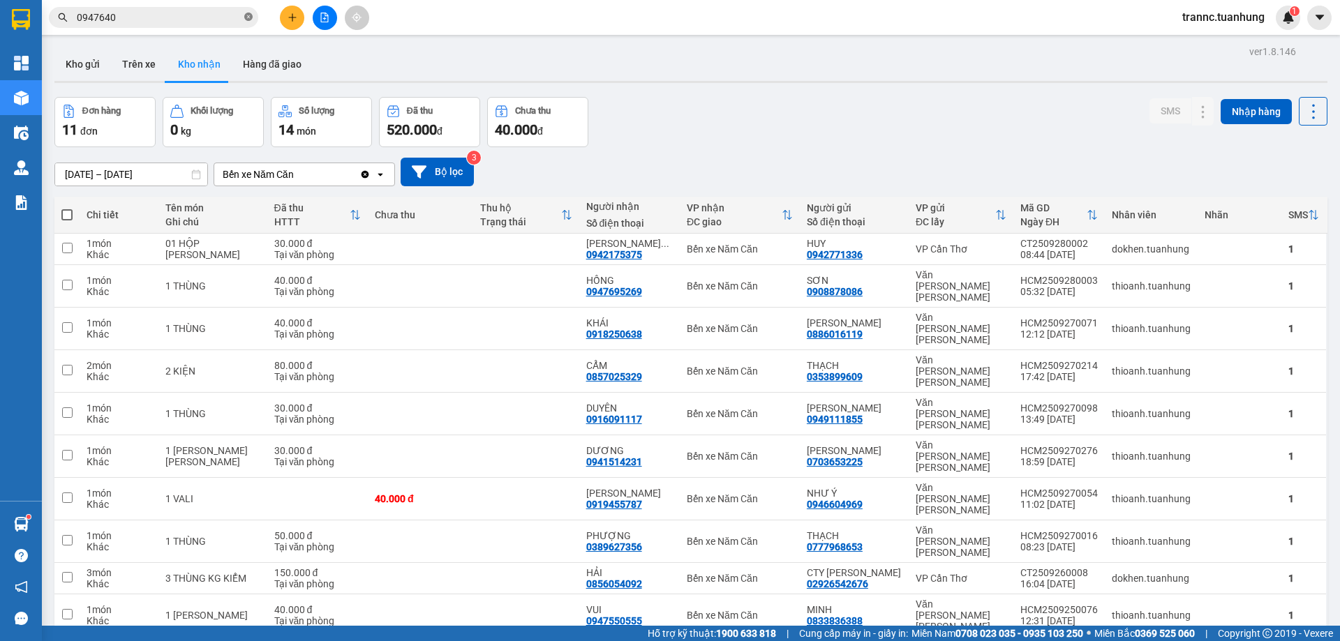
click at [248, 20] on icon "close-circle" at bounding box center [248, 17] width 8 height 8
click at [232, 20] on input "text" at bounding box center [159, 17] width 165 height 15
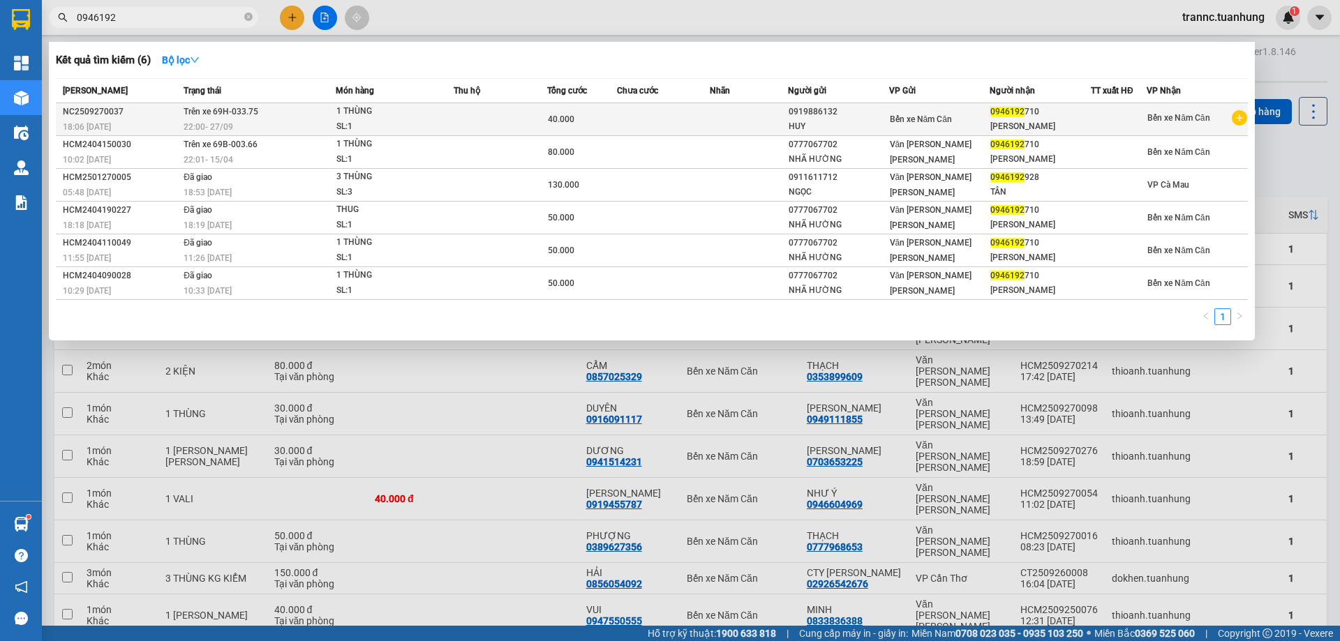
click at [763, 121] on td at bounding box center [748, 119] width 77 height 33
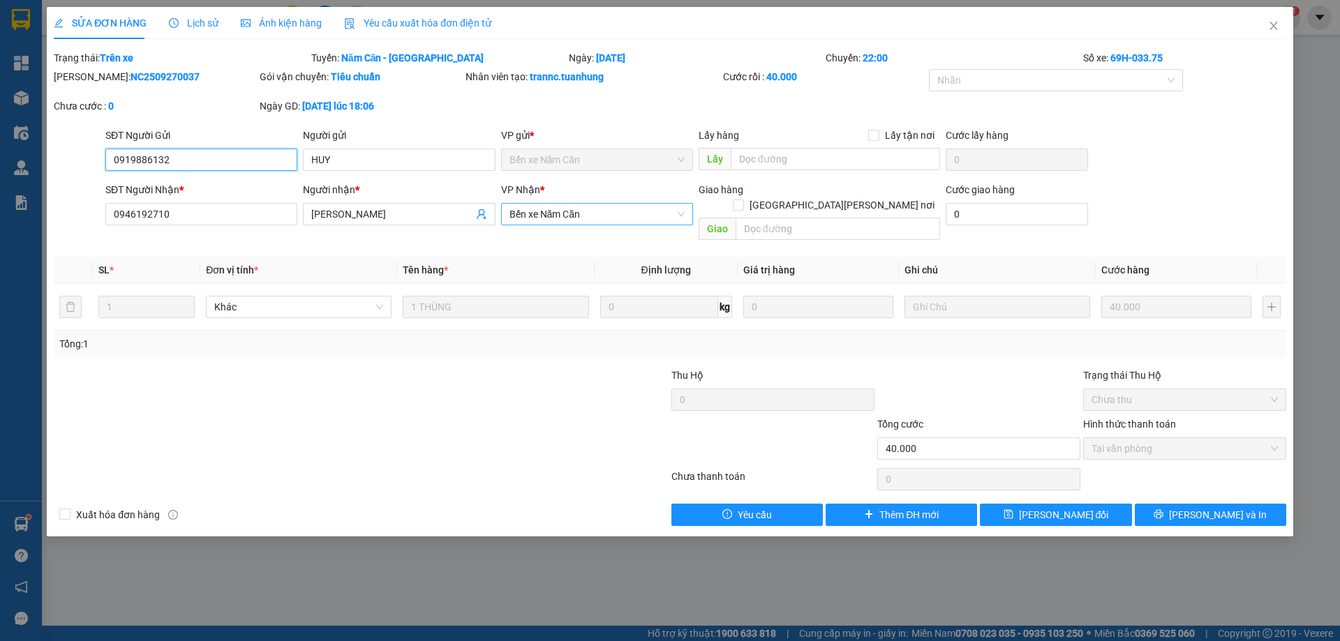
click at [627, 218] on span "Bến xe Năm Căn" at bounding box center [596, 214] width 175 height 21
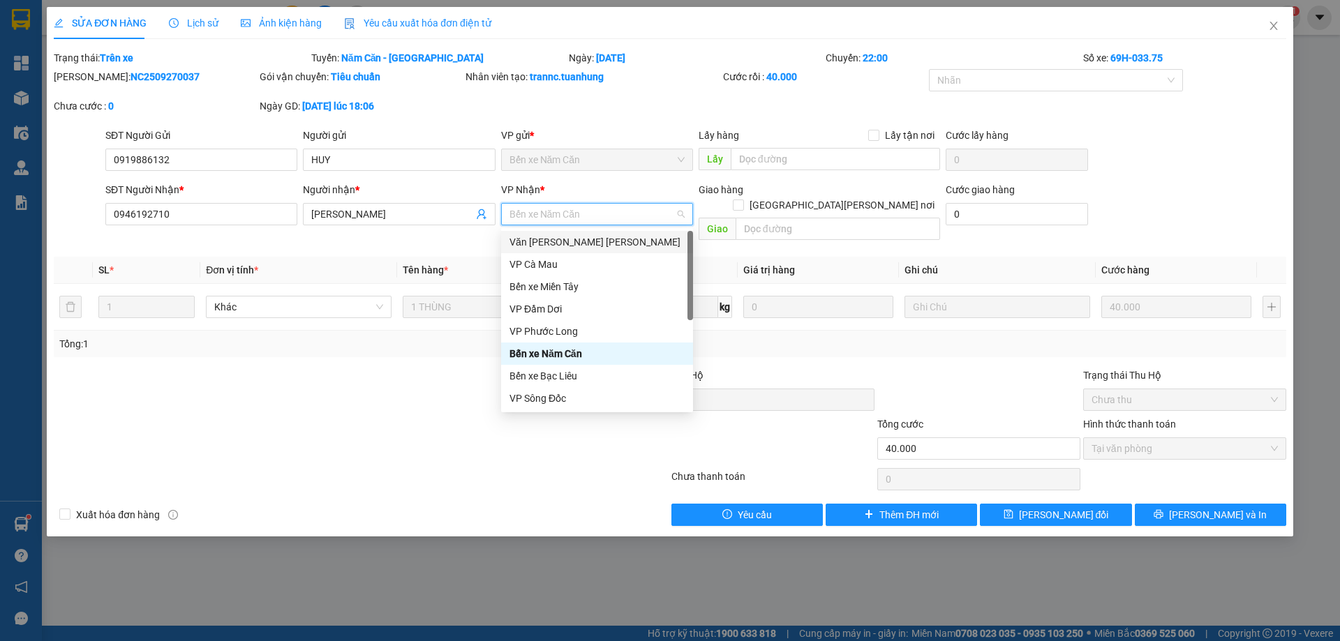
click at [607, 244] on div "Văn [PERSON_NAME] [PERSON_NAME]" at bounding box center [596, 241] width 175 height 15
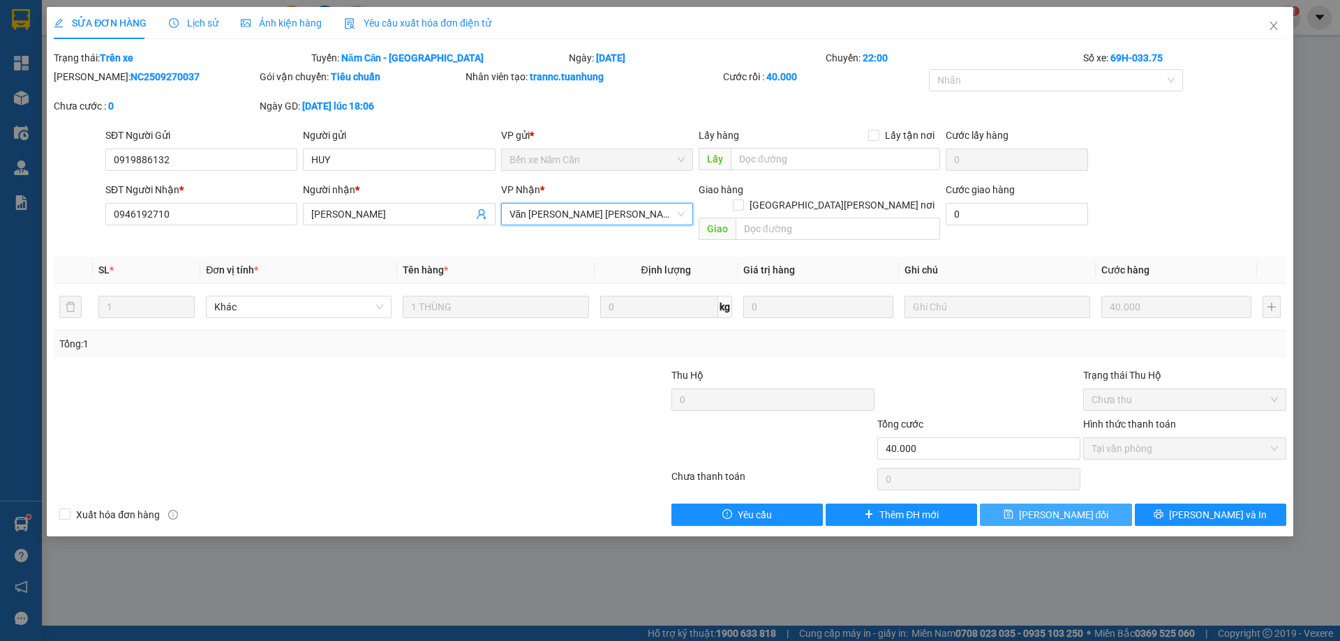
click at [1013, 509] on icon "save" at bounding box center [1008, 514] width 10 height 10
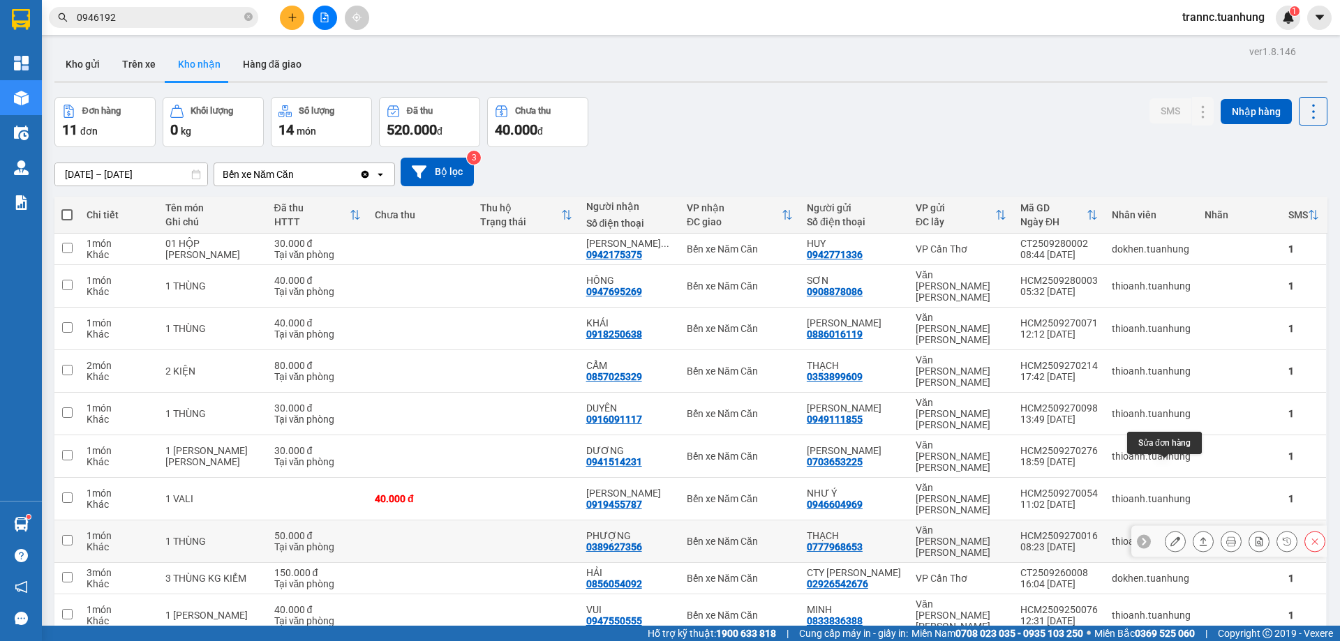
click at [1170, 537] on icon at bounding box center [1175, 542] width 10 height 10
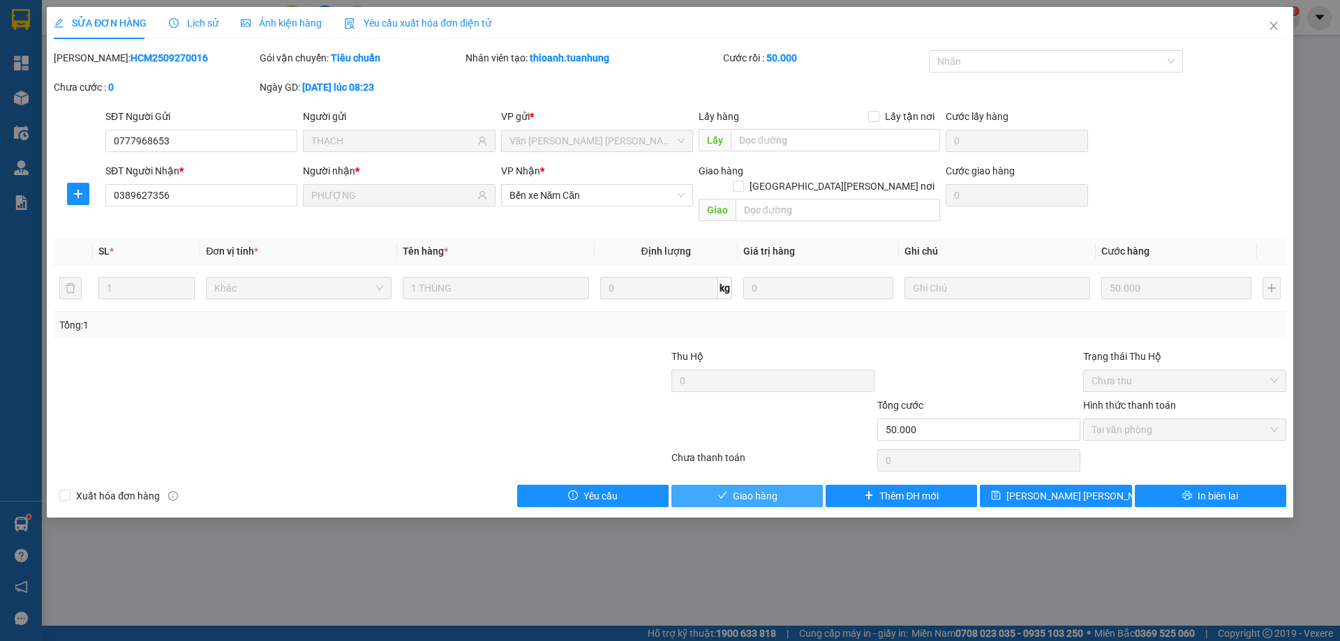
click at [775, 488] on span "Giao hàng" at bounding box center [755, 495] width 45 height 15
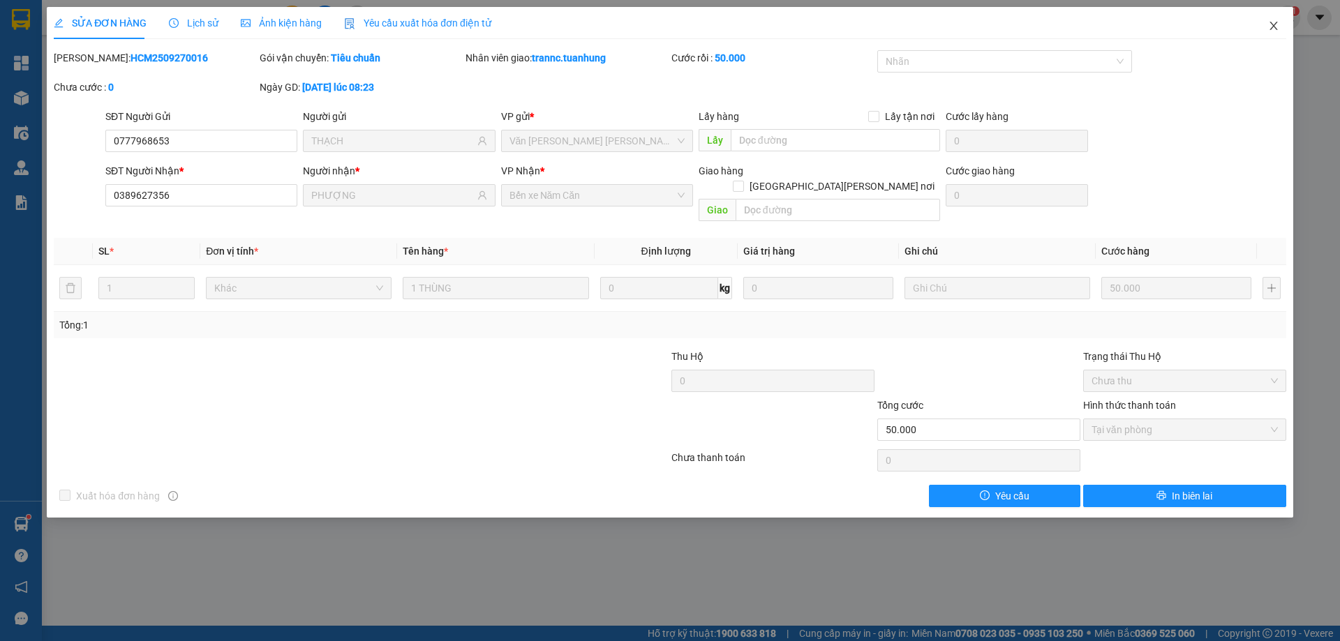
click at [1275, 29] on icon "close" at bounding box center [1273, 26] width 8 height 8
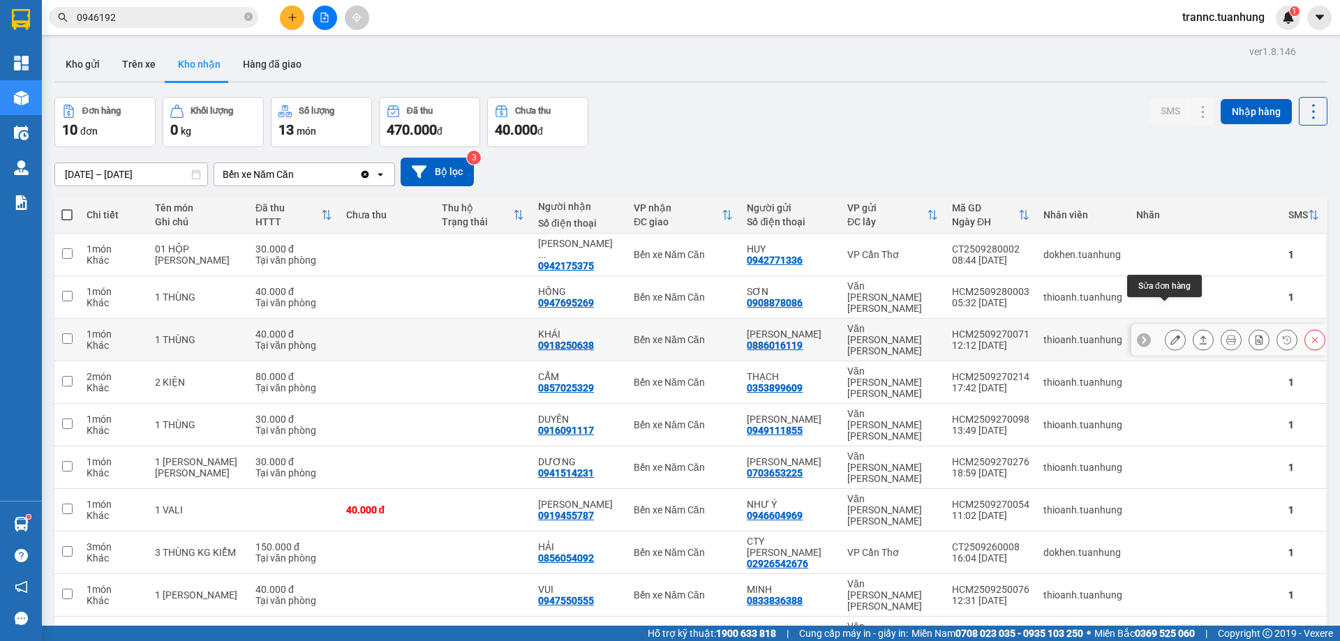
click at [1165, 328] on button at bounding box center [1175, 340] width 20 height 24
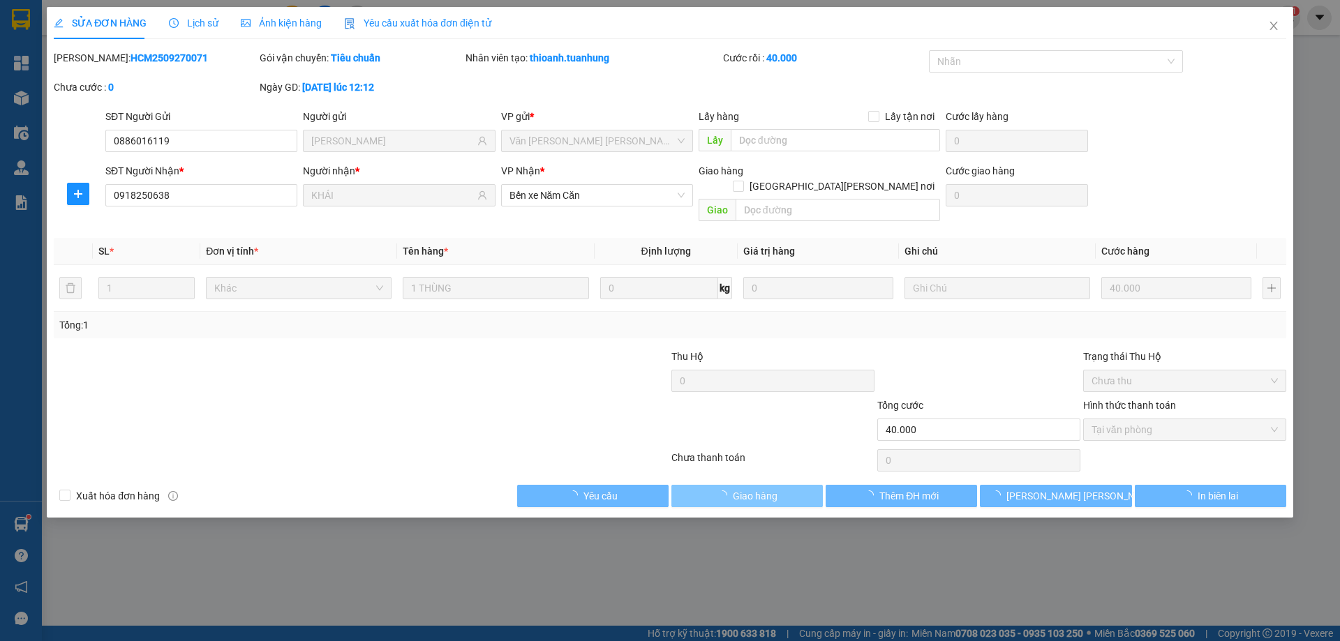
click at [736, 488] on span "Giao hàng" at bounding box center [755, 495] width 45 height 15
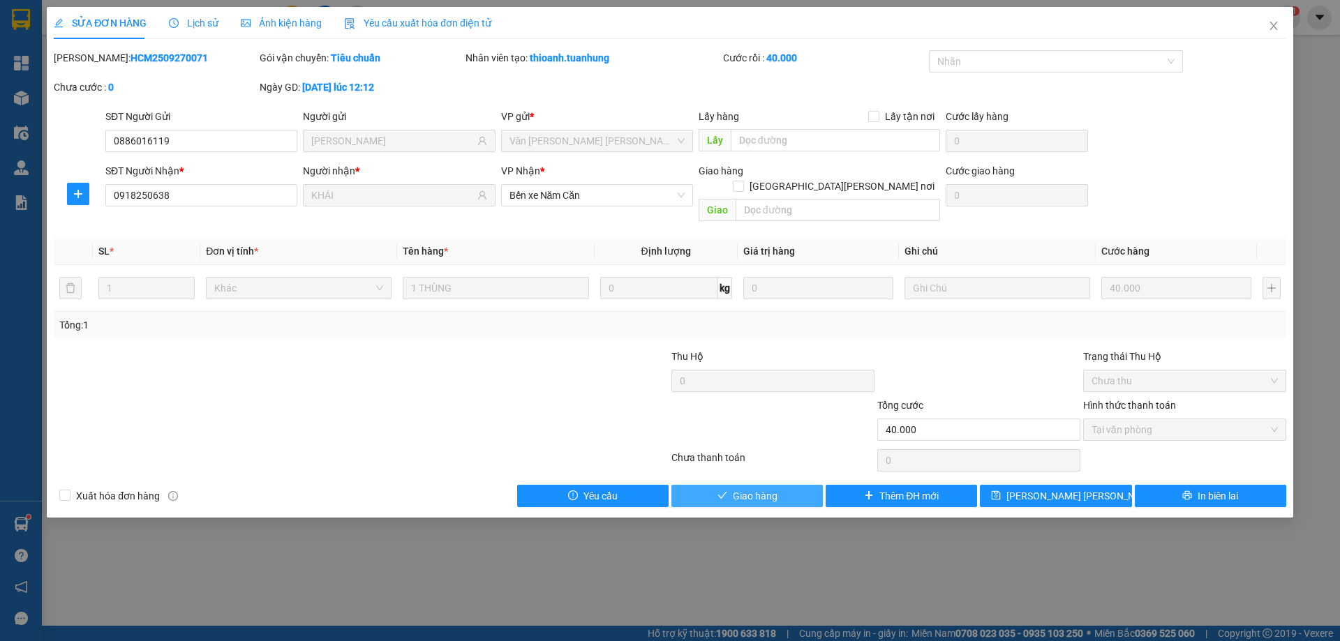
click at [765, 488] on span "Giao hàng" at bounding box center [755, 495] width 45 height 15
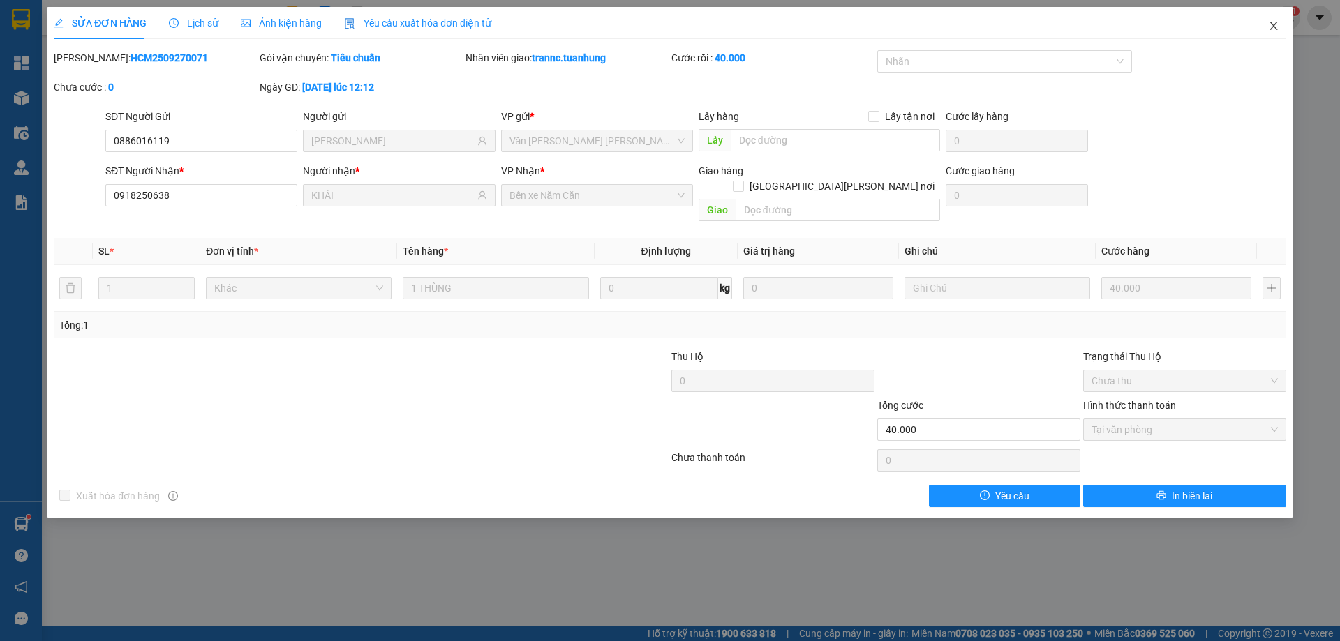
click at [1269, 25] on icon "close" at bounding box center [1273, 25] width 11 height 11
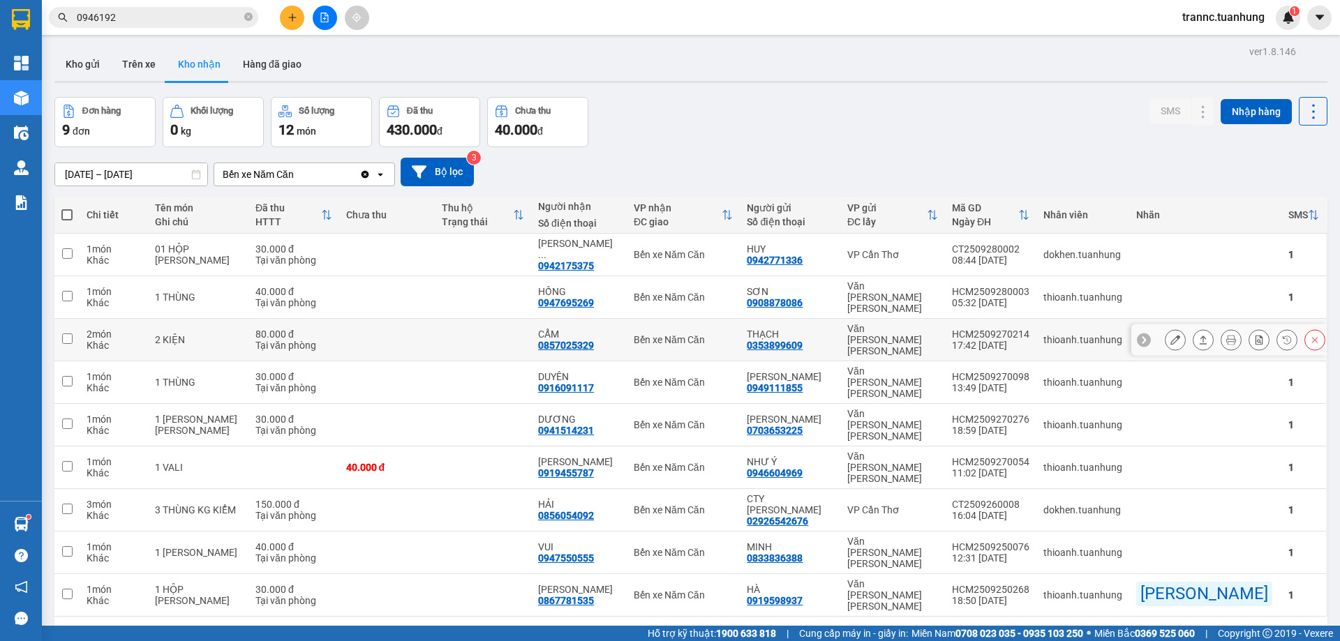
click at [1170, 328] on button at bounding box center [1175, 340] width 20 height 24
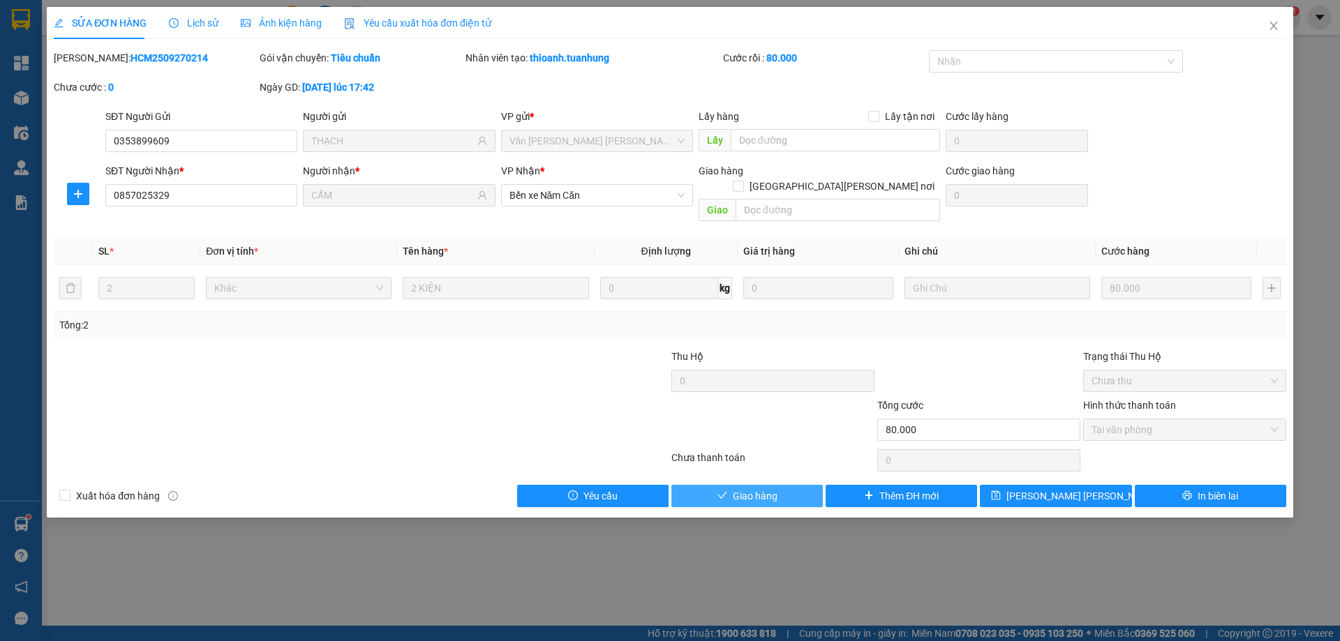
click at [688, 485] on button "Giao hàng" at bounding box center [746, 496] width 151 height 22
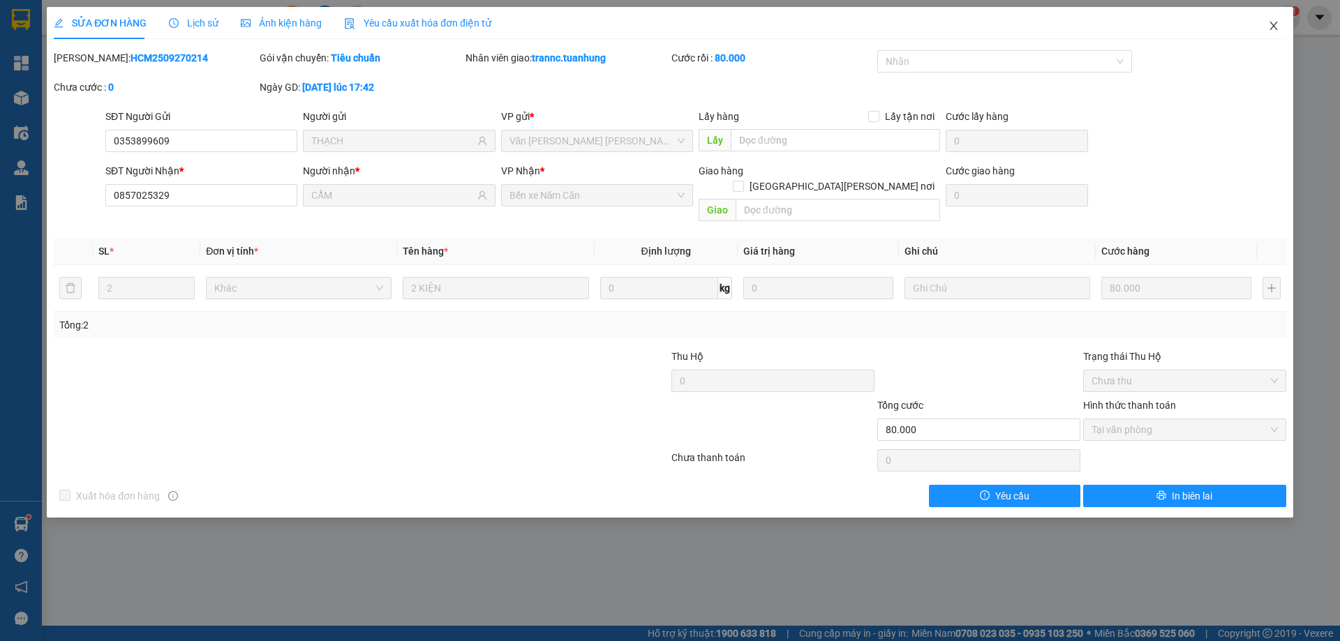
click at [1269, 29] on icon "close" at bounding box center [1273, 25] width 11 height 11
